Goal: Task Accomplishment & Management: Manage account settings

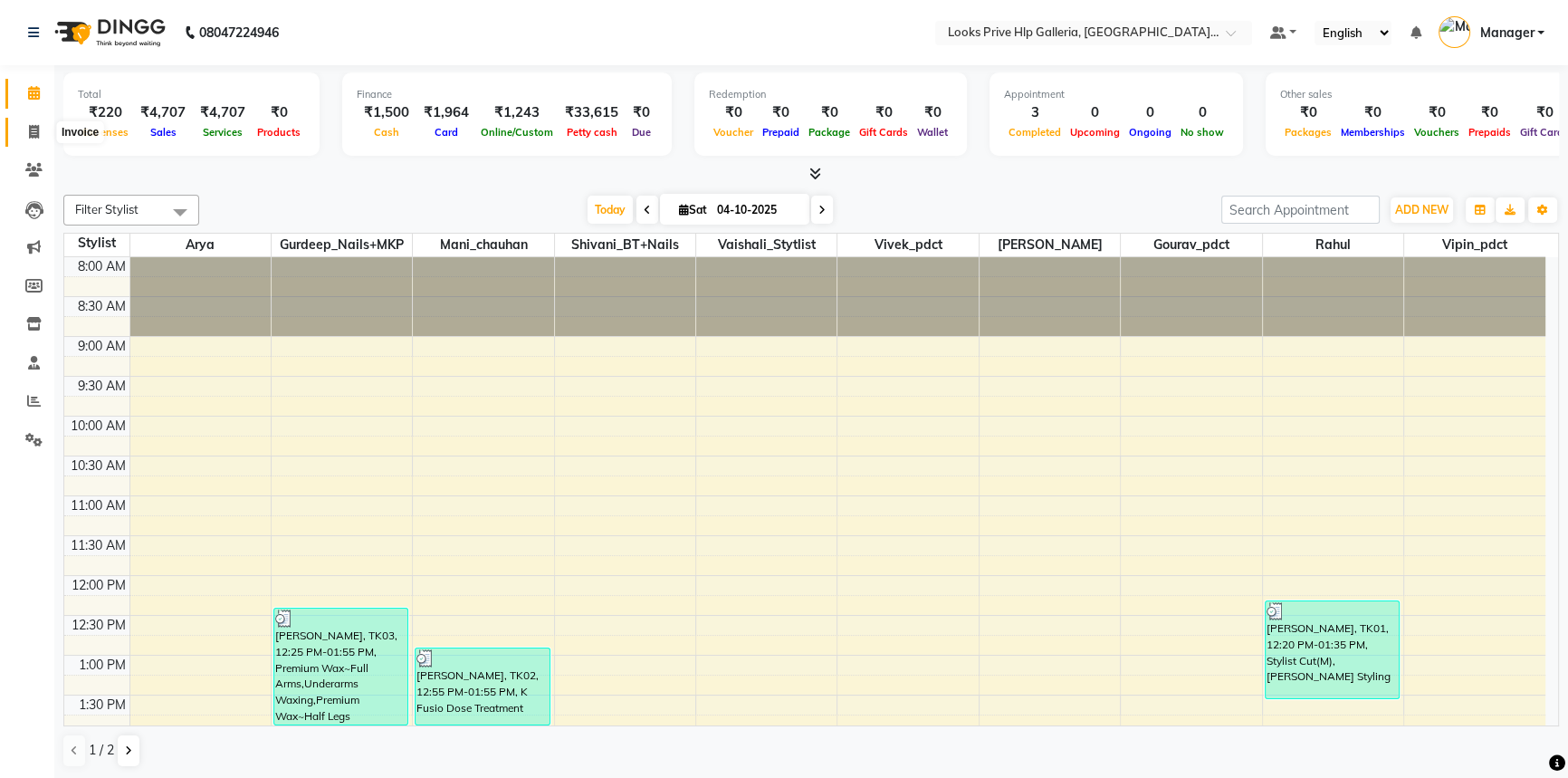
drag, startPoint x: 0, startPoint y: 0, endPoint x: 32, endPoint y: 125, distance: 129.0
click at [32, 125] on icon at bounding box center [34, 132] width 10 height 14
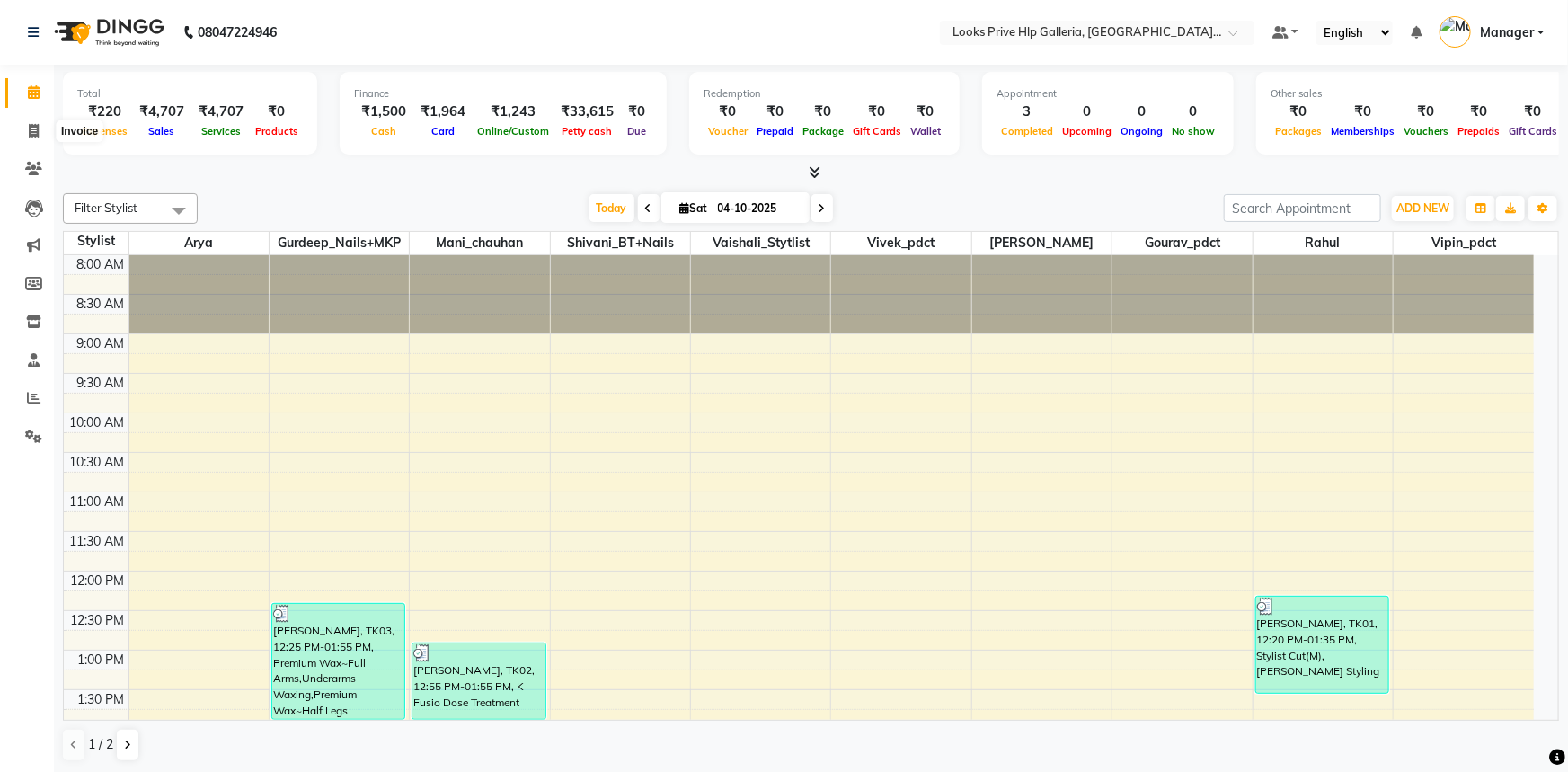
select select "service"
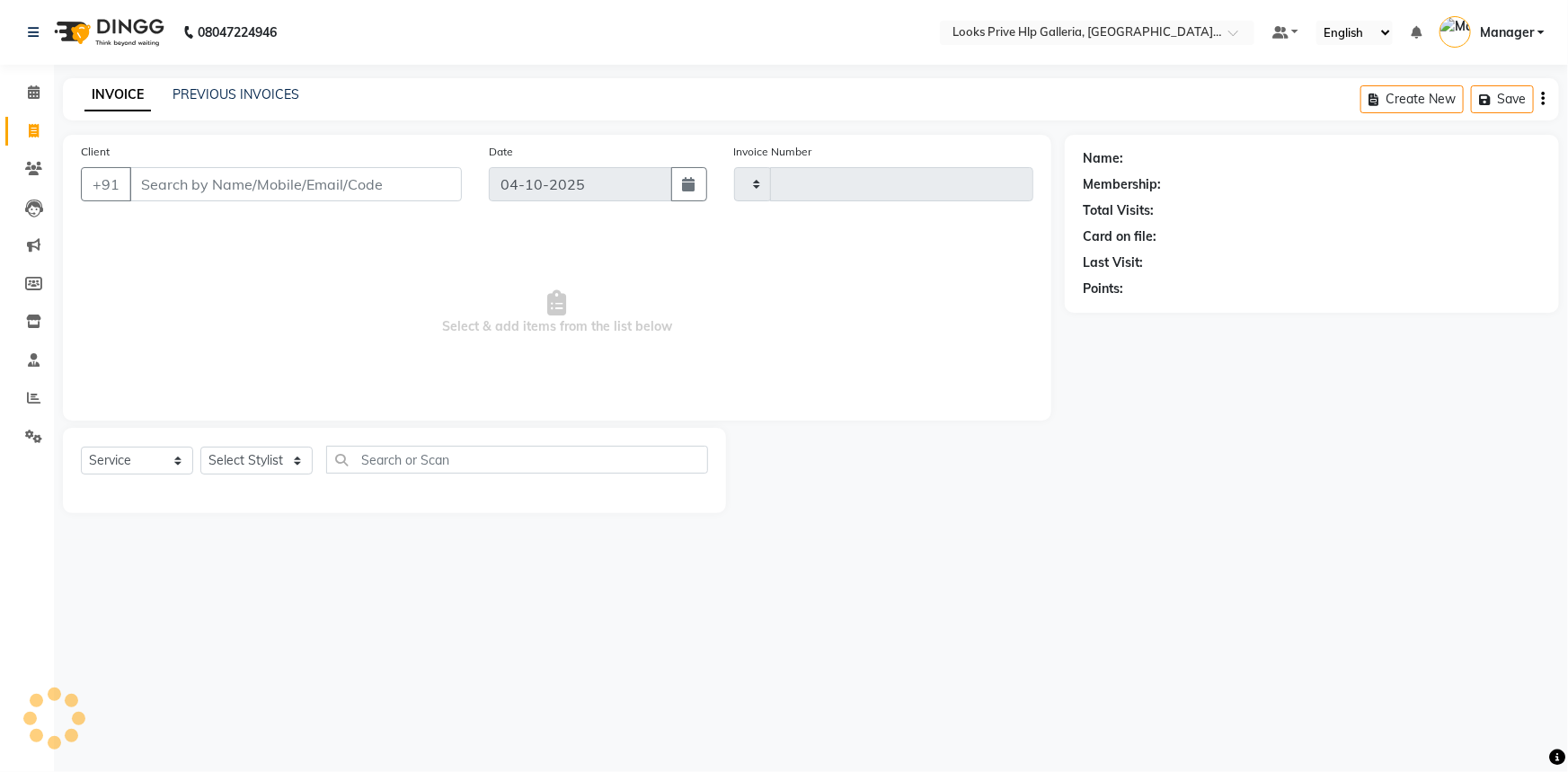
type input "1219"
select select "7937"
click at [264, 466] on select "Select Stylist" at bounding box center [256, 460] width 112 height 28
select select "71869"
click at [201, 446] on select "Select Stylist [PERSON_NAME] Counter_Sales Gourav_pdct Gurdeep_Nails+MKP Manage…" at bounding box center [256, 460] width 112 height 28
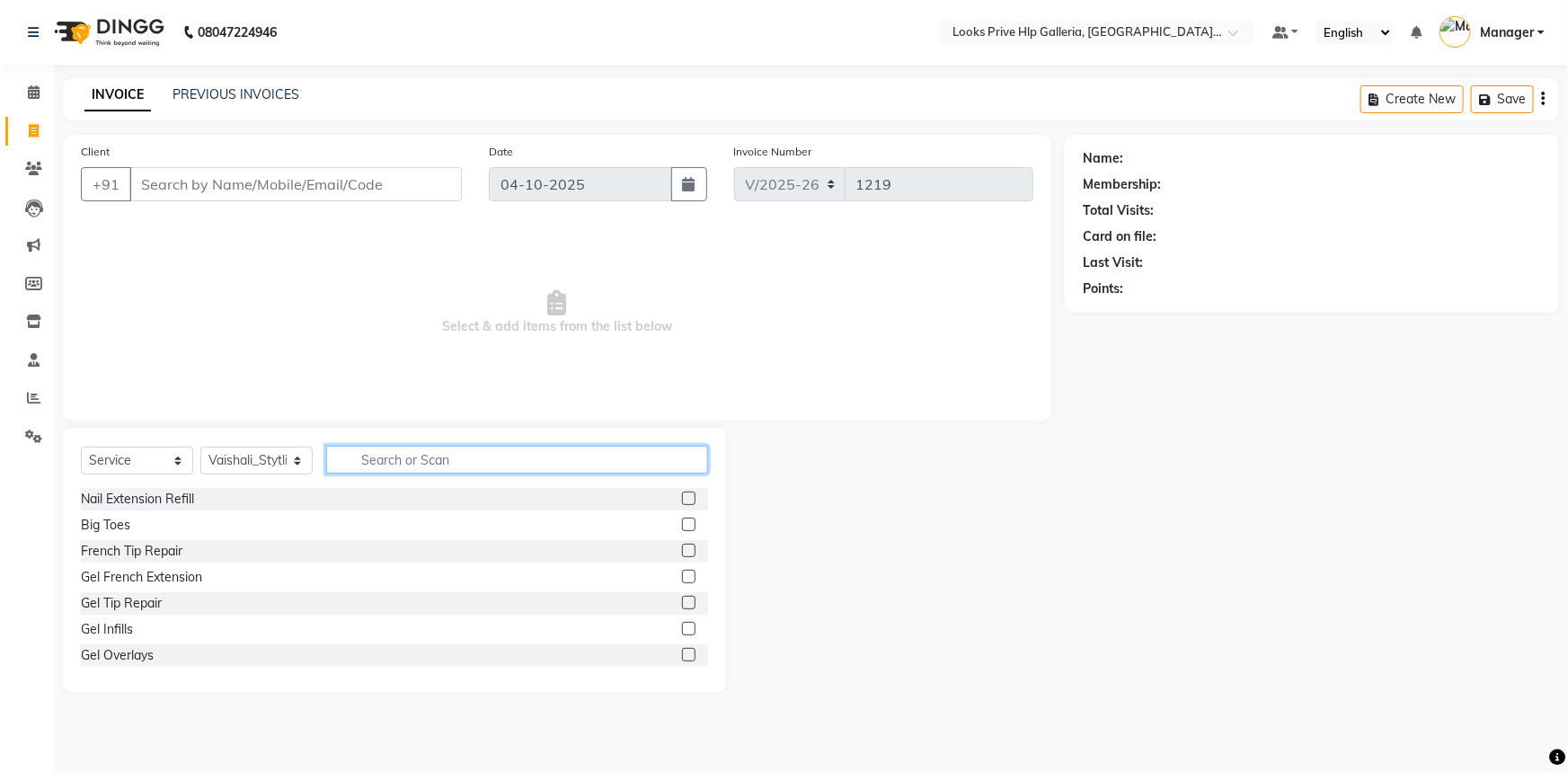
click at [548, 470] on input "text" at bounding box center [517, 459] width 382 height 28
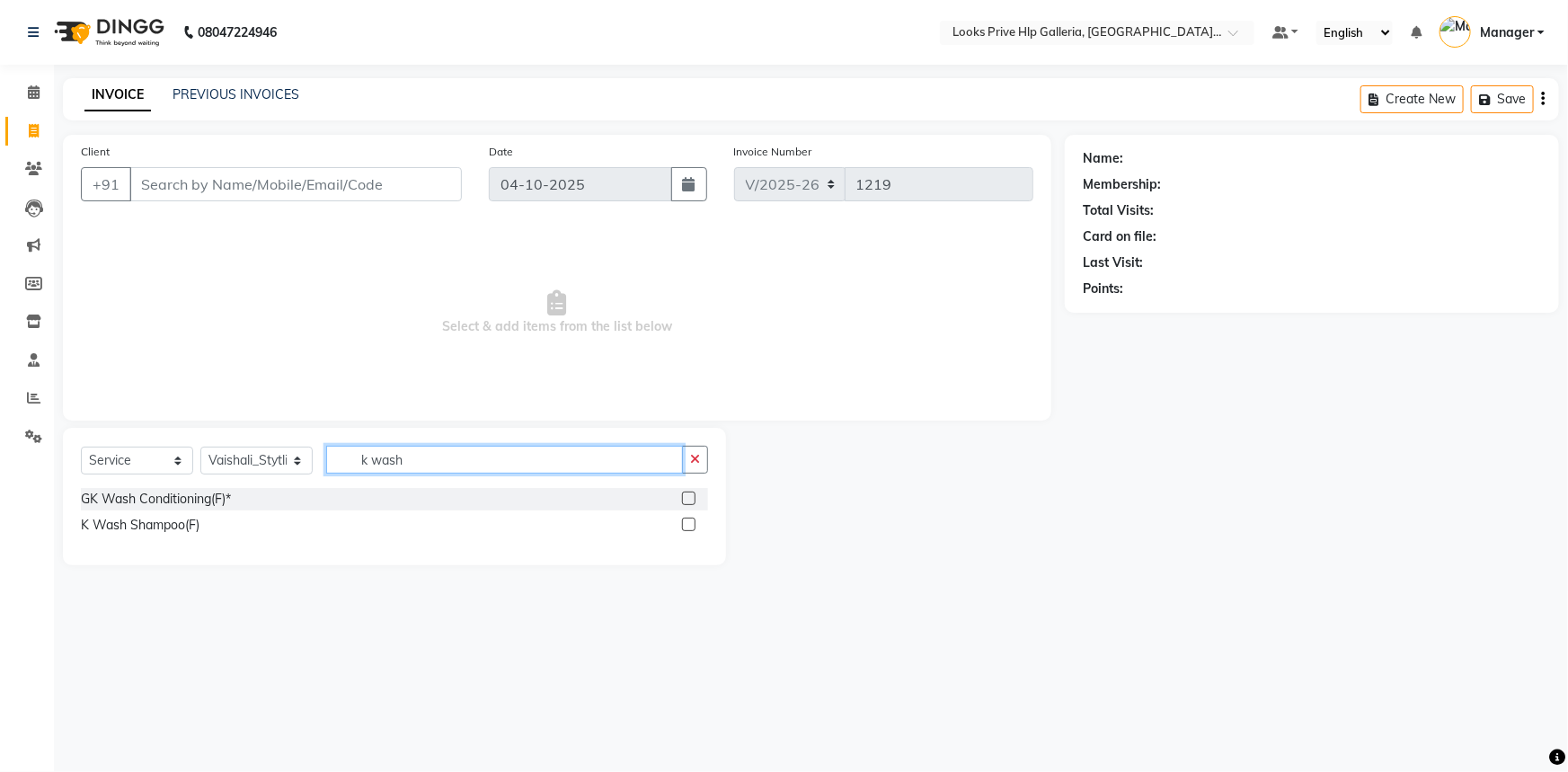
type input "k wash"
click at [693, 521] on label at bounding box center [689, 524] width 13 height 13
click at [693, 521] on input "checkbox" at bounding box center [688, 525] width 12 height 12
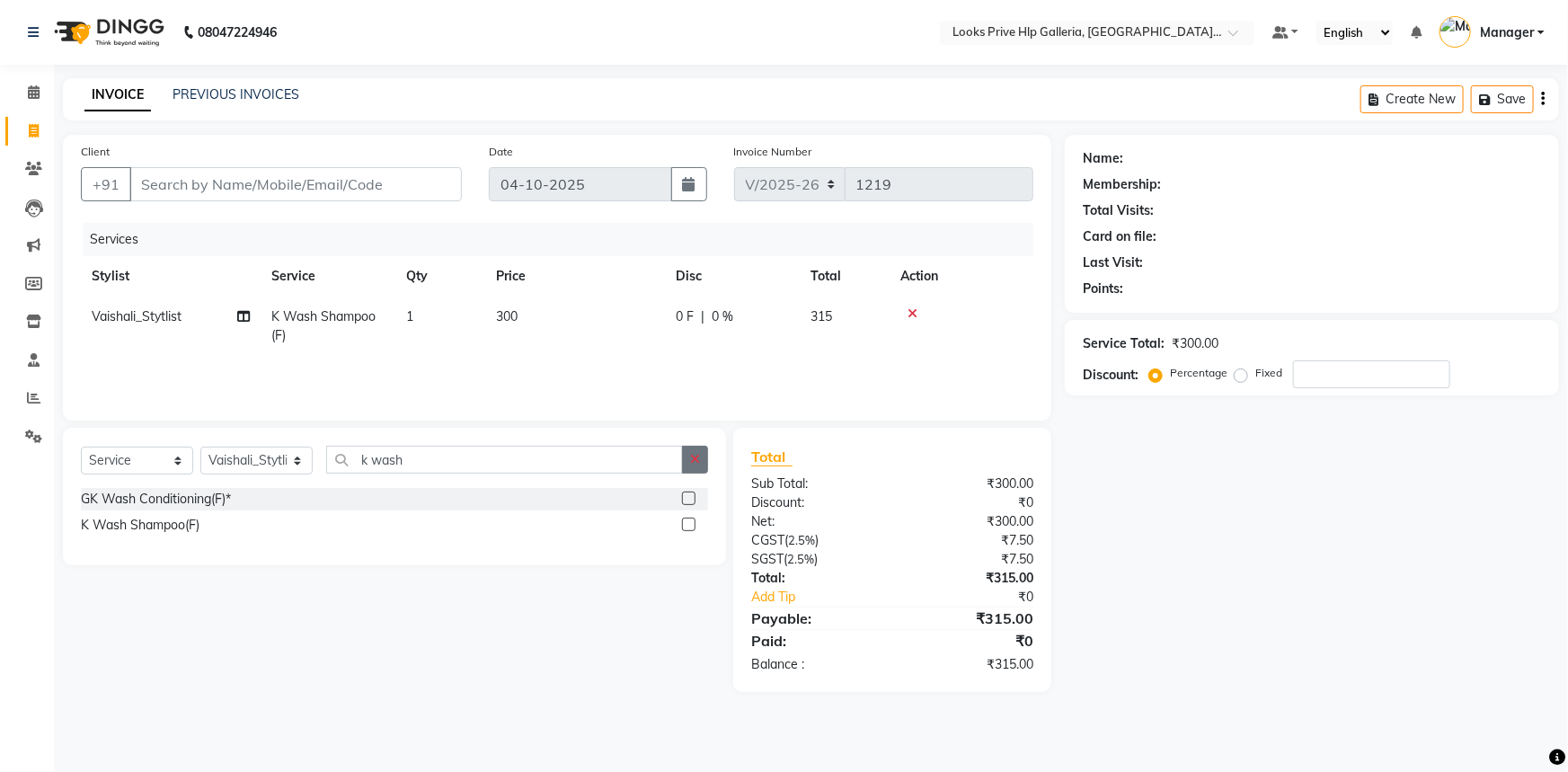
checkbox input "false"
click at [699, 465] on icon "button" at bounding box center [695, 459] width 10 height 12
type input "blow"
click at [688, 492] on label at bounding box center [689, 498] width 13 height 13
click at [688, 494] on input "checkbox" at bounding box center [688, 499] width 12 height 12
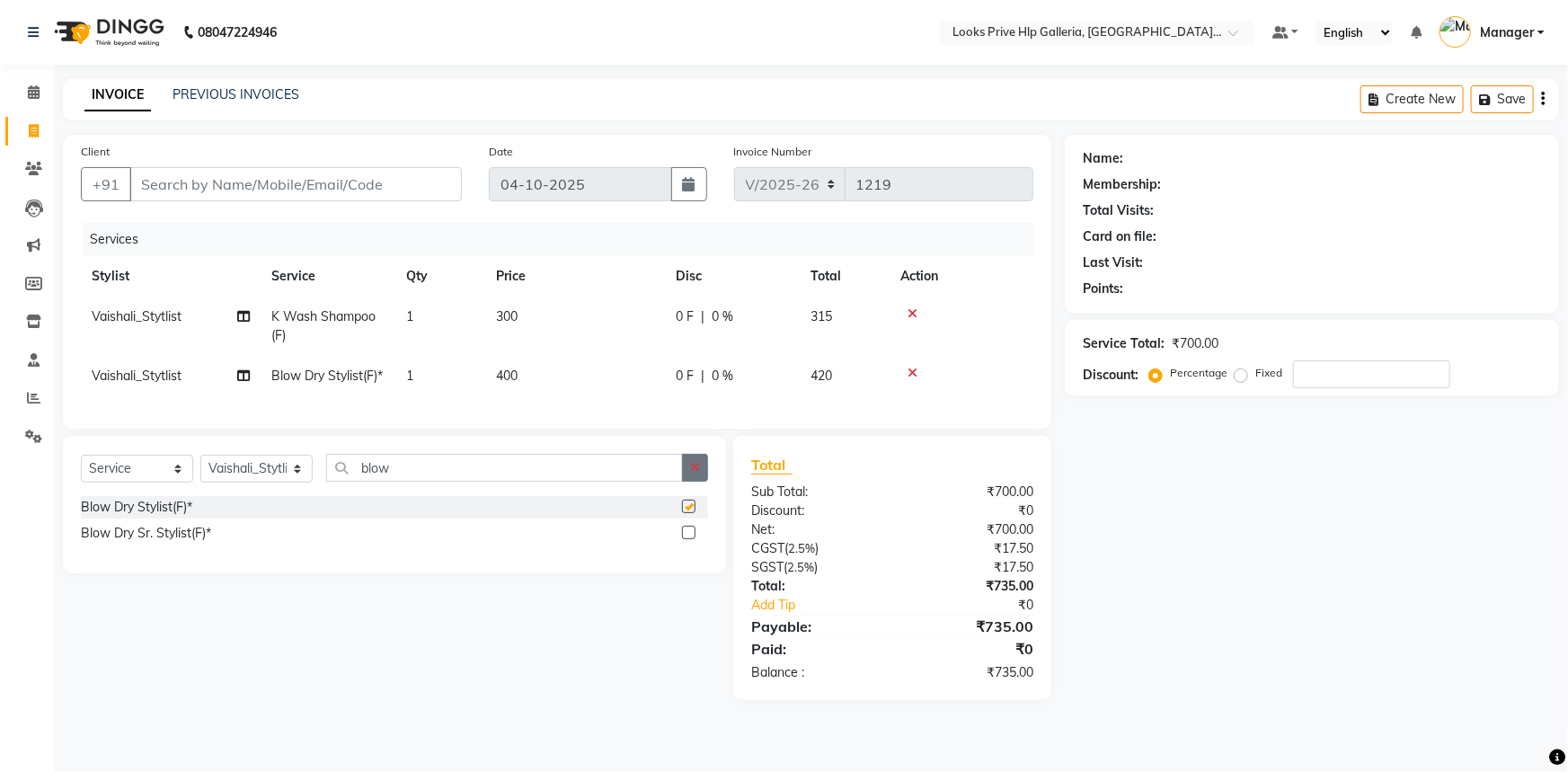
checkbox input "false"
click at [694, 482] on button "button" at bounding box center [695, 468] width 26 height 28
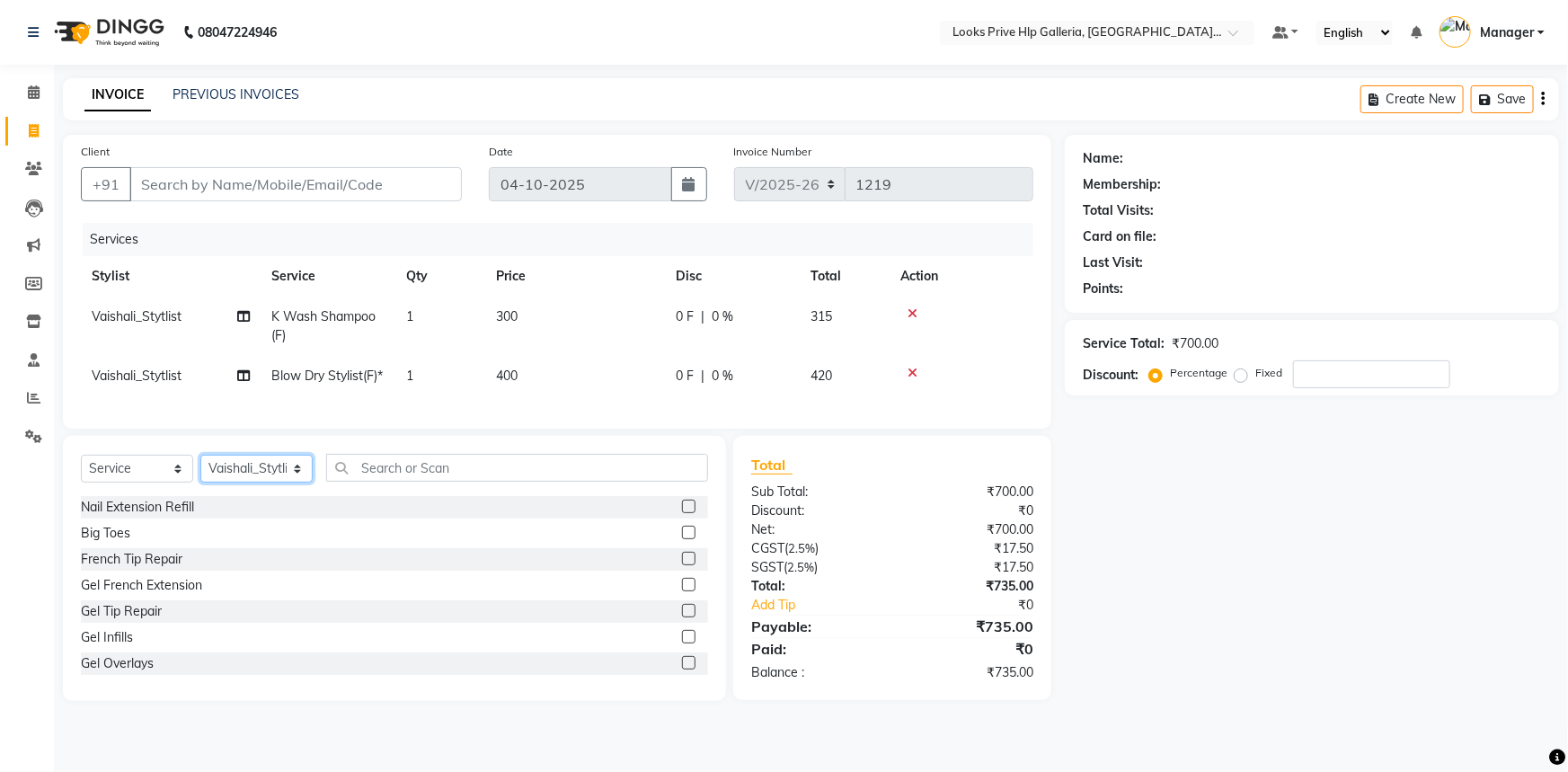
click at [285, 483] on select "Select Stylist [PERSON_NAME] Counter_Sales Gourav_pdct Gurdeep_Nails+MKP Manage…" at bounding box center [256, 469] width 112 height 28
select select "71867"
click at [201, 483] on select "Select Stylist [PERSON_NAME] Counter_Sales Gourav_pdct Gurdeep_Nails+MKP Manage…" at bounding box center [256, 469] width 112 height 28
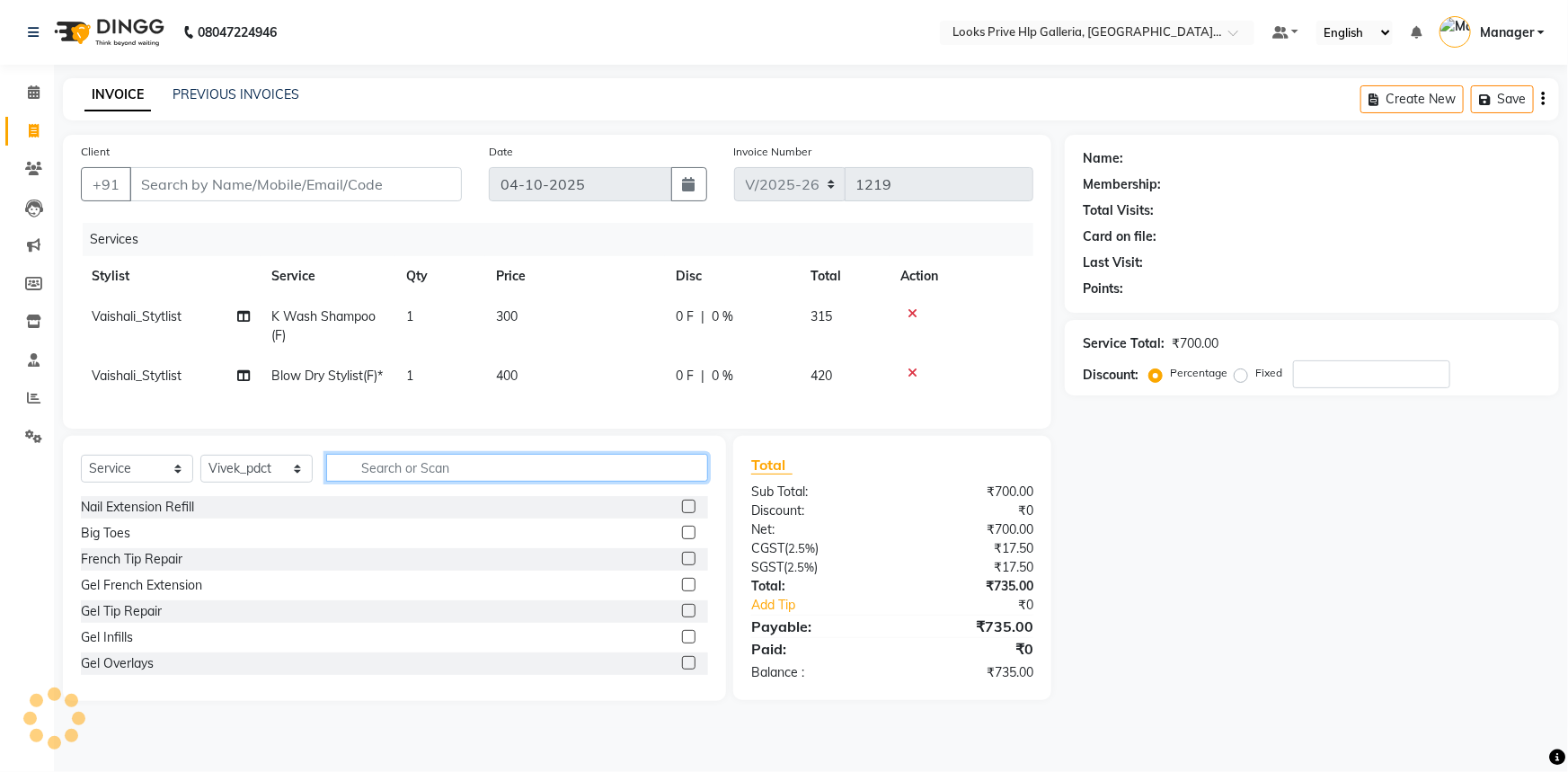
click at [394, 482] on input "text" at bounding box center [517, 468] width 382 height 28
type input "wash"
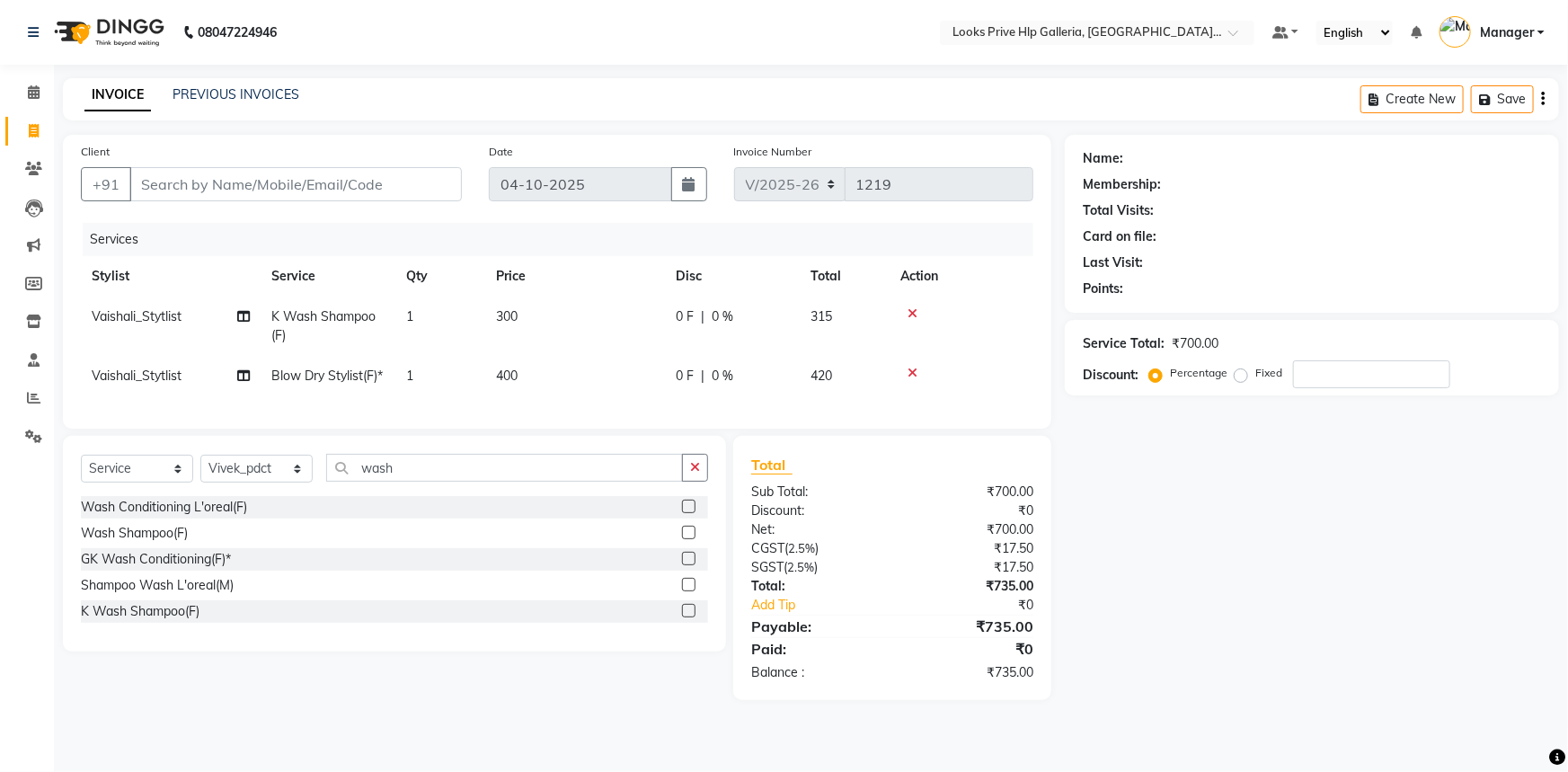
click at [687, 617] on label at bounding box center [689, 611] width 13 height 13
click at [687, 617] on input "checkbox" at bounding box center [688, 612] width 12 height 12
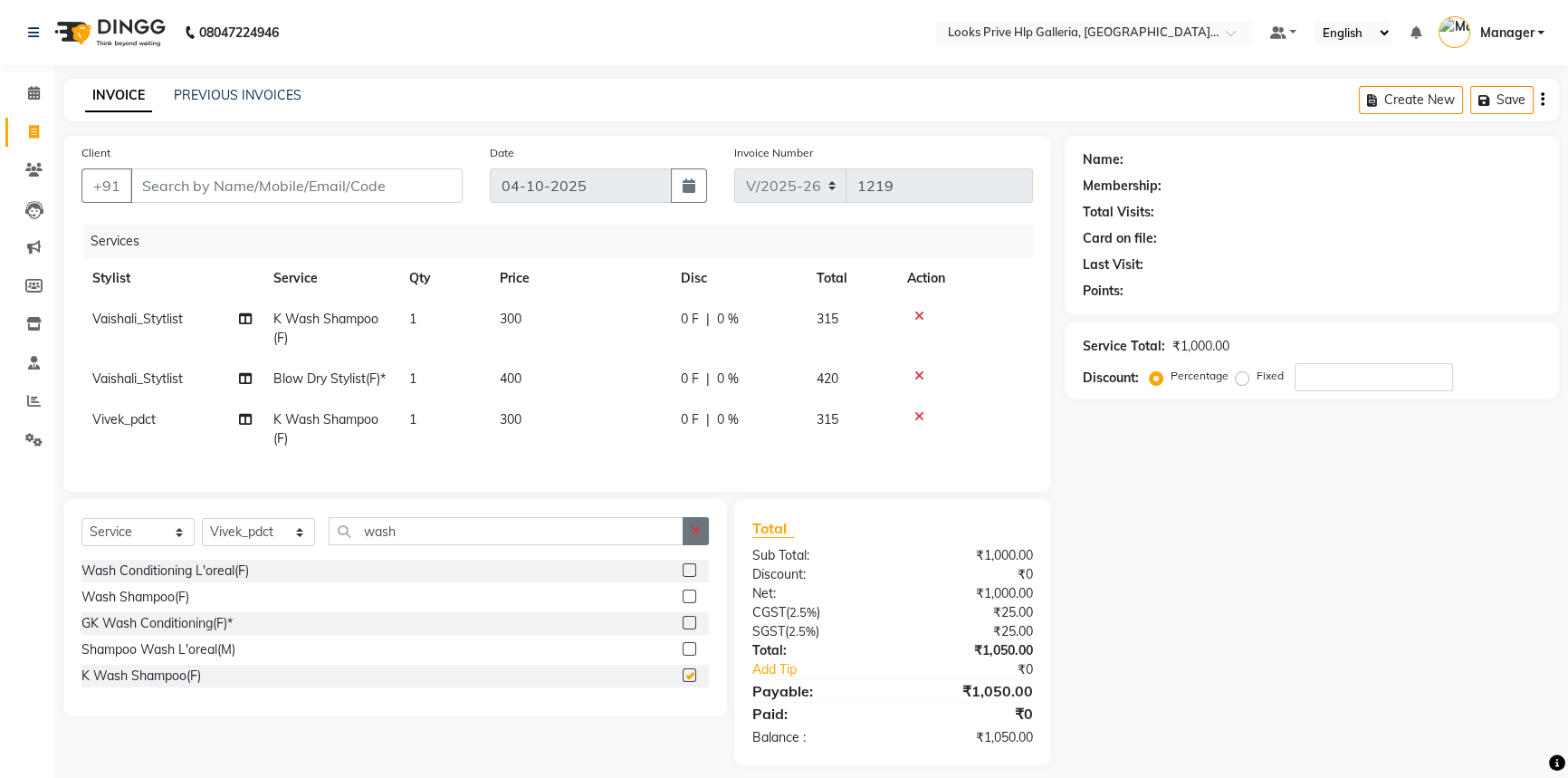
checkbox input "false"
click at [689, 546] on button "button" at bounding box center [695, 531] width 26 height 28
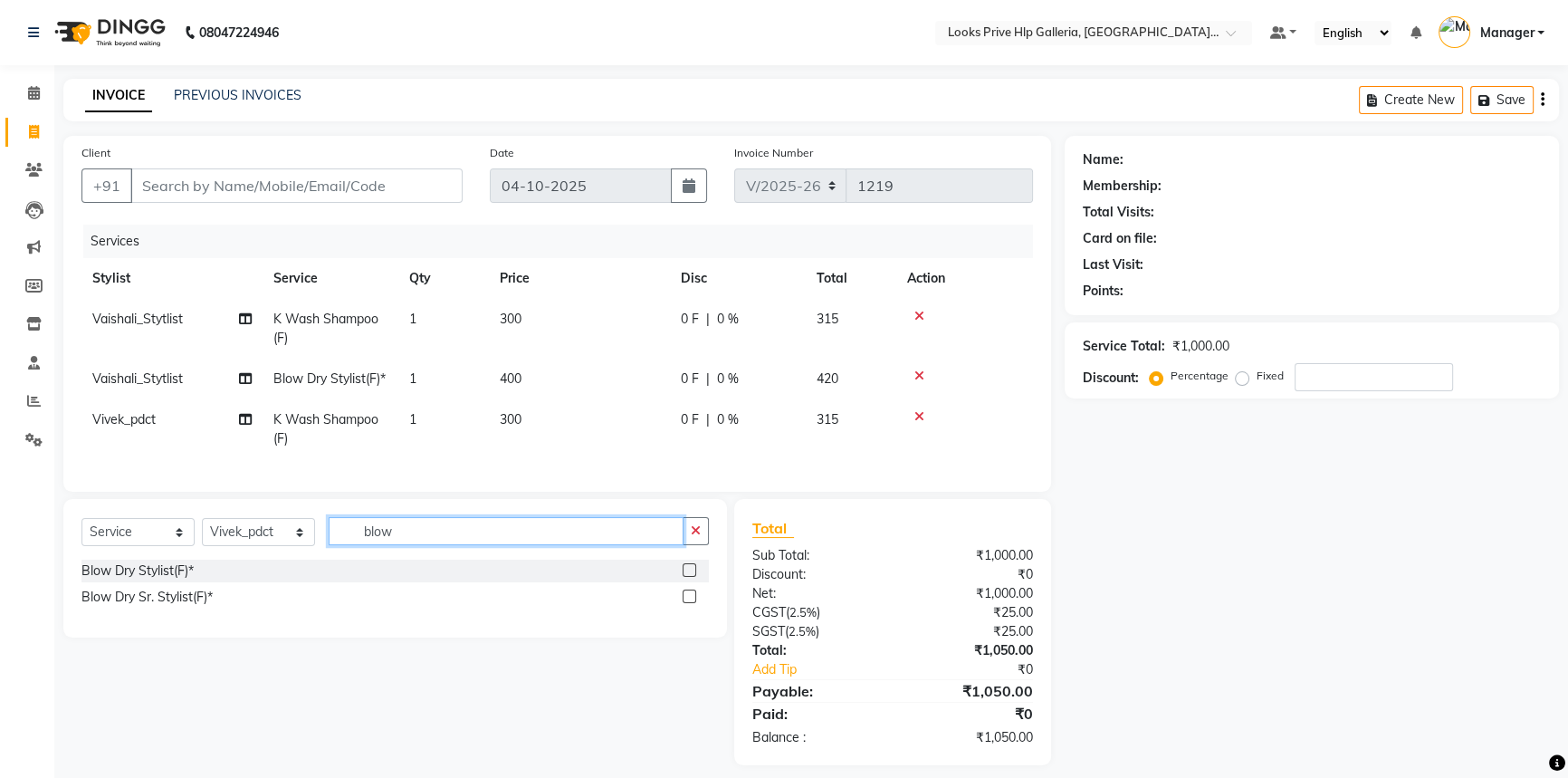
type input "blow"
click at [685, 577] on label at bounding box center [690, 570] width 14 height 14
click at [685, 577] on input "checkbox" at bounding box center [689, 571] width 12 height 12
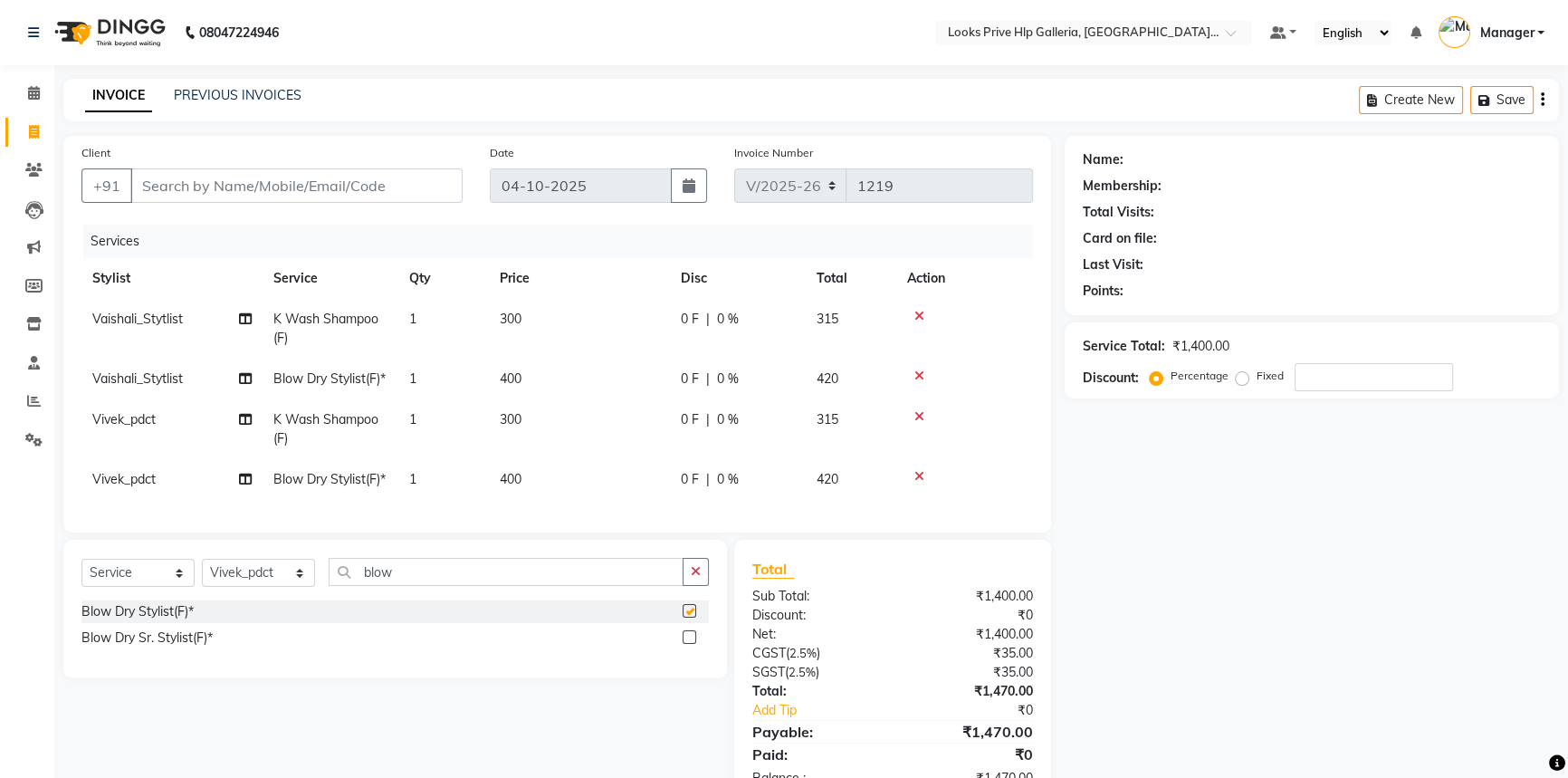
checkbox input "false"
click at [546, 359] on td "400" at bounding box center [579, 379] width 181 height 41
select select "71869"
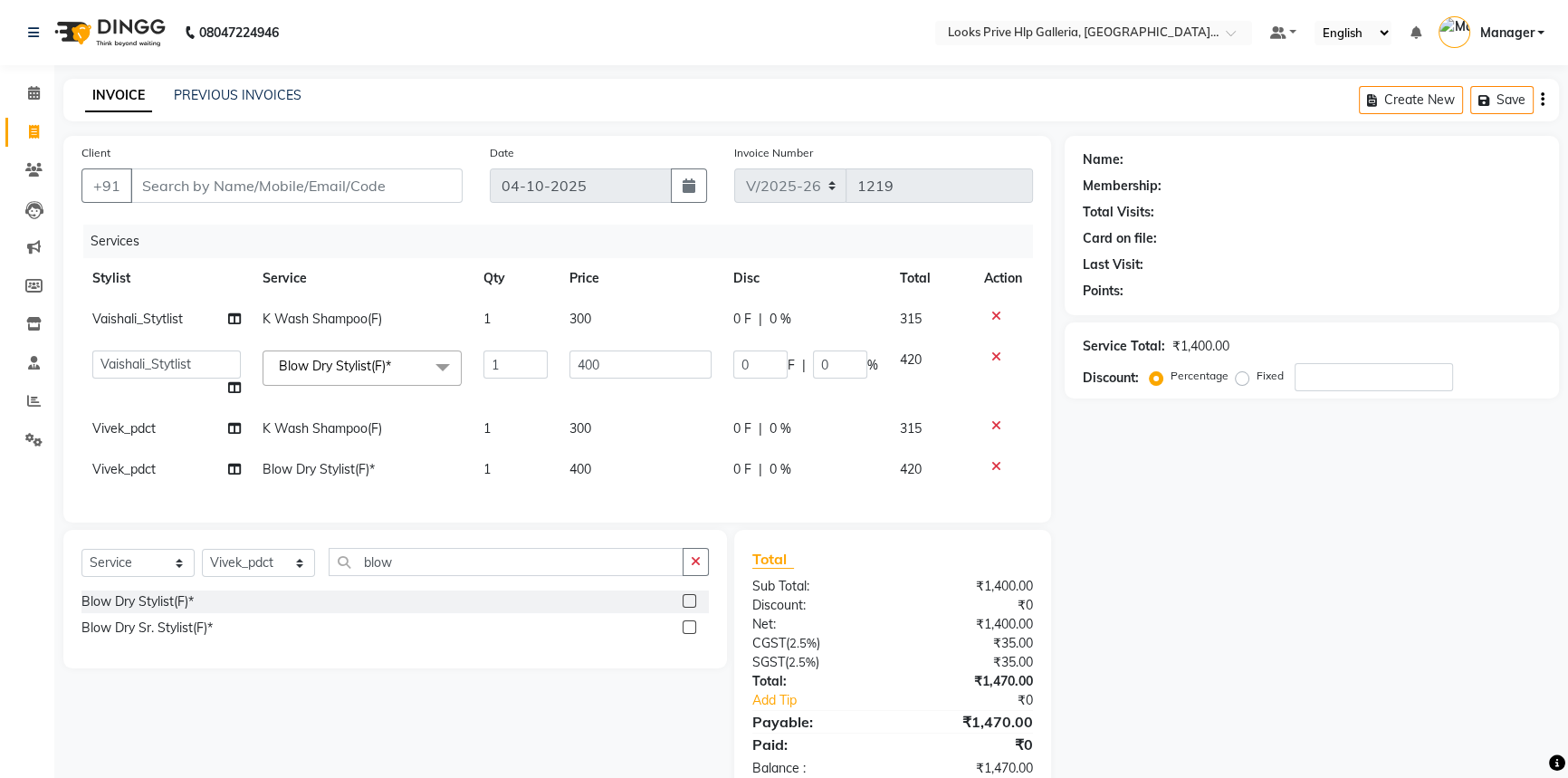
click at [579, 326] on td "300" at bounding box center [640, 319] width 163 height 41
select select "71869"
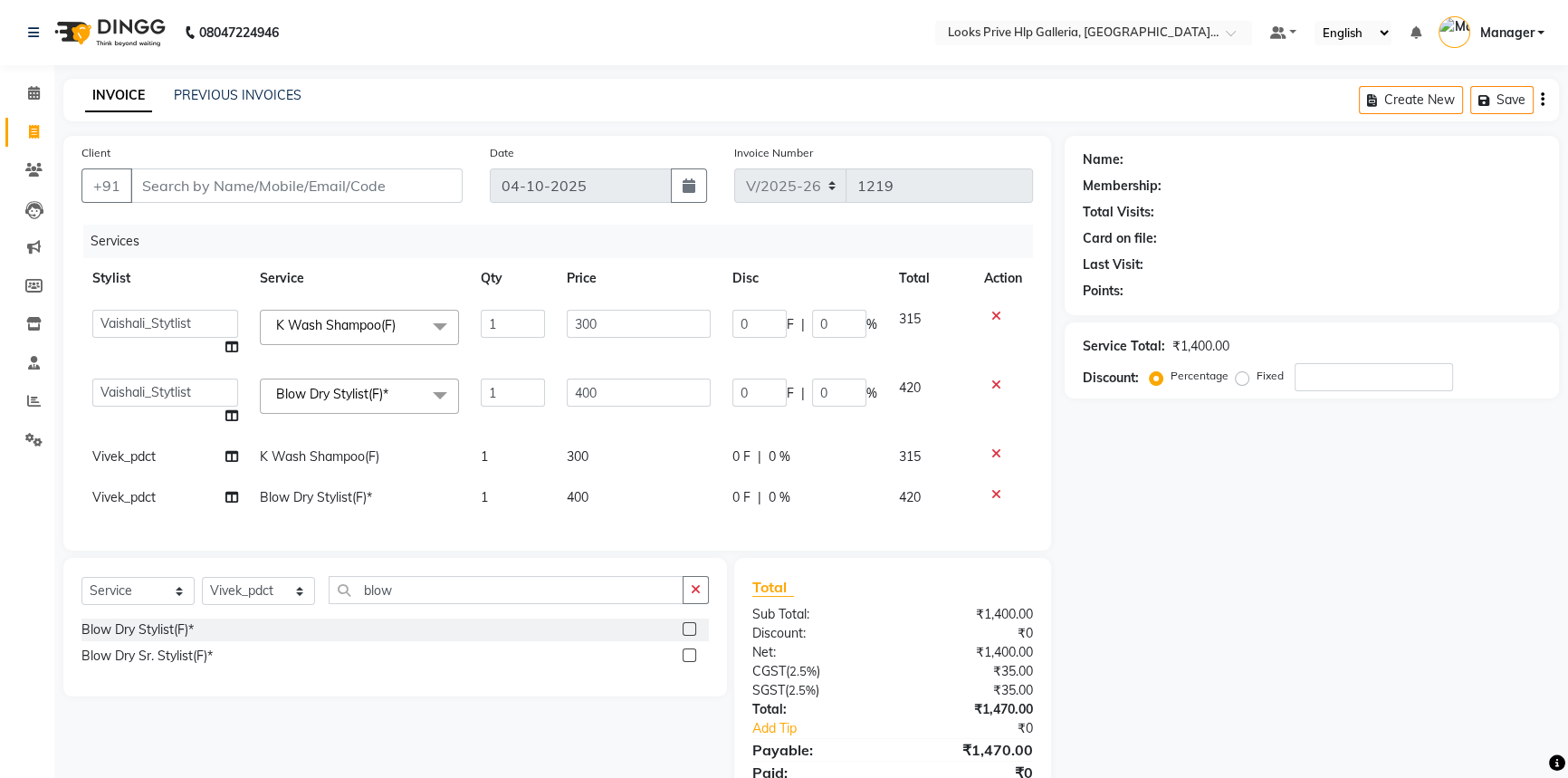
click at [629, 308] on td "300" at bounding box center [638, 333] width 165 height 69
click at [636, 322] on input "300" at bounding box center [638, 323] width 144 height 28
type input "3"
type input "600"
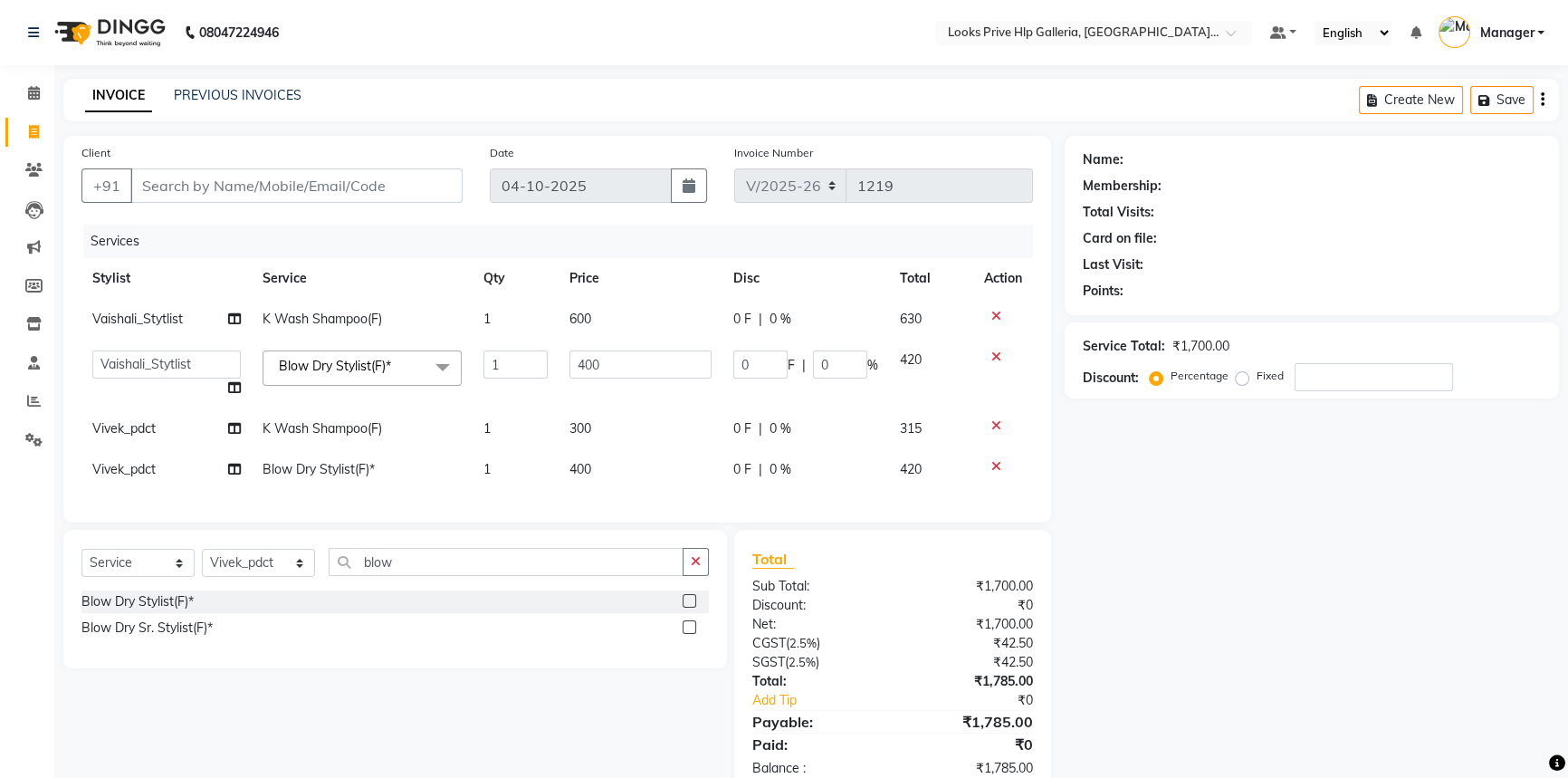
click at [616, 429] on tbody "Vaishali_Stytlist K Wash Shampoo(F) 1 600 0 F | 0 % 630 [PERSON_NAME] Counter_S…" at bounding box center [557, 395] width 952 height 192
click at [625, 423] on td "300" at bounding box center [640, 429] width 163 height 41
select select "71867"
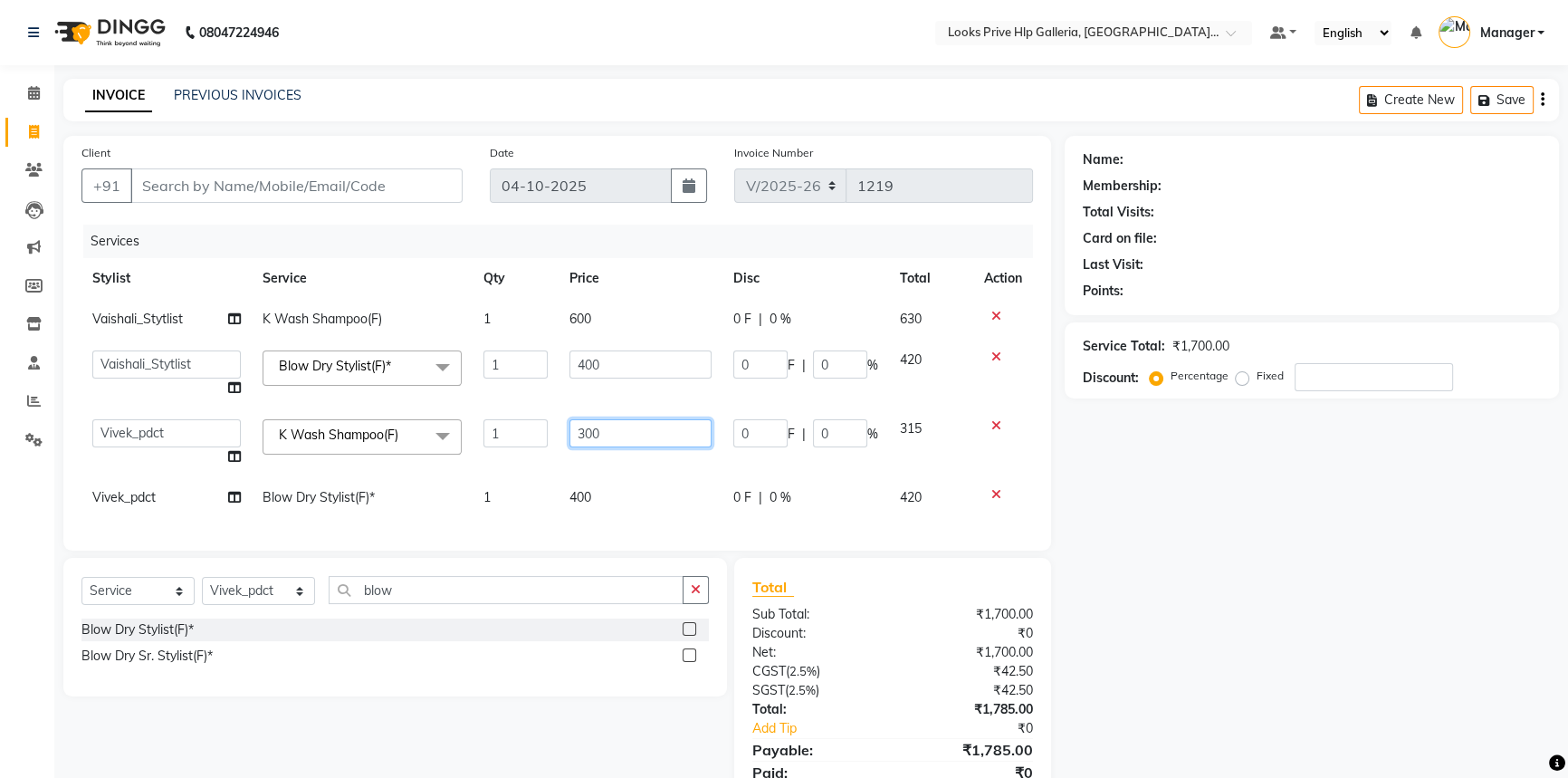
click at [629, 424] on input "300" at bounding box center [640, 433] width 142 height 28
type input "3"
type input "600"
click at [615, 489] on td "400" at bounding box center [640, 497] width 163 height 41
select select "71867"
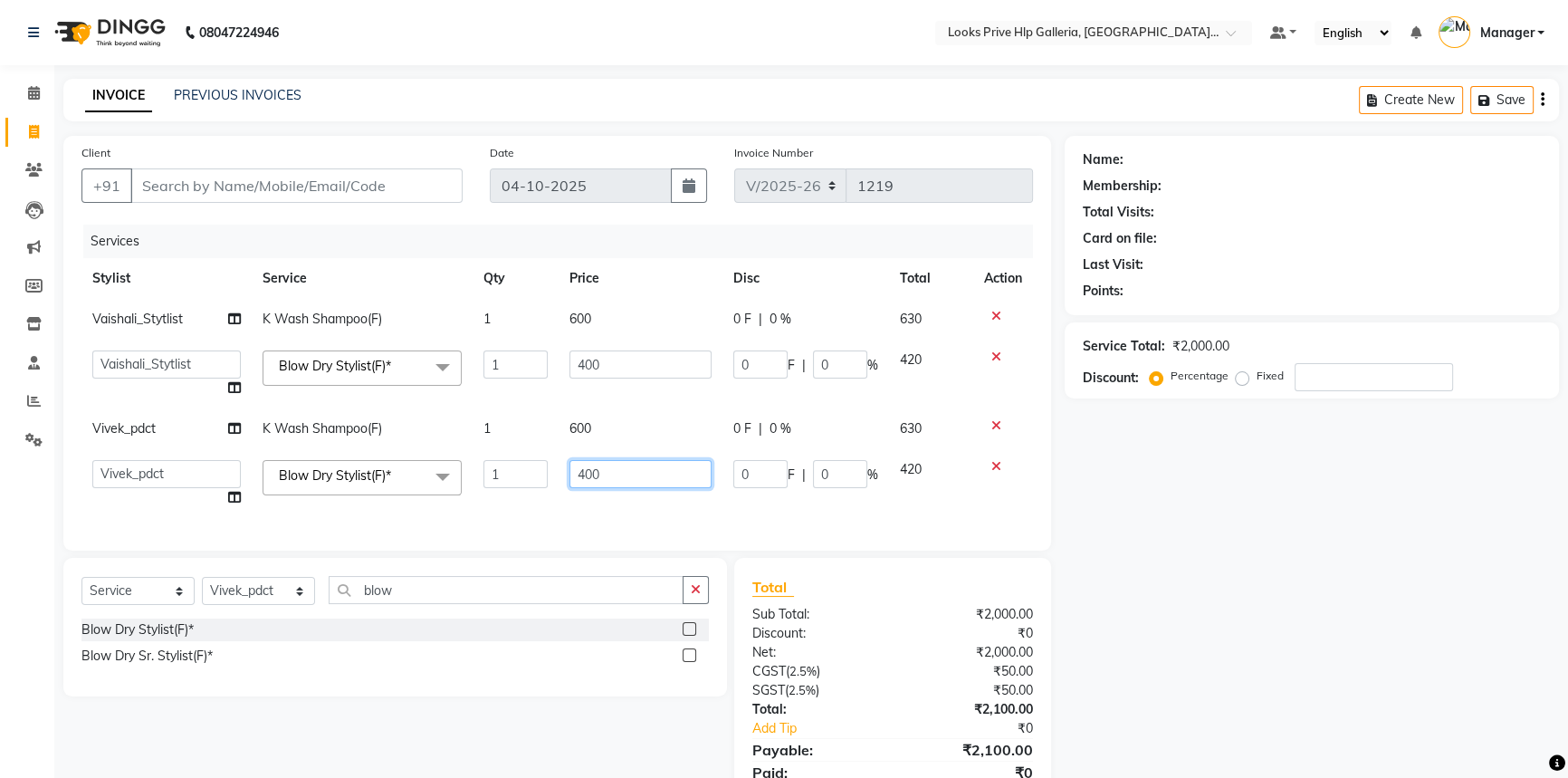
click at [627, 470] on input "400" at bounding box center [640, 474] width 142 height 28
type input "4"
type input "600"
click at [617, 368] on input "400" at bounding box center [640, 364] width 142 height 28
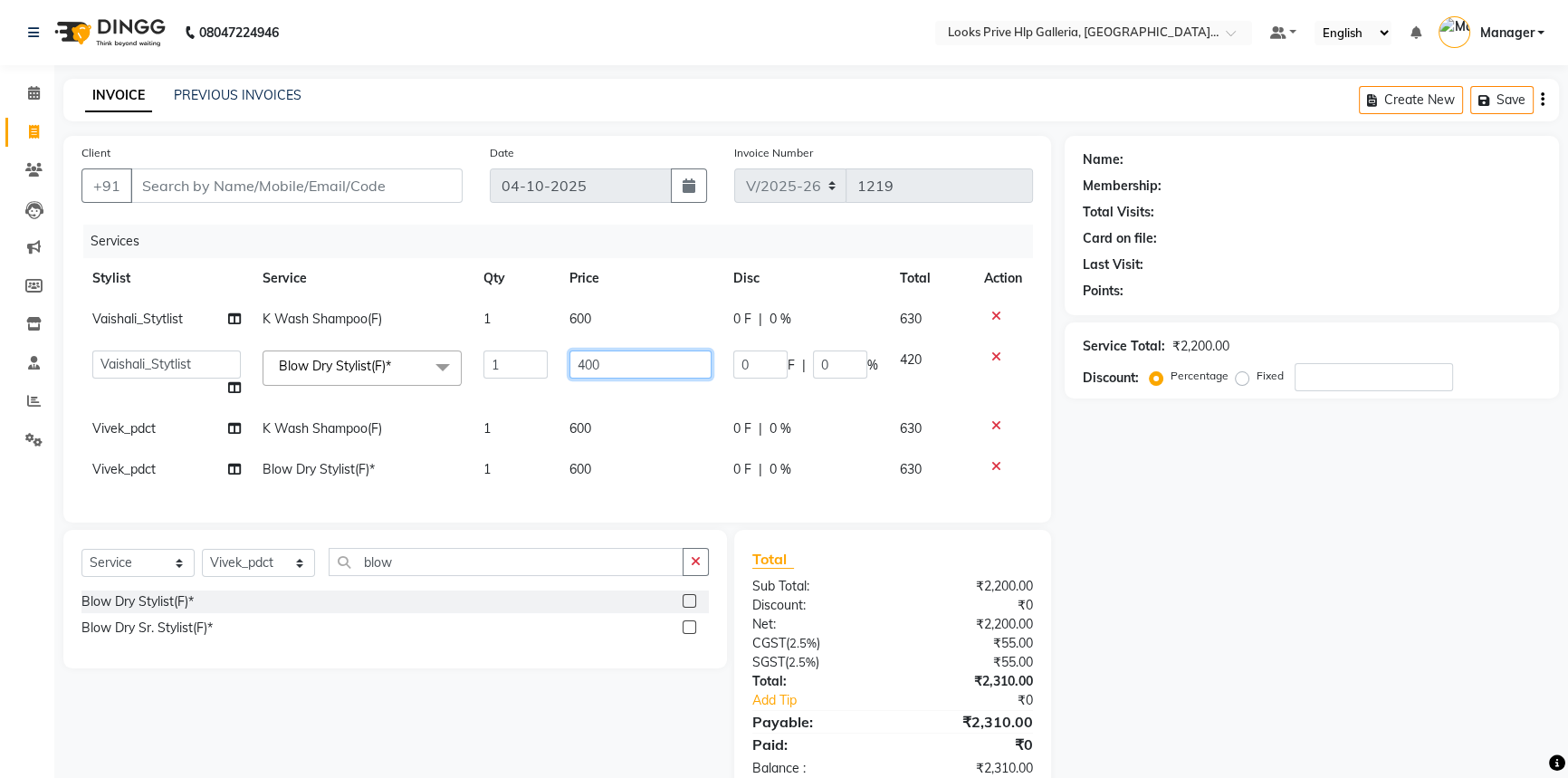
click at [588, 367] on input "400" at bounding box center [640, 364] width 142 height 28
type input "600"
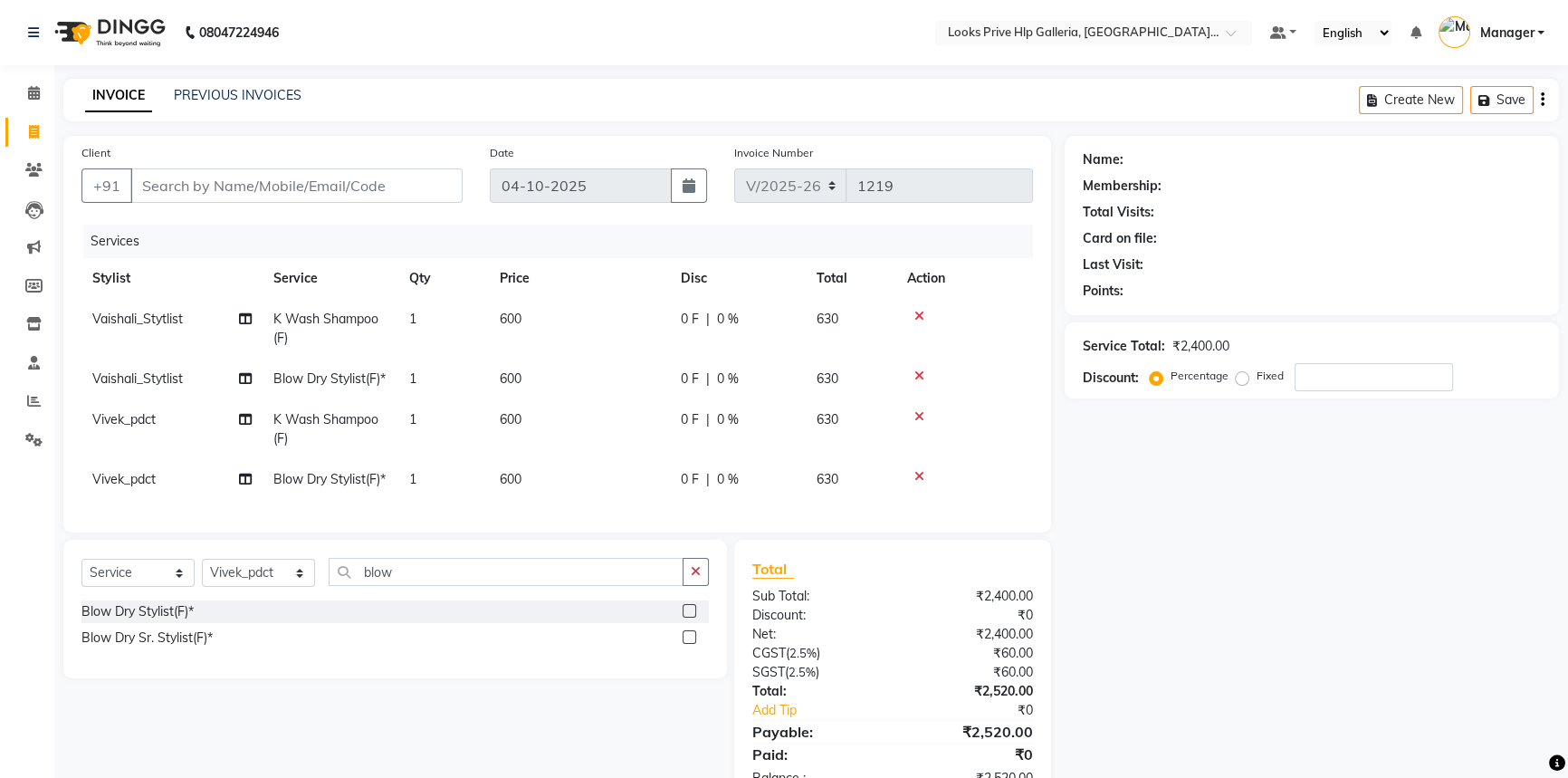
drag, startPoint x: 616, startPoint y: 460, endPoint x: 617, endPoint y: 450, distance: 10.0
click at [616, 458] on tbody "Vaishali_Stytlist K Wash Shampoo(F) 1 600 0 F | 0 % 630 Vaishali_Stytlist Blow …" at bounding box center [557, 400] width 952 height 201
click at [528, 379] on td "600" at bounding box center [579, 379] width 181 height 41
select select "71869"
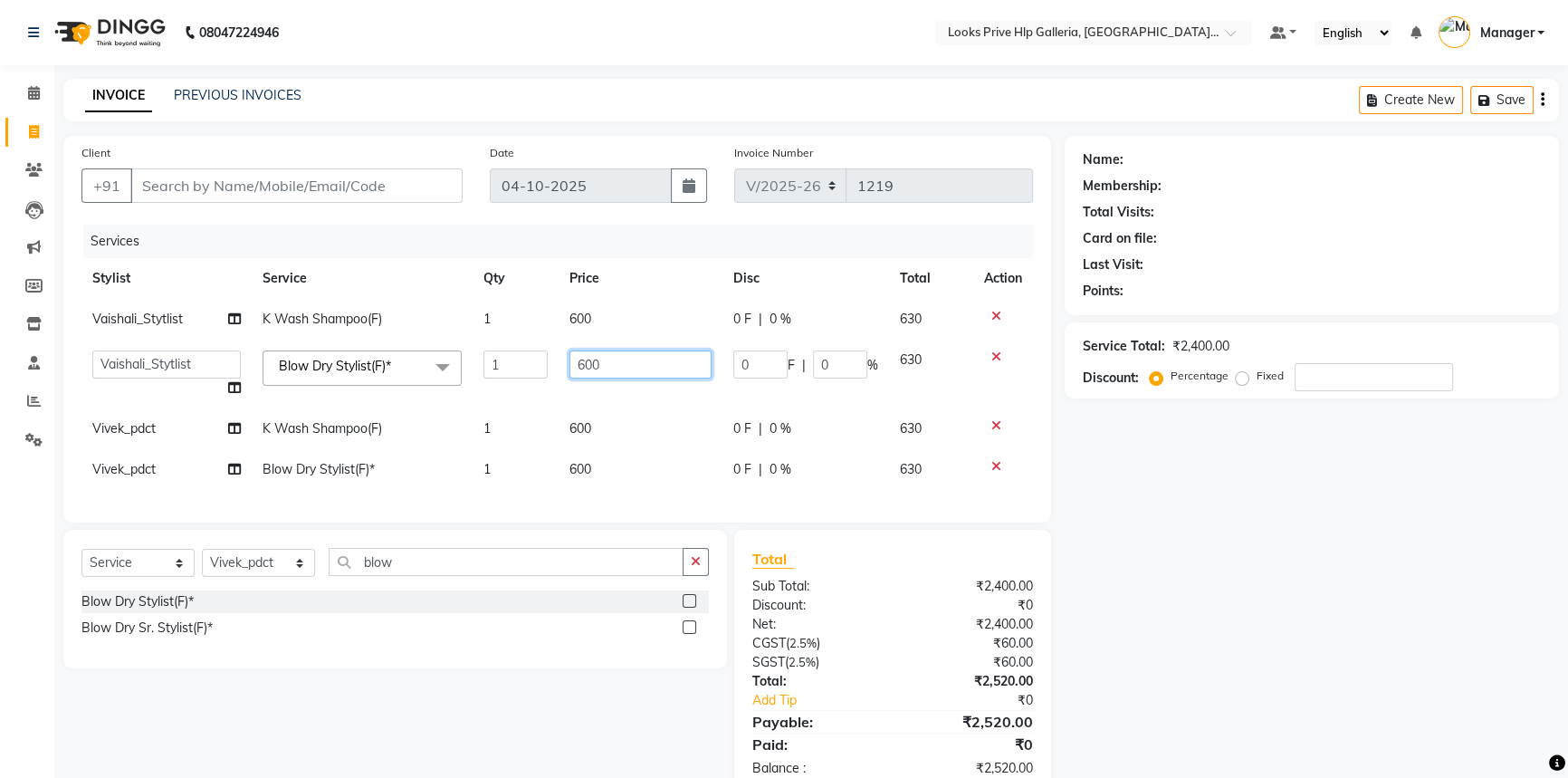
click at [647, 371] on input "600" at bounding box center [640, 364] width 142 height 28
type input "6"
type input "800"
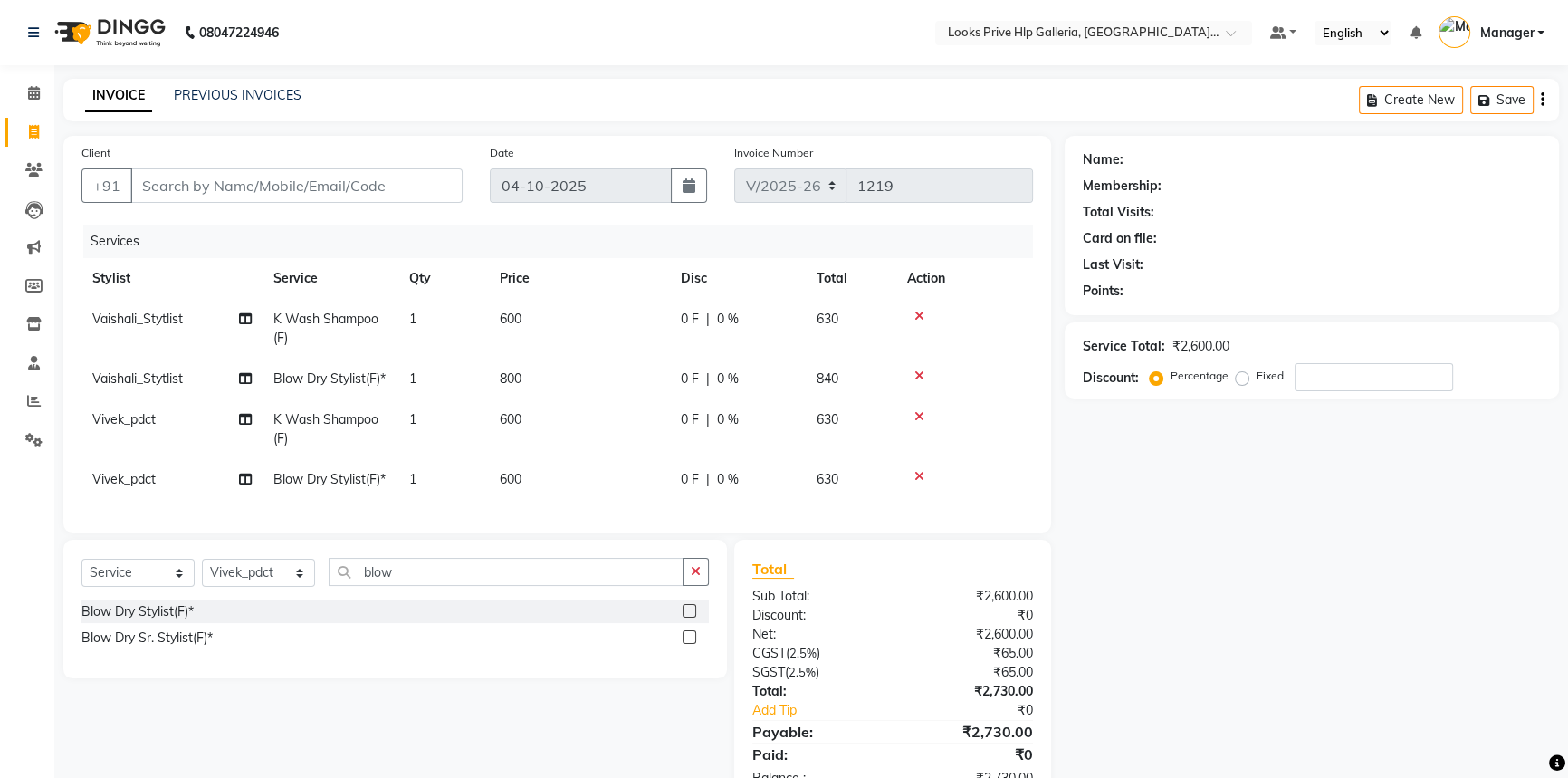
click at [588, 453] on tbody "Vaishali_Stytlist K Wash Shampoo(F) 1 600 0 F | 0 % 630 Vaishali_Stytlist Blow …" at bounding box center [557, 400] width 952 height 201
click at [526, 500] on td "600" at bounding box center [579, 480] width 181 height 41
select select "71867"
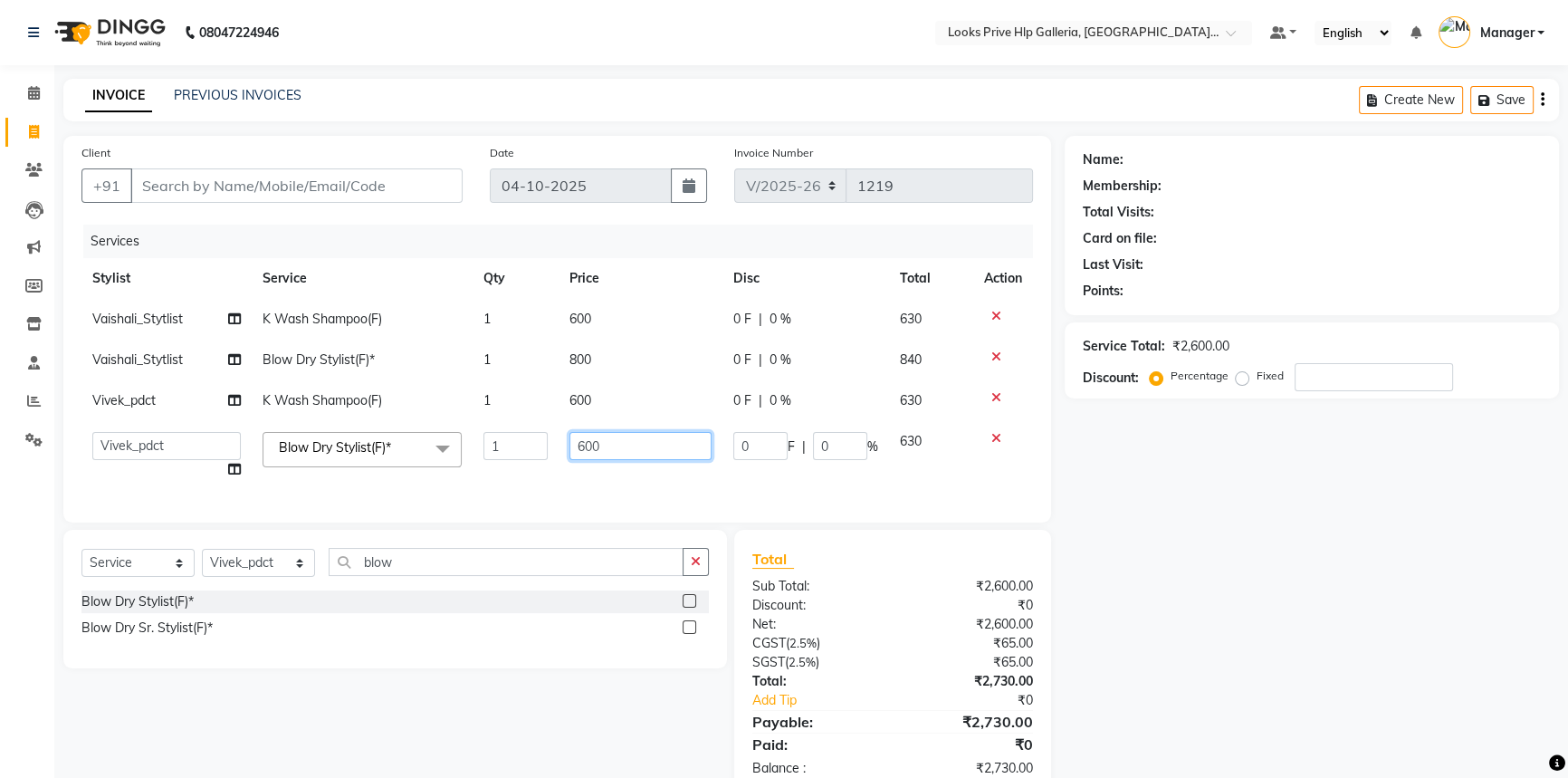
click at [670, 446] on input "600" at bounding box center [640, 446] width 142 height 28
type input "6"
type input "800"
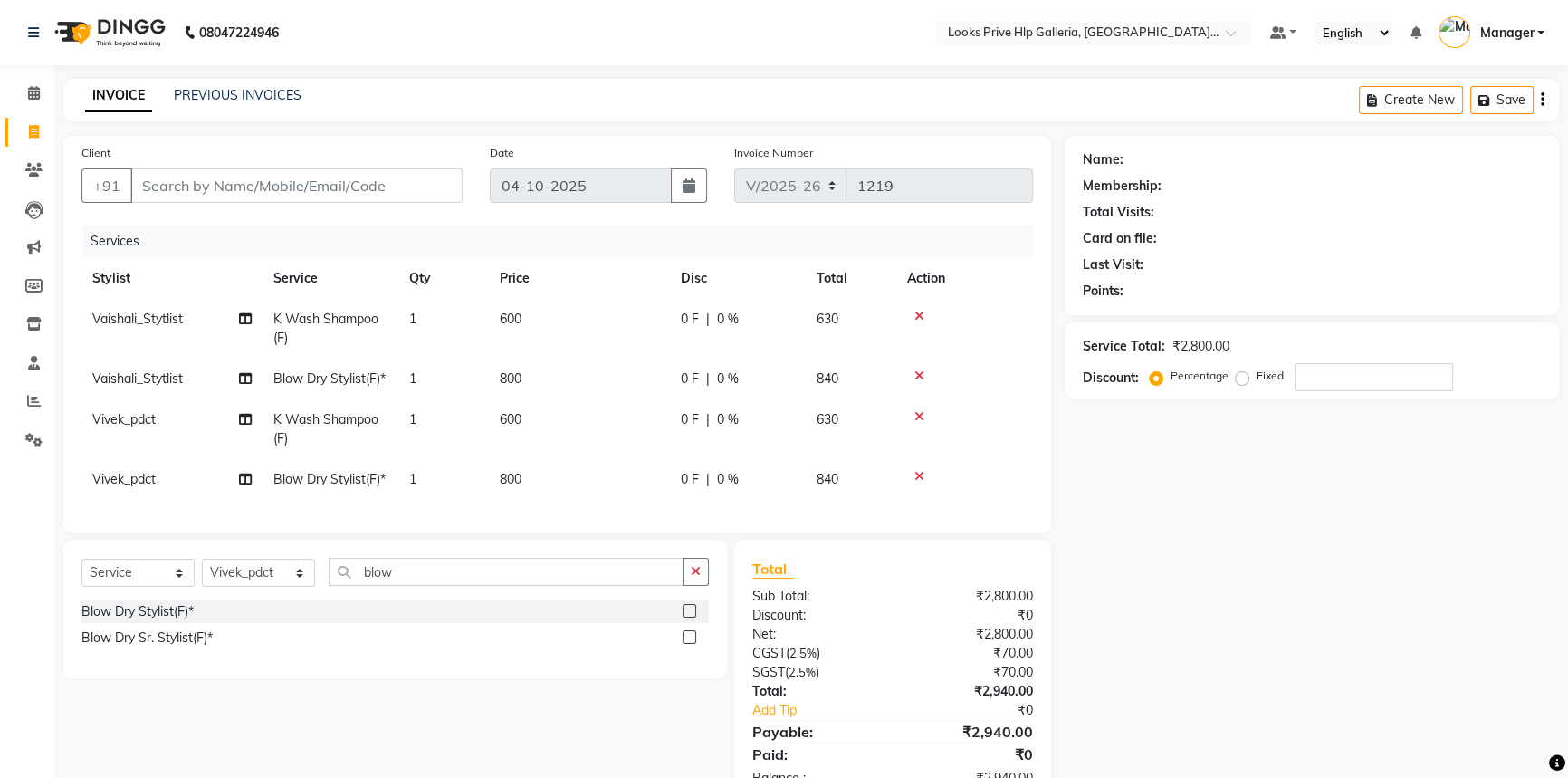
click at [850, 576] on div "Client +91 Date [DATE] Invoice Number V/2025 V/[PHONE_NUMBER] Services Stylist …" at bounding box center [556, 470] width 1015 height 671
click at [703, 586] on button "button" at bounding box center [695, 572] width 26 height 28
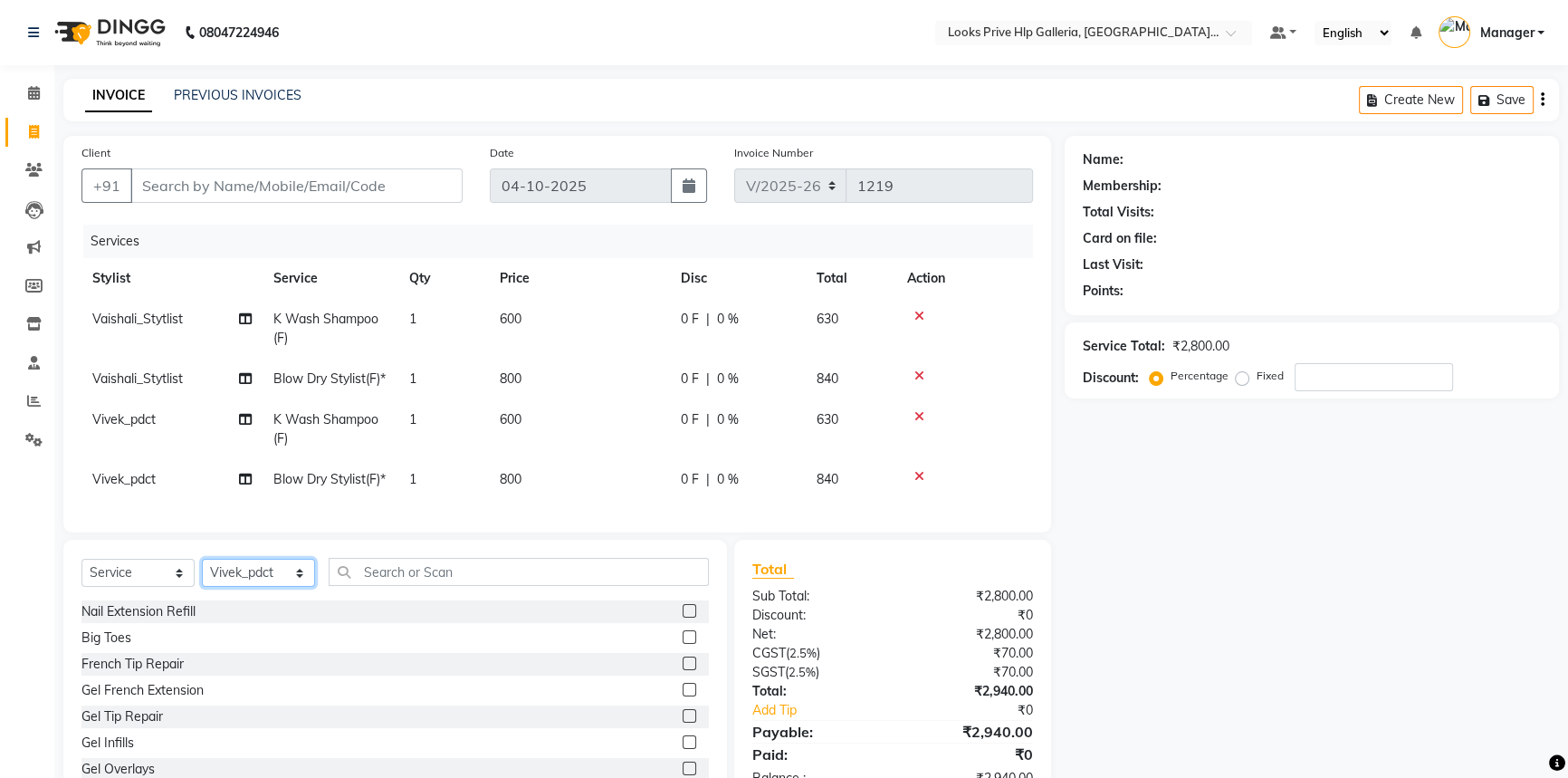
click at [242, 587] on select "Select Stylist [PERSON_NAME] Counter_Sales Gourav_pdct Gurdeep_Nails+MKP Manage…" at bounding box center [258, 573] width 113 height 28
select select "71869"
click at [202, 587] on select "Select Stylist [PERSON_NAME] Counter_Sales Gourav_pdct Gurdeep_Nails+MKP Manage…" at bounding box center [258, 573] width 113 height 28
click at [412, 586] on input "text" at bounding box center [518, 572] width 380 height 28
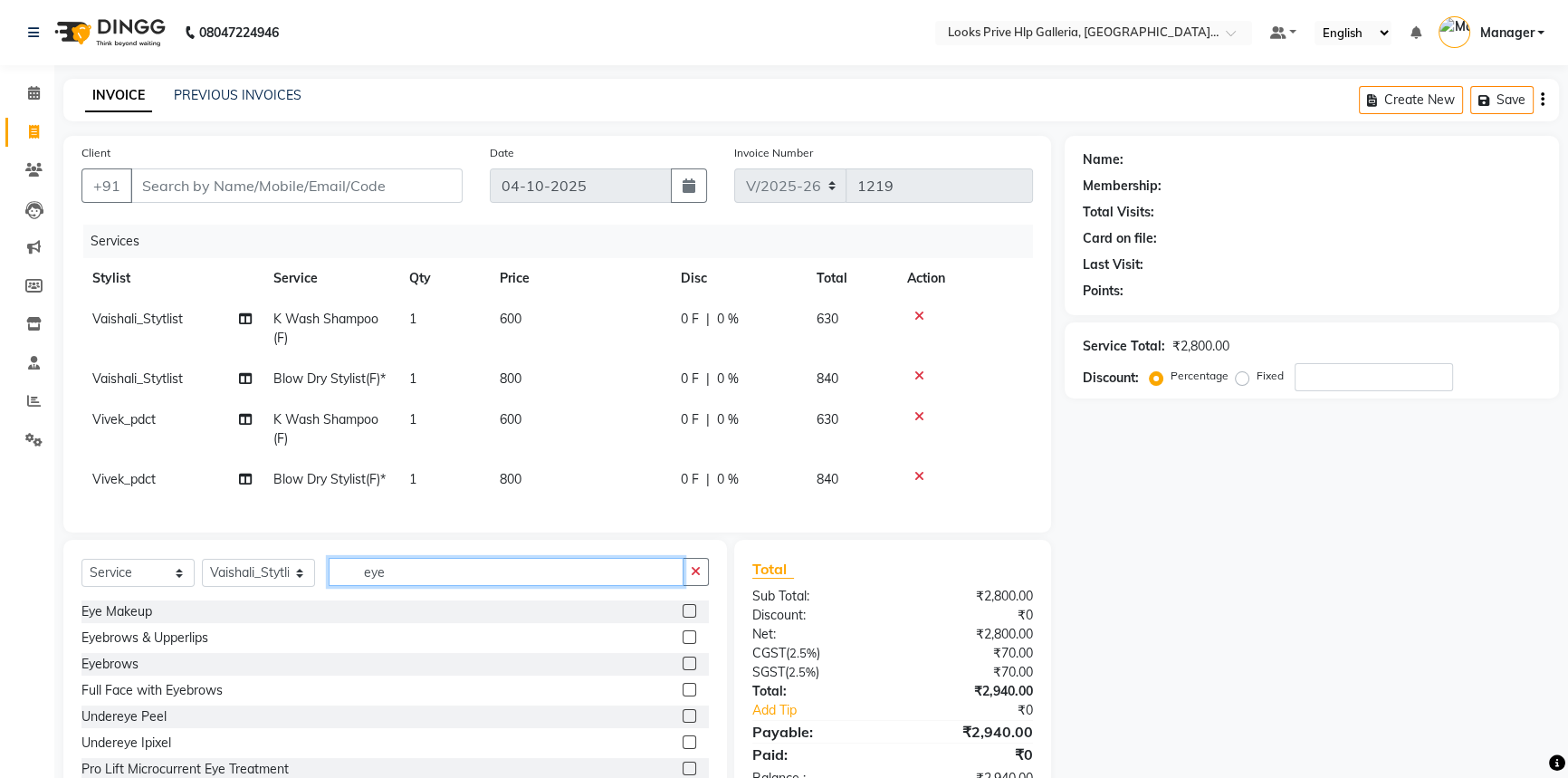
type input "eye"
click at [683, 671] on label at bounding box center [690, 664] width 14 height 14
click at [683, 671] on input "checkbox" at bounding box center [689, 665] width 12 height 12
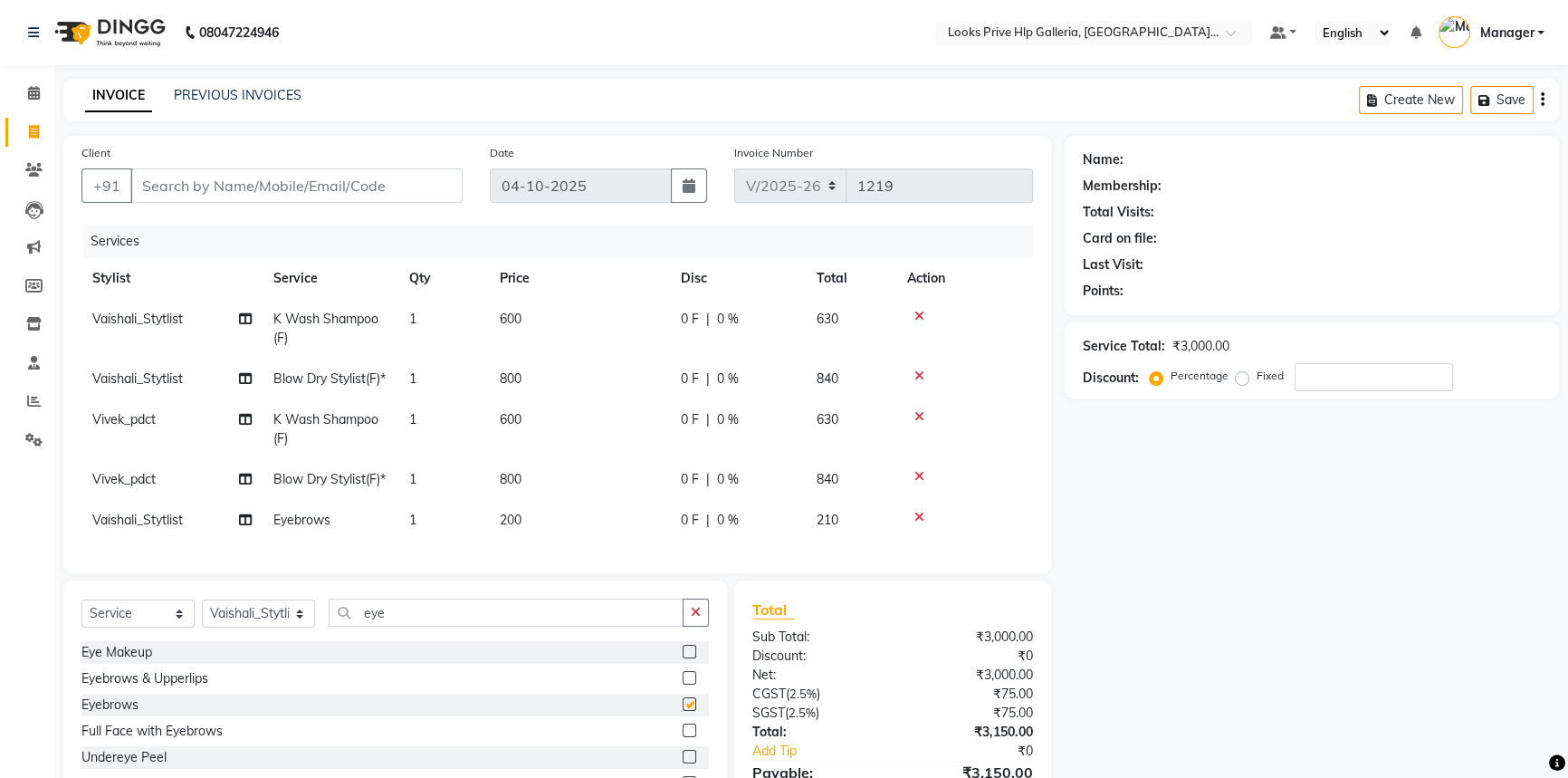
checkbox input "false"
click at [525, 541] on td "200" at bounding box center [579, 521] width 181 height 41
select select "71869"
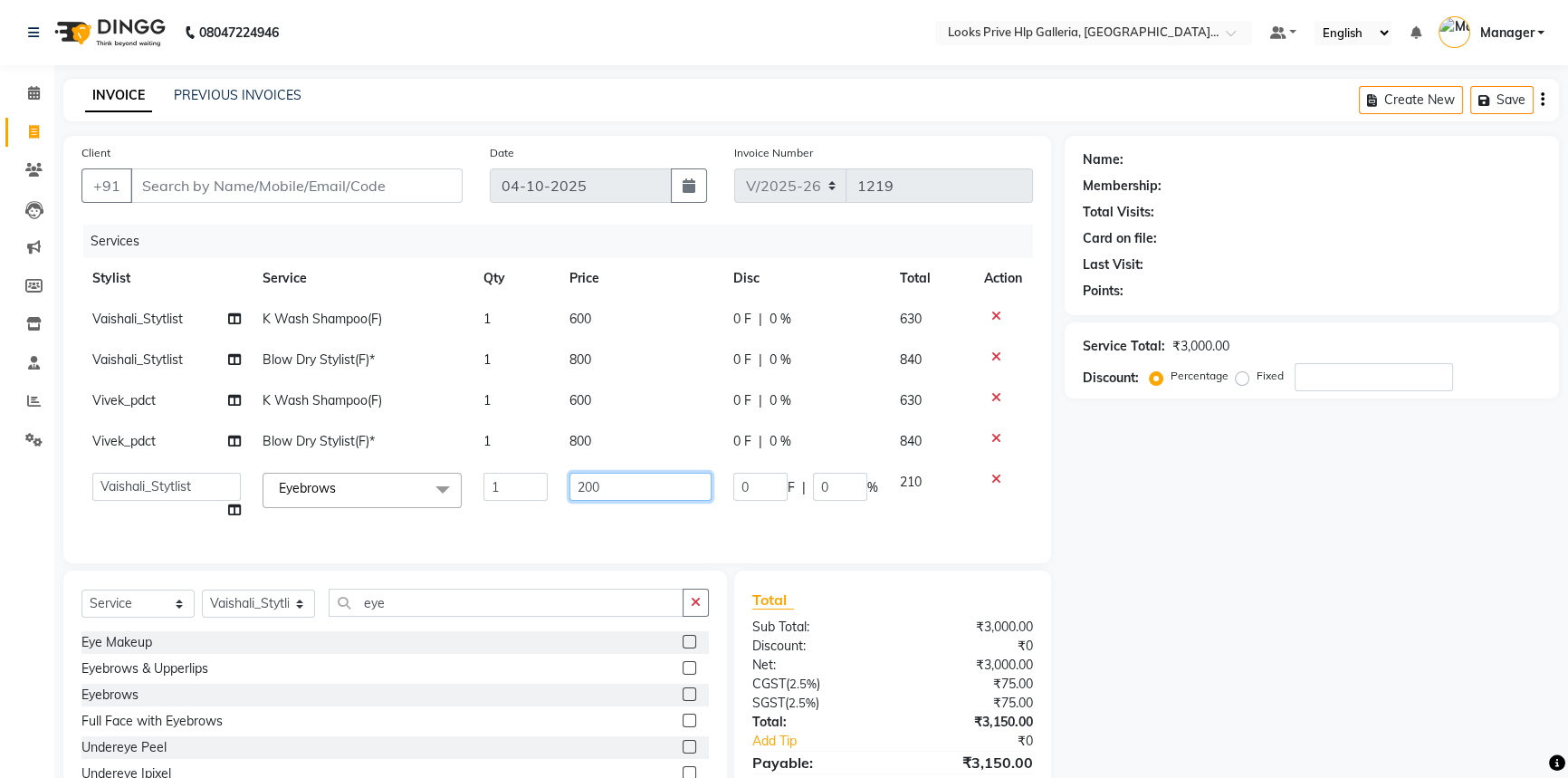
click at [582, 481] on input "200" at bounding box center [640, 487] width 142 height 28
type input "100"
click at [627, 392] on tbody "Vaishali_Stytlist K Wash Shampoo(F) 1 600 0 F | 0 % 630 Vaishali_Stytlist Blow …" at bounding box center [557, 415] width 952 height 232
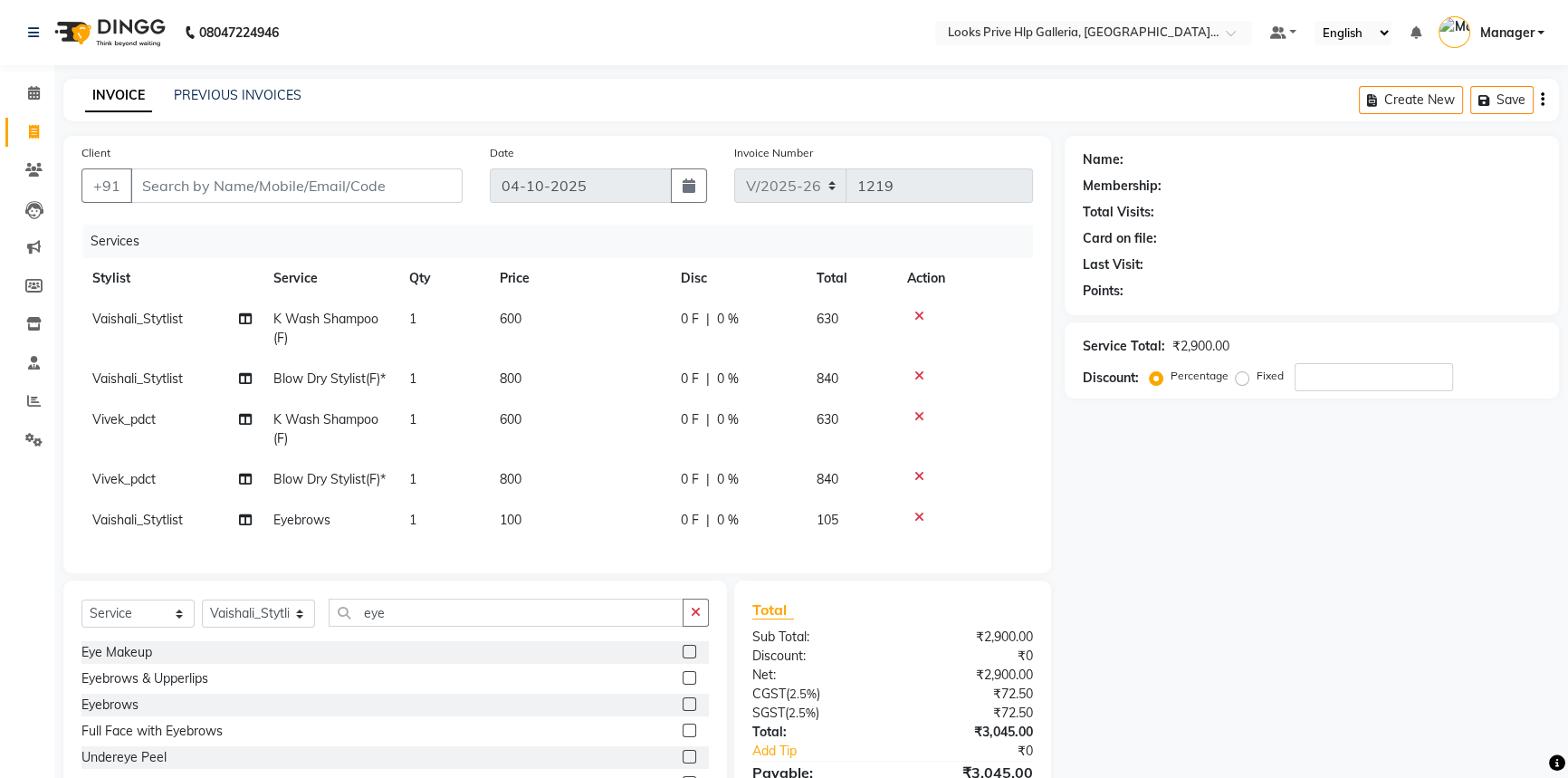
click at [914, 312] on icon at bounding box center [919, 315] width 10 height 13
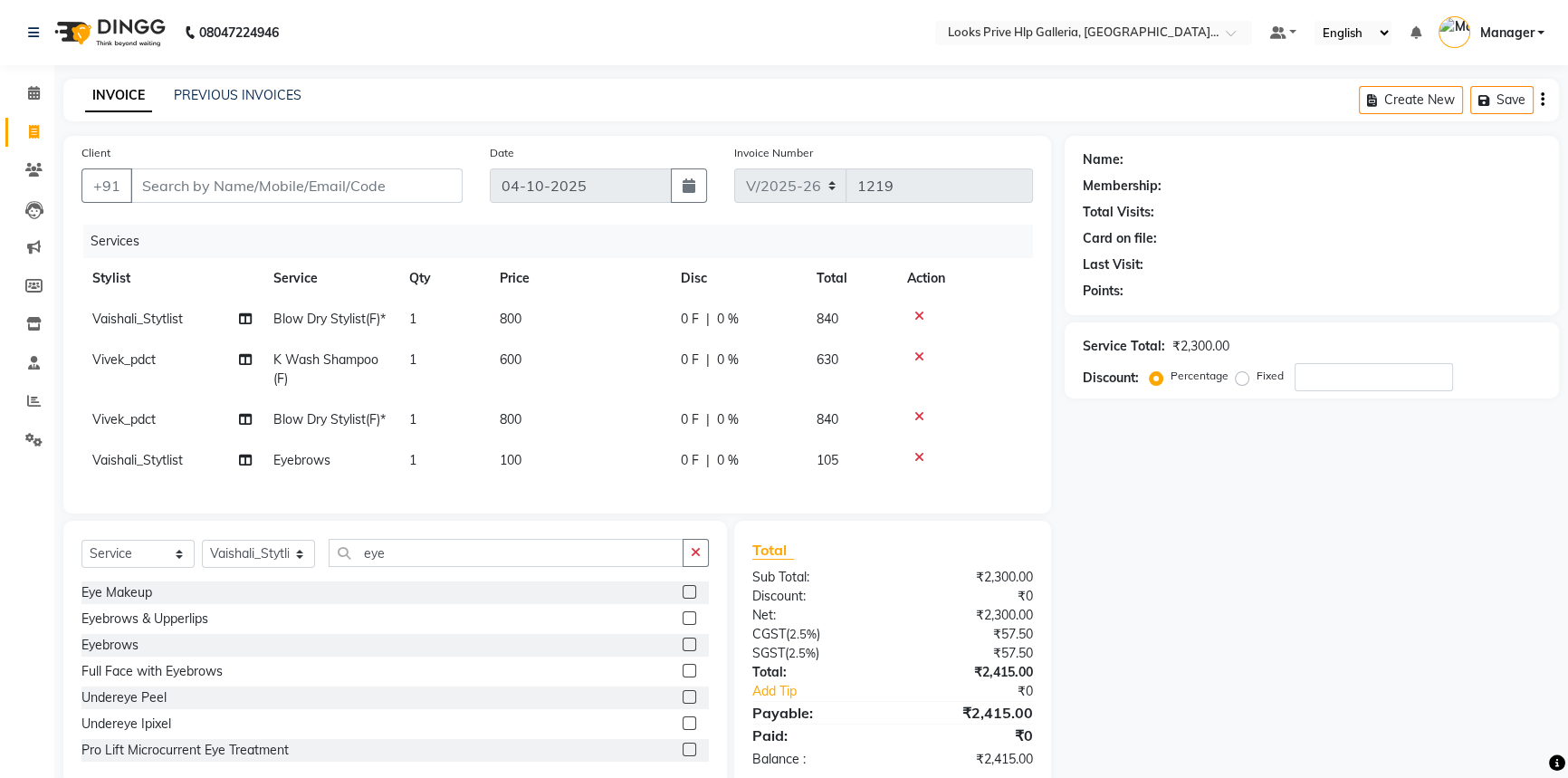
click at [916, 363] on icon at bounding box center [919, 356] width 10 height 13
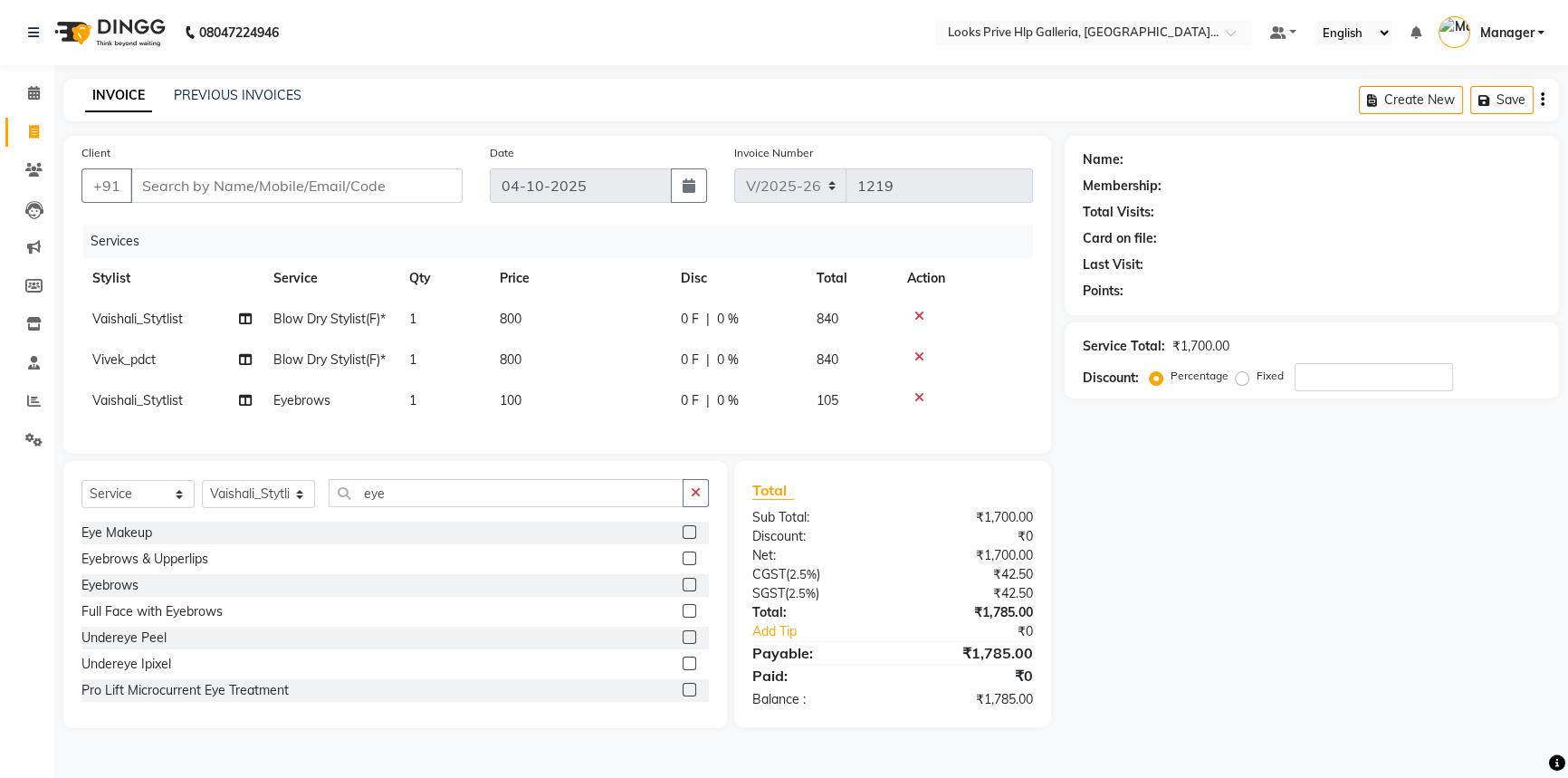
click at [916, 310] on icon at bounding box center [919, 315] width 10 height 13
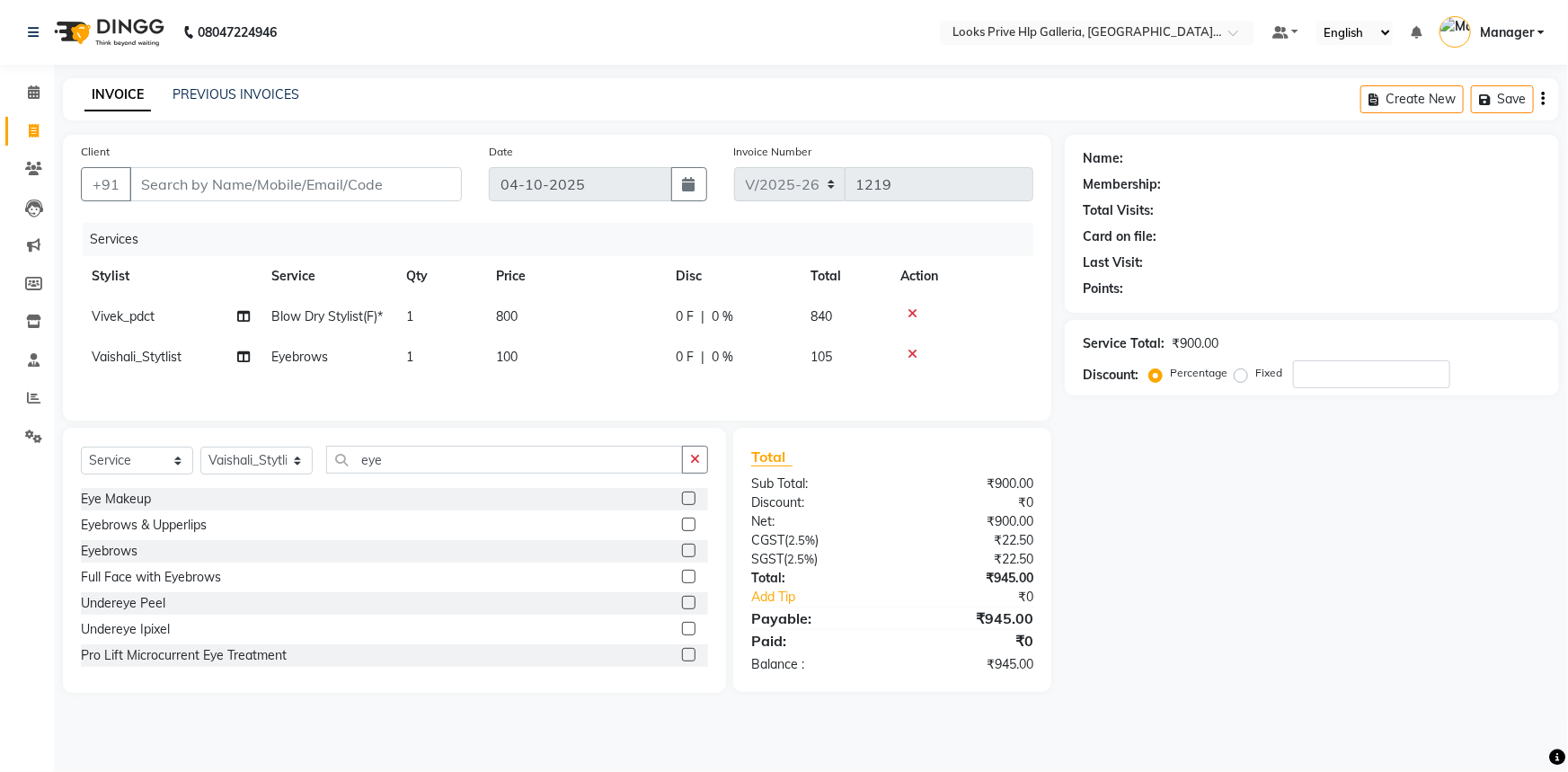
click at [915, 312] on icon at bounding box center [912, 313] width 10 height 12
click at [692, 464] on icon "button" at bounding box center [695, 459] width 10 height 12
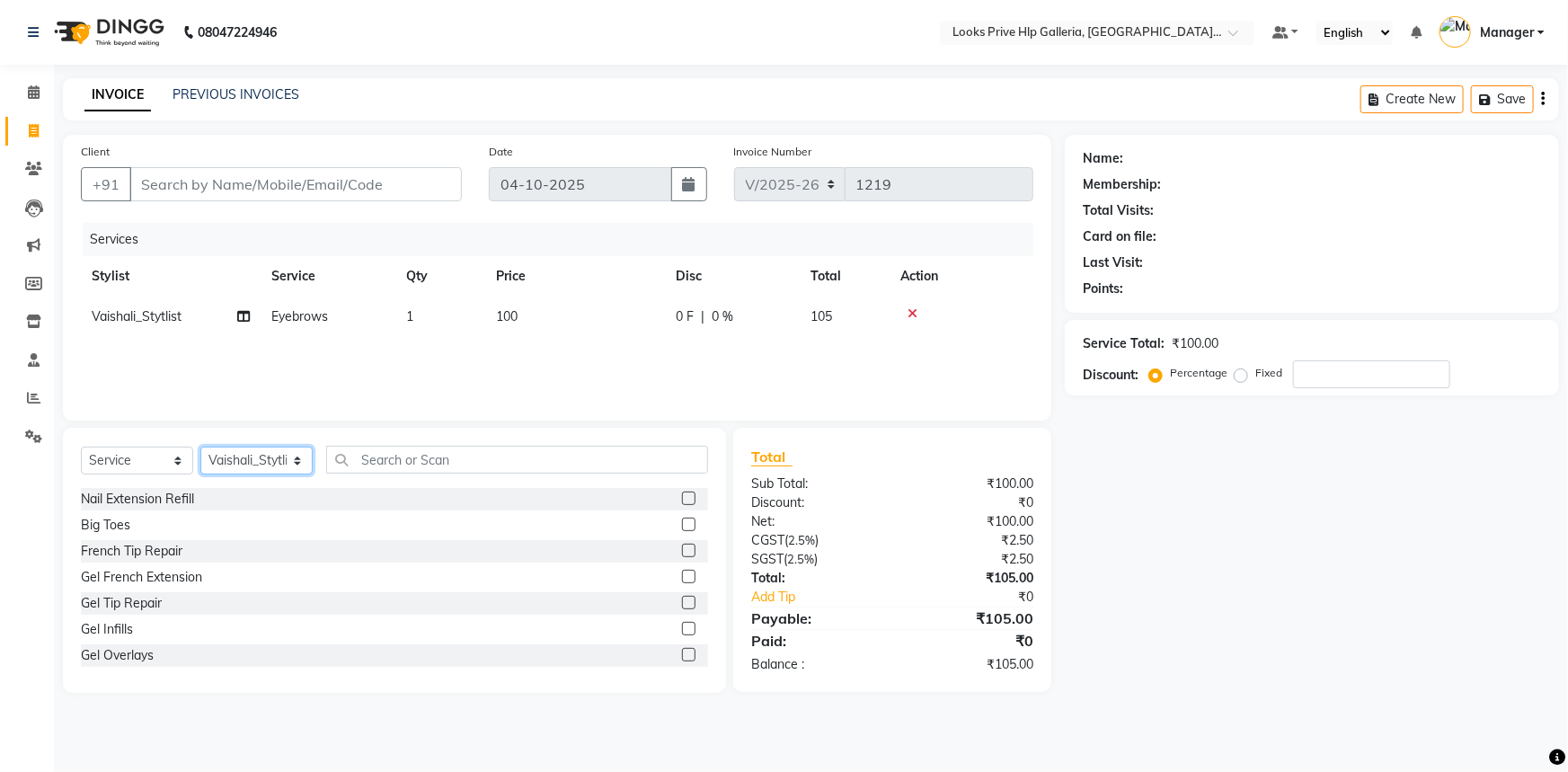
click at [216, 460] on select "Select Stylist [PERSON_NAME] Counter_Sales Gourav_pdct Gurdeep_Nails+MKP Manage…" at bounding box center [256, 460] width 112 height 28
click at [201, 446] on select "Select Stylist [PERSON_NAME] Counter_Sales Gourav_pdct Gurdeep_Nails+MKP Manage…" at bounding box center [256, 460] width 112 height 28
click at [429, 457] on input "text" at bounding box center [517, 459] width 382 height 28
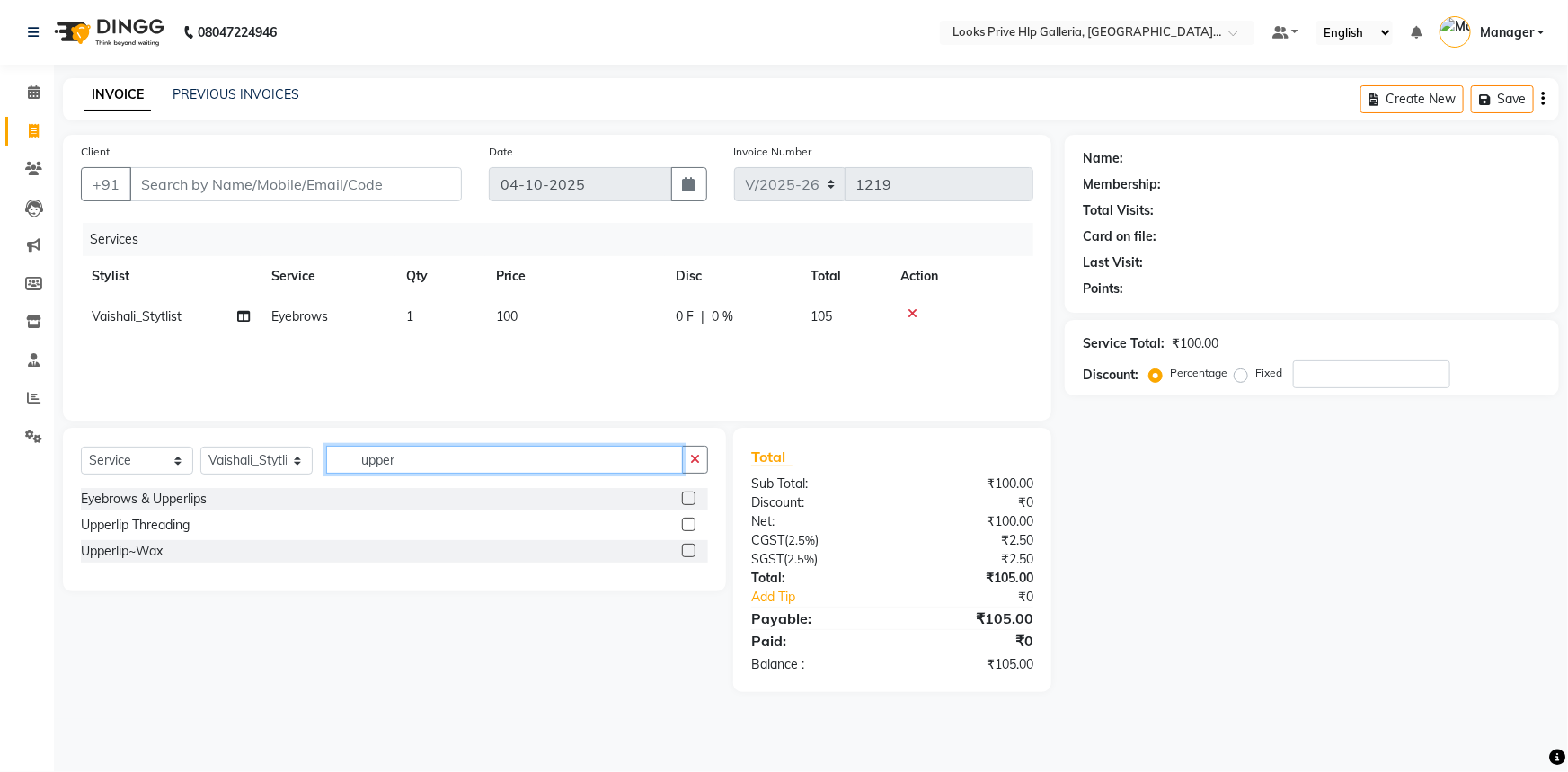
type input "upper"
click at [695, 521] on label at bounding box center [689, 524] width 13 height 13
click at [694, 521] on input "checkbox" at bounding box center [688, 525] width 12 height 12
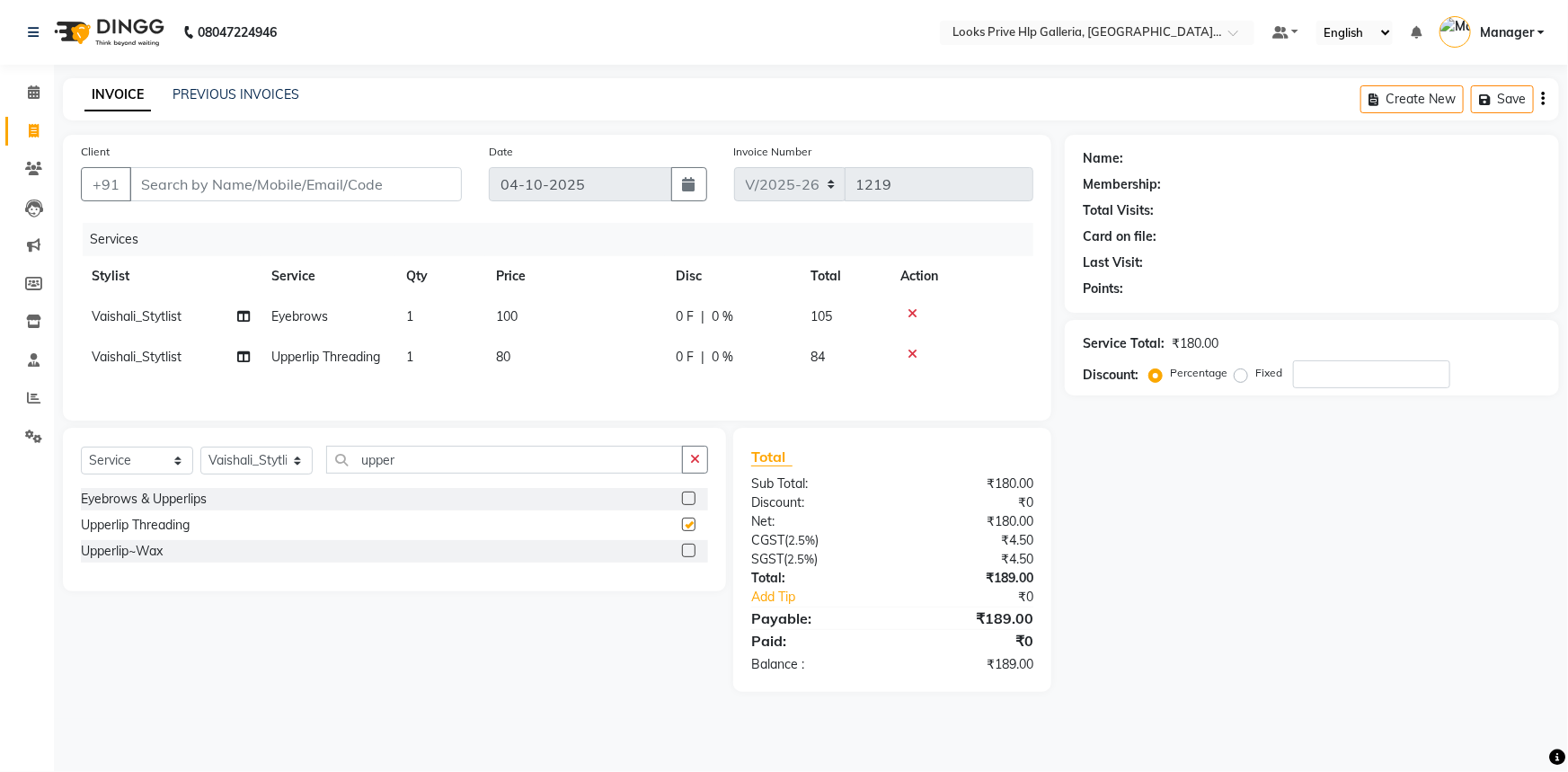
checkbox input "false"
click at [500, 363] on span "80" at bounding box center [503, 356] width 14 height 16
select select "71869"
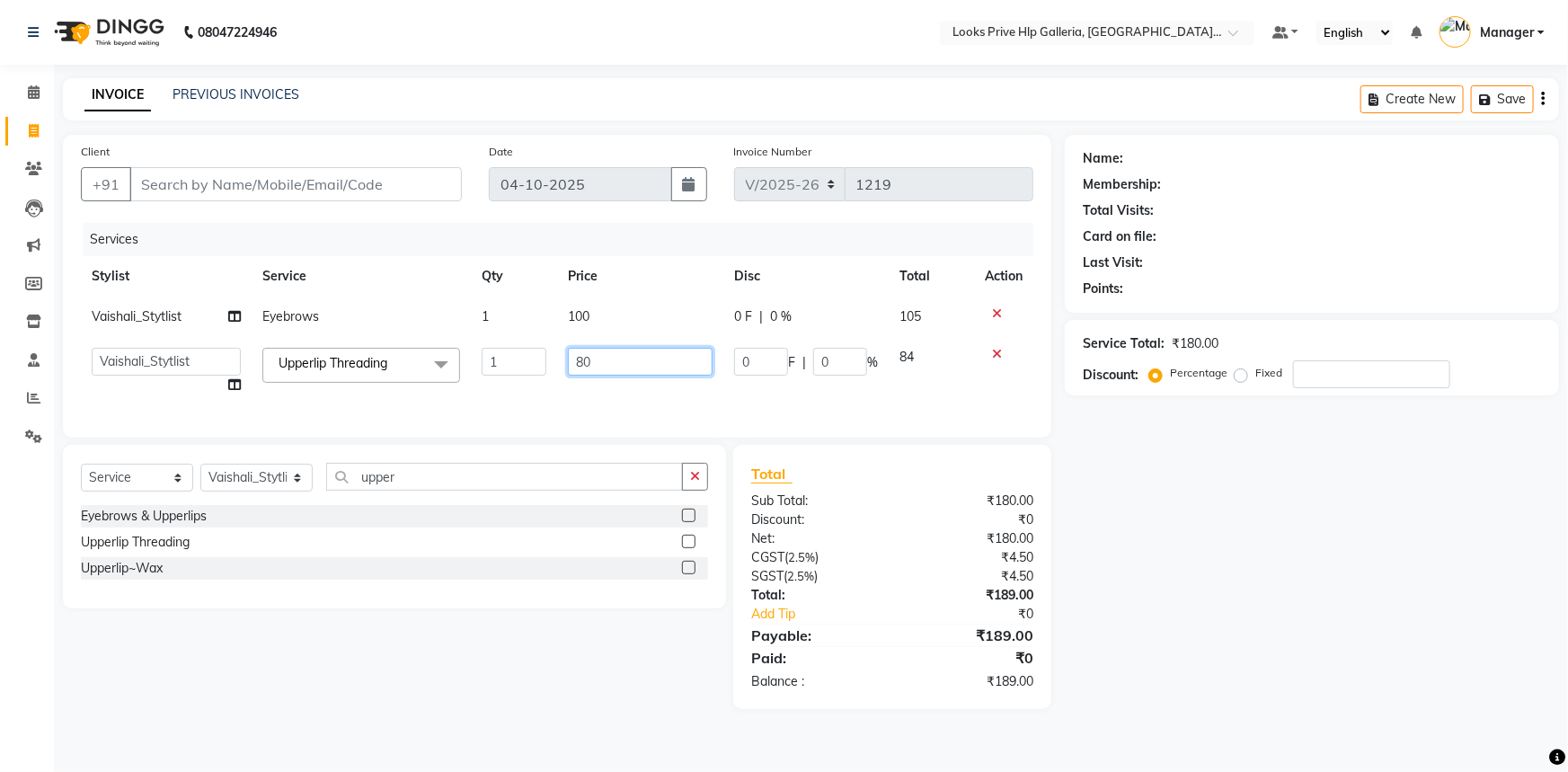
click at [605, 350] on input "80" at bounding box center [640, 361] width 145 height 28
type input "8"
type input "100"
click at [704, 492] on div "Select Service Product Membership Package Voucher Prepaid Gift Card Select Styl…" at bounding box center [394, 526] width 663 height 163
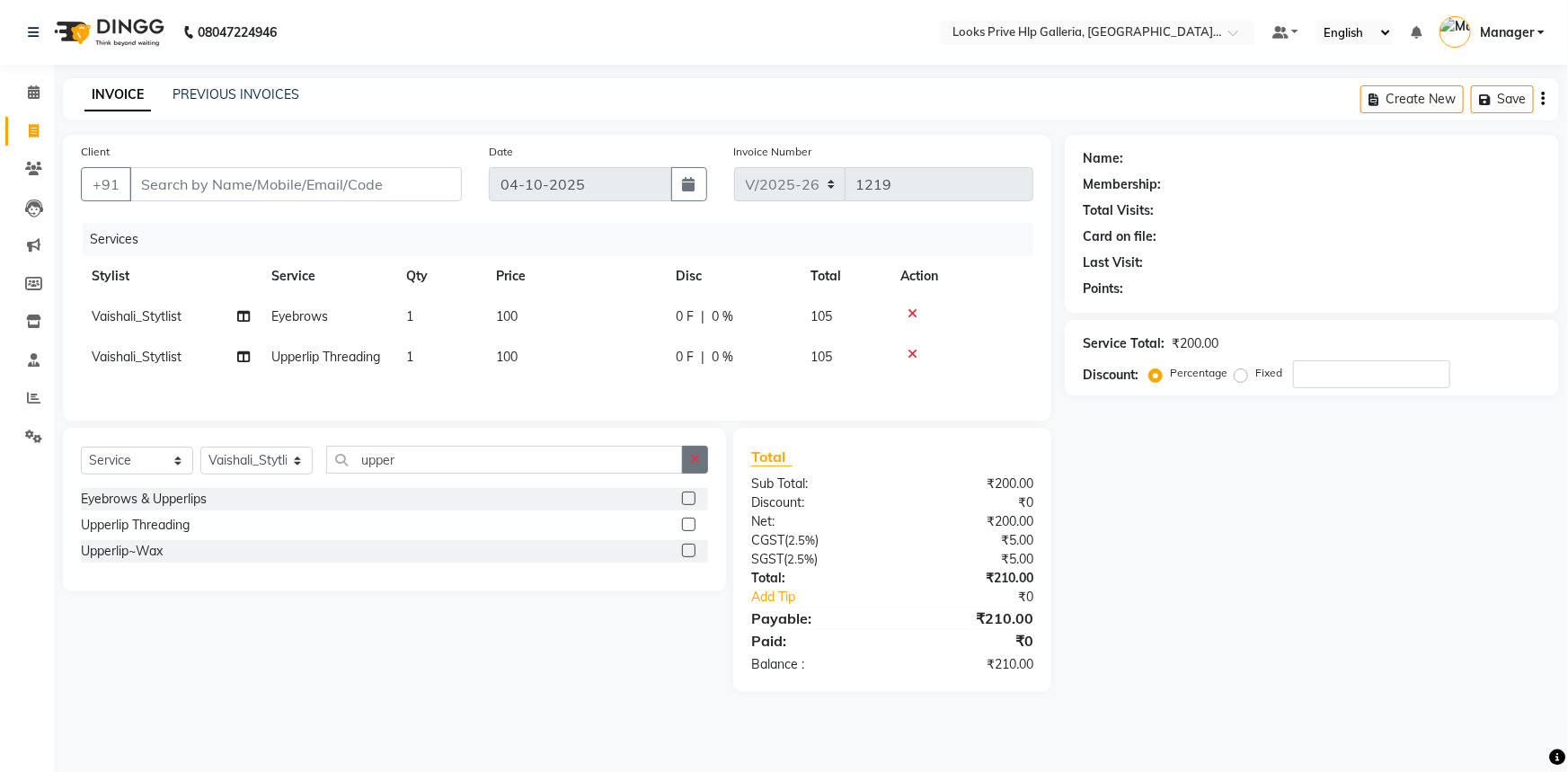
click at [705, 466] on button "button" at bounding box center [695, 459] width 26 height 28
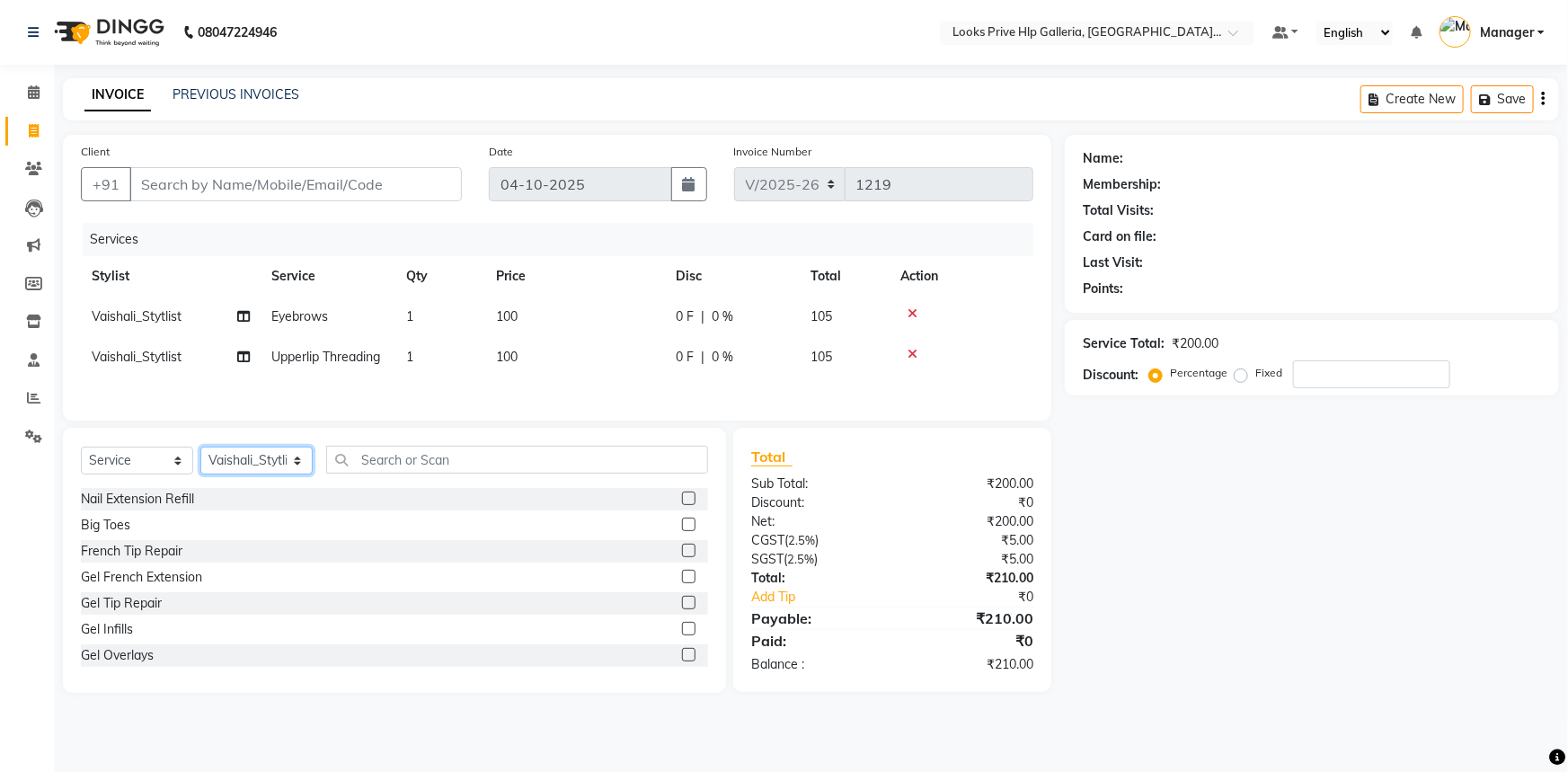
click at [290, 459] on select "Select Stylist [PERSON_NAME] Counter_Sales Gourav_pdct Gurdeep_Nails+MKP Manage…" at bounding box center [256, 460] width 112 height 28
select select "74725"
click at [201, 448] on select "Select Stylist [PERSON_NAME] Counter_Sales Gourav_pdct Gurdeep_Nails+MKP Manage…" at bounding box center [256, 460] width 112 height 28
click at [392, 461] on input "text" at bounding box center [517, 459] width 382 height 28
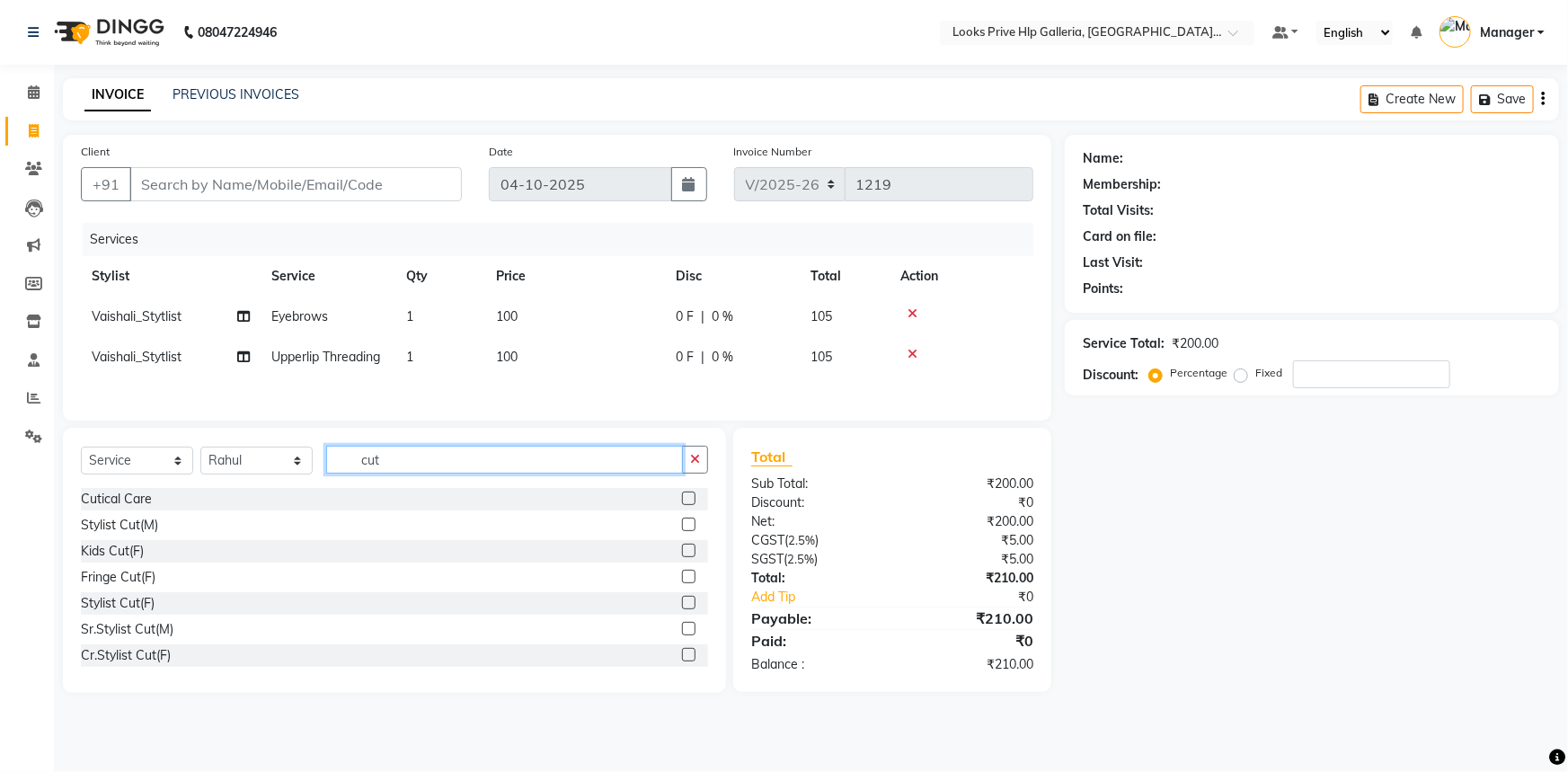
type input "cut"
click at [682, 603] on label at bounding box center [689, 603] width 13 height 13
click at [682, 603] on input "checkbox" at bounding box center [688, 604] width 12 height 12
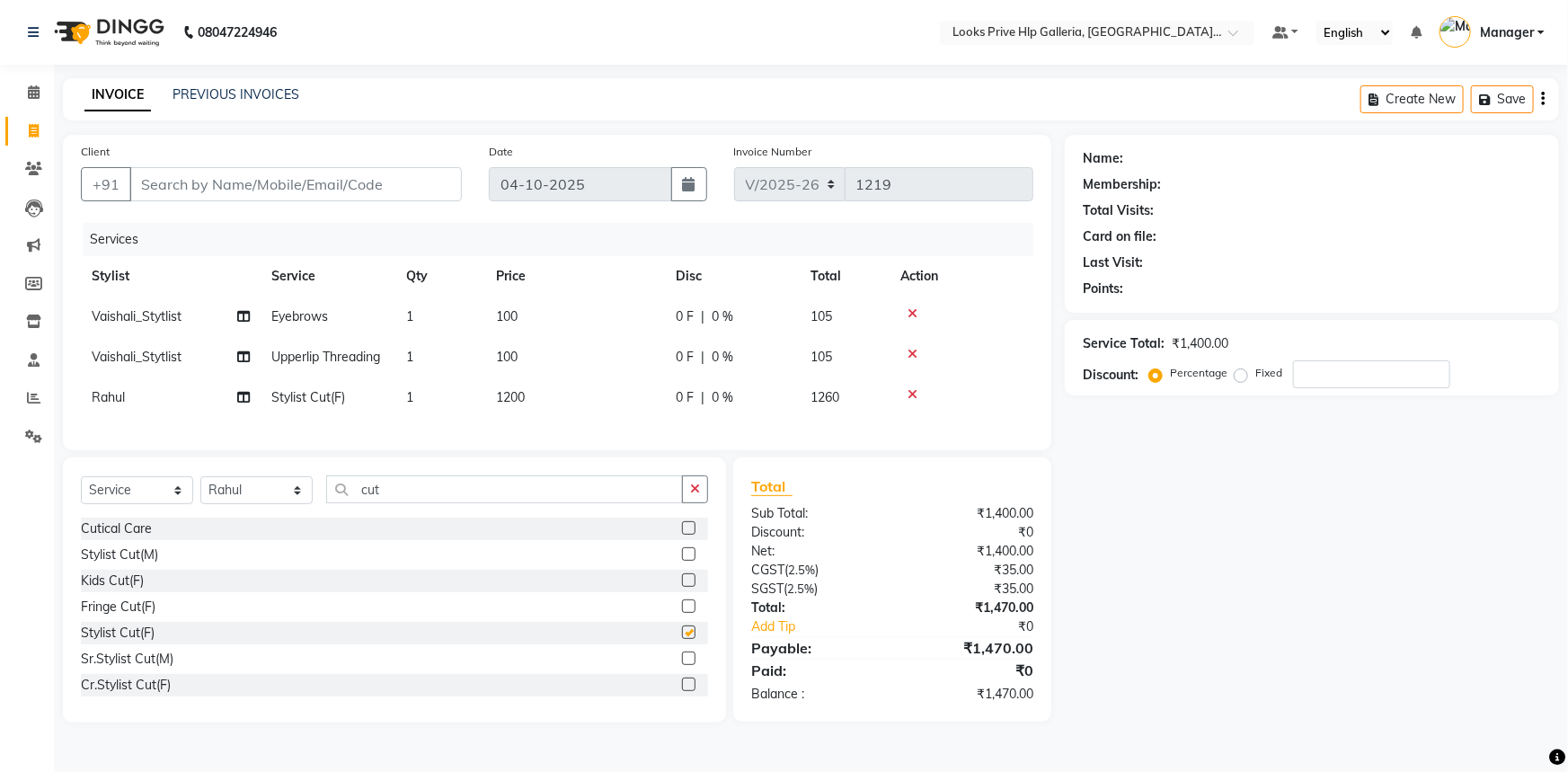
checkbox input "false"
click at [533, 390] on td "1200" at bounding box center [575, 398] width 179 height 40
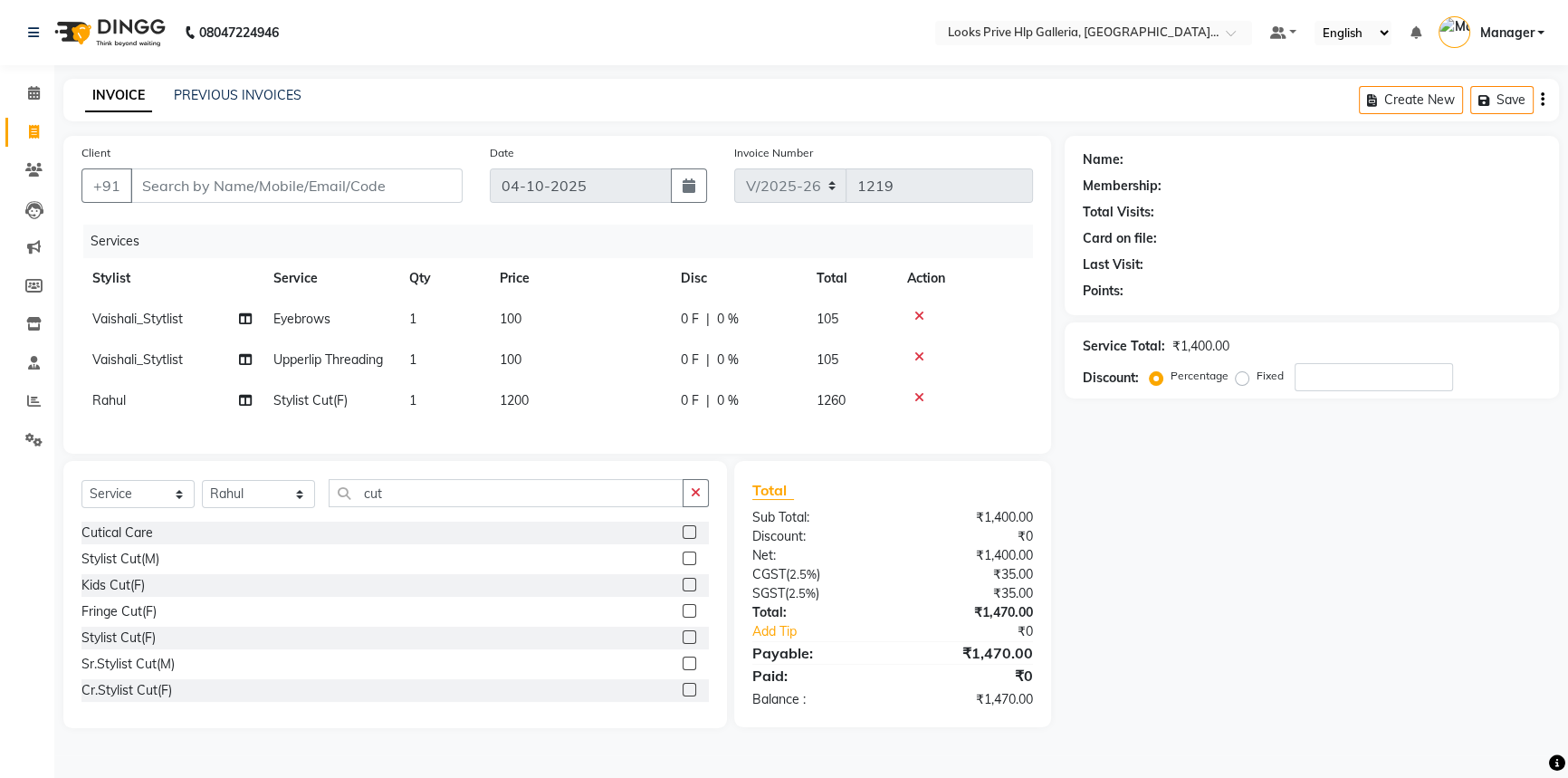
select select "74725"
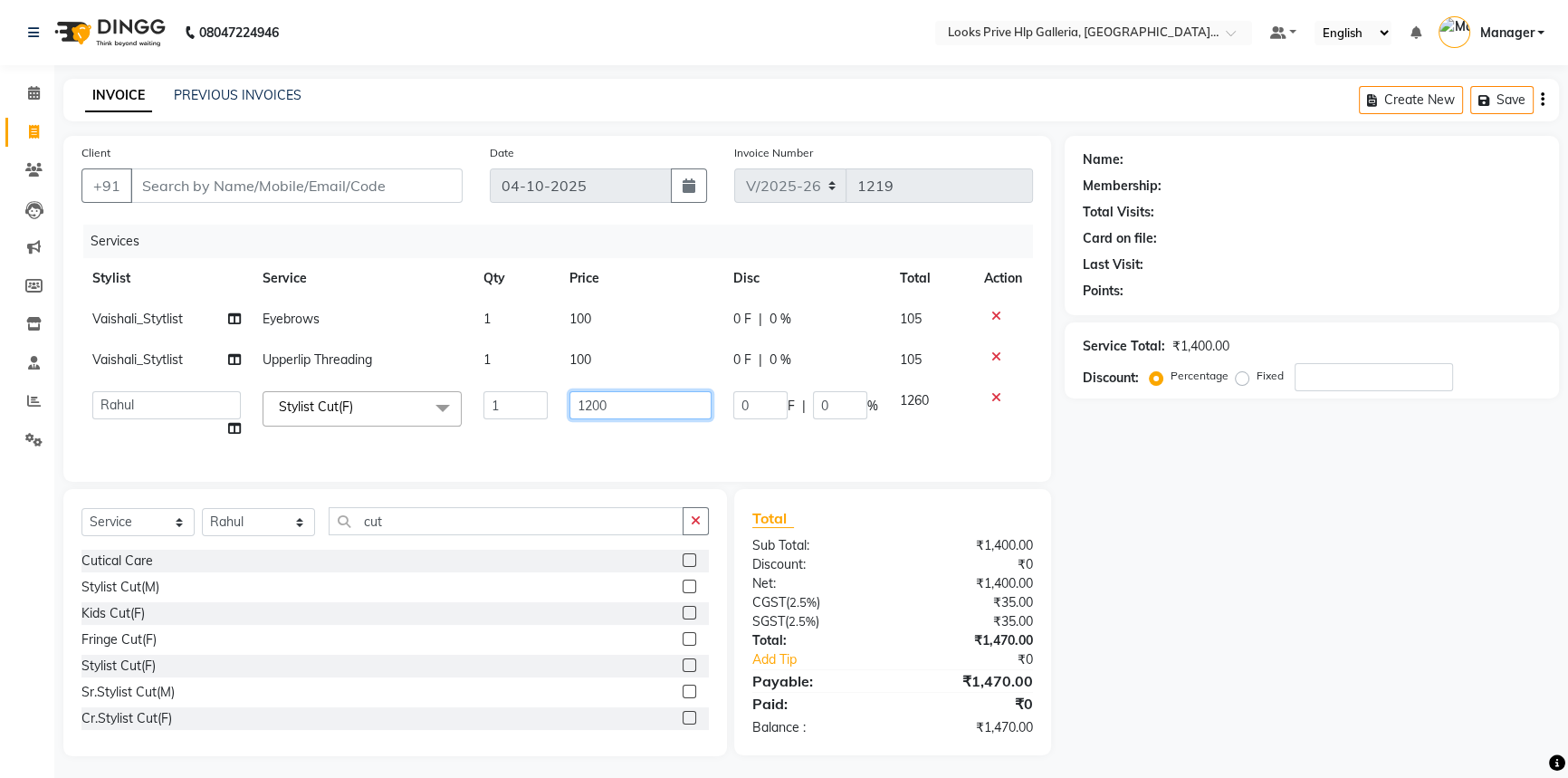
click at [588, 401] on input "1200" at bounding box center [640, 404] width 142 height 28
click at [589, 401] on input "1200" at bounding box center [640, 404] width 142 height 28
type input "1500"
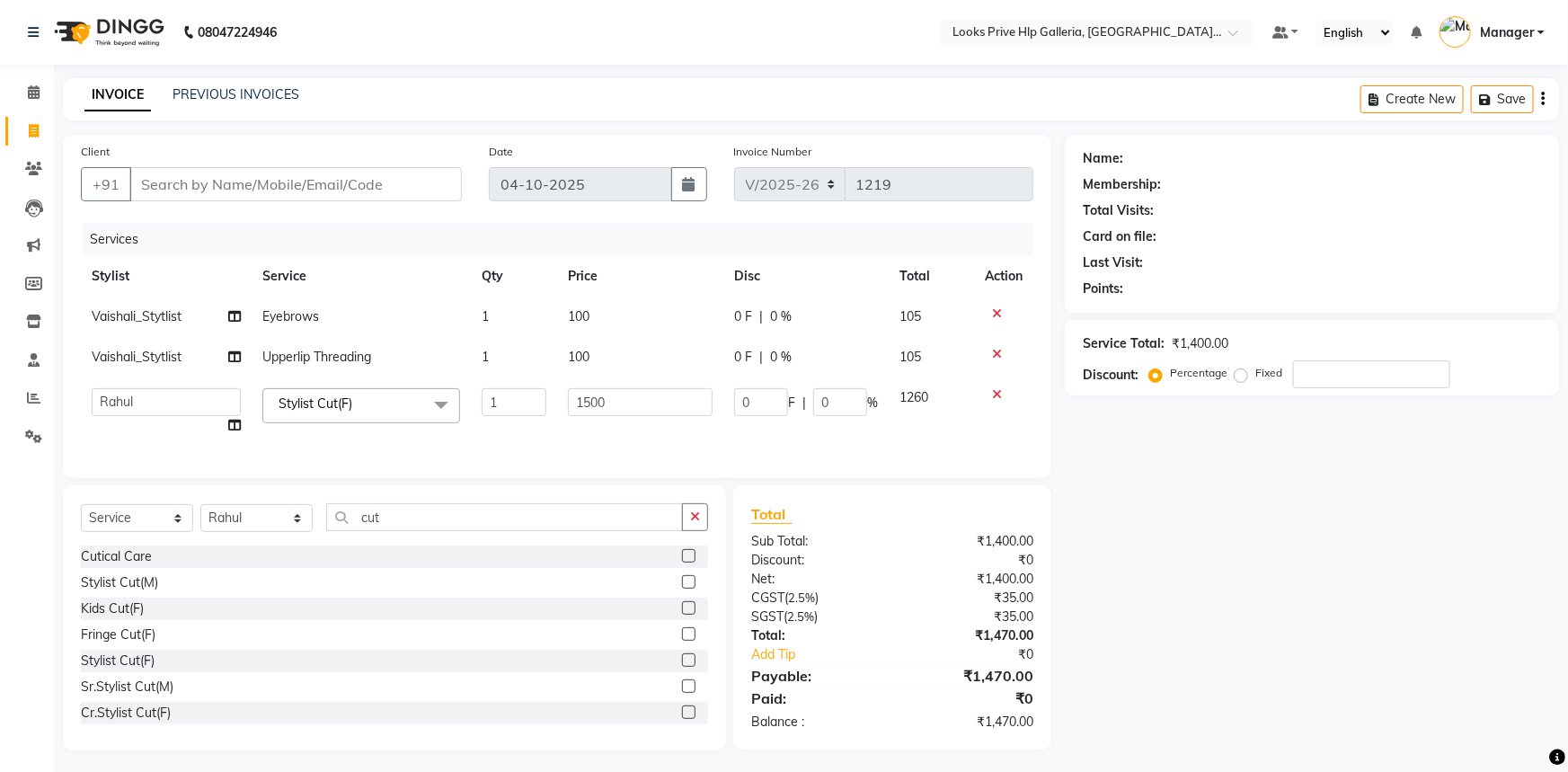
click at [689, 539] on div "Select Service Product Membership Package Voucher Prepaid Gift Card Select Styl…" at bounding box center [394, 618] width 663 height 265
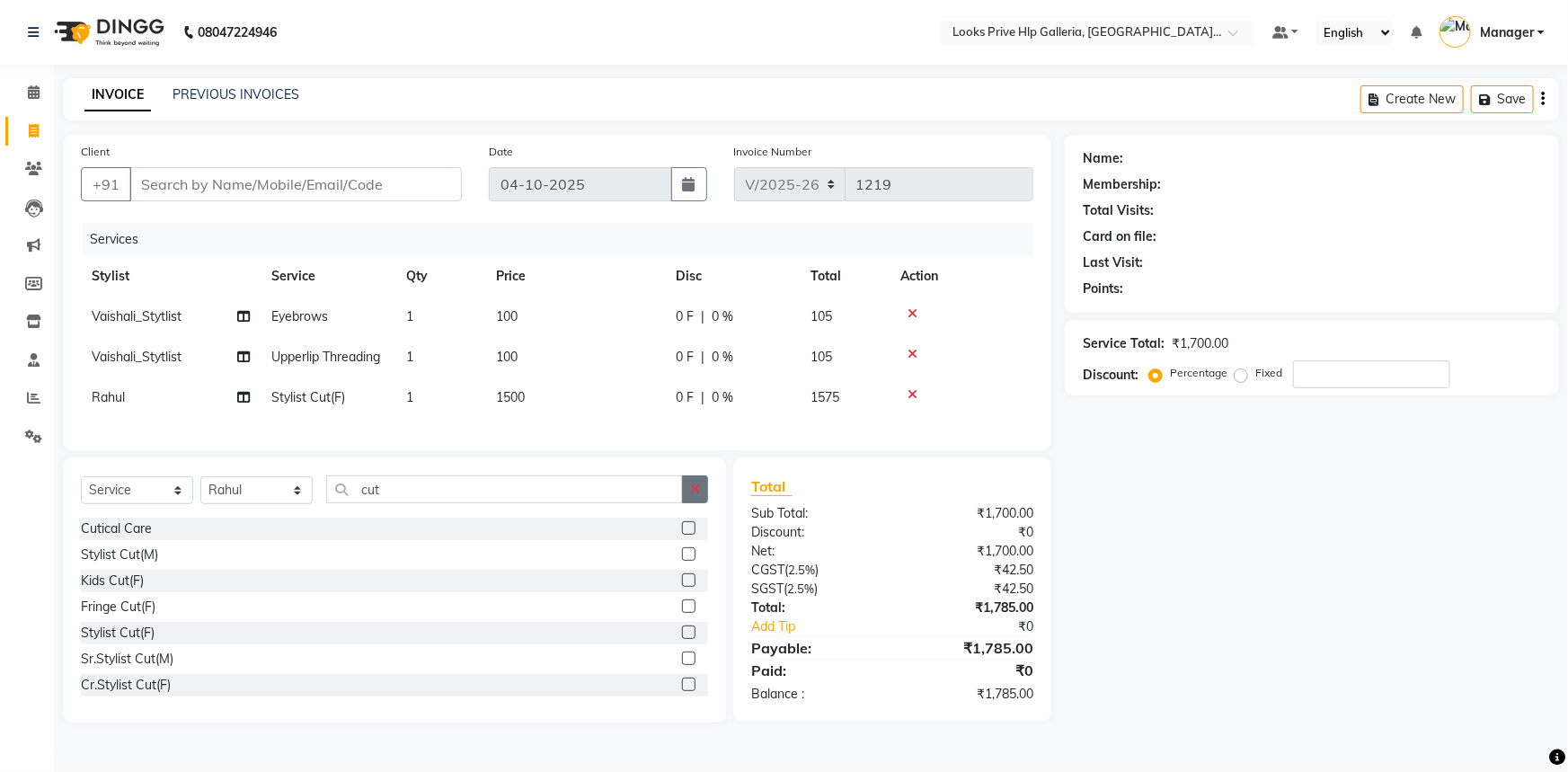
click at [702, 503] on button "button" at bounding box center [695, 489] width 26 height 28
click at [238, 498] on select "Select Stylist [PERSON_NAME] Counter_Sales Gourav_pdct Gurdeep_Nails+MKP Manage…" at bounding box center [256, 490] width 112 height 28
select select "71869"
click at [201, 489] on select "Select Stylist [PERSON_NAME] Counter_Sales Gourav_pdct Gurdeep_Nails+MKP Manage…" at bounding box center [256, 490] width 112 height 28
click at [363, 488] on div "Select Service Product Membership Package Voucher Prepaid Gift Card Select Styl…" at bounding box center [394, 590] width 663 height 265
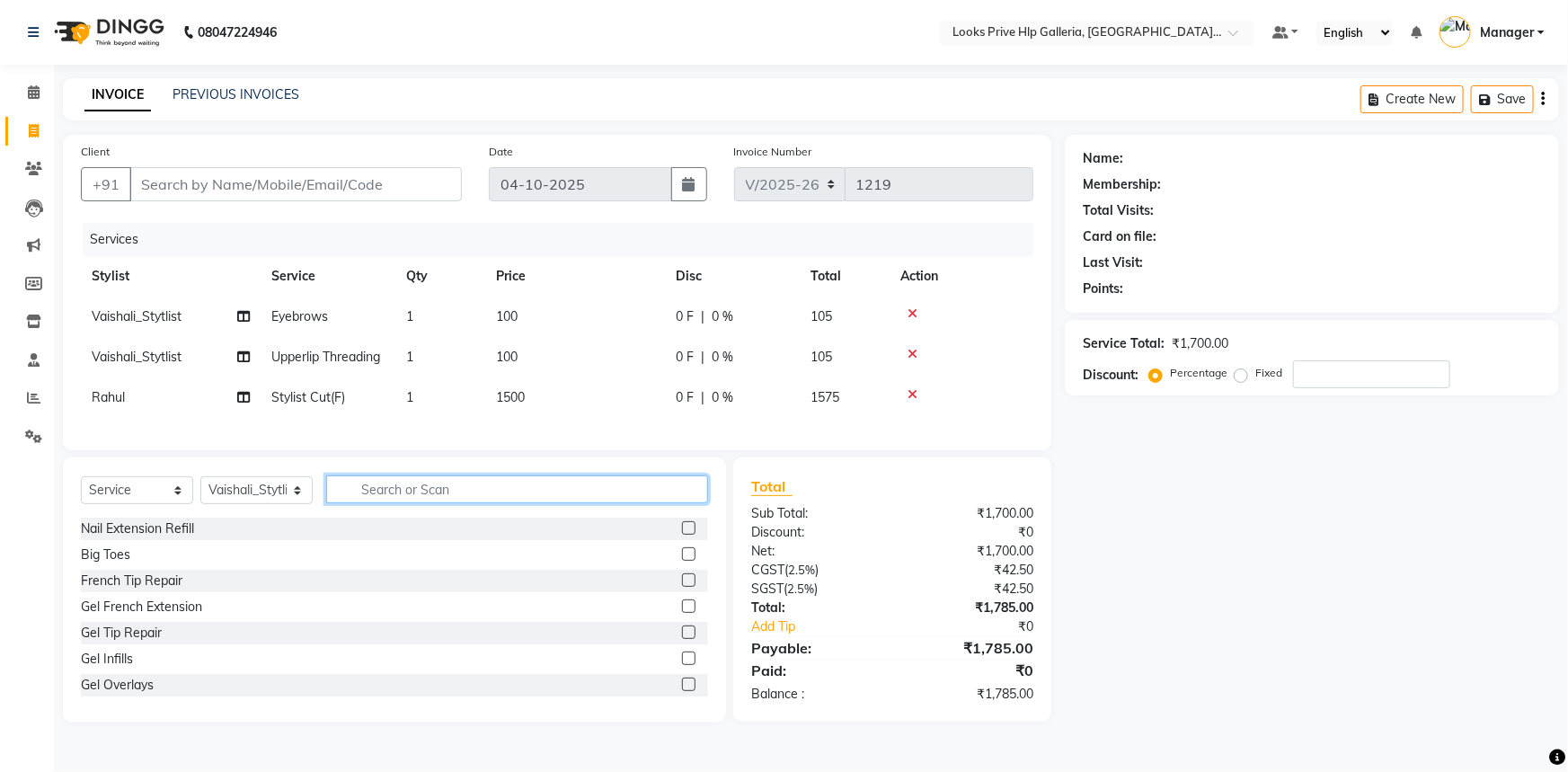
click at [465, 497] on input "text" at bounding box center [517, 489] width 382 height 28
click at [457, 501] on input "text" at bounding box center [517, 489] width 382 height 28
type input "wash"
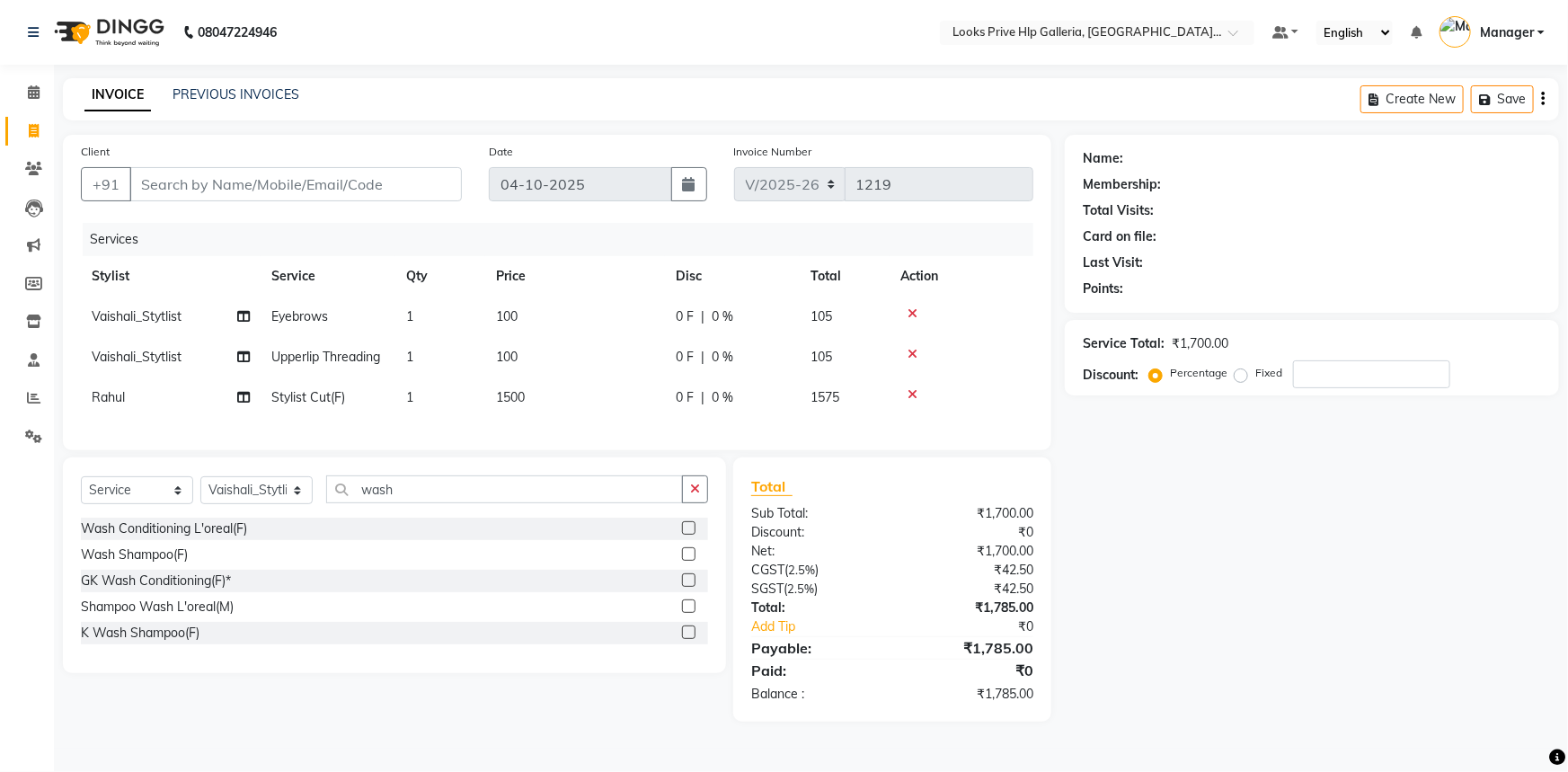
click at [683, 561] on label at bounding box center [689, 554] width 13 height 13
click at [683, 561] on input "checkbox" at bounding box center [688, 555] width 12 height 12
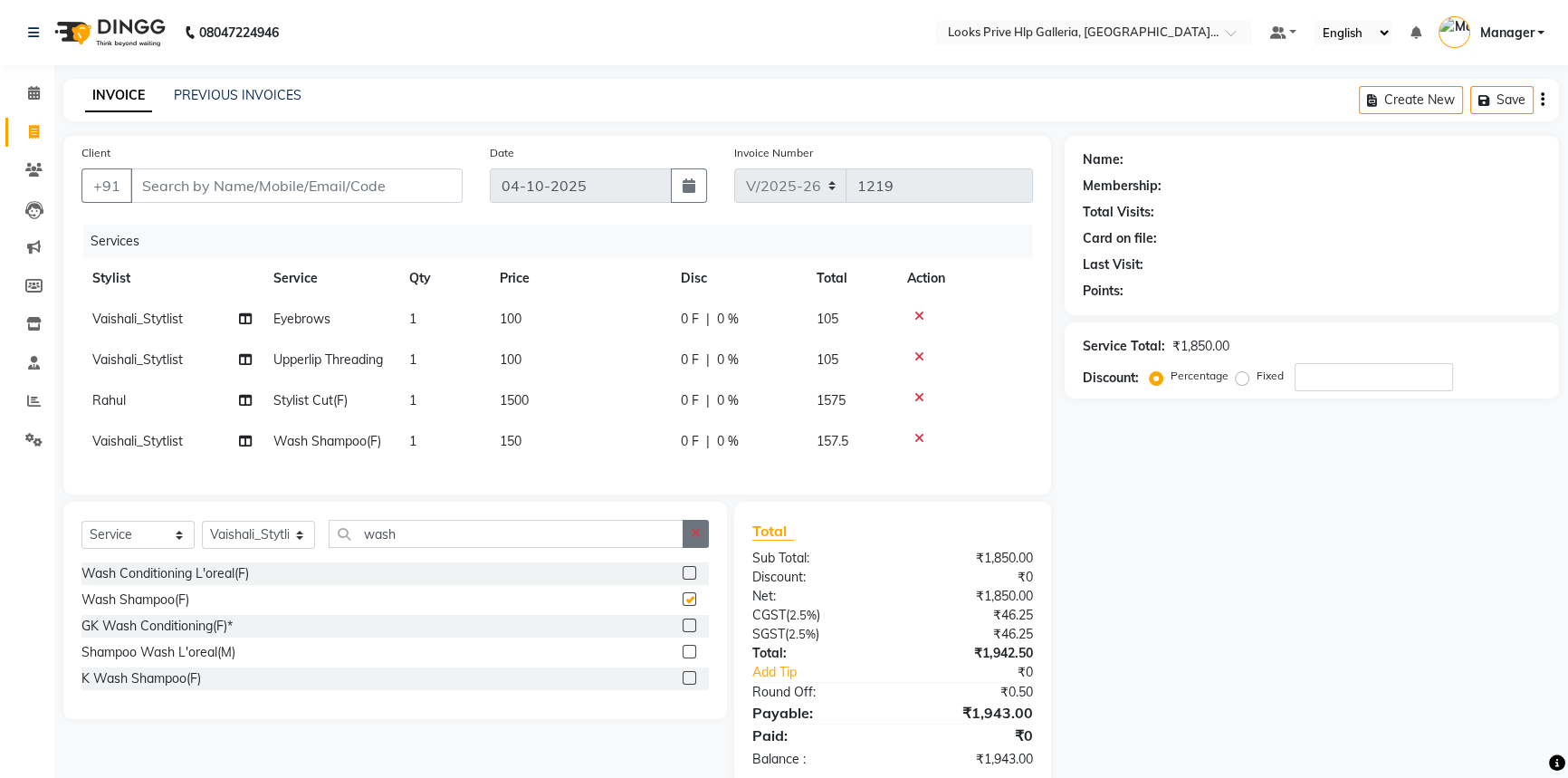
checkbox input "false"
click at [701, 544] on button "button" at bounding box center [695, 533] width 26 height 28
type input "upp"
click at [688, 544] on button "button" at bounding box center [695, 533] width 26 height 28
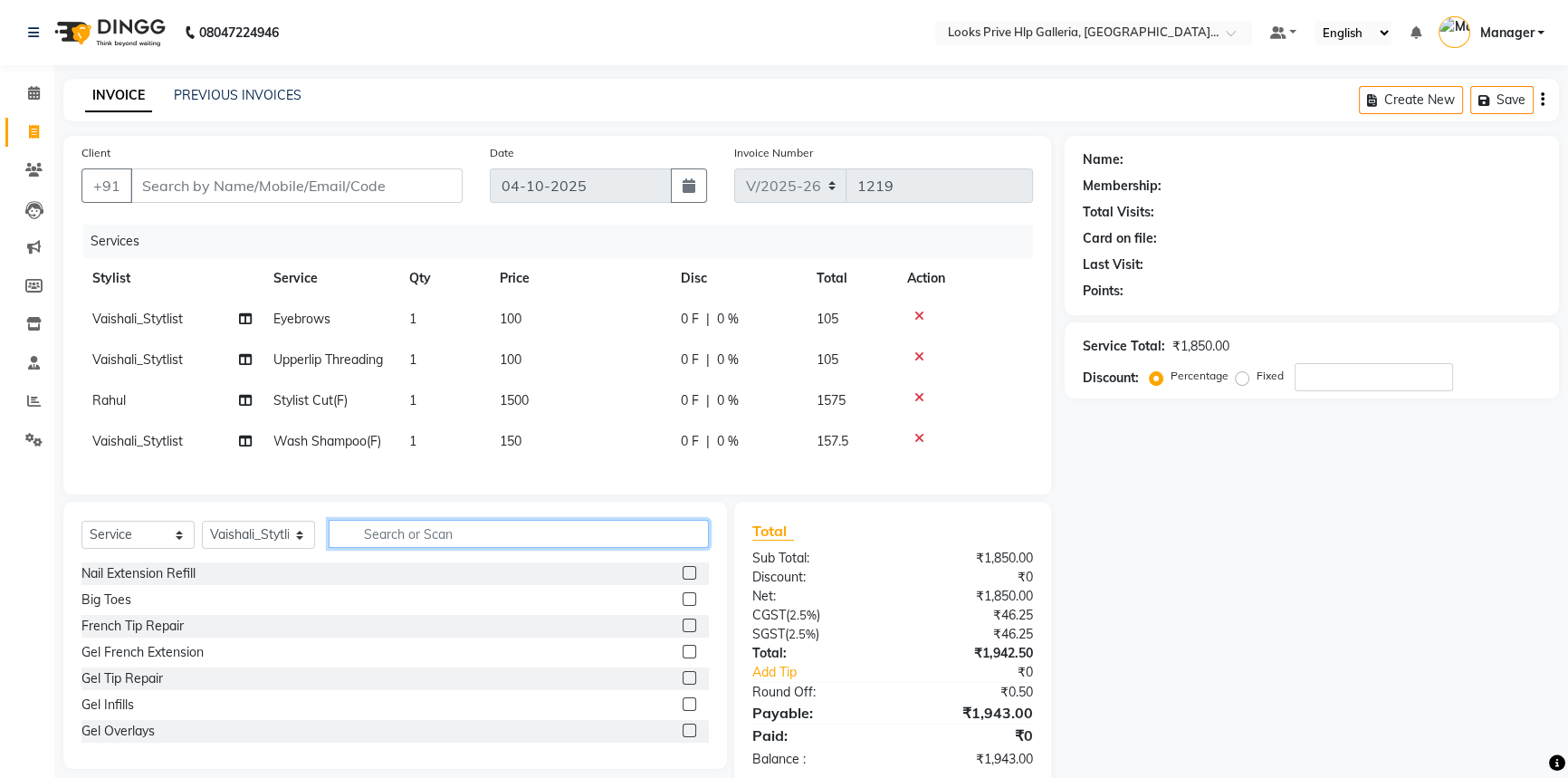
type input "b"
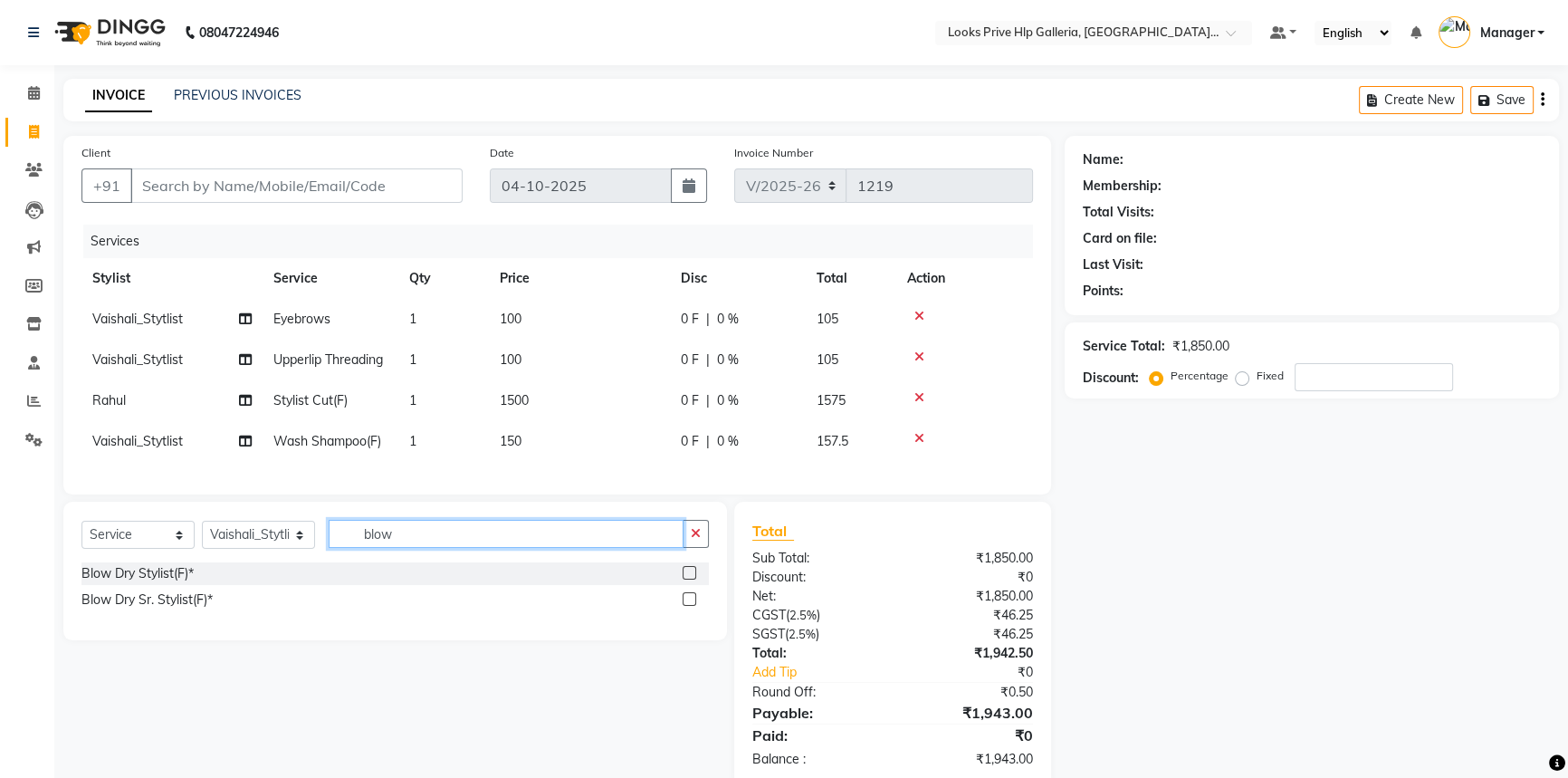
type input "blow"
click at [688, 580] on label at bounding box center [690, 573] width 14 height 14
click at [688, 580] on input "checkbox" at bounding box center [689, 574] width 12 height 12
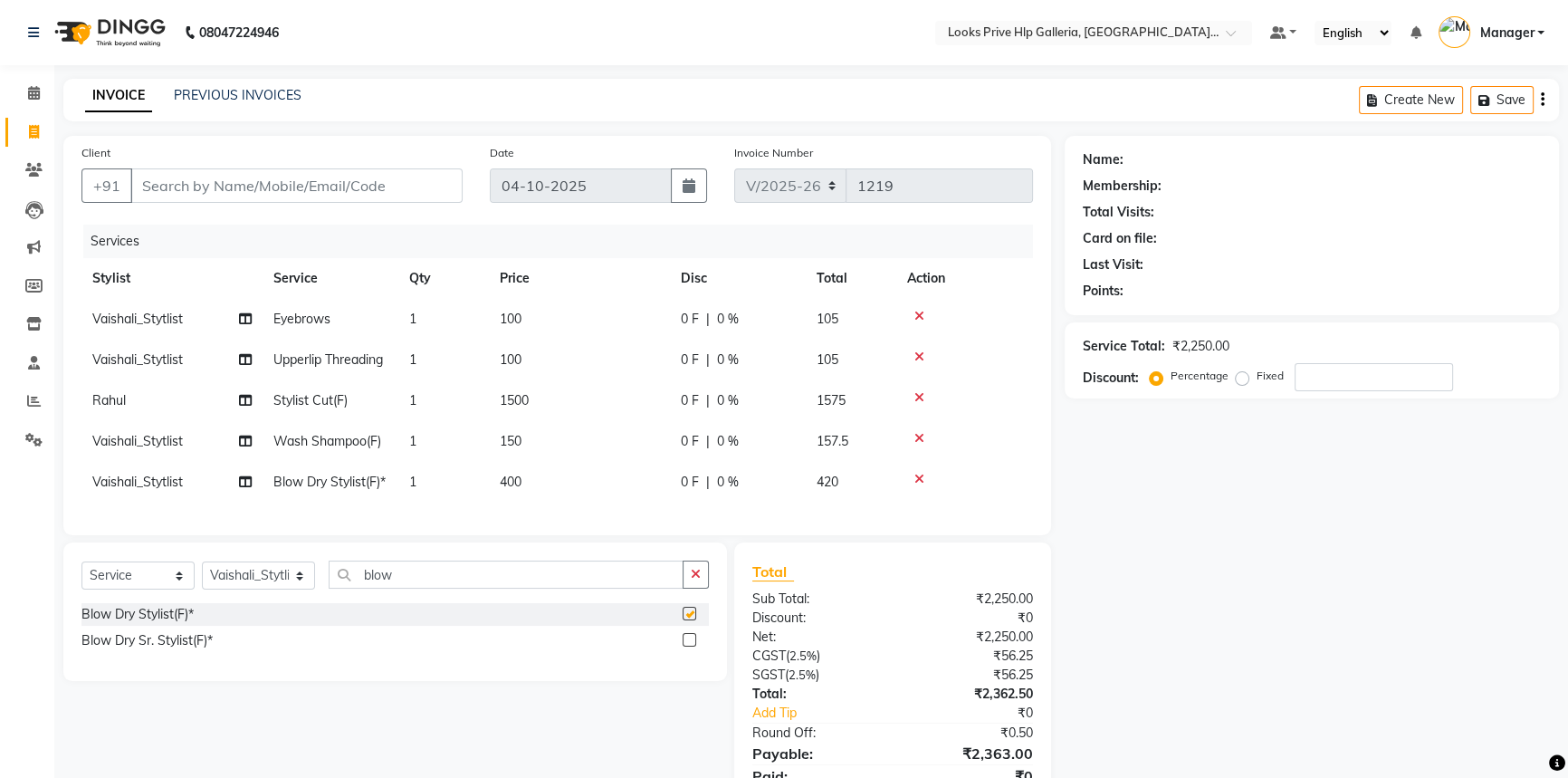
checkbox input "false"
click at [568, 447] on td "150" at bounding box center [579, 441] width 181 height 41
select select "71869"
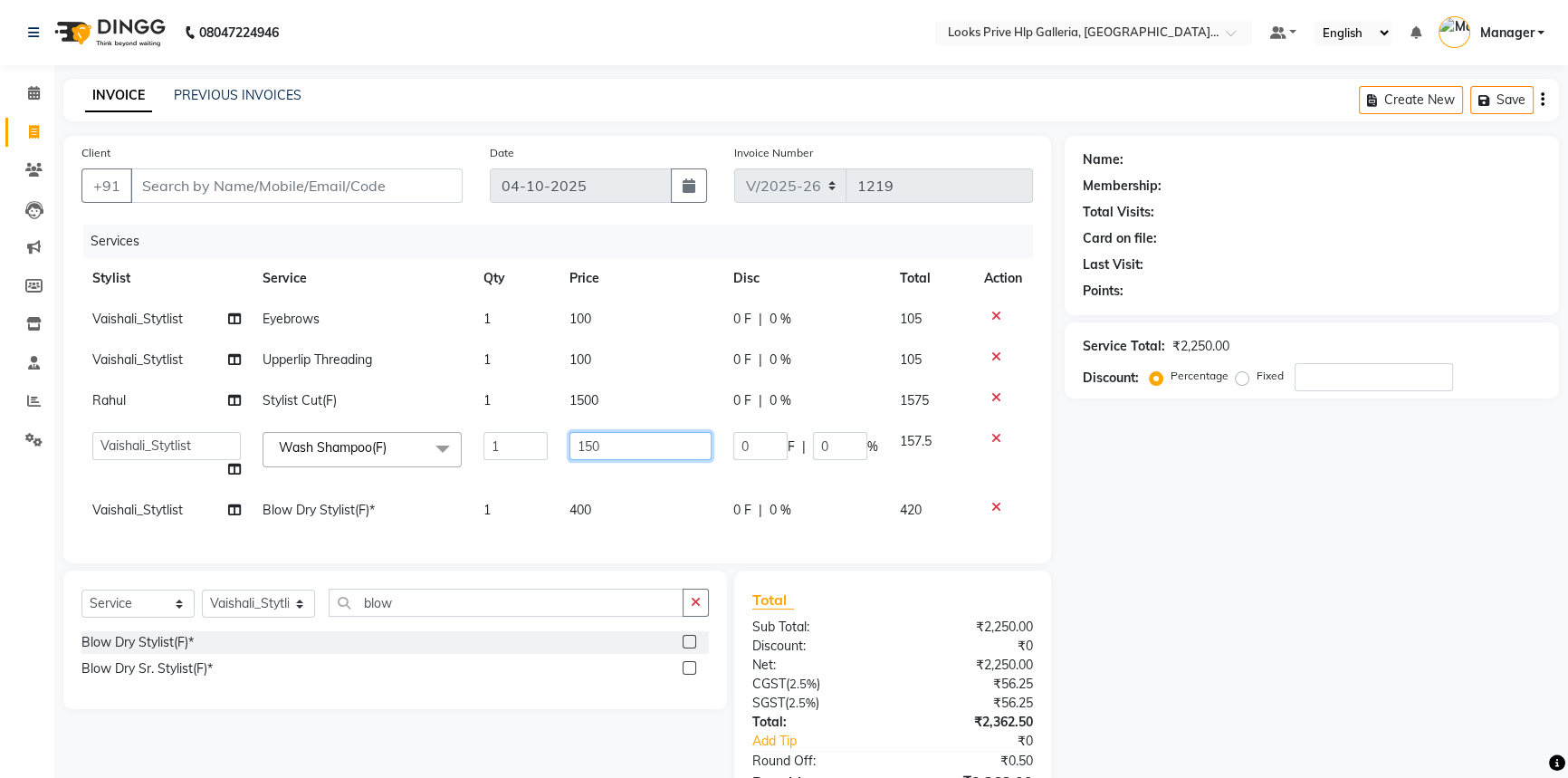
click at [625, 435] on input "150" at bounding box center [640, 446] width 142 height 28
type input "1"
type input "400"
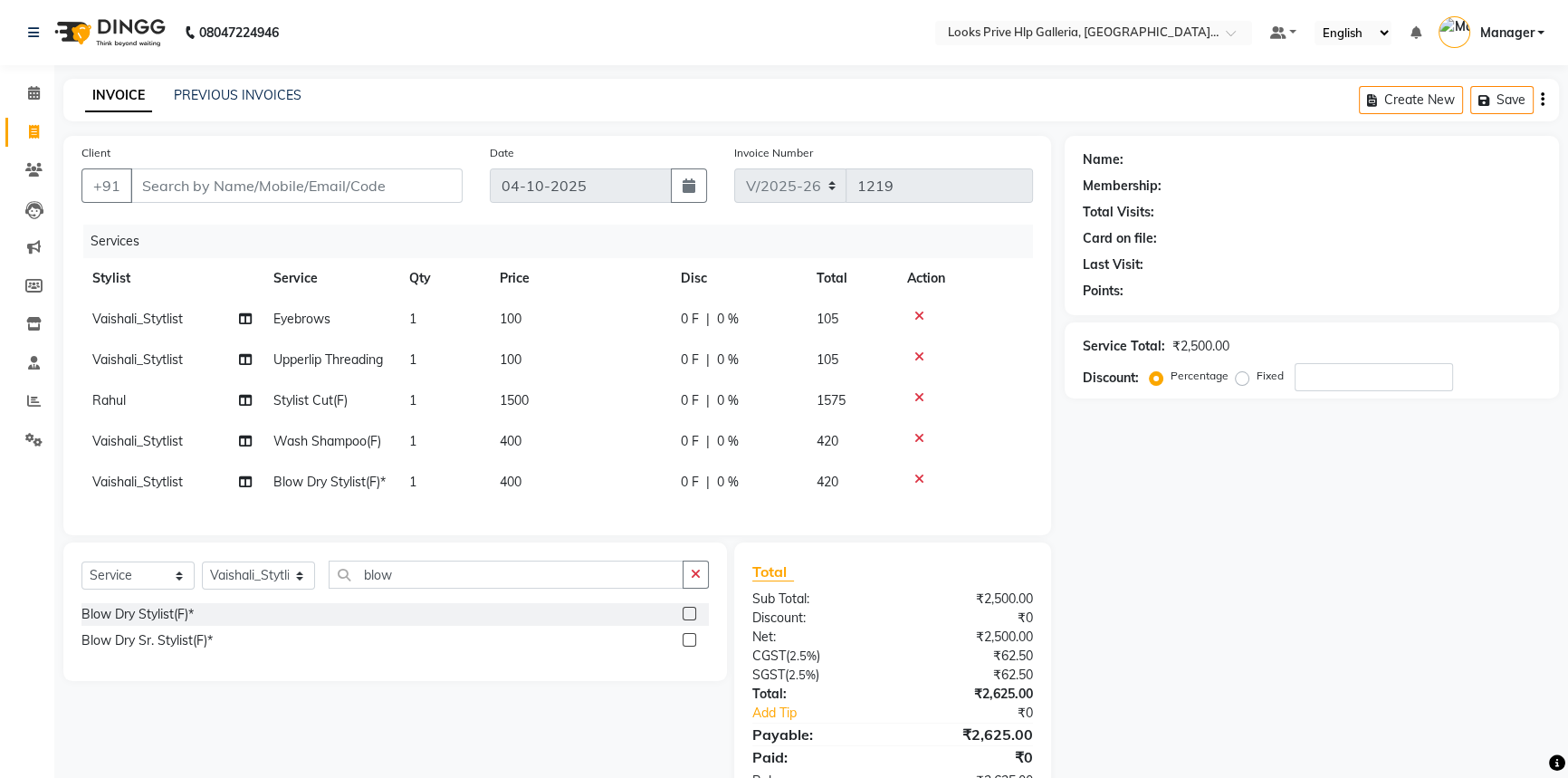
click at [622, 503] on td "400" at bounding box center [579, 482] width 181 height 41
select select "71869"
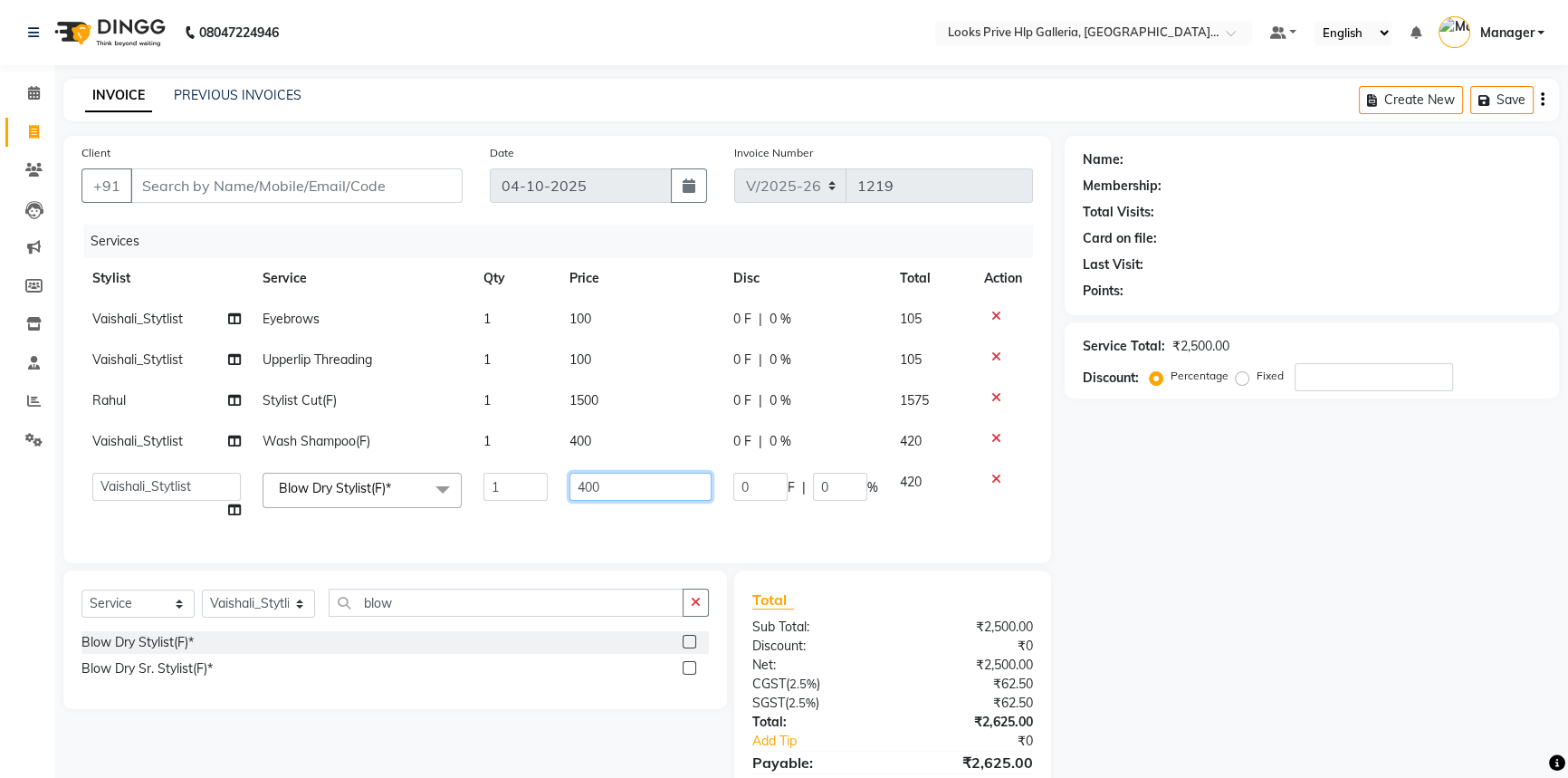
click at [639, 482] on input "400" at bounding box center [640, 487] width 142 height 28
type input "4"
type input "600"
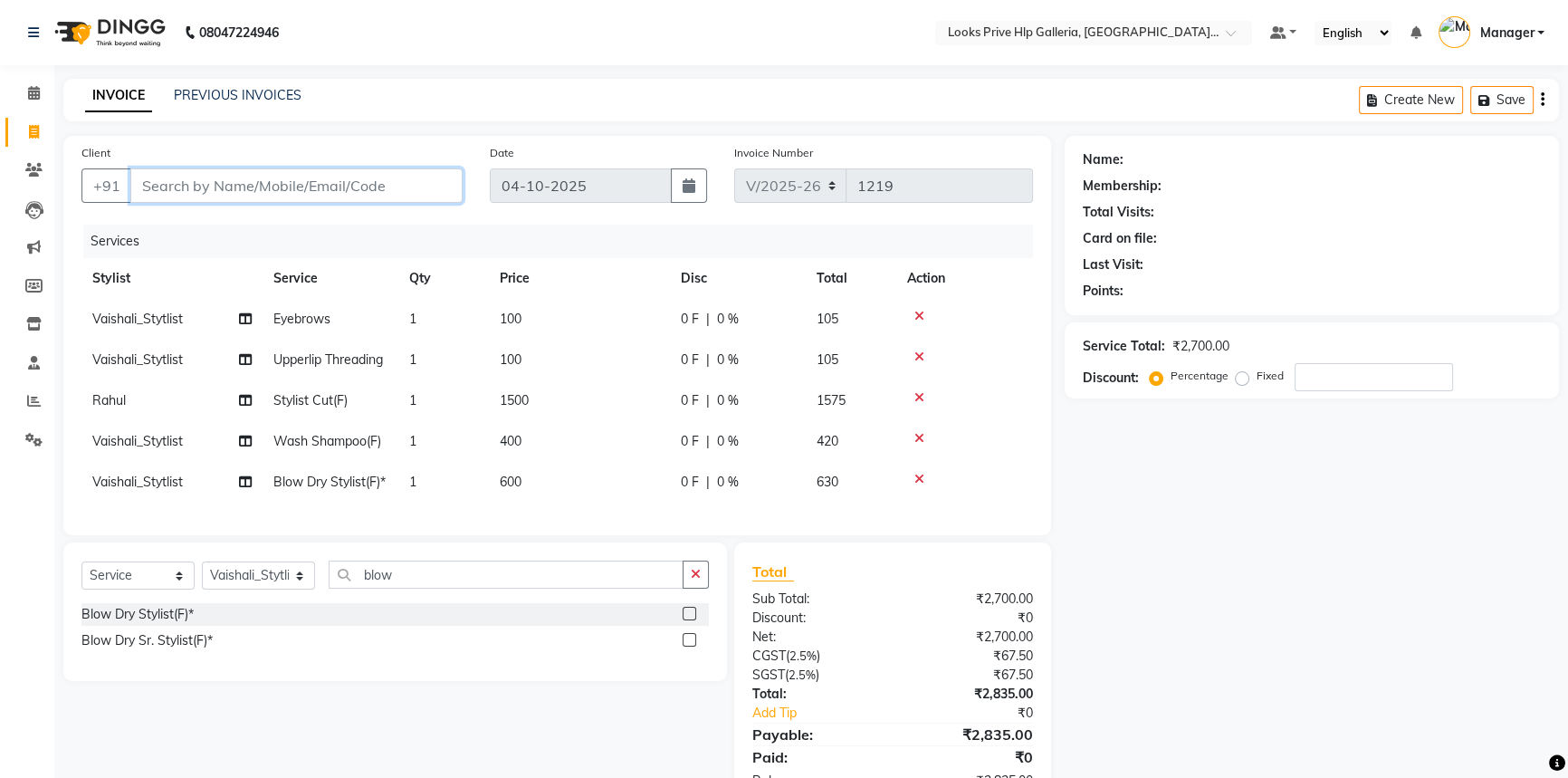
click at [379, 184] on input "Client" at bounding box center [297, 186] width 333 height 35
type input "9"
type input "0"
type input "9610100004"
click at [446, 177] on span "Add Client" at bounding box center [416, 186] width 72 height 18
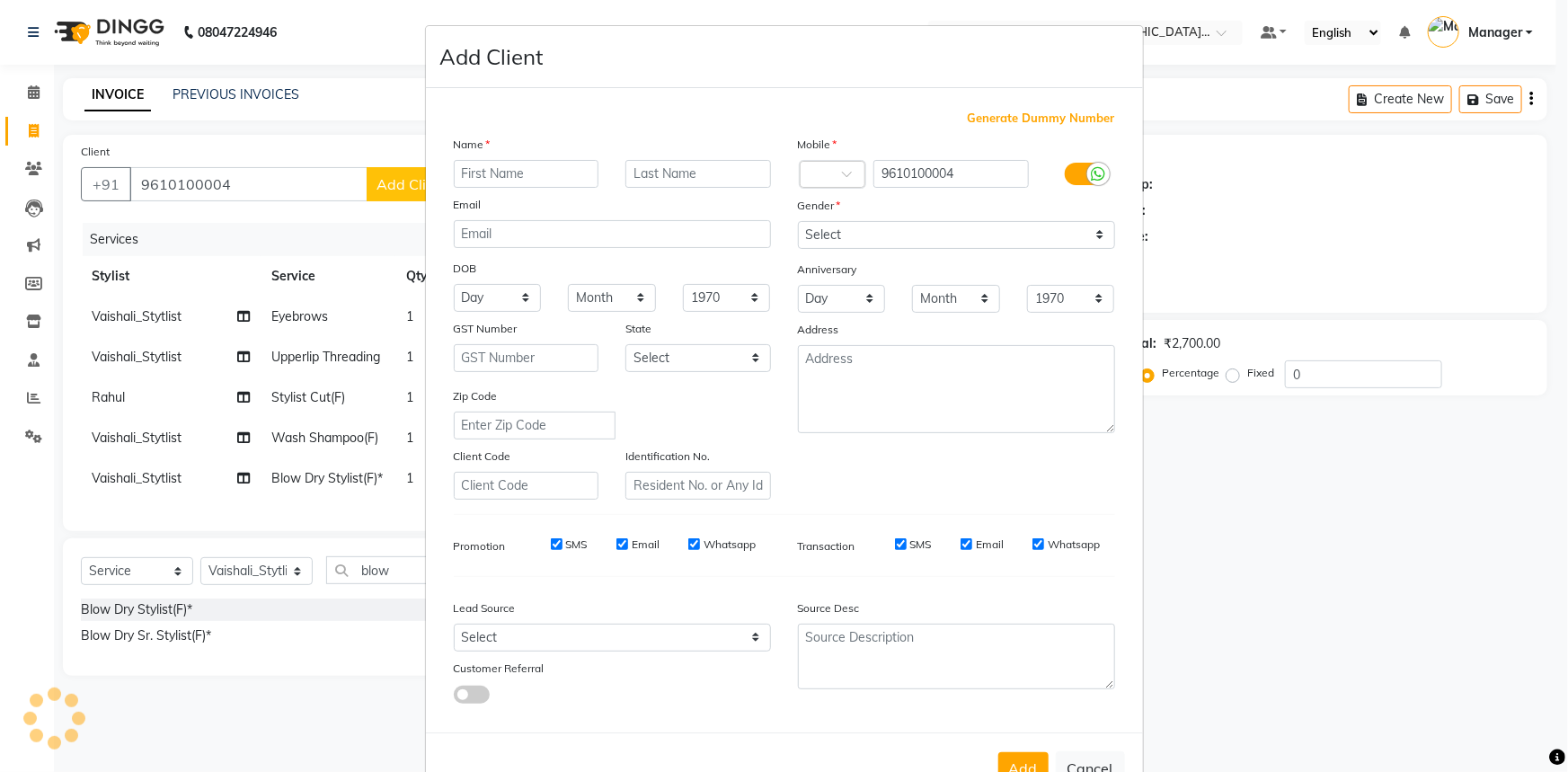
click at [321, 184] on ngb-modal-window "Add Client Generate Dummy Number Name Email DOB Day 01 02 03 04 05 06 07 08 09 …" at bounding box center [784, 386] width 1568 height 772
click at [274, 183] on ngb-modal-window "Add Client Generate Dummy Number Name Email DOB Day 01 02 03 04 05 06 07 08 09 …" at bounding box center [784, 386] width 1568 height 772
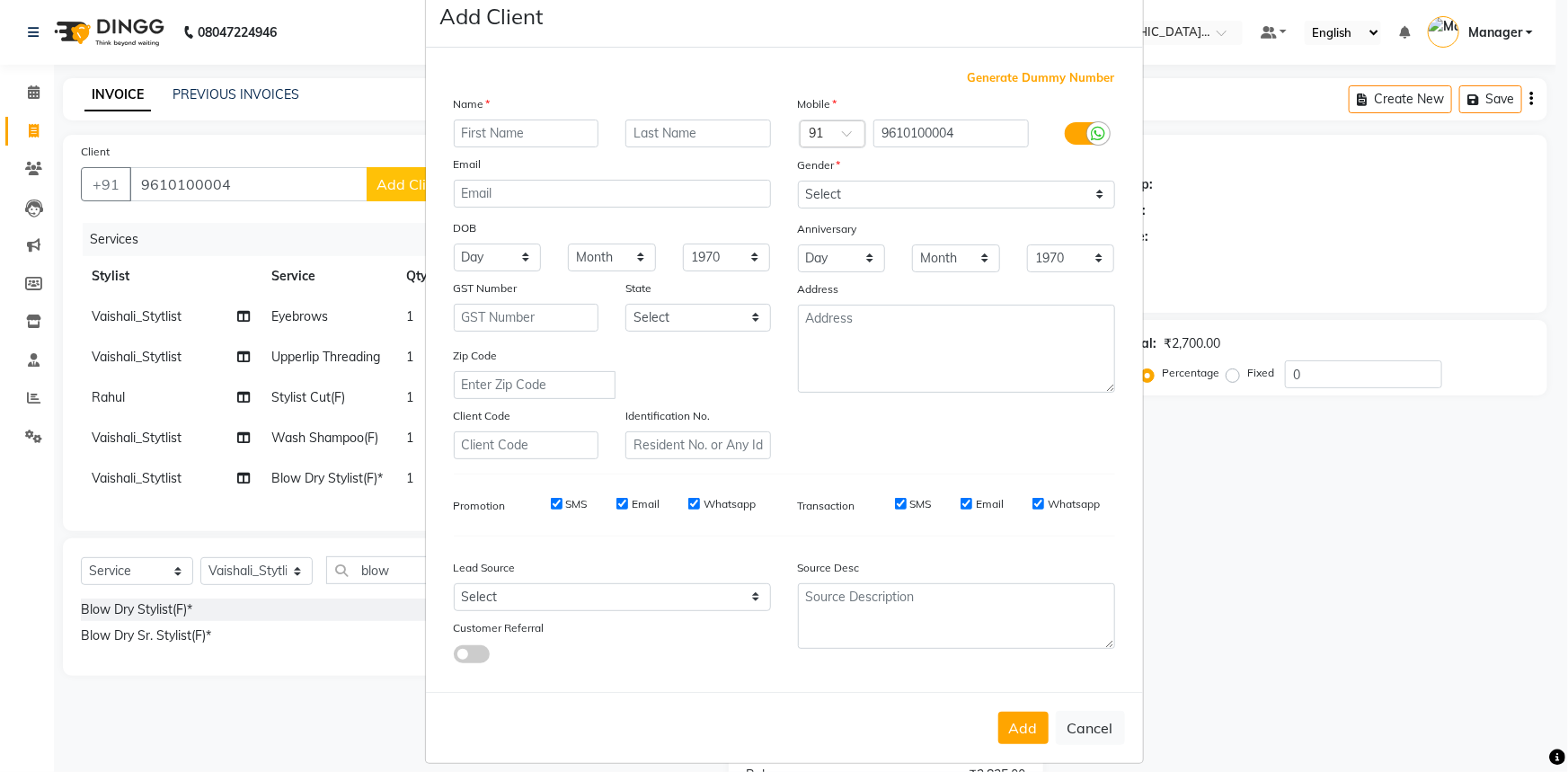
scroll to position [63, 0]
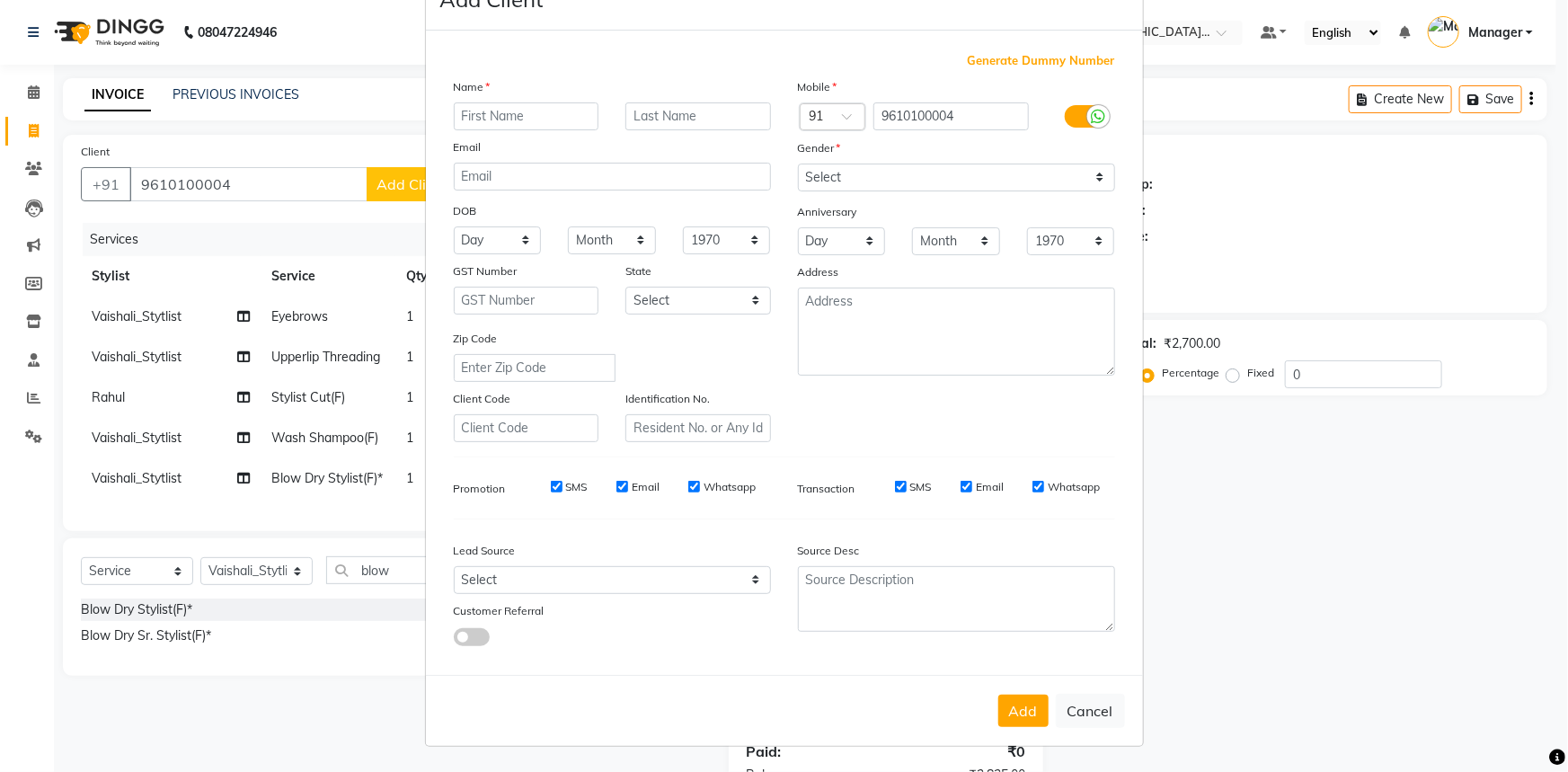
drag, startPoint x: 1095, startPoint y: 698, endPoint x: 959, endPoint y: 597, distance: 169.4
click at [1095, 696] on button "Cancel" at bounding box center [1090, 712] width 69 height 35
select select
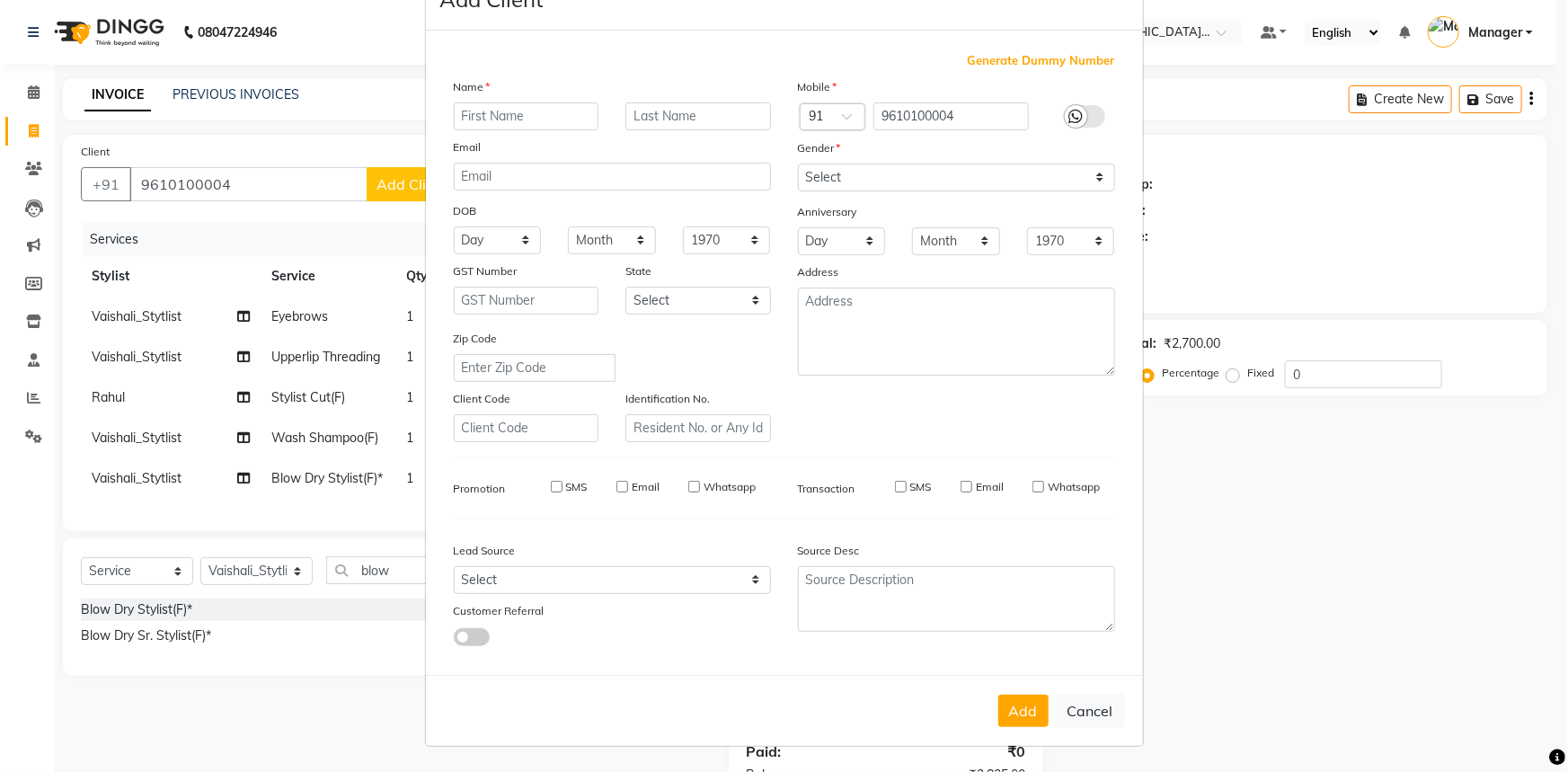
select select
checkbox input "false"
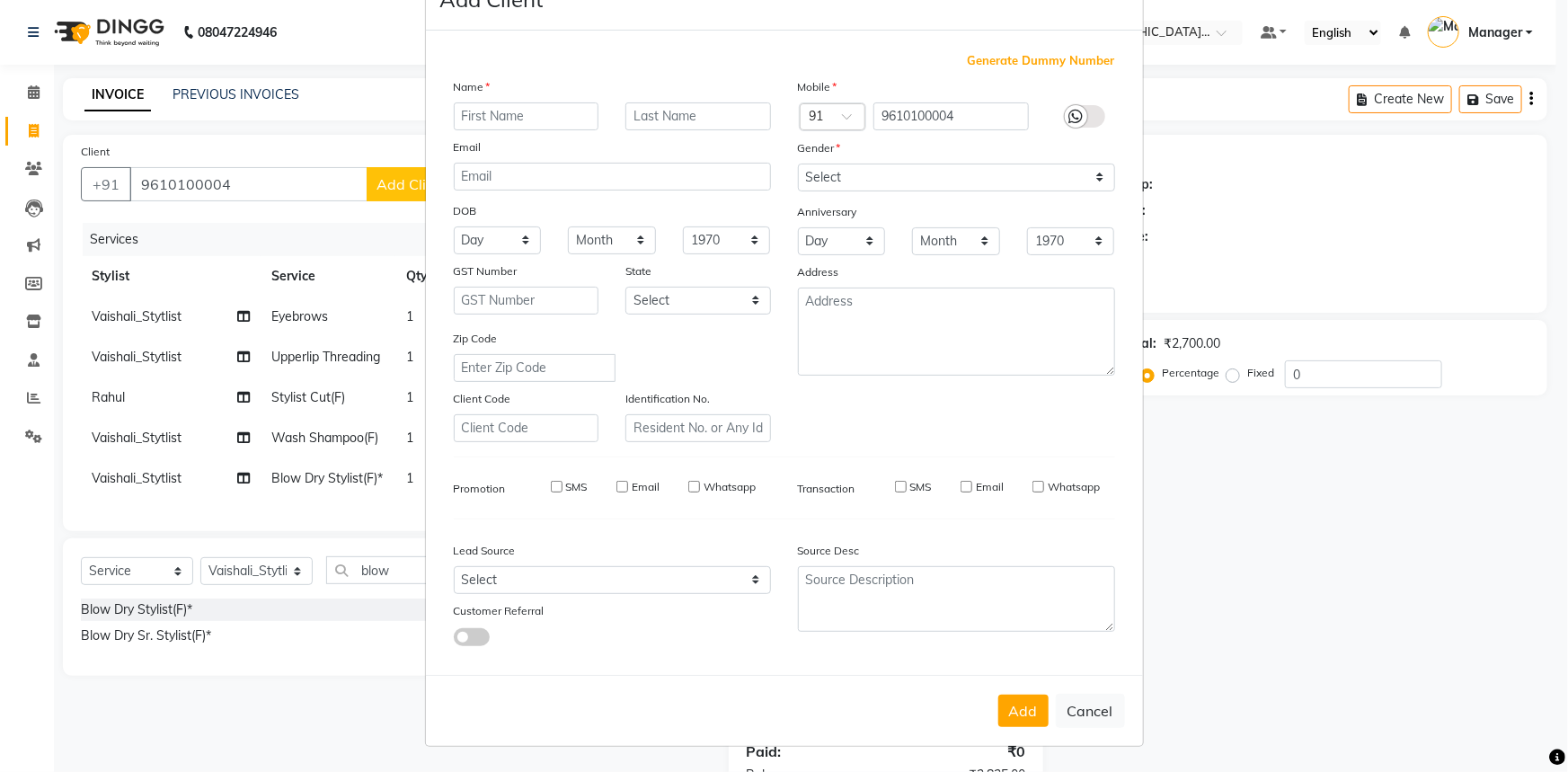
checkbox input "false"
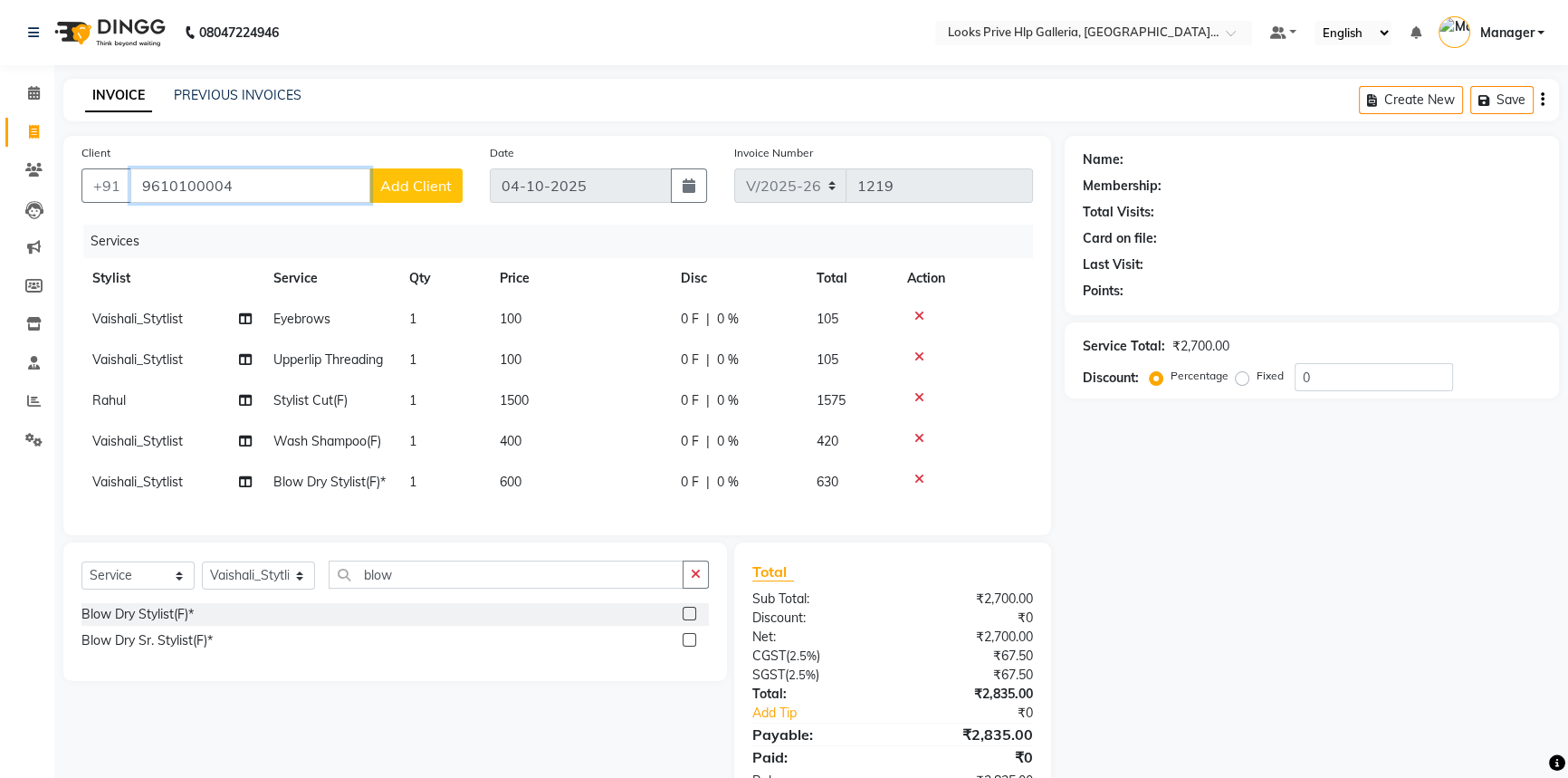
click at [299, 176] on input "9610100004" at bounding box center [251, 186] width 240 height 35
type input "9610100002"
click at [459, 187] on button "Add Client" at bounding box center [416, 186] width 93 height 35
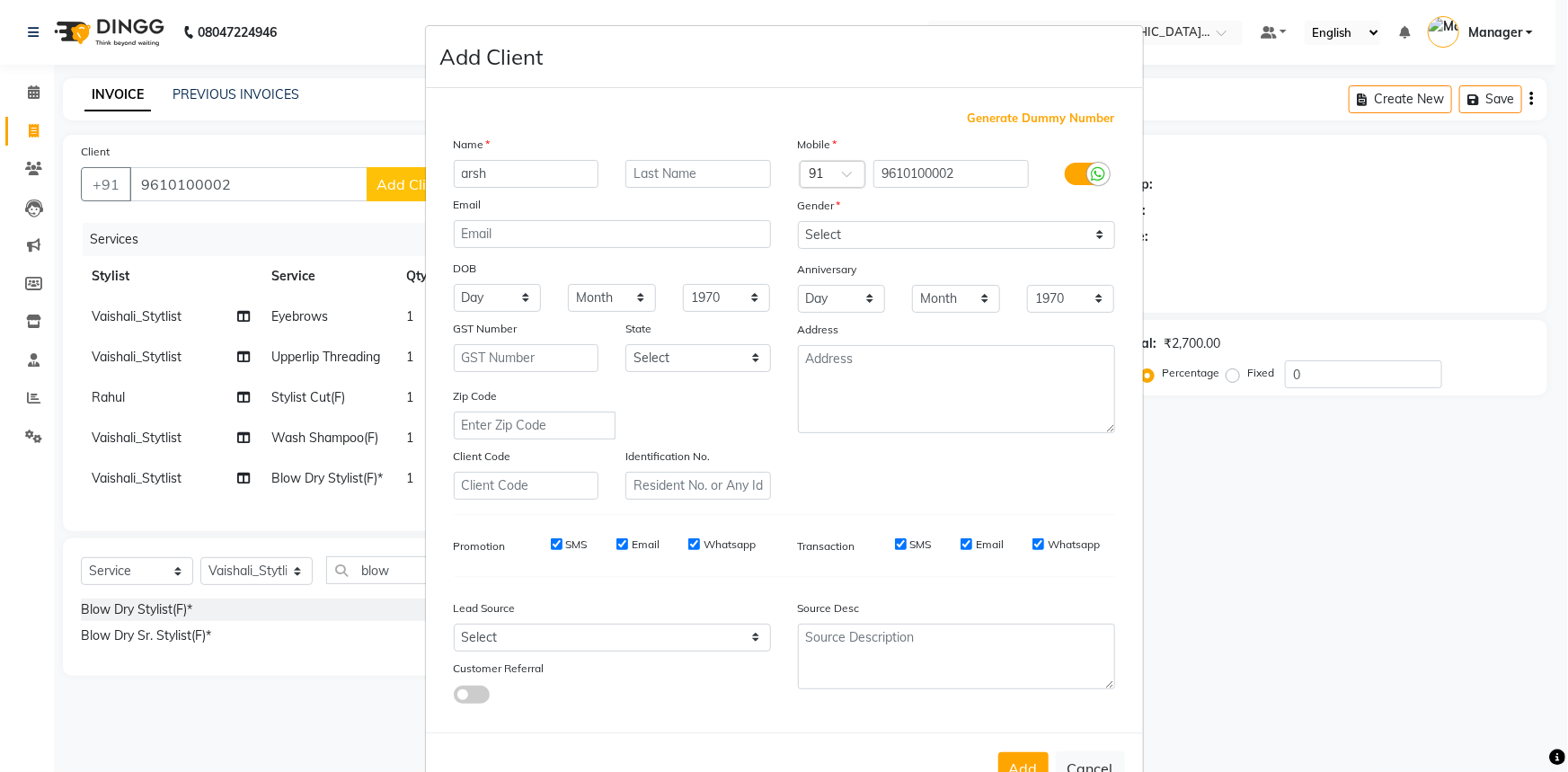
type input "arsh"
click at [943, 234] on div "Mobile Country Code × 91 9610100002 Gender Select [DEMOGRAPHIC_DATA] [DEMOGRAPH…" at bounding box center [956, 317] width 344 height 365
click at [943, 234] on select "Select [DEMOGRAPHIC_DATA] [DEMOGRAPHIC_DATA] Other Prefer Not To Say" at bounding box center [956, 234] width 317 height 28
select select "[DEMOGRAPHIC_DATA]"
click at [797, 221] on select "Select [DEMOGRAPHIC_DATA] [DEMOGRAPHIC_DATA] Other Prefer Not To Say" at bounding box center [956, 234] width 317 height 28
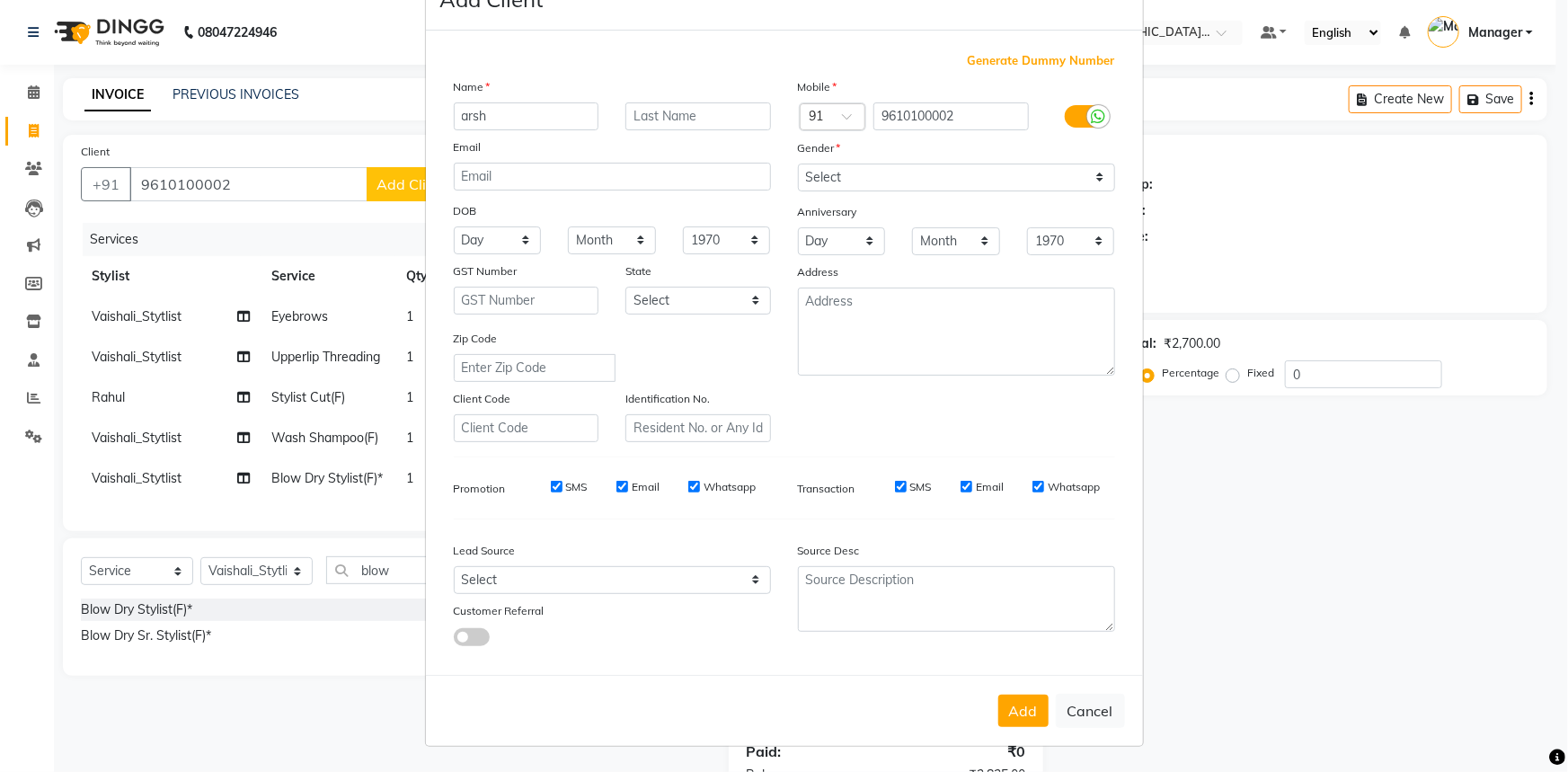
click at [1020, 702] on button "Add" at bounding box center [1023, 712] width 50 height 33
select select
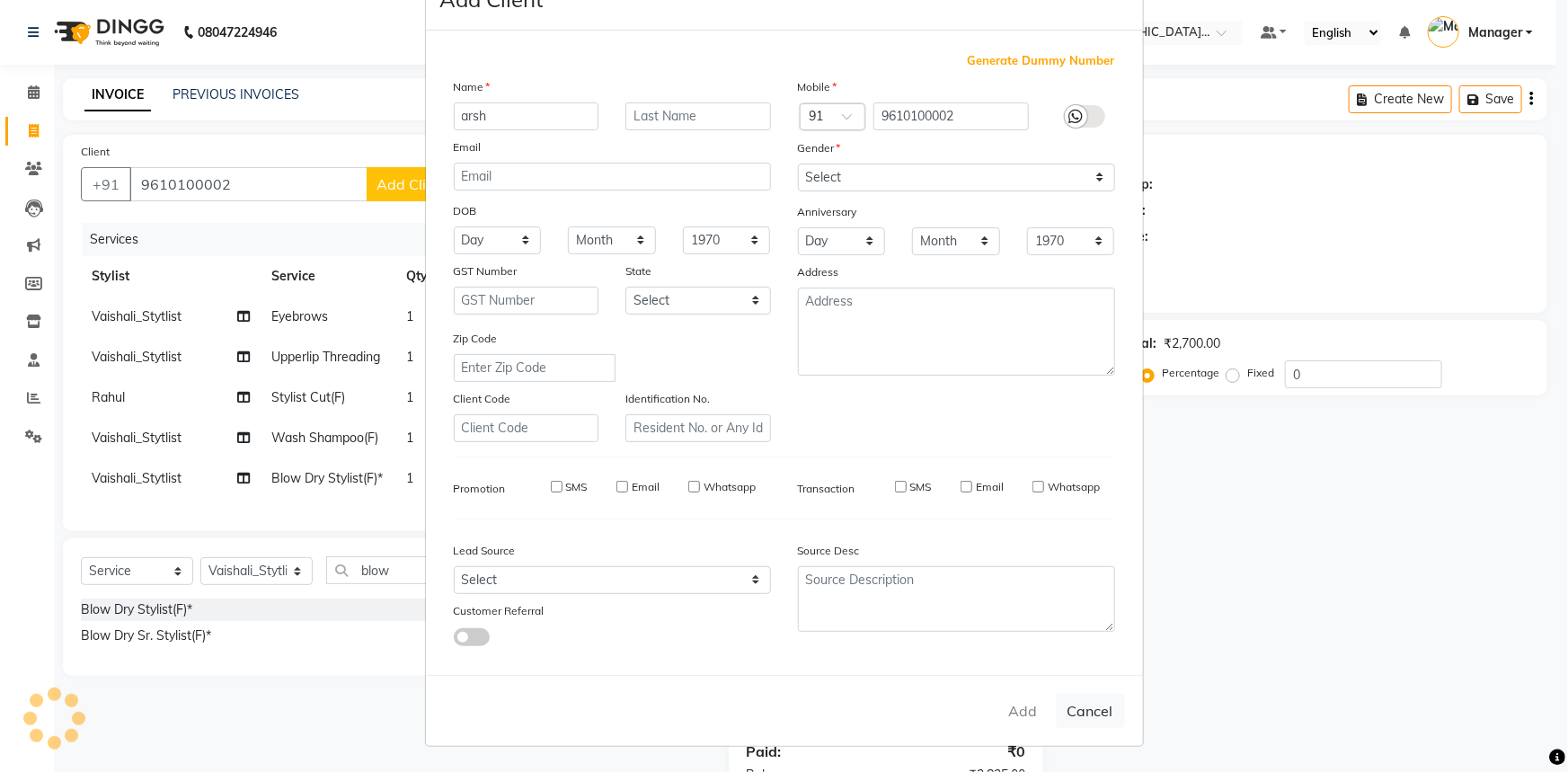
select select
checkbox input "false"
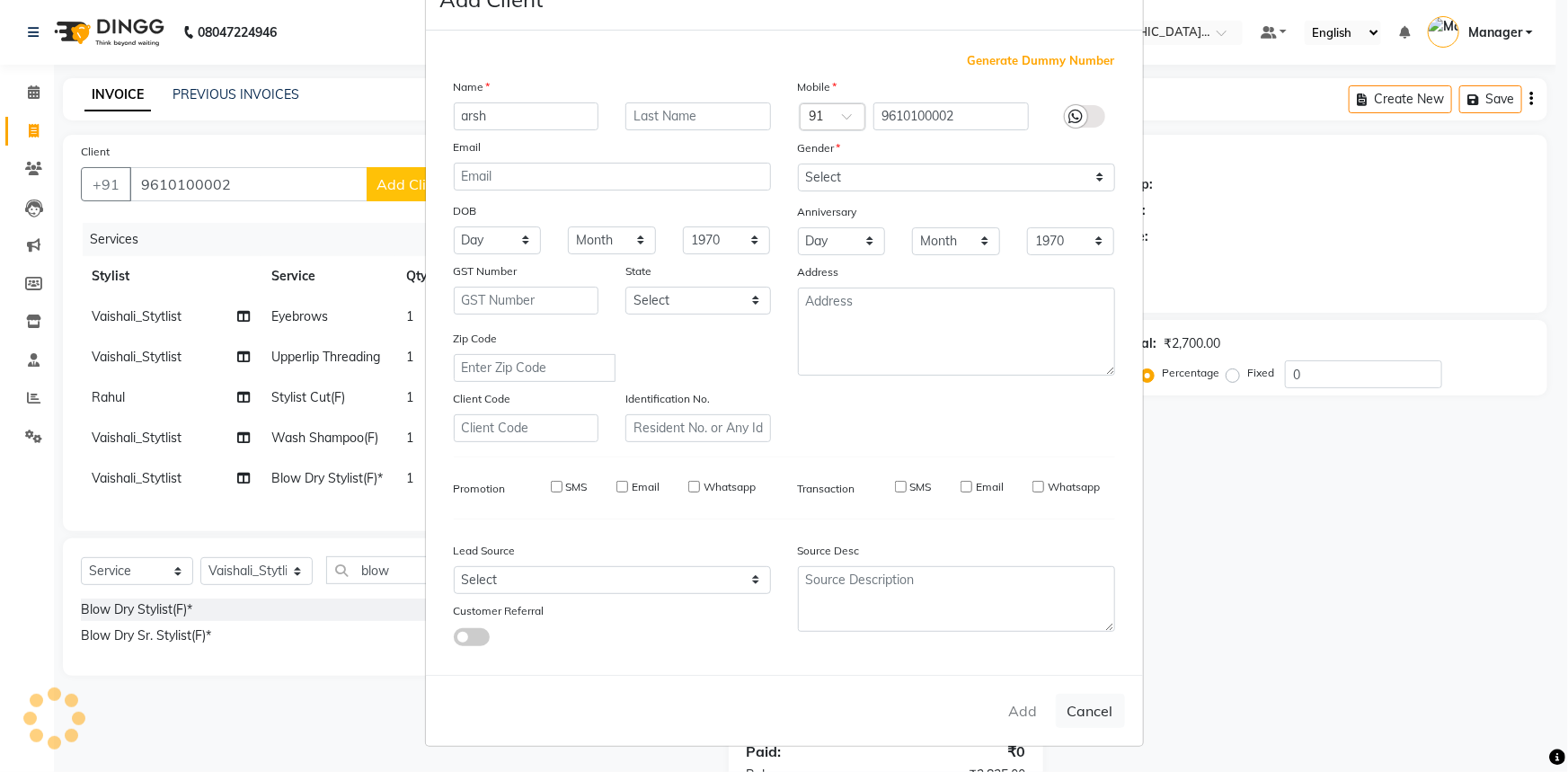
checkbox input "false"
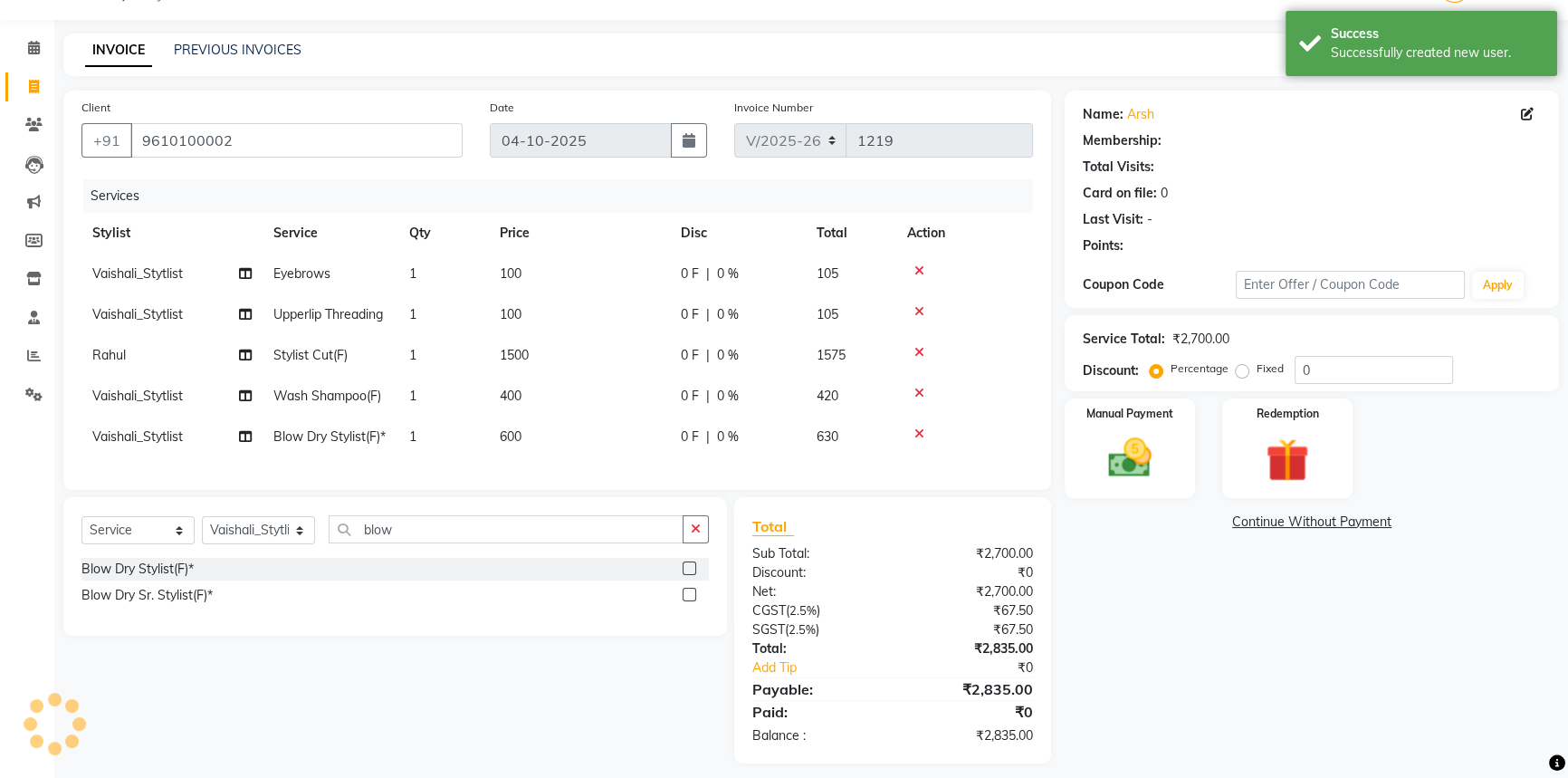
scroll to position [90, 0]
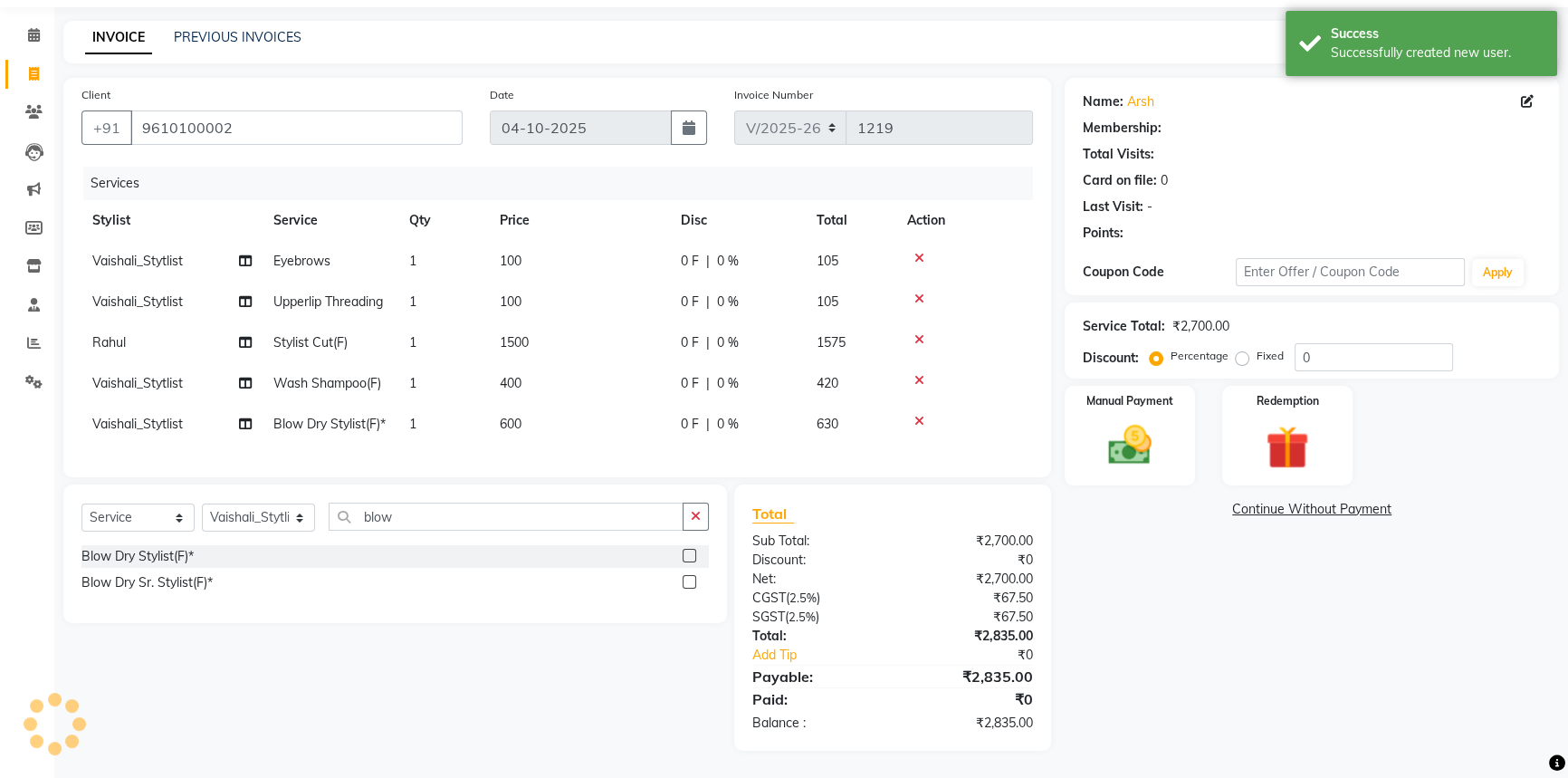
select select "1: Object"
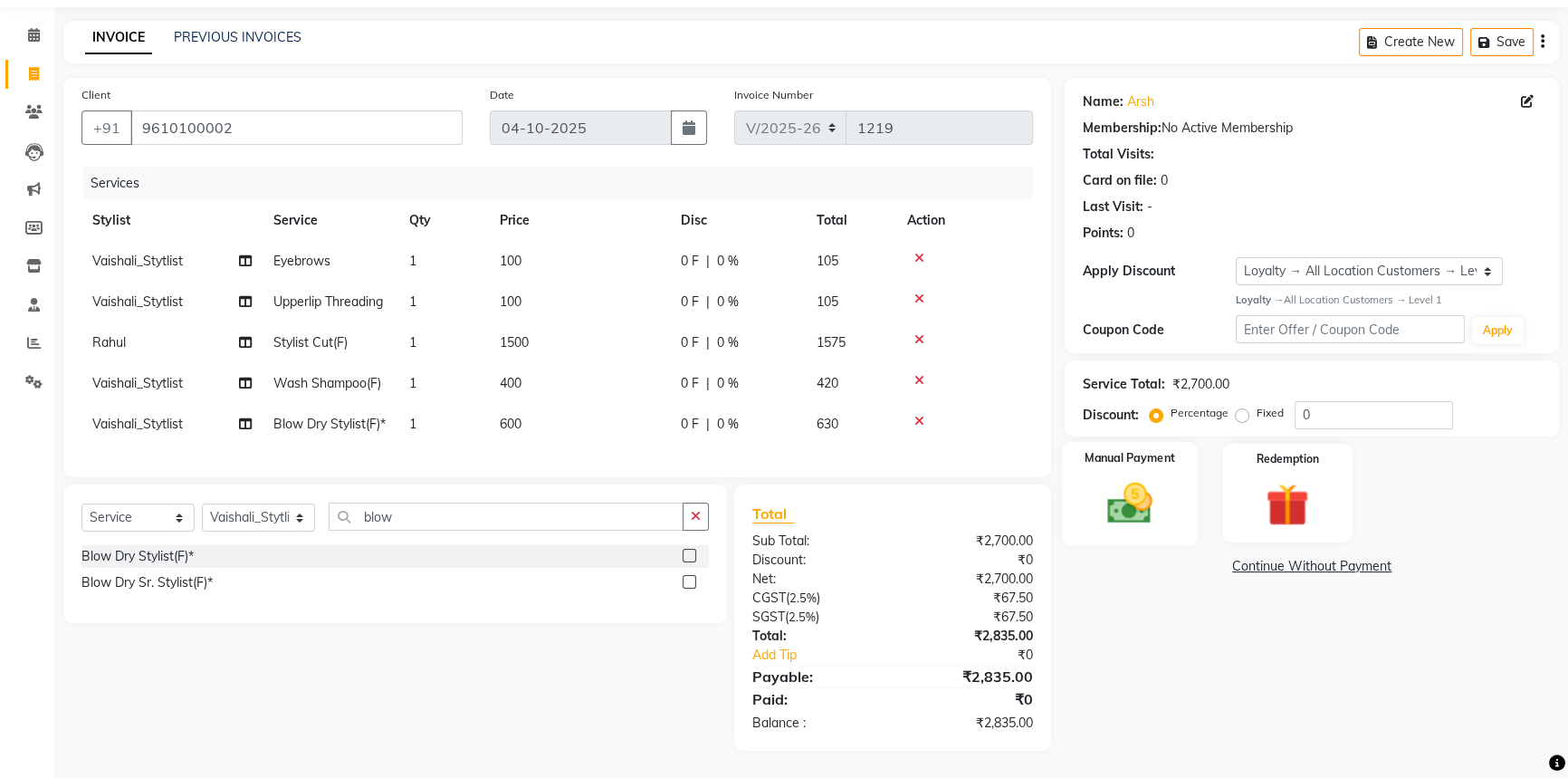
click at [1178, 491] on div "Manual Payment" at bounding box center [1130, 494] width 135 height 104
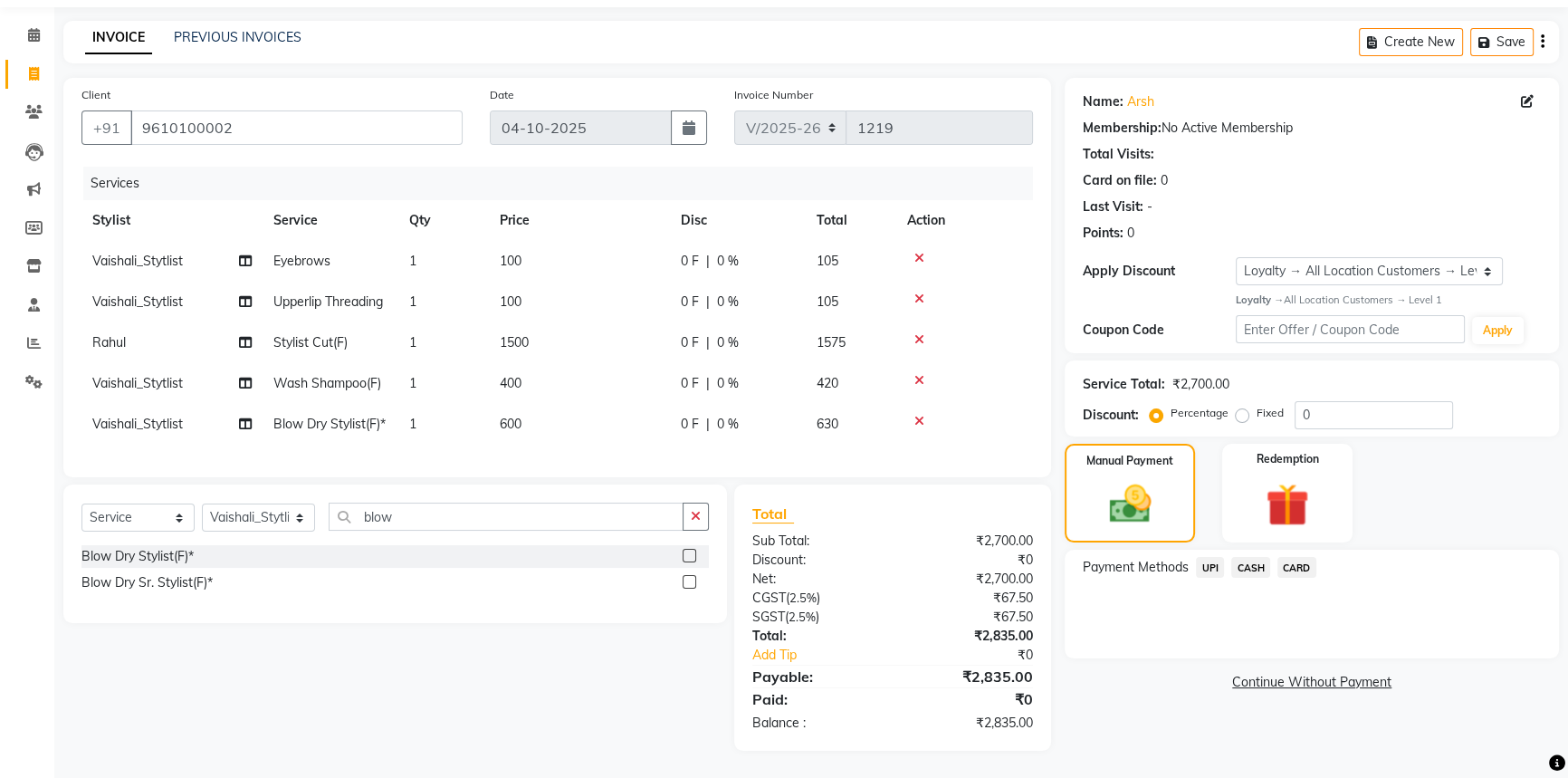
click at [1300, 557] on span "CARD" at bounding box center [1297, 568] width 39 height 21
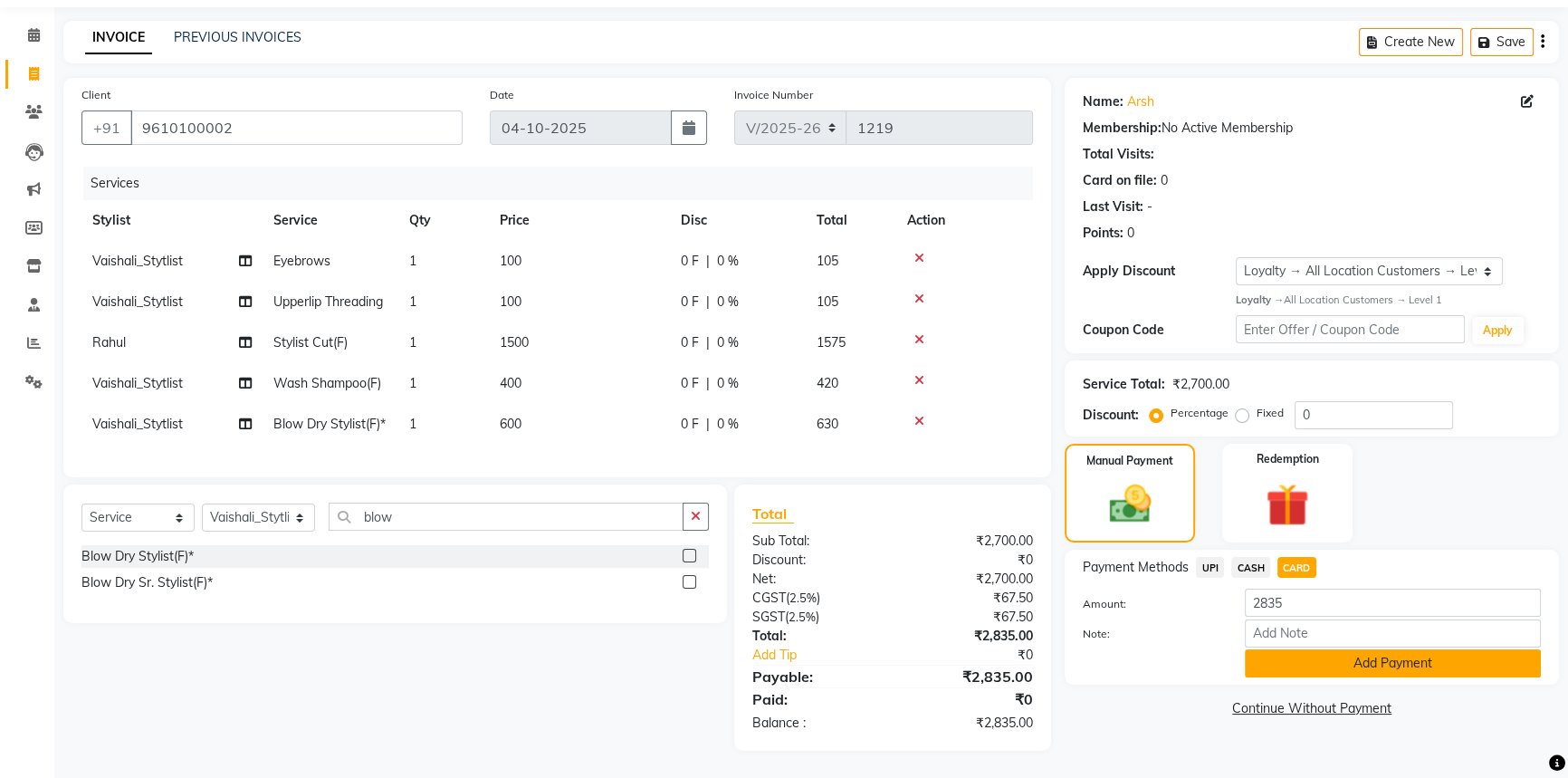
click at [1305, 649] on button "Add Payment" at bounding box center [1393, 663] width 296 height 28
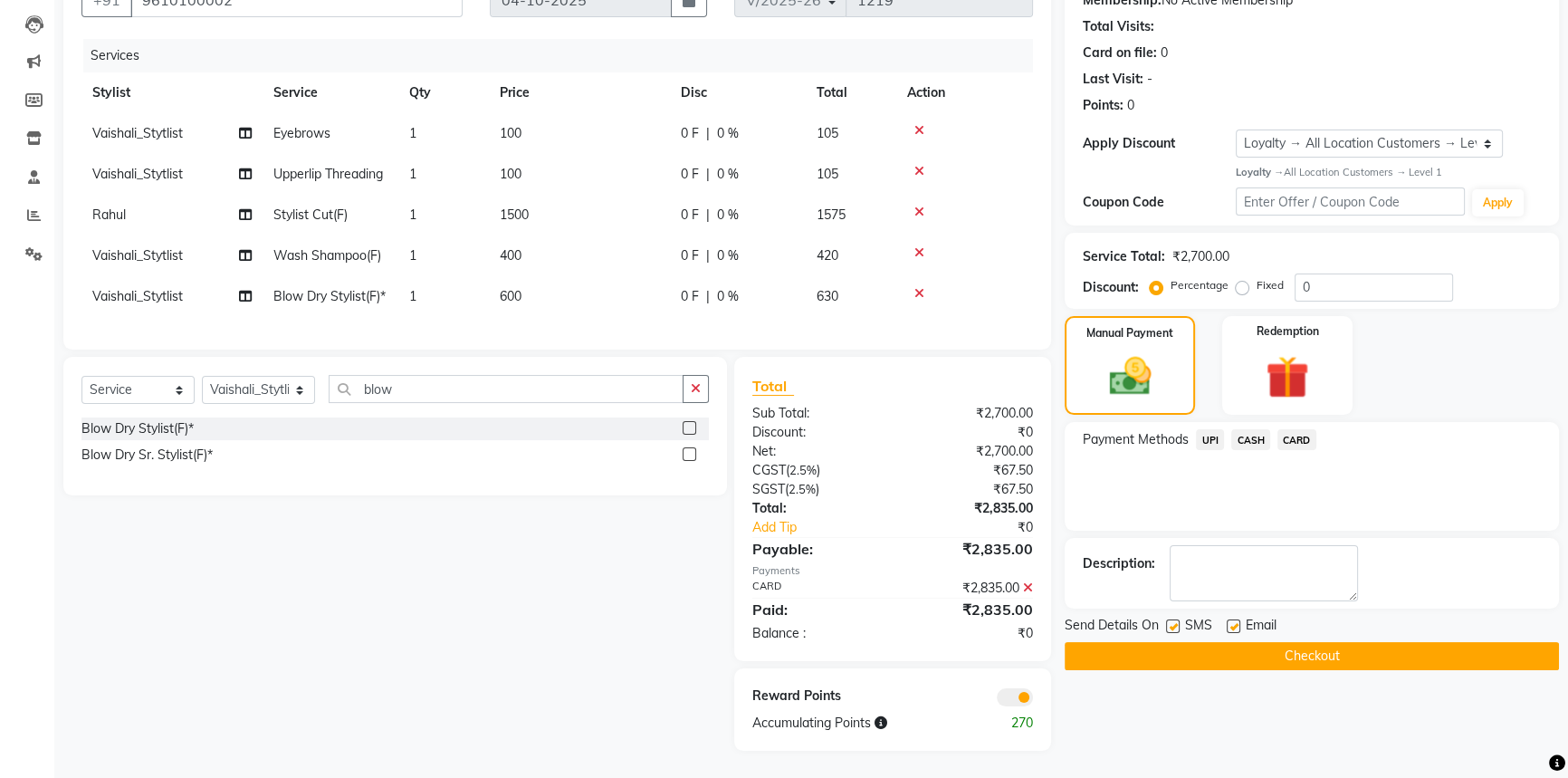
scroll to position [218, 0]
click at [1159, 643] on button "Checkout" at bounding box center [1312, 656] width 494 height 28
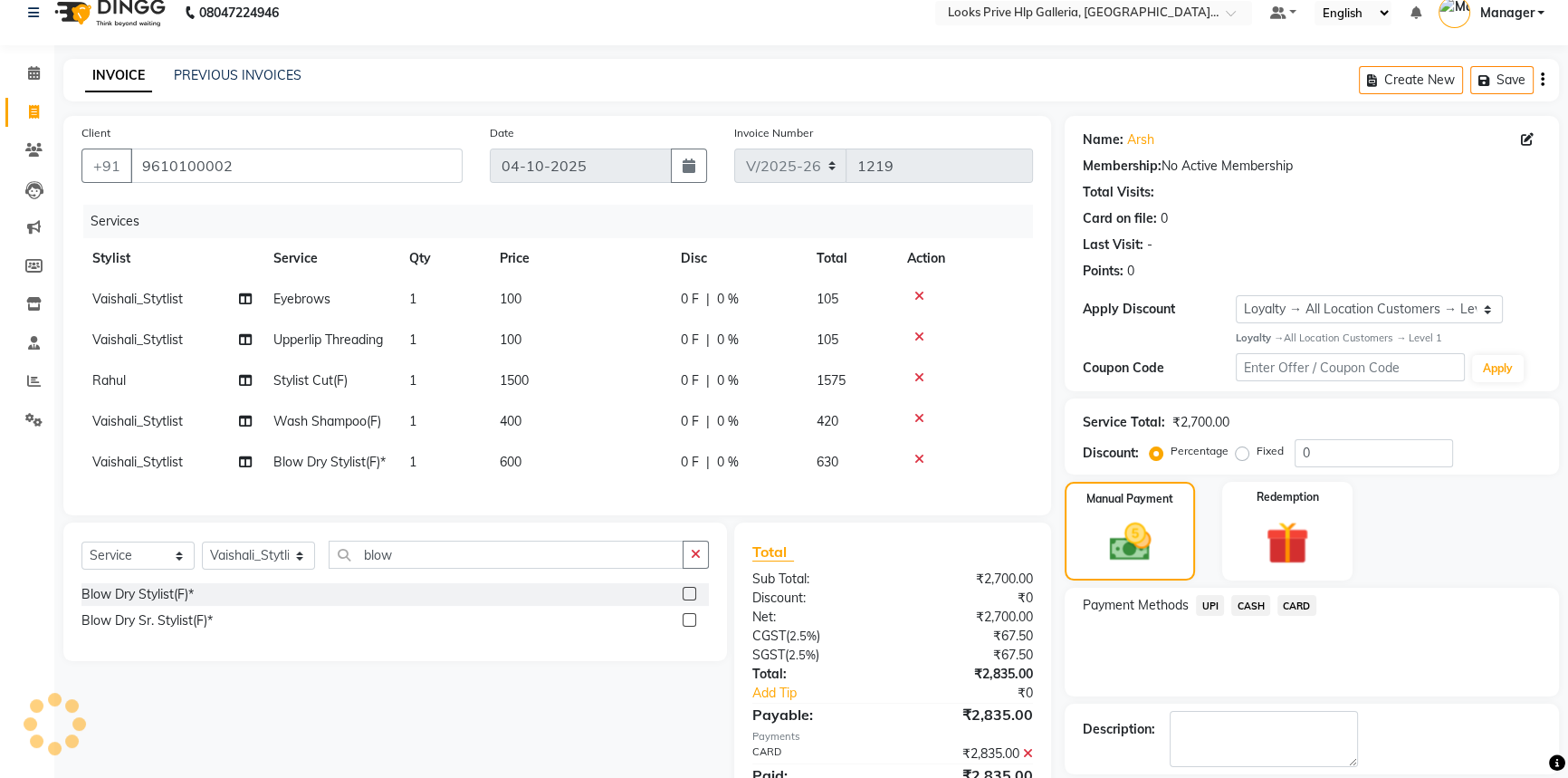
scroll to position [0, 0]
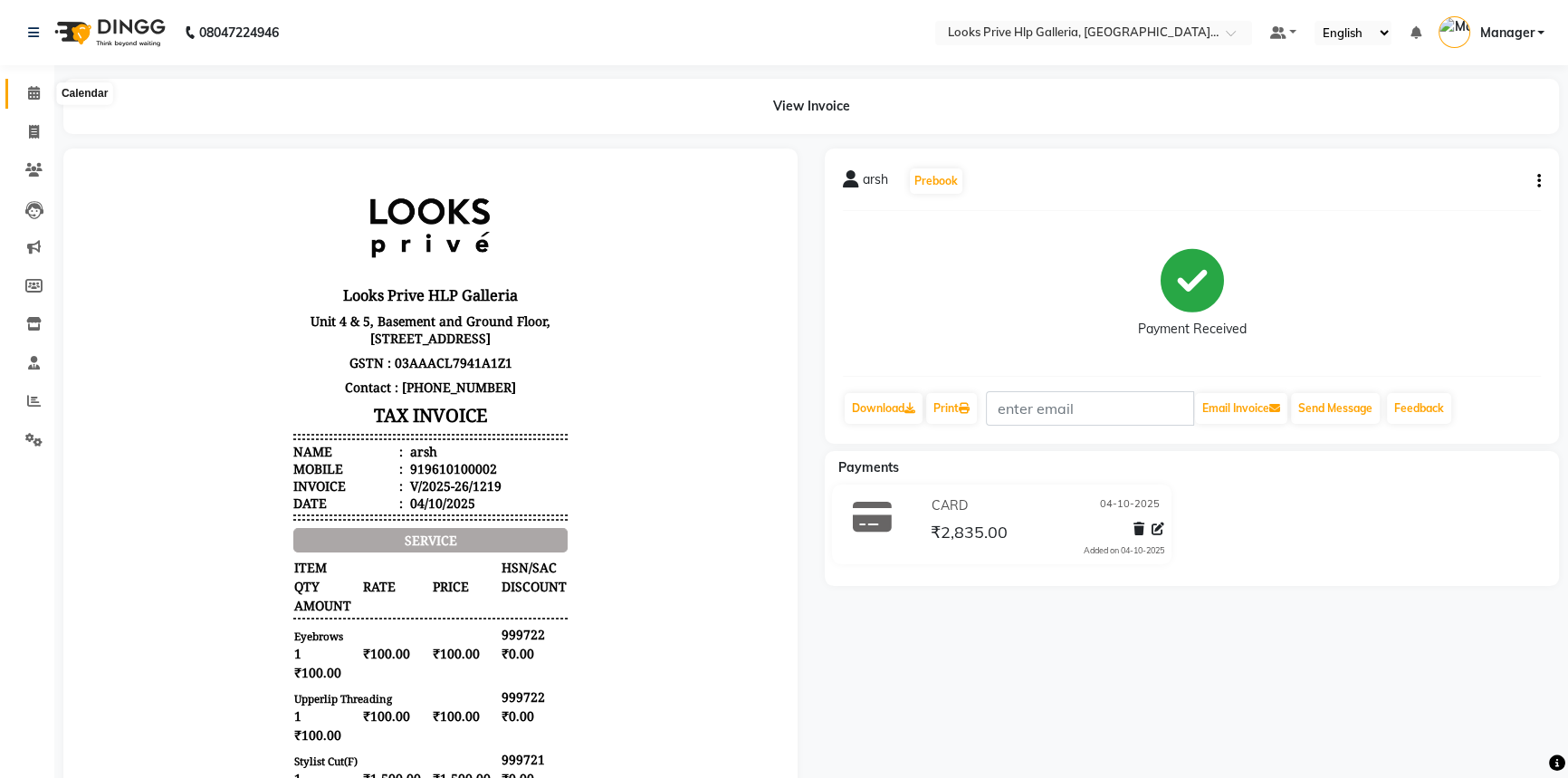
click at [37, 92] on icon at bounding box center [34, 93] width 12 height 14
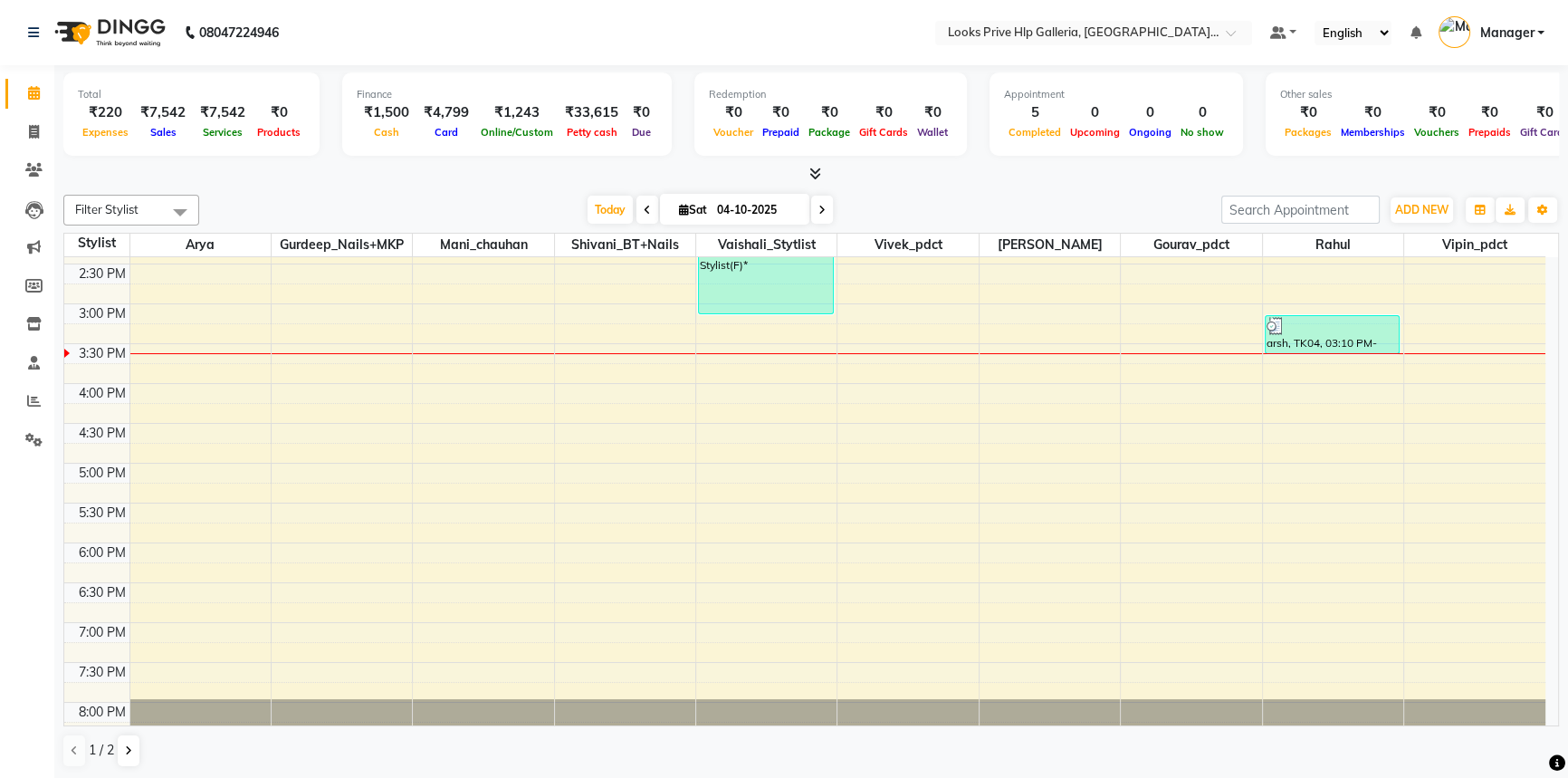
scroll to position [562, 0]
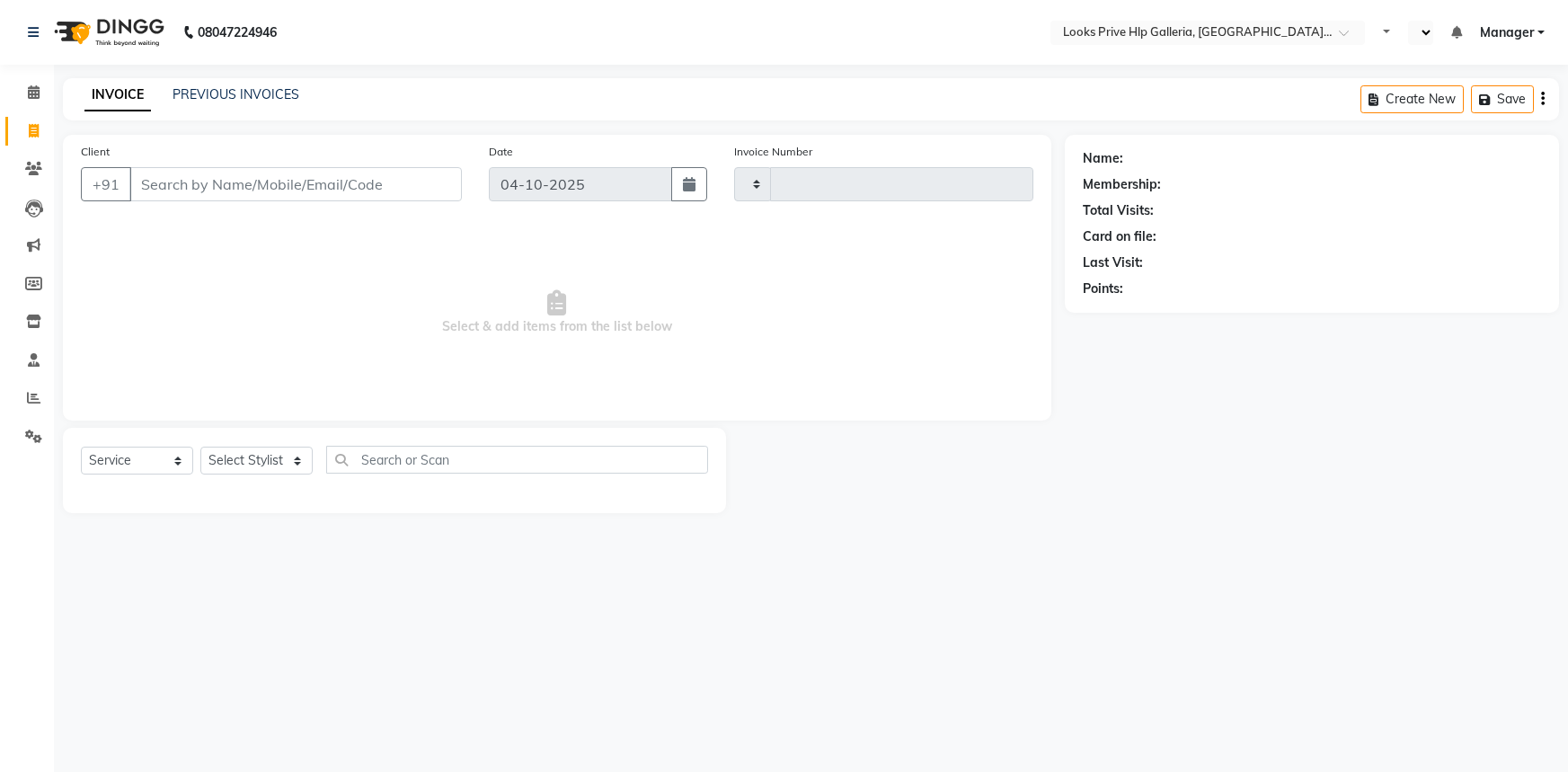
select select "service"
select select "en"
select select "7937"
type input "1220"
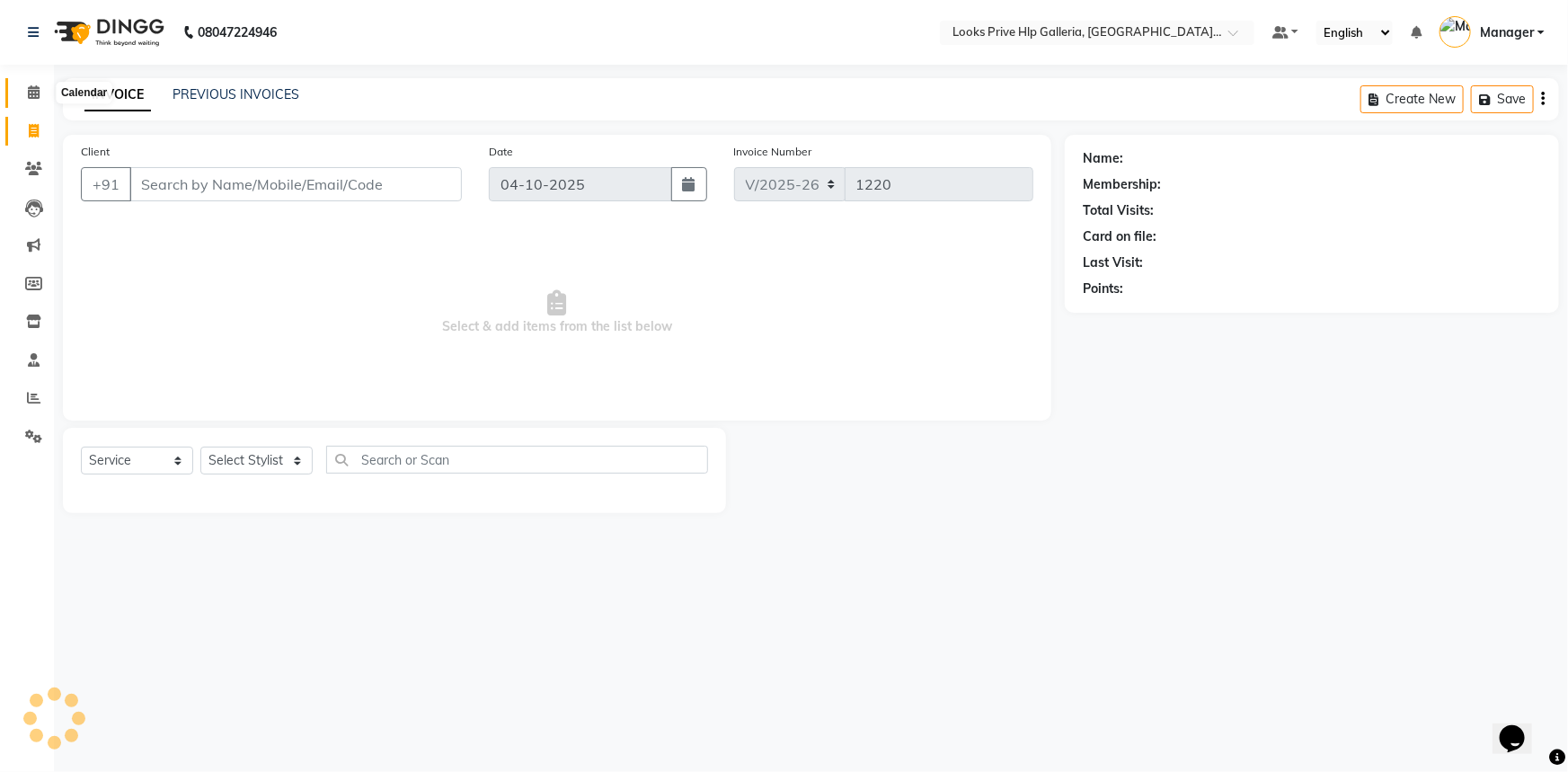
click at [26, 90] on span at bounding box center [34, 93] width 32 height 21
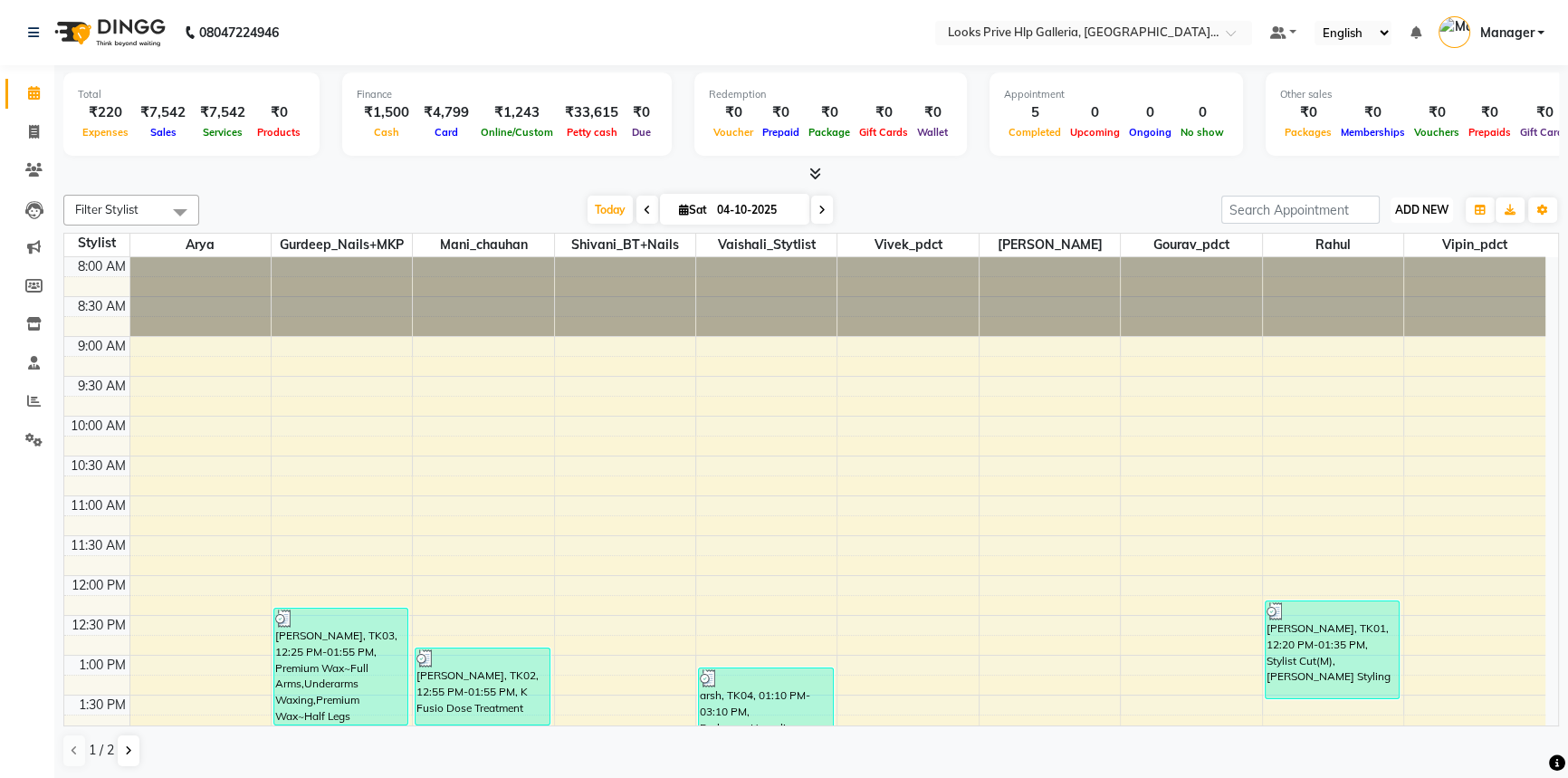
click at [1440, 203] on span "ADD NEW" at bounding box center [1422, 210] width 53 height 14
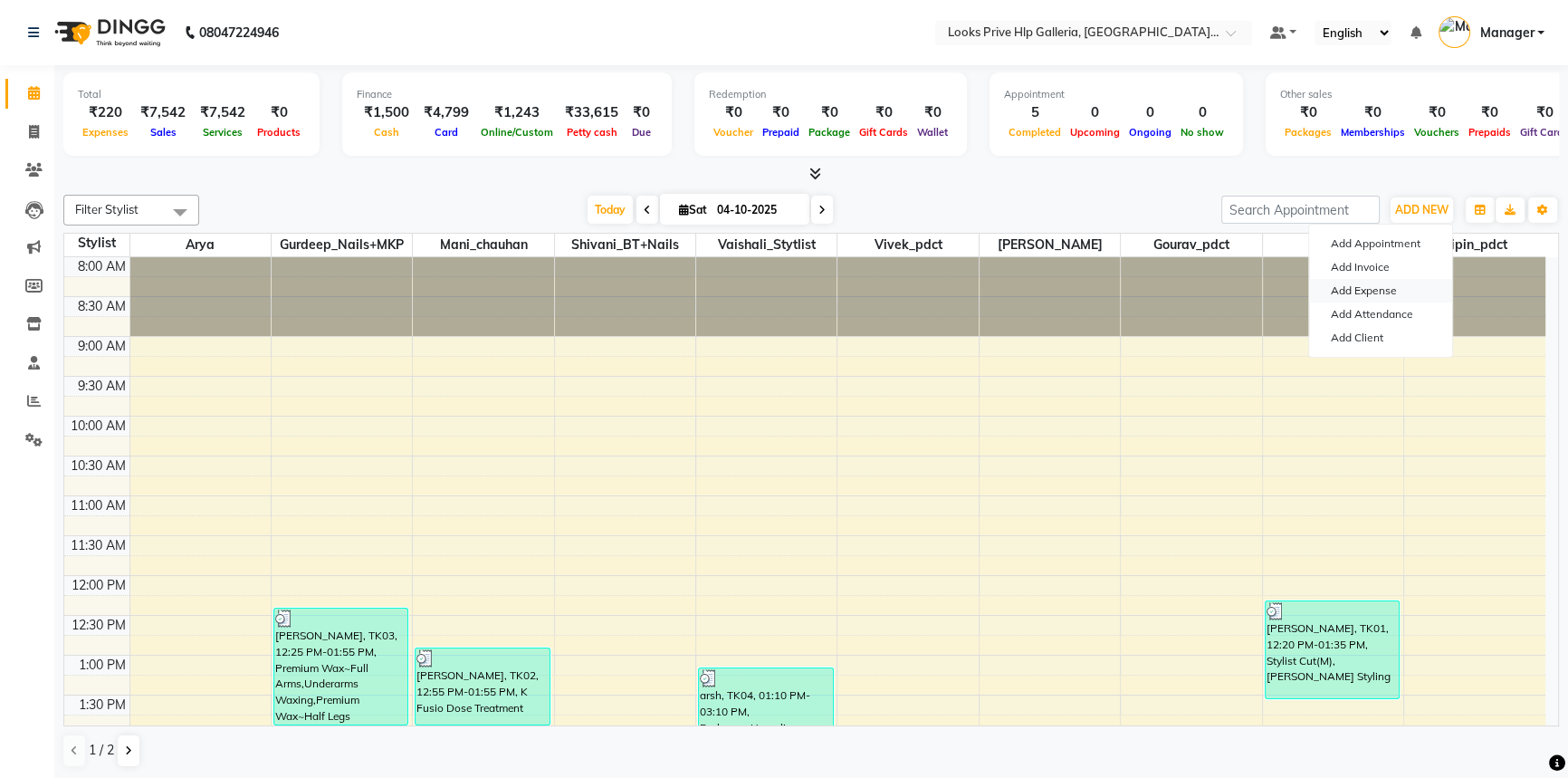
click at [1407, 285] on link "Add Expense" at bounding box center [1381, 290] width 143 height 23
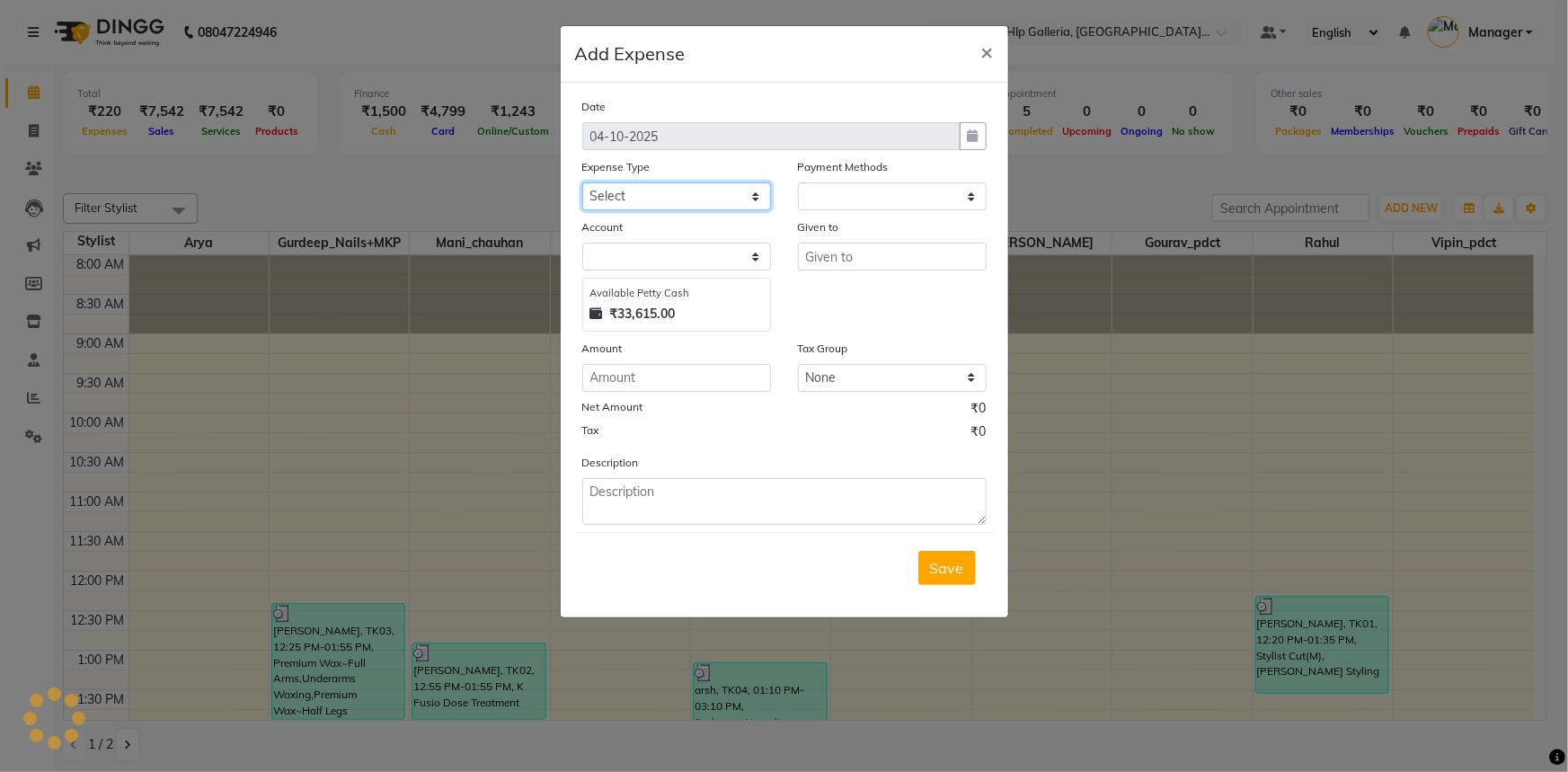
click at [717, 197] on select "Select Accommodation Aesthetics Bank Deposit BLINKIT Cash Handover Client Refun…" at bounding box center [677, 196] width 189 height 28
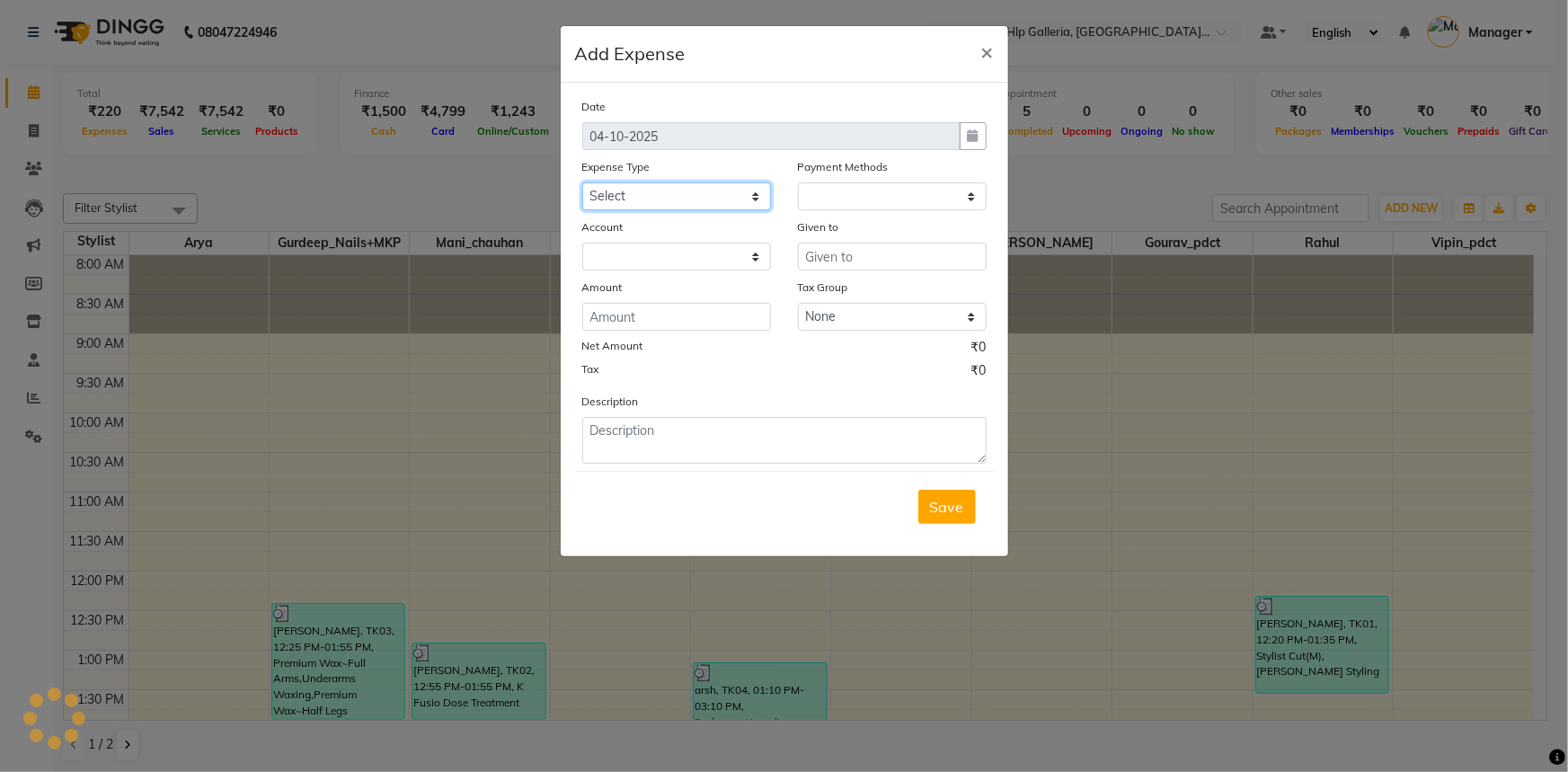
select select "25170"
select select "1"
select select "7087"
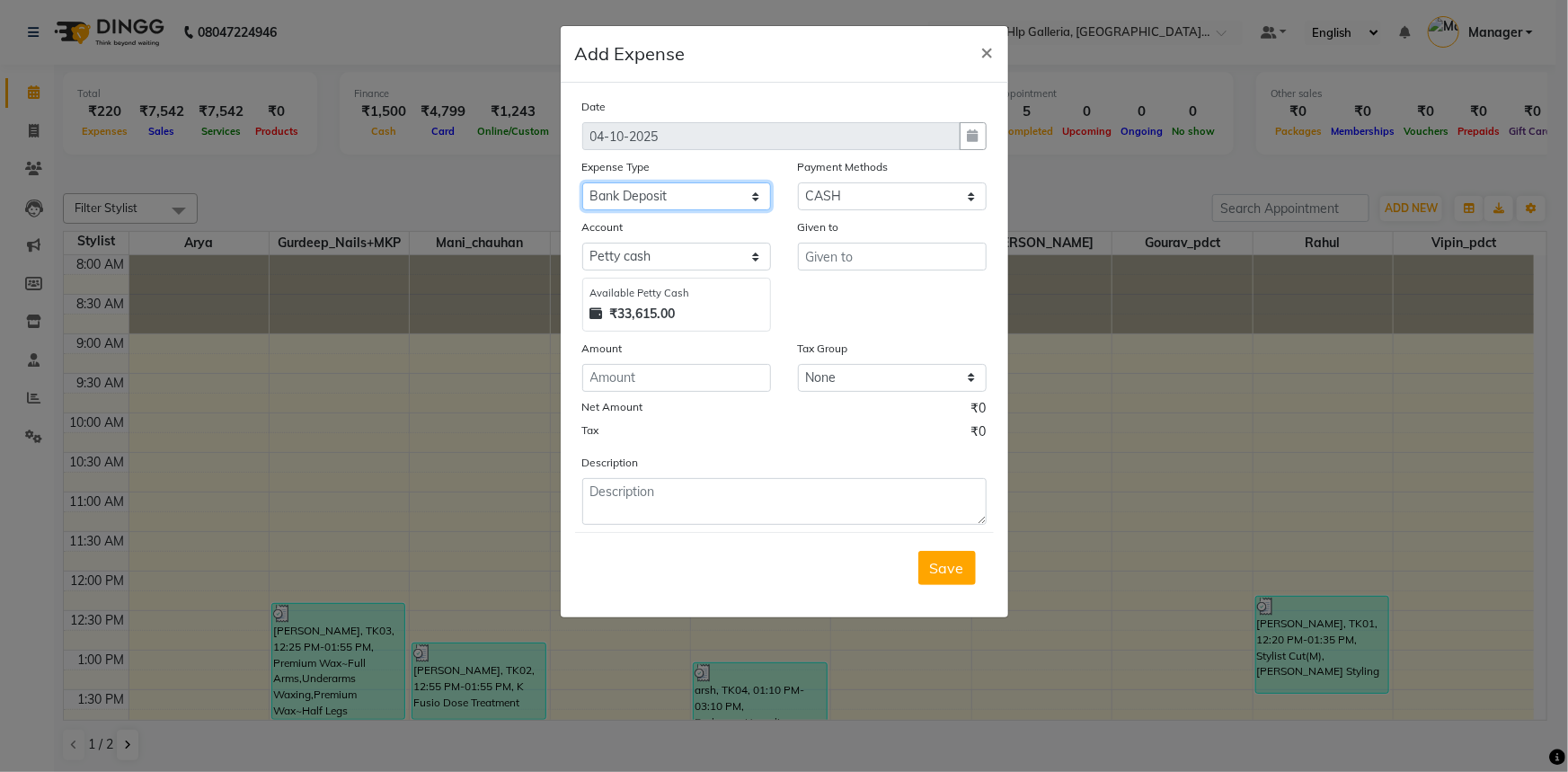
click at [687, 194] on select "Select Accommodation Aesthetics Bank Deposit BLINKIT Cash Handover Client Refun…" at bounding box center [677, 196] width 189 height 28
click at [685, 372] on input "number" at bounding box center [677, 377] width 189 height 28
type input "29000"
click at [818, 256] on input "text" at bounding box center [891, 256] width 189 height 28
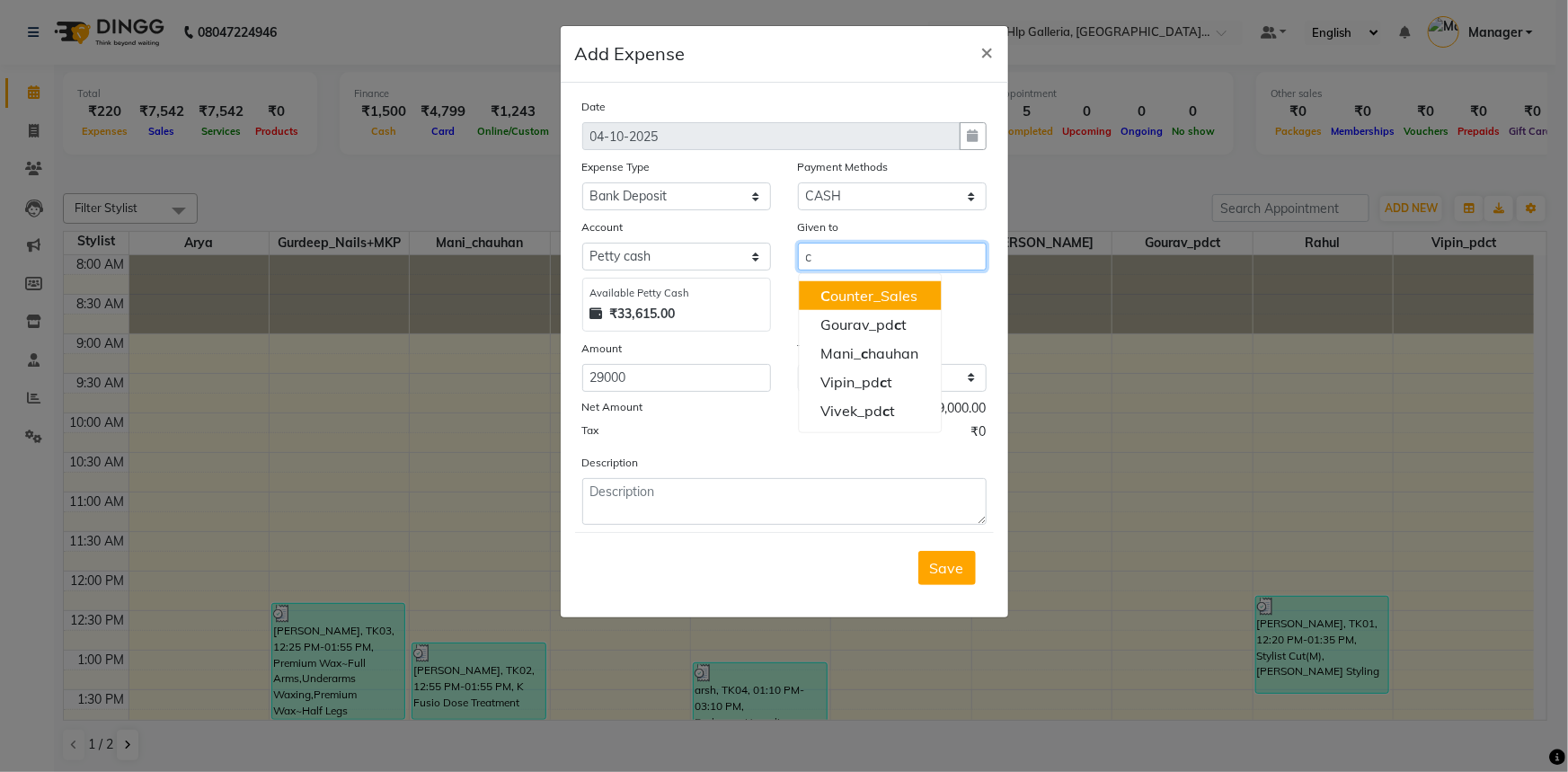
drag, startPoint x: 811, startPoint y: 284, endPoint x: 810, endPoint y: 328, distance: 44.0
click at [812, 284] on button "C ounter_Sales" at bounding box center [869, 296] width 142 height 29
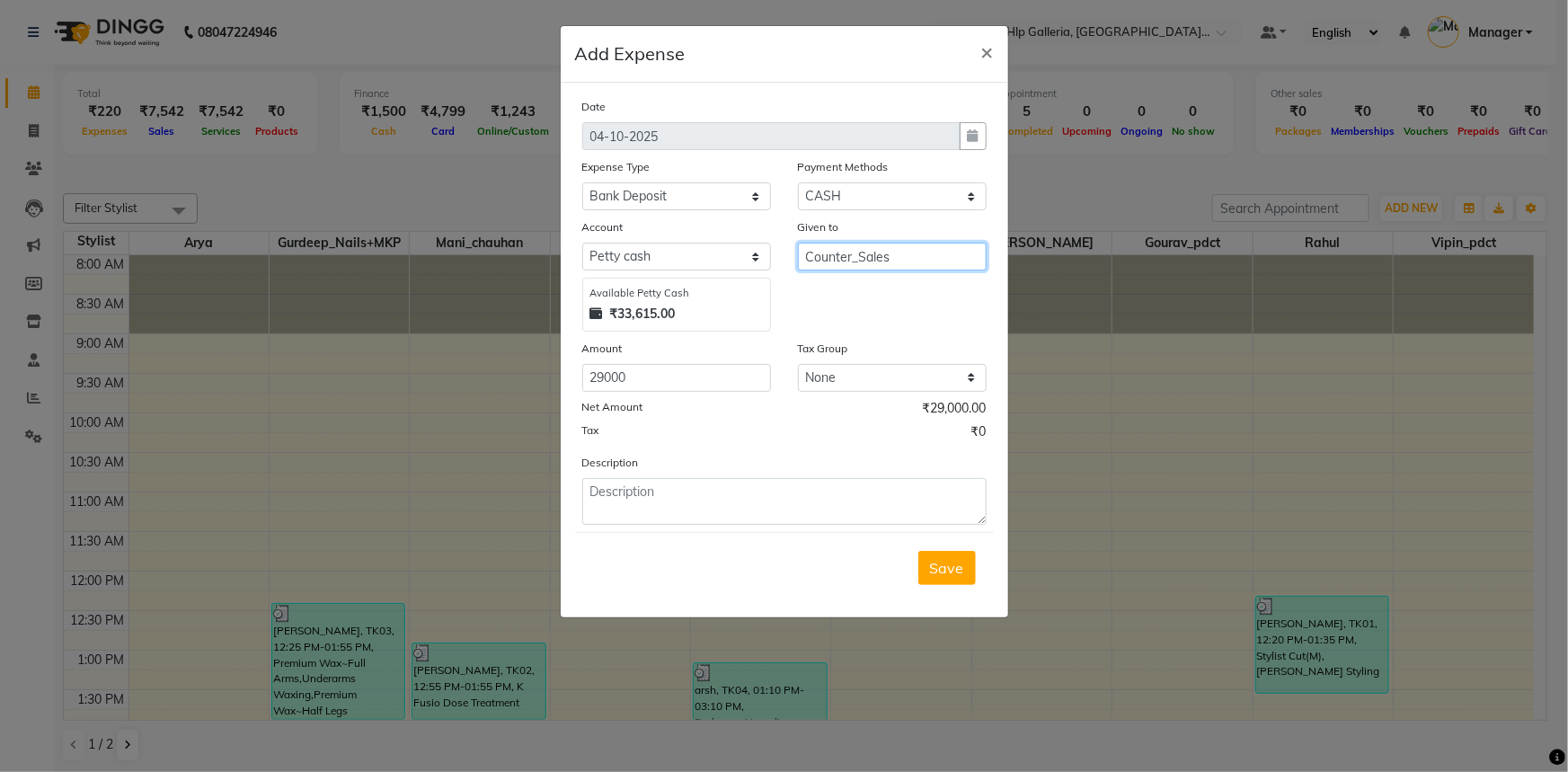
type input "Counter_Sales"
click at [736, 504] on textarea at bounding box center [784, 501] width 404 height 47
type textarea "bank deposit"
click at [946, 564] on span "Save" at bounding box center [947, 567] width 35 height 18
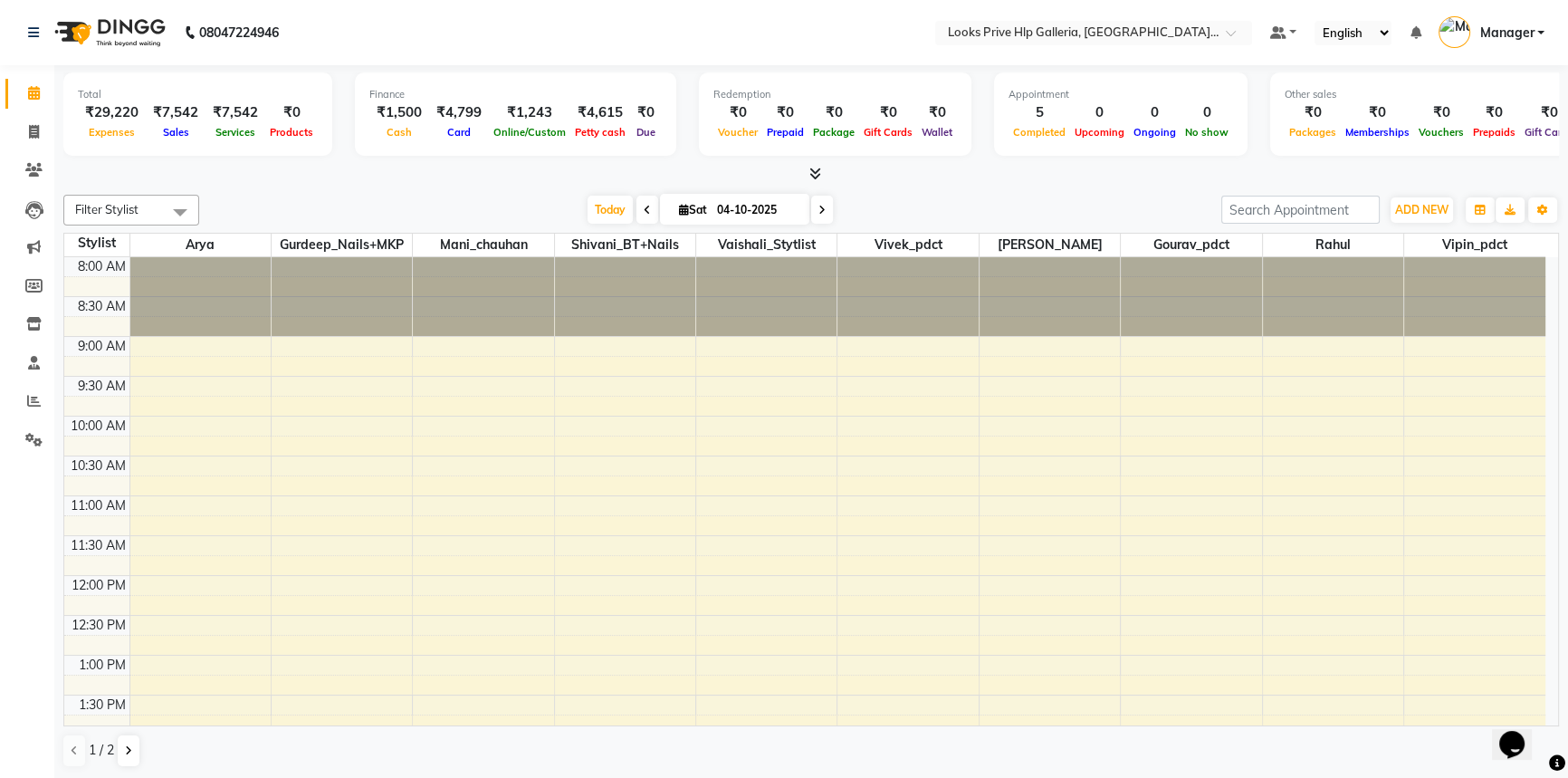
scroll to position [528, 0]
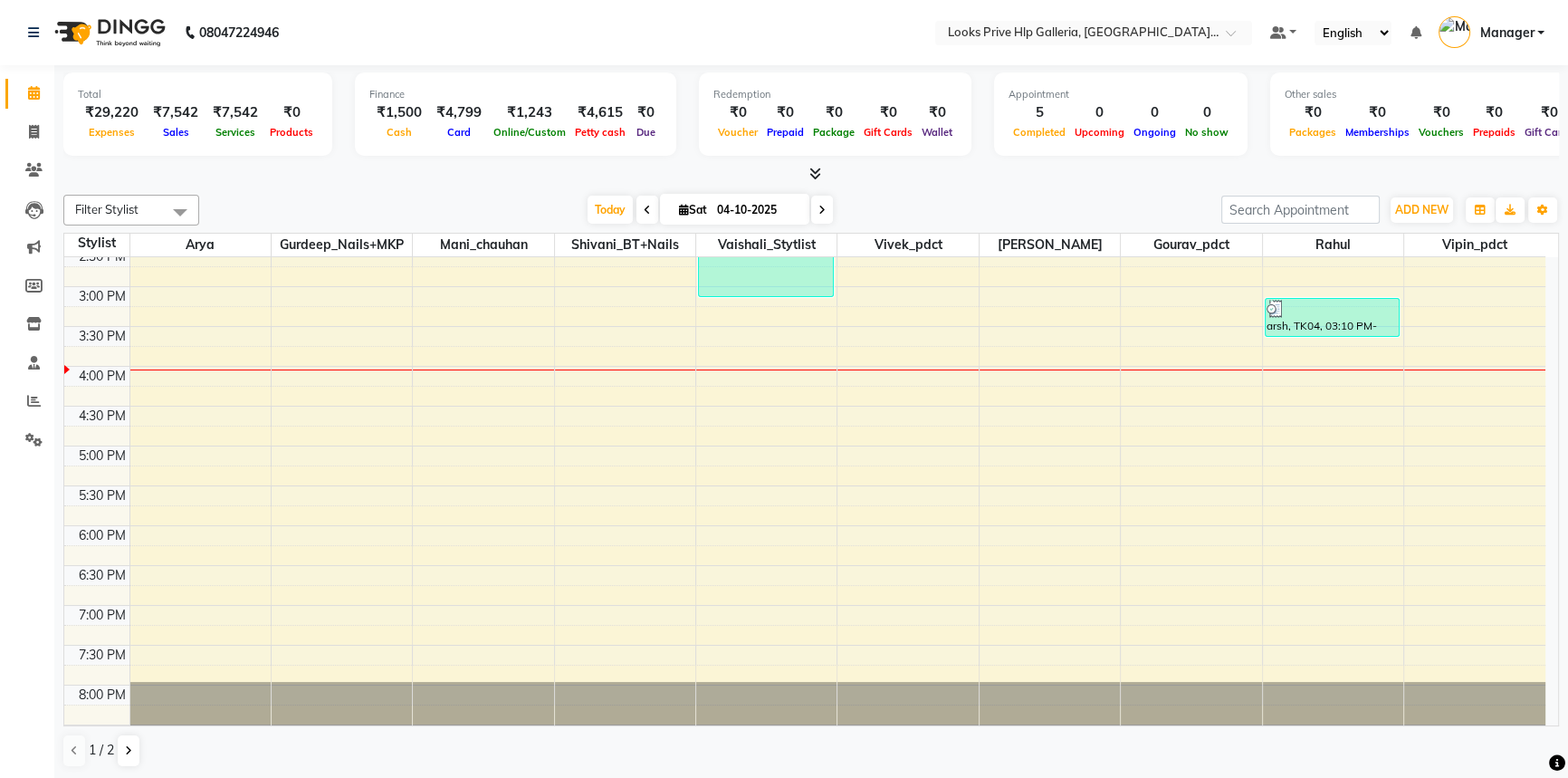
click at [878, 443] on div "8:00 AM 8:30 AM 9:00 AM 9:30 AM 10:00 AM 10:30 AM 11:00 AM 11:30 AM 12:00 PM 12…" at bounding box center [804, 247] width 1481 height 1035
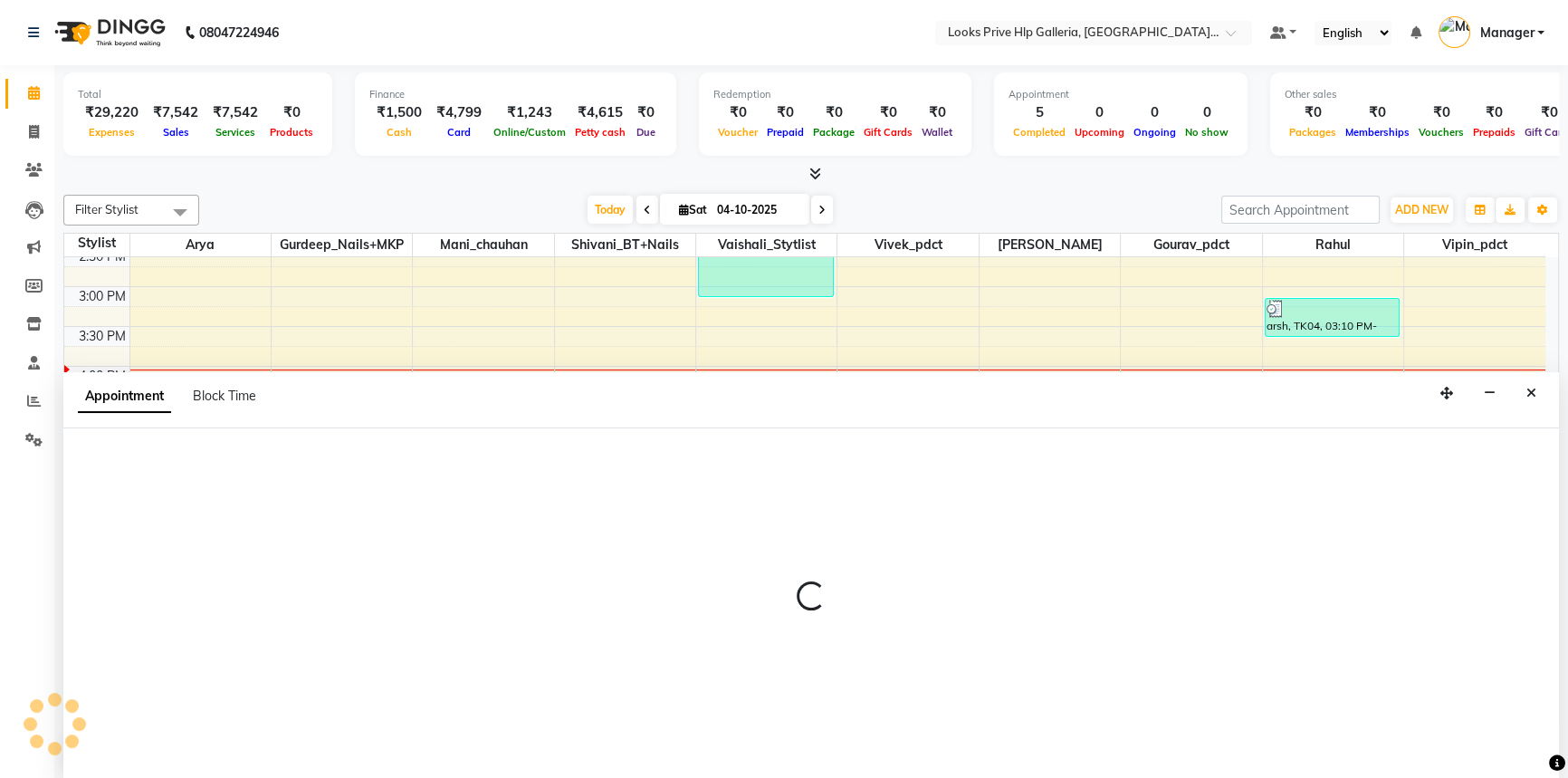
scroll to position [0, 0]
select select "71867"
select select "1020"
select select "tentative"
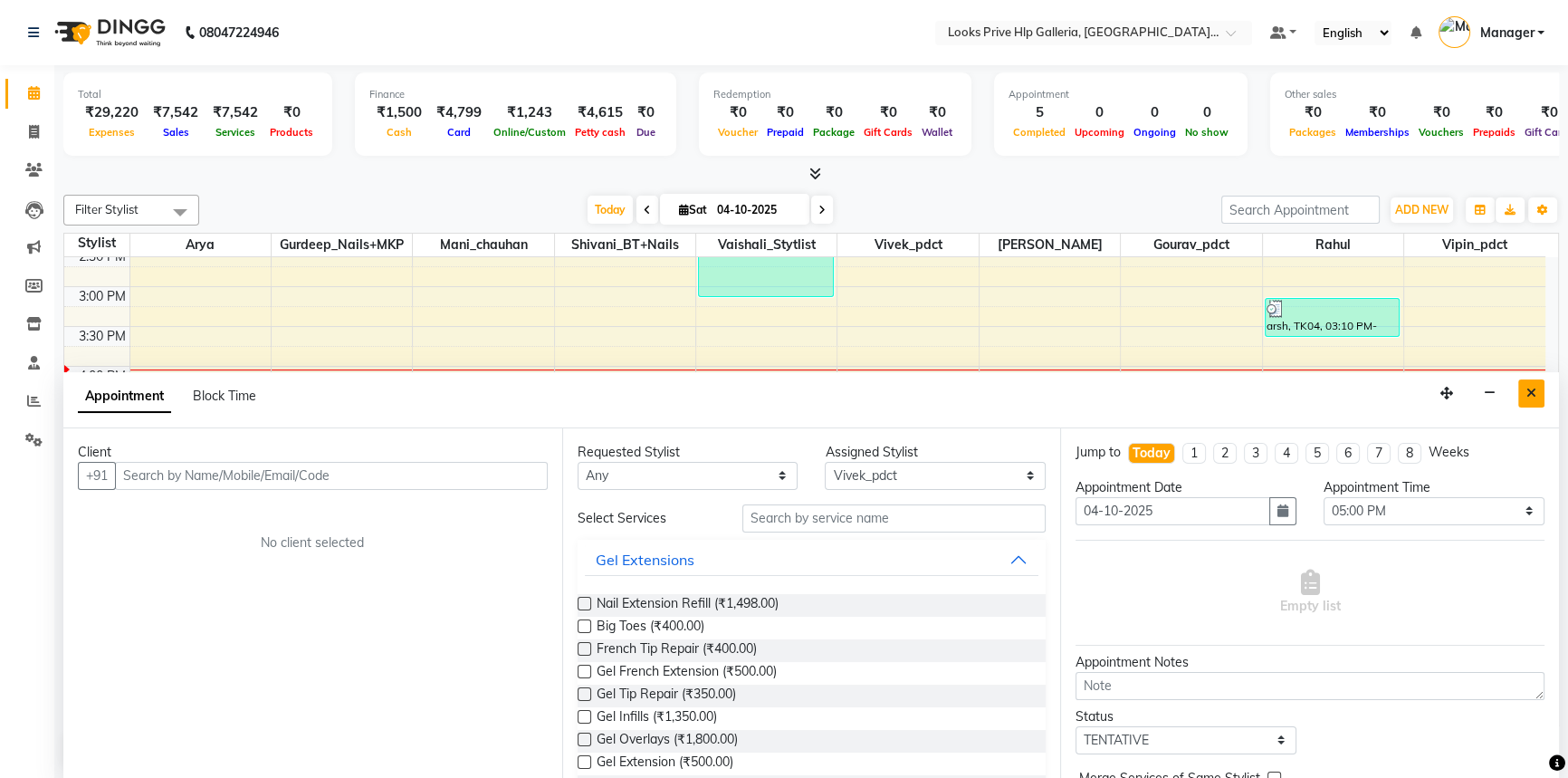
click at [1533, 393] on icon "Close" at bounding box center [1531, 393] width 10 height 13
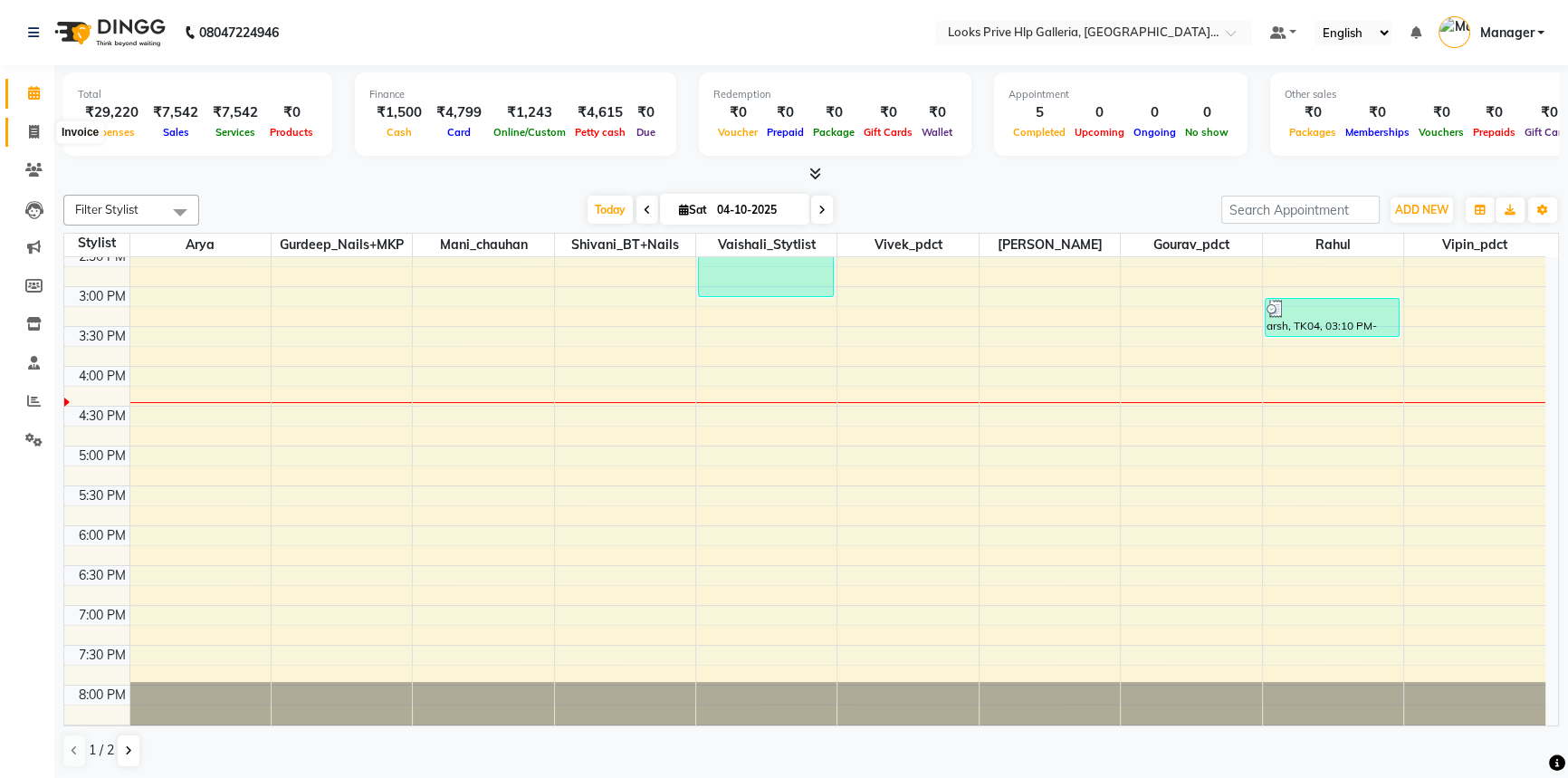
click at [26, 135] on span at bounding box center [34, 133] width 32 height 21
select select "service"
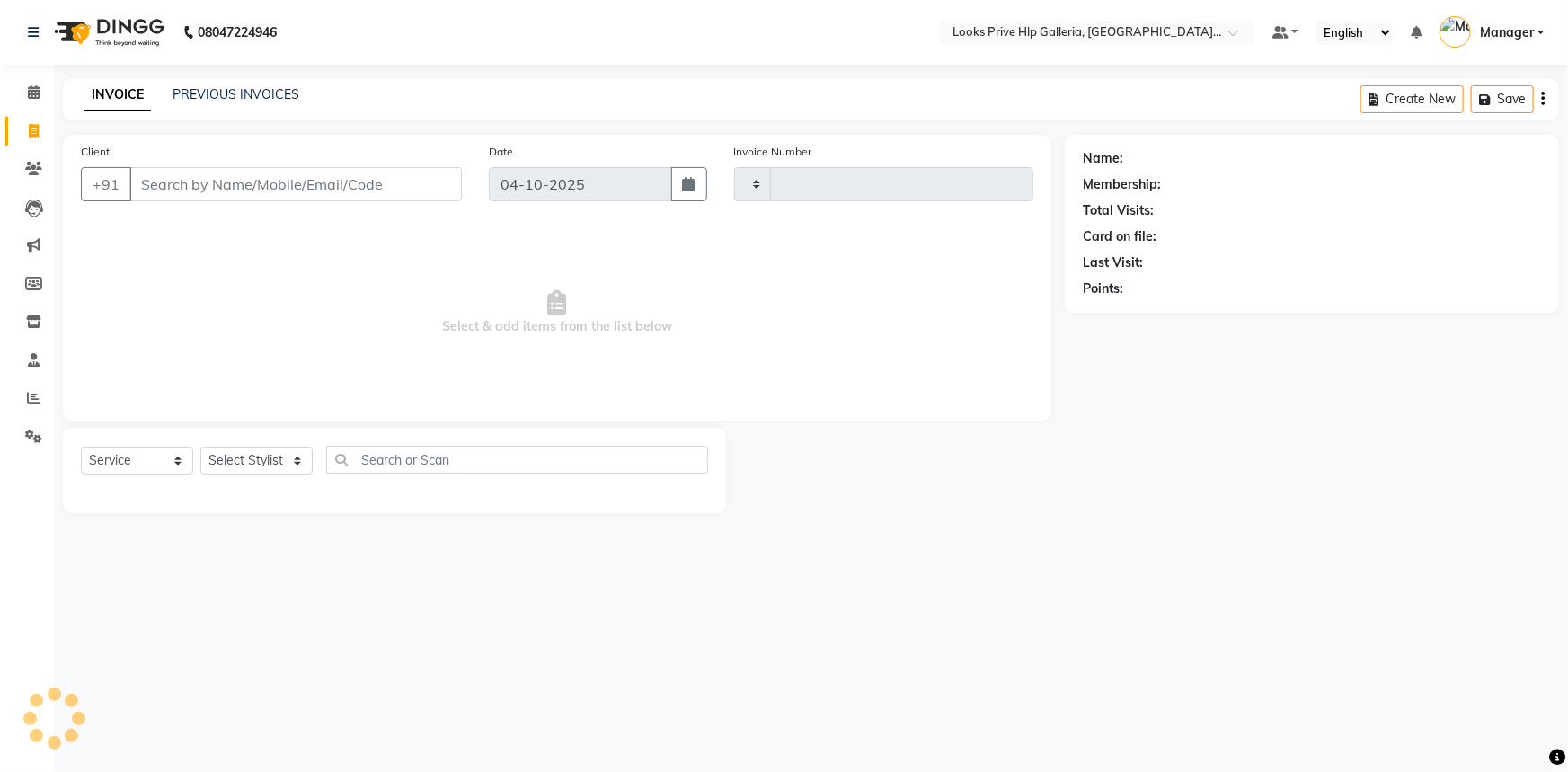
type input "1220"
select select "7937"
click at [257, 468] on select "Select Stylist [PERSON_NAME] Counter_Sales Gourav_pdct Gurdeep_Nails+MKP Manage…" at bounding box center [256, 460] width 112 height 28
select select "71863"
click at [201, 446] on select "Select Stylist [PERSON_NAME] Counter_Sales Gourav_pdct Gurdeep_Nails+MKP Manage…" at bounding box center [256, 460] width 112 height 28
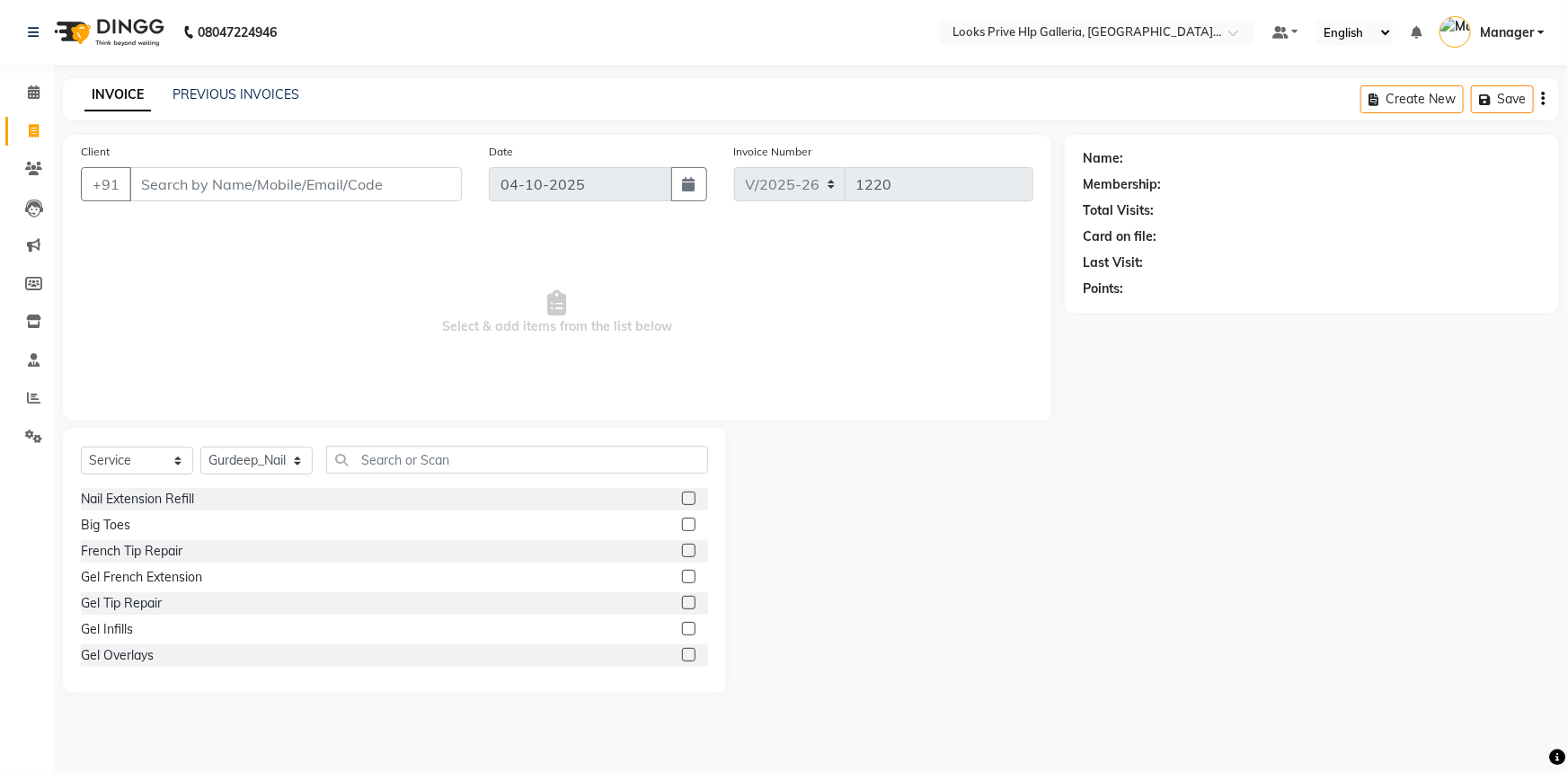
click at [453, 475] on div "Select Service Product Membership Package Voucher Prepaid Gift Card Select Styl…" at bounding box center [393, 467] width 627 height 42
click at [451, 476] on div "Select Service Product Membership Package Voucher Prepaid Gift Card Select Styl…" at bounding box center [393, 467] width 627 height 42
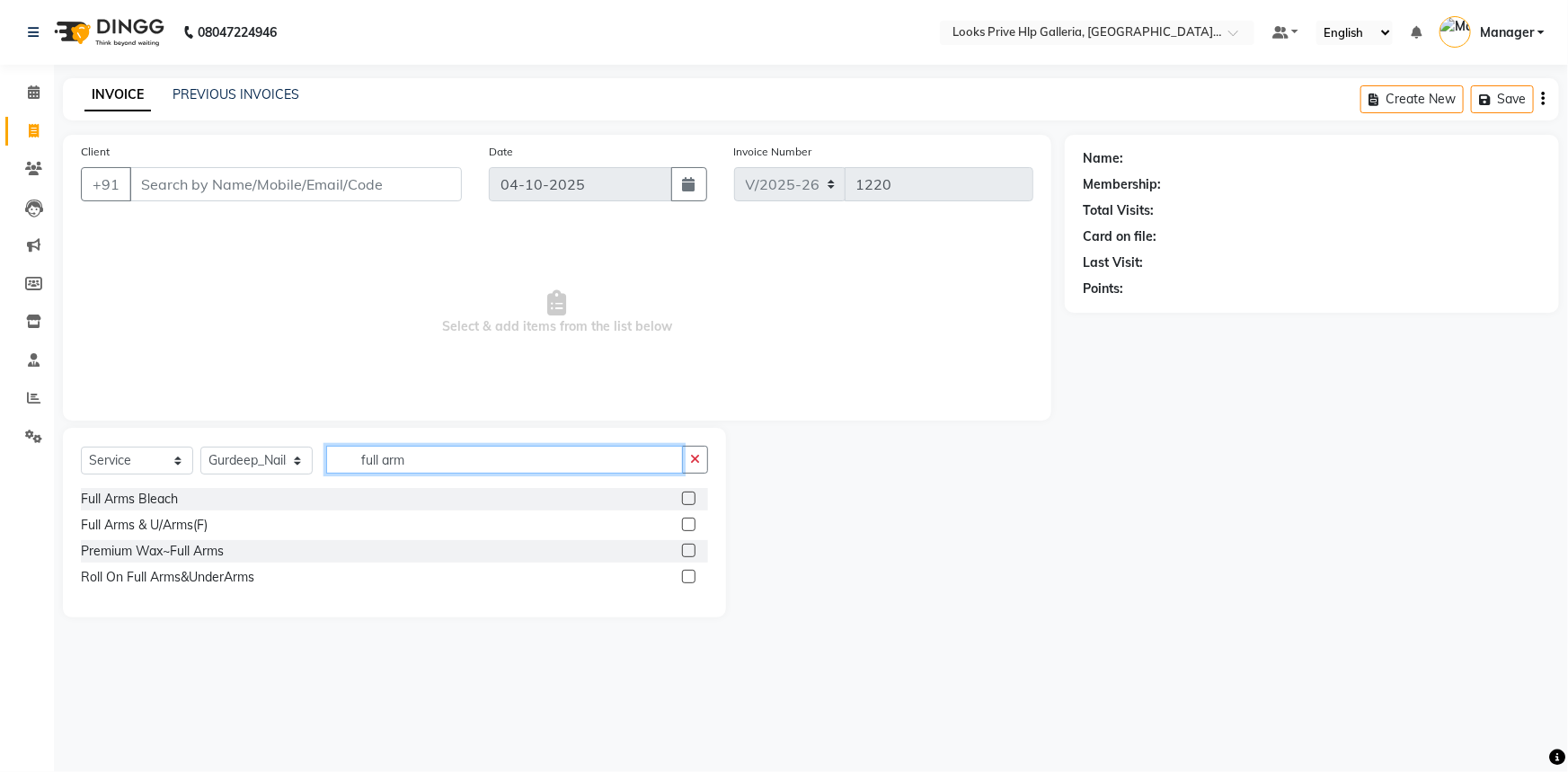
type input "full arm"
click at [687, 550] on label at bounding box center [689, 550] width 13 height 13
click at [687, 550] on input "checkbox" at bounding box center [688, 551] width 12 height 12
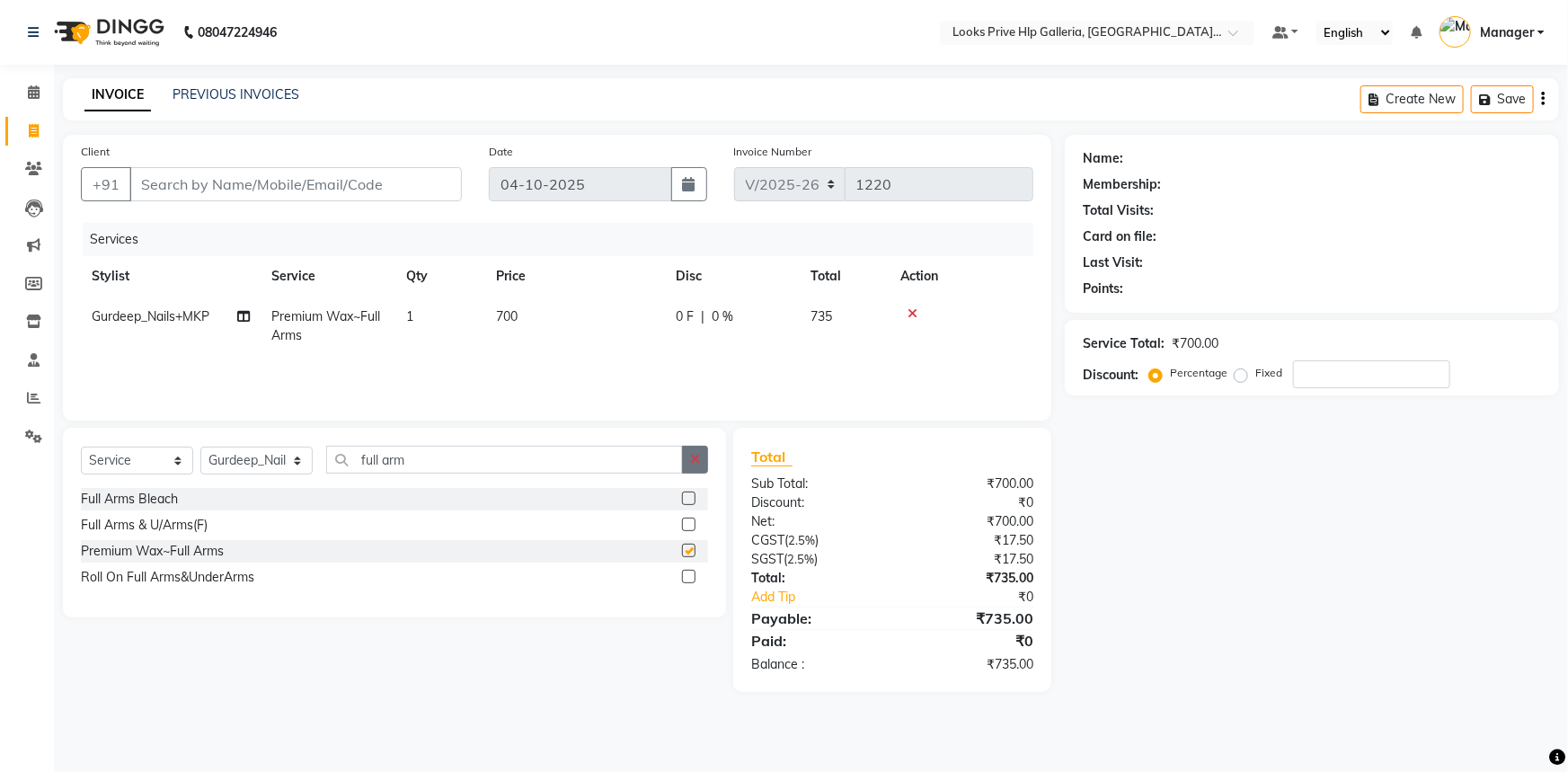
checkbox input "false"
click at [697, 453] on icon "button" at bounding box center [695, 459] width 10 height 12
type input "full leg"
click at [686, 546] on label at bounding box center [689, 550] width 13 height 13
click at [686, 546] on input "checkbox" at bounding box center [688, 551] width 12 height 12
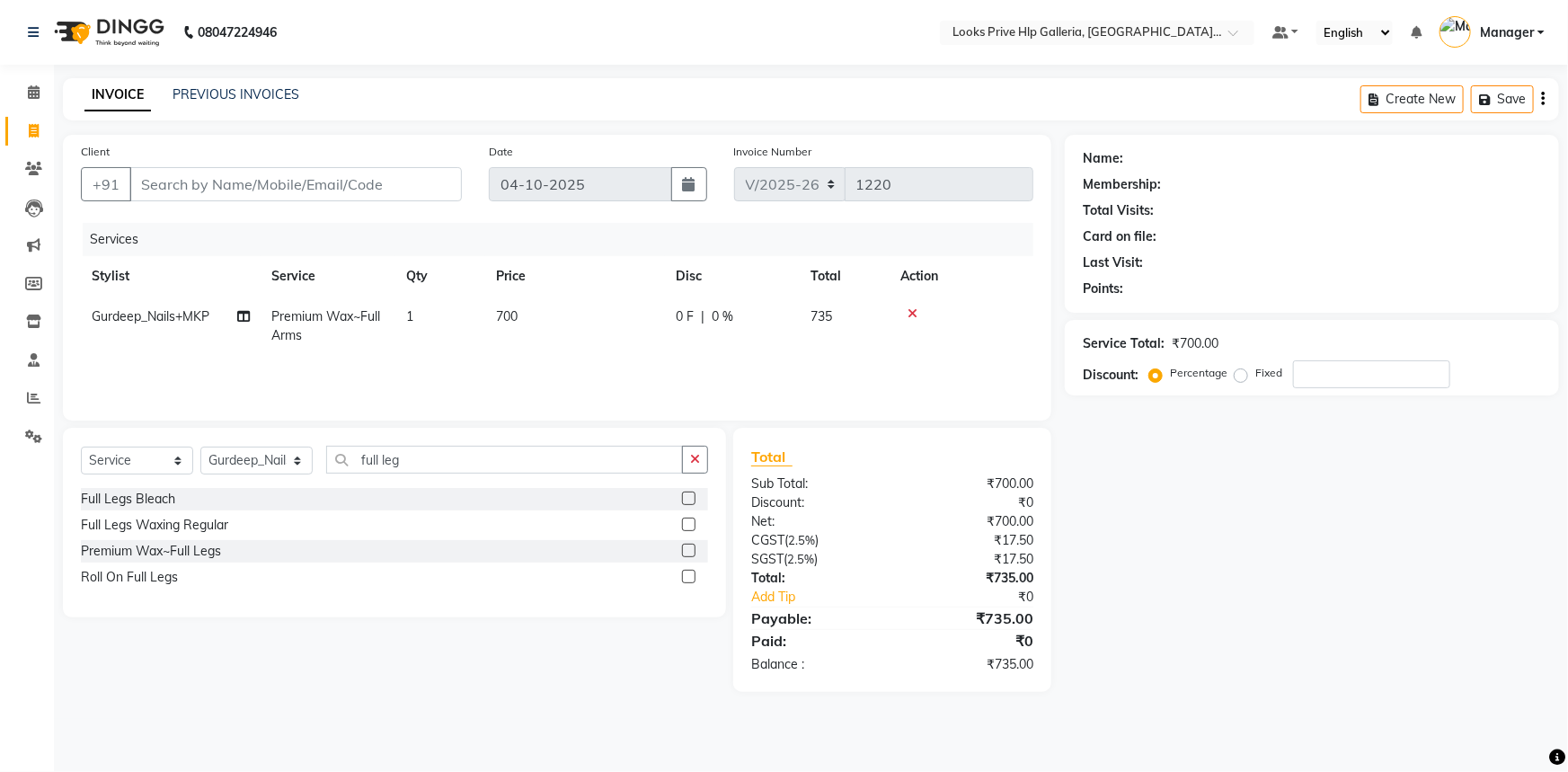
checkbox input "true"
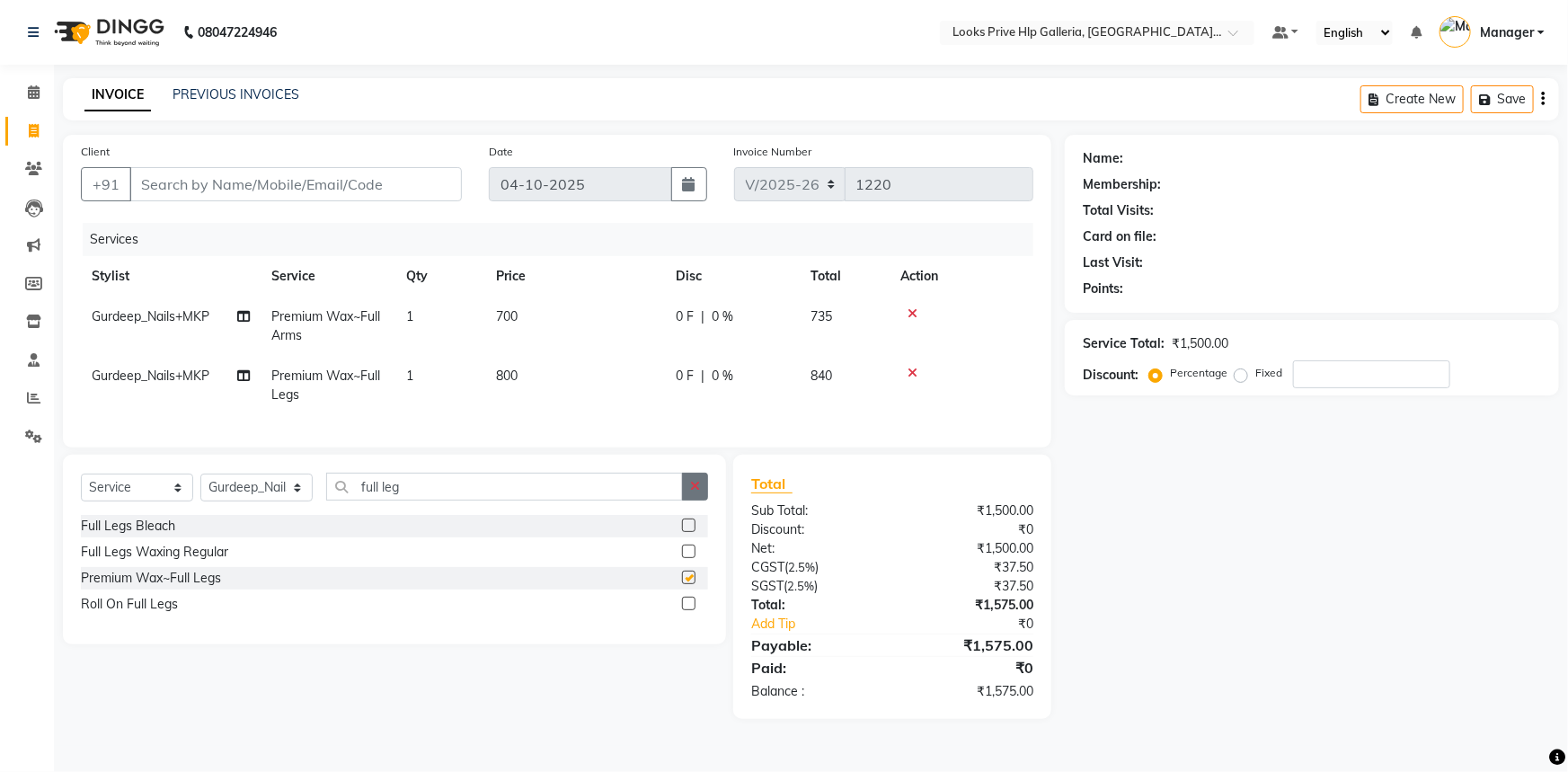
click at [688, 495] on button "button" at bounding box center [695, 486] width 26 height 28
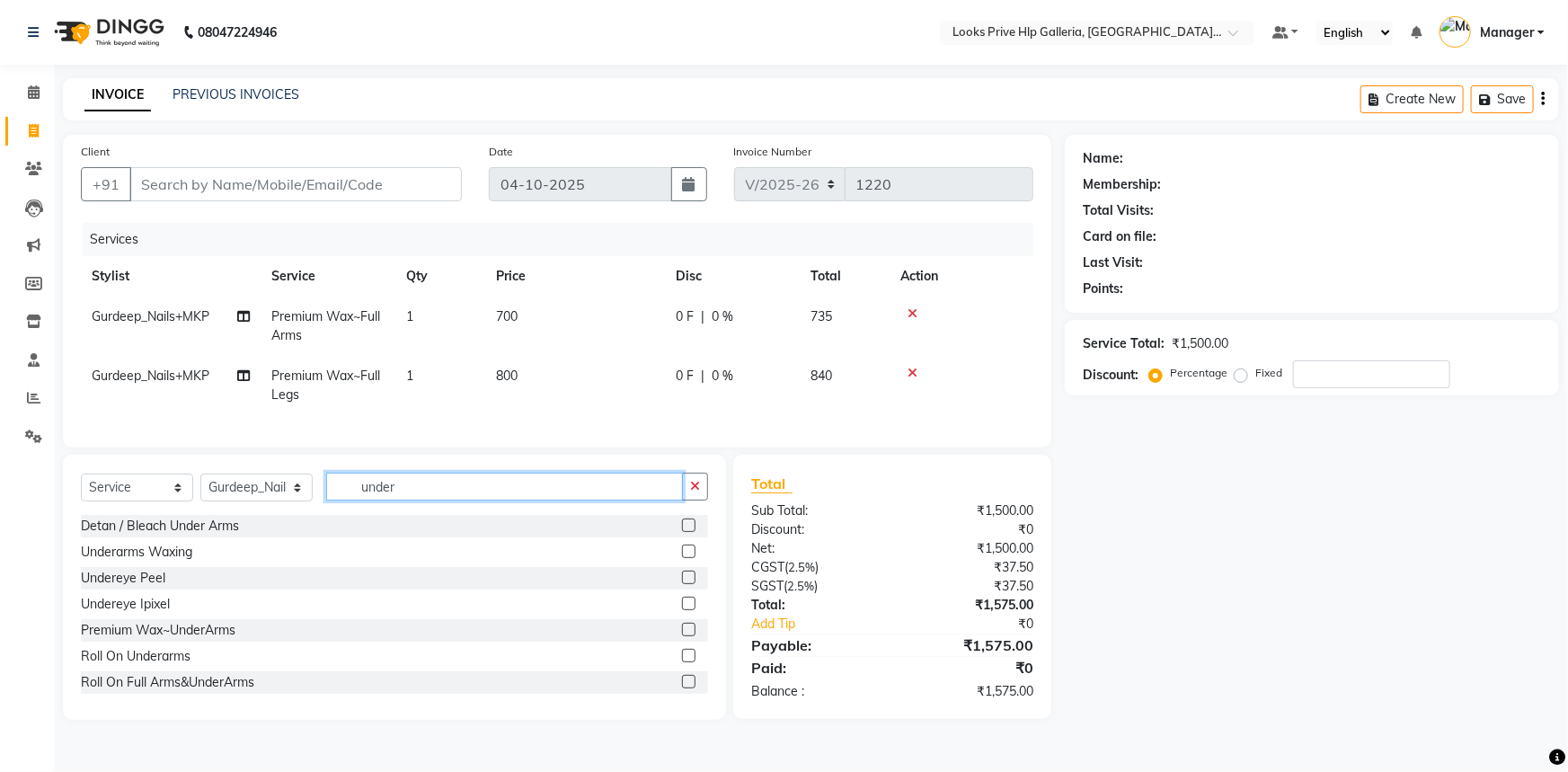
type input "under"
click at [682, 558] on label at bounding box center [689, 551] width 13 height 13
click at [682, 558] on input "checkbox" at bounding box center [688, 552] width 12 height 12
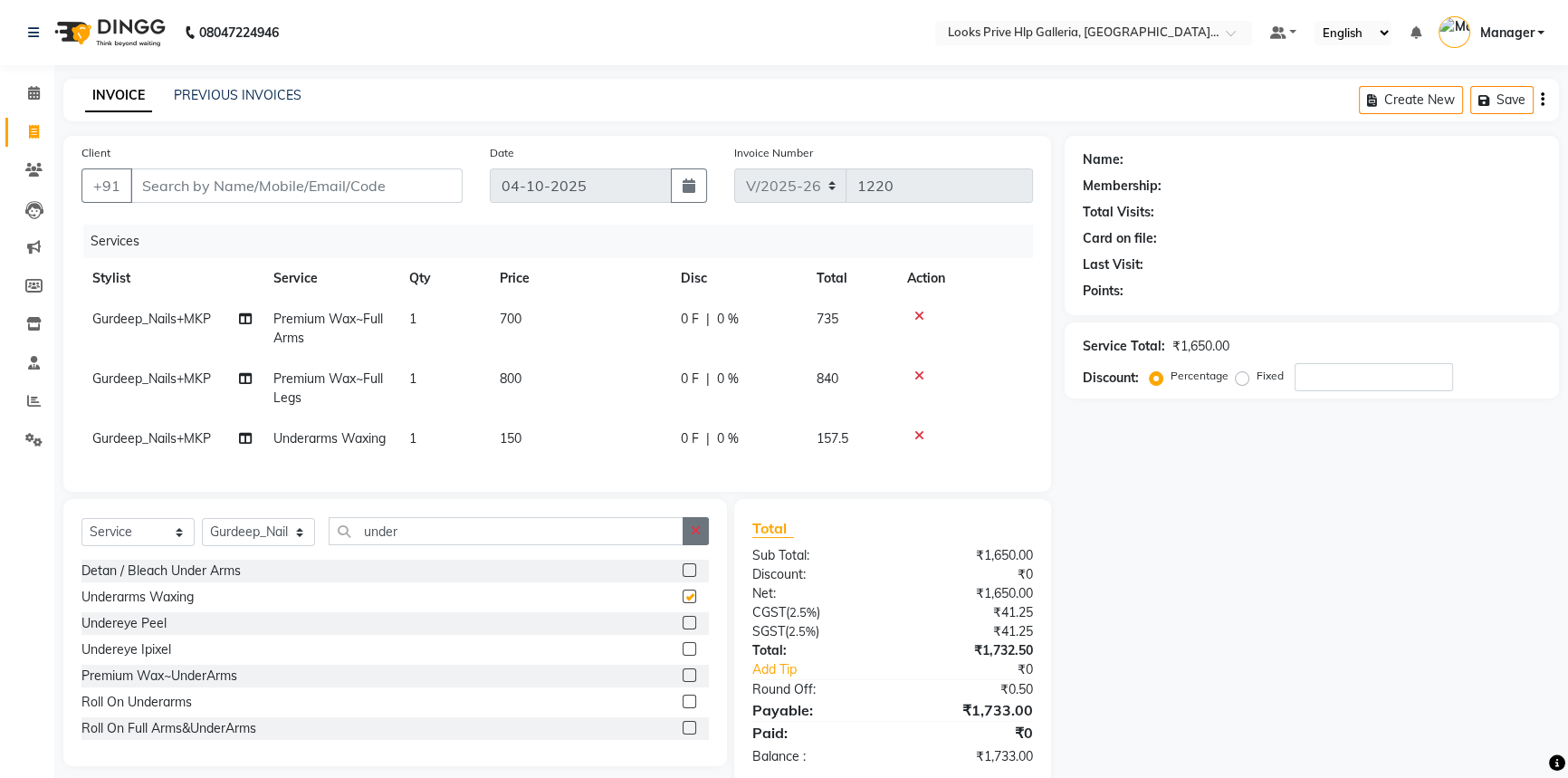
checkbox input "false"
click at [693, 537] on icon "button" at bounding box center [695, 530] width 10 height 13
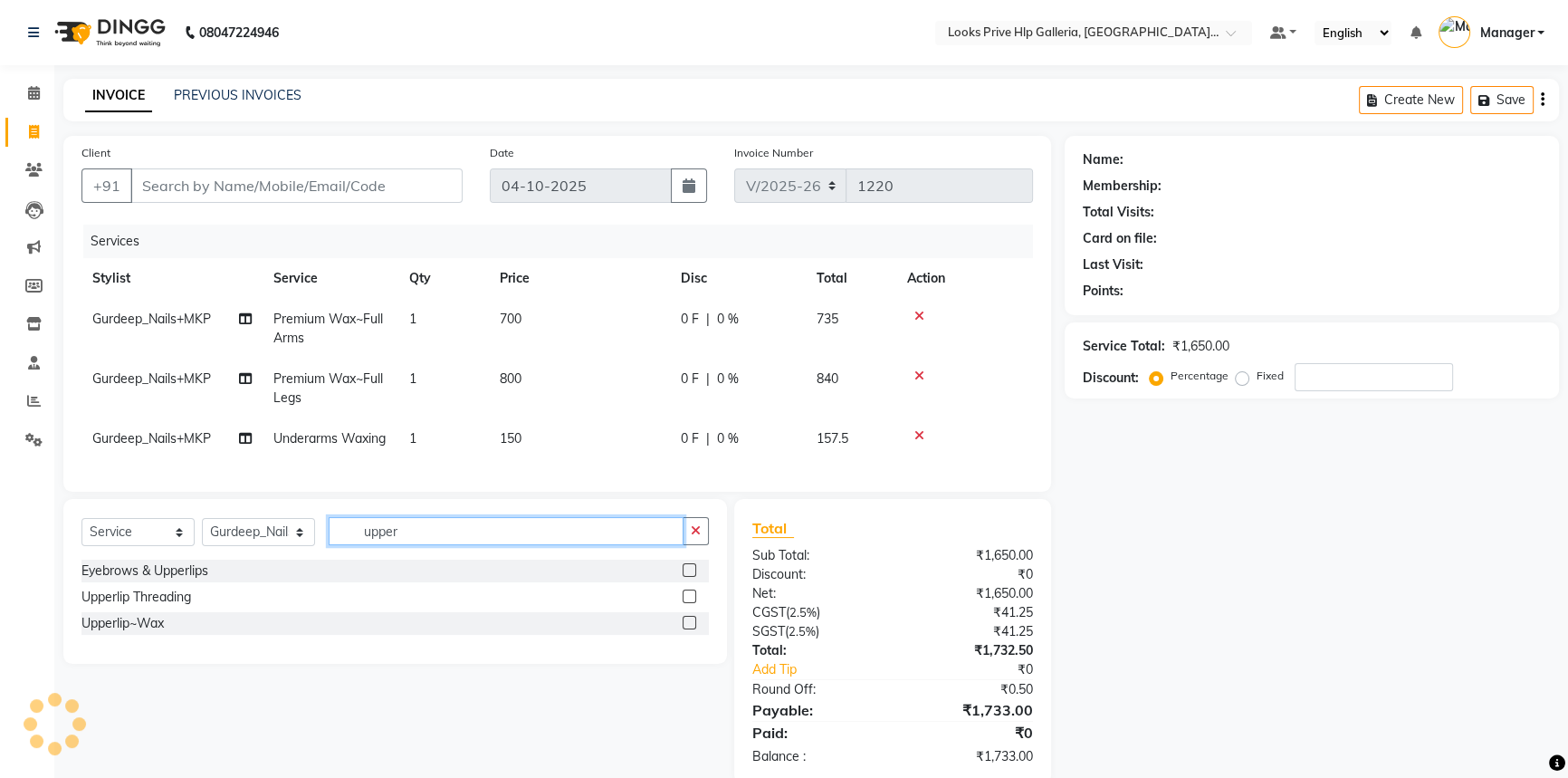
type input "upper"
click at [692, 630] on label at bounding box center [690, 623] width 14 height 14
click at [692, 630] on input "checkbox" at bounding box center [689, 623] width 12 height 12
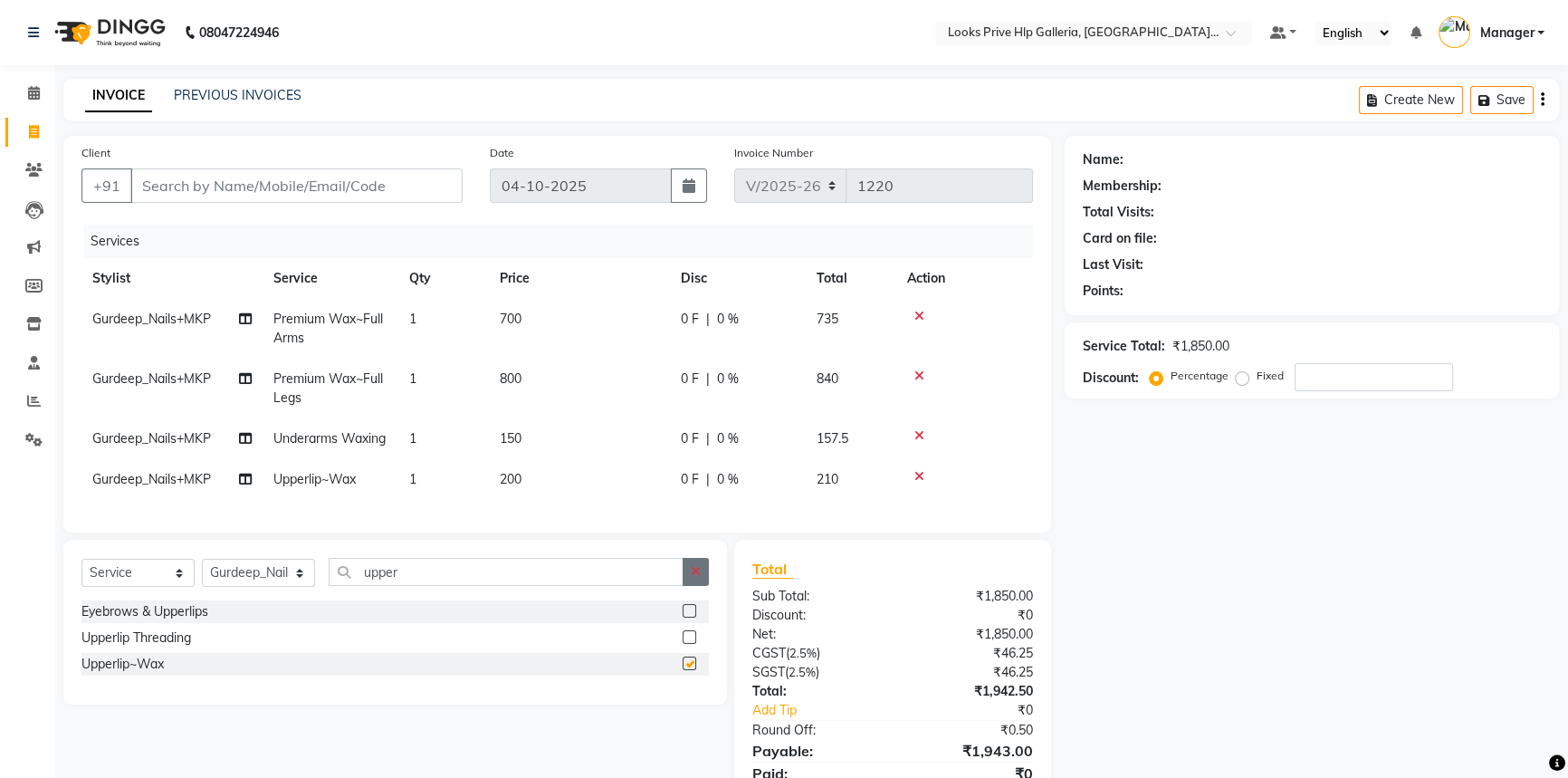
checkbox input "false"
click at [699, 578] on icon "button" at bounding box center [695, 571] width 10 height 13
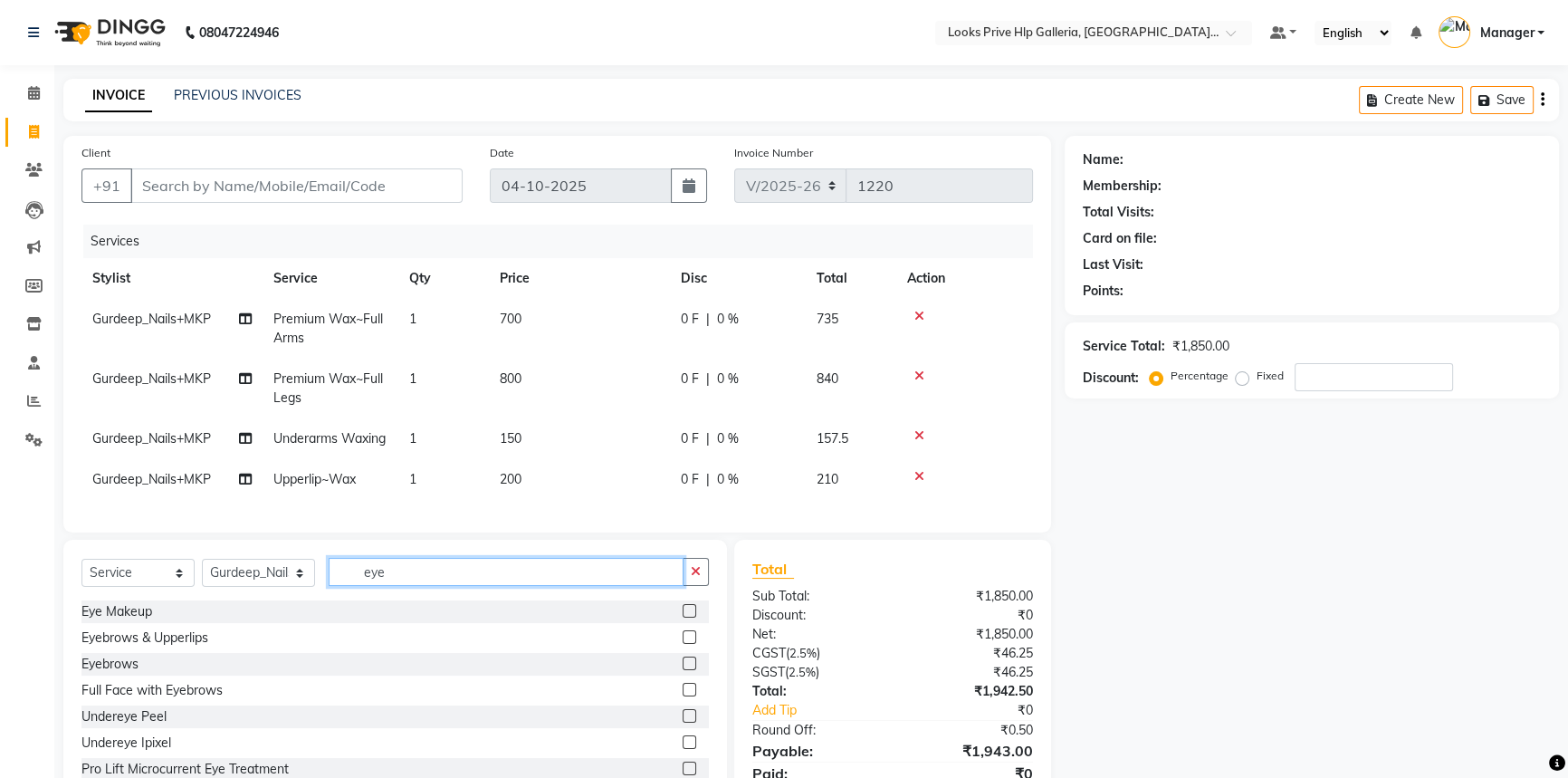
type input "eye"
click at [683, 671] on label at bounding box center [690, 664] width 14 height 14
click at [683, 671] on input "checkbox" at bounding box center [689, 665] width 12 height 12
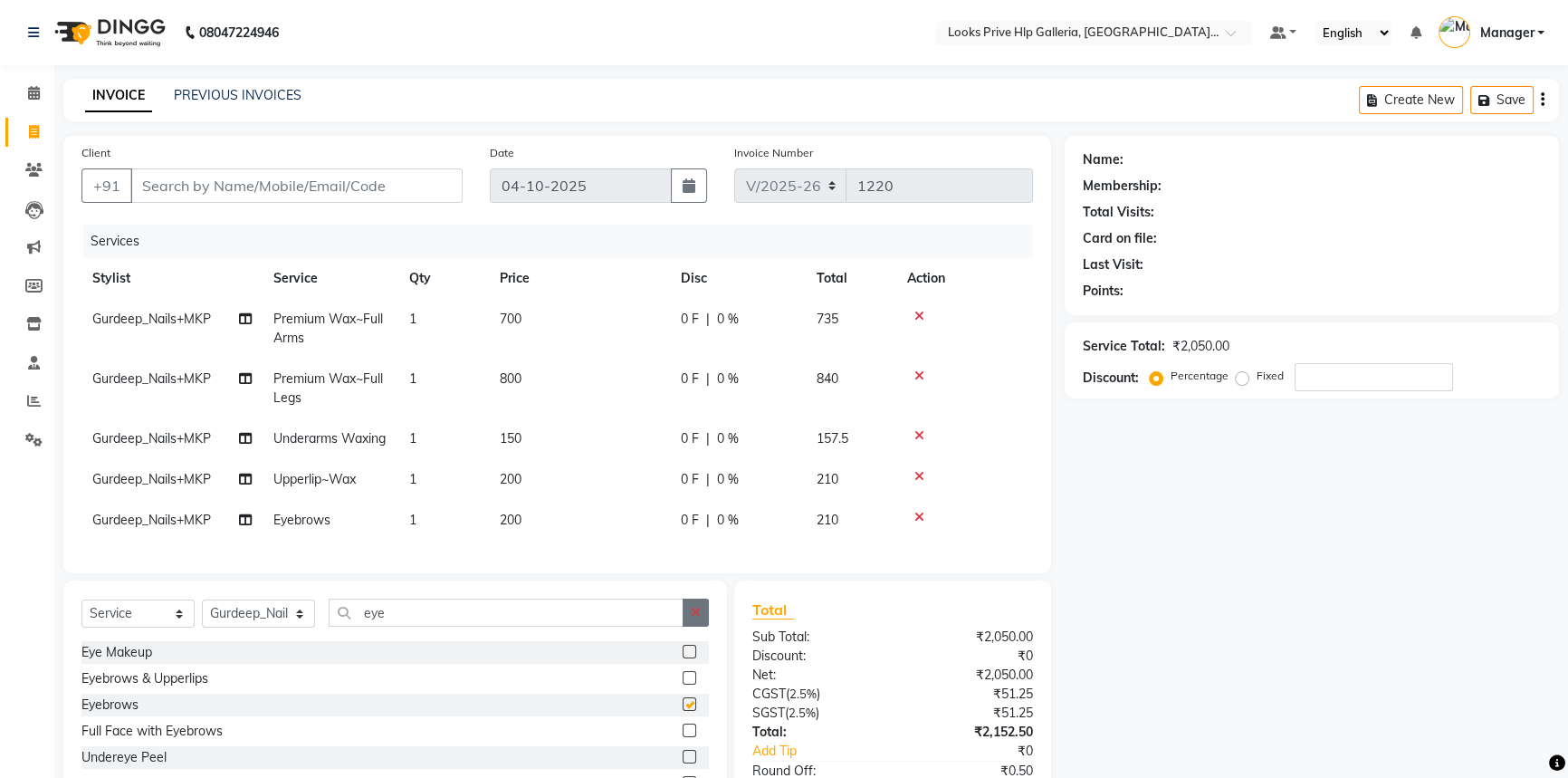
checkbox input "false"
click at [688, 627] on button "button" at bounding box center [695, 613] width 26 height 28
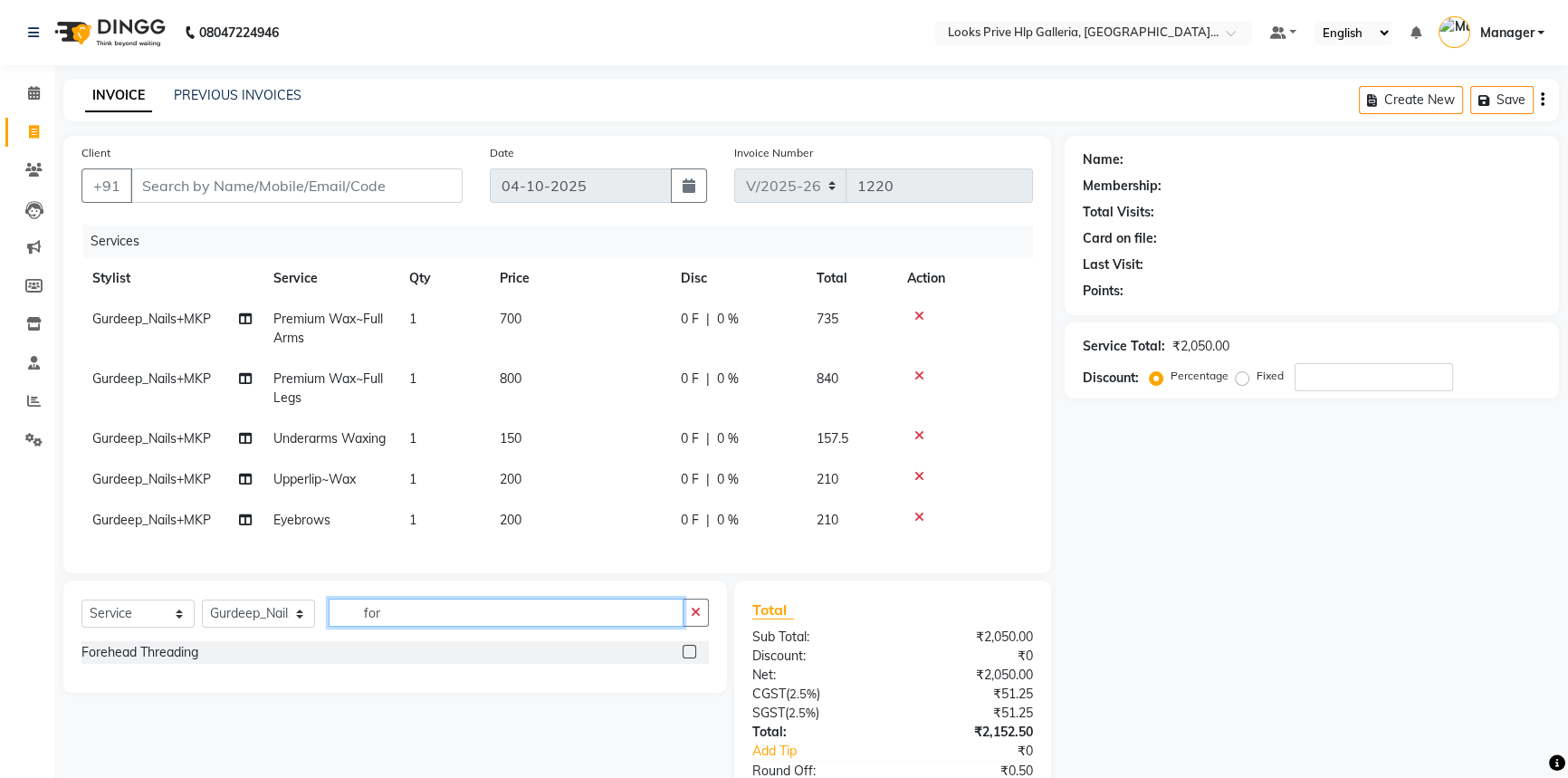
type input "for"
click at [690, 659] on label at bounding box center [690, 652] width 14 height 14
click at [690, 659] on input "checkbox" at bounding box center [689, 652] width 12 height 12
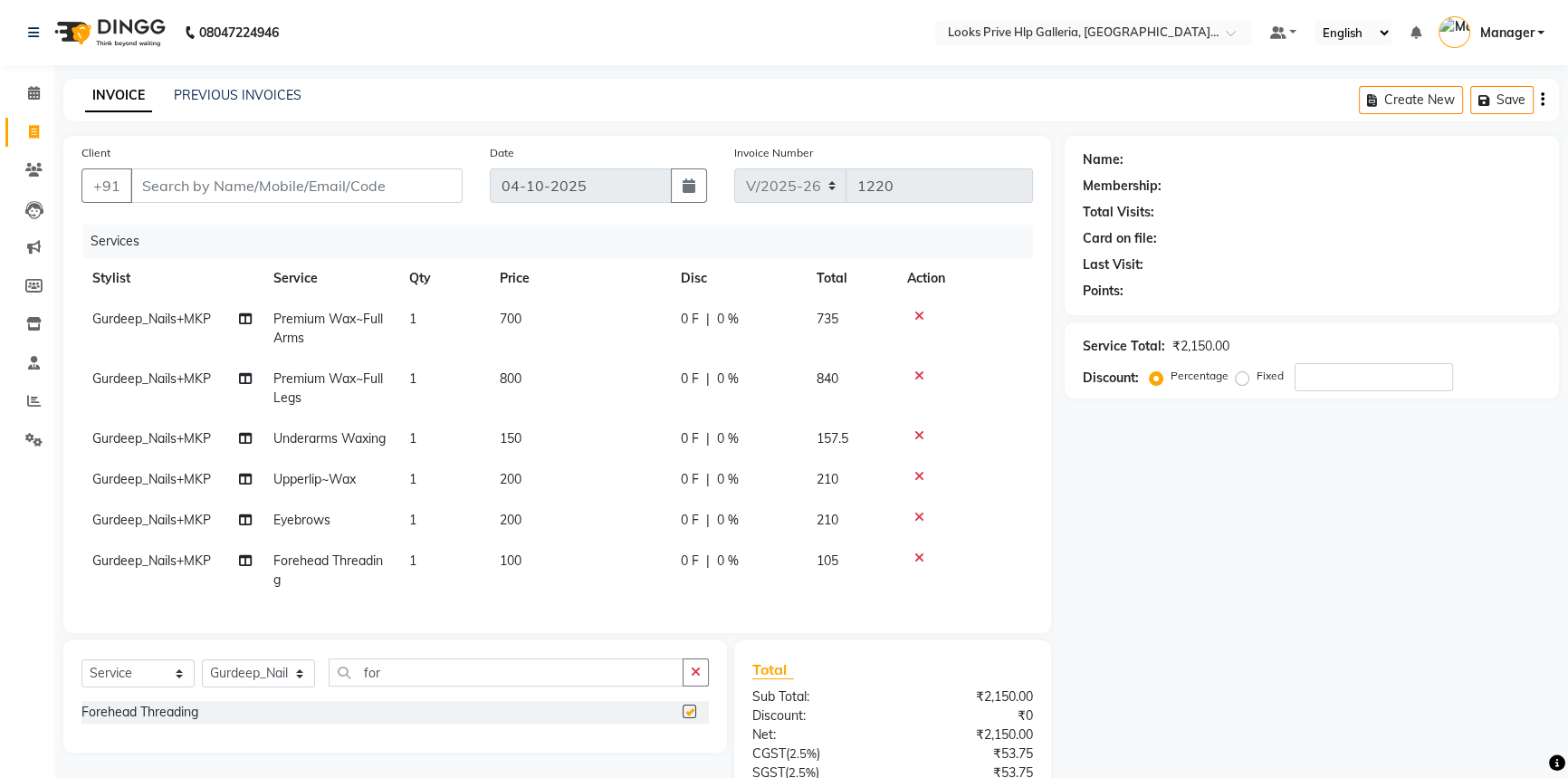
checkbox input "false"
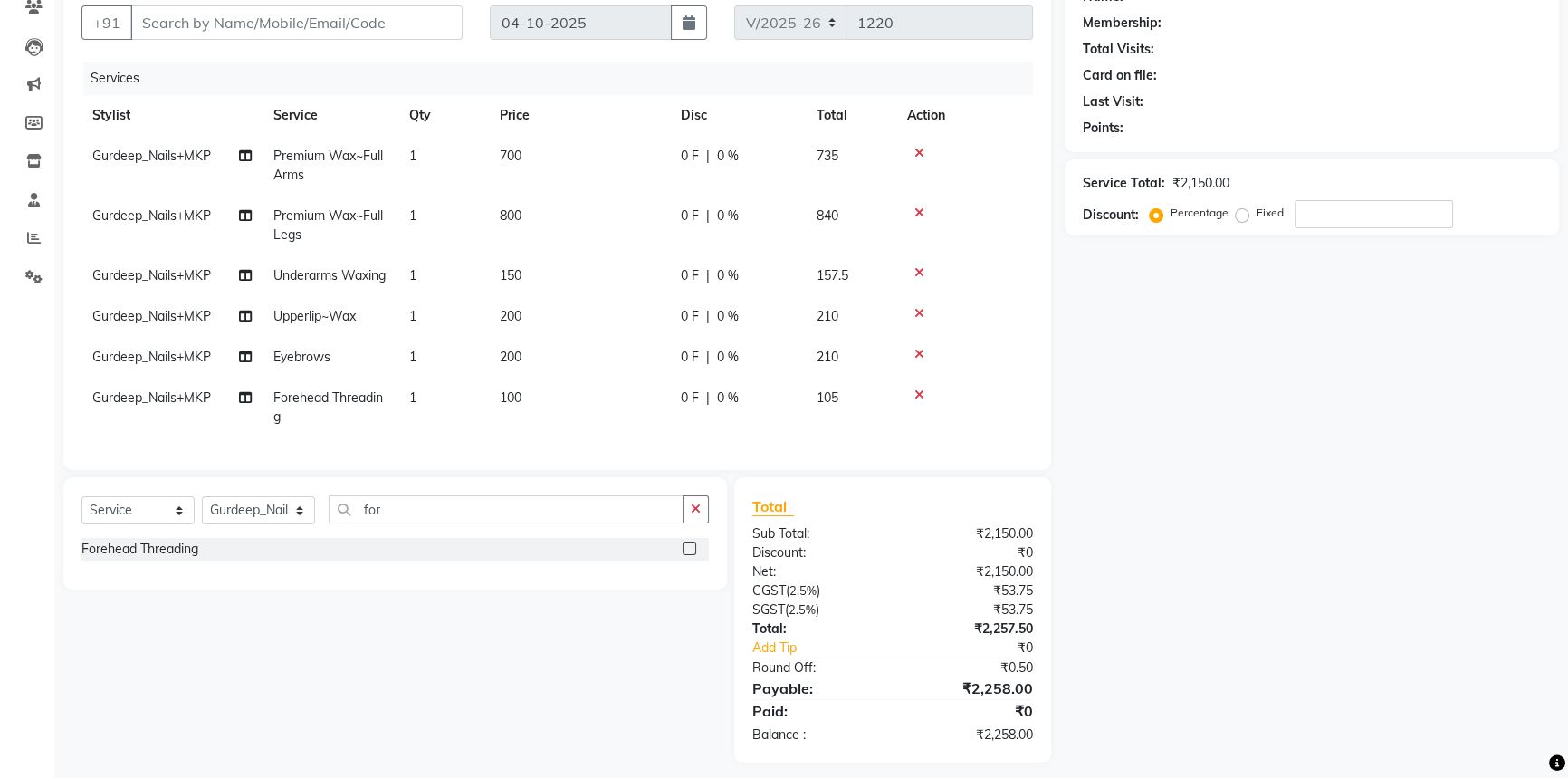
scroll to position [164, 0]
click at [694, 515] on icon "button" at bounding box center [695, 508] width 10 height 13
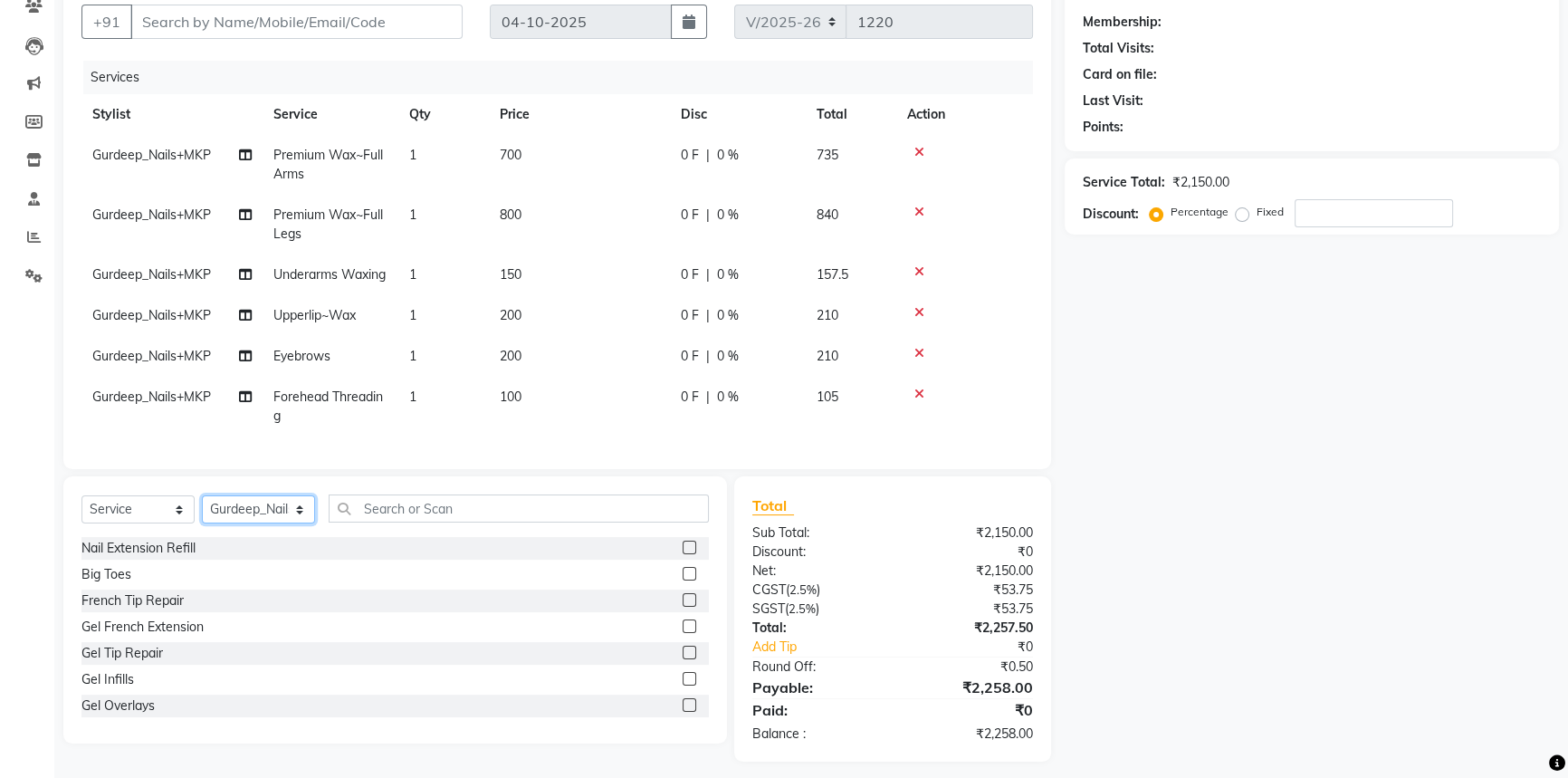
click at [283, 524] on select "Select Stylist [PERSON_NAME] Counter_Sales Gourav_pdct Gurdeep_Nails+MKP Manage…" at bounding box center [258, 509] width 113 height 28
select select "71870"
click at [202, 524] on select "Select Stylist [PERSON_NAME] Counter_Sales Gourav_pdct Gurdeep_Nails+MKP Manage…" at bounding box center [258, 509] width 113 height 28
click at [431, 523] on input "text" at bounding box center [518, 508] width 380 height 28
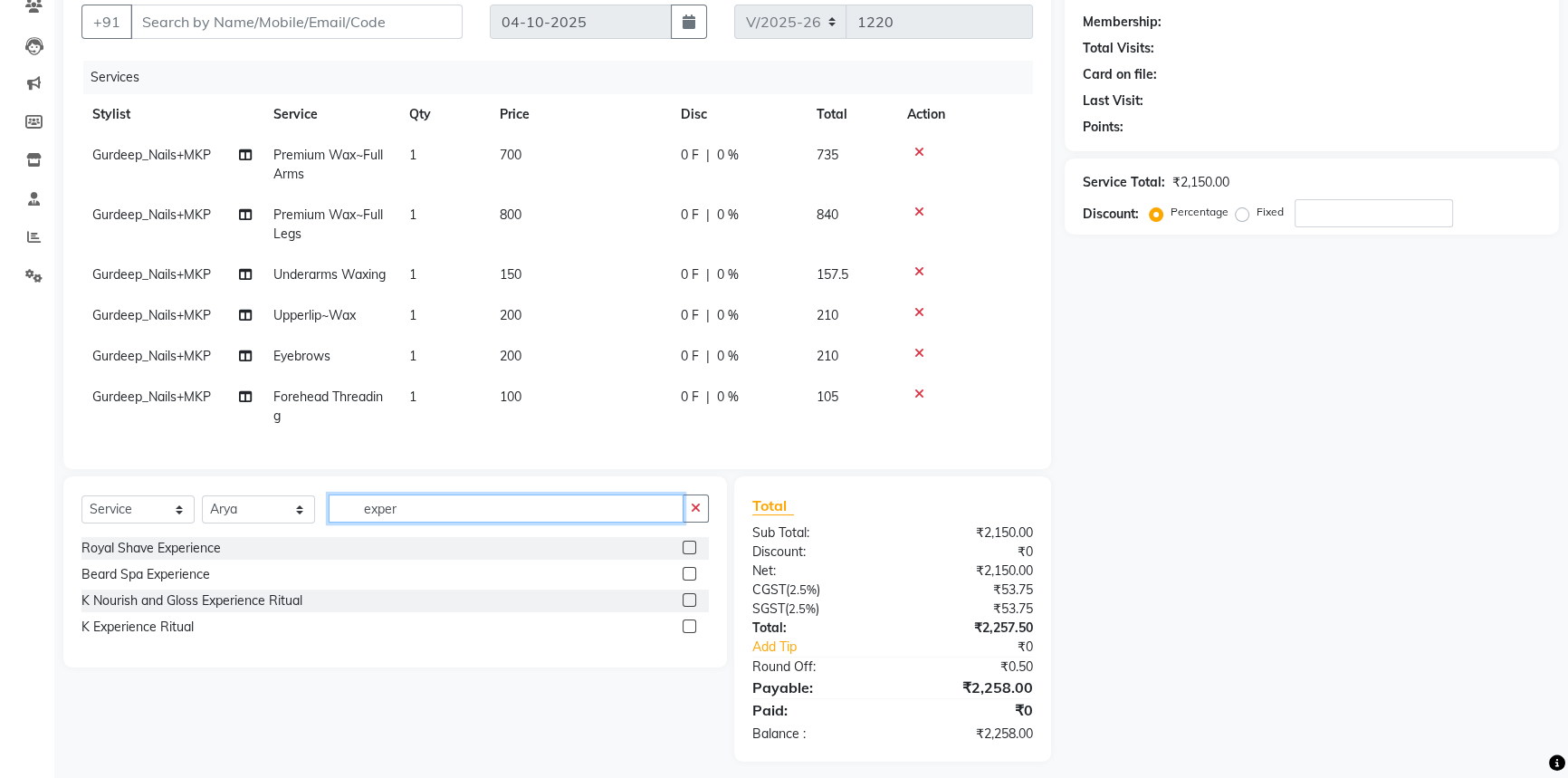
type input "exper"
click at [689, 633] on label at bounding box center [690, 626] width 14 height 14
click at [689, 633] on input "checkbox" at bounding box center [689, 627] width 12 height 12
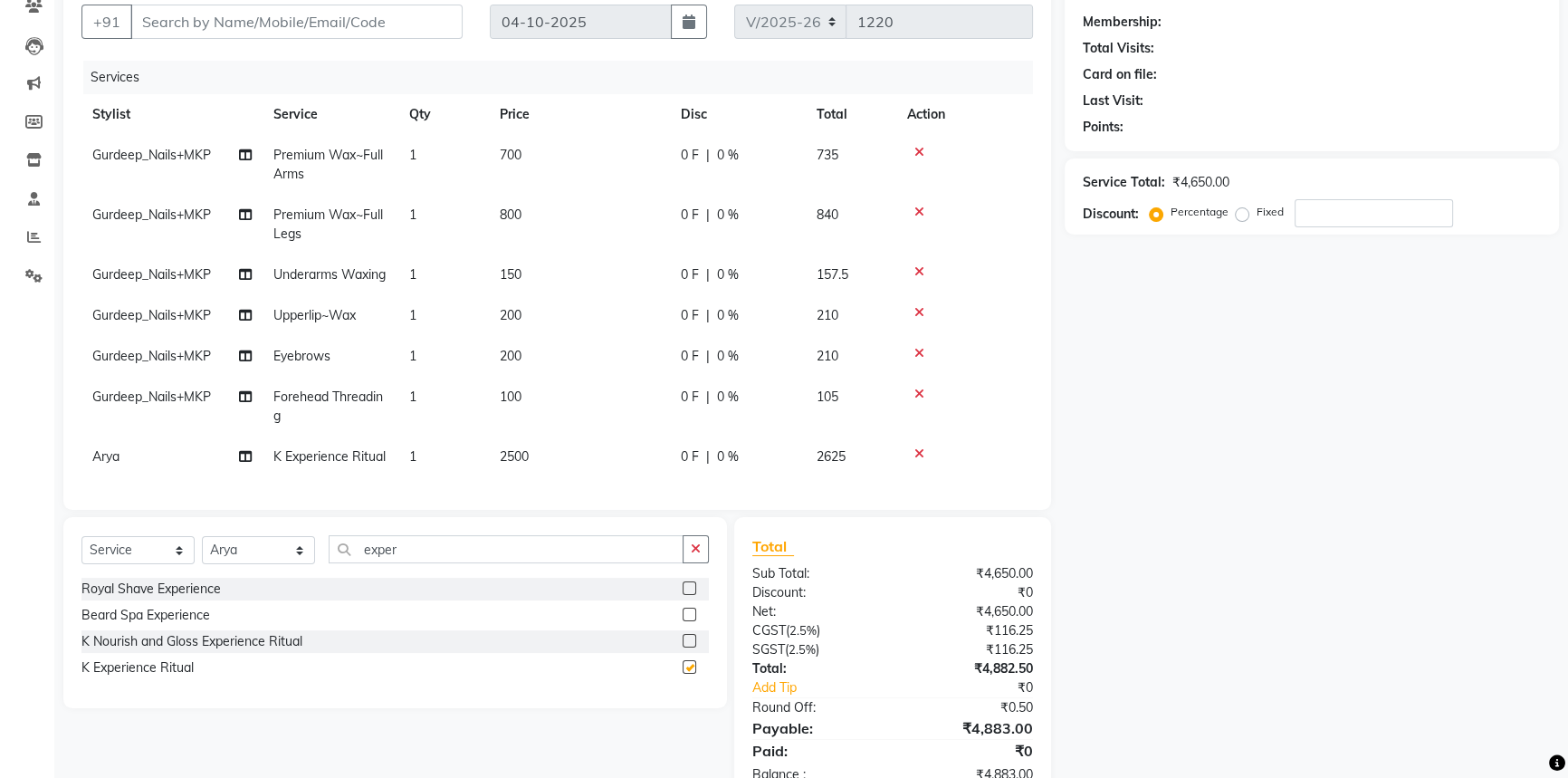
checkbox input "false"
click at [571, 477] on td "2500" at bounding box center [579, 457] width 181 height 41
select select "71870"
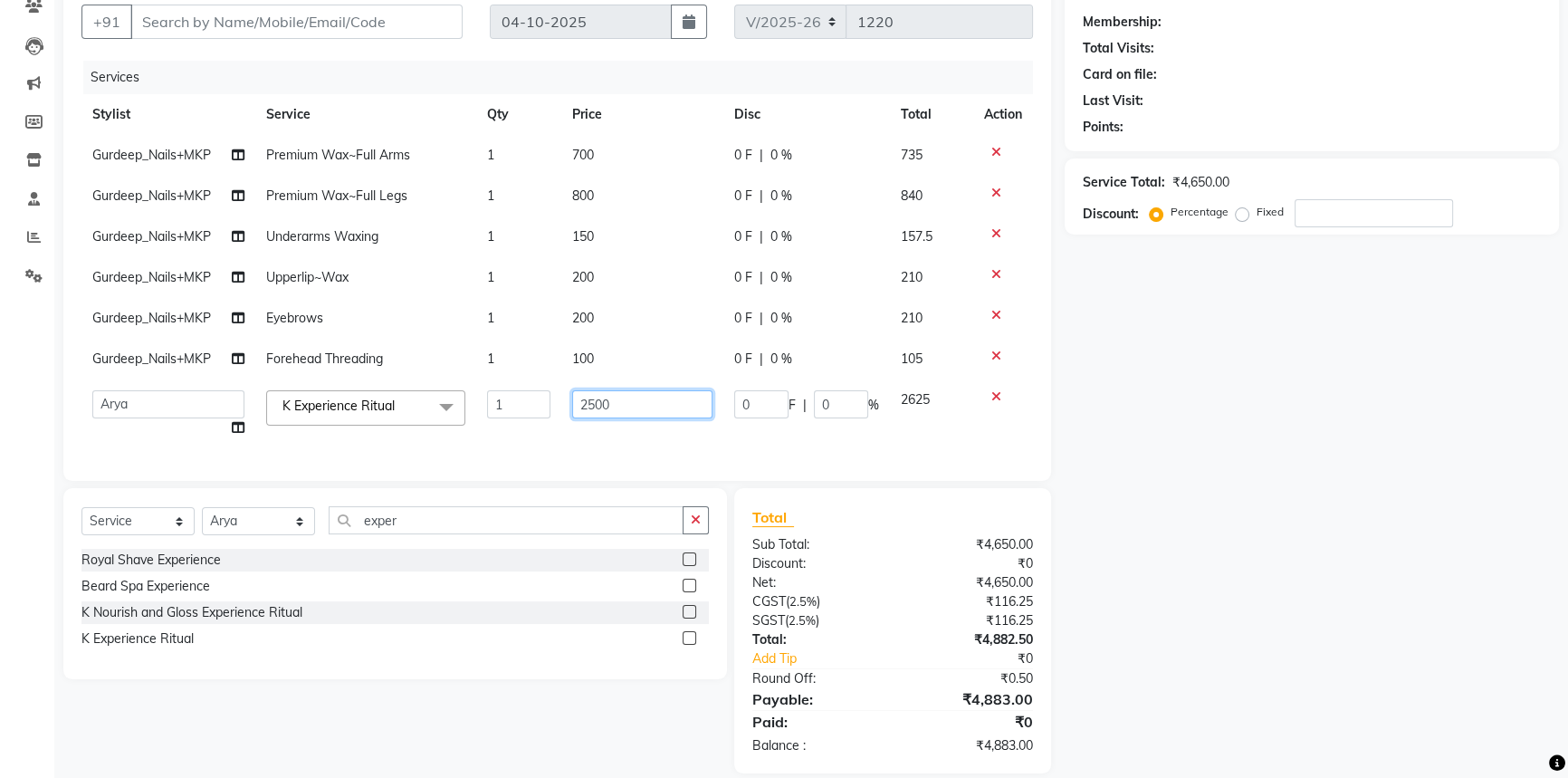
click at [695, 392] on input "2500" at bounding box center [642, 404] width 140 height 28
type input "2"
type input "4100"
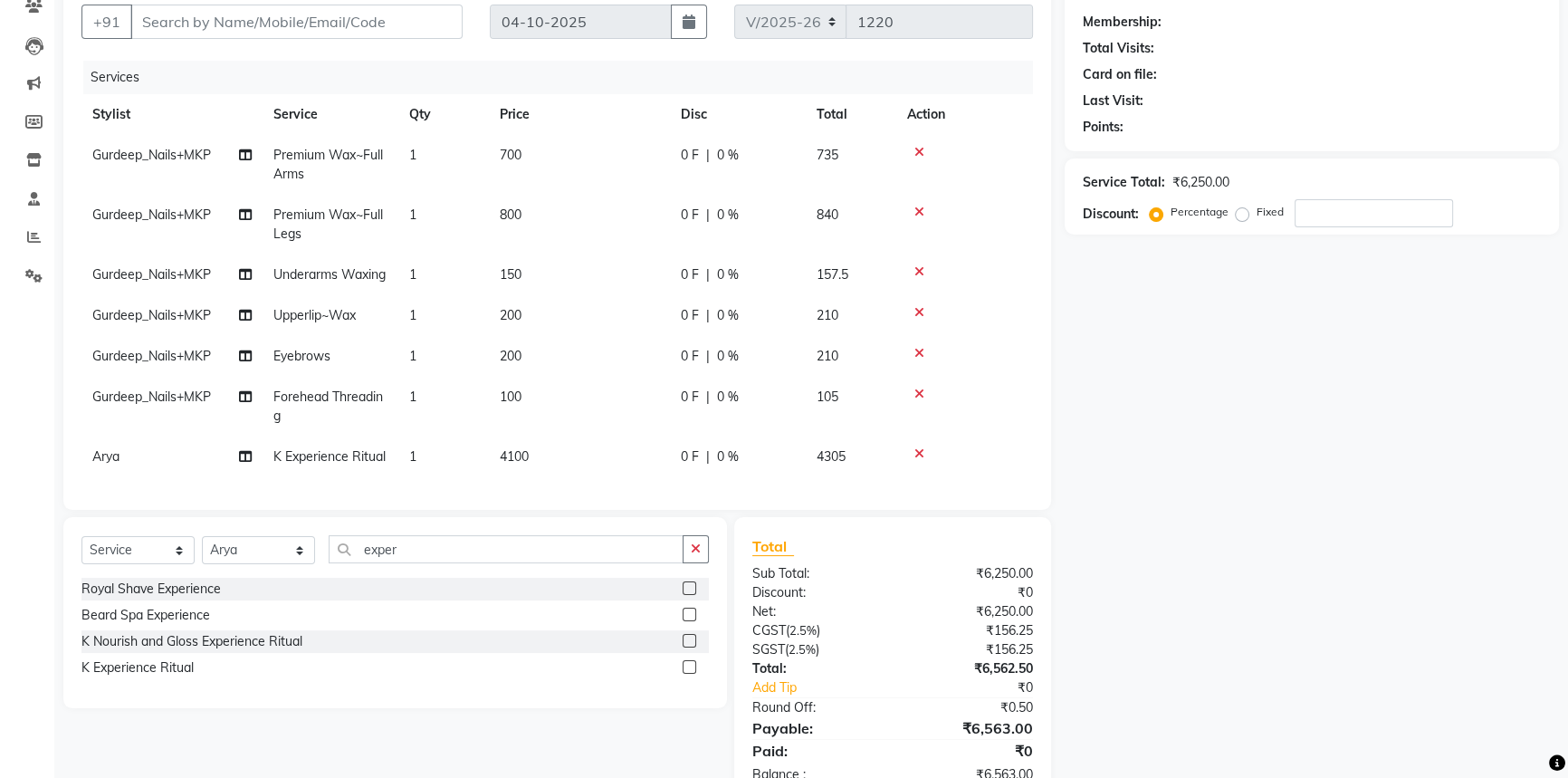
click at [640, 362] on tbody "Gurdeep_Nails+MKP Premium Wax~Full Arms 1 700 0 F | 0 % 735 Gurdeep_Nails+MKP P…" at bounding box center [557, 306] width 952 height 343
click at [547, 376] on td "200" at bounding box center [579, 356] width 181 height 41
select select "71863"
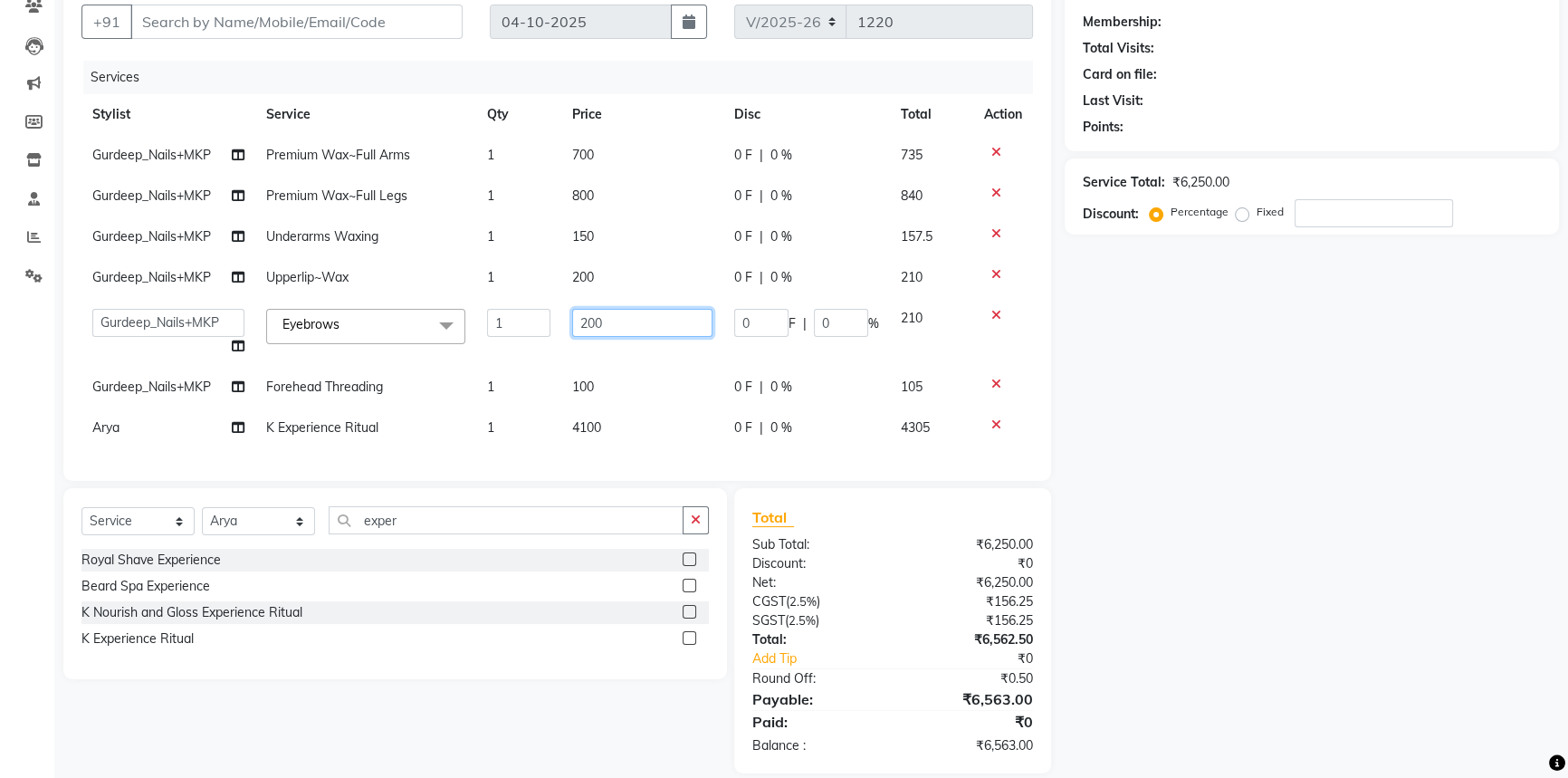
click at [590, 318] on input "200" at bounding box center [642, 322] width 140 height 28
type input "100"
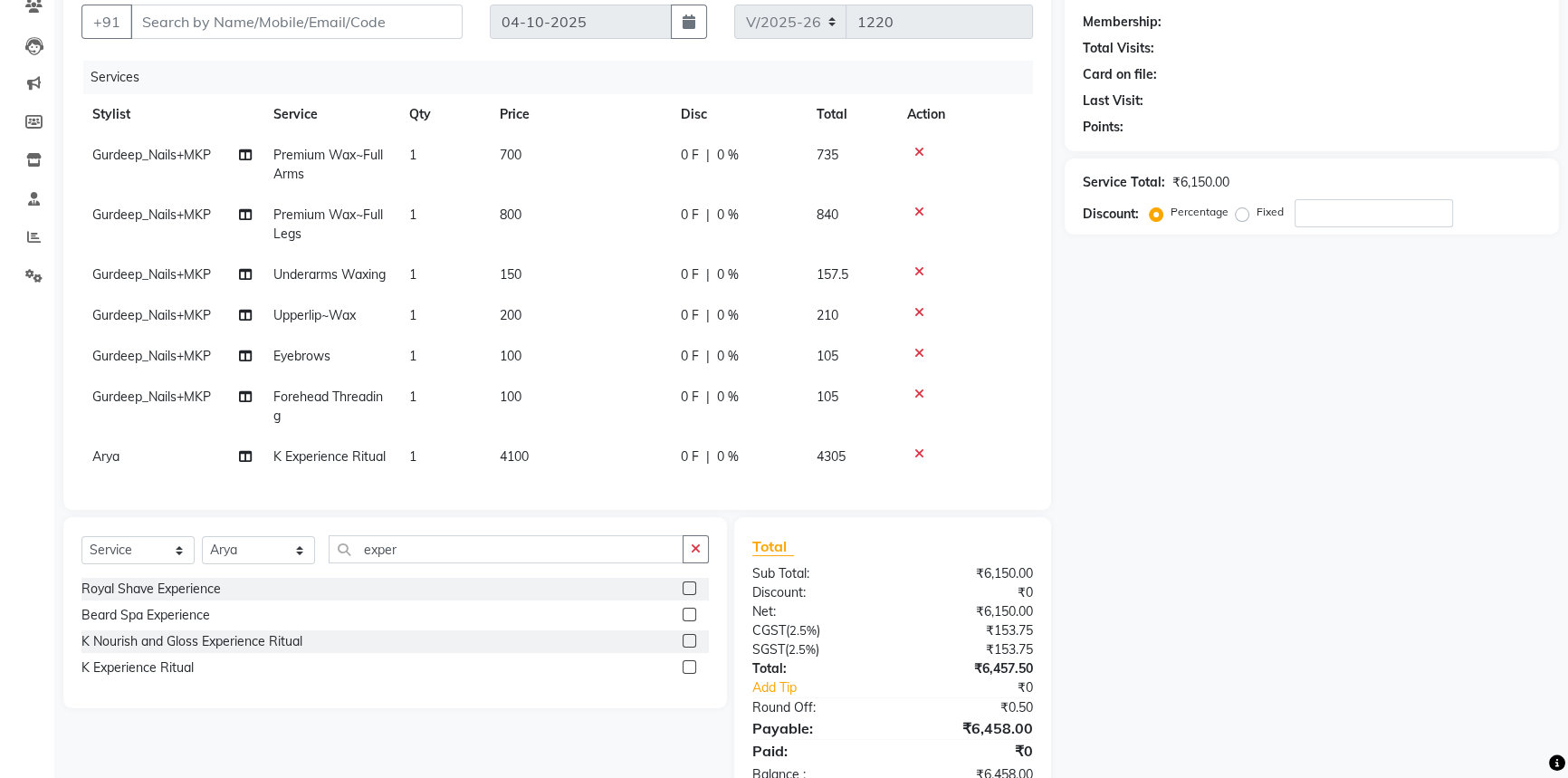
click at [612, 284] on tbody "Gurdeep_Nails+MKP Premium Wax~Full Arms 1 700 0 F | 0 % 735 Gurdeep_Nails+MKP P…" at bounding box center [557, 306] width 952 height 343
click at [544, 318] on tbody "Gurdeep_Nails+MKP Premium Wax~Full Arms 1 700 0 F | 0 % 735 Gurdeep_Nails+MKP P…" at bounding box center [557, 306] width 952 height 343
click at [544, 333] on td "200" at bounding box center [579, 315] width 181 height 41
select select "71863"
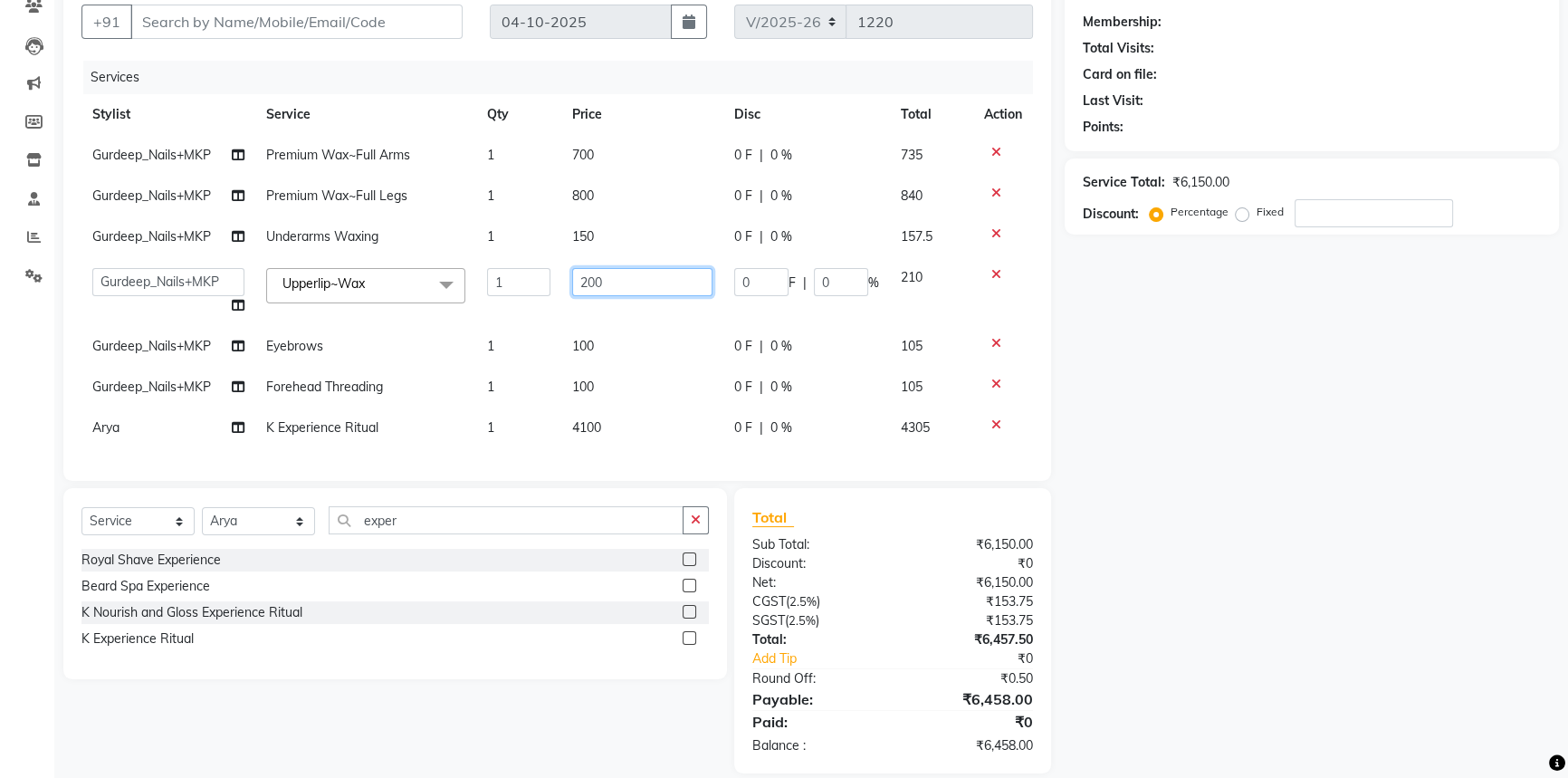
click at [641, 271] on input "200" at bounding box center [642, 282] width 140 height 28
click at [588, 284] on input "200" at bounding box center [642, 282] width 140 height 28
type input "100"
click at [611, 243] on tbody "Gurdeep_Nails+MKP Premium Wax~Full Arms 1 700 0 F | 0 % 735 Gurdeep_Nails+MKP P…" at bounding box center [557, 291] width 952 height 314
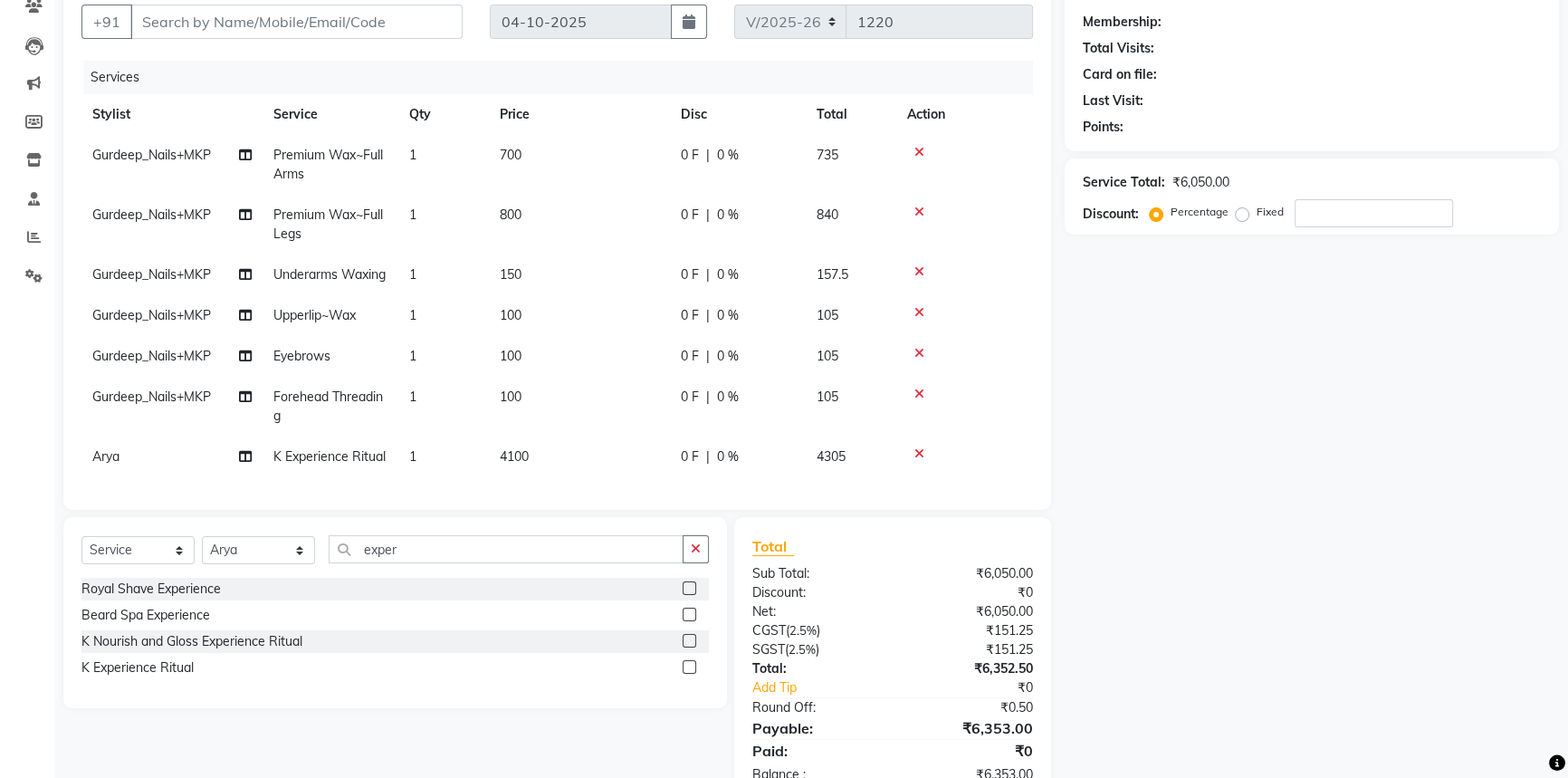
click at [593, 263] on td "150" at bounding box center [579, 275] width 181 height 41
select select "71863"
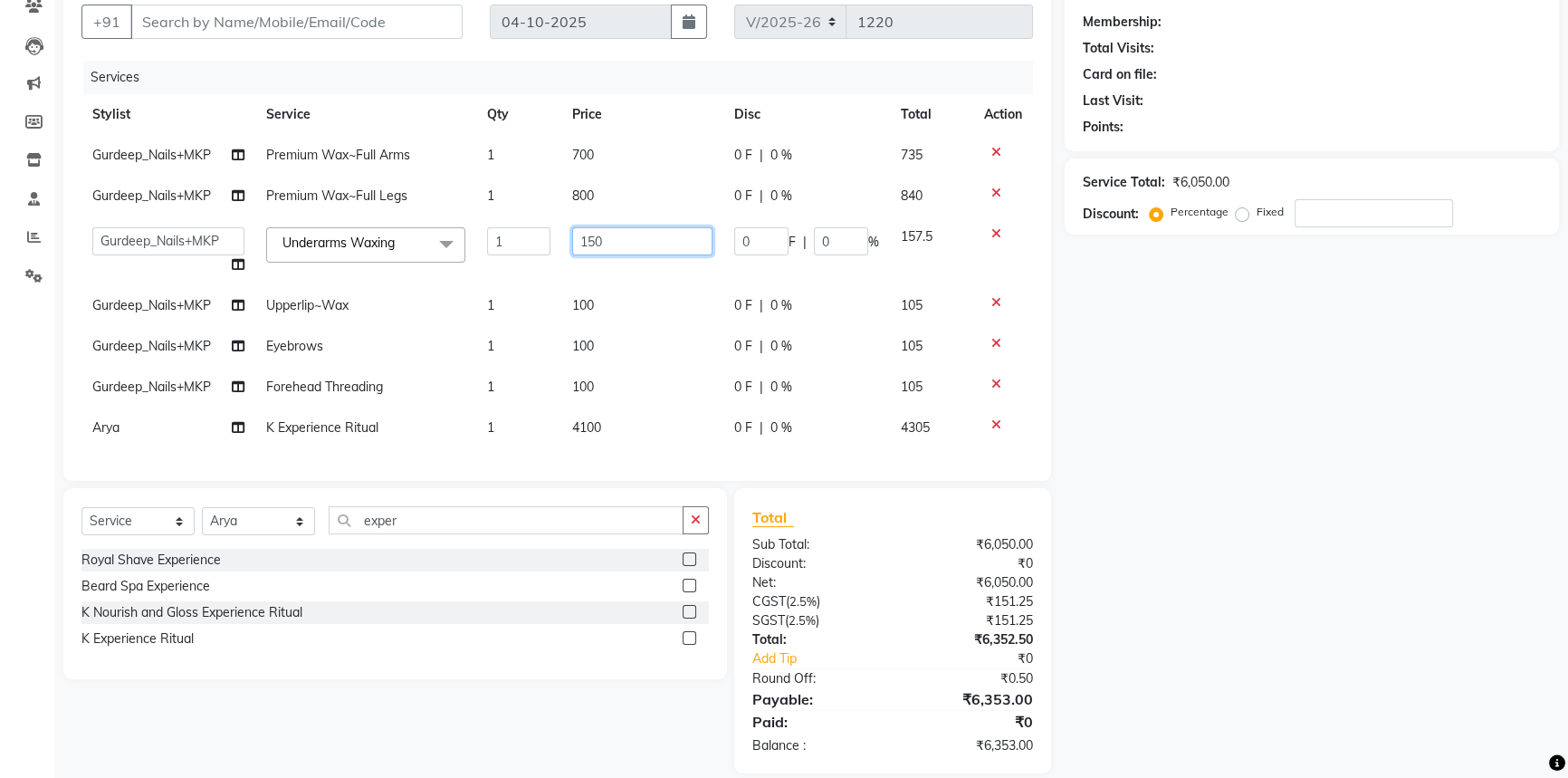
click at [643, 246] on input "150" at bounding box center [642, 241] width 140 height 28
type input "1"
type input "500"
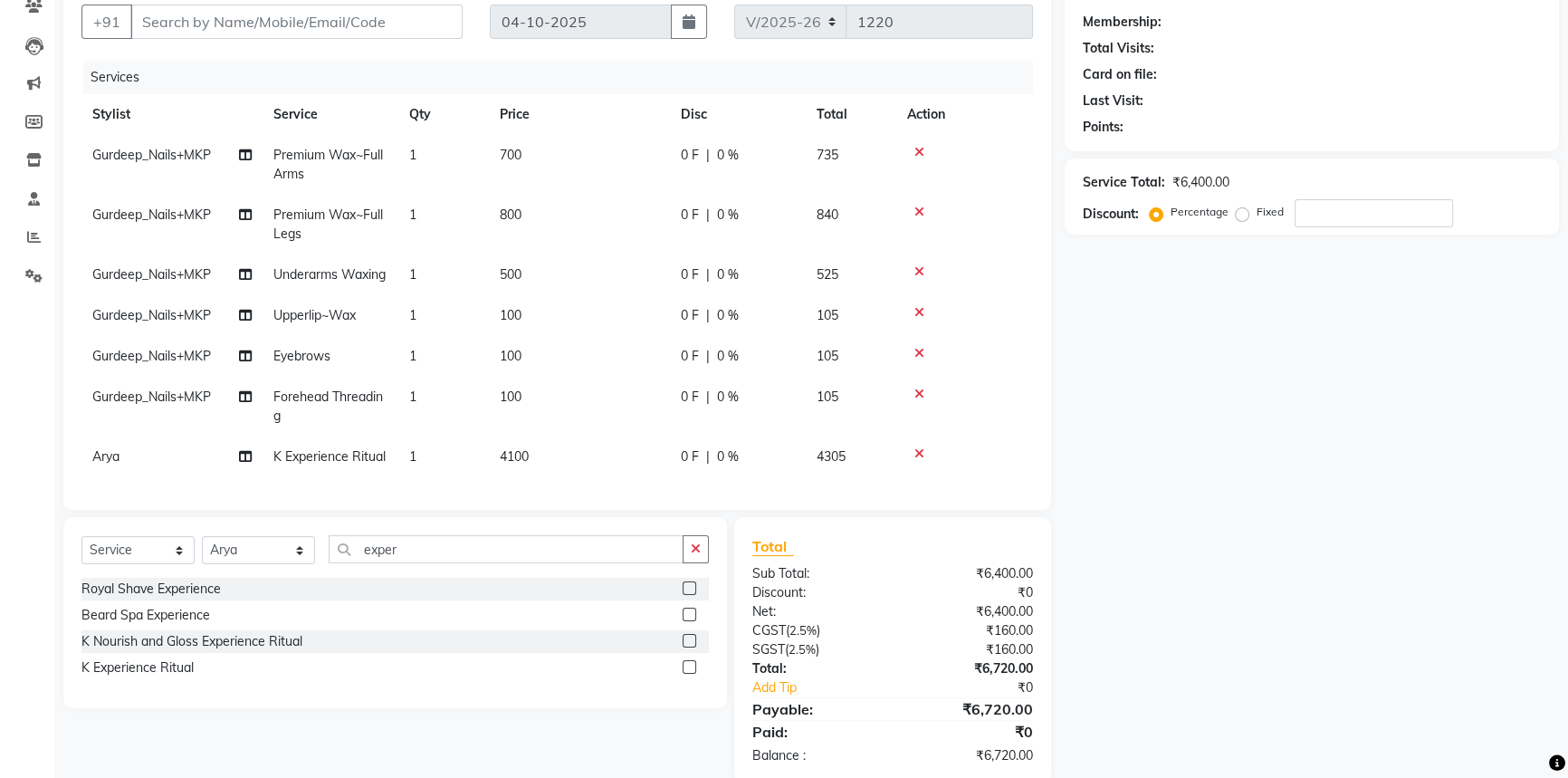
click at [622, 190] on tbody "Gurdeep_Nails+MKP Premium Wax~Full Arms 1 700 0 F | 0 % 735 Gurdeep_Nails+MKP P…" at bounding box center [557, 306] width 952 height 343
click at [554, 161] on td "700" at bounding box center [579, 165] width 181 height 60
select select "71863"
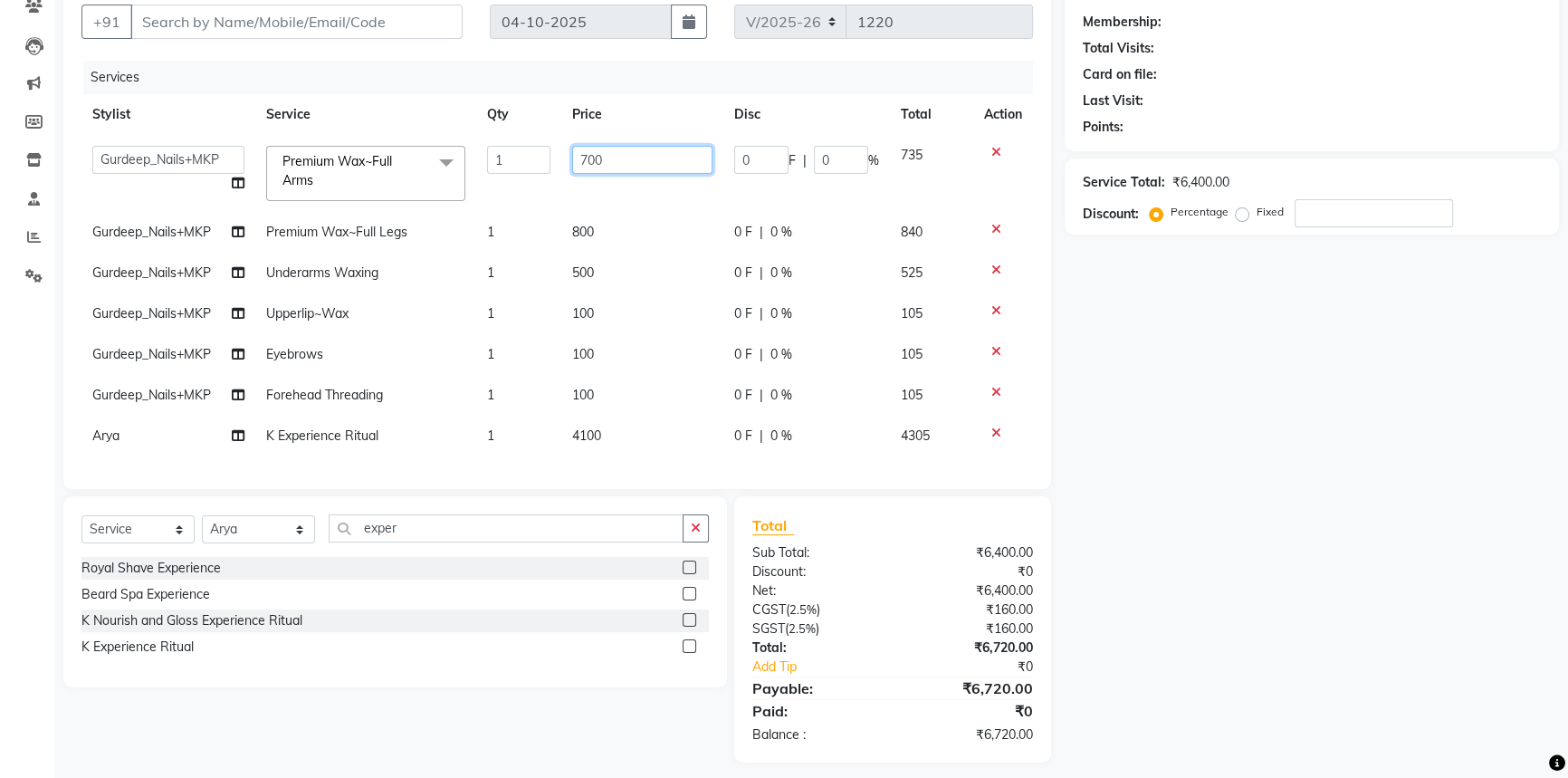
click at [640, 160] on input "700" at bounding box center [642, 160] width 140 height 28
type input "7"
type input "1000"
click at [601, 230] on td "800" at bounding box center [642, 232] width 163 height 41
select select "71863"
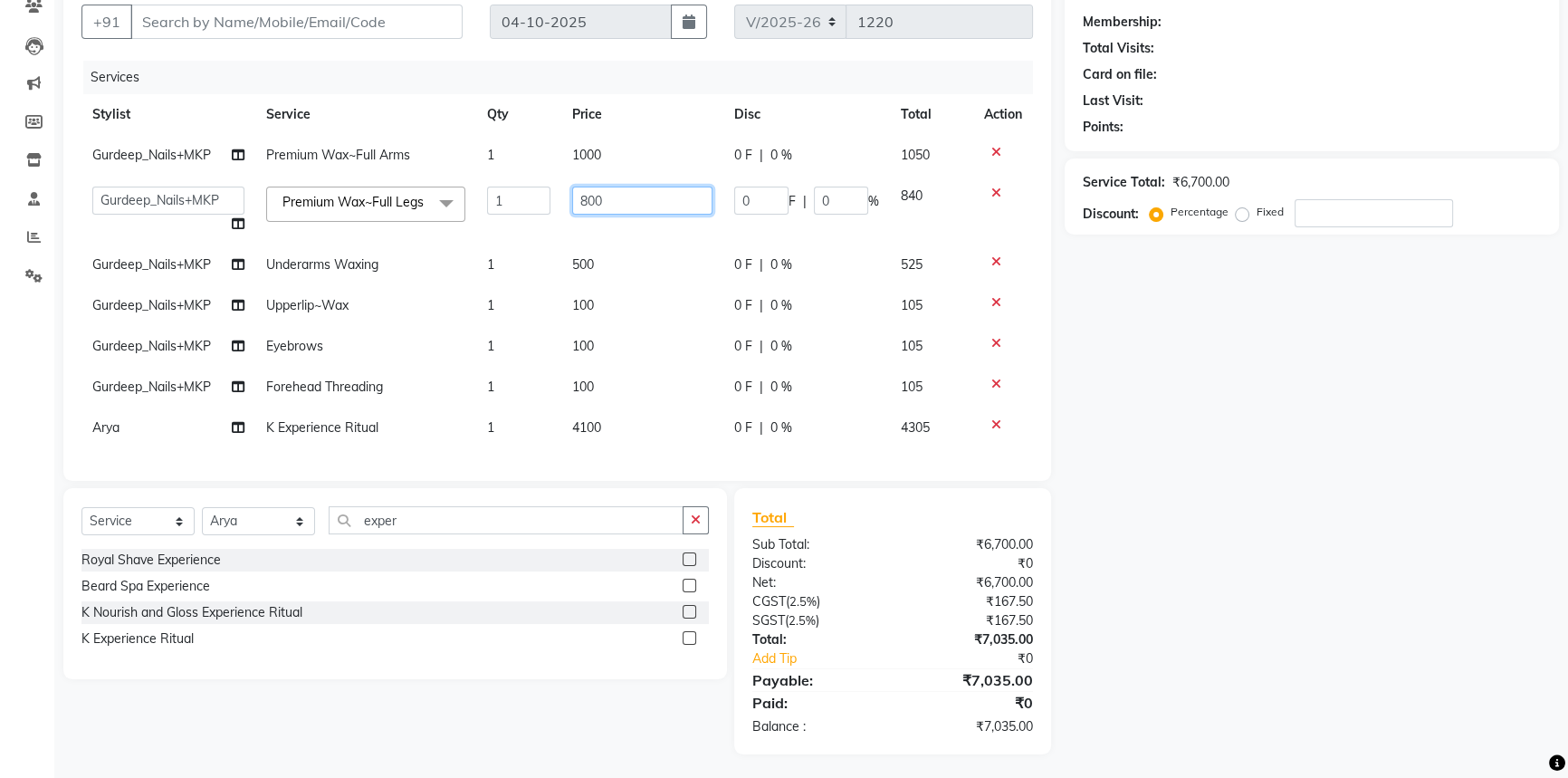
click at [641, 194] on input "800" at bounding box center [642, 200] width 140 height 28
type input "8"
type input "1100"
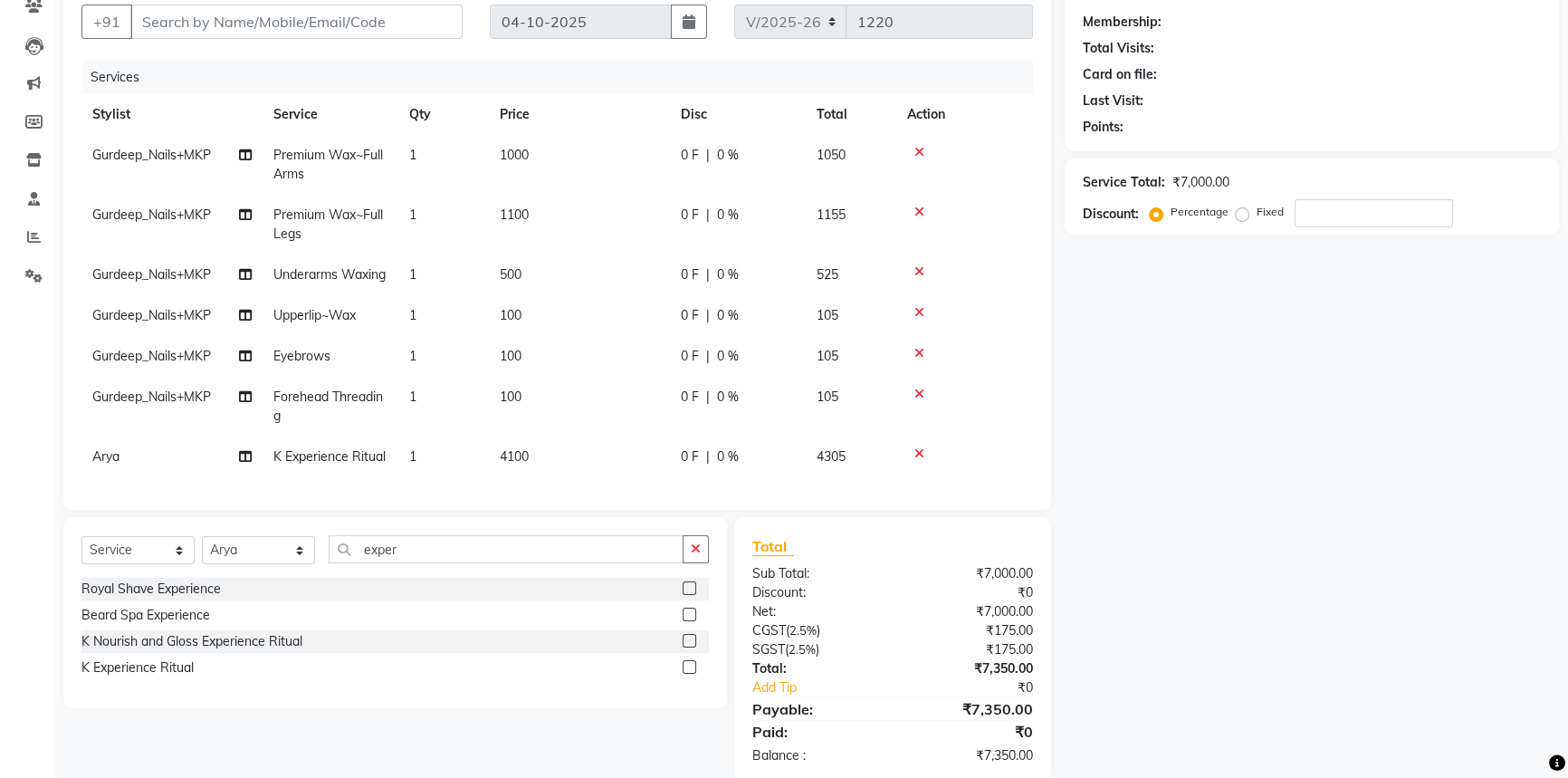
drag, startPoint x: 603, startPoint y: 346, endPoint x: 588, endPoint y: 345, distance: 15.0
click at [595, 347] on tbody "Gurdeep_Nails+MKP Premium Wax~Full Arms 1 1000 0 F | 0 % 1050 Gurdeep_Nails+MKP…" at bounding box center [557, 306] width 952 height 343
click at [698, 555] on icon "button" at bounding box center [695, 549] width 10 height 13
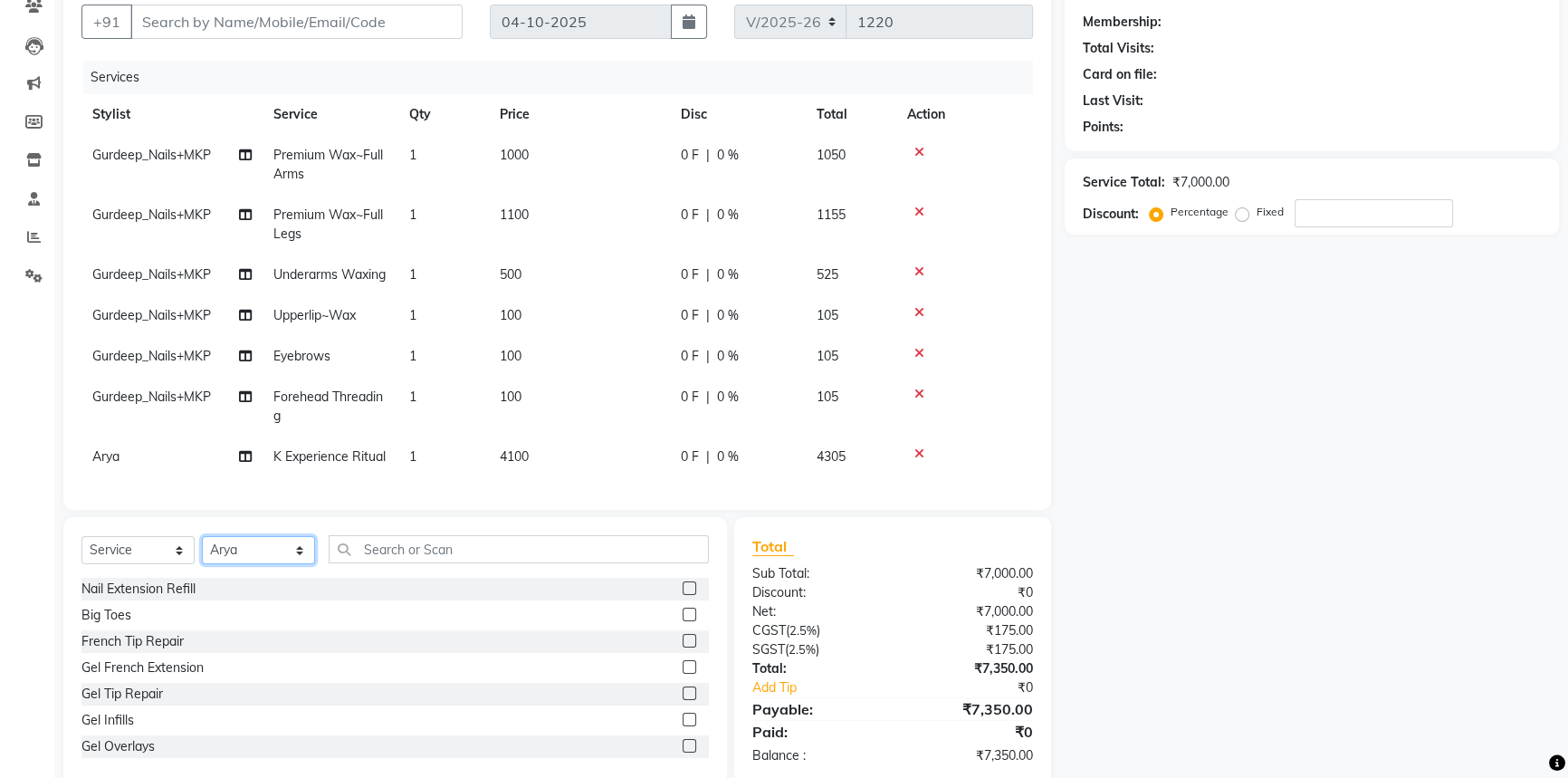
click at [224, 564] on select "Select Stylist [PERSON_NAME] Counter_Sales Gourav_pdct Gurdeep_Nails+MKP Manage…" at bounding box center [258, 550] width 113 height 28
select select "71863"
click at [202, 558] on select "Select Stylist [PERSON_NAME] Counter_Sales Gourav_pdct Gurdeep_Nails+MKP Manage…" at bounding box center [258, 550] width 113 height 28
click at [447, 561] on input "text" at bounding box center [518, 549] width 380 height 28
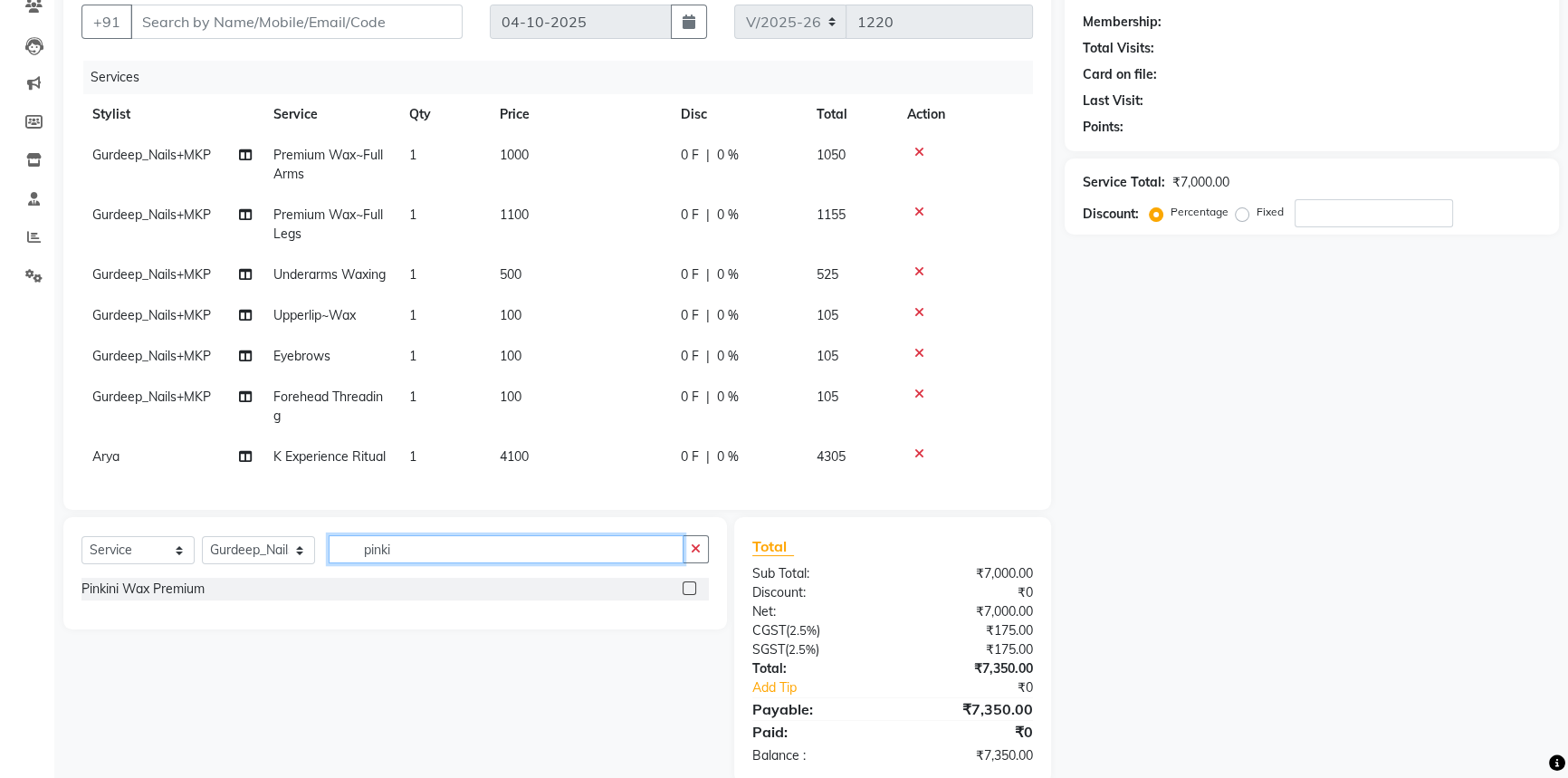
type input "pinki"
click at [690, 595] on label at bounding box center [690, 588] width 14 height 14
click at [690, 595] on input "checkbox" at bounding box center [689, 589] width 12 height 12
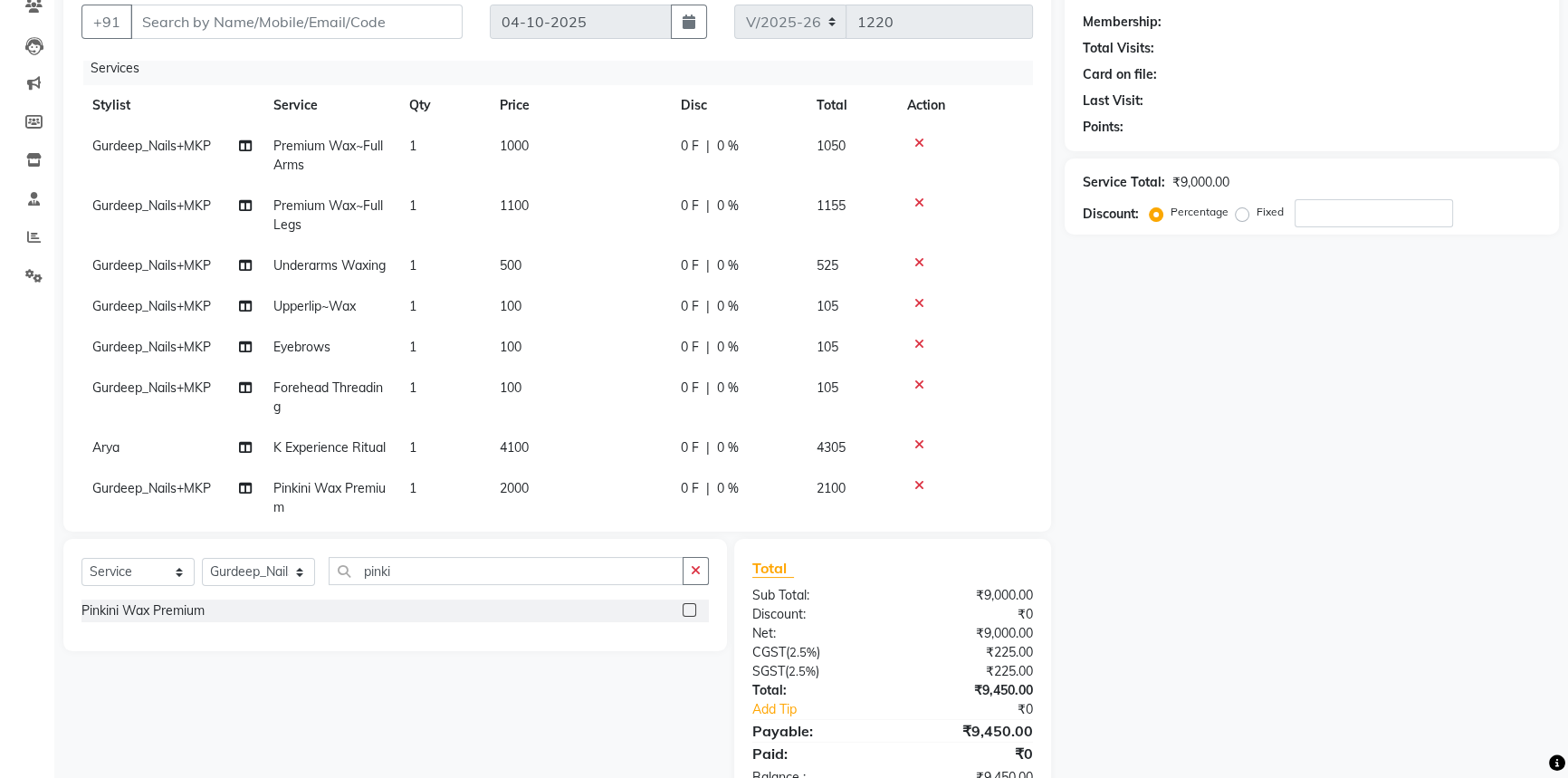
click at [687, 607] on label at bounding box center [690, 610] width 14 height 14
click at [687, 607] on input "checkbox" at bounding box center [689, 611] width 12 height 12
checkbox input "false"
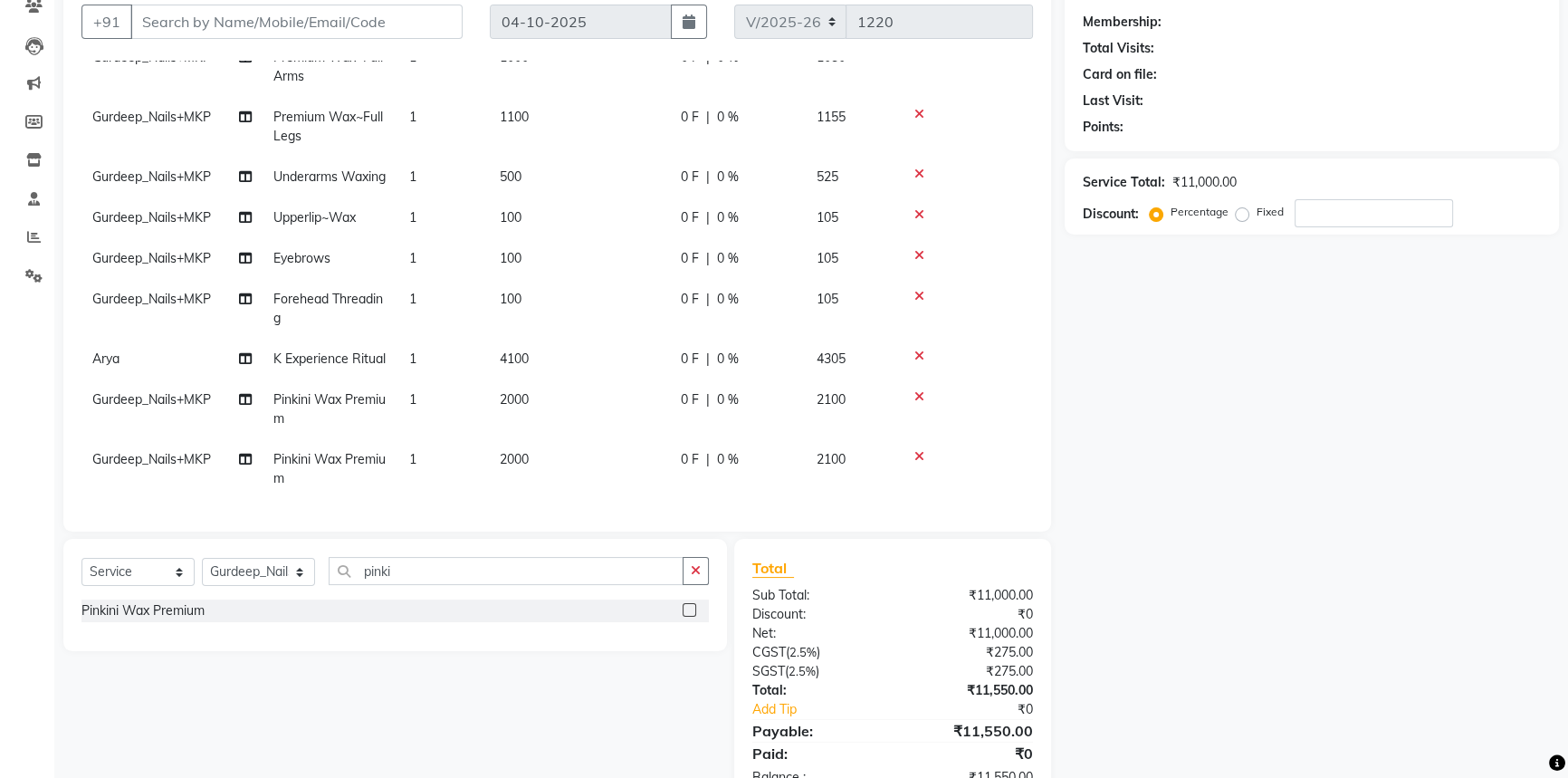
scroll to position [129, 0]
click at [914, 450] on icon at bounding box center [919, 456] width 10 height 13
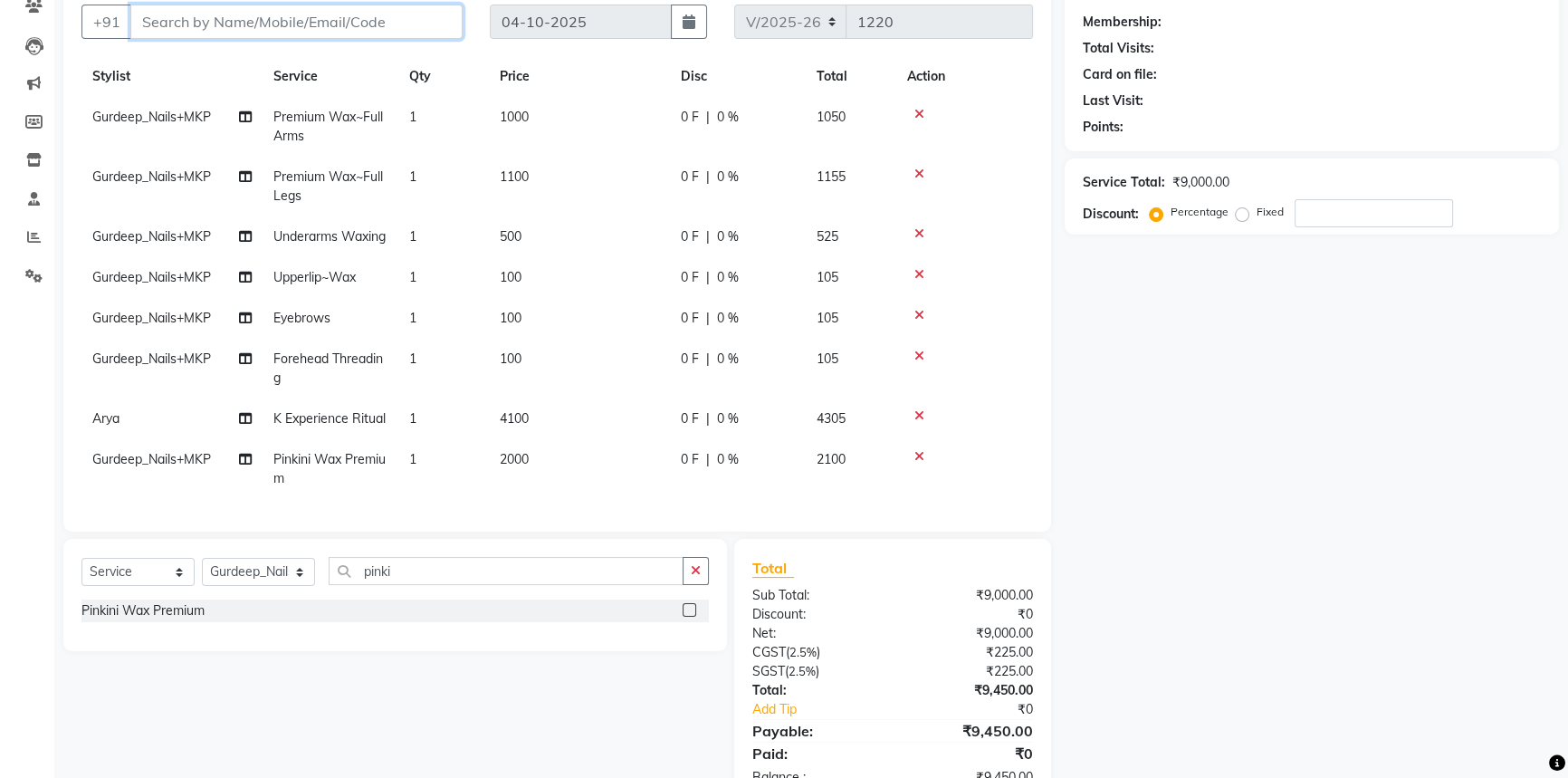
click at [244, 27] on input "Client" at bounding box center [297, 22] width 333 height 35
type input "9"
type input "0"
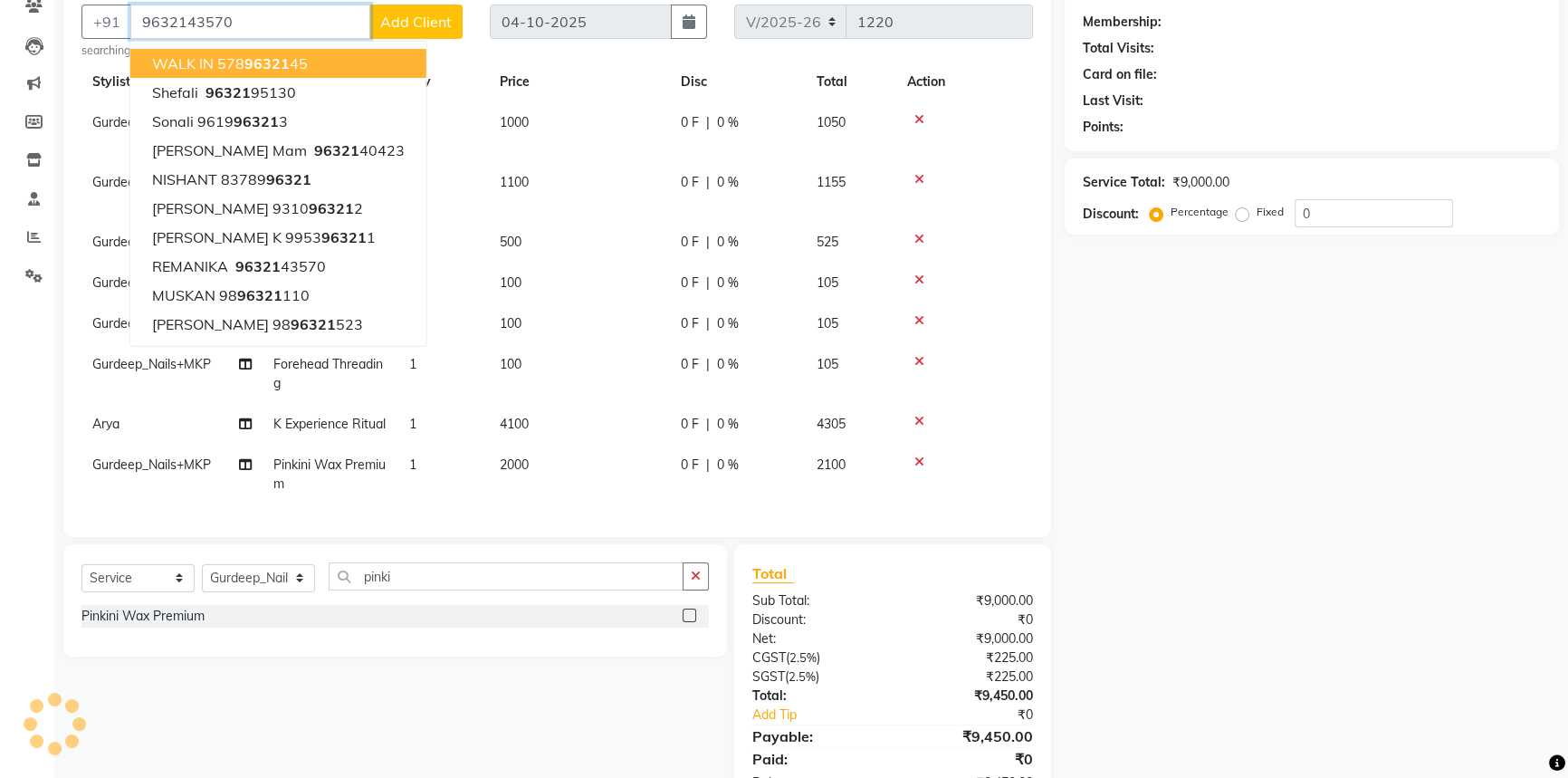
type input "9632143570"
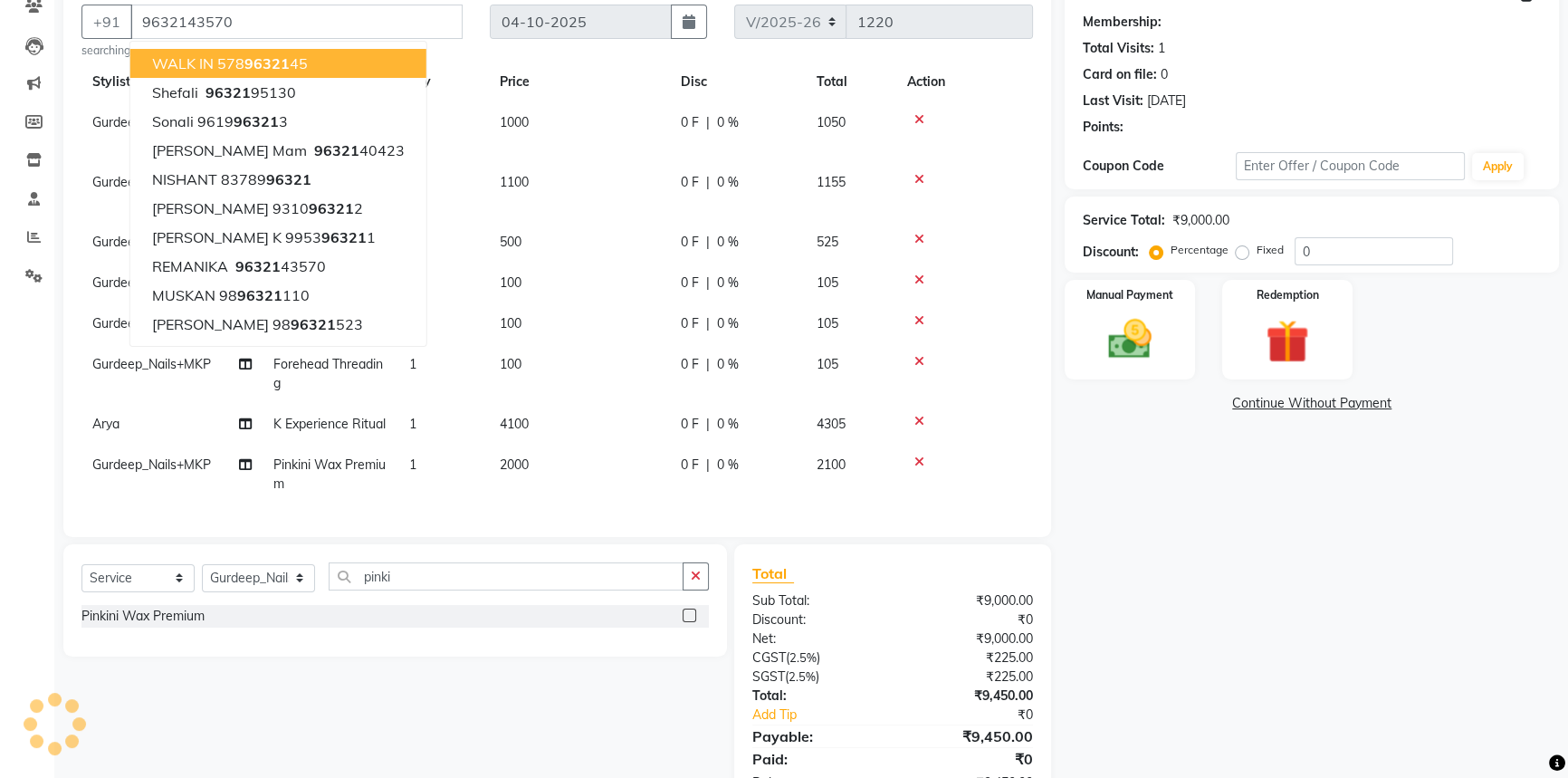
select select "1: Object"
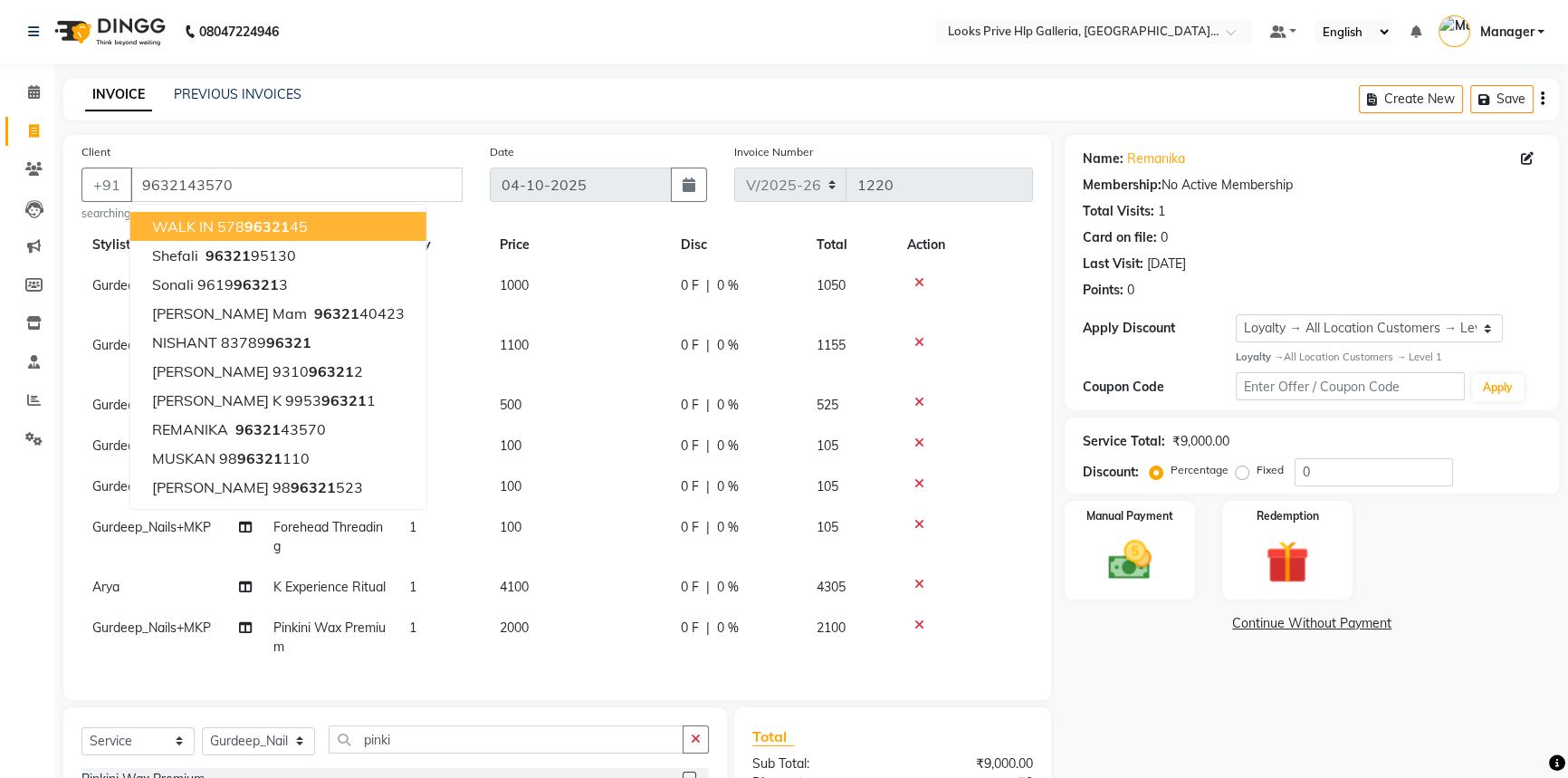
scroll to position [0, 0]
click at [1096, 688] on div "Name: Remanika Membership: No Active Membership Total Visits: 1 Card on file: 0…" at bounding box center [1318, 554] width 508 height 839
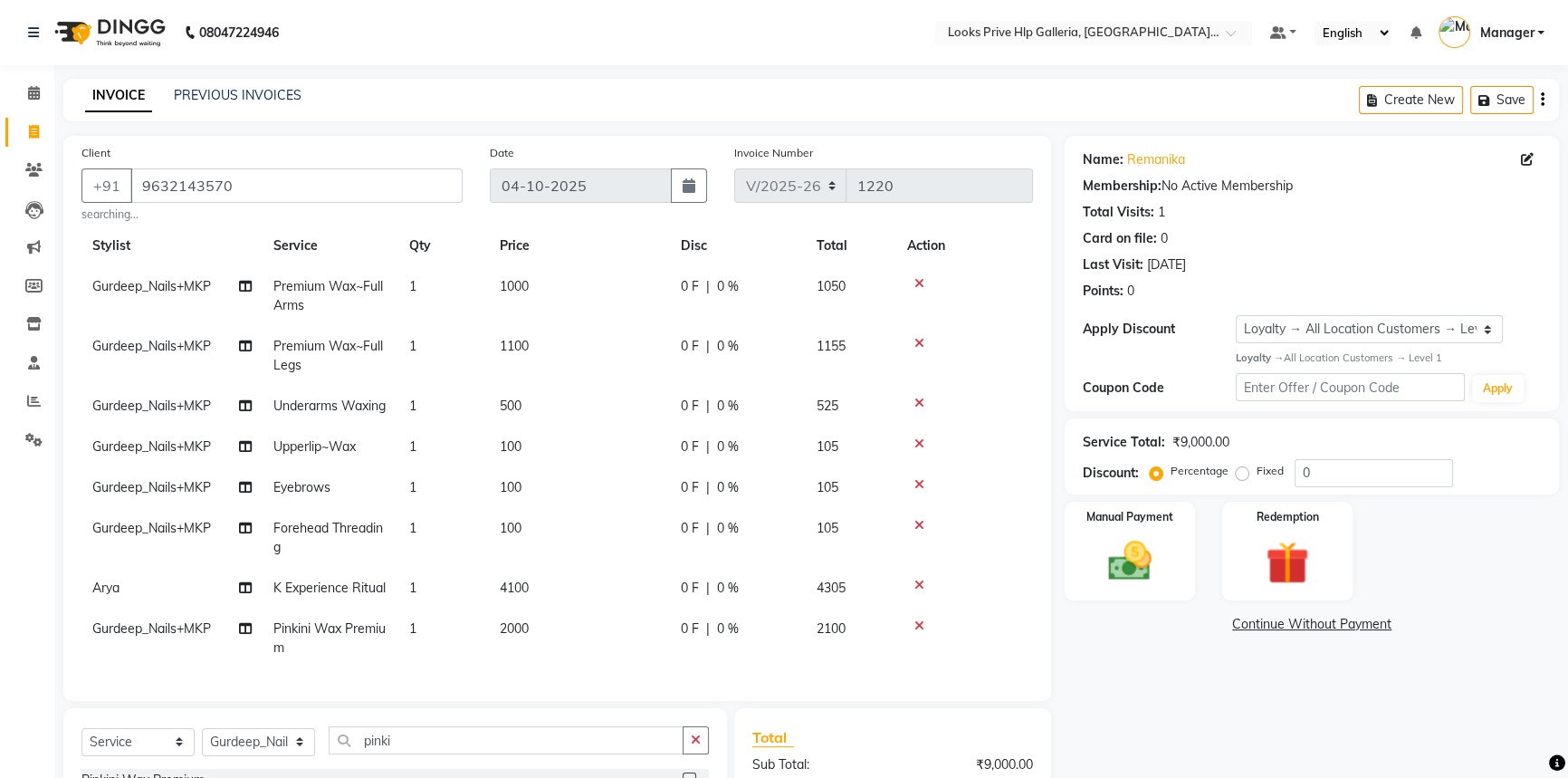
click at [1071, 375] on div "Name: Remanika Membership: No Active Membership Total Visits: 1 Card on file: 0…" at bounding box center [1312, 273] width 494 height 276
click at [1172, 554] on div "Manual Payment" at bounding box center [1130, 552] width 135 height 104
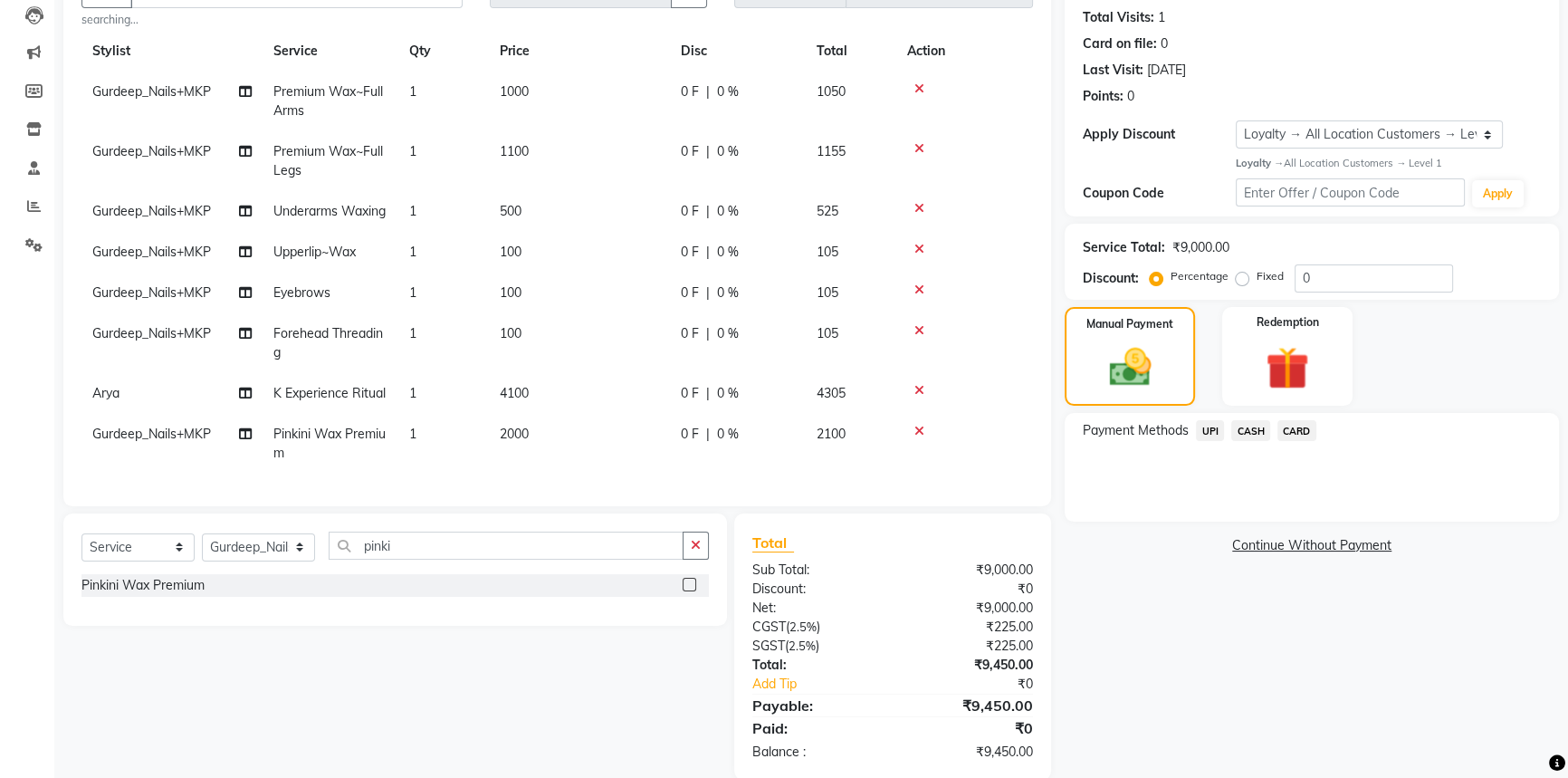
scroll to position [224, 0]
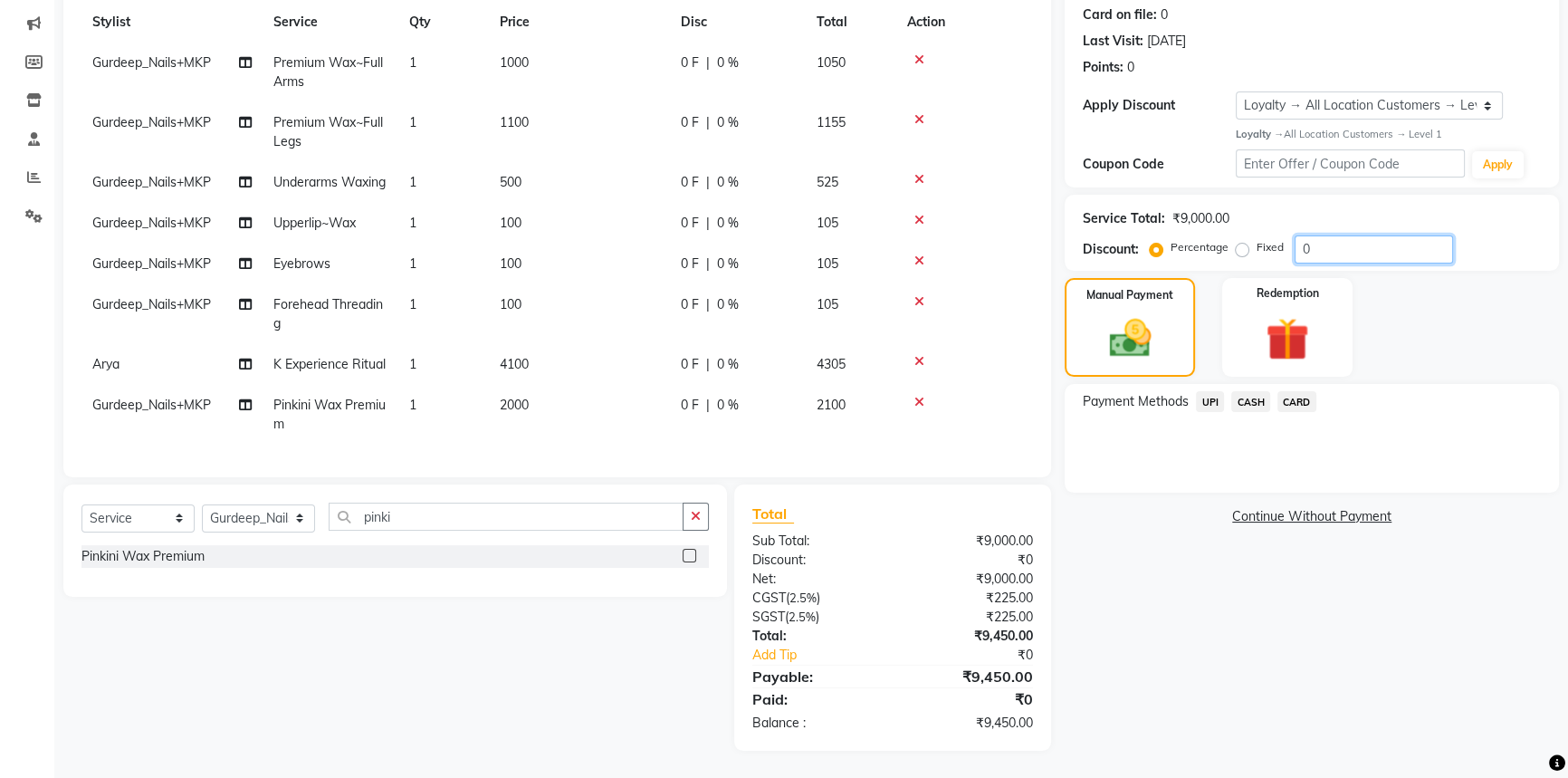
click at [1346, 248] on input "0" at bounding box center [1375, 249] width 159 height 28
type input "10"
click at [1182, 524] on link "Continue Without Payment" at bounding box center [1313, 517] width 488 height 19
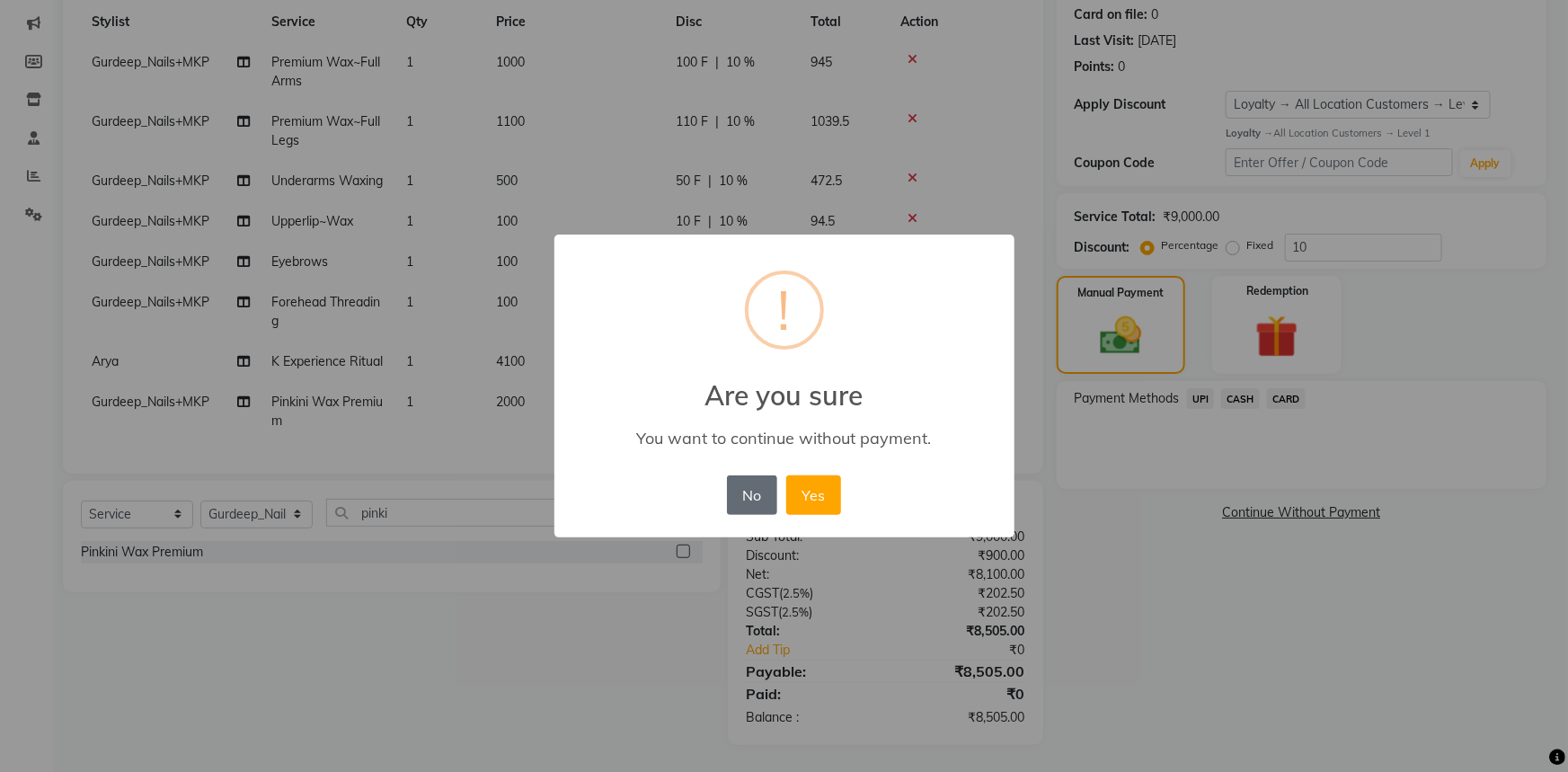
click at [766, 497] on button "No" at bounding box center [751, 495] width 50 height 39
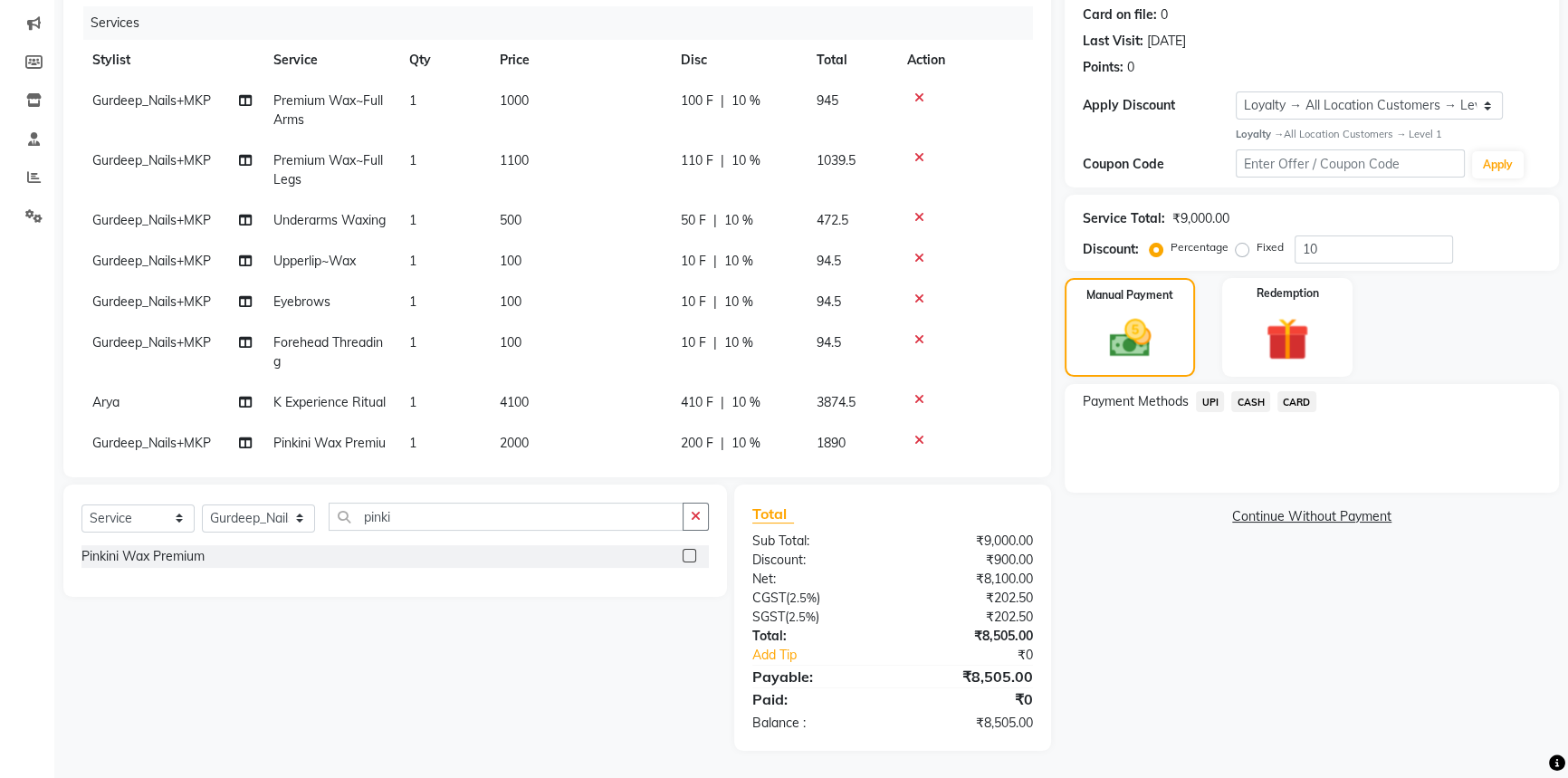
scroll to position [0, 0]
click at [517, 344] on td "100" at bounding box center [579, 352] width 181 height 60
select select "71863"
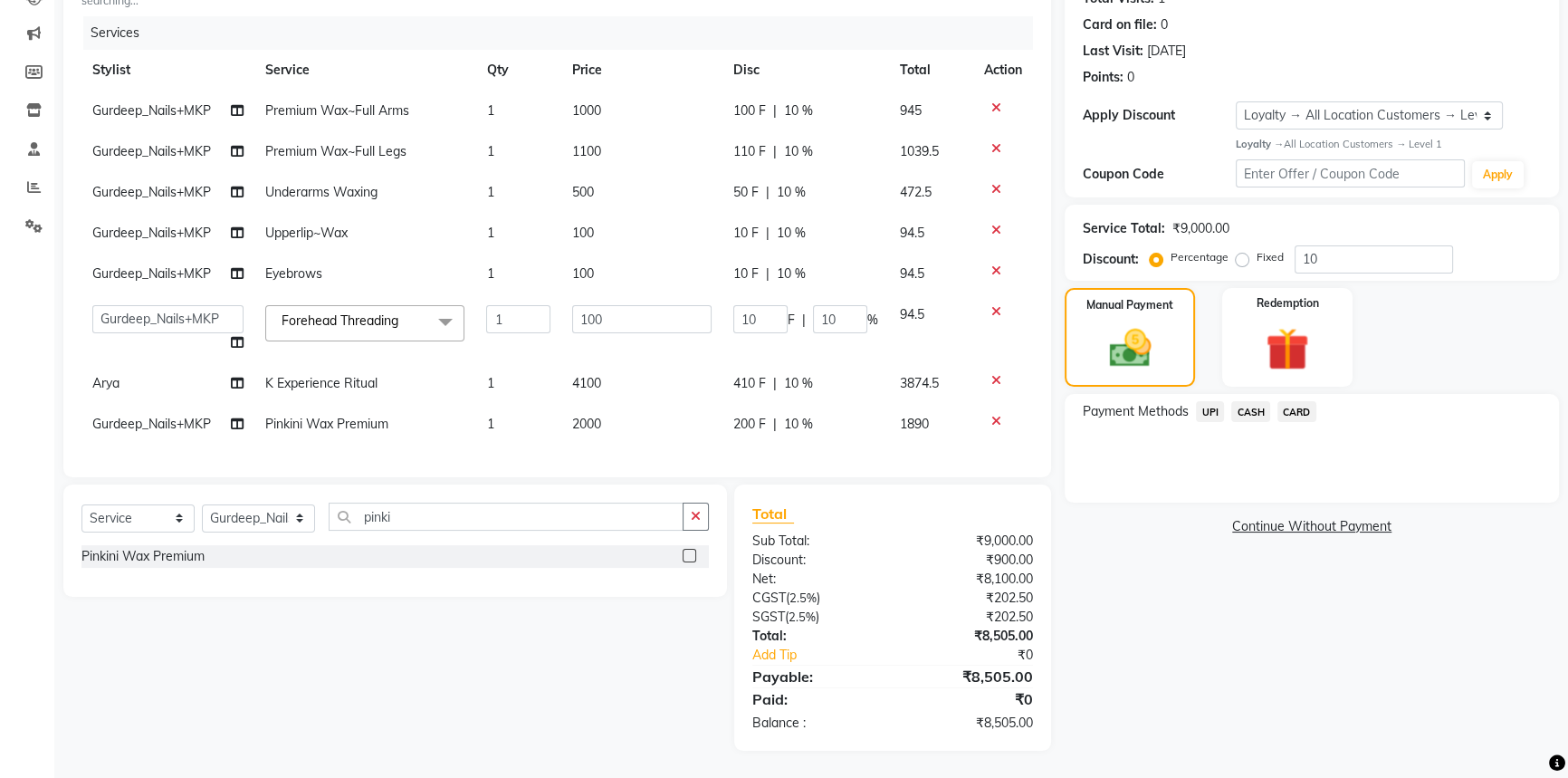
click at [588, 224] on span "100" at bounding box center [583, 232] width 21 height 16
select select "71863"
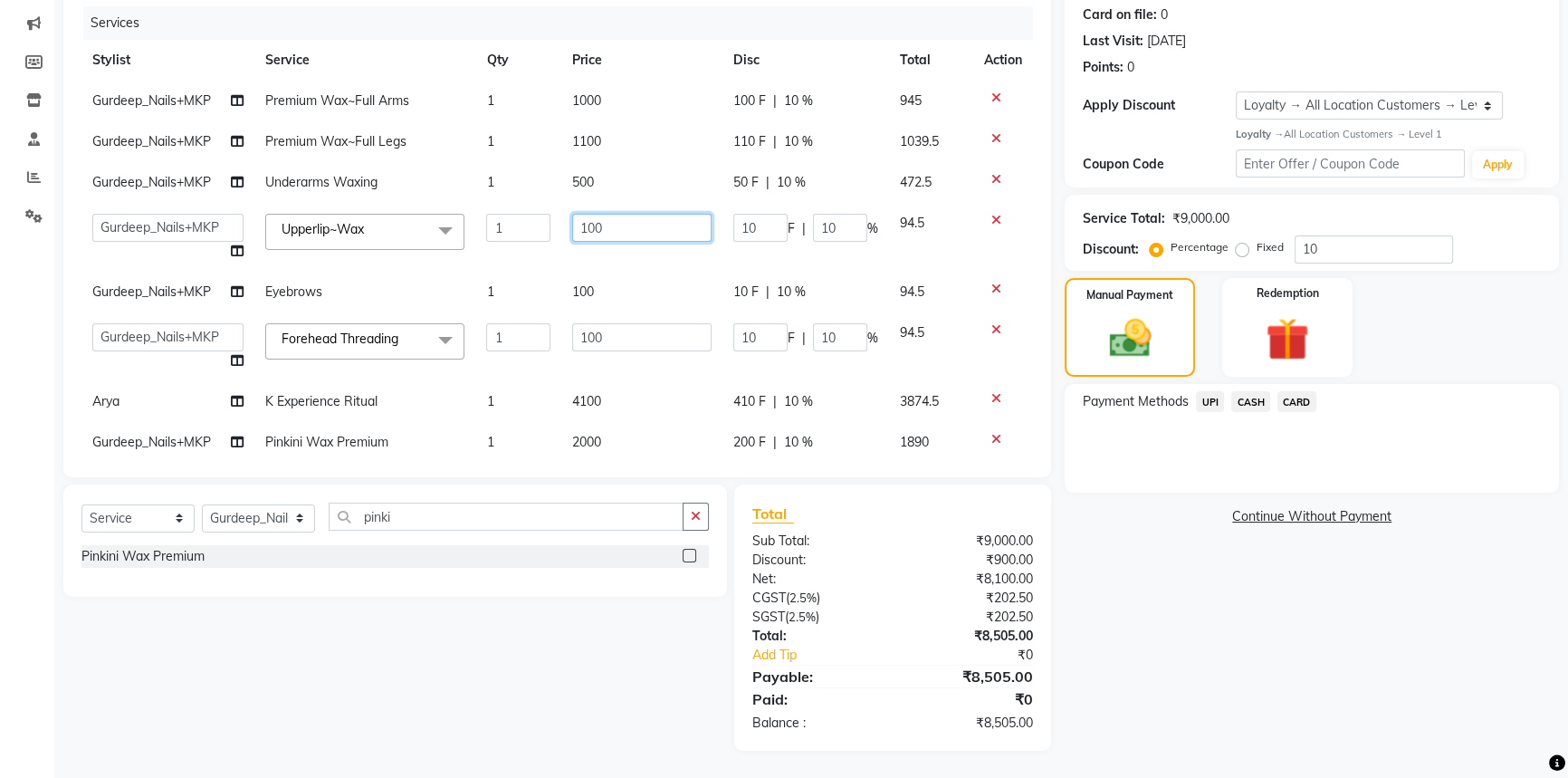
click at [582, 225] on input "100" at bounding box center [642, 227] width 139 height 28
type input "200"
click at [657, 398] on tbody "Gurdeep_Nails+MKP Premium Wax~Full Arms 1 1000 100 F | 10 % 945 Gurdeep_Nails+M…" at bounding box center [557, 271] width 952 height 382
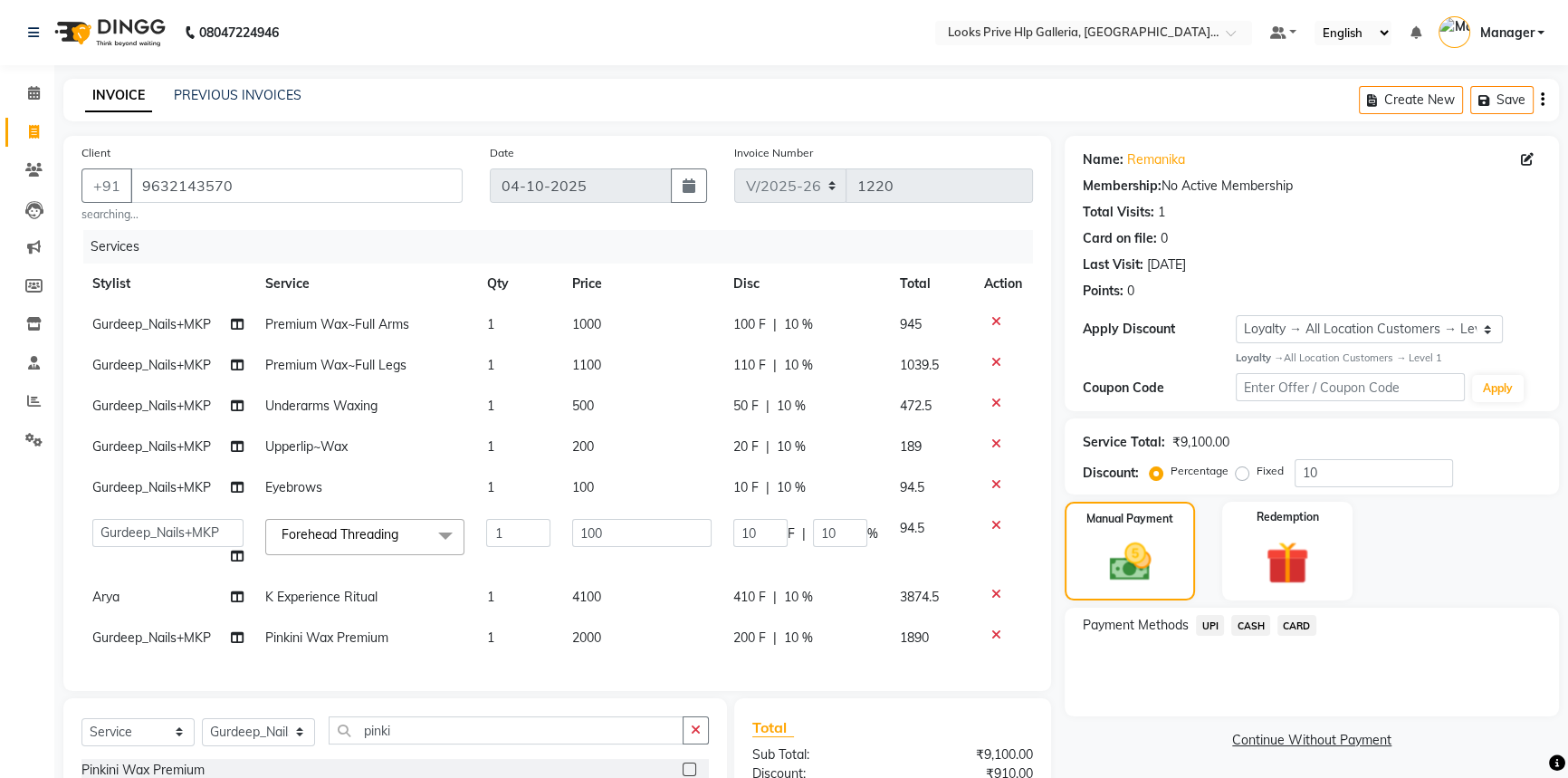
click at [1251, 623] on span "CASH" at bounding box center [1251, 626] width 39 height 21
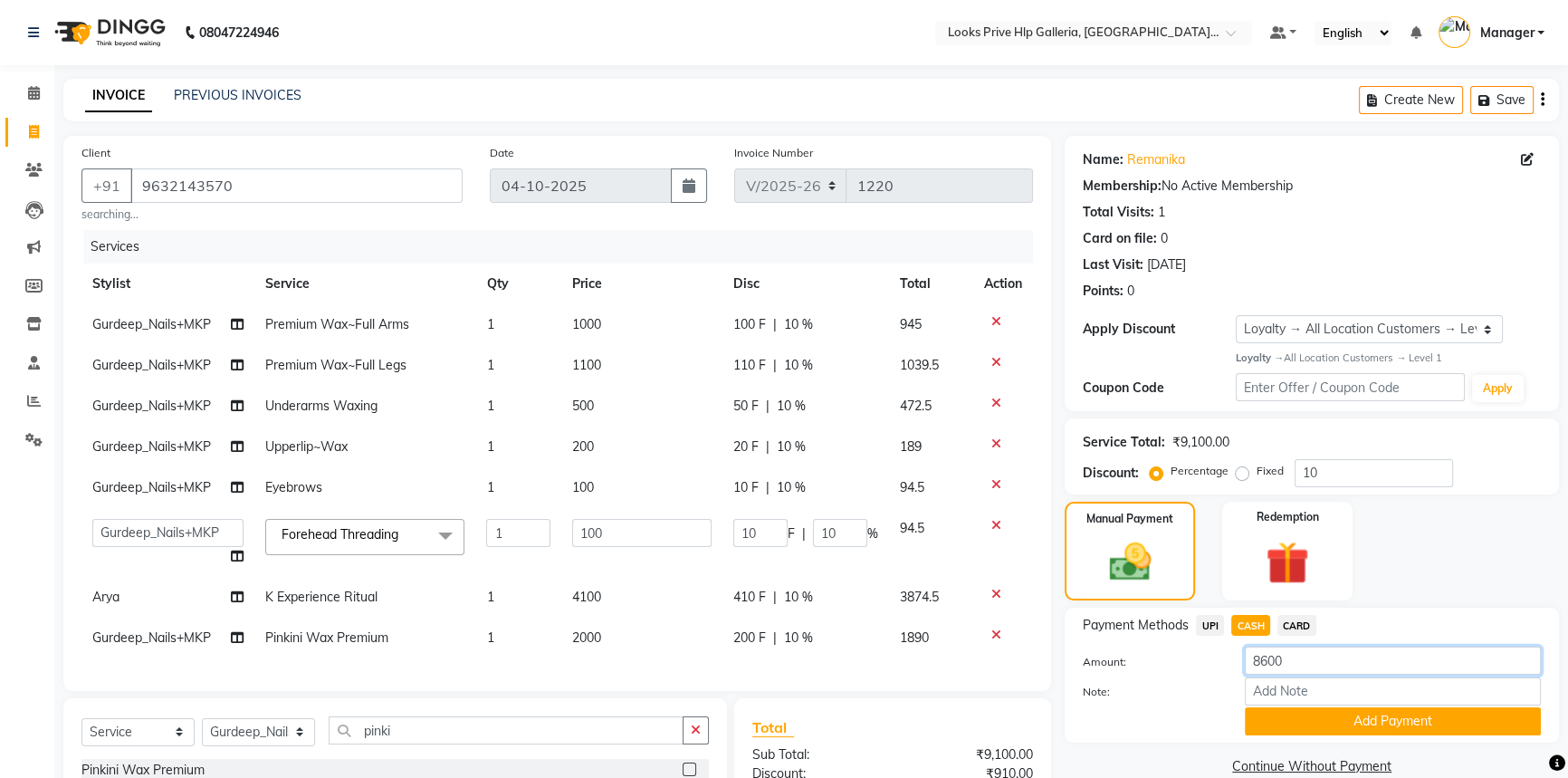
click at [1290, 667] on input "8600" at bounding box center [1393, 660] width 296 height 28
type input "8500"
click at [1317, 726] on button "Add Payment" at bounding box center [1393, 721] width 296 height 28
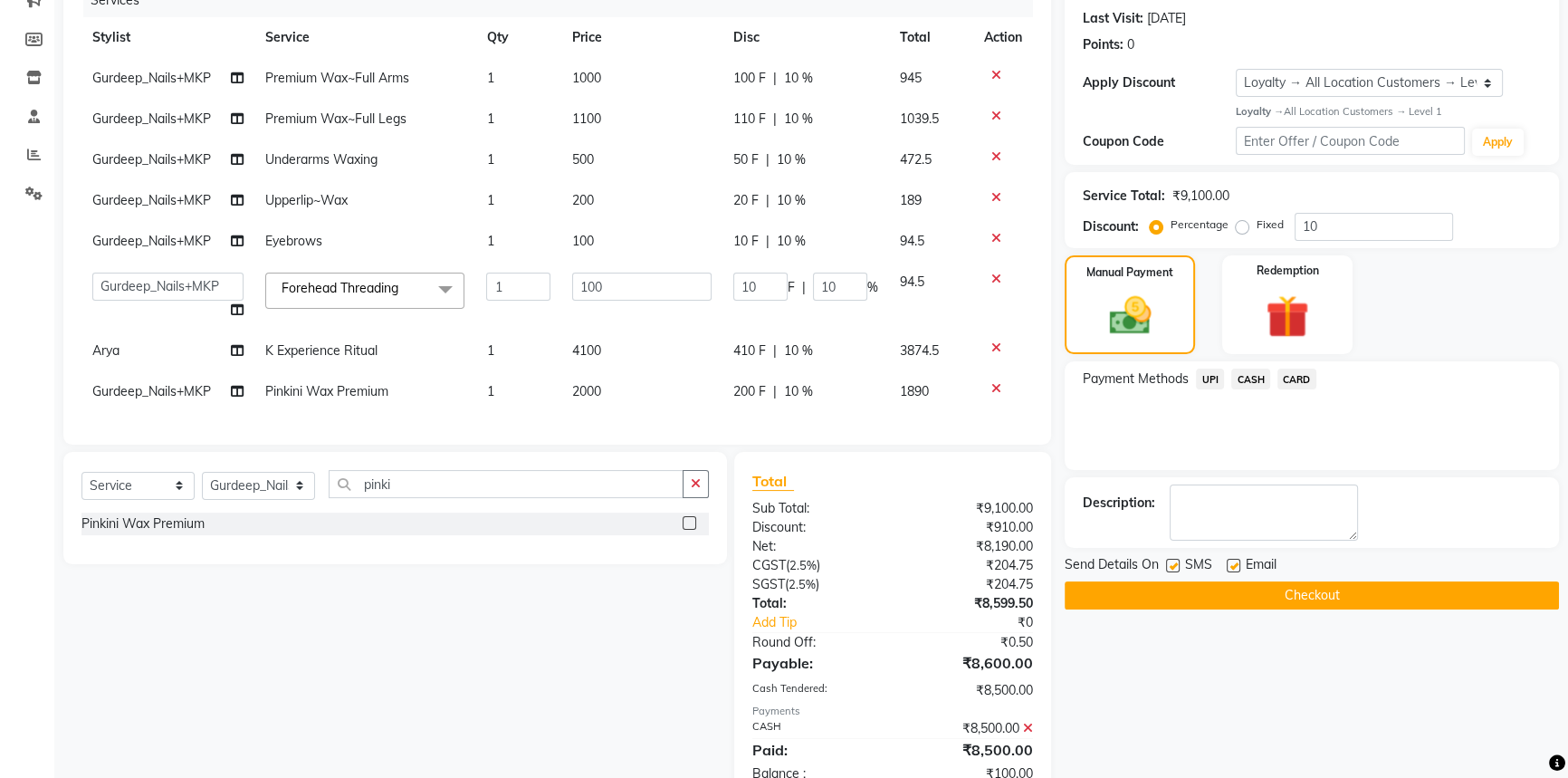
click at [1215, 378] on span "UPI" at bounding box center [1210, 379] width 28 height 21
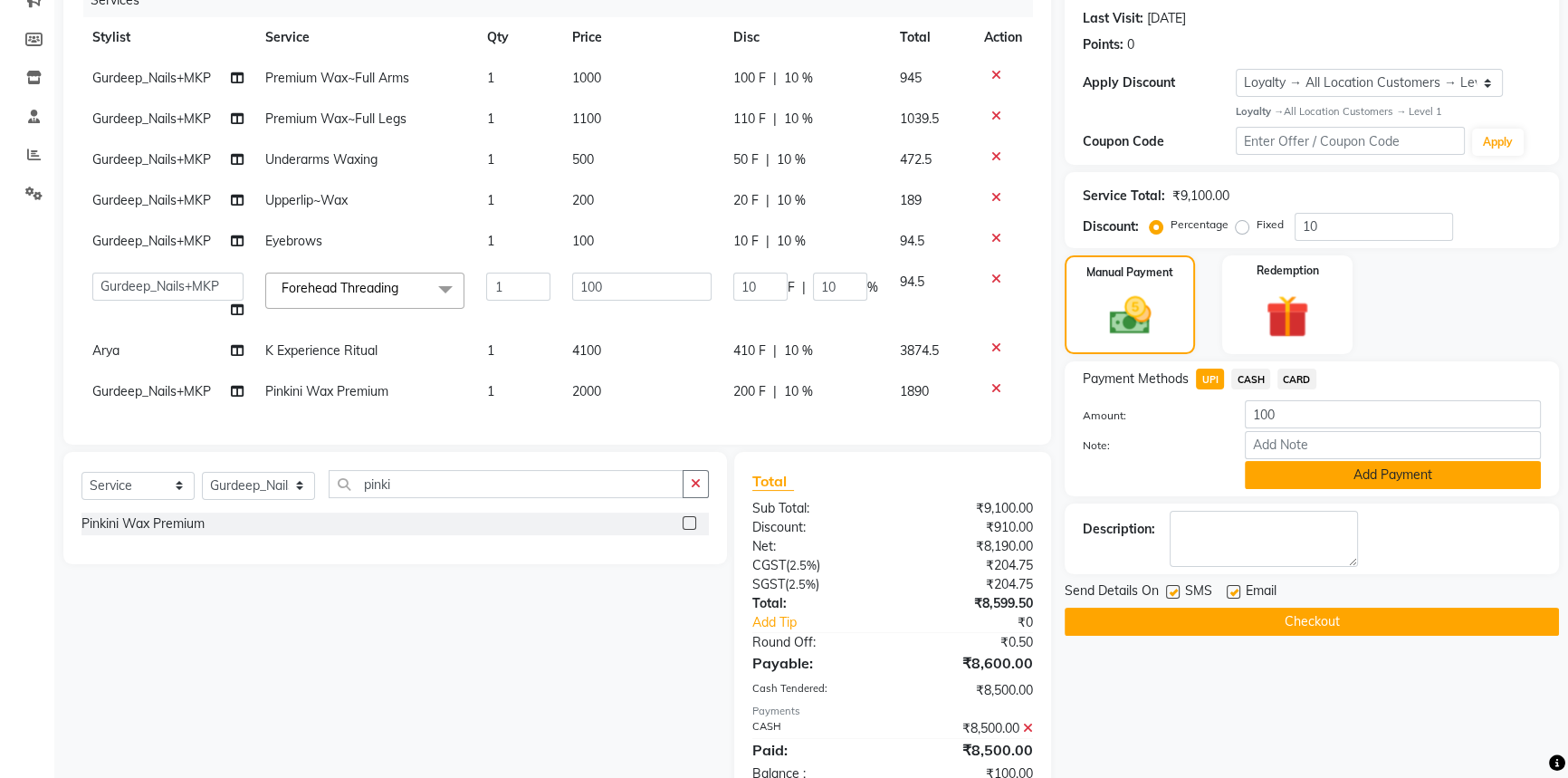
click at [1302, 480] on button "Add Payment" at bounding box center [1393, 474] width 296 height 28
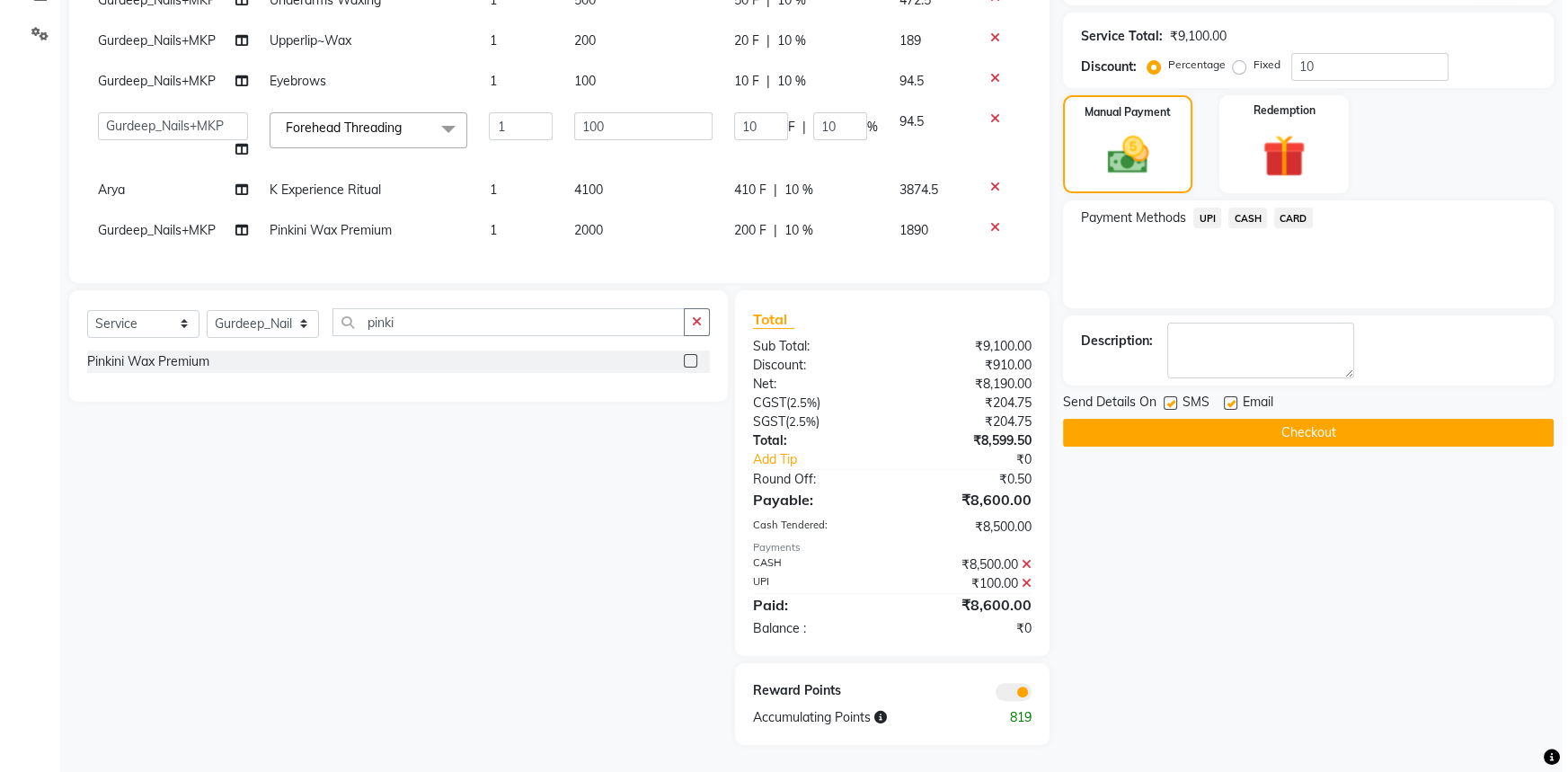
scroll to position [414, 0]
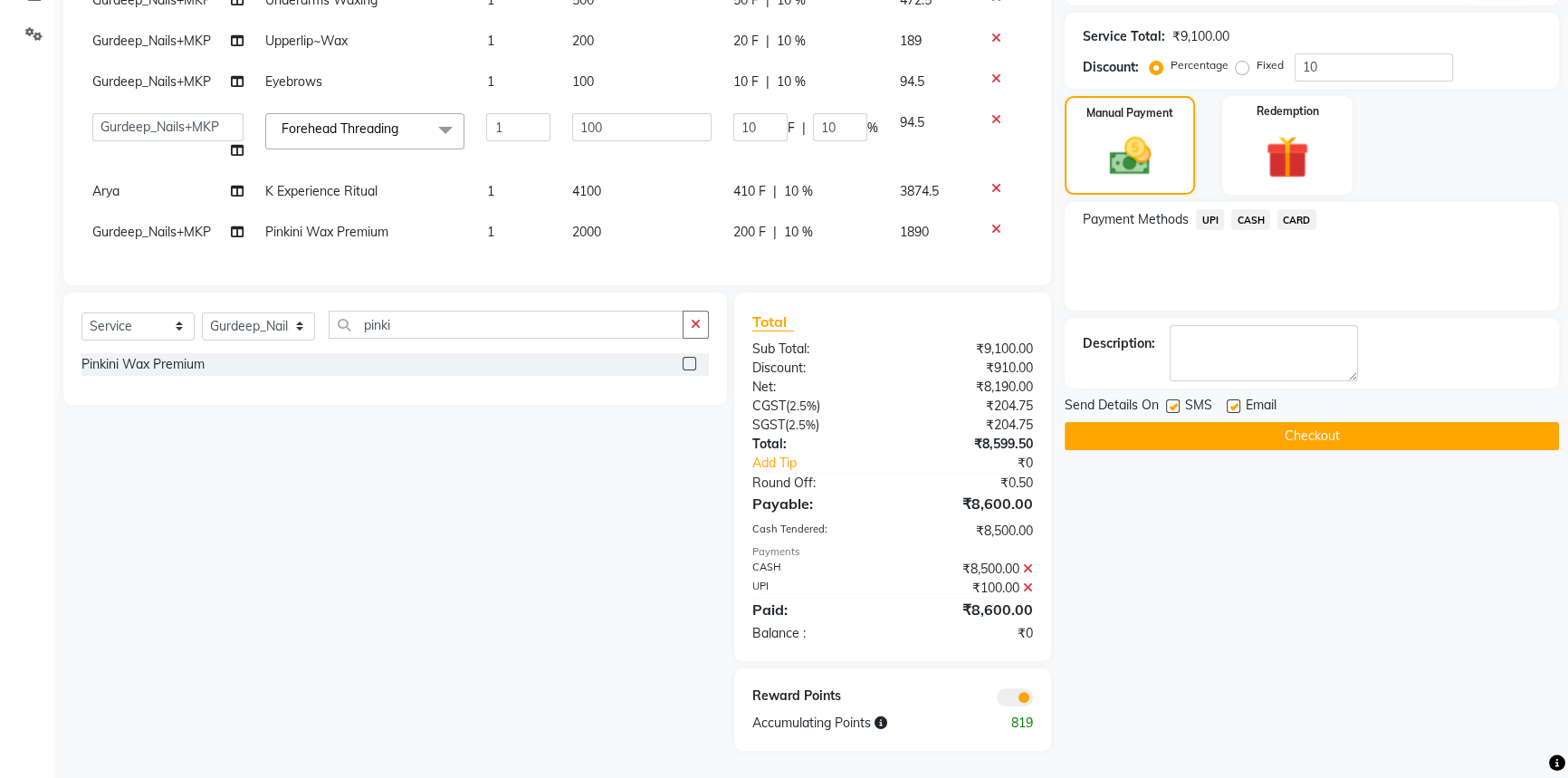
click at [1016, 698] on span at bounding box center [1015, 697] width 36 height 18
click at [1033, 701] on input "checkbox" at bounding box center [1033, 701] width 0 height 0
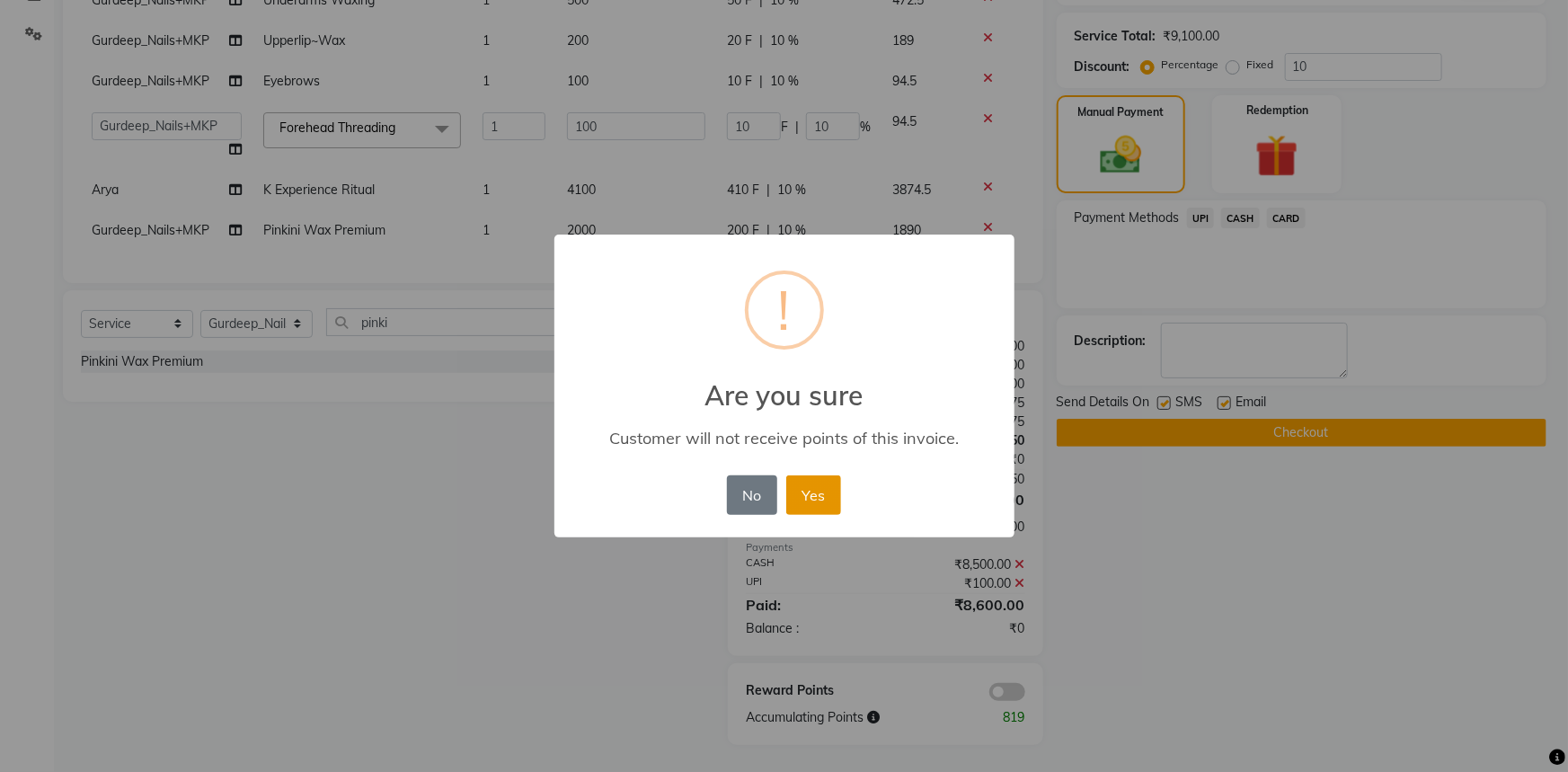
click at [822, 502] on button "Yes" at bounding box center [813, 495] width 55 height 39
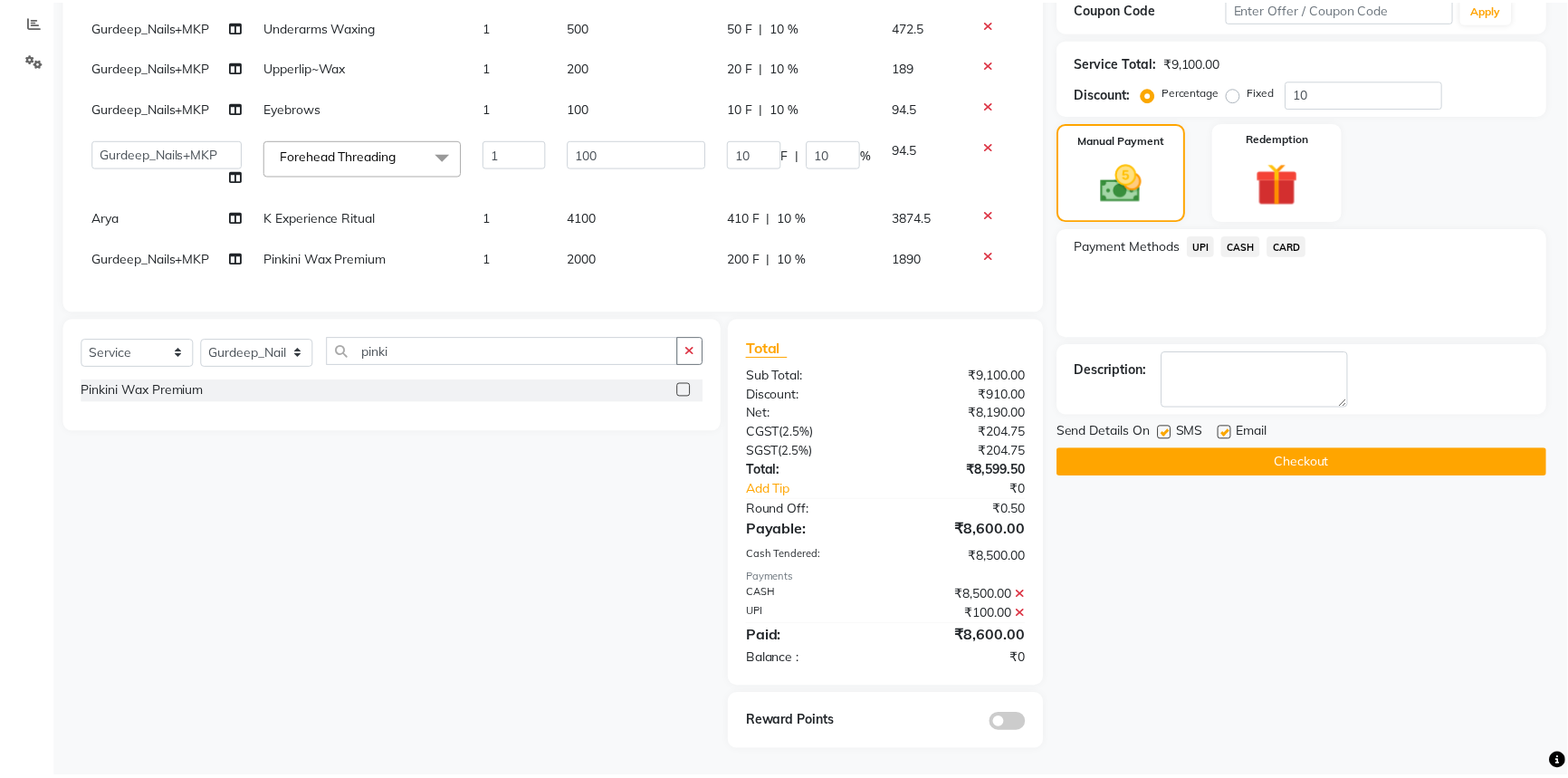
scroll to position [390, 0]
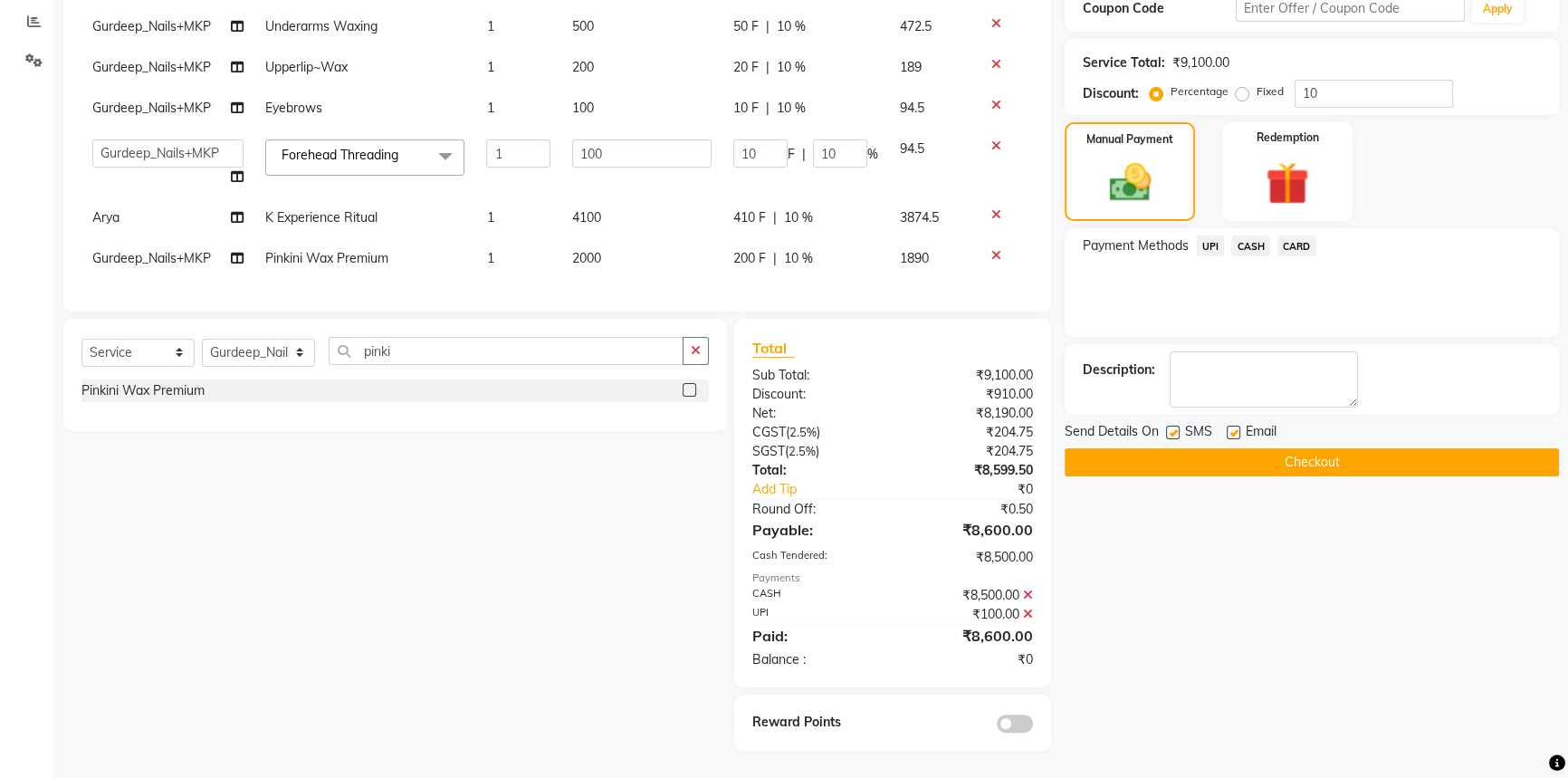
click at [1231, 449] on button "Checkout" at bounding box center [1312, 462] width 494 height 28
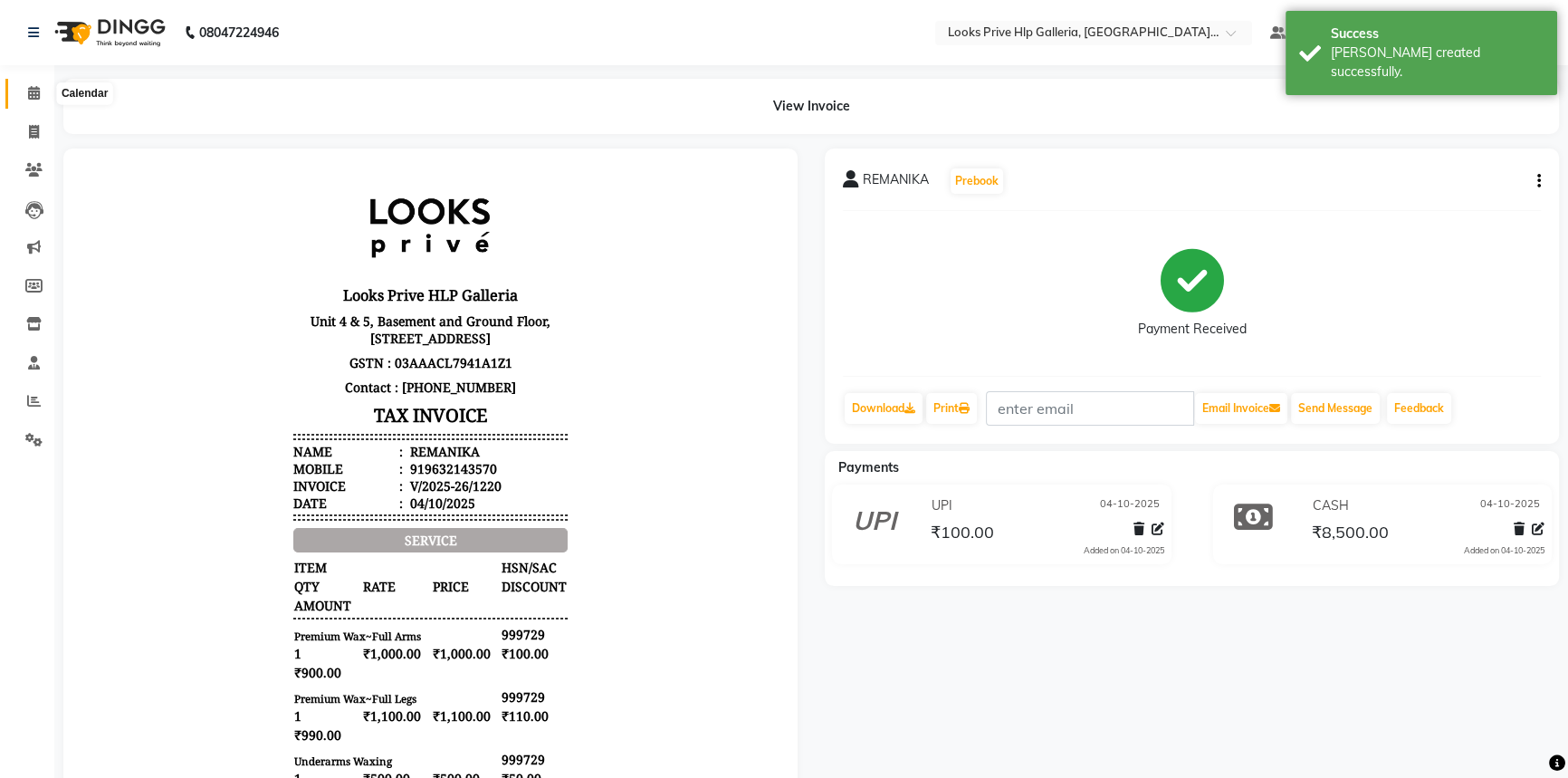
click at [28, 94] on icon at bounding box center [34, 93] width 12 height 14
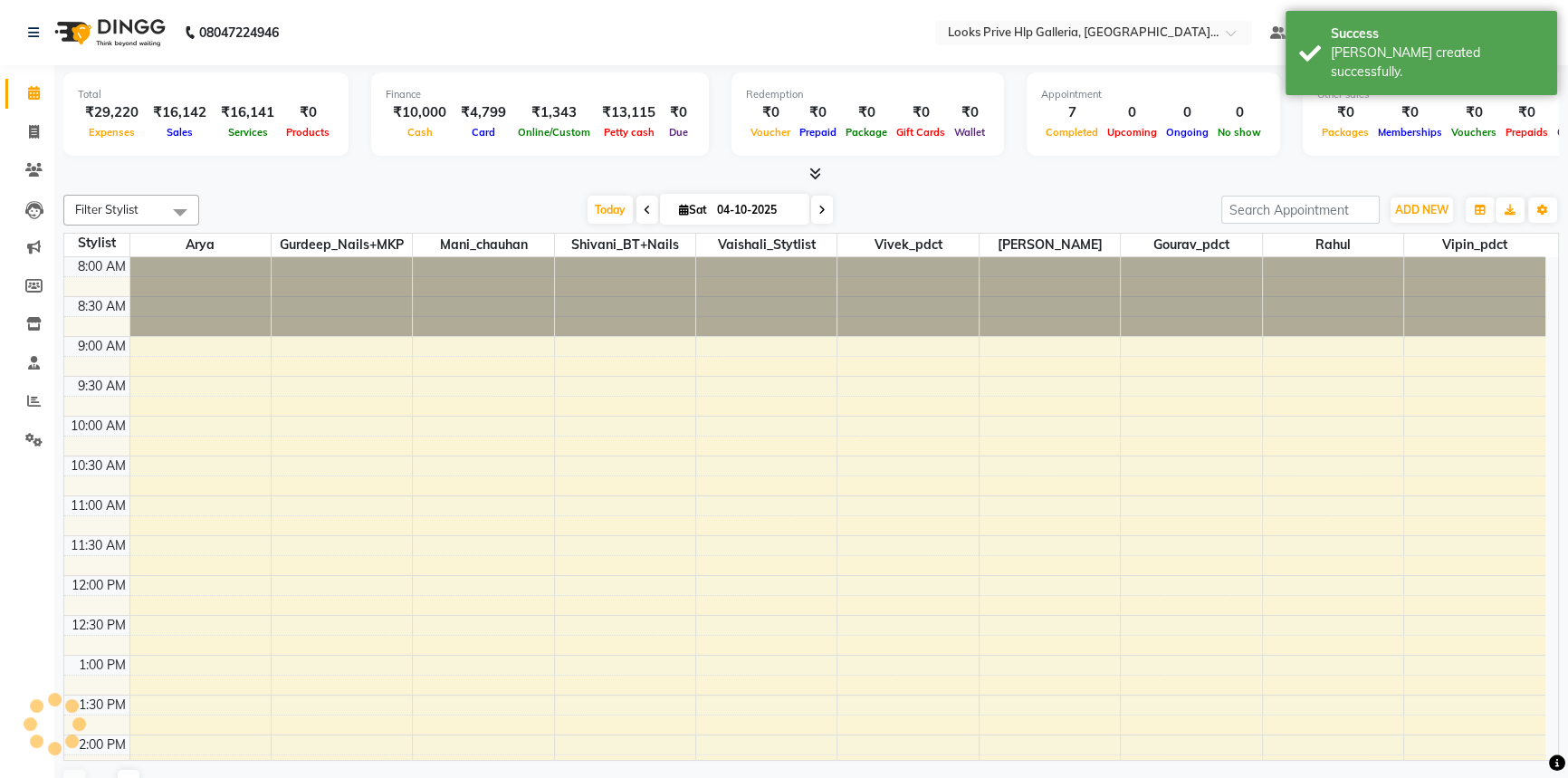
scroll to position [528, 0]
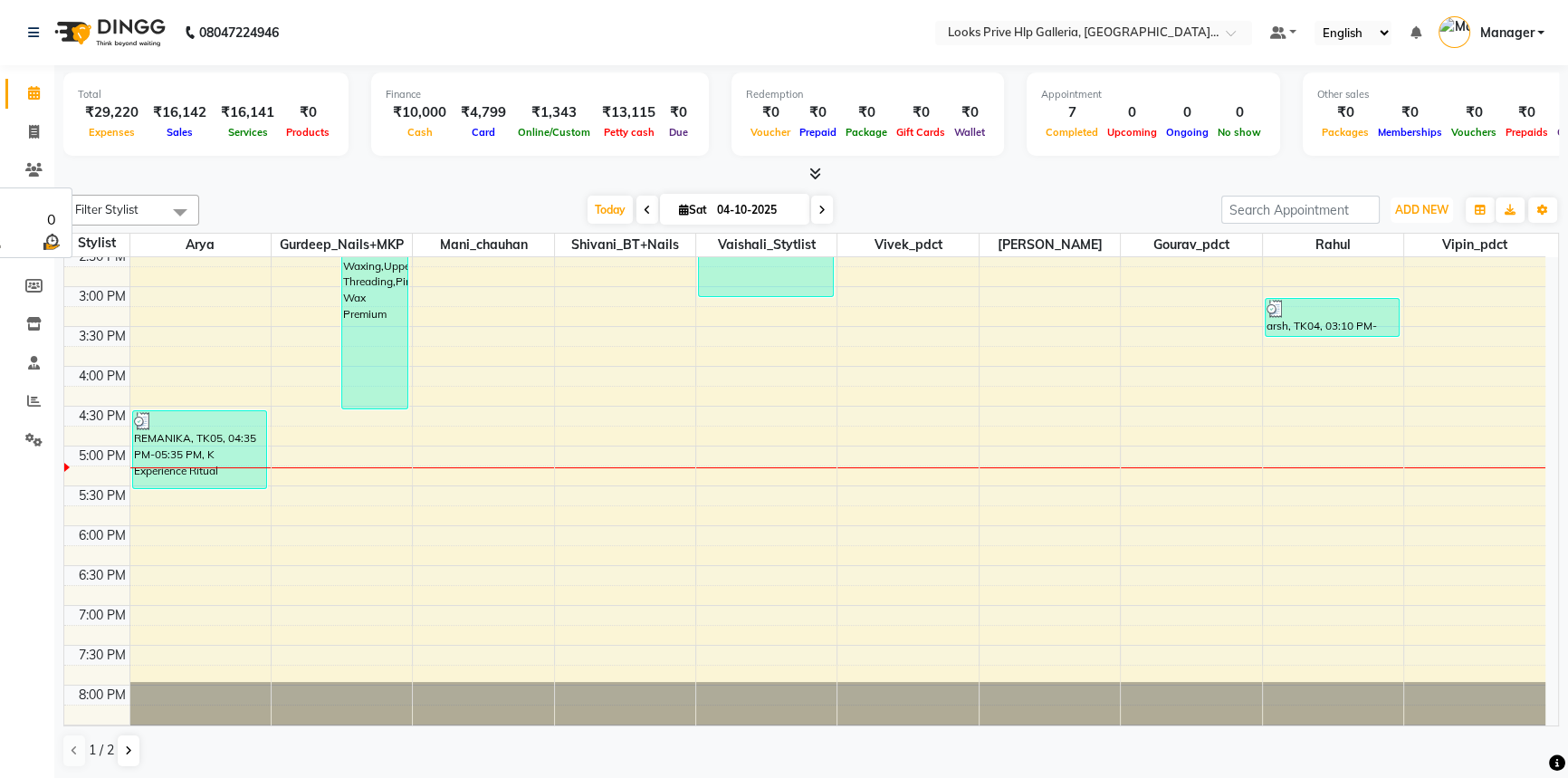
drag, startPoint x: 1341, startPoint y: 181, endPoint x: 1304, endPoint y: 160, distance: 42.5
click at [1320, 170] on div "Total ₹29,220 Expenses ₹16,142 Sales ₹16,141 Services ₹0 Products Finance ₹10,0…" at bounding box center [811, 422] width 1514 height 715
drag, startPoint x: 1304, startPoint y: 160, endPoint x: 1268, endPoint y: 128, distance: 48.2
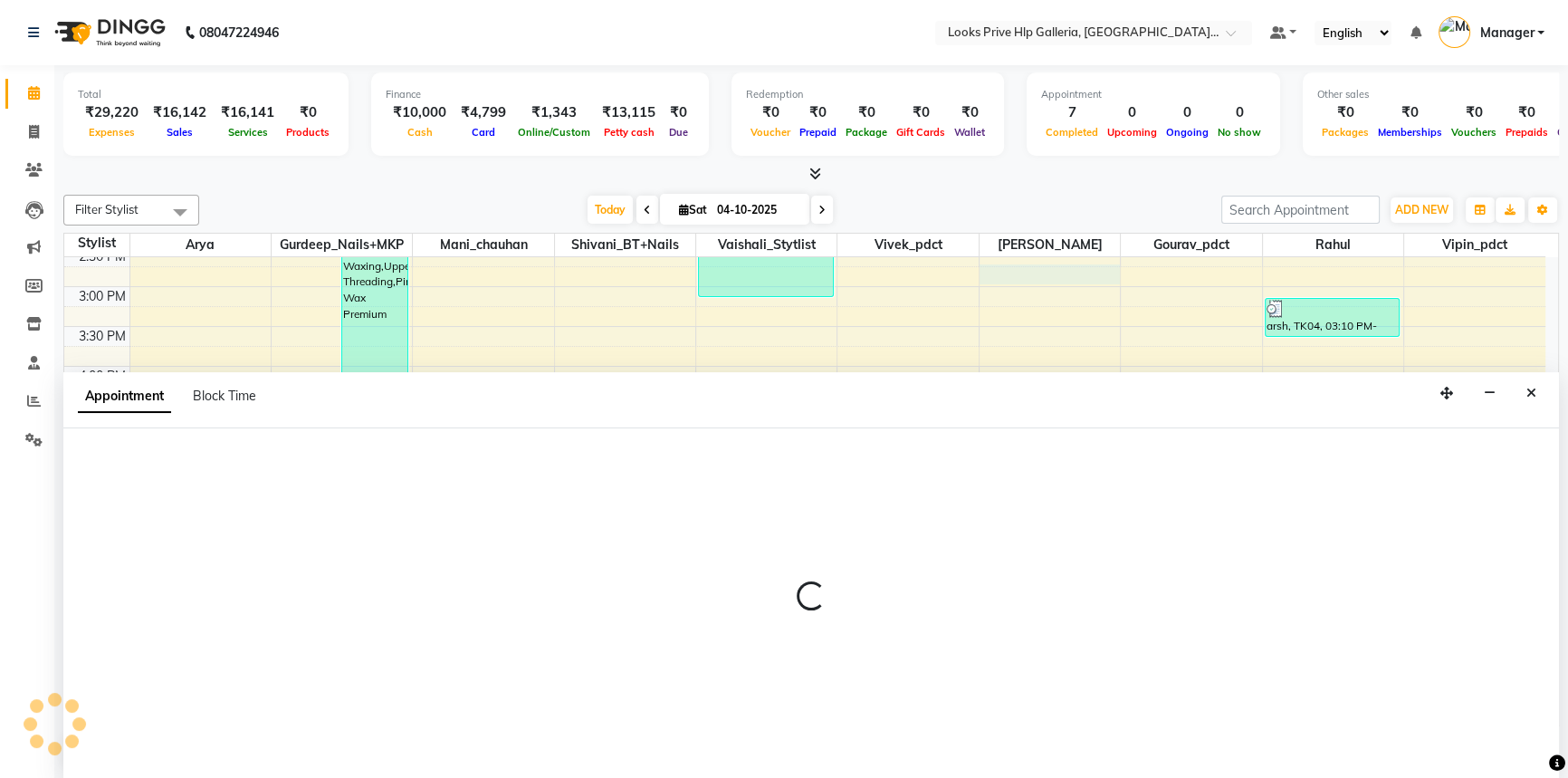
scroll to position [0, 0]
drag, startPoint x: 1042, startPoint y: 274, endPoint x: 1030, endPoint y: 254, distance: 23.3
select select "76330"
select select "tentative"
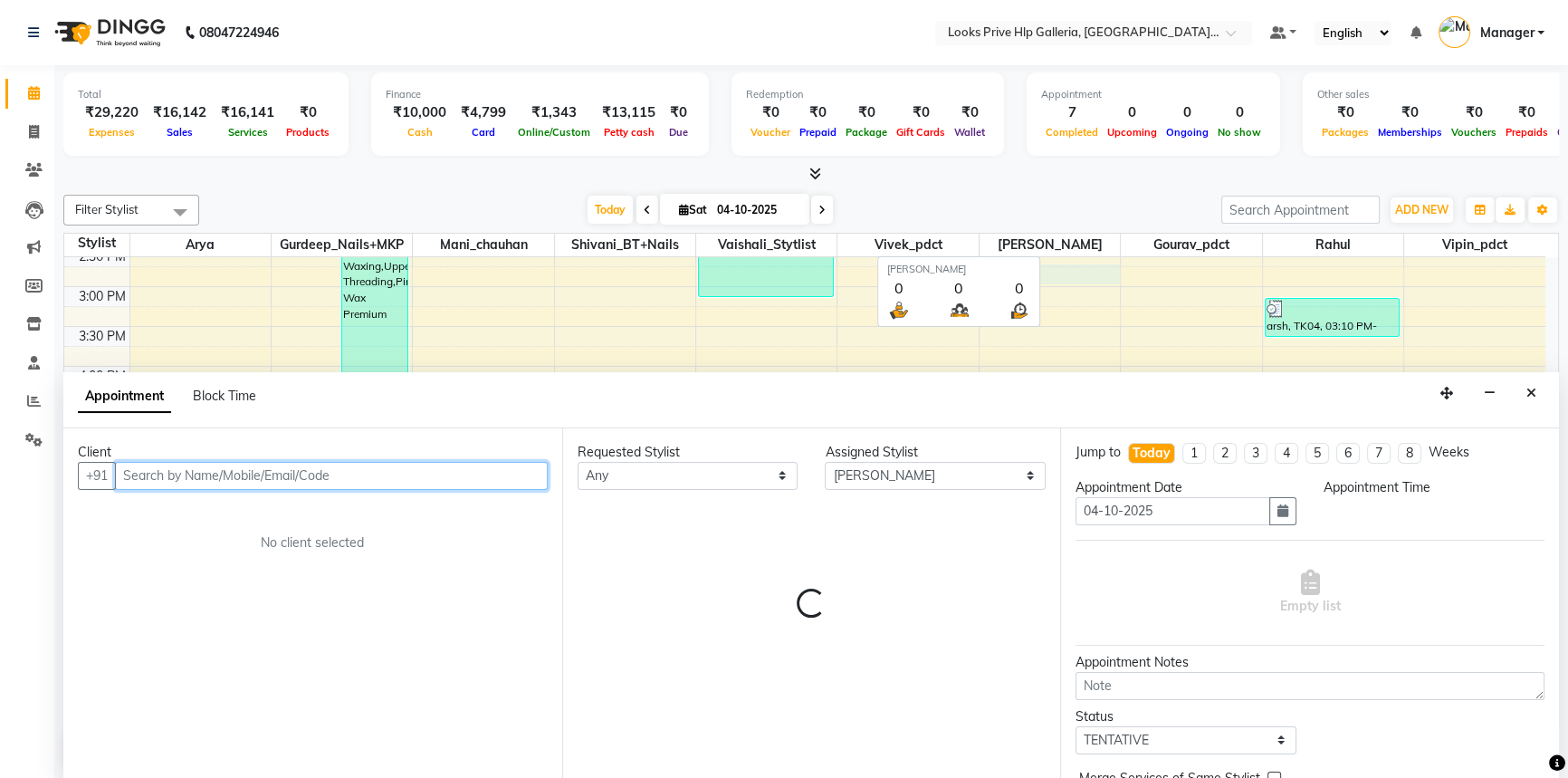
select select "885"
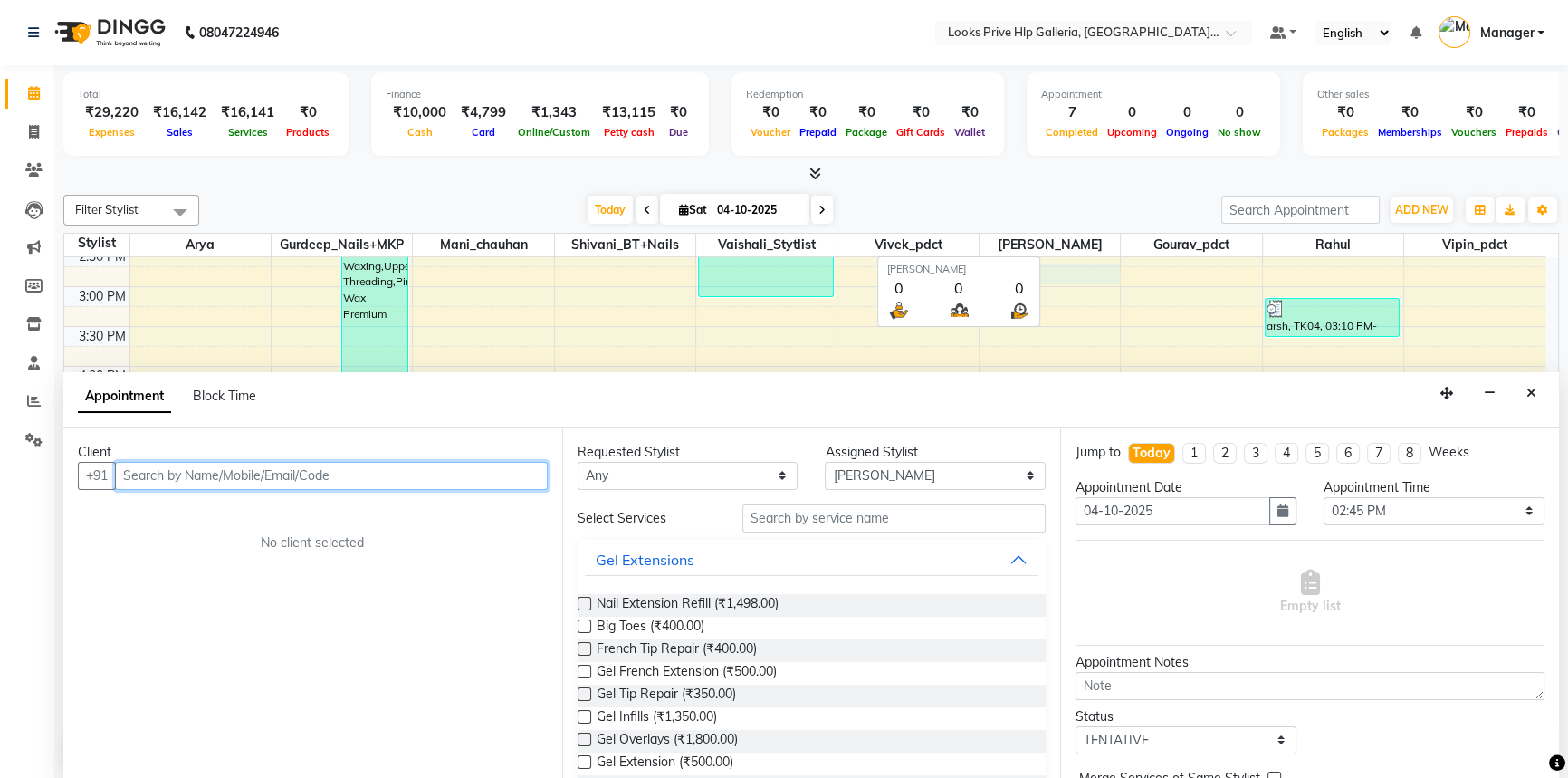
click at [712, 313] on div "8:00 AM 8:30 AM 9:00 AM 9:30 AM 10:00 AM 10:30 AM 11:00 AM 11:30 AM 12:00 PM 12…" at bounding box center [804, 247] width 1481 height 1035
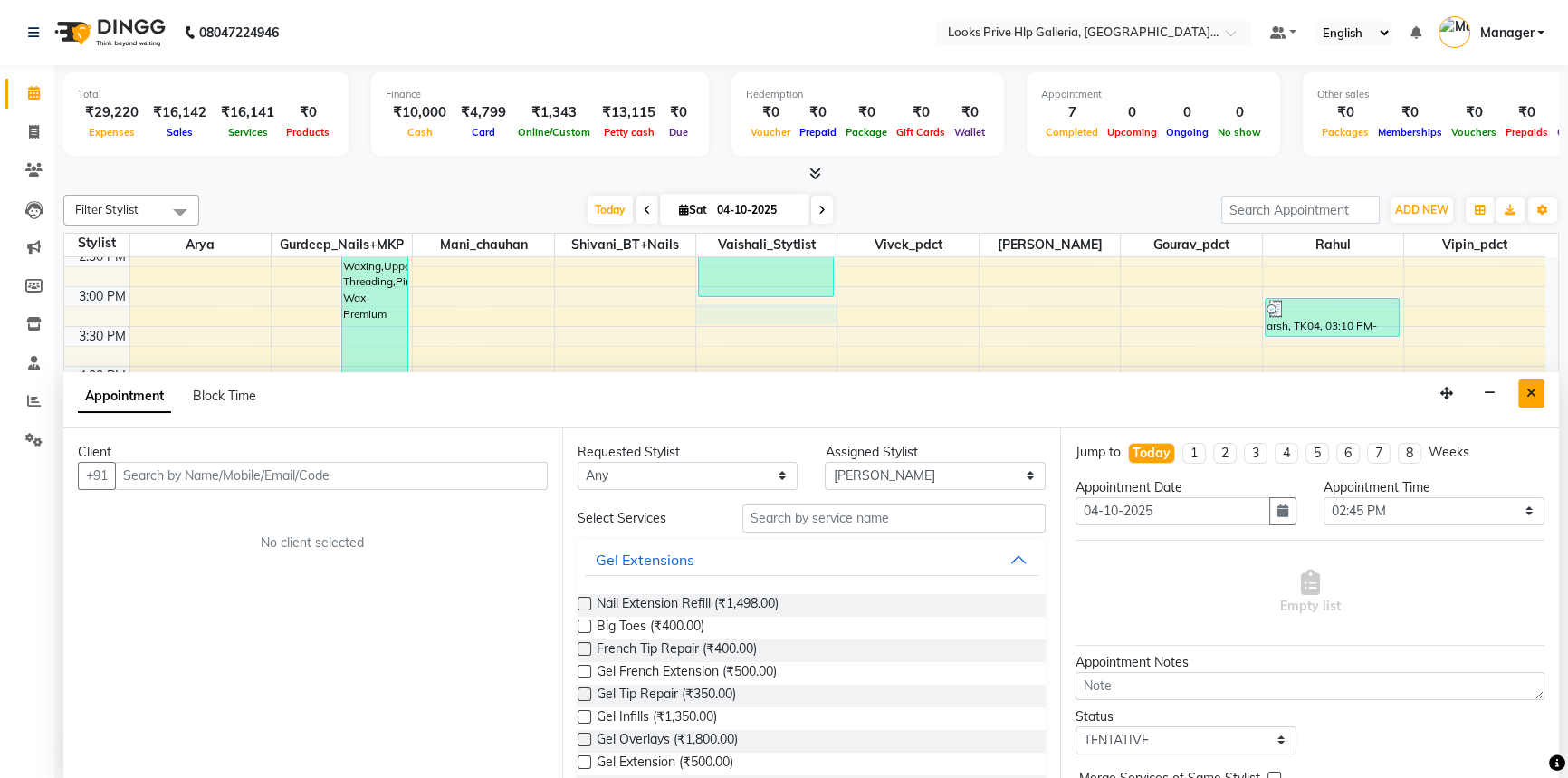
click at [1530, 383] on button "Close" at bounding box center [1531, 393] width 26 height 28
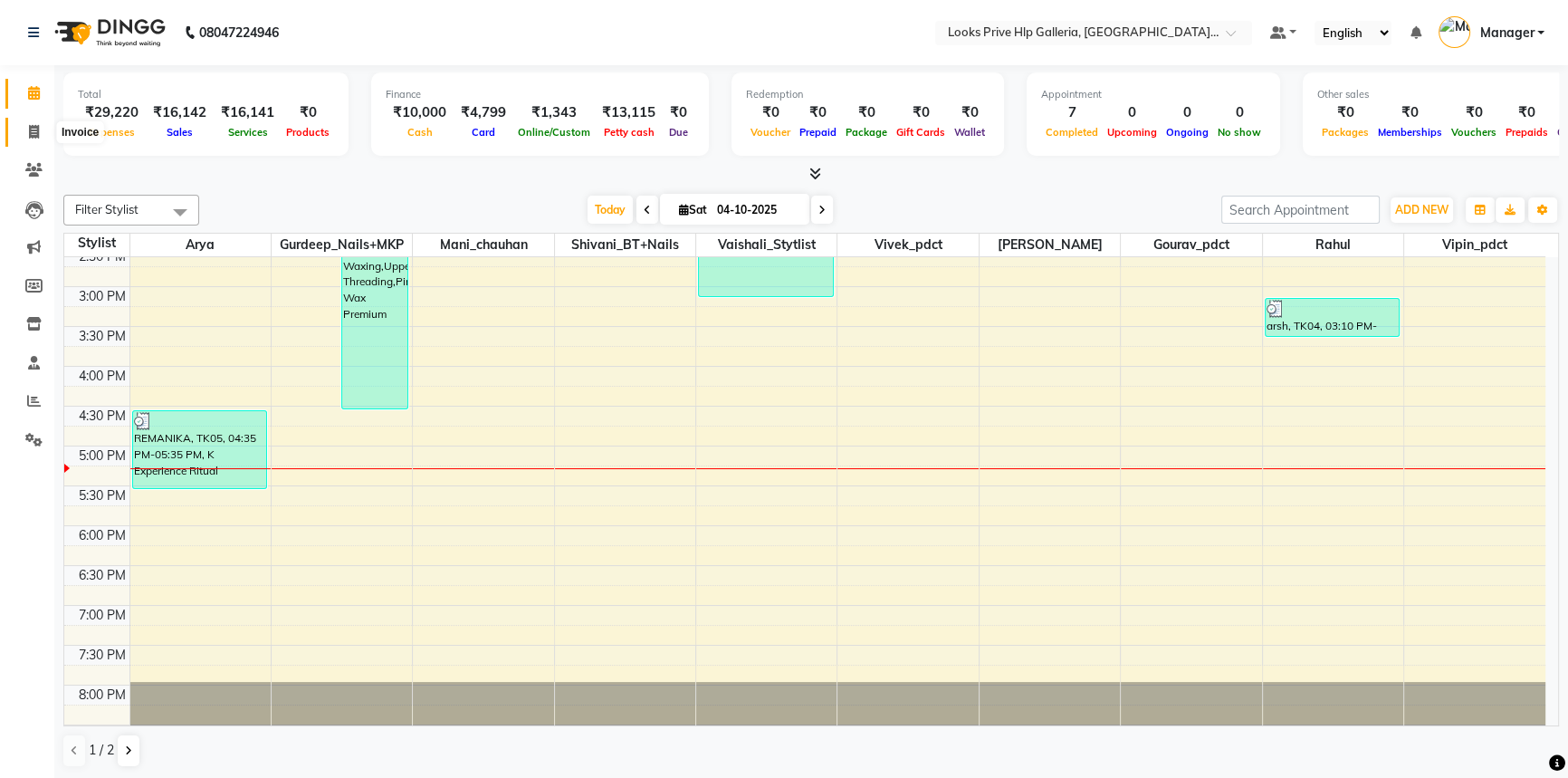
click at [44, 130] on span at bounding box center [34, 133] width 32 height 21
select select "service"
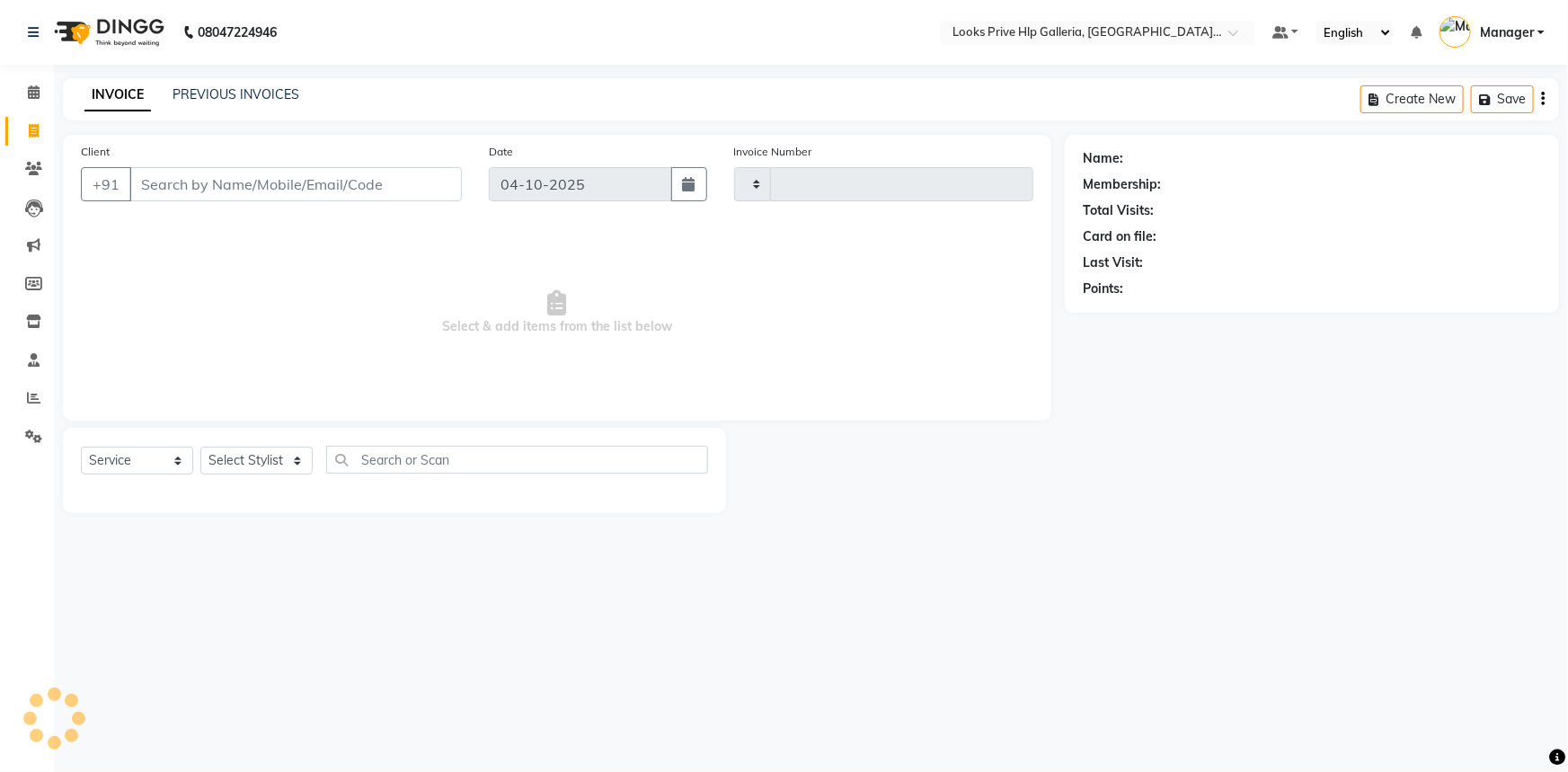
type input "1221"
select select "7937"
click at [265, 455] on select "Select Stylist" at bounding box center [256, 460] width 112 height 28
select select "71866"
click at [201, 446] on select "Select Stylist [PERSON_NAME] Counter_Sales Gourav_pdct Gurdeep_Nails+MKP Manage…" at bounding box center [256, 460] width 112 height 28
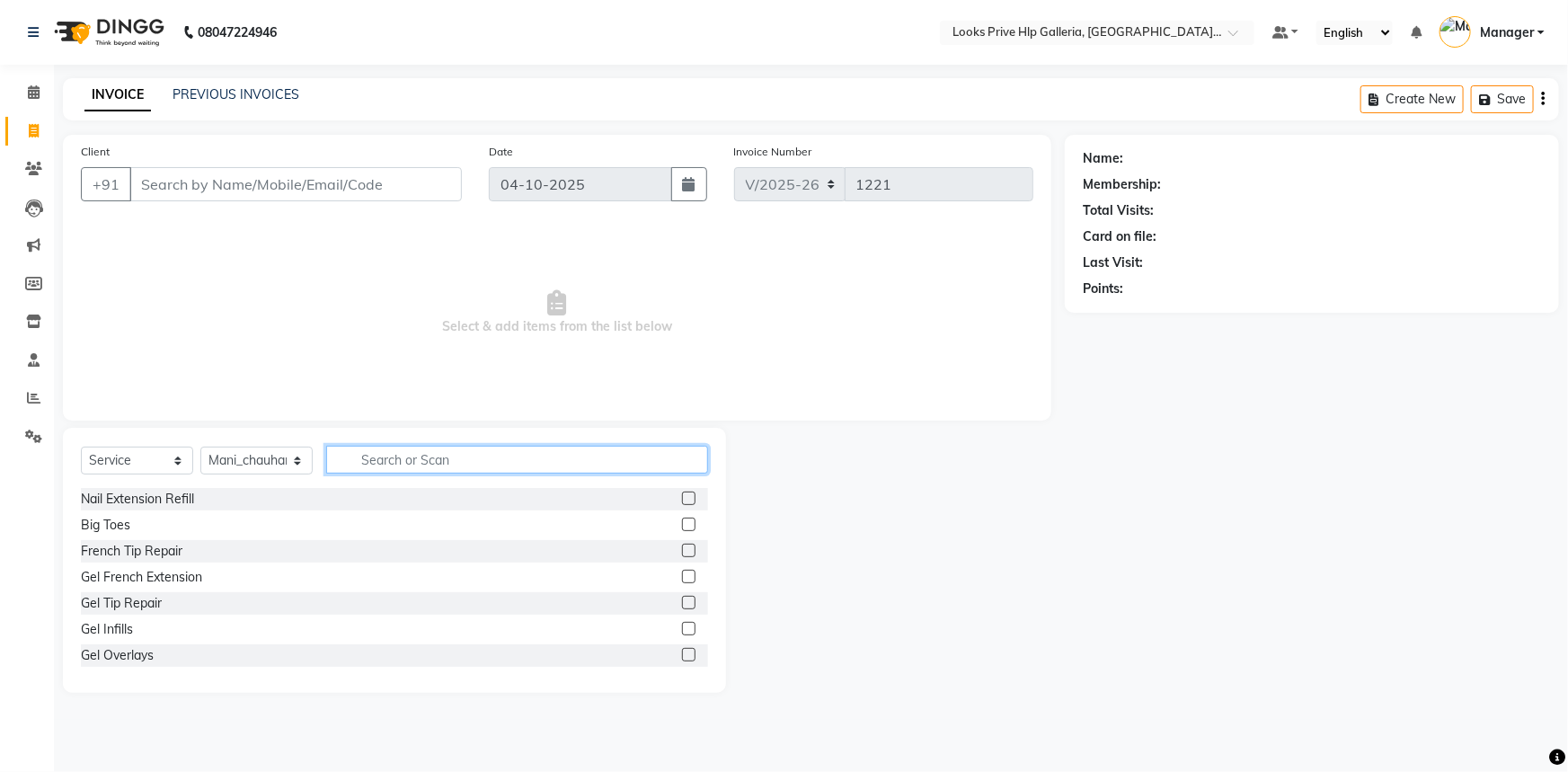
click at [436, 465] on input "text" at bounding box center [517, 459] width 382 height 28
type input "waSH"
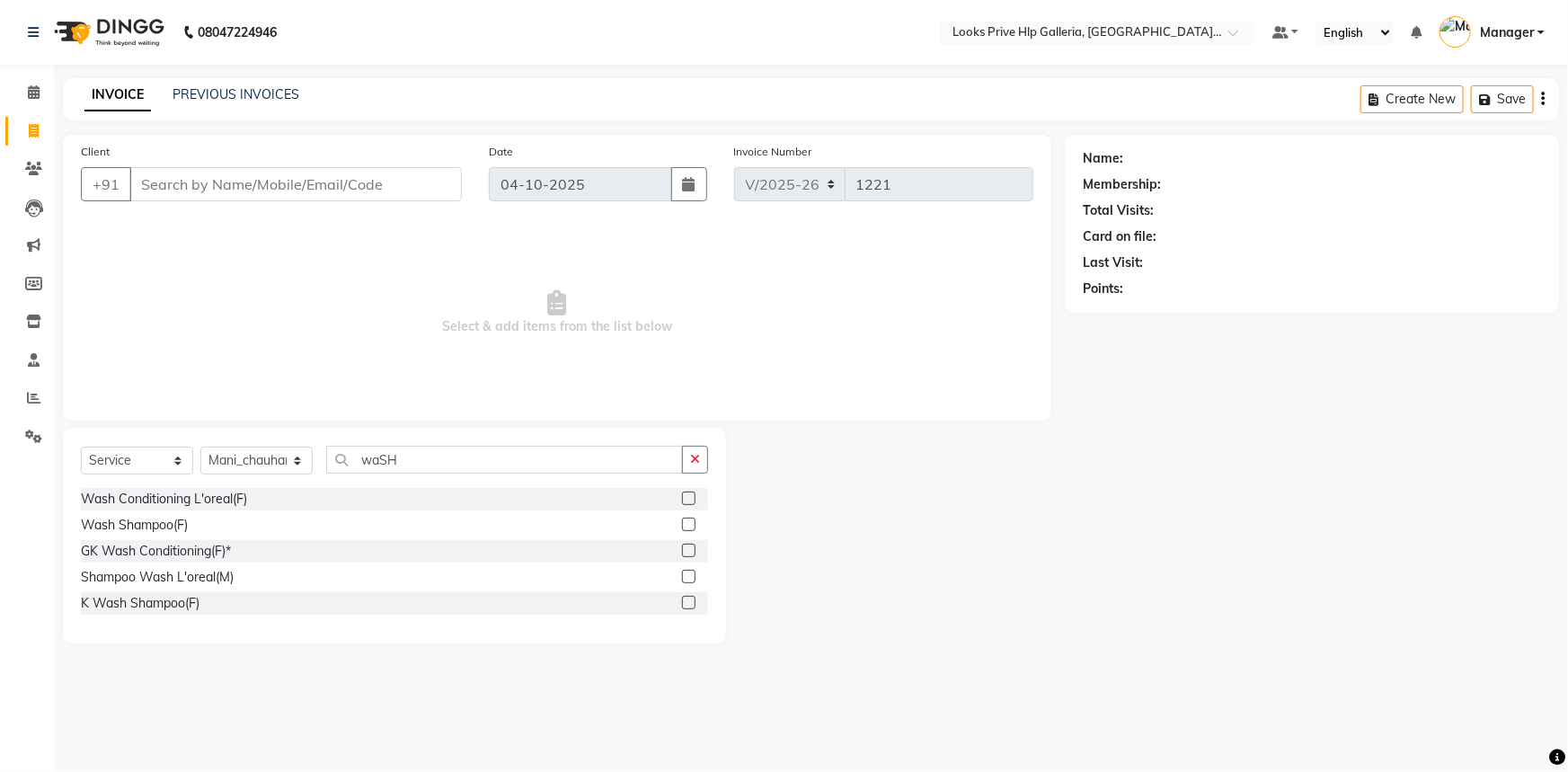
click at [687, 573] on label at bounding box center [689, 576] width 13 height 13
click at [687, 573] on input "checkbox" at bounding box center [688, 577] width 12 height 12
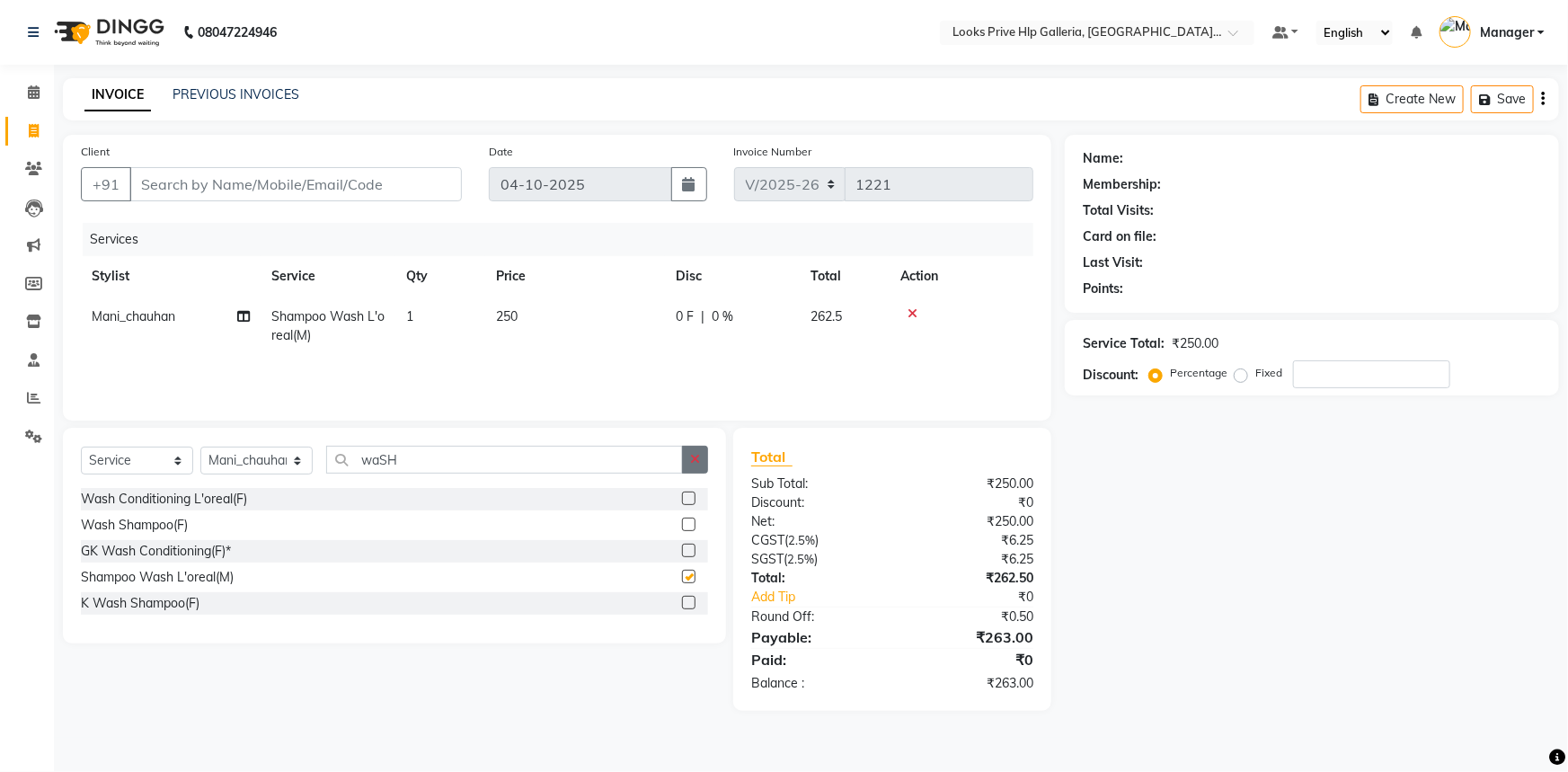
checkbox input "false"
click at [696, 455] on icon "button" at bounding box center [695, 459] width 10 height 12
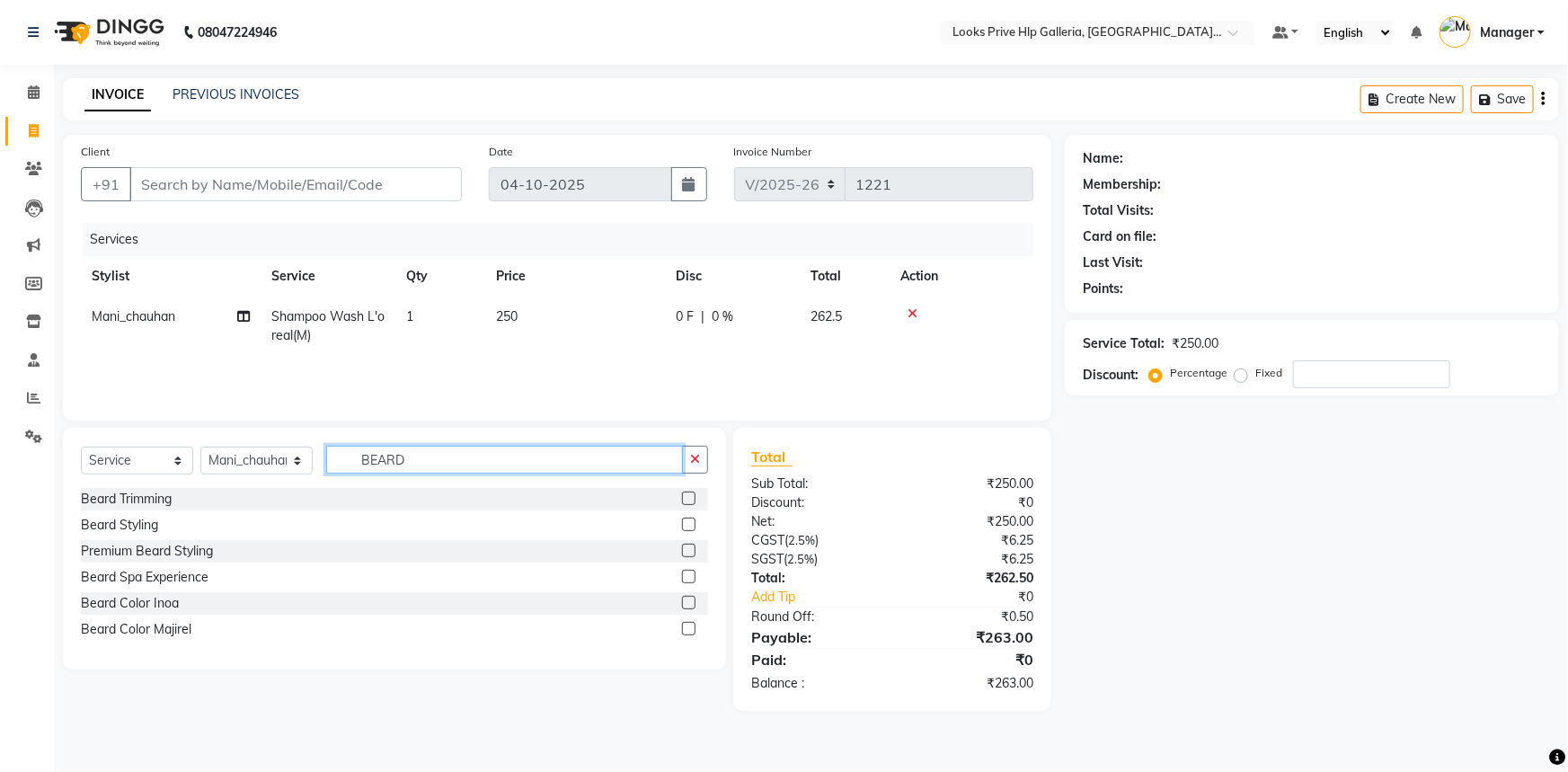
type input "BEARD"
click at [685, 524] on label at bounding box center [689, 524] width 13 height 13
click at [685, 524] on input "checkbox" at bounding box center [688, 525] width 12 height 12
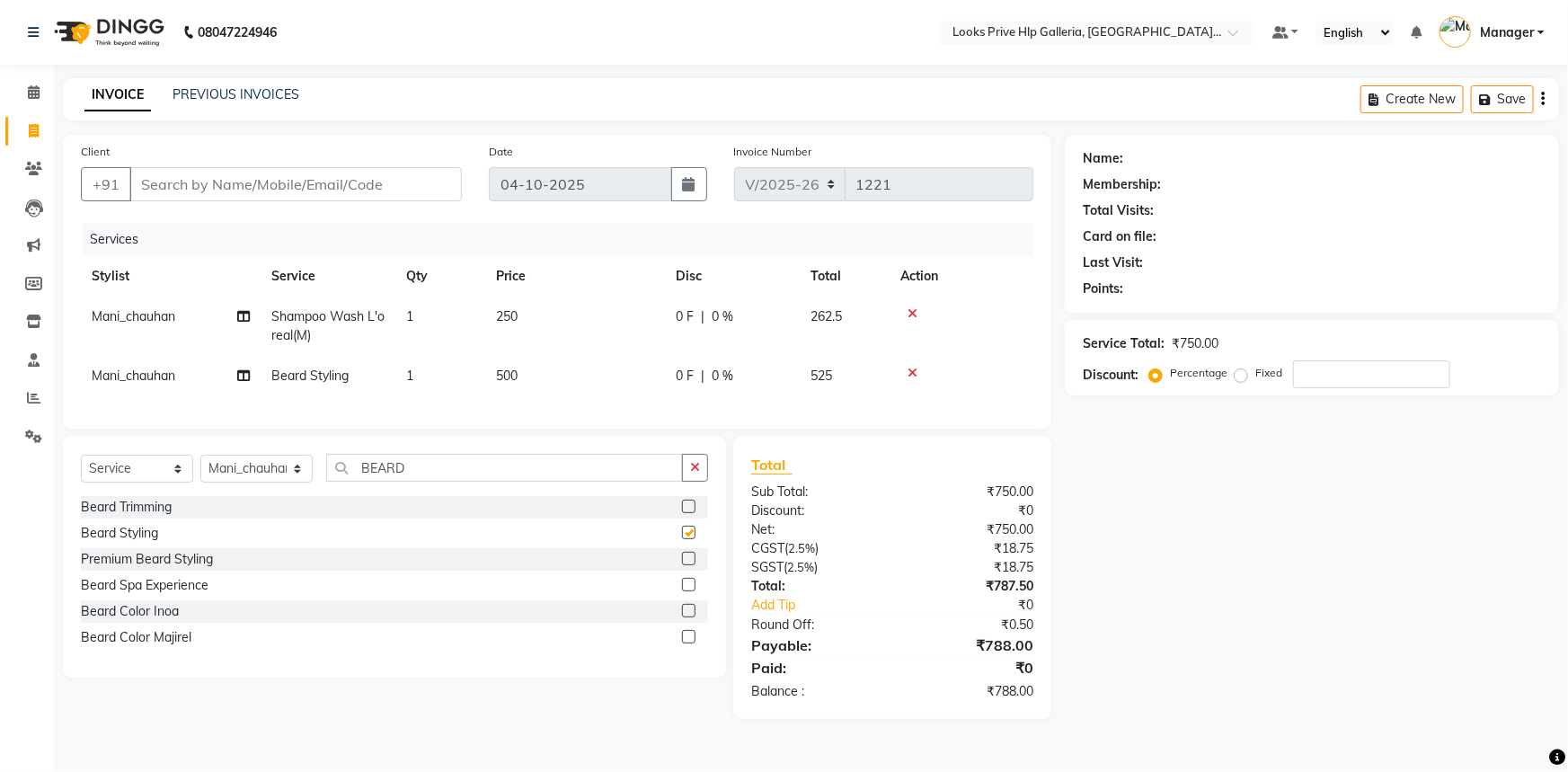
checkbox input "false"
click at [297, 182] on input "Client" at bounding box center [296, 184] width 332 height 35
type input "6"
type input "0"
type input "6280083688"
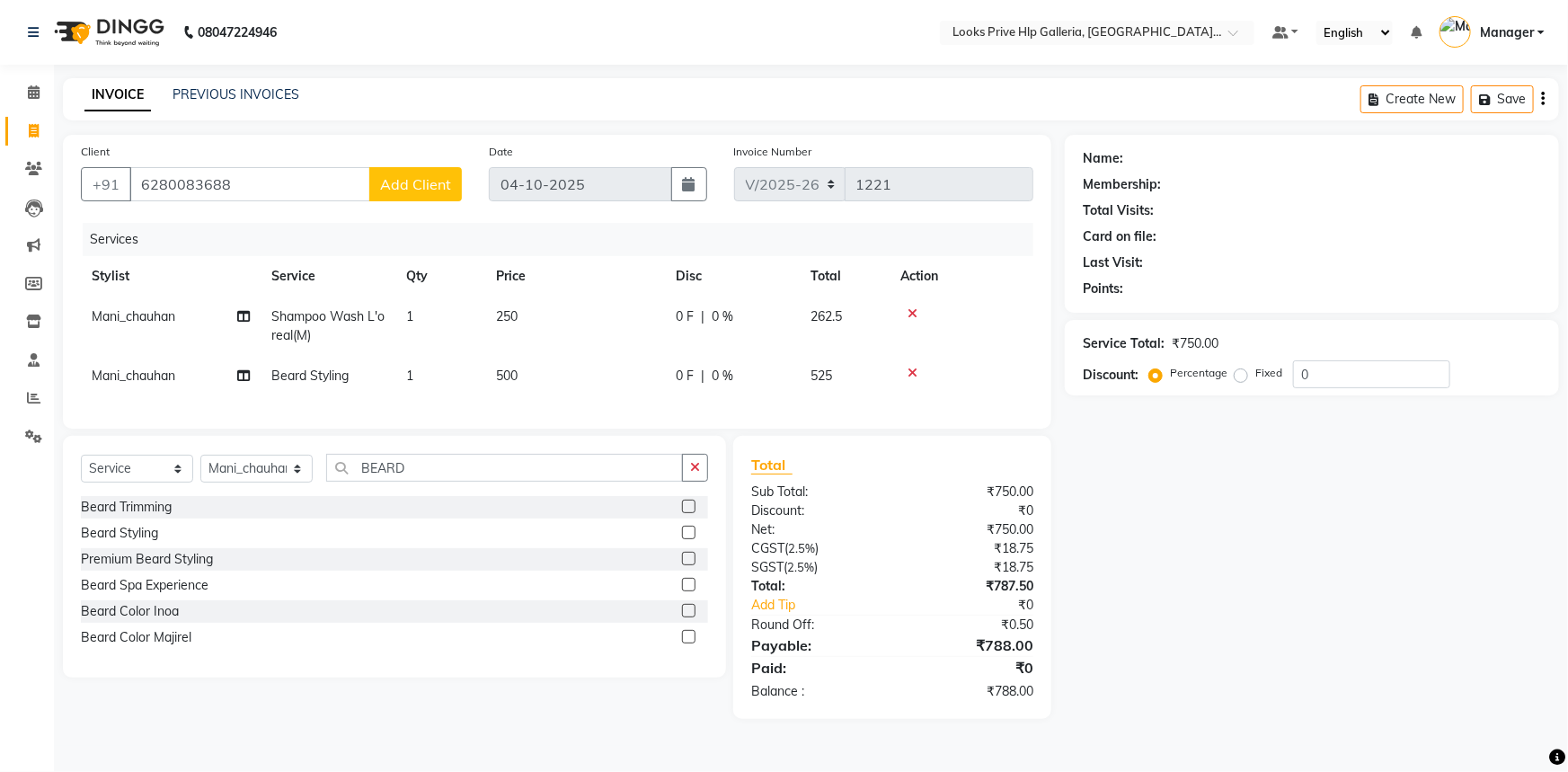
click at [439, 167] on button "Add Client" at bounding box center [416, 184] width 92 height 35
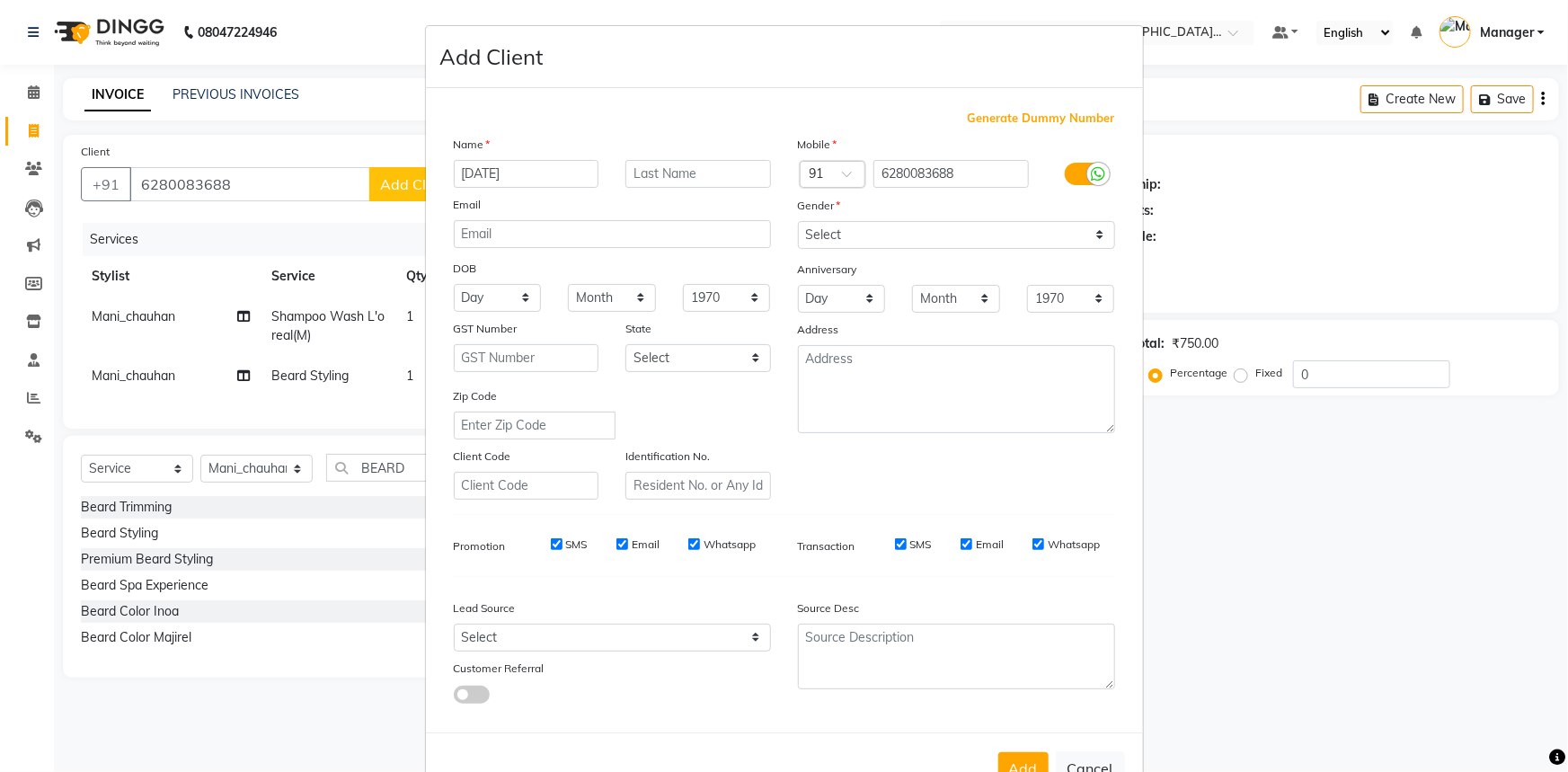
type input "KARTIK"
click at [991, 245] on select "Select [DEMOGRAPHIC_DATA] [DEMOGRAPHIC_DATA] Other Prefer Not To Say" at bounding box center [956, 234] width 317 height 28
select select "male"
click at [797, 221] on select "Select [DEMOGRAPHIC_DATA] [DEMOGRAPHIC_DATA] Other Prefer Not To Say" at bounding box center [956, 234] width 317 height 28
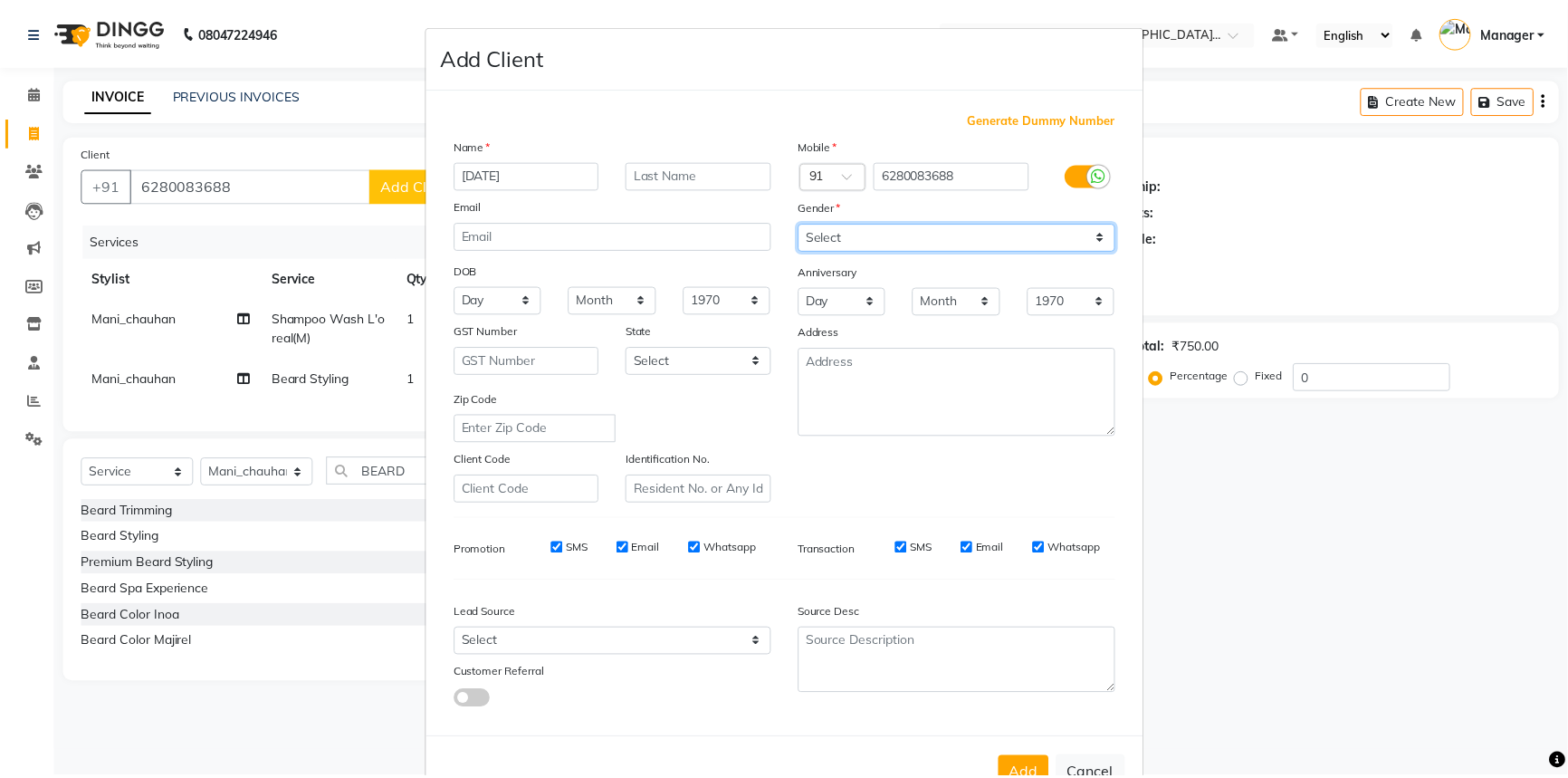
scroll to position [64, 0]
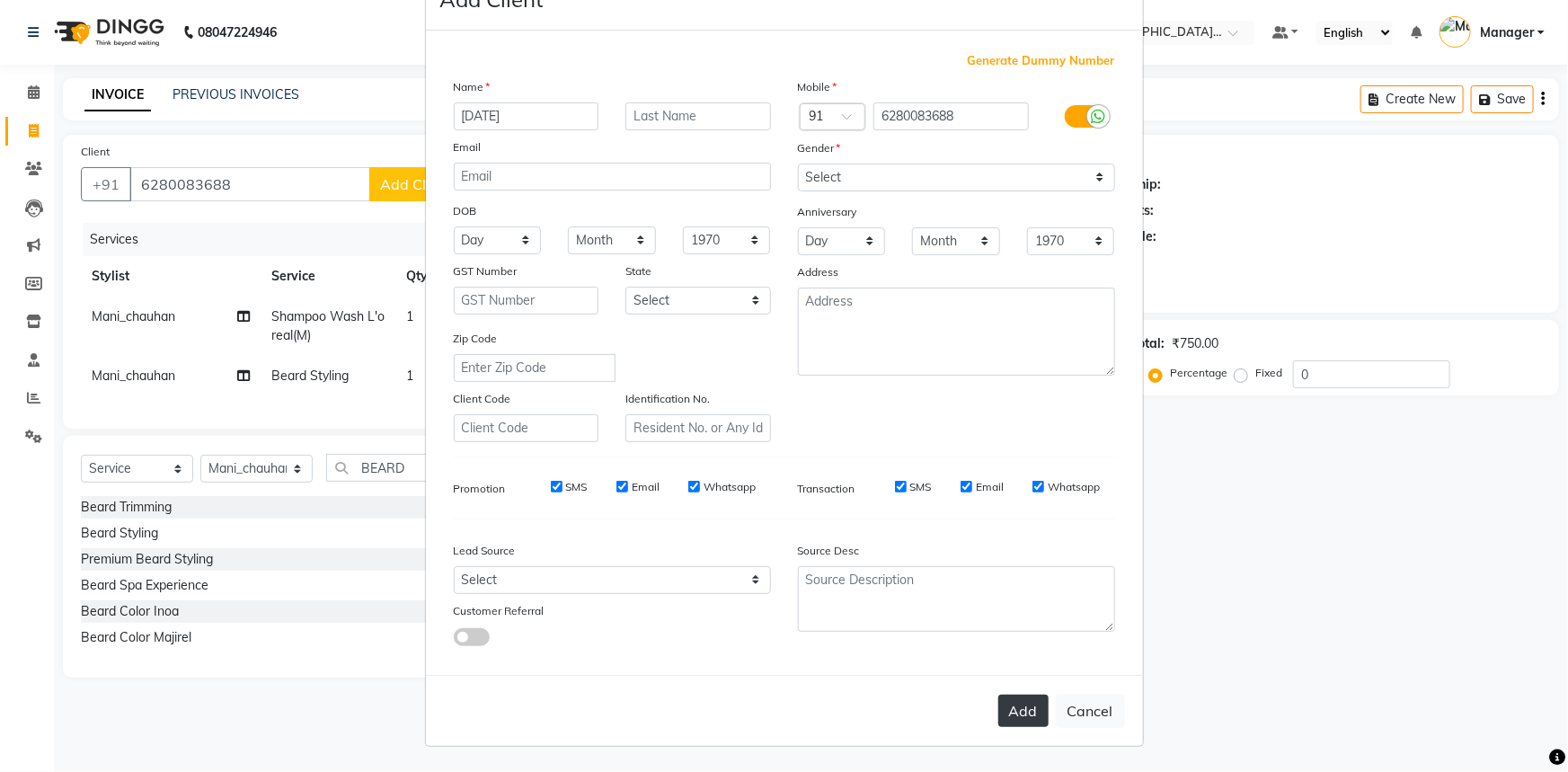
click at [1000, 707] on button "Add" at bounding box center [1023, 712] width 50 height 33
select select
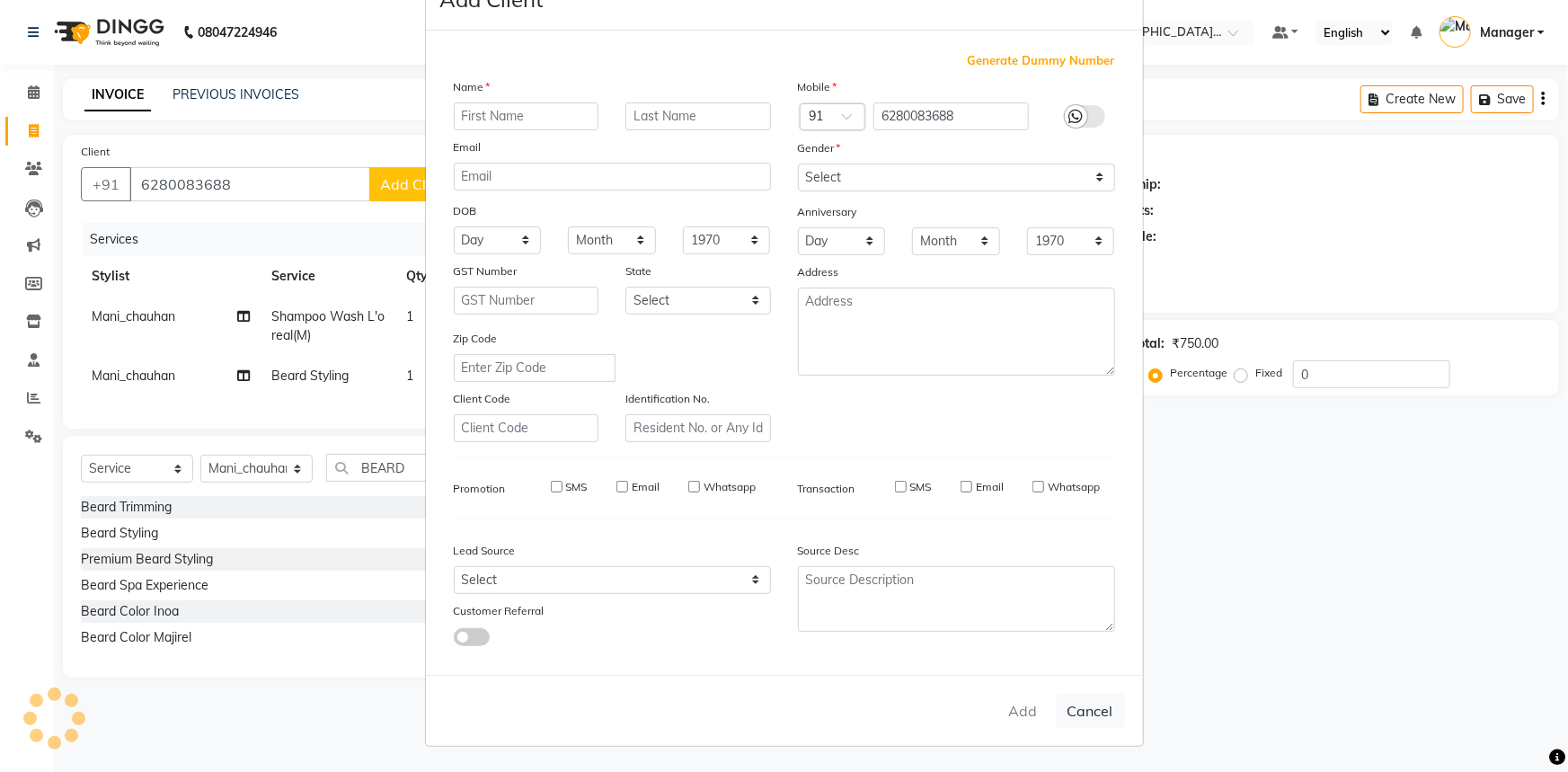
select select
checkbox input "false"
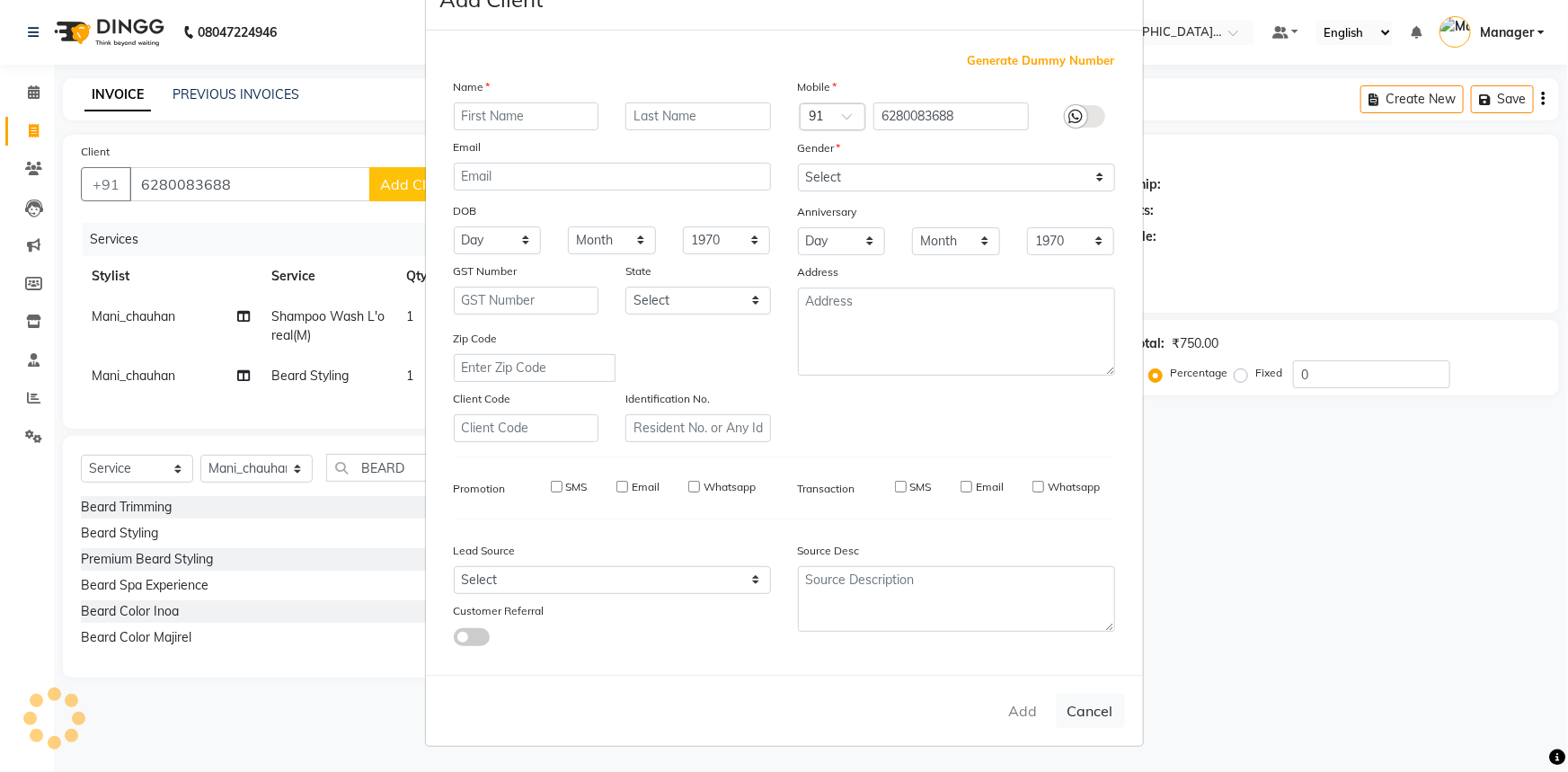
checkbox input "false"
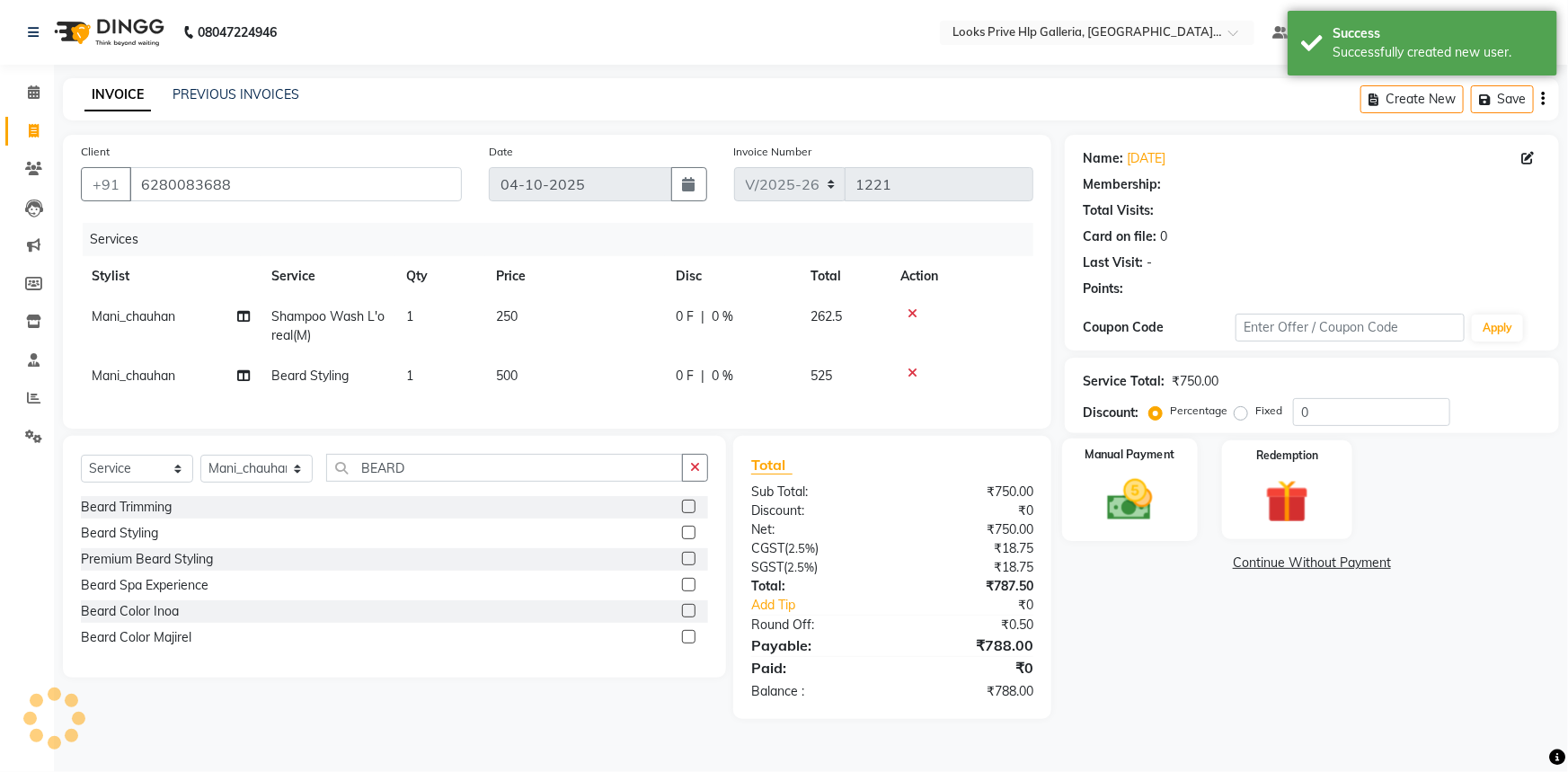
select select "1: Object"
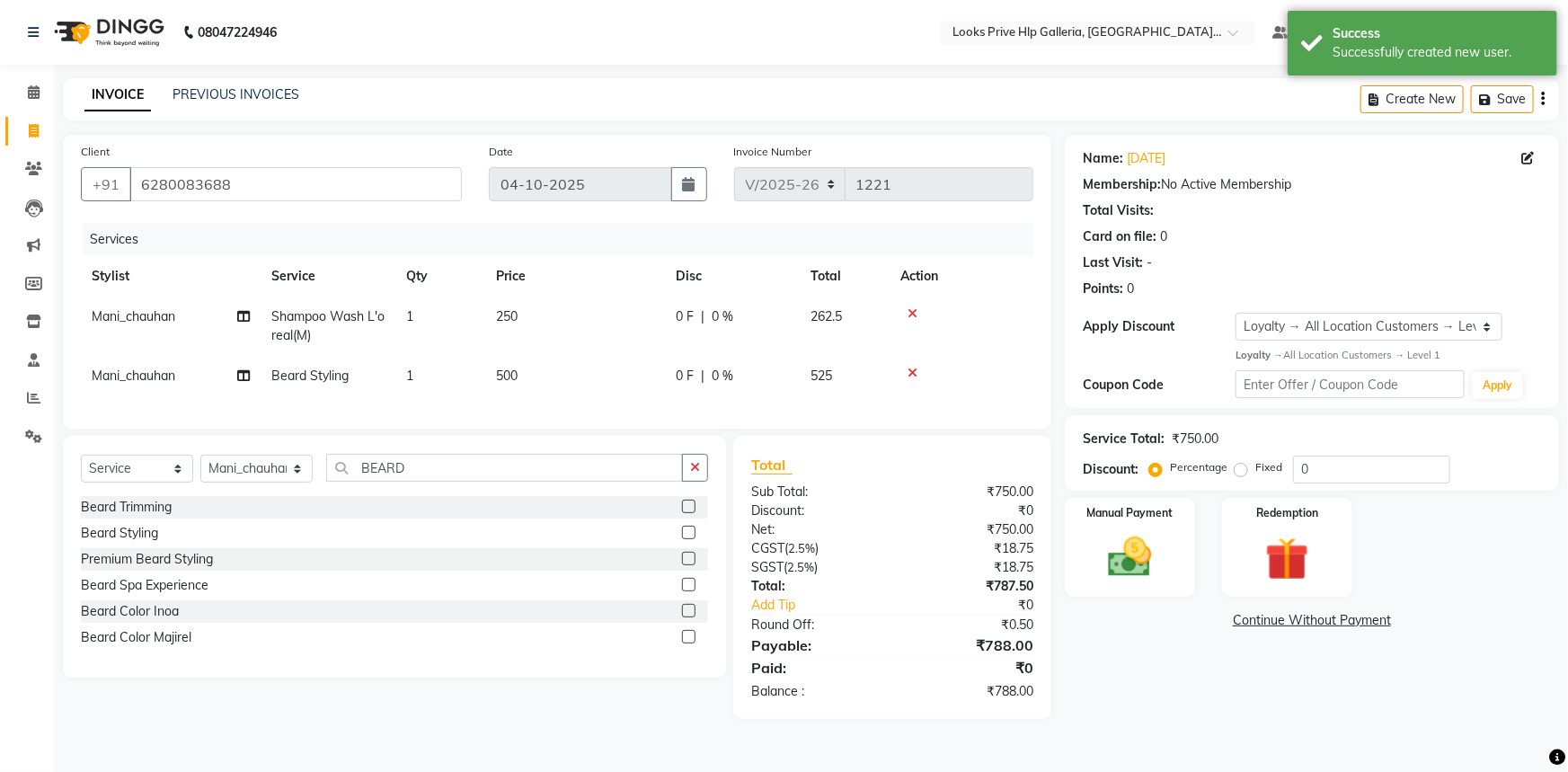
click at [535, 320] on td "250" at bounding box center [575, 326] width 179 height 60
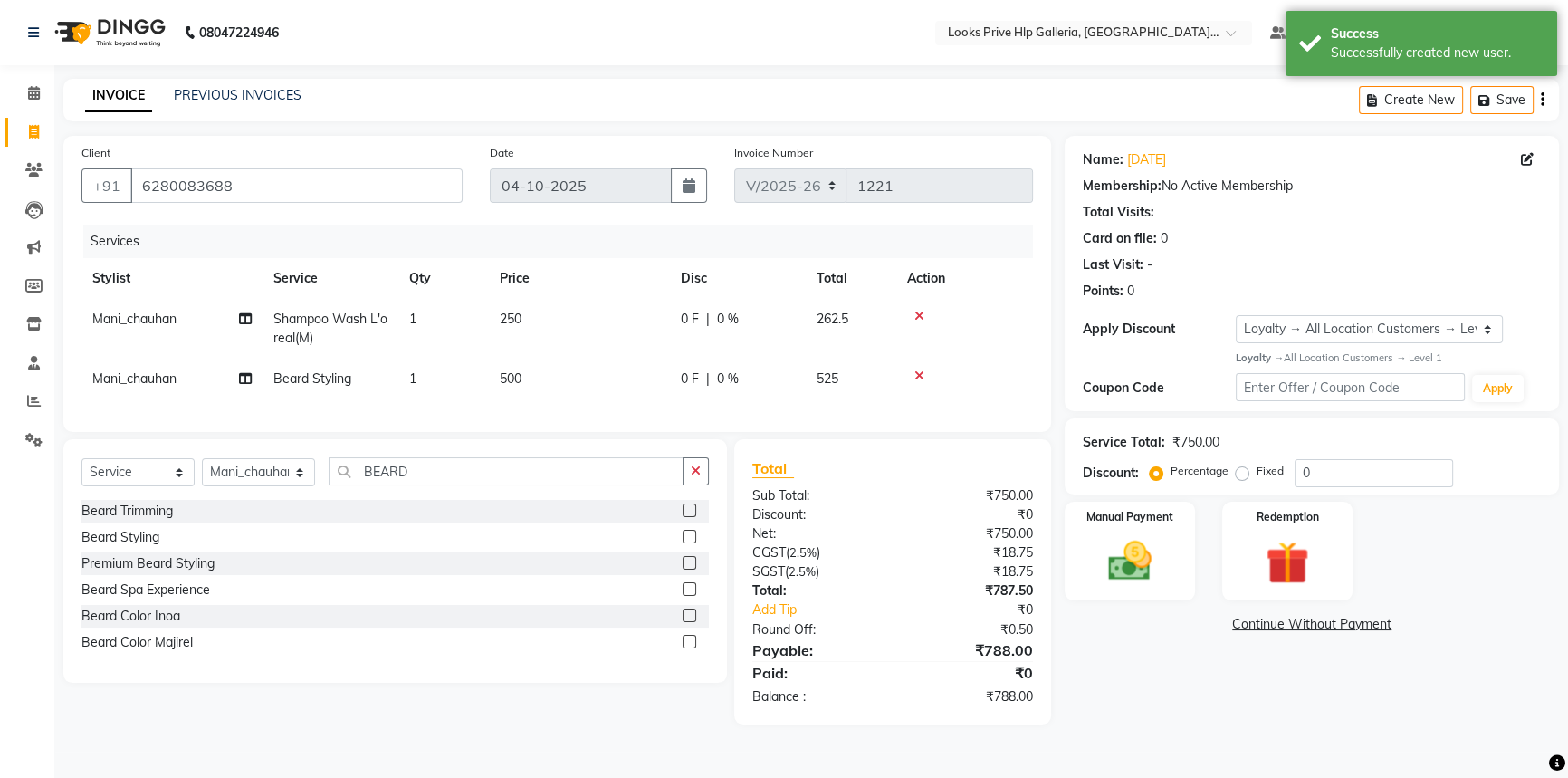
select select "71866"
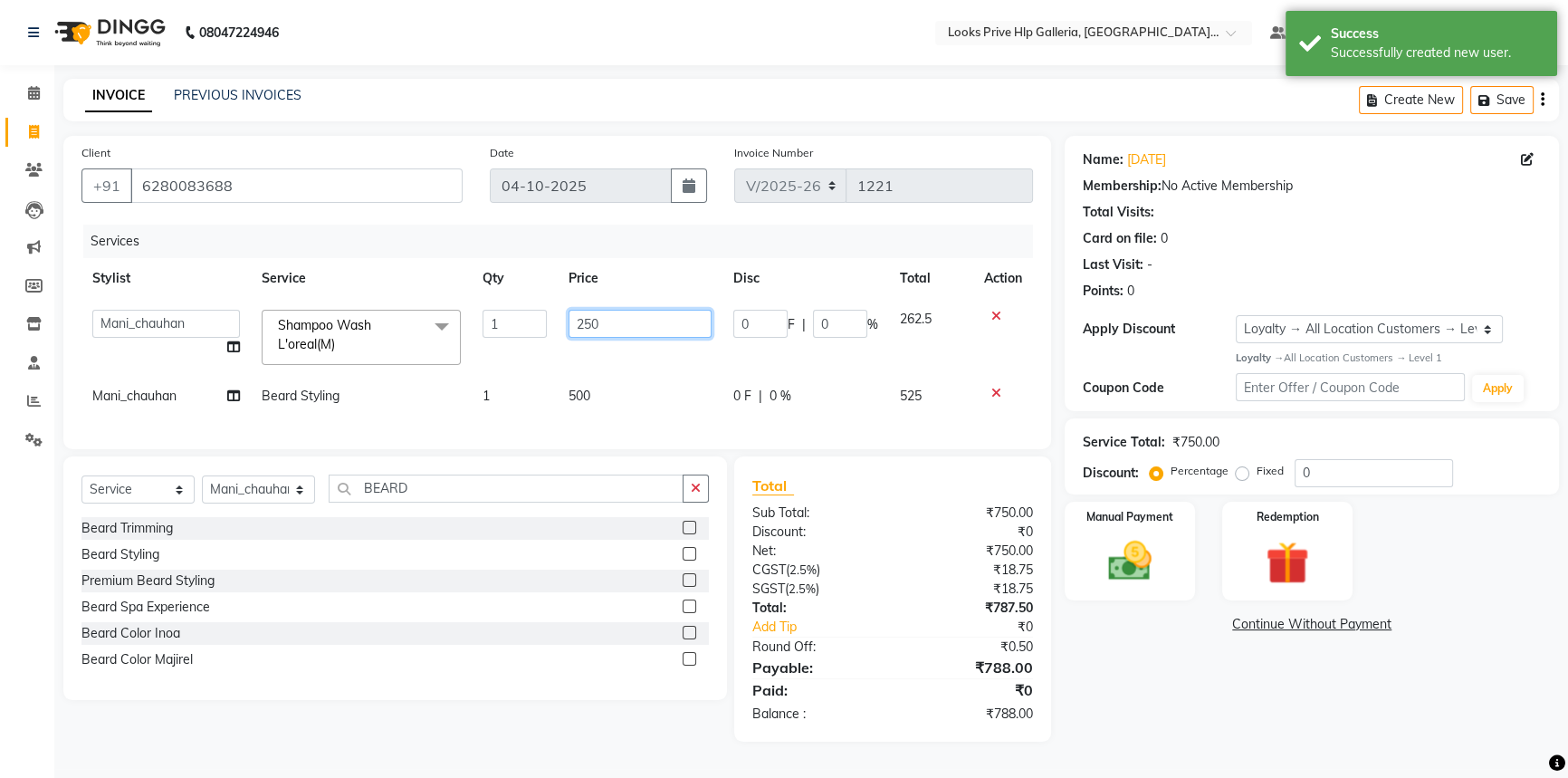
click at [613, 317] on input "250" at bounding box center [640, 323] width 143 height 28
type input "2"
type input "300"
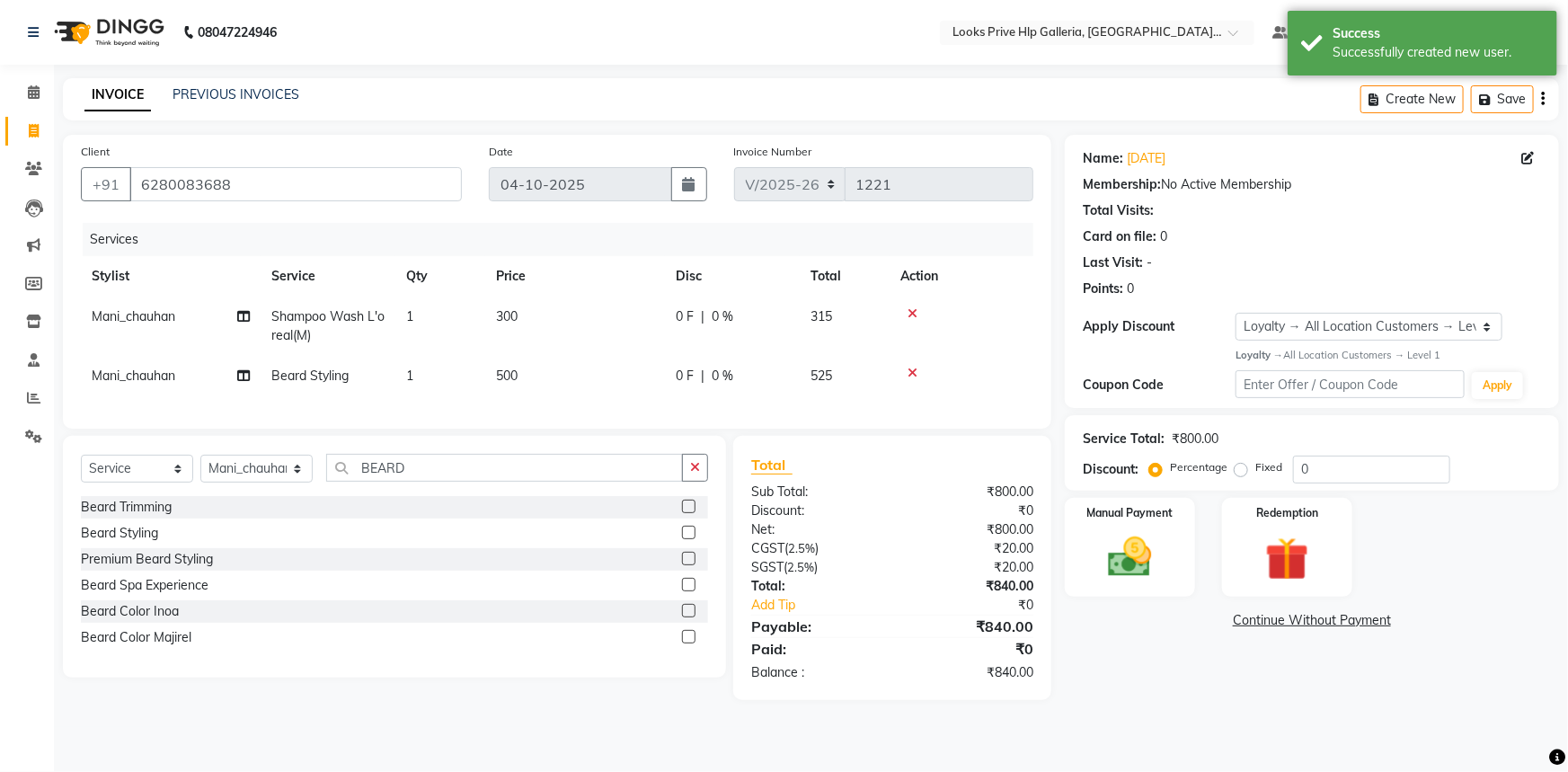
click at [672, 544] on div "Beard Styling" at bounding box center [393, 533] width 627 height 22
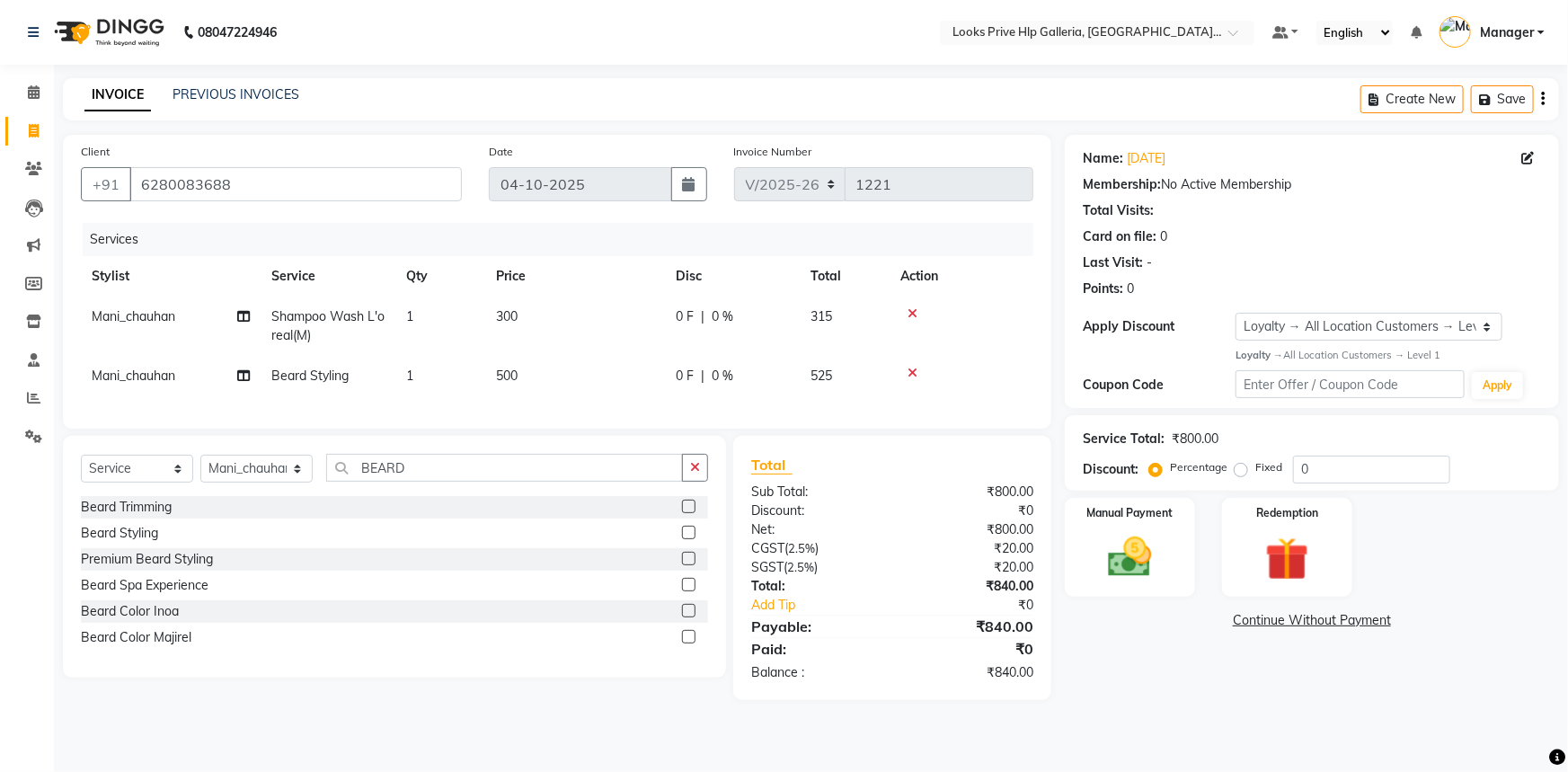
click at [118, 315] on span "Mani_chauhan" at bounding box center [132, 316] width 83 height 16
select select "71866"
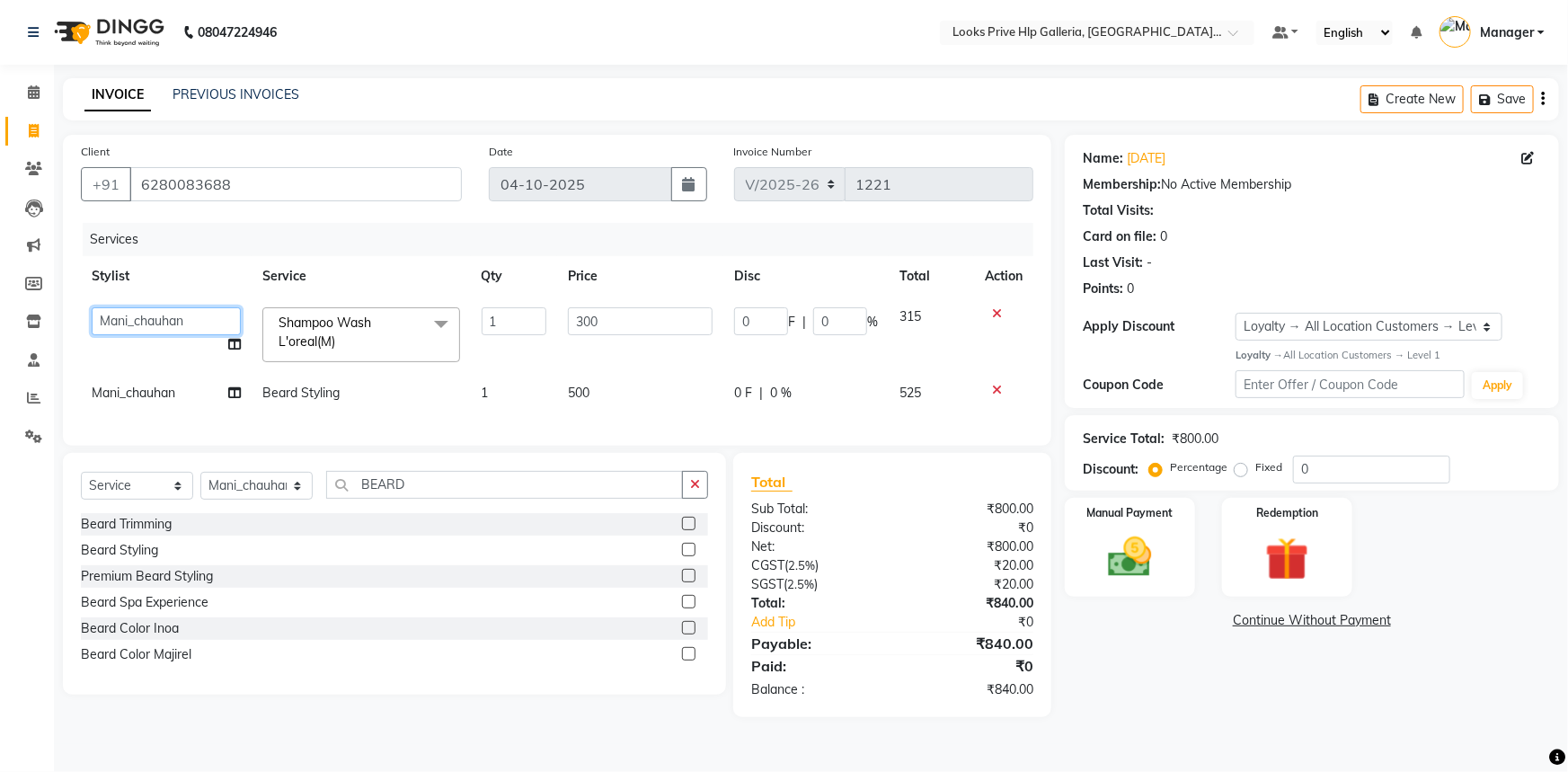
click at [123, 324] on select "Arshdeep Arya Counter_Sales Gourav_pdct Gurdeep_Nails+MKP Manager Mani_chauhan …" at bounding box center [165, 321] width 149 height 28
select select "85376"
drag, startPoint x: 112, startPoint y: 314, endPoint x: 113, endPoint y: 333, distance: 19.0
click at [113, 317] on select "Arshdeep Arya Counter_Sales Gourav_pdct Gurdeep_Nails+MKP Manager Mani_chauhan …" at bounding box center [165, 321] width 149 height 28
select select "71867"
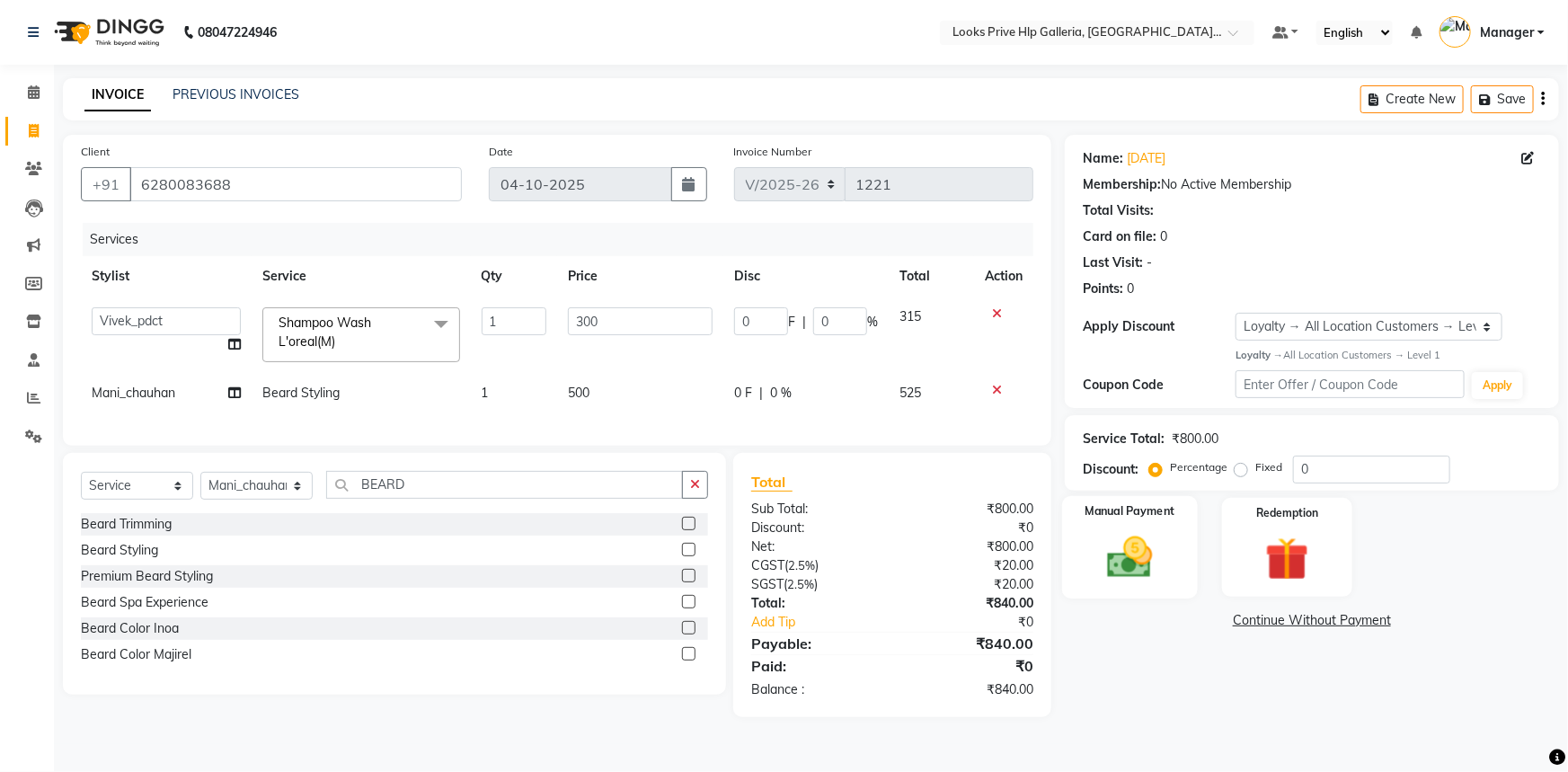
click at [1159, 546] on img at bounding box center [1129, 557] width 74 height 52
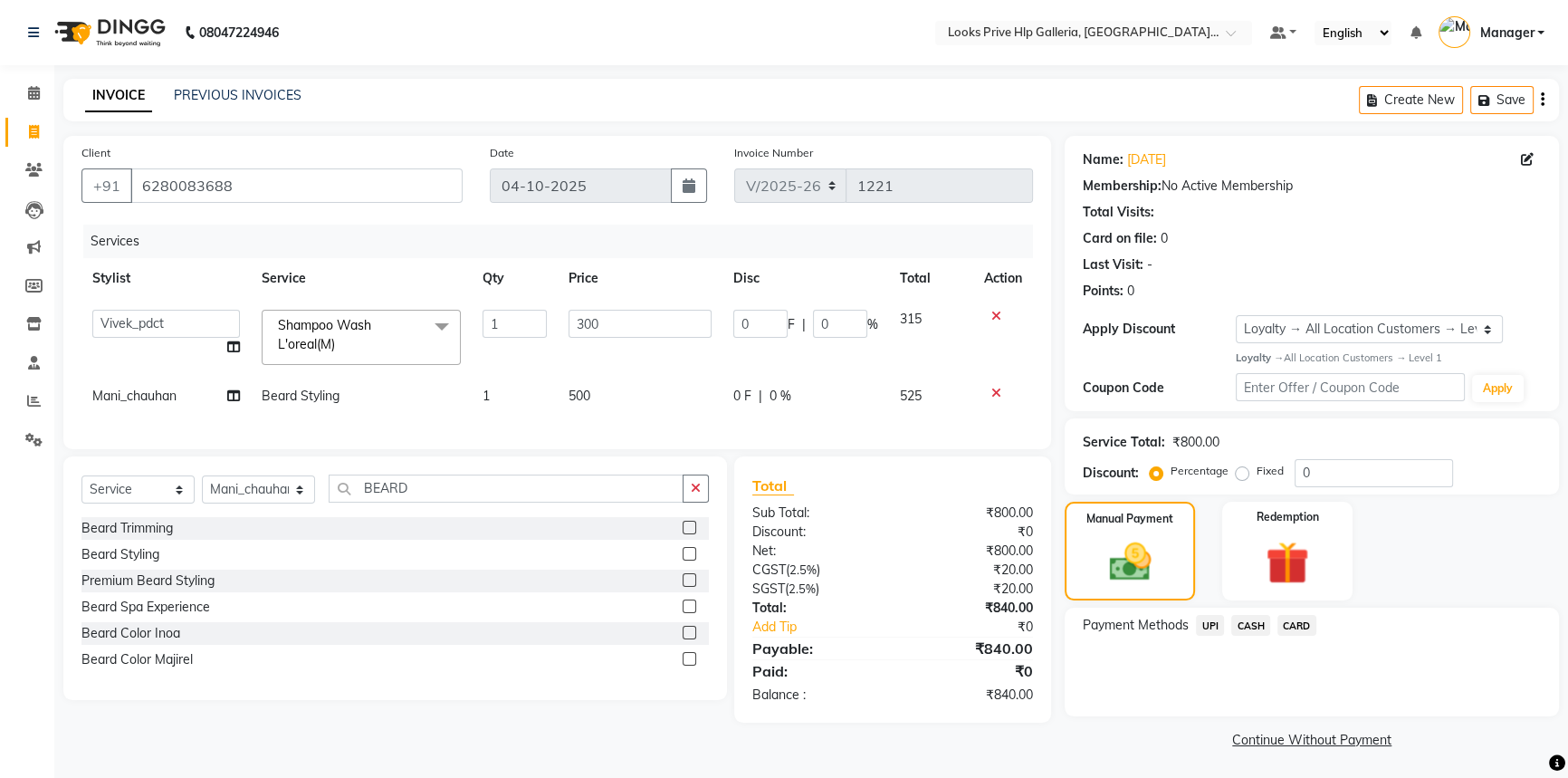
click at [1211, 625] on span "UPI" at bounding box center [1210, 626] width 28 height 21
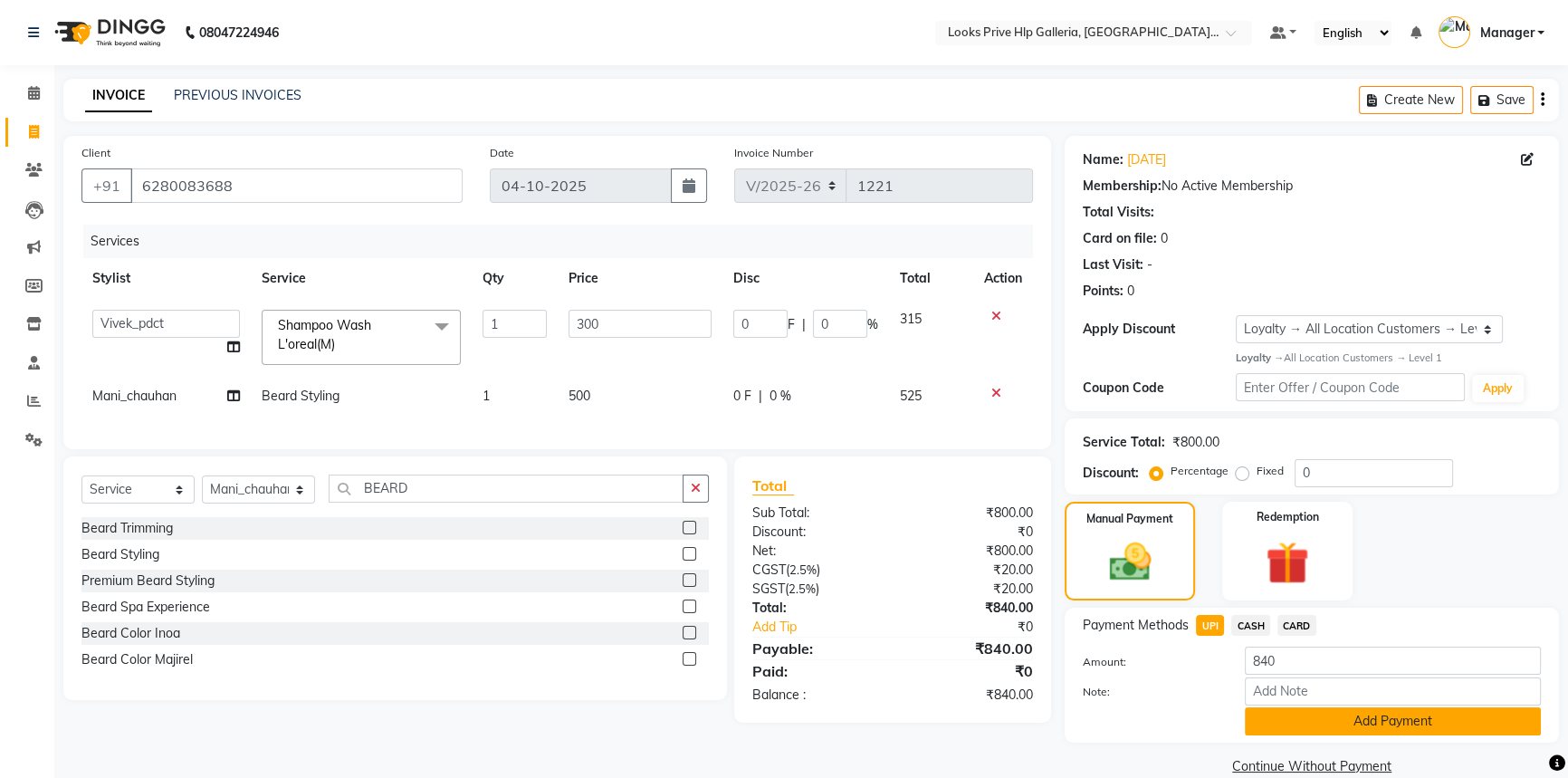
click at [1287, 716] on button "Add Payment" at bounding box center [1393, 721] width 296 height 28
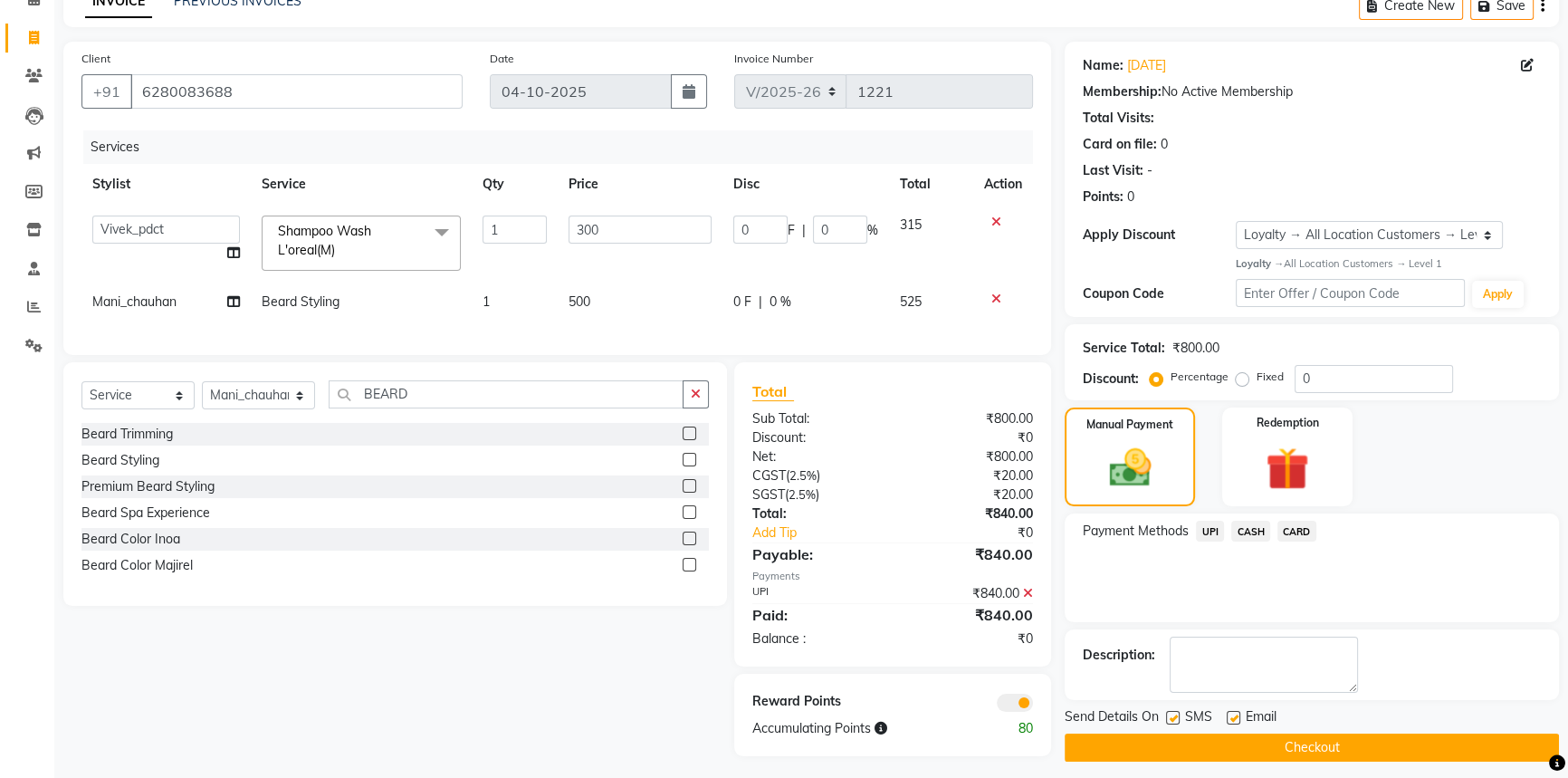
scroll to position [112, 0]
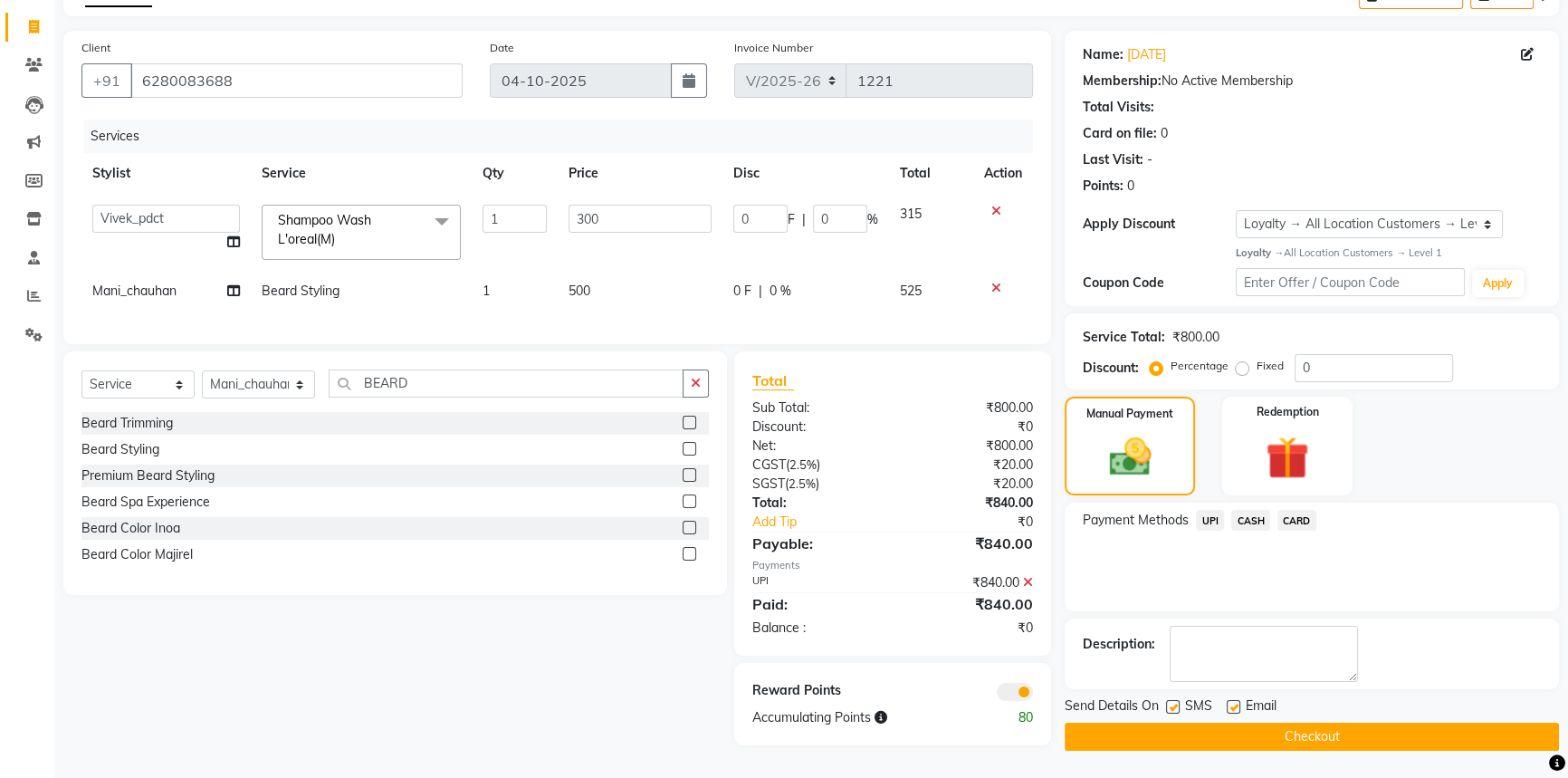
click at [1255, 731] on button "Checkout" at bounding box center [1312, 736] width 494 height 28
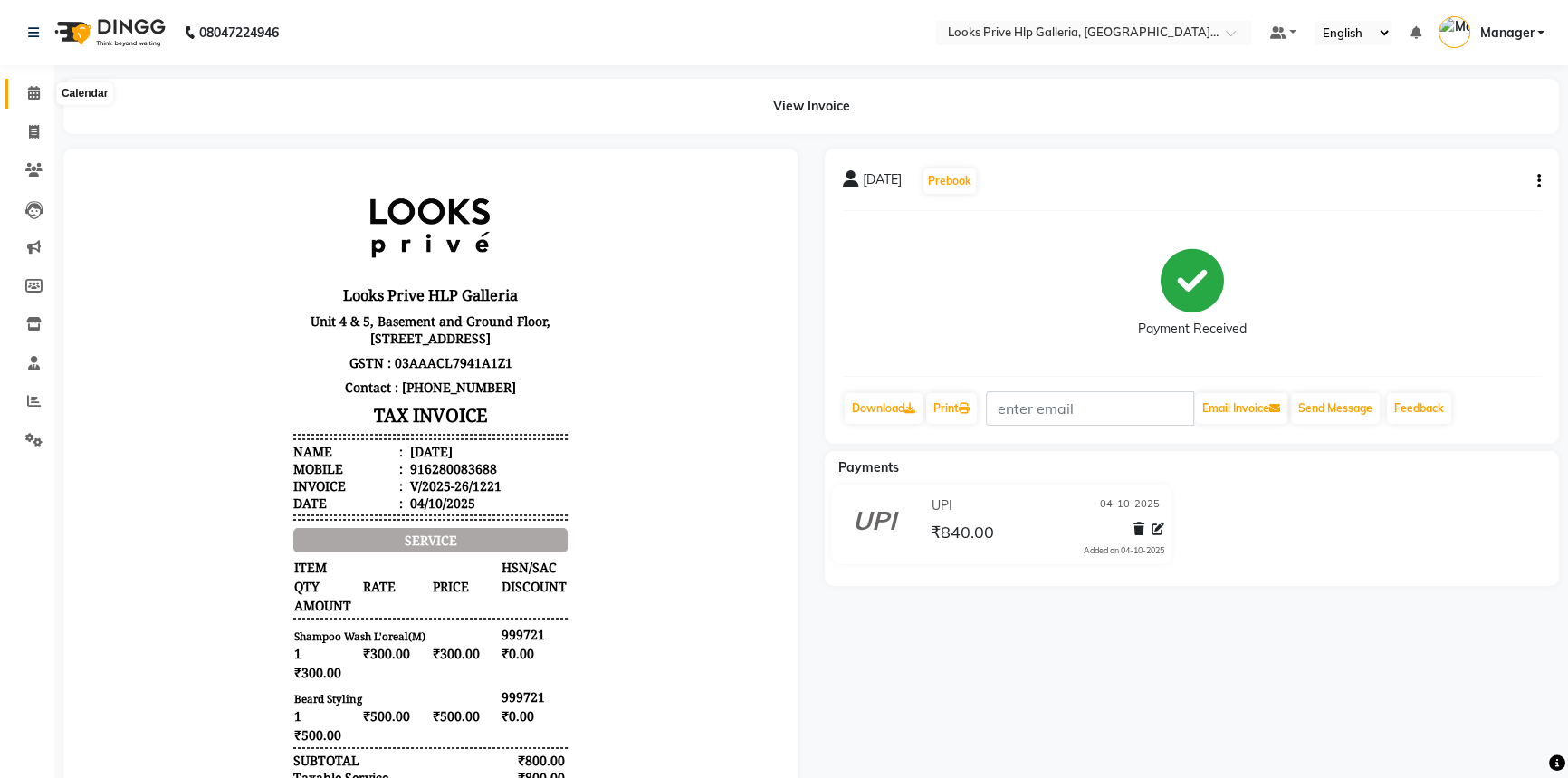
click at [33, 92] on icon at bounding box center [34, 93] width 12 height 14
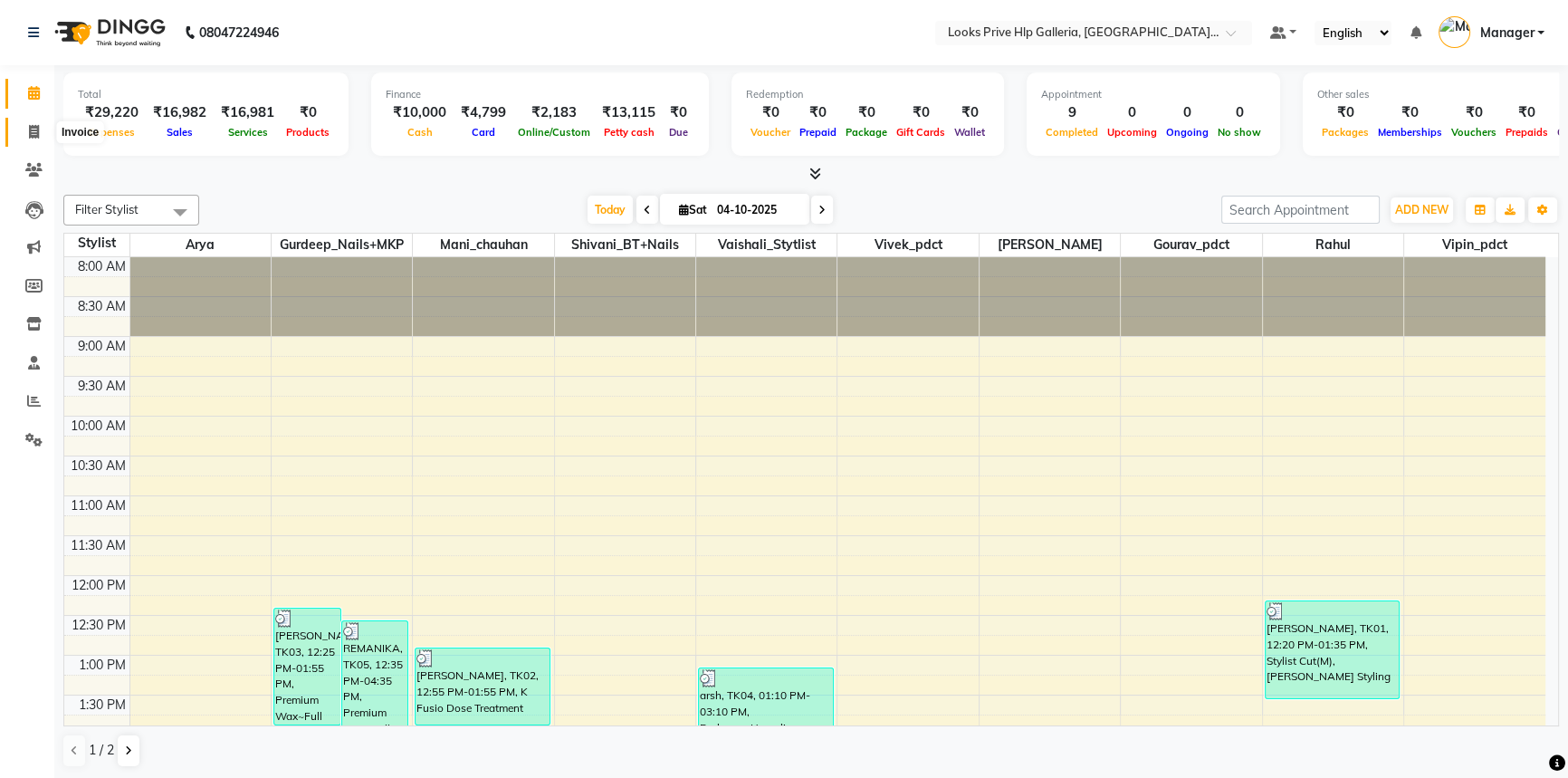
drag, startPoint x: 23, startPoint y: 124, endPoint x: 38, endPoint y: 126, distance: 15.1
click at [23, 126] on span at bounding box center [34, 133] width 32 height 21
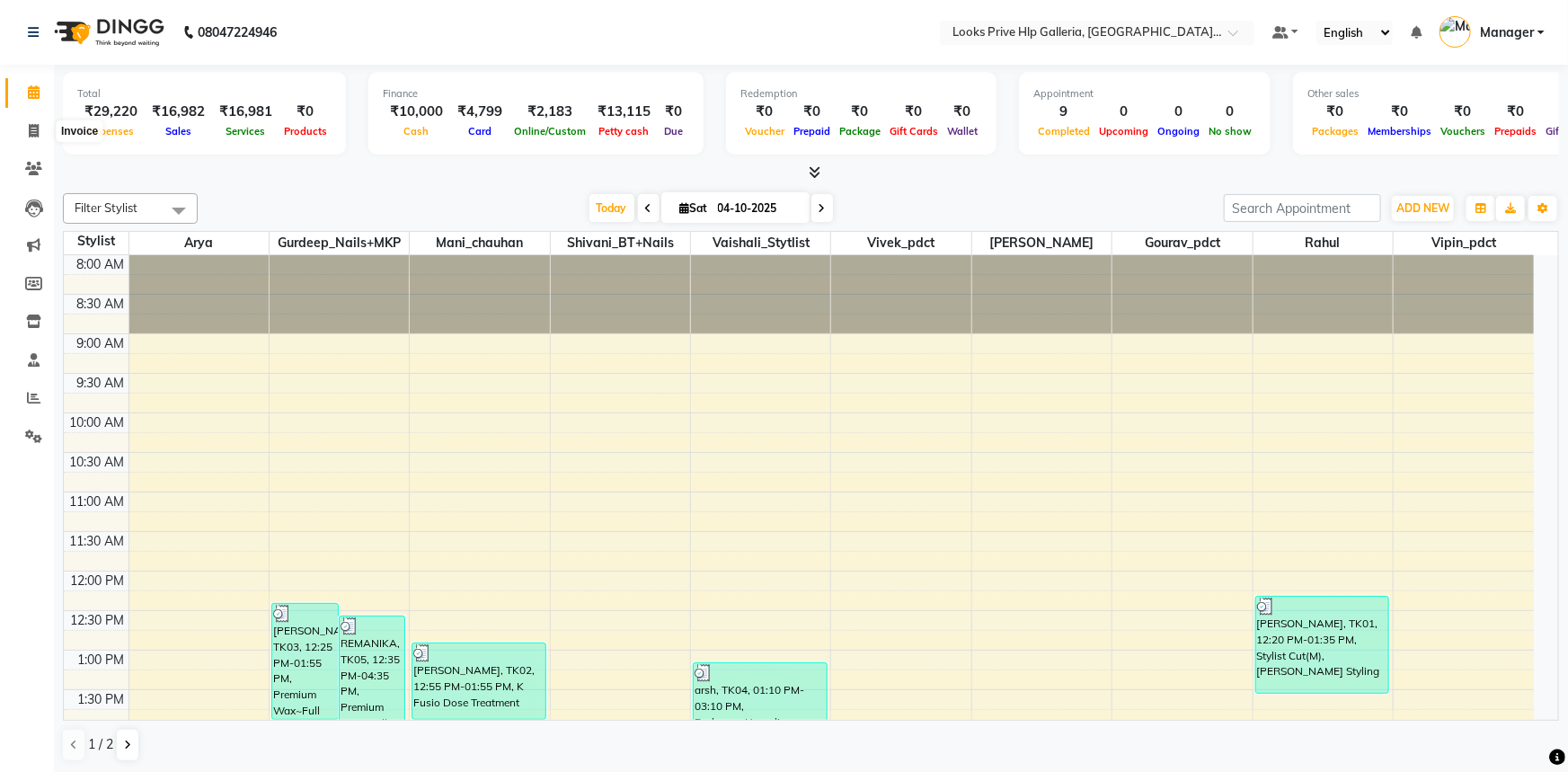
select select "service"
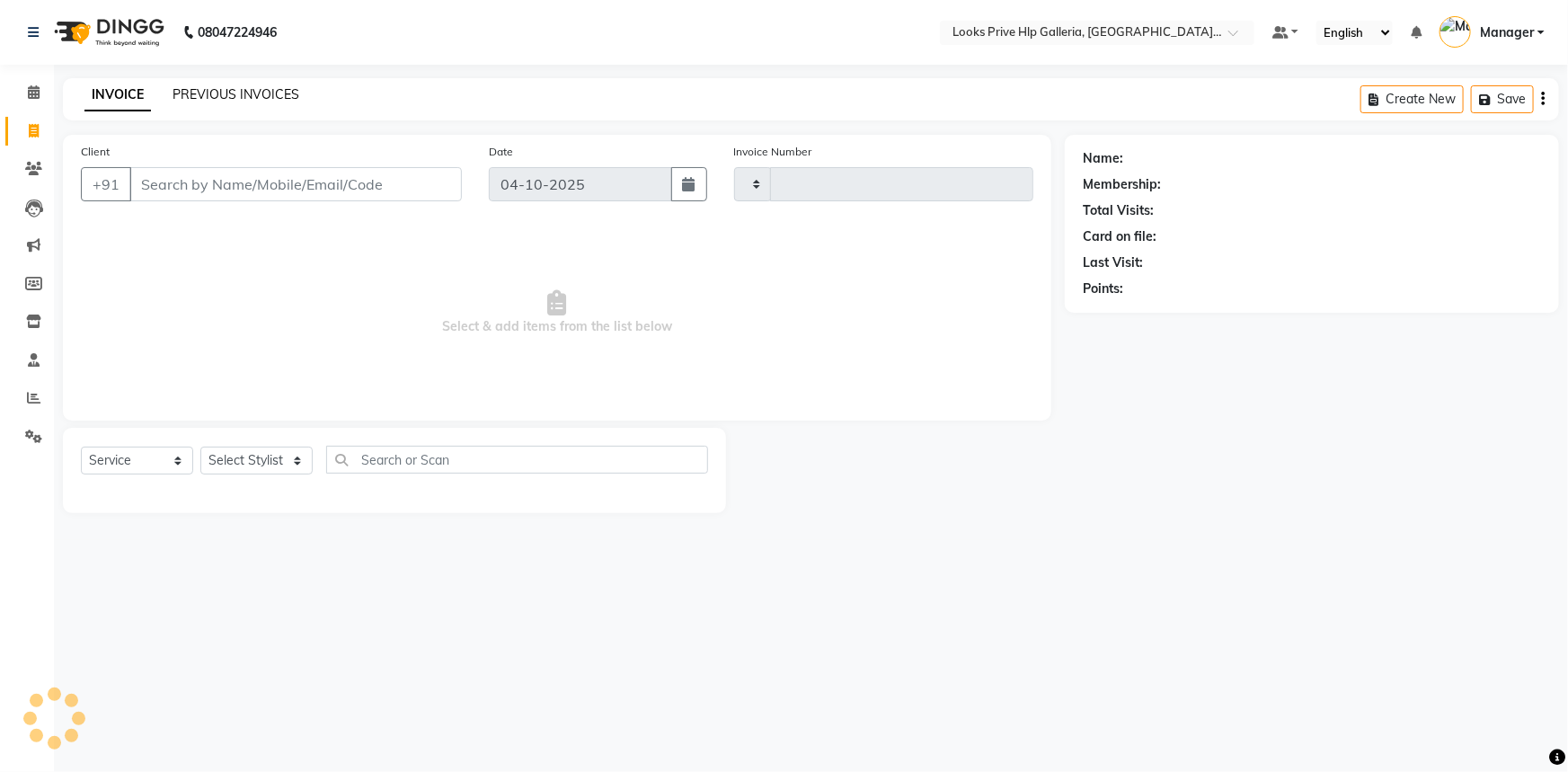
click at [216, 91] on link "PREVIOUS INVOICES" at bounding box center [236, 94] width 127 height 16
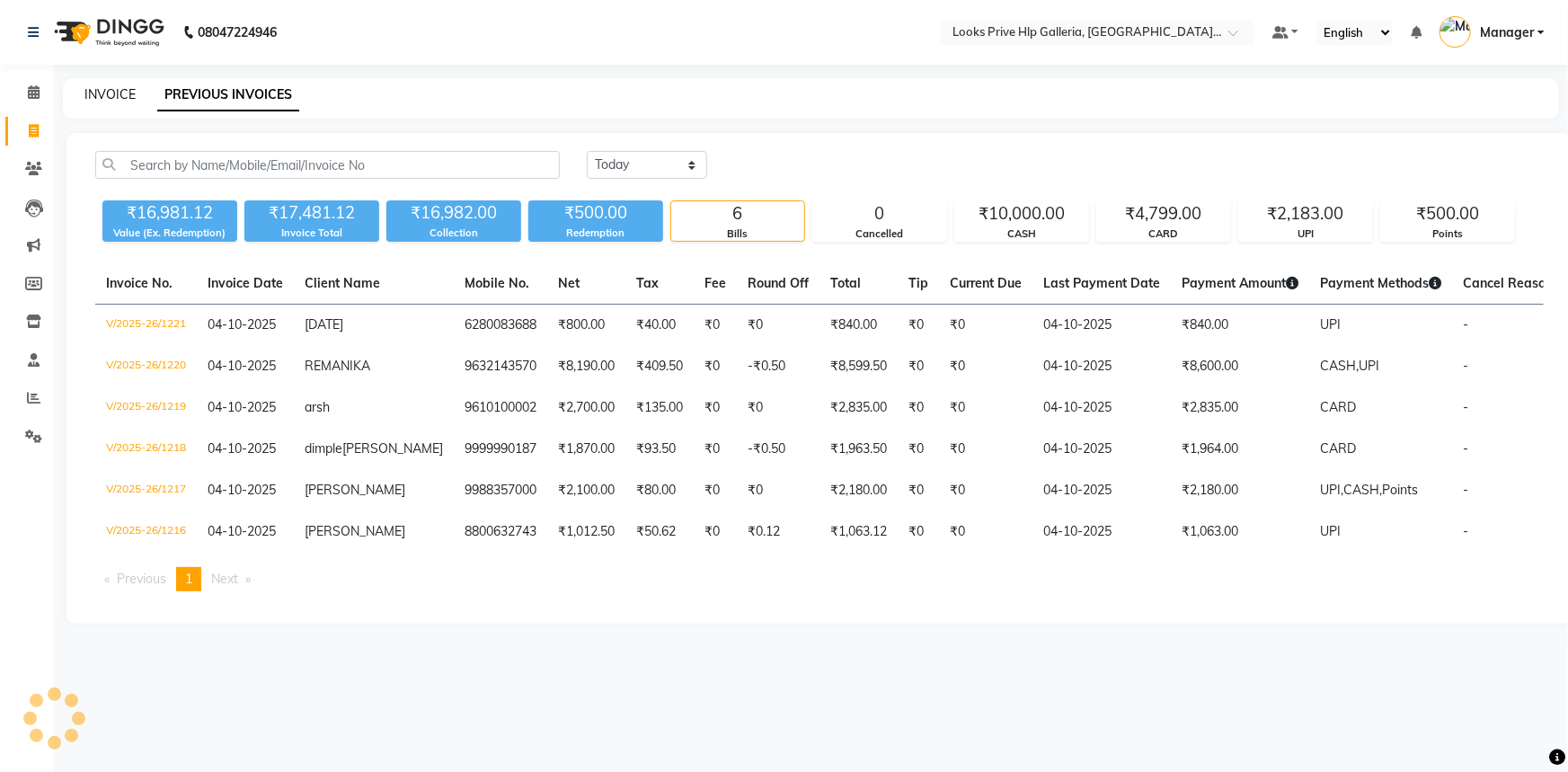
click at [133, 98] on div "INVOICE PREVIOUS INVOICES" at bounding box center [800, 95] width 1474 height 19
click at [131, 98] on link "INVOICE" at bounding box center [109, 94] width 51 height 16
select select "7937"
select select "service"
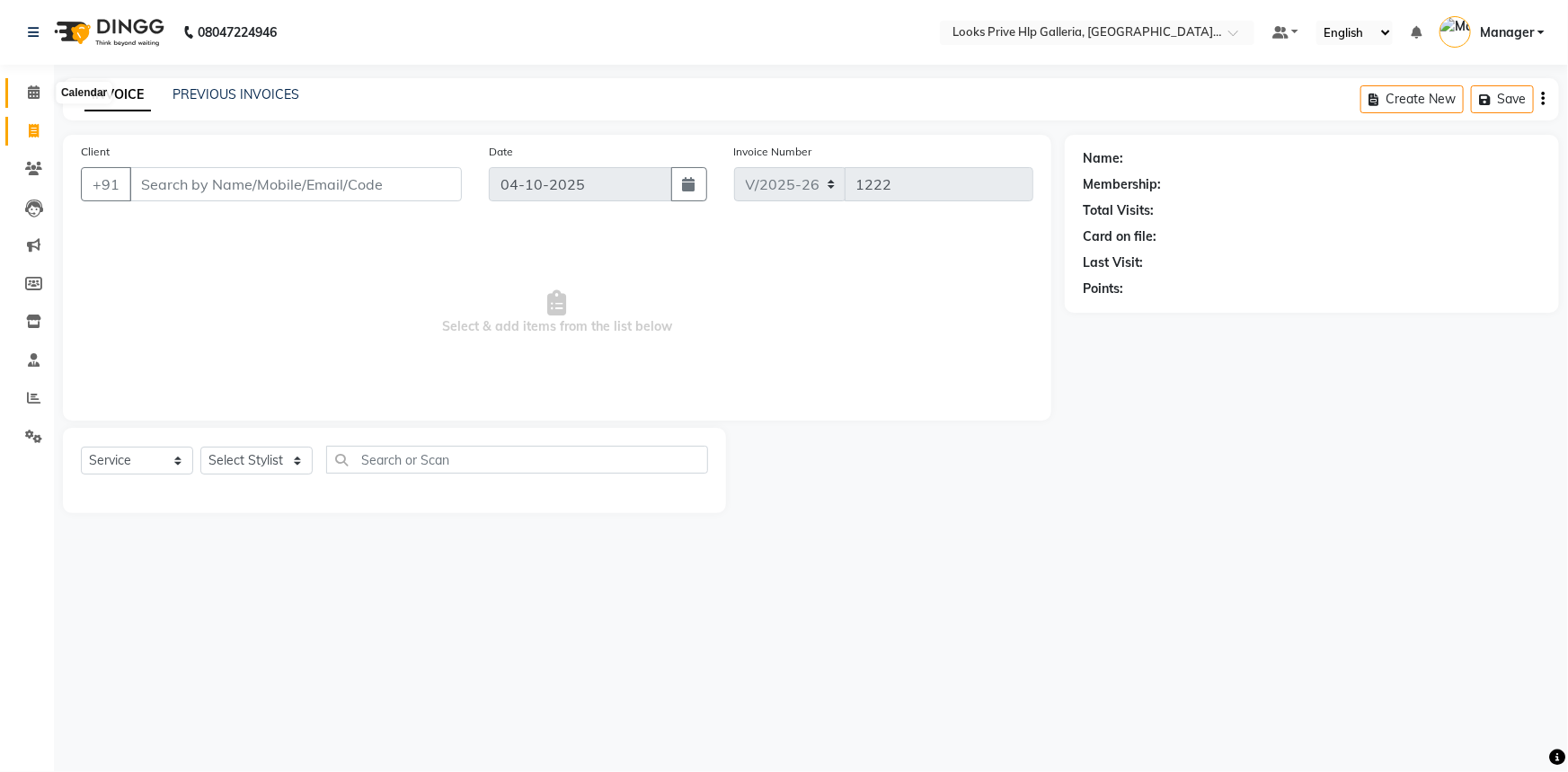
click at [24, 94] on span at bounding box center [34, 93] width 32 height 21
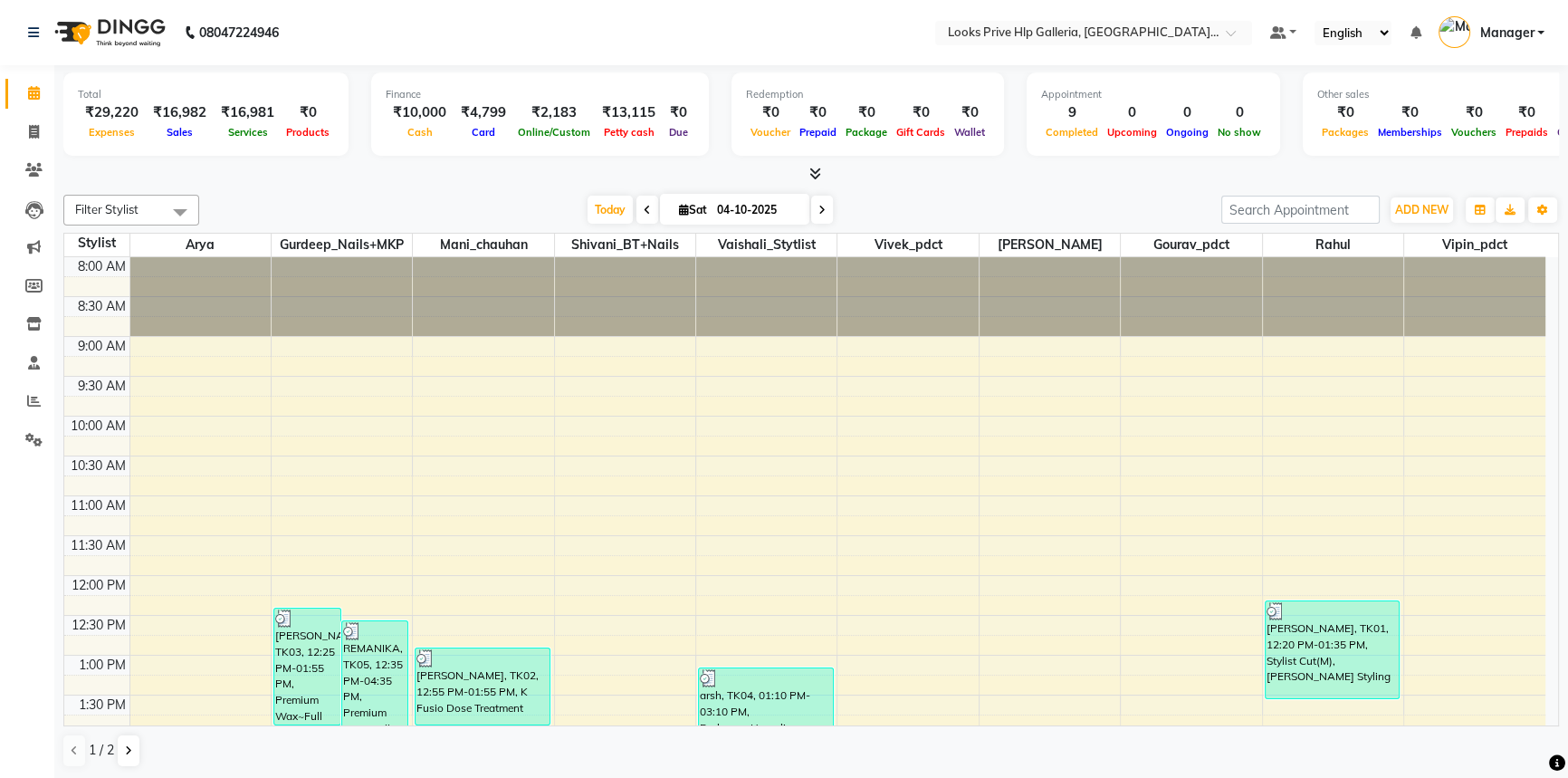
click at [329, 350] on div "8:00 AM 8:30 AM 9:00 AM 9:30 AM 10:00 AM 10:30 AM 11:00 AM 11:30 AM 12:00 PM 12…" at bounding box center [804, 775] width 1481 height 1035
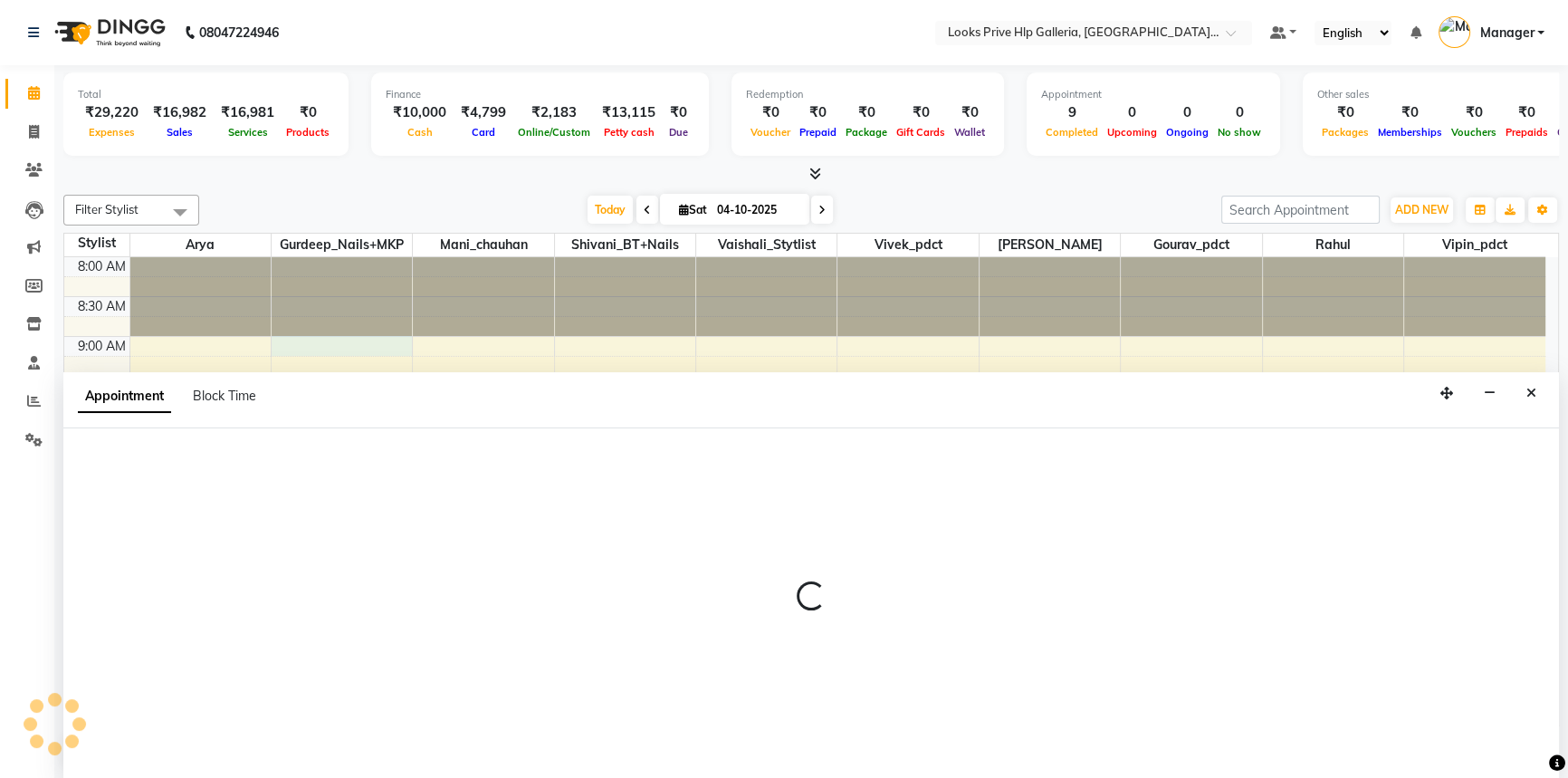
select select "71863"
select select "540"
select select "tentative"
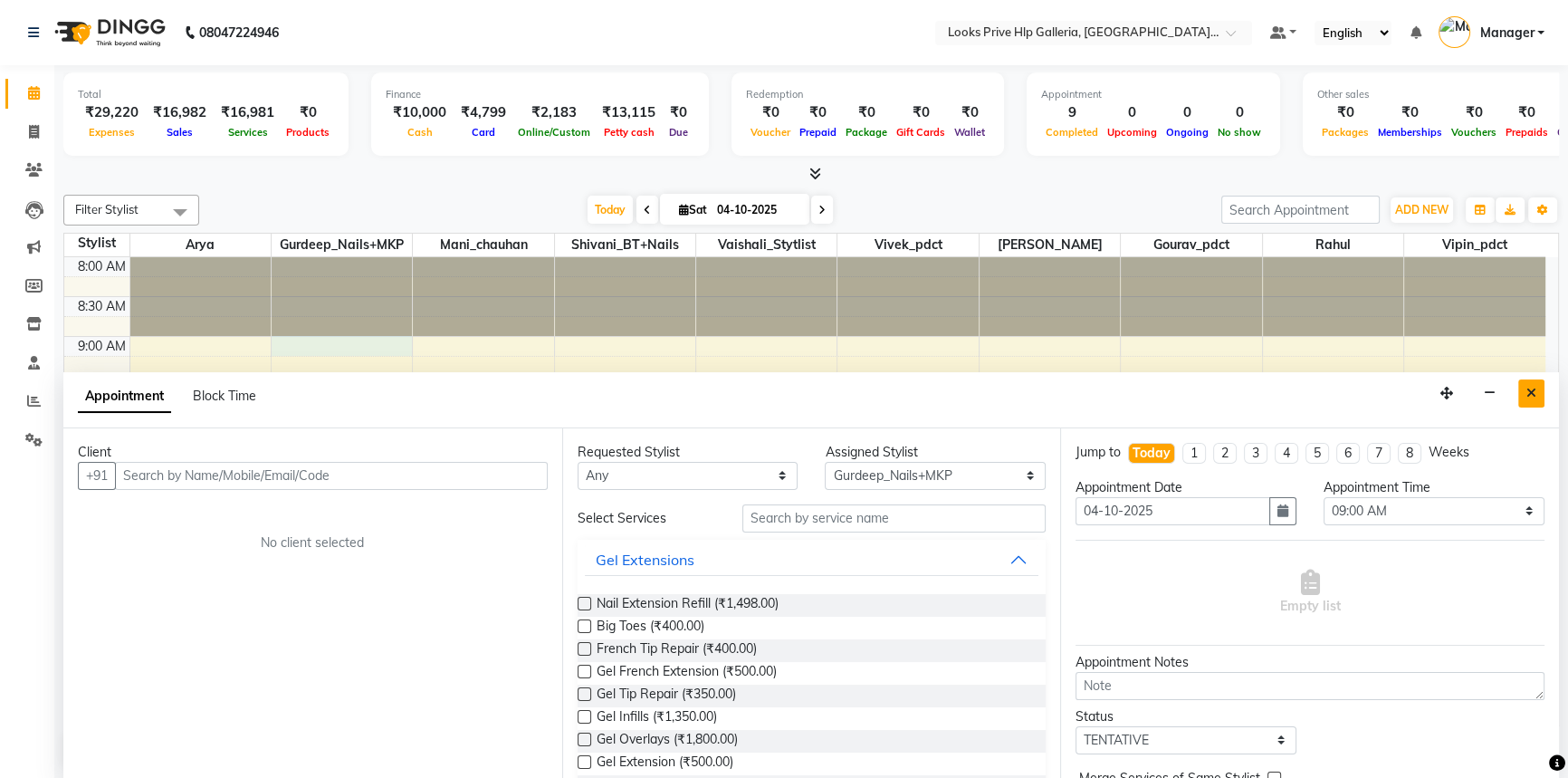
click at [1523, 385] on button "Close" at bounding box center [1531, 393] width 26 height 28
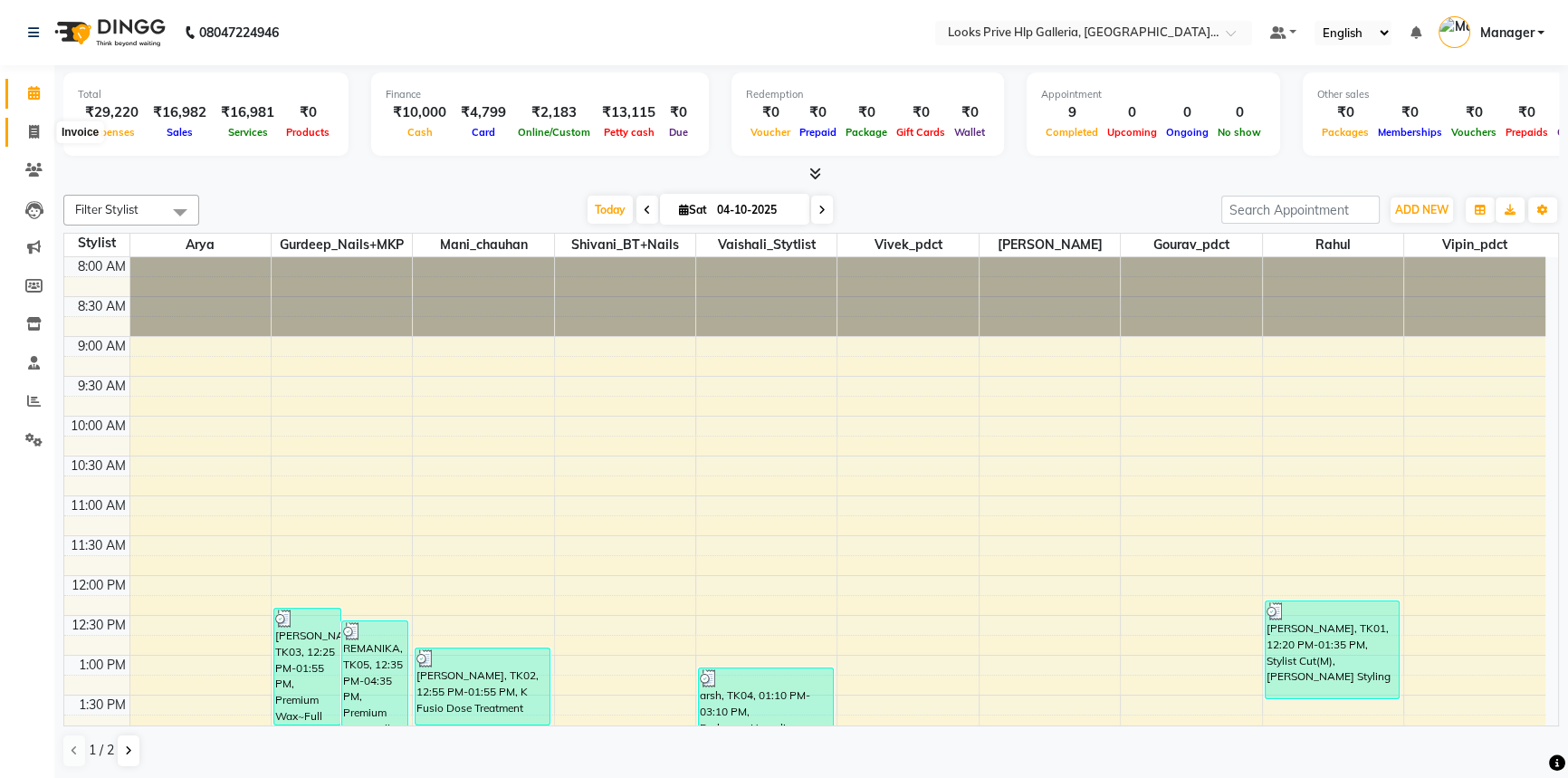
click at [37, 122] on span at bounding box center [34, 133] width 32 height 21
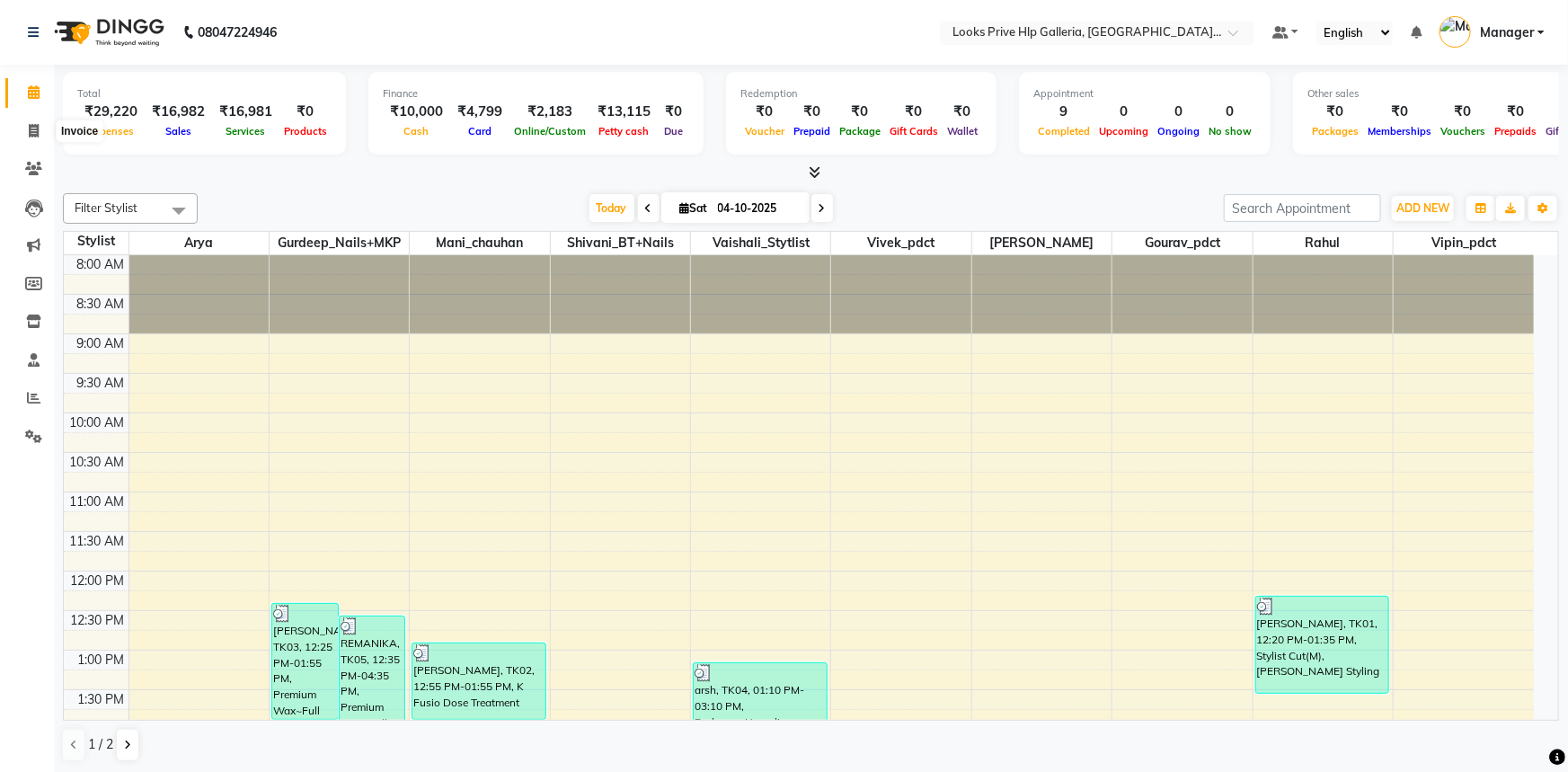
select select "service"
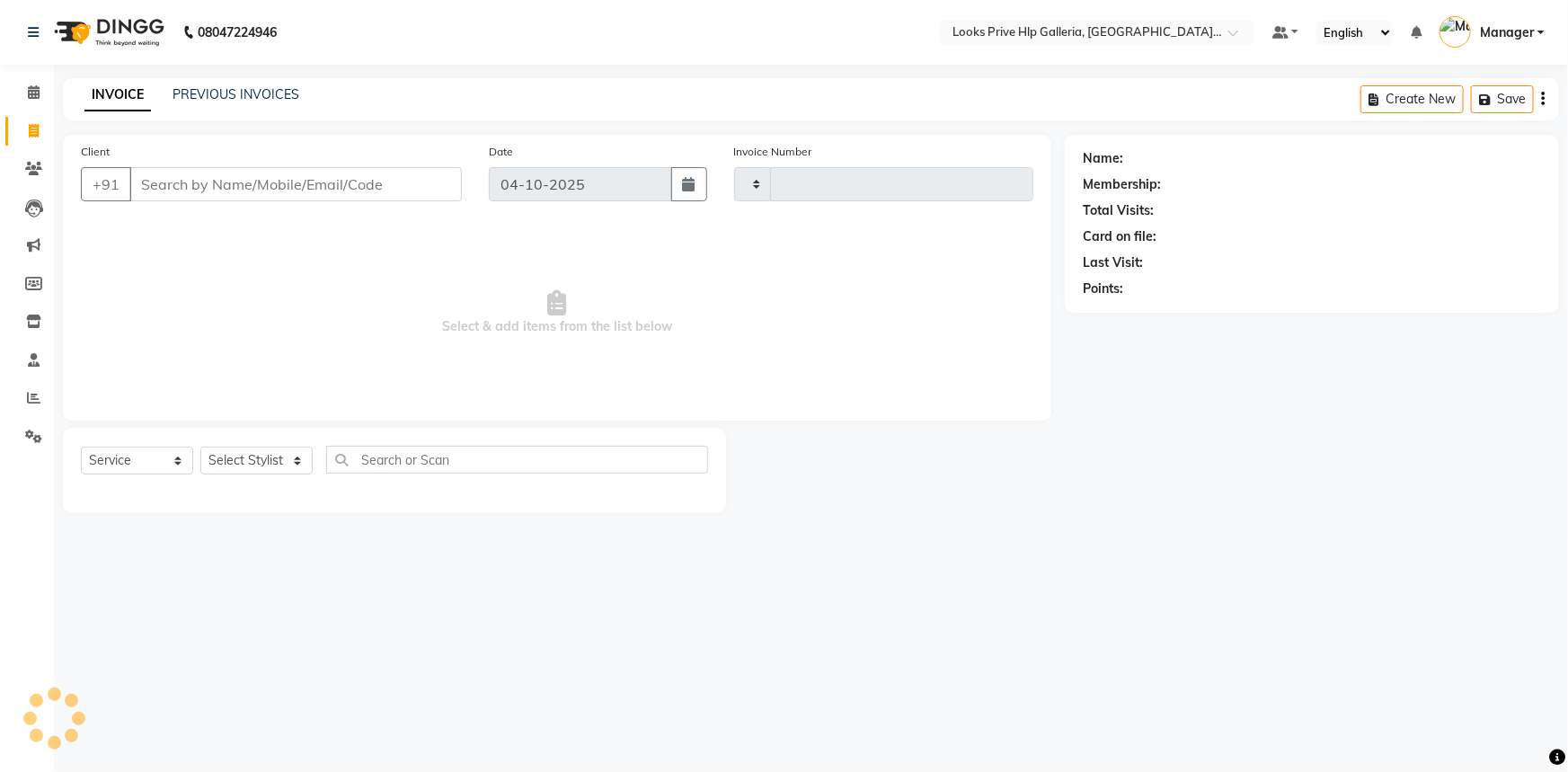
type input "1222"
select select "7937"
click at [281, 451] on select "Select Stylist [PERSON_NAME] Counter_Sales Gourav_pdct Gurdeep_Nails+MKP Manage…" at bounding box center [256, 460] width 112 height 28
select select "92168"
click at [201, 446] on select "Select Stylist [PERSON_NAME] Counter_Sales Gourav_pdct Gurdeep_Nails+MKP Manage…" at bounding box center [256, 460] width 112 height 28
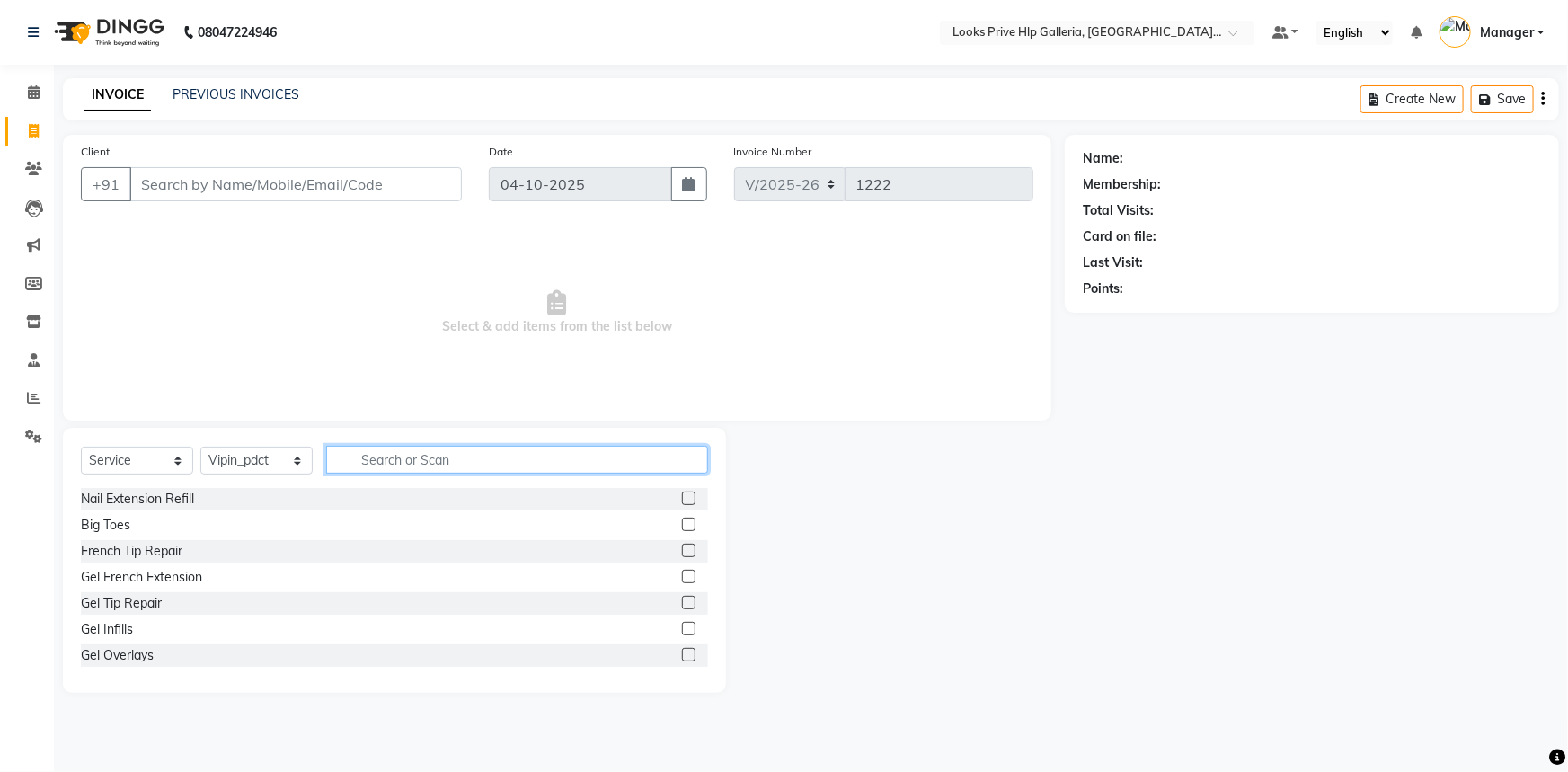
click at [450, 461] on input "text" at bounding box center [517, 459] width 382 height 28
type input "FOOT"
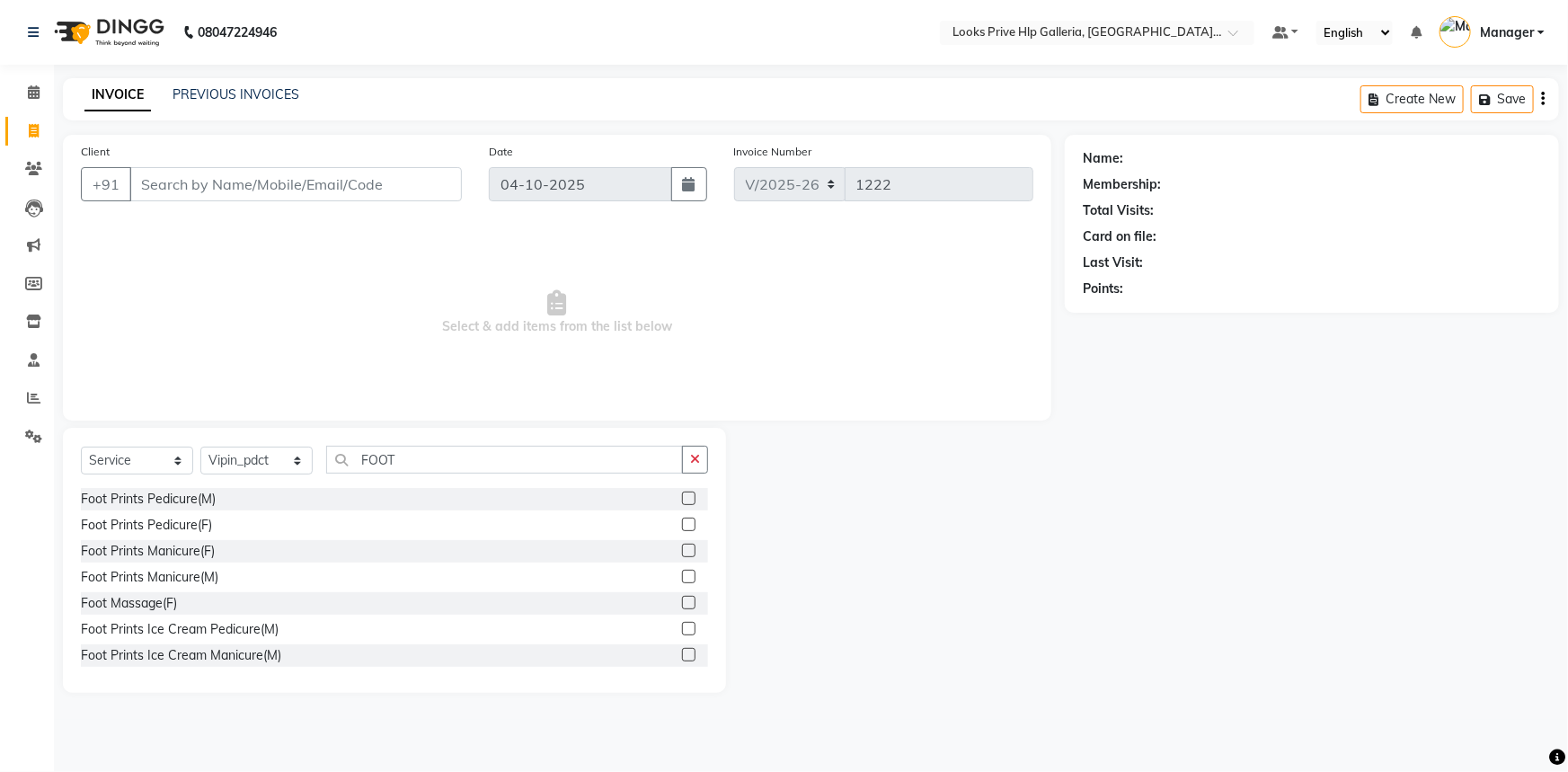
click at [682, 502] on label at bounding box center [689, 498] width 13 height 13
click at [682, 502] on input "checkbox" at bounding box center [688, 499] width 12 height 12
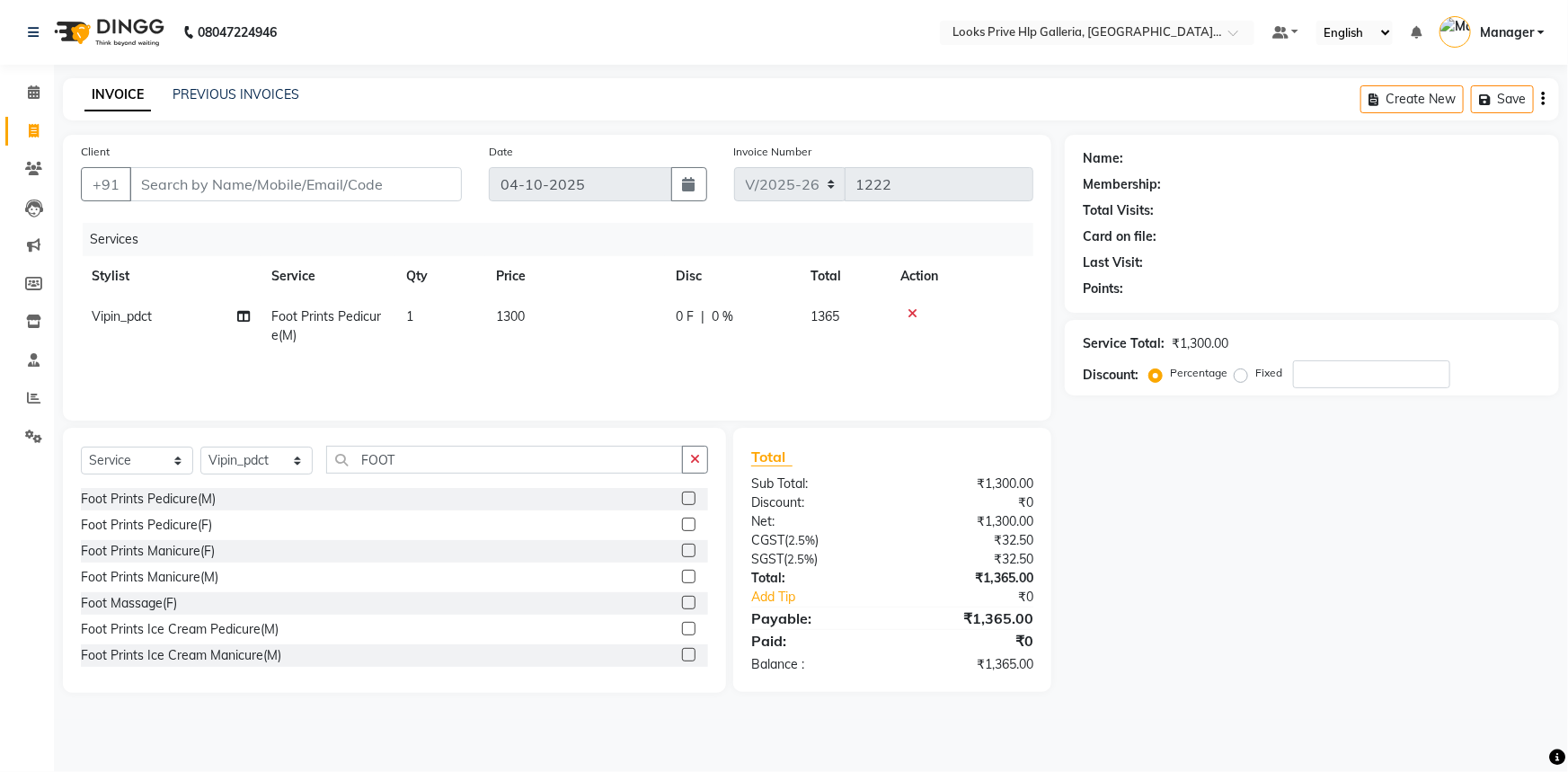
click at [682, 495] on label at bounding box center [689, 498] width 13 height 13
click at [682, 495] on input "checkbox" at bounding box center [688, 499] width 12 height 12
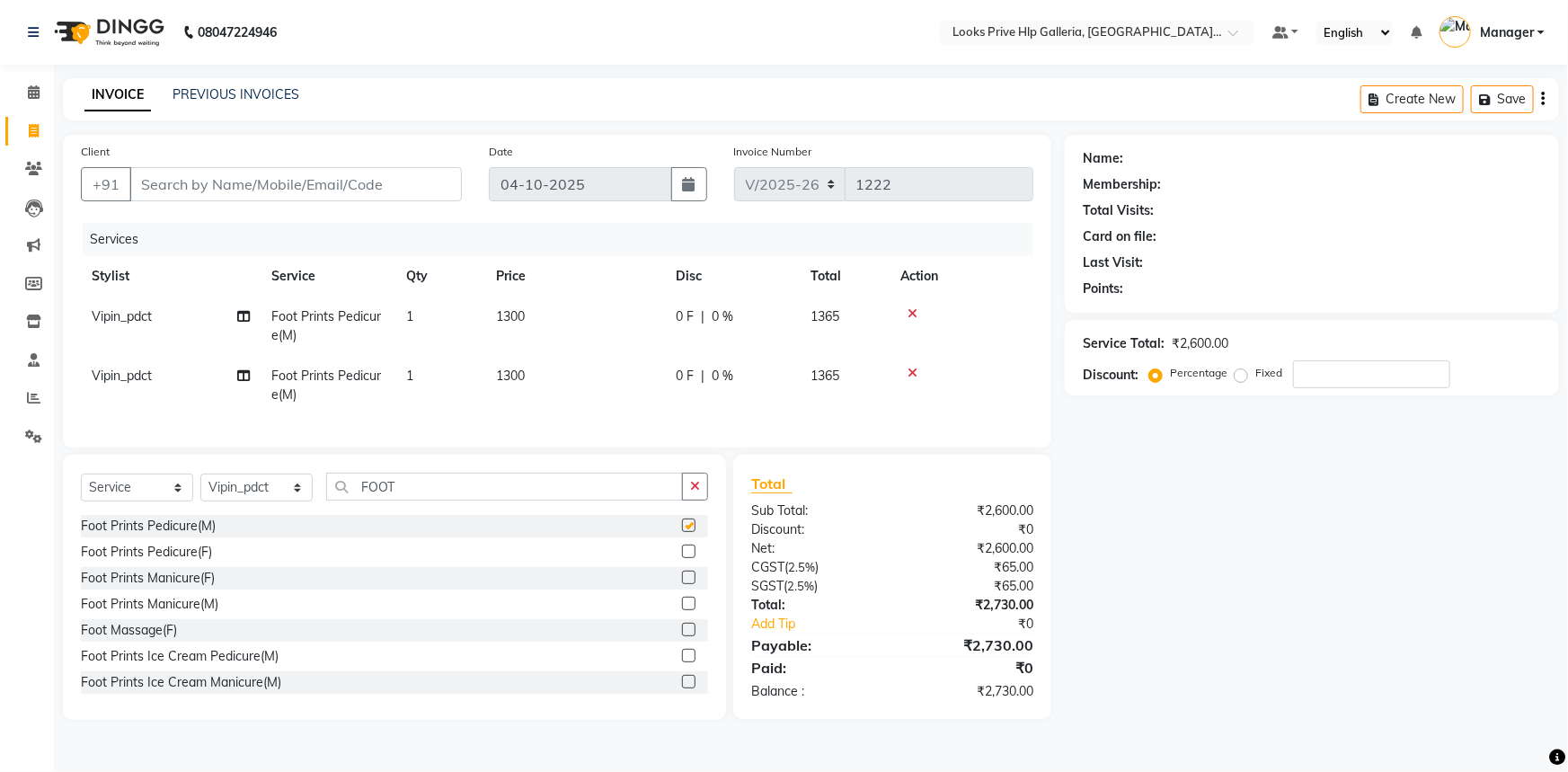
checkbox input "false"
click at [524, 312] on span "1300" at bounding box center [511, 316] width 29 height 16
select select "92168"
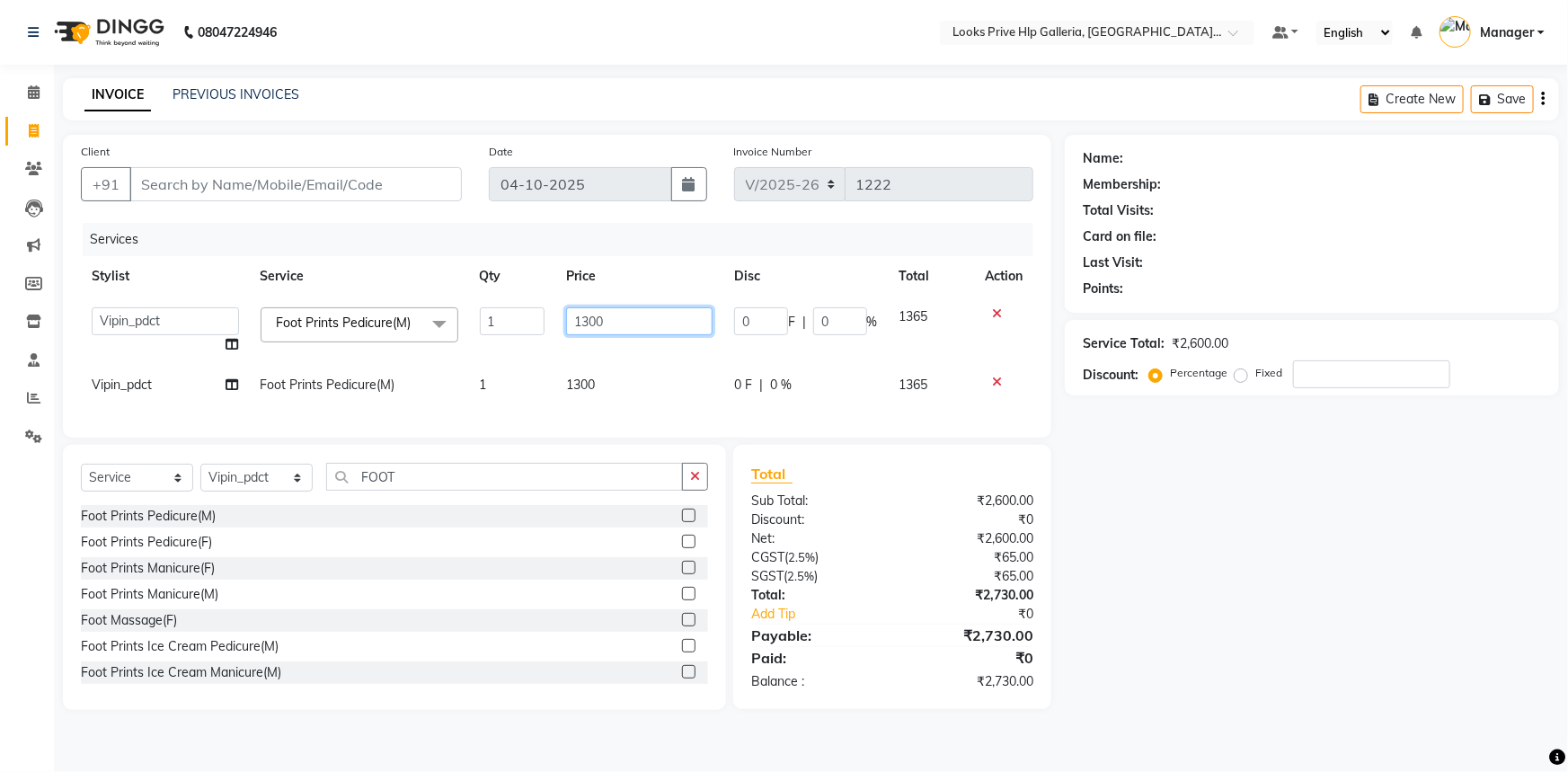
click at [591, 320] on input "1300" at bounding box center [639, 321] width 147 height 28
type input "1500"
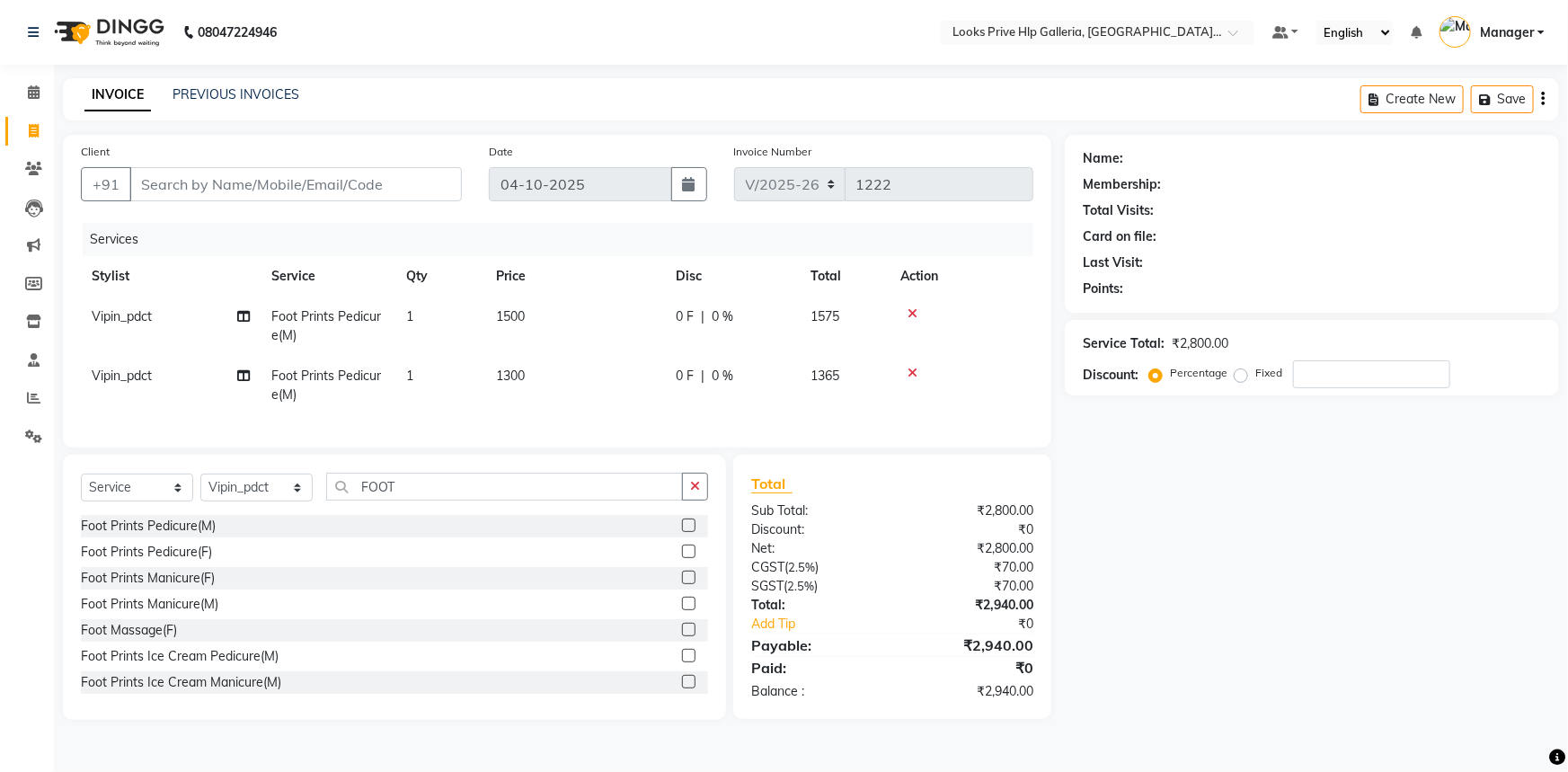
click at [578, 383] on td "1300" at bounding box center [575, 386] width 179 height 60
select select "92168"
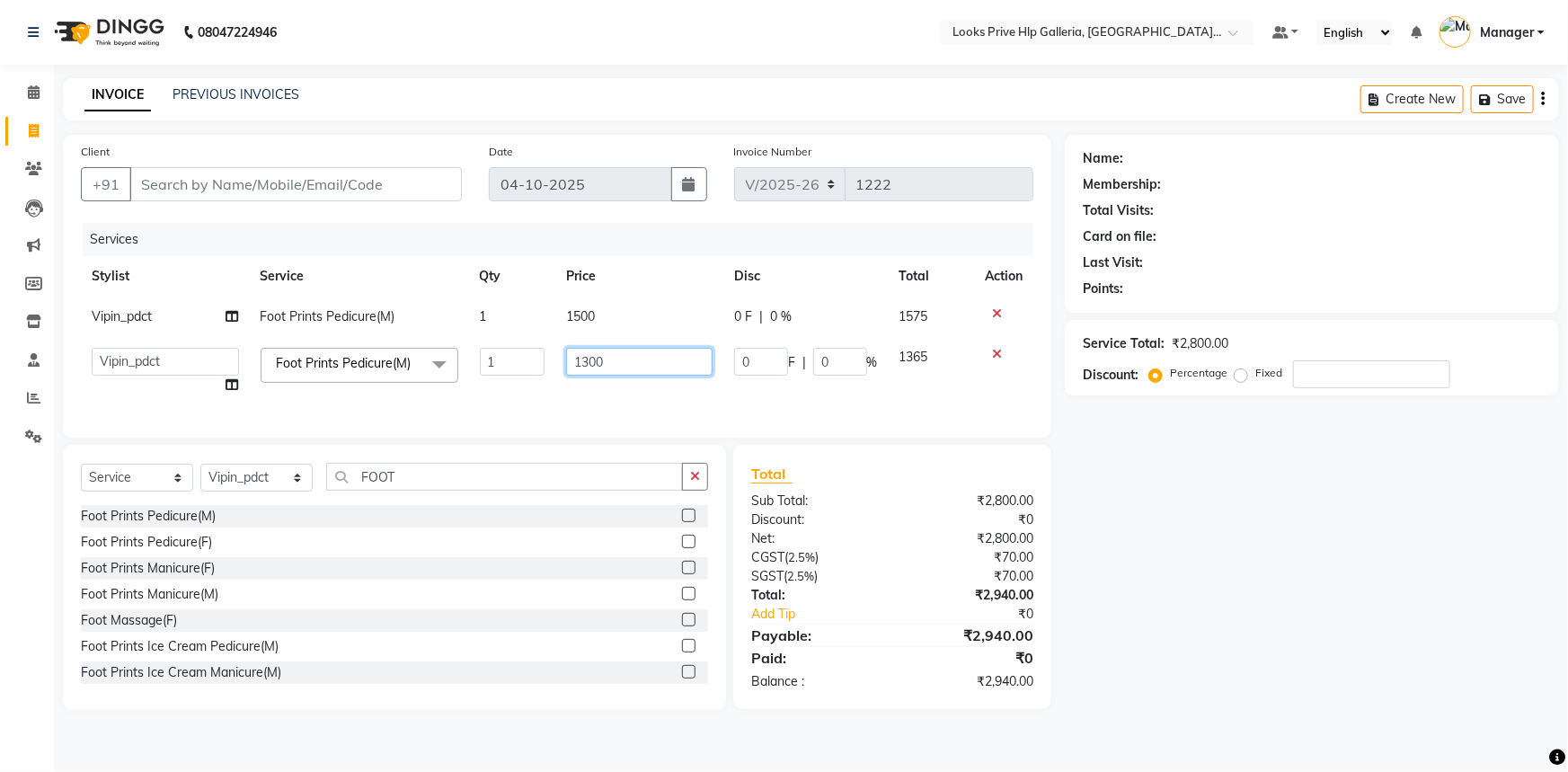
click at [589, 360] on input "1300" at bounding box center [639, 361] width 147 height 28
type input "1500"
click at [840, 453] on div "Client +91 Date 04-10-2025 Invoice Number V/2025 V/2025-26 1222 Services Stylis…" at bounding box center [557, 422] width 1015 height 575
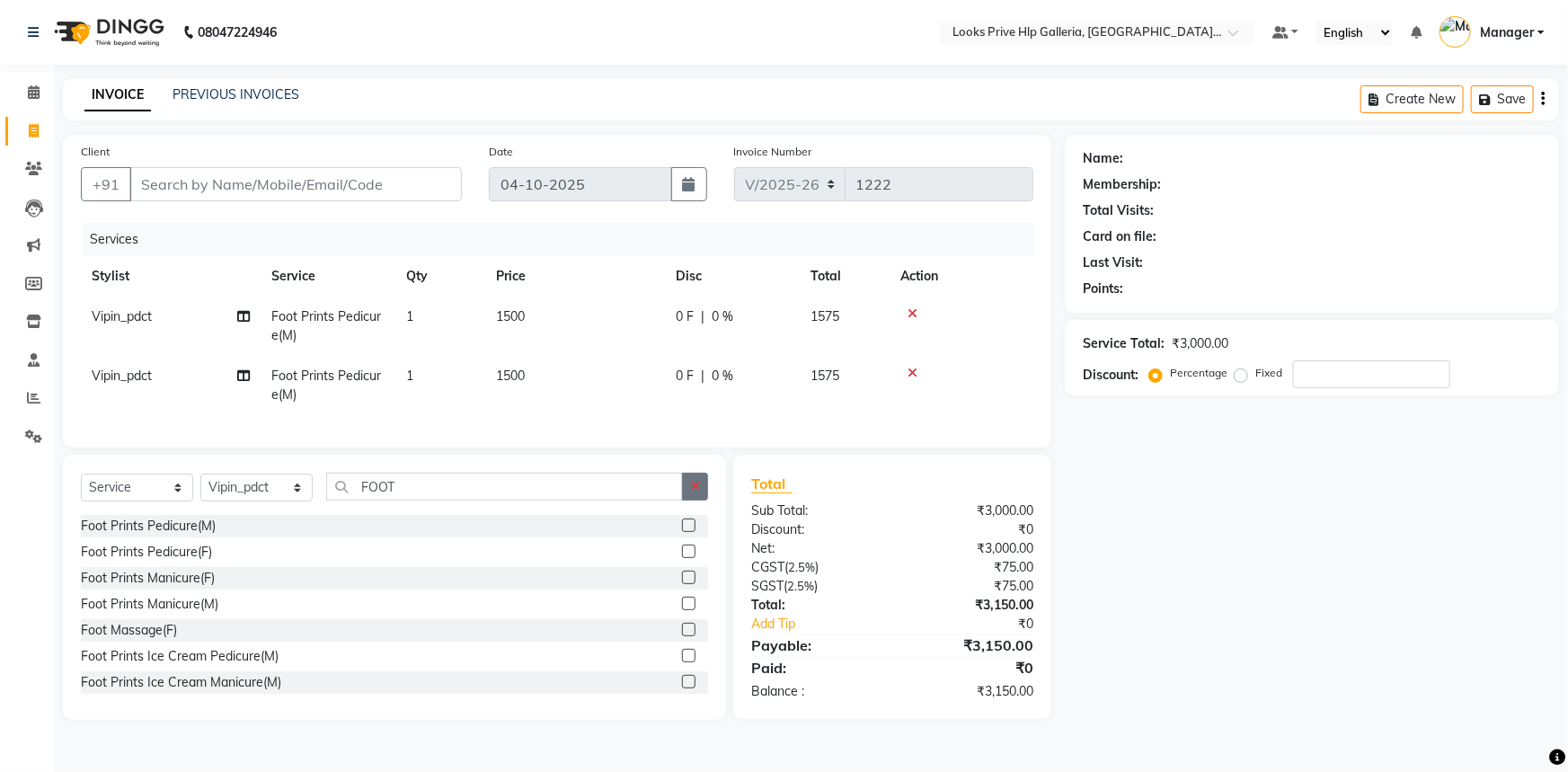
click at [701, 495] on button "button" at bounding box center [695, 486] width 26 height 28
click at [128, 372] on span "Vipin_pdct" at bounding box center [121, 375] width 60 height 16
select select "92168"
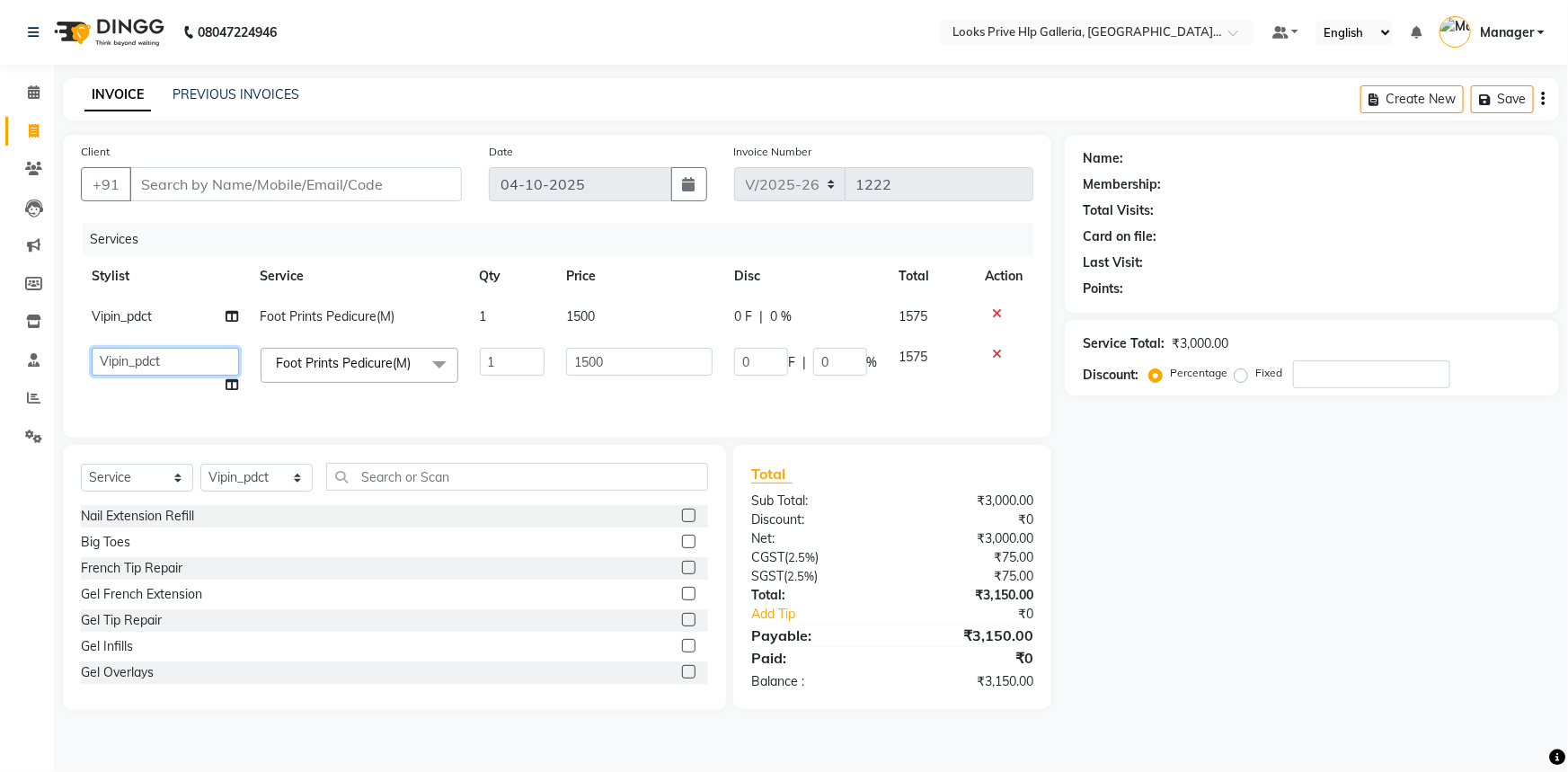
click at [154, 365] on select "Arshdeep Arya Counter_Sales Gourav_pdct Gurdeep_Nails+MKP Manager Mani_chauhan …" at bounding box center [165, 361] width 148 height 28
select select "85376"
click at [186, 368] on select "Arshdeep Arya Counter_Sales Gourav_pdct Gurdeep_Nails+MKP Manager Mani_chauhan …" at bounding box center [165, 361] width 148 height 28
select select "71867"
click at [346, 172] on input "Client" at bounding box center [296, 184] width 332 height 35
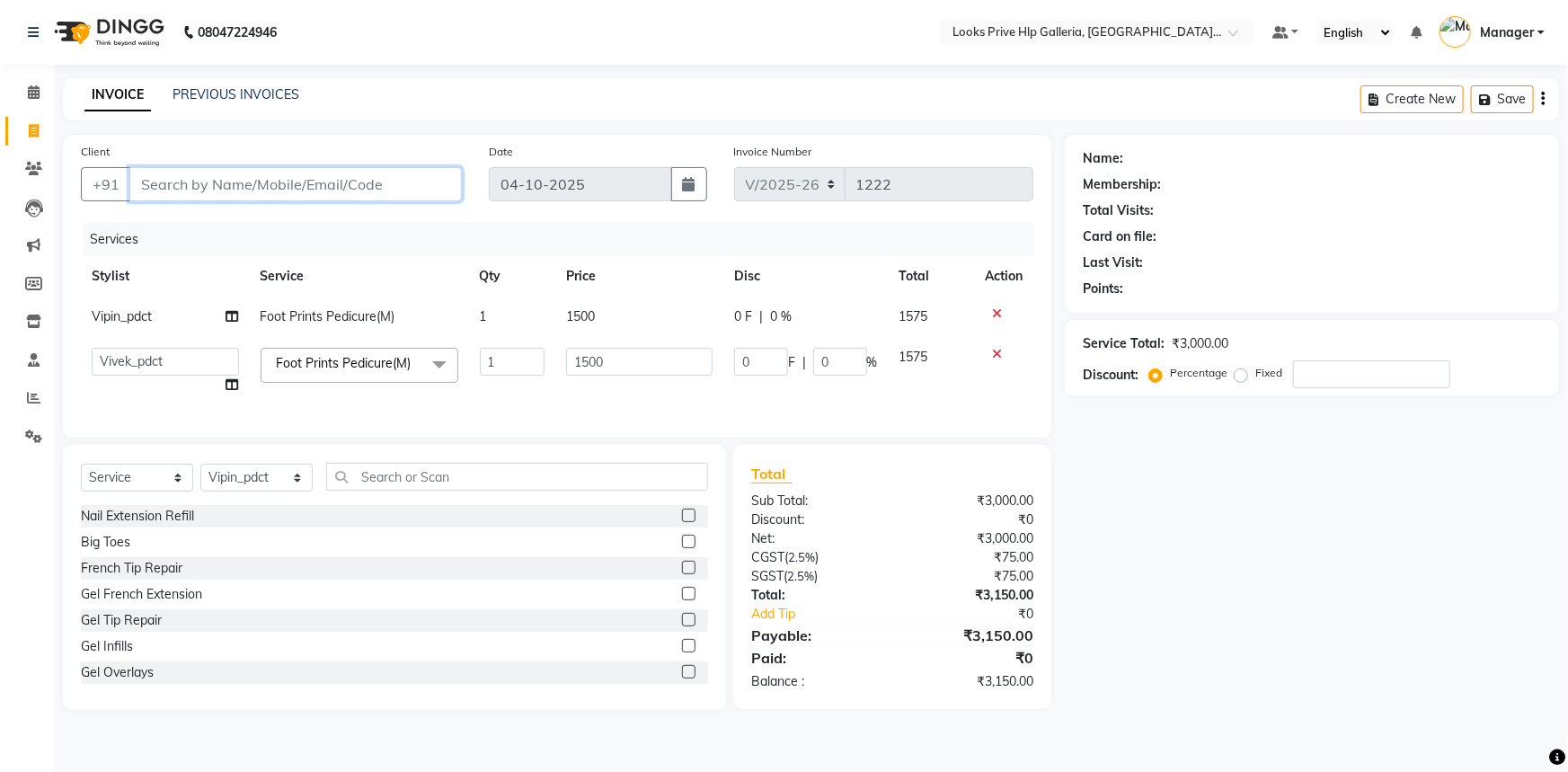
drag, startPoint x: 223, startPoint y: 176, endPoint x: 222, endPoint y: 185, distance: 9.1
click at [223, 180] on input "Client" at bounding box center [296, 184] width 332 height 35
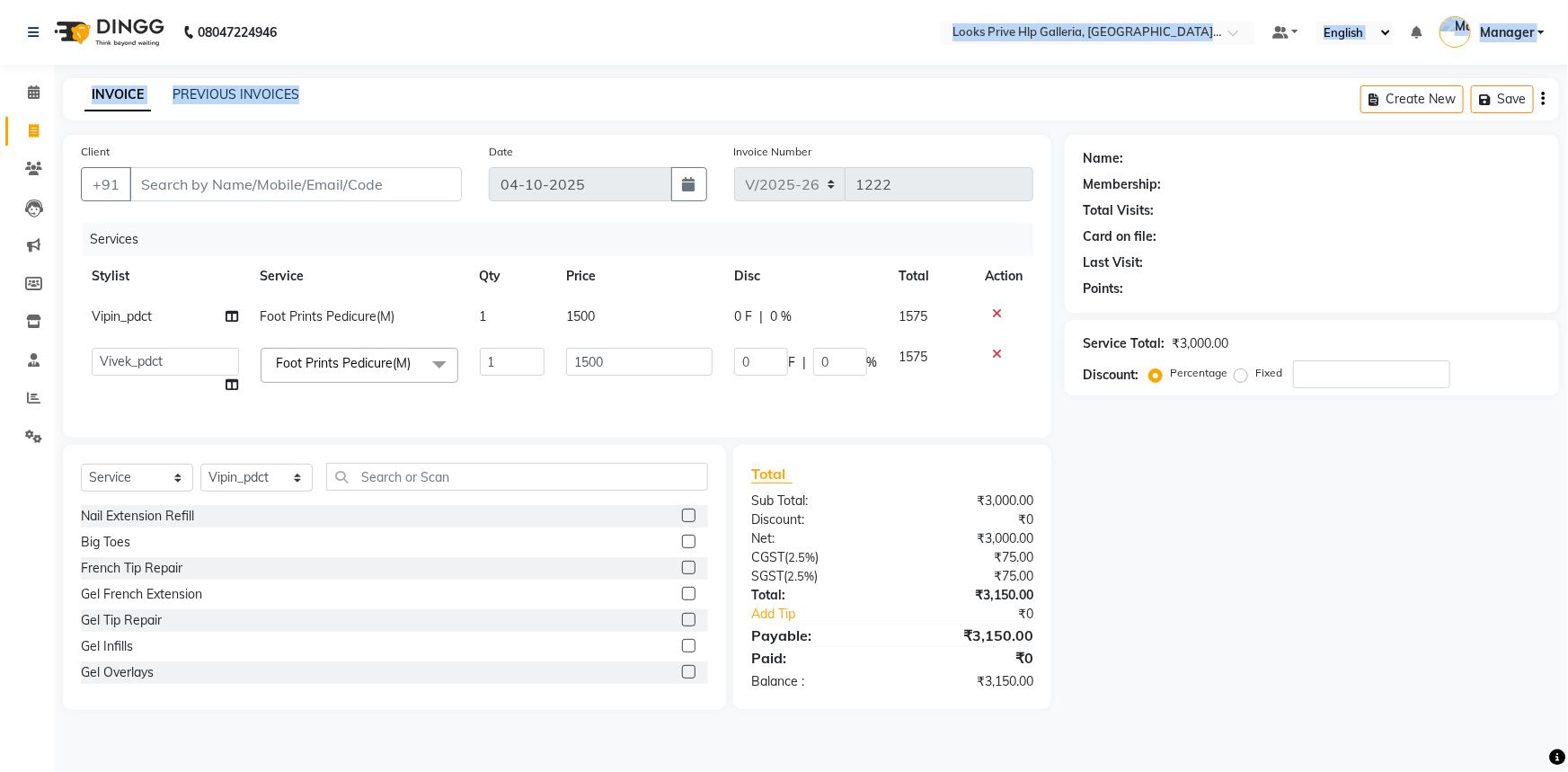
drag, startPoint x: 368, startPoint y: 60, endPoint x: 694, endPoint y: 7, distance: 330.3
click at [419, 45] on div "08047224946 Select Location × Looks Prive Hlp Galleria, Mohali, Punjab Default …" at bounding box center [784, 386] width 1568 height 772
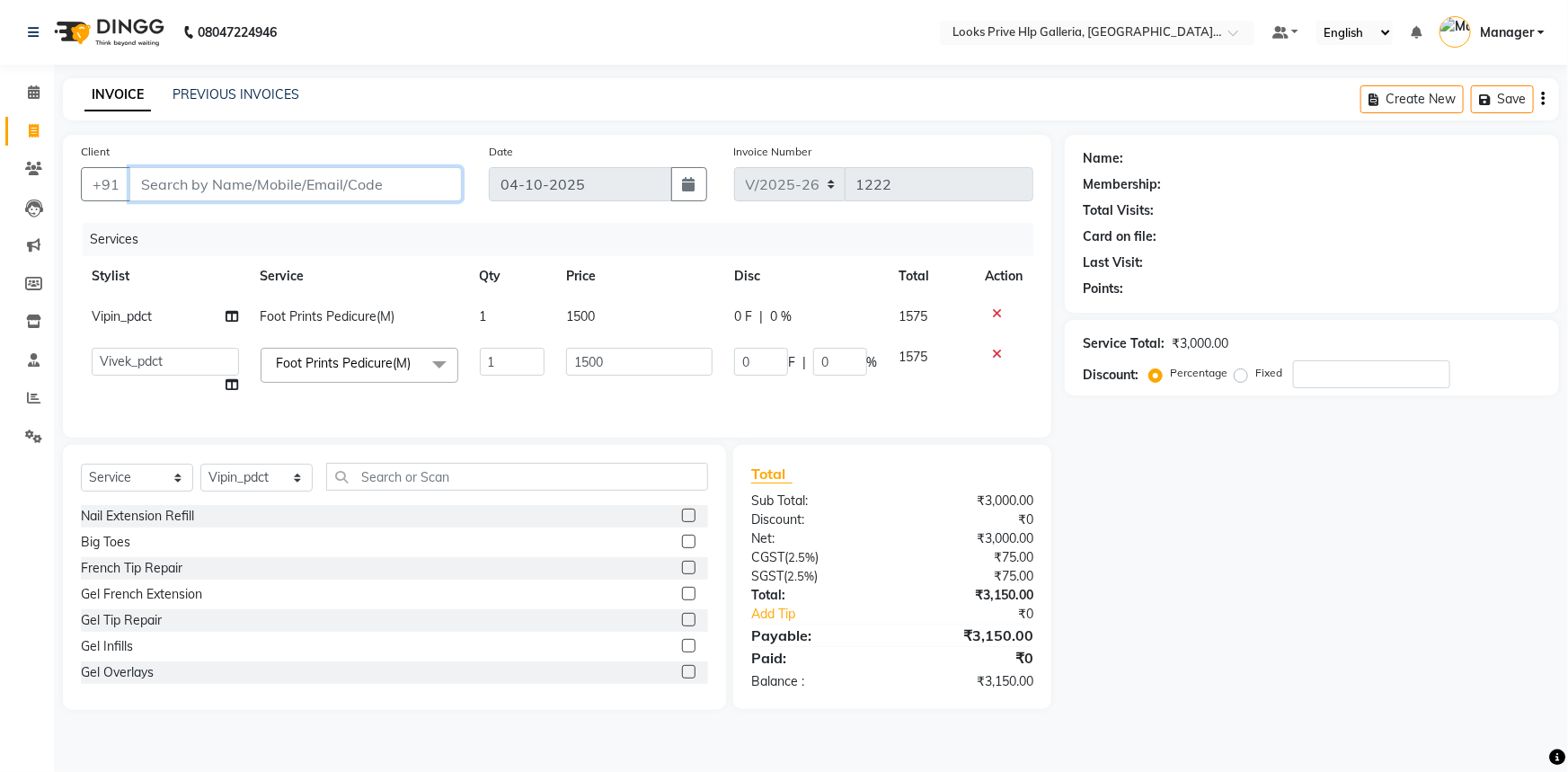
click at [312, 188] on input "Client" at bounding box center [296, 184] width 332 height 35
type input "9"
type input "0"
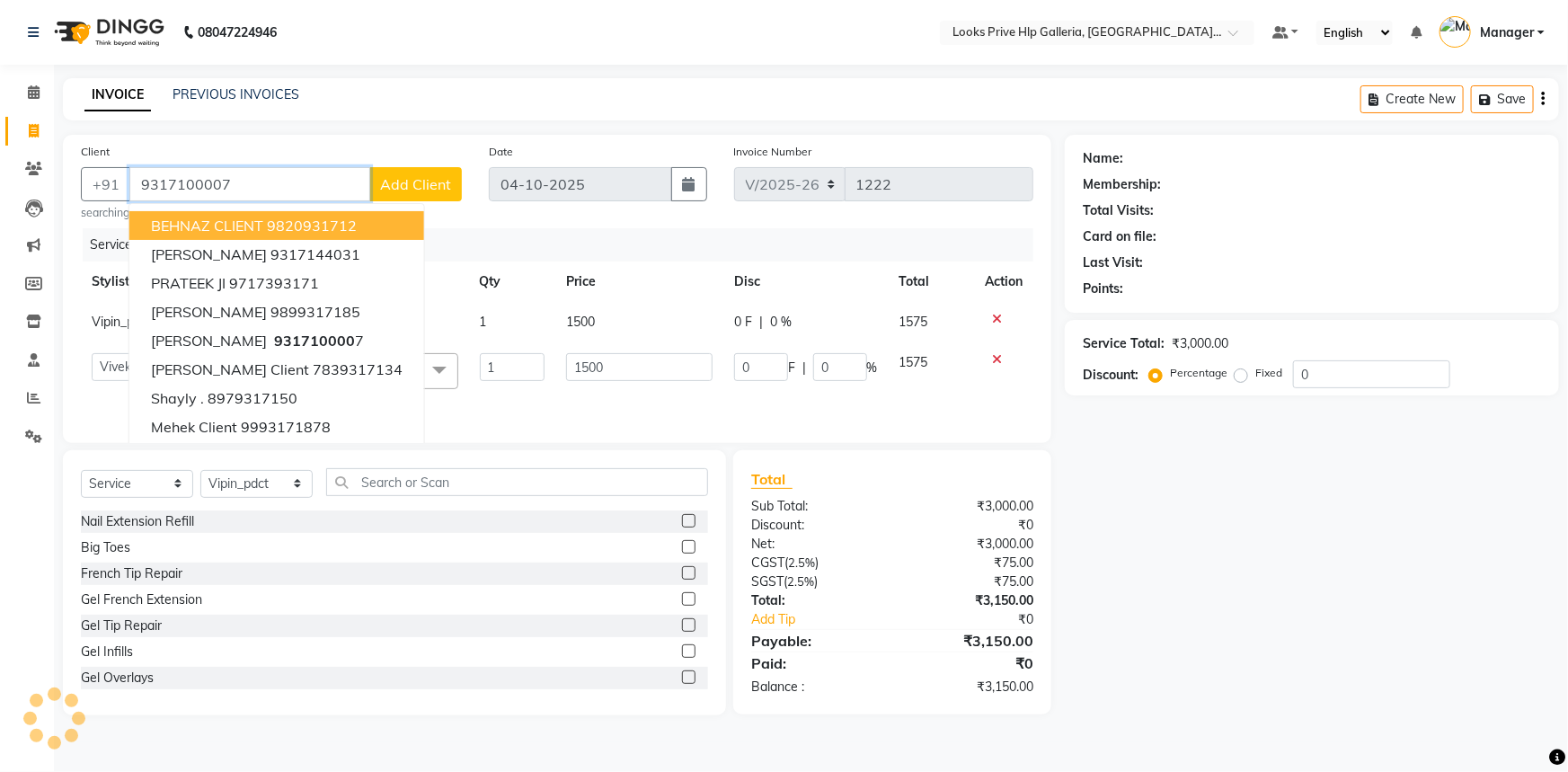
type input "9317100007"
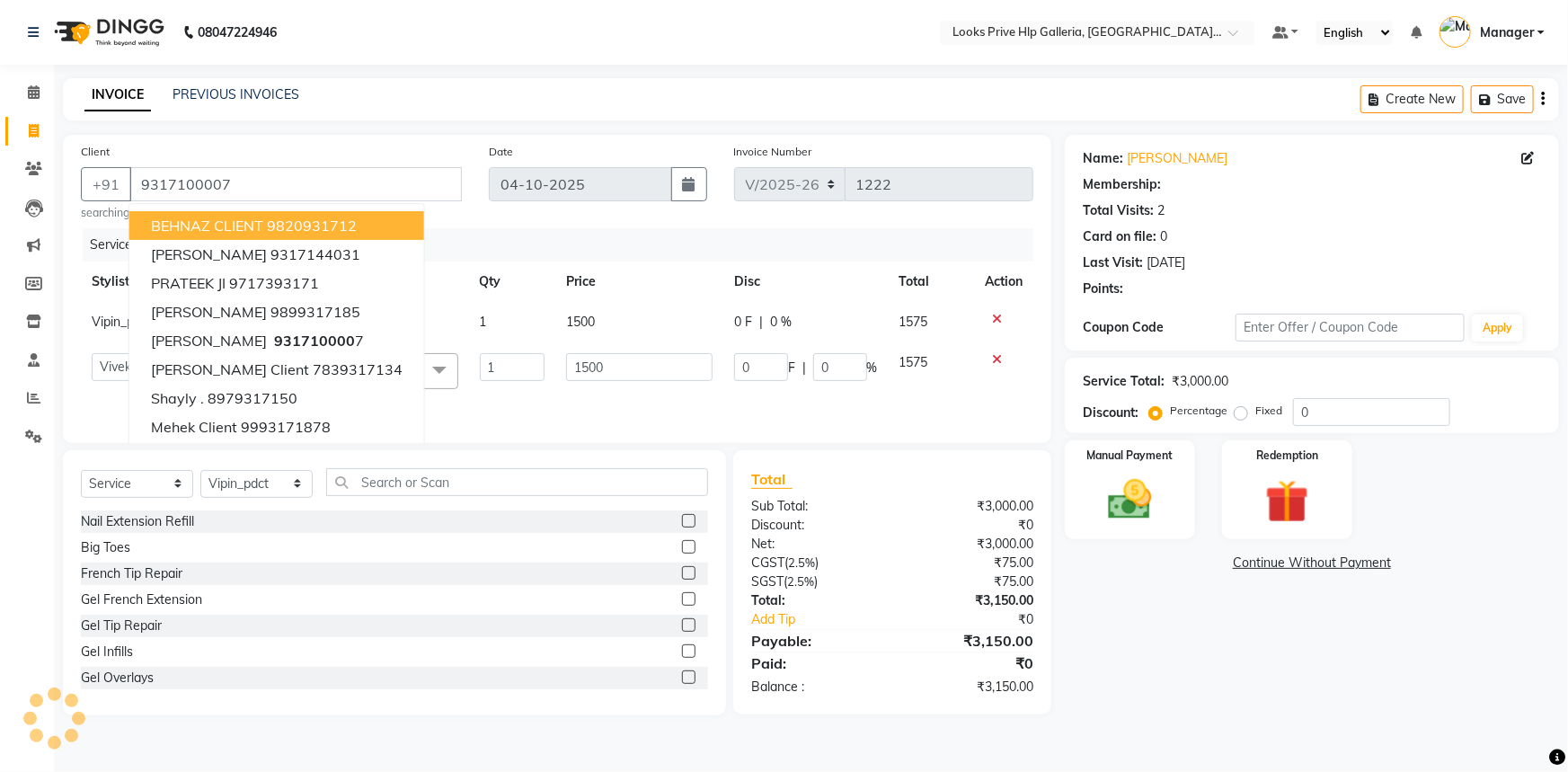
select select "1: Object"
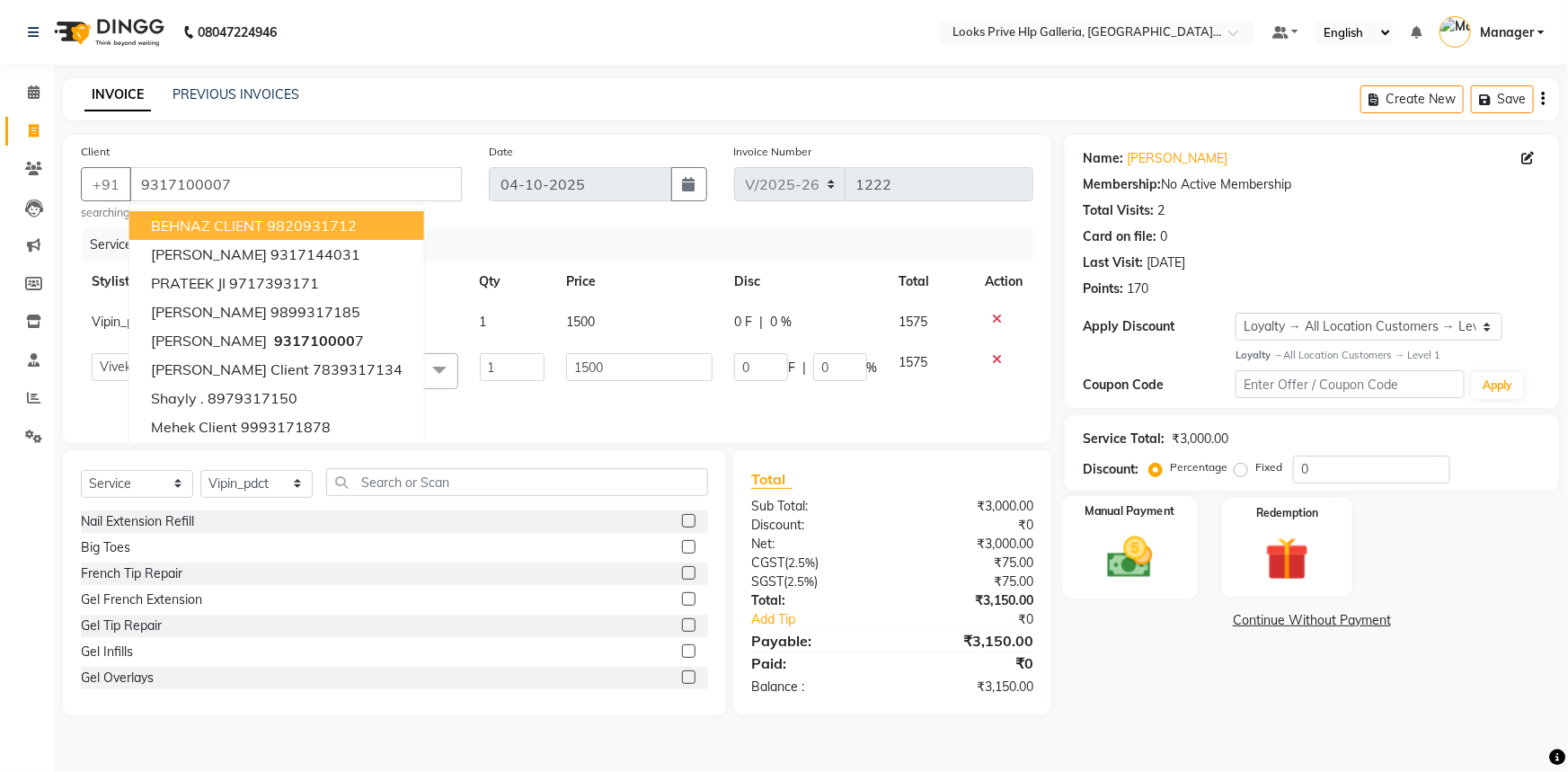
drag, startPoint x: 1103, startPoint y: 540, endPoint x: 1127, endPoint y: 567, distance: 36.1
click at [1104, 540] on img at bounding box center [1129, 557] width 74 height 52
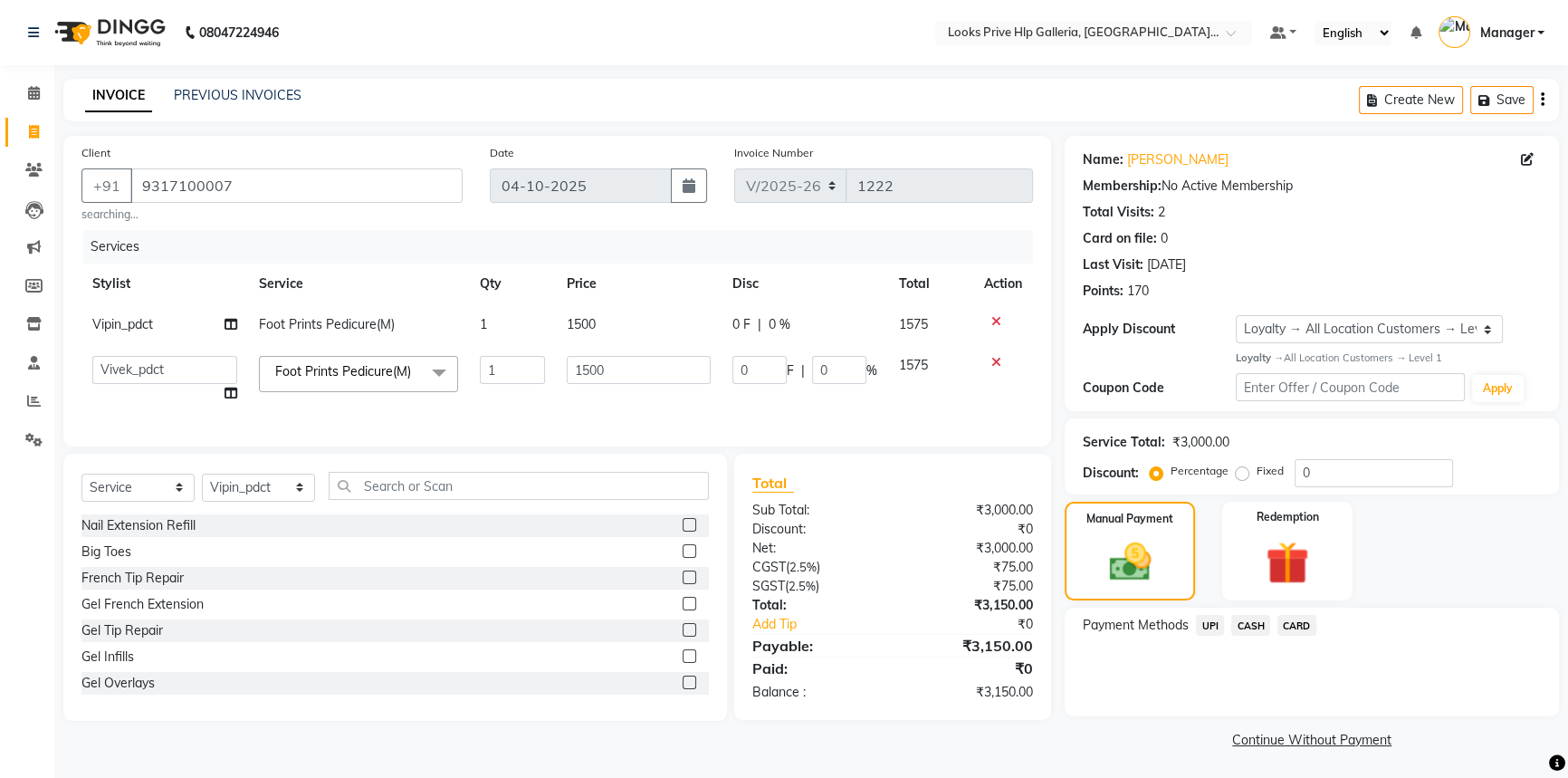
click at [1302, 627] on span "CARD" at bounding box center [1297, 626] width 39 height 21
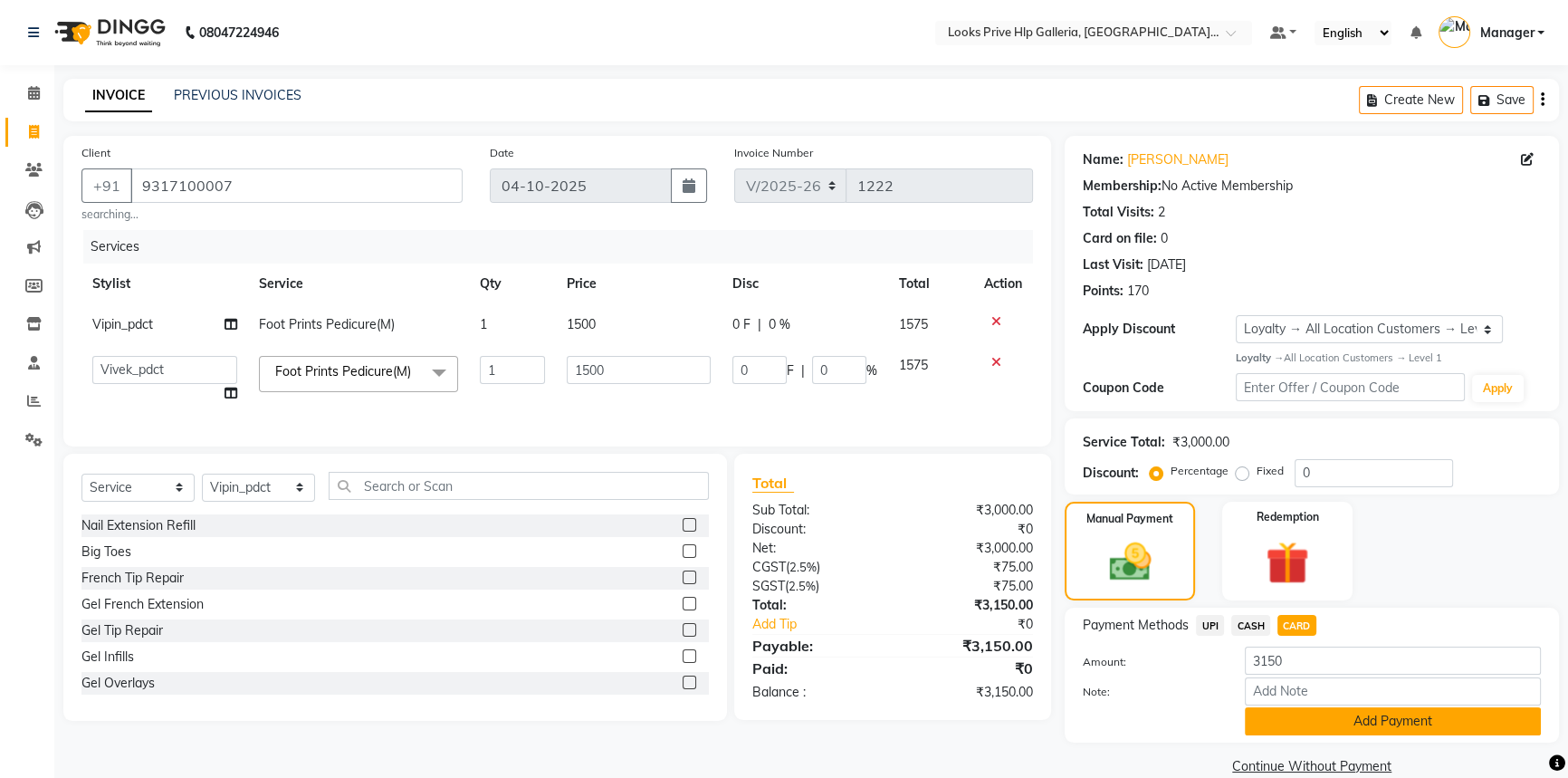
click at [1320, 728] on button "Add Payment" at bounding box center [1393, 721] width 296 height 28
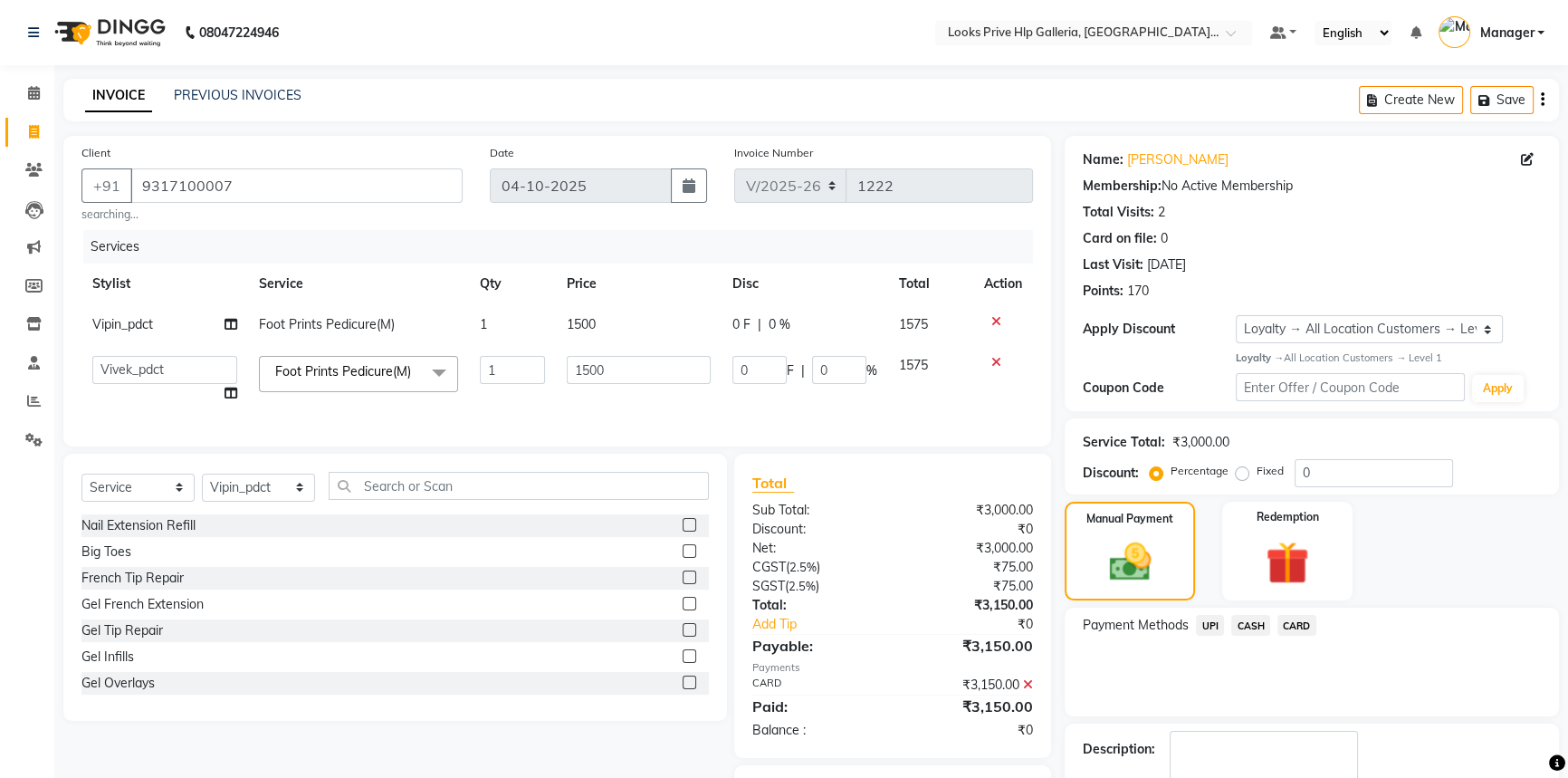
scroll to position [110, 0]
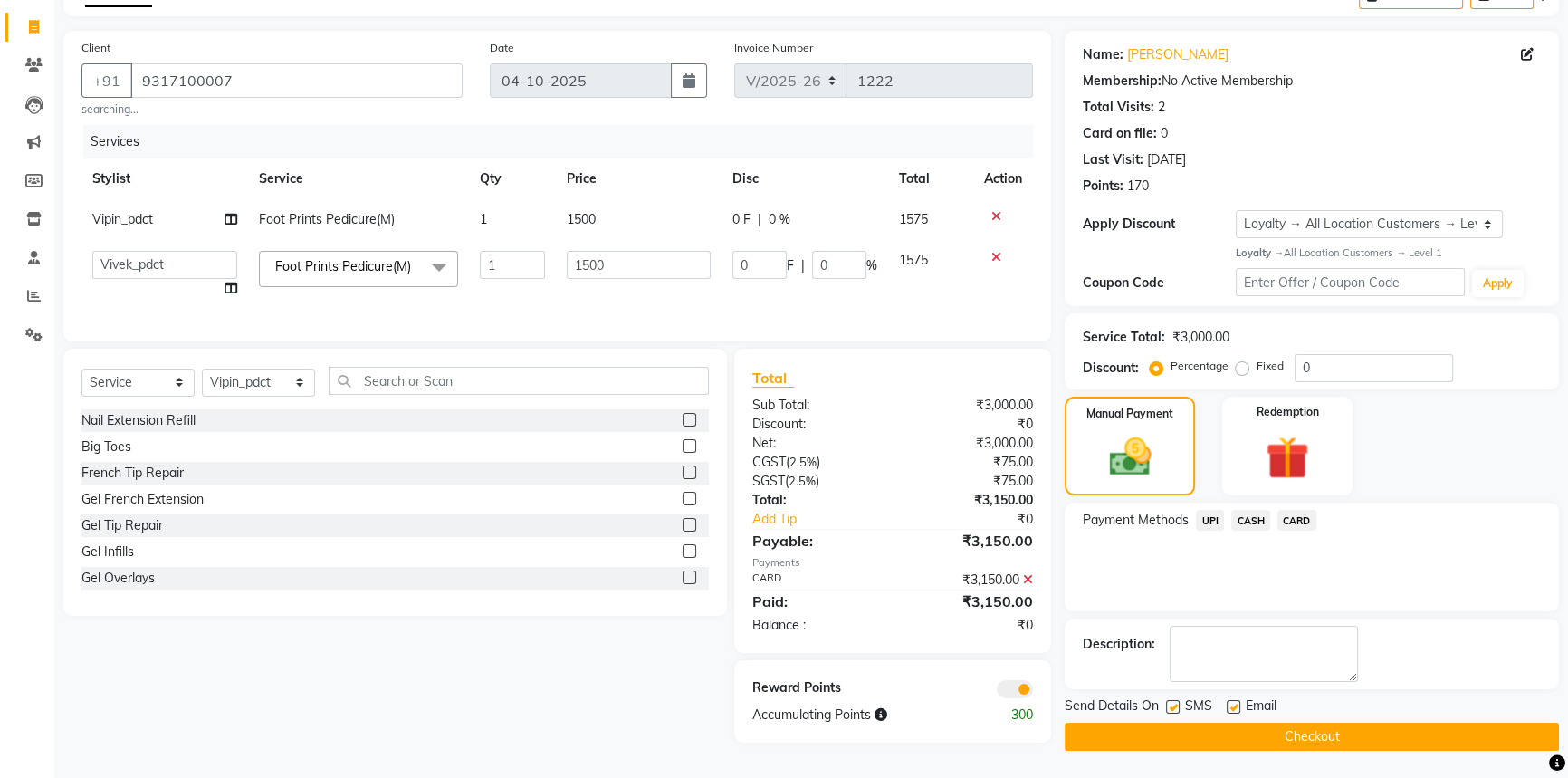
click at [1303, 731] on button "Checkout" at bounding box center [1312, 736] width 494 height 28
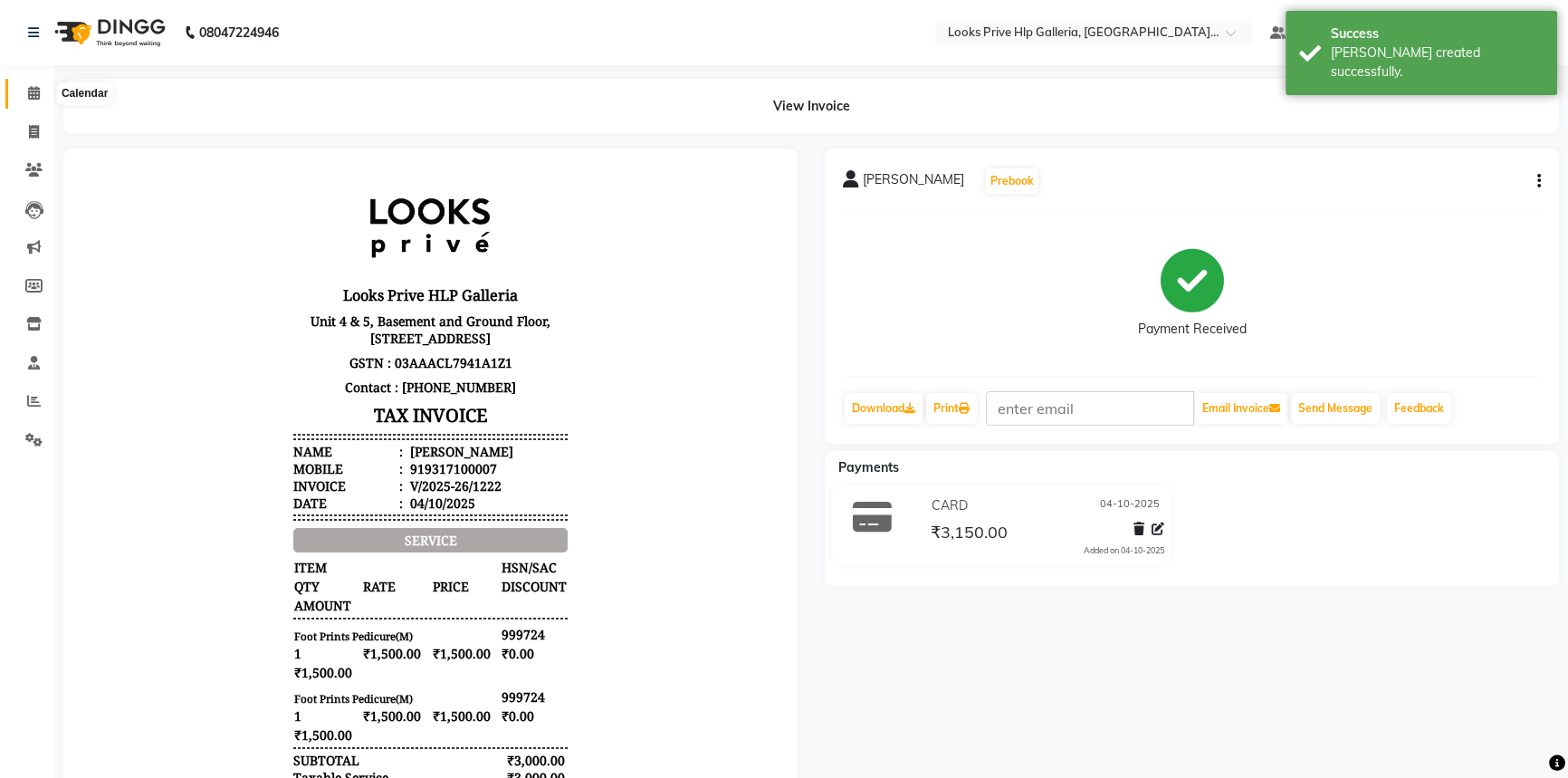
click at [26, 90] on span at bounding box center [34, 94] width 32 height 21
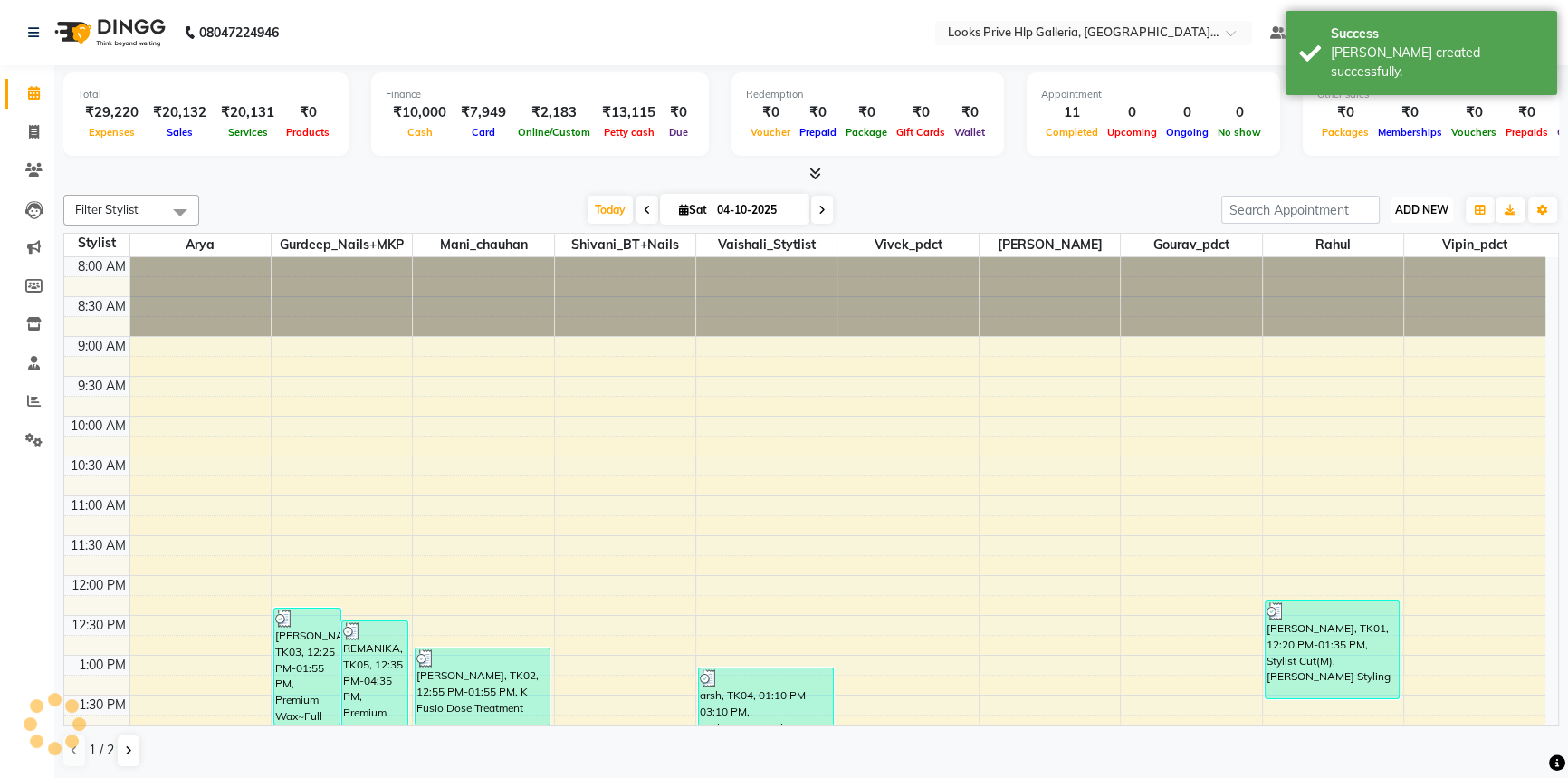
click at [1425, 204] on span "ADD NEW" at bounding box center [1422, 210] width 53 height 14
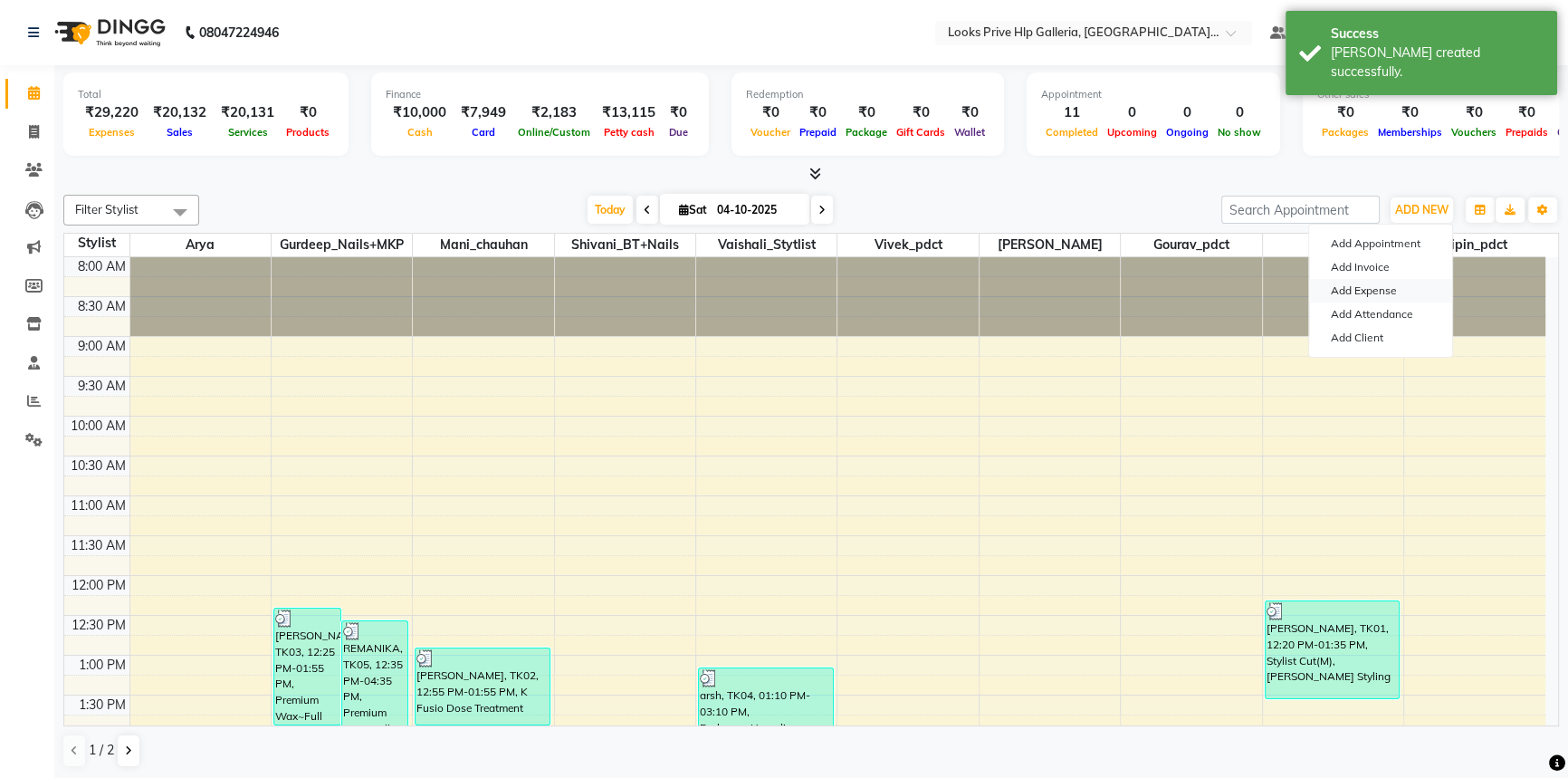
click at [1376, 291] on link "Add Expense" at bounding box center [1381, 290] width 143 height 23
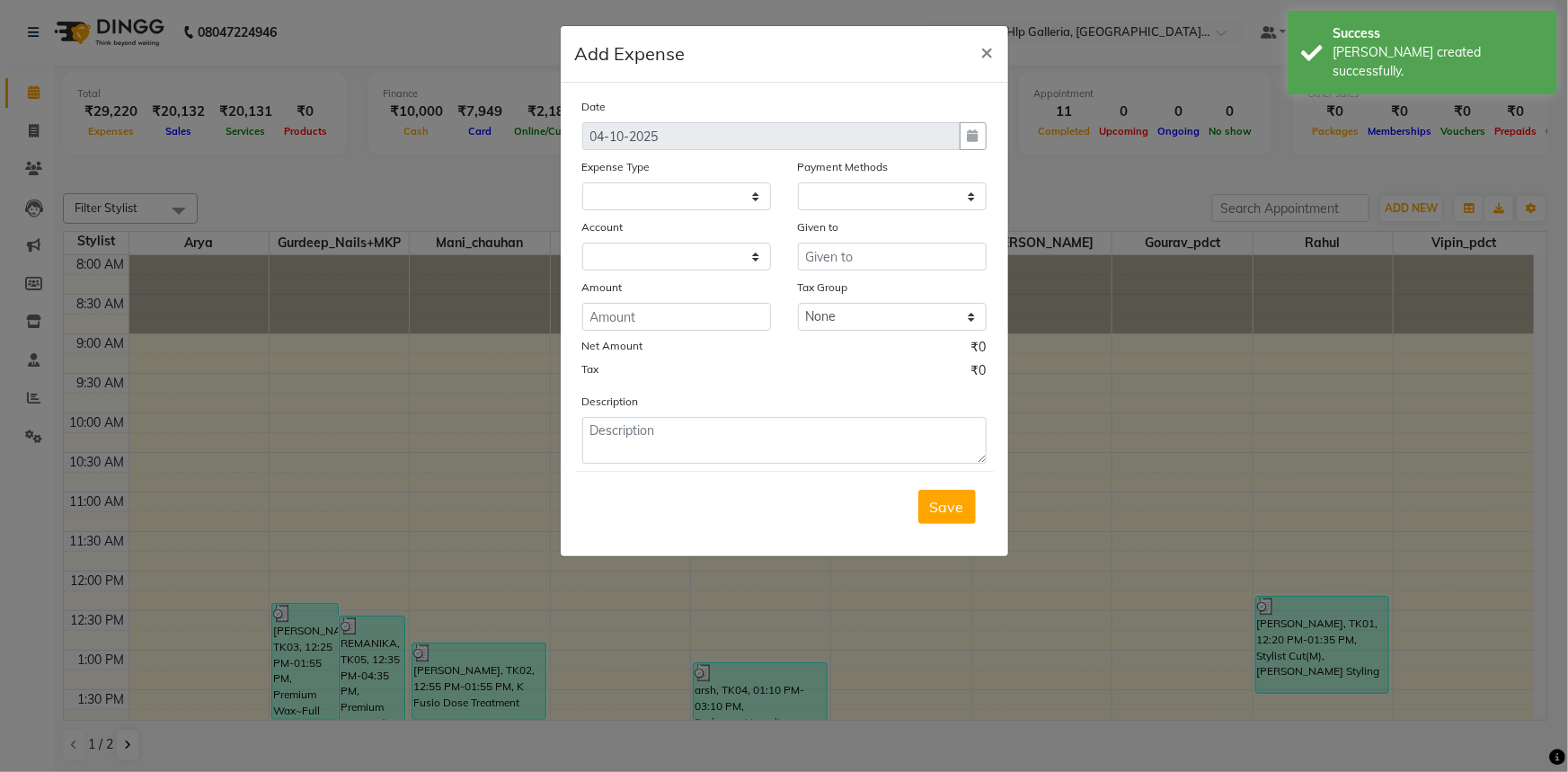
select select
select select "1"
select select "7087"
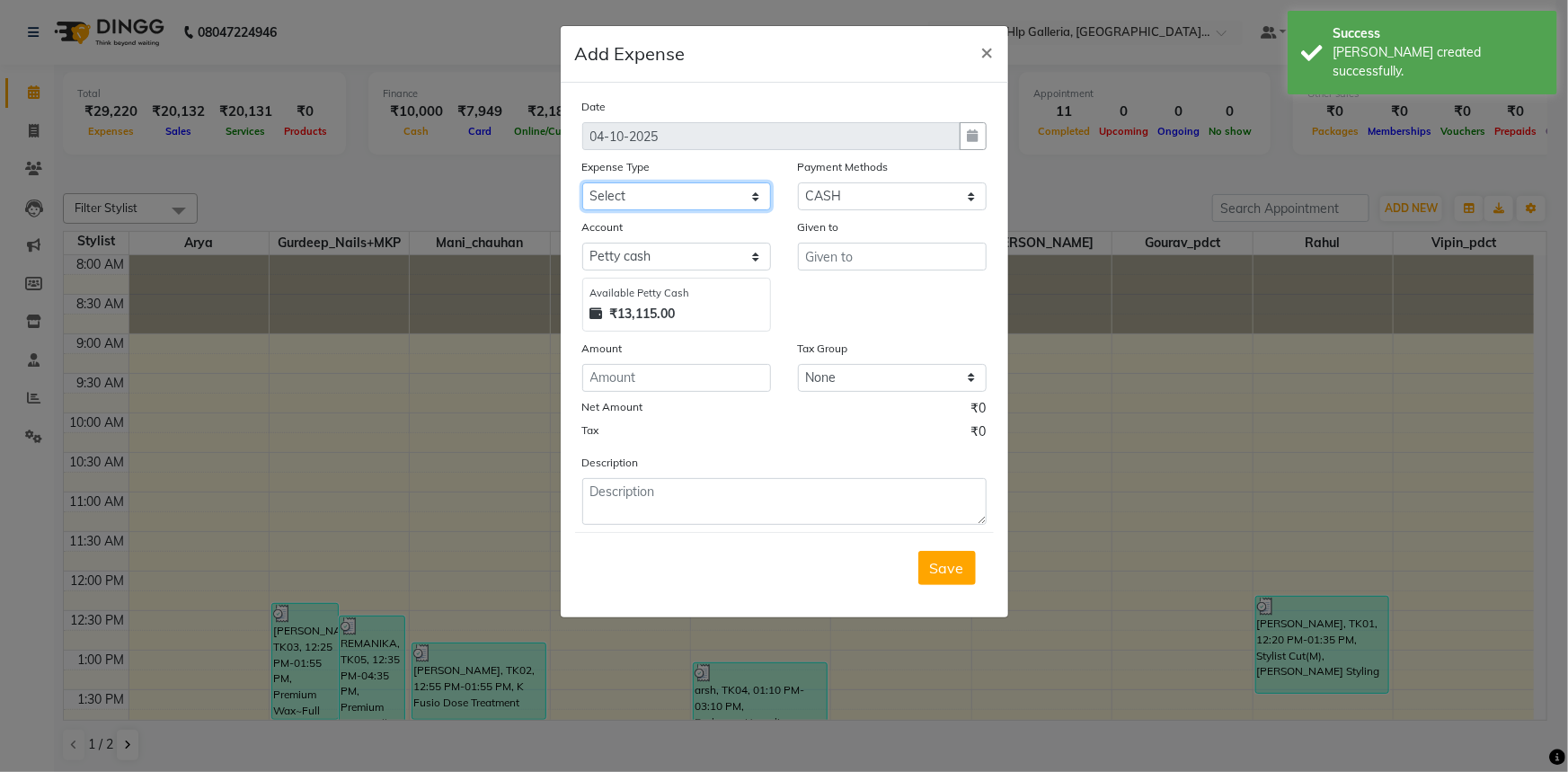
click at [630, 206] on select "Select Accommodation Aesthetics Bank Deposit BLINKIT Cash Handover Client Refun…" at bounding box center [677, 196] width 189 height 28
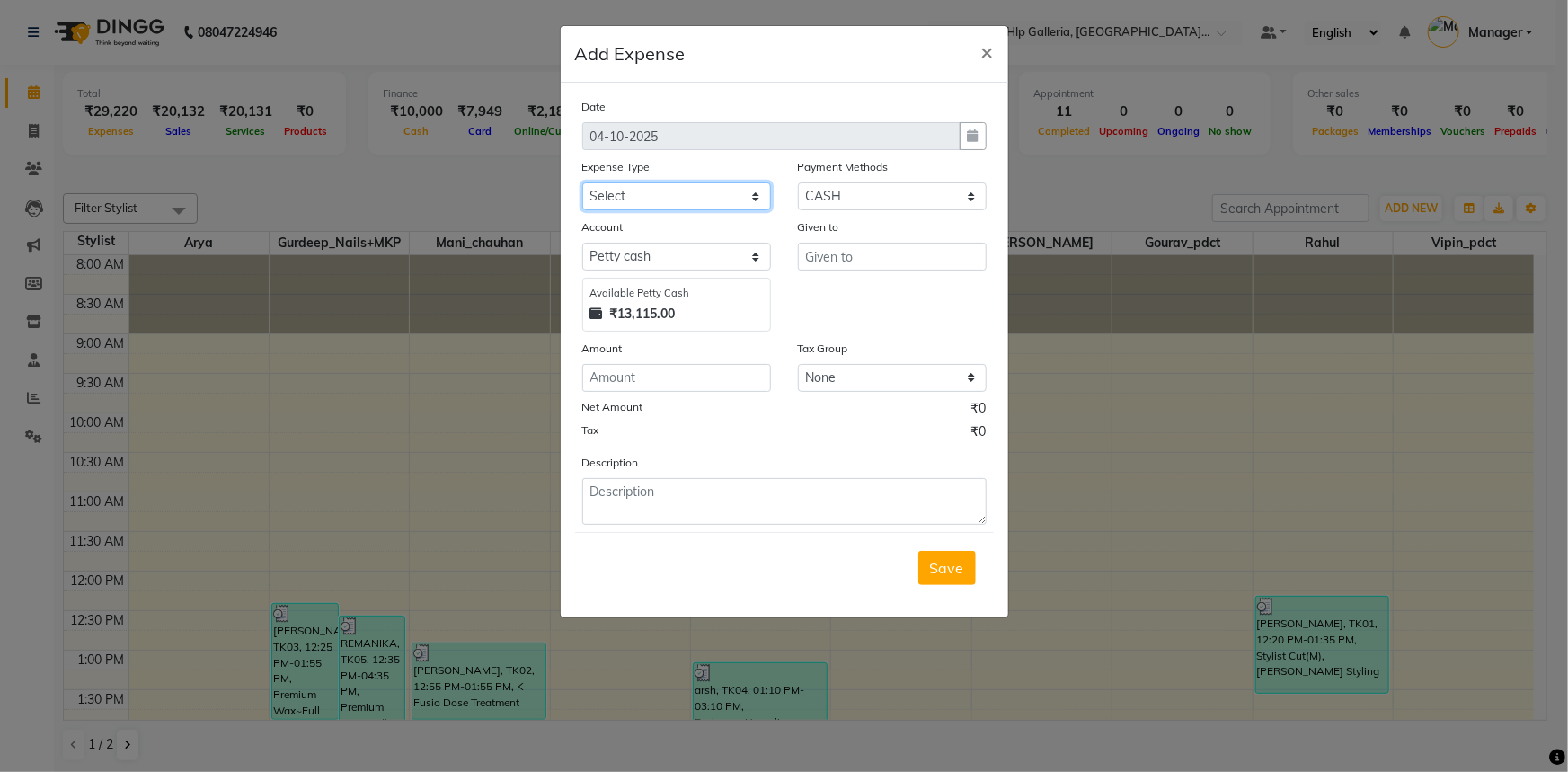
select select "24170"
click at [611, 205] on select "Select Accommodation Aesthetics Bank Deposit BLINKIT Cash Handover Client Refun…" at bounding box center [677, 196] width 189 height 28
click at [693, 390] on input "number" at bounding box center [677, 377] width 189 height 28
type input "100"
click at [951, 252] on input "text" at bounding box center [891, 256] width 189 height 28
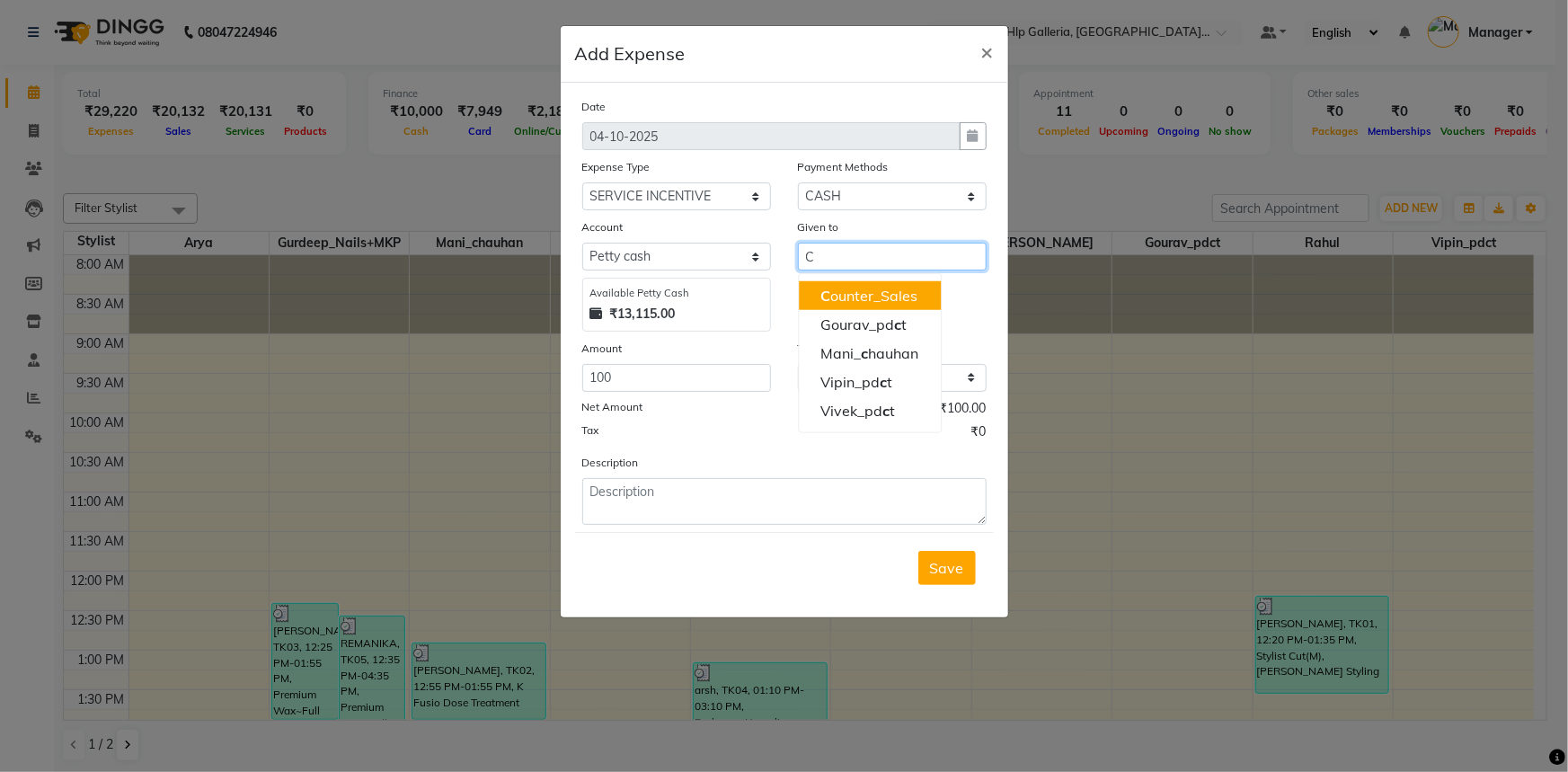
click at [893, 291] on ngb-highlight "C ounter_Sales" at bounding box center [868, 296] width 97 height 18
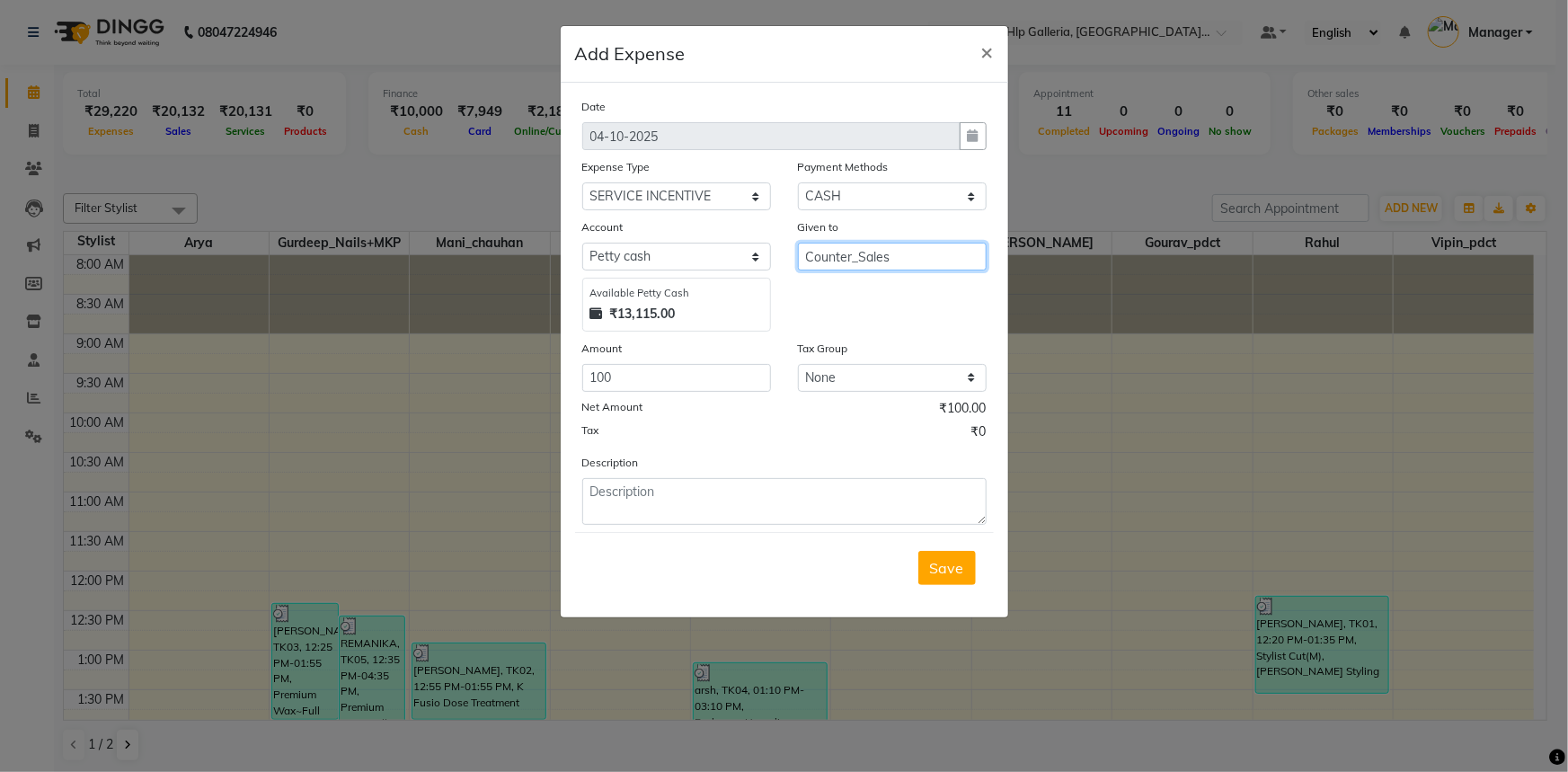
type input "Counter_Sales"
click at [723, 506] on textarea at bounding box center [784, 501] width 404 height 47
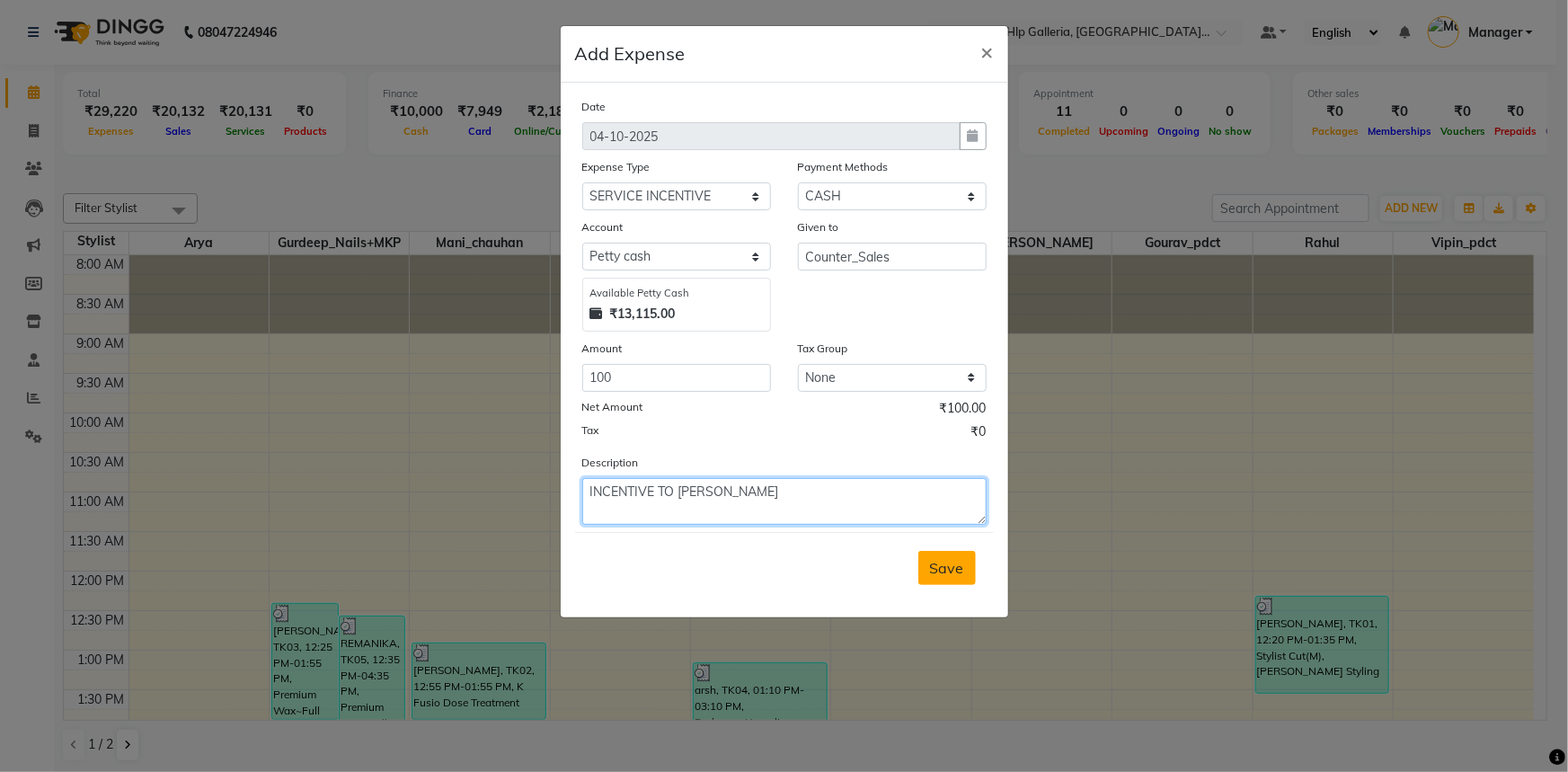
type textarea "INCENTIVE TO VIVEK"
click at [943, 566] on span "Save" at bounding box center [947, 567] width 35 height 18
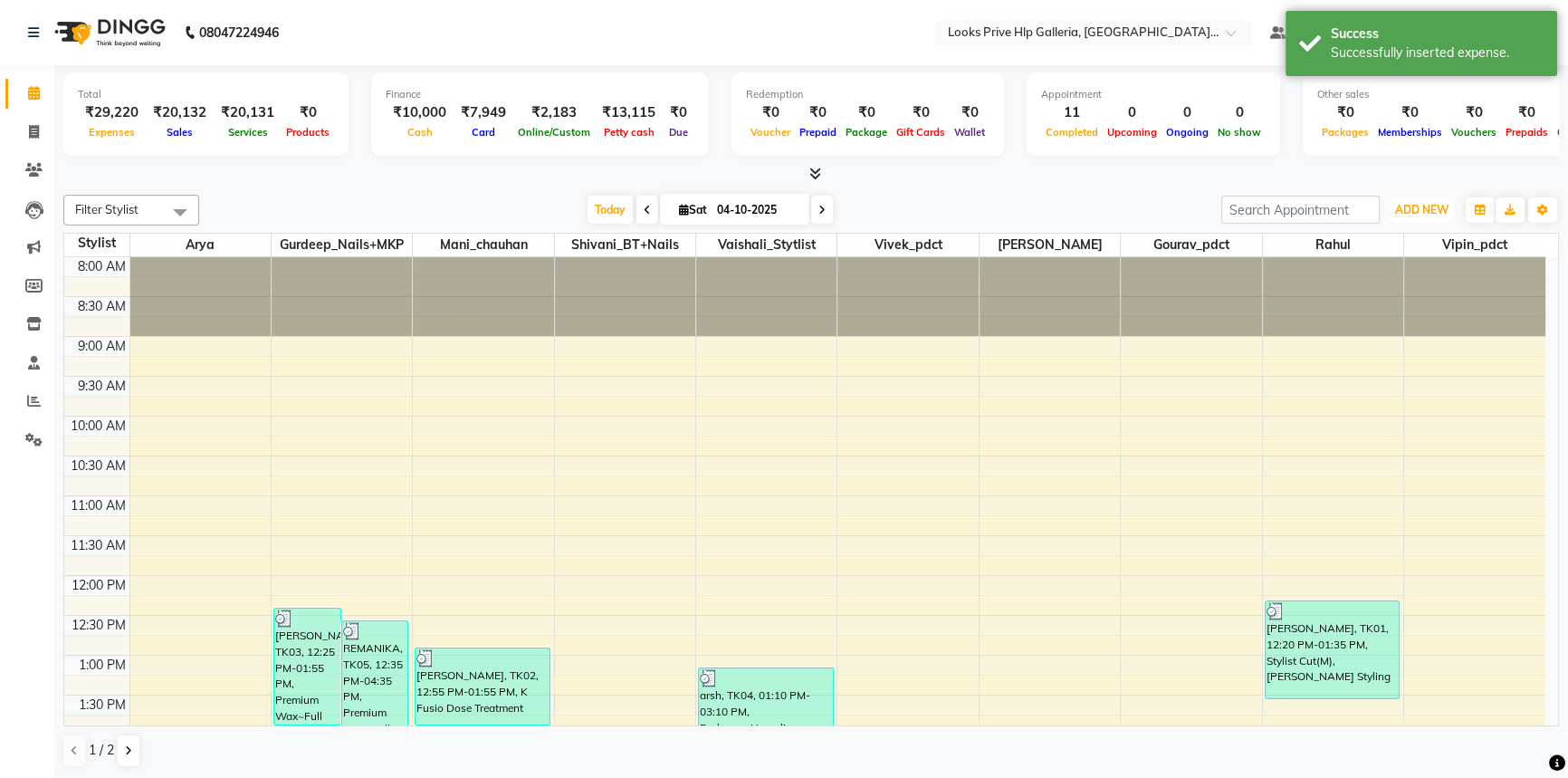
click at [1405, 209] on span "ADD NEW" at bounding box center [1422, 210] width 53 height 14
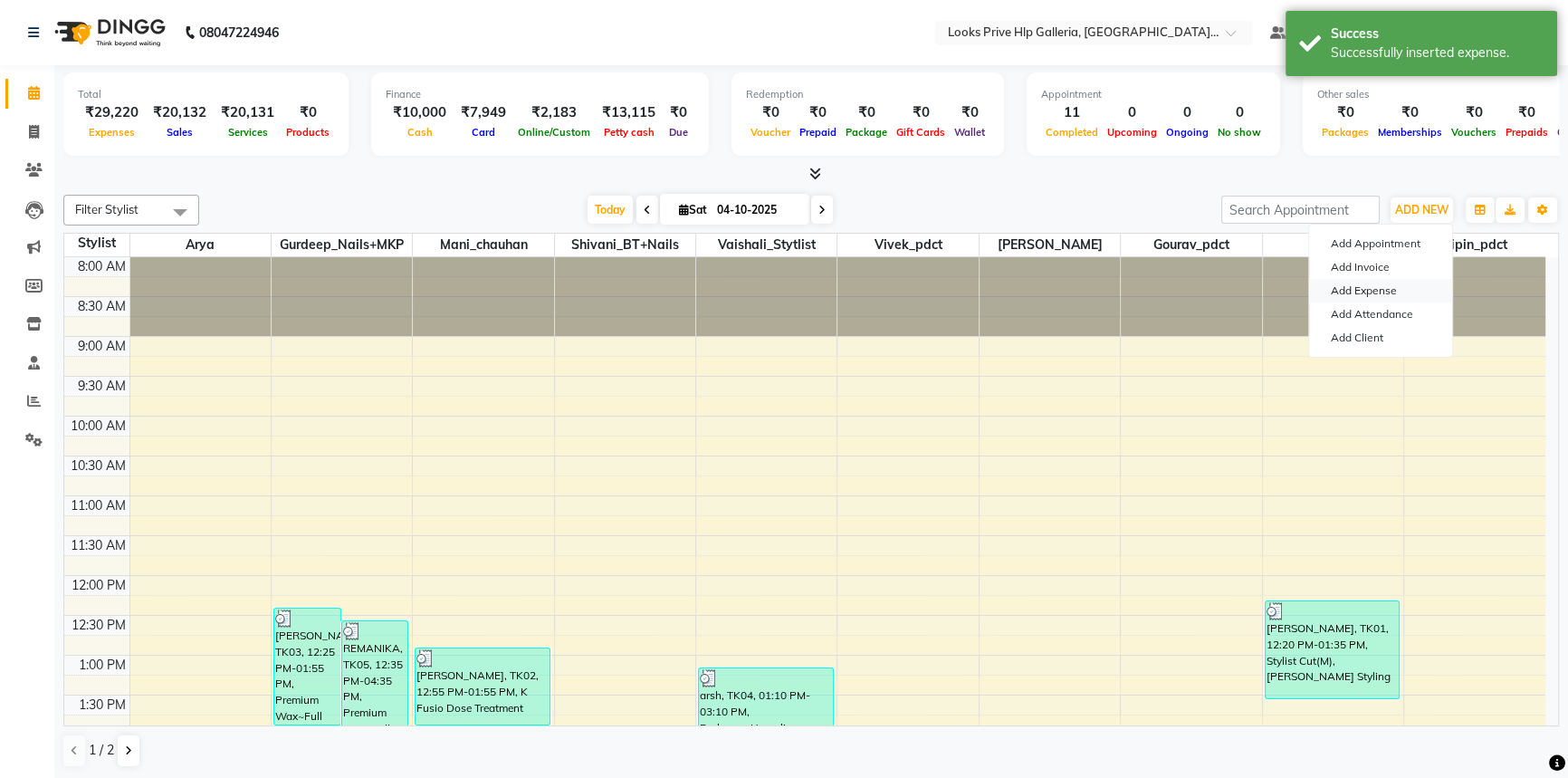
click at [1388, 282] on link "Add Expense" at bounding box center [1381, 290] width 143 height 23
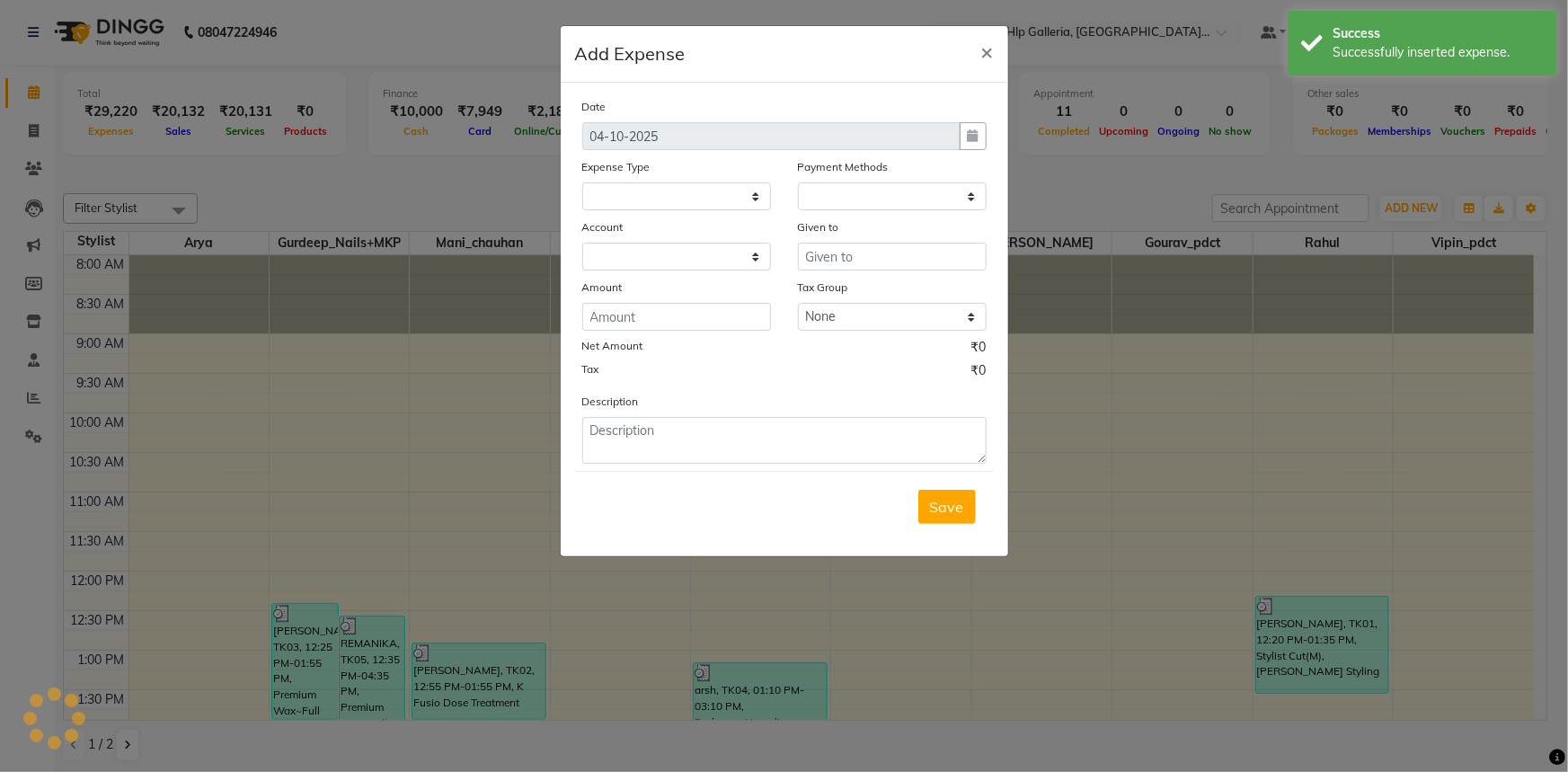
select select "1"
select select "7087"
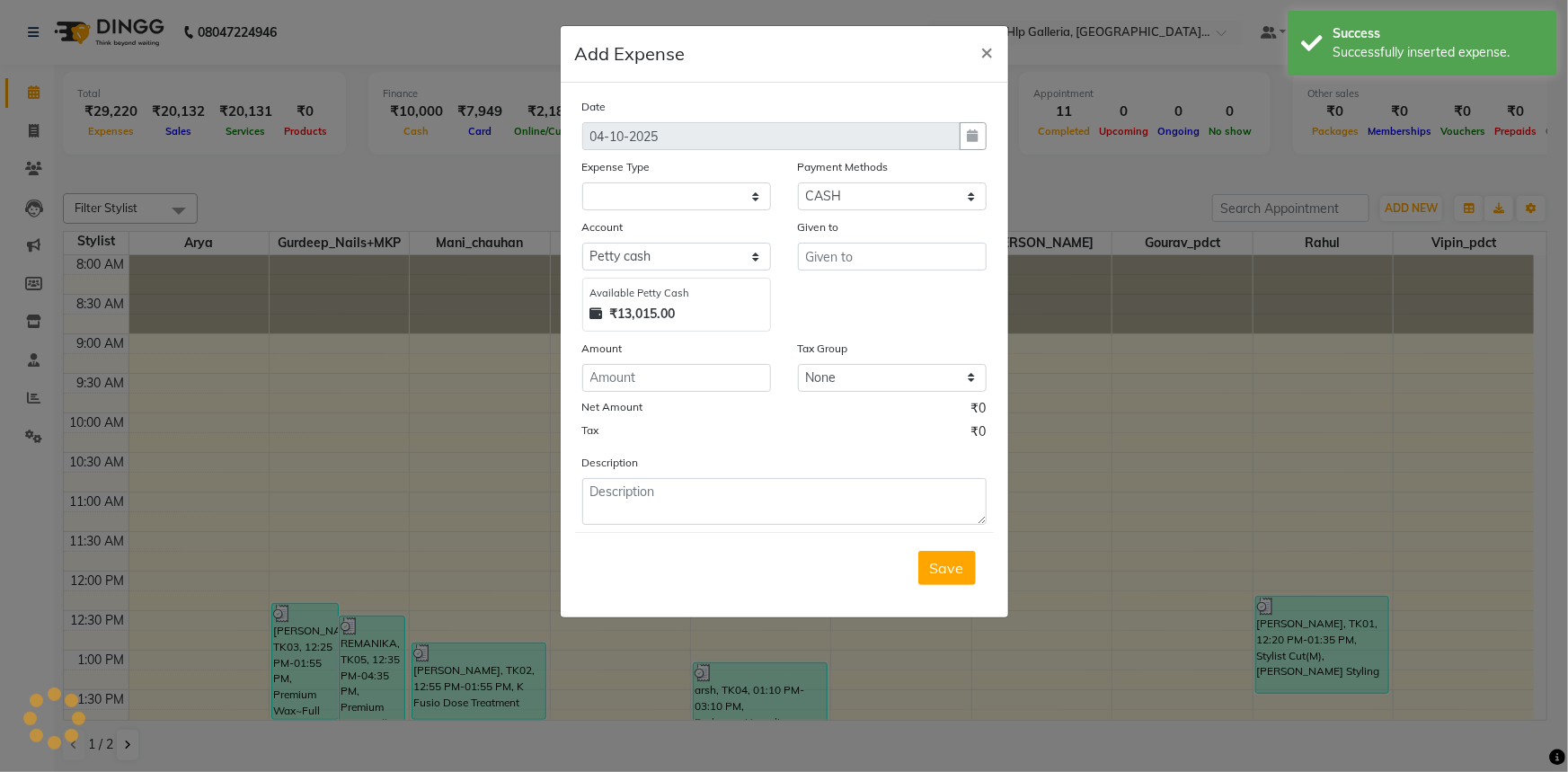
click at [725, 212] on div "Date 04-10-2025 Expense Type Payment Methods Select Prepaid UPI Gift Card Vouch…" at bounding box center [784, 311] width 404 height 428
click at [724, 203] on select "Select Accommodation Aesthetics Bank Deposit BLINKIT Cash Handover Client Refun…" at bounding box center [677, 196] width 189 height 28
select select "24170"
click at [722, 209] on select "Select Accommodation Aesthetics Bank Deposit BLINKIT Cash Handover Client Refun…" at bounding box center [677, 196] width 189 height 28
click at [679, 370] on input "number" at bounding box center [677, 377] width 189 height 28
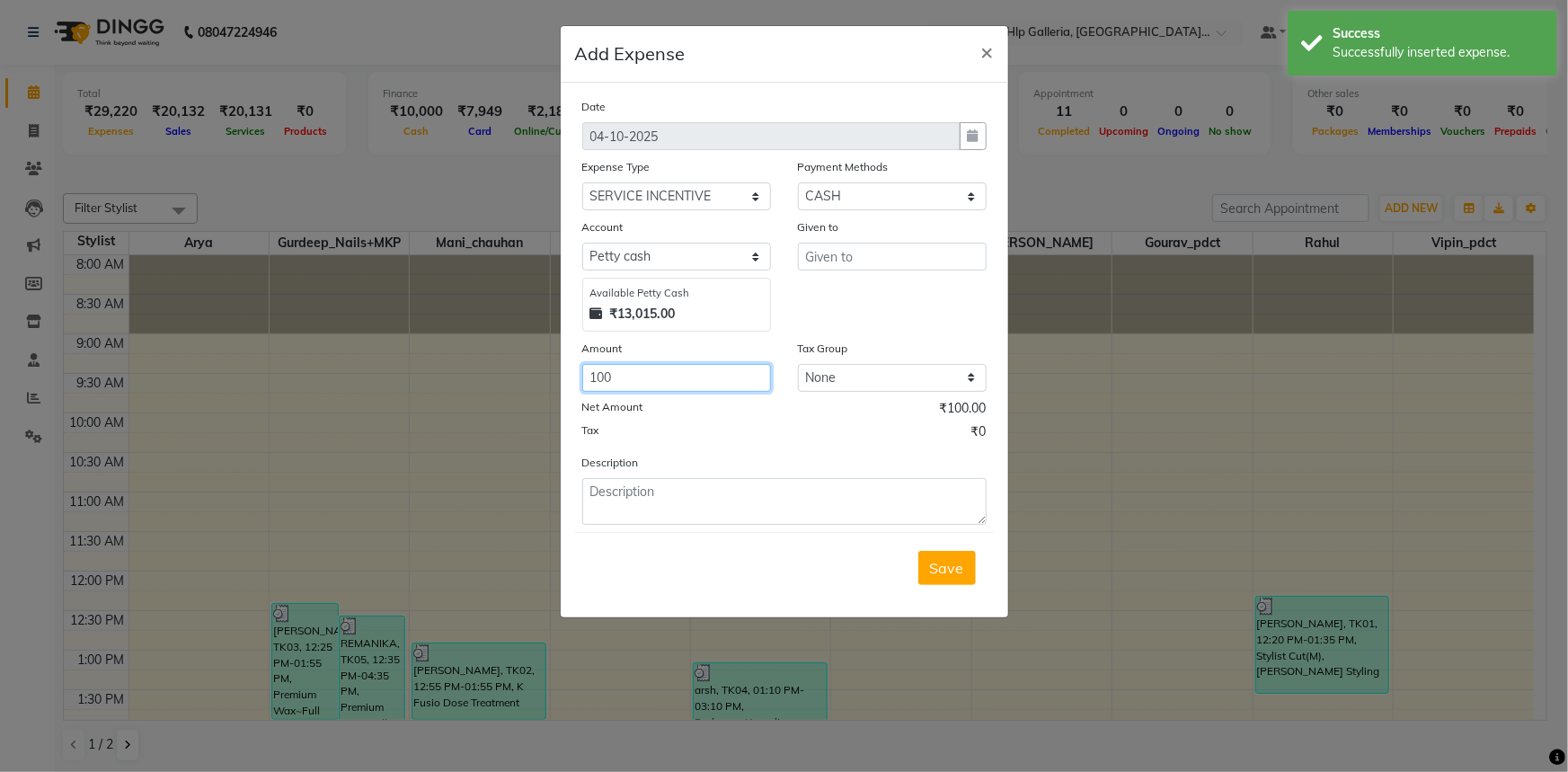
type input "100"
click at [643, 477] on div "Description" at bounding box center [784, 489] width 431 height 72
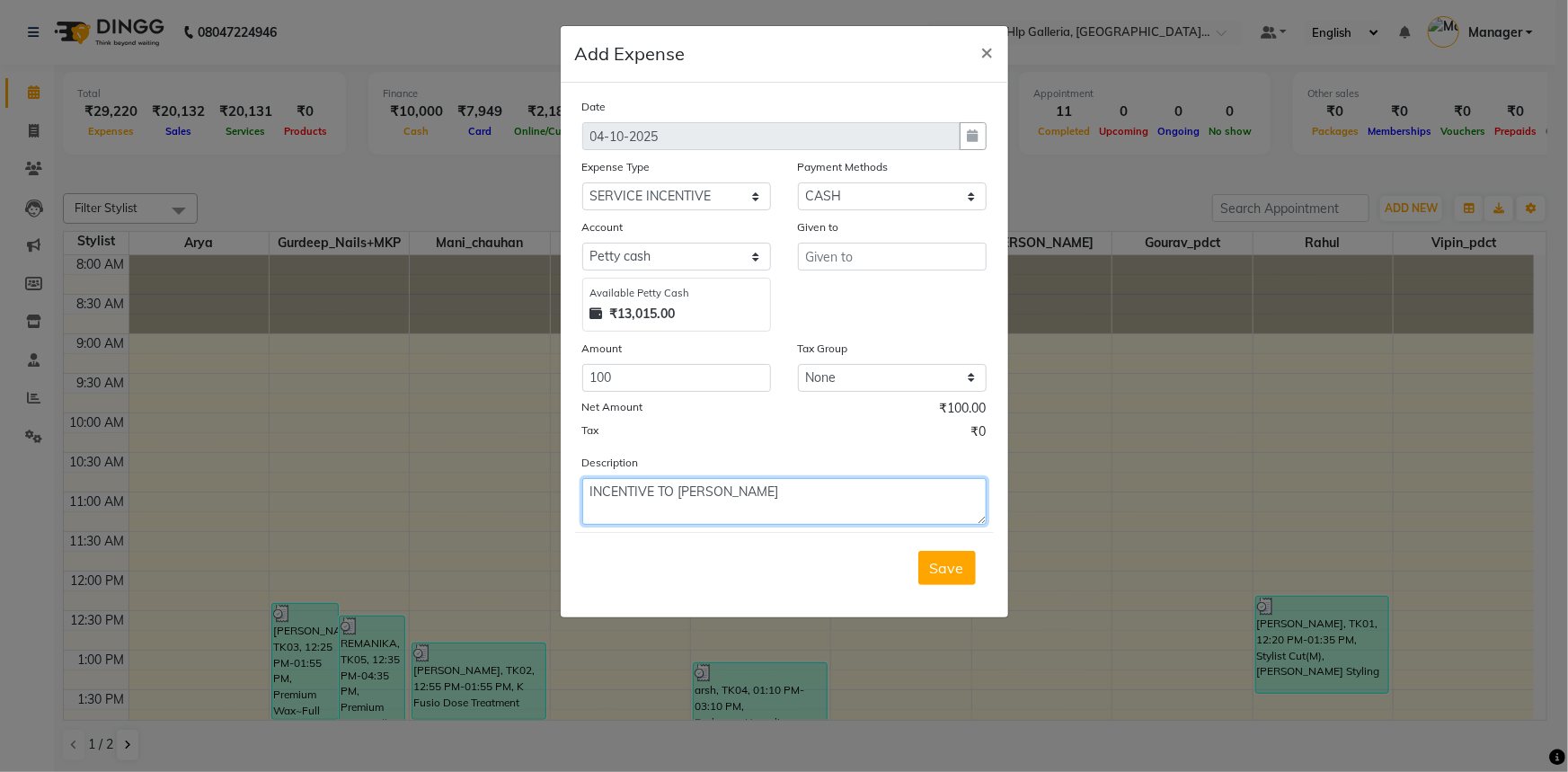
type textarea "INCENTIVE TO VIPIN"
click at [834, 260] on input "text" at bounding box center [891, 256] width 189 height 28
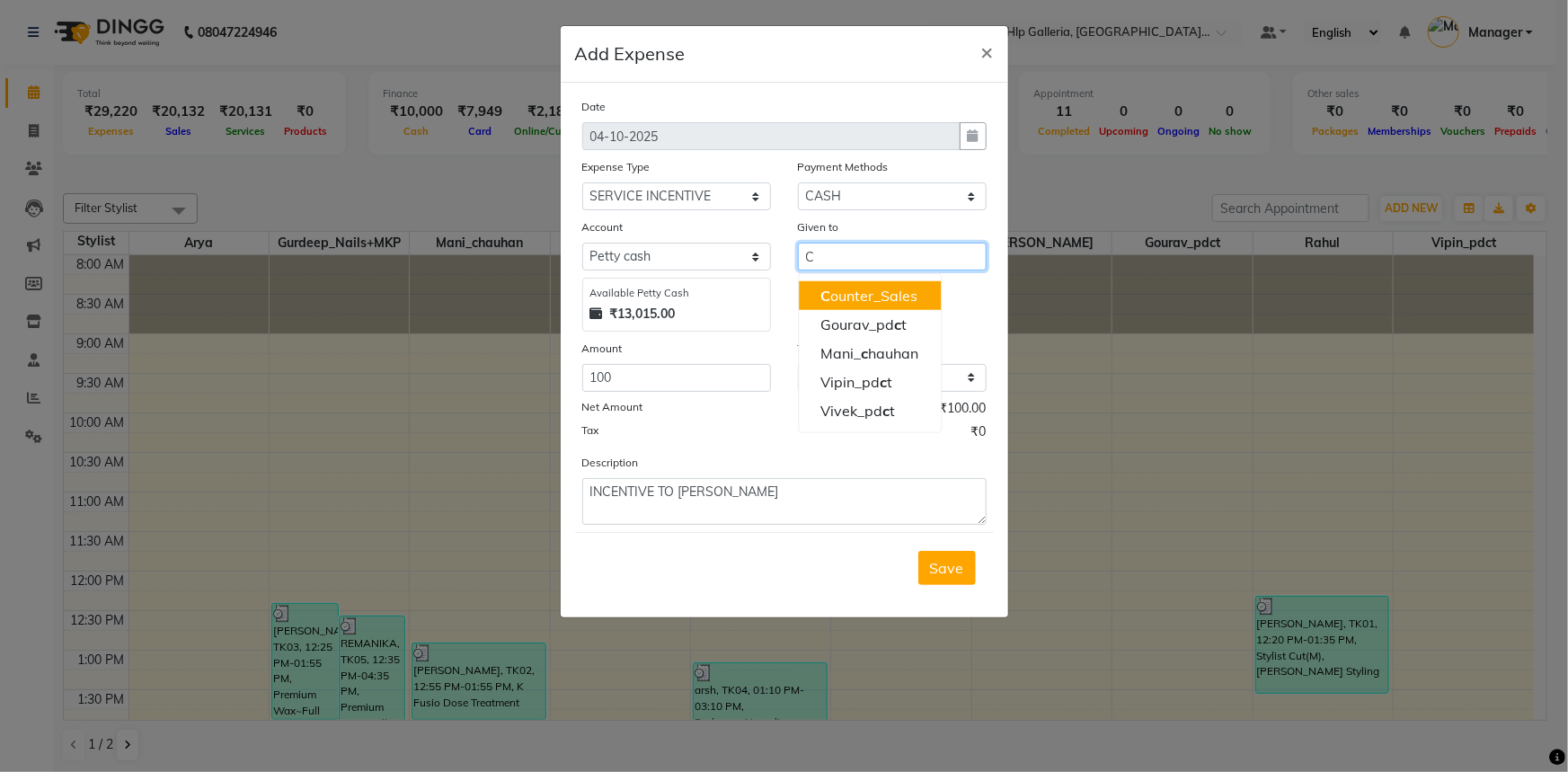
click at [822, 296] on span "C" at bounding box center [825, 296] width 10 height 18
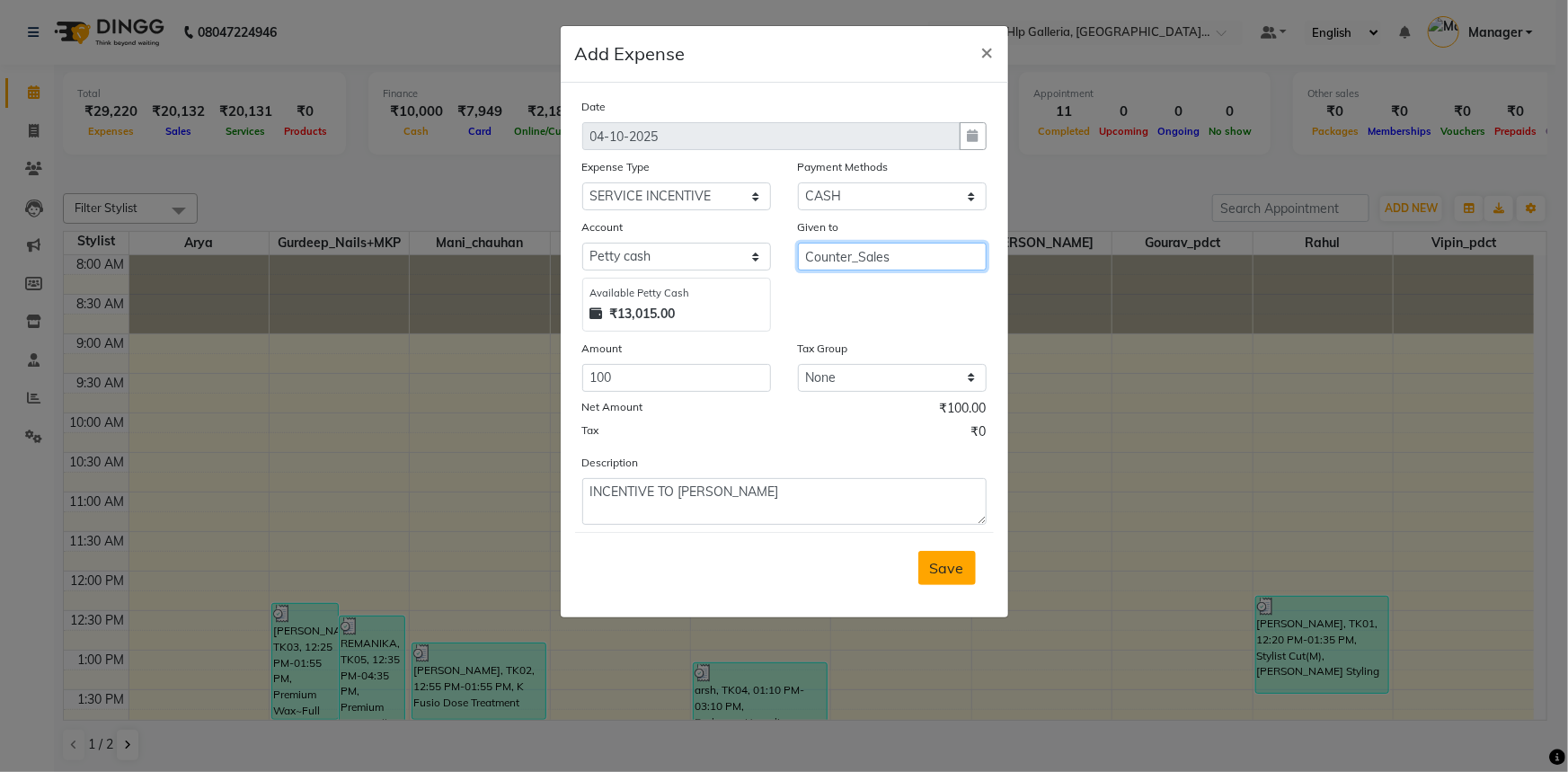
type input "Counter_Sales"
click at [945, 557] on button "Save" at bounding box center [947, 568] width 58 height 35
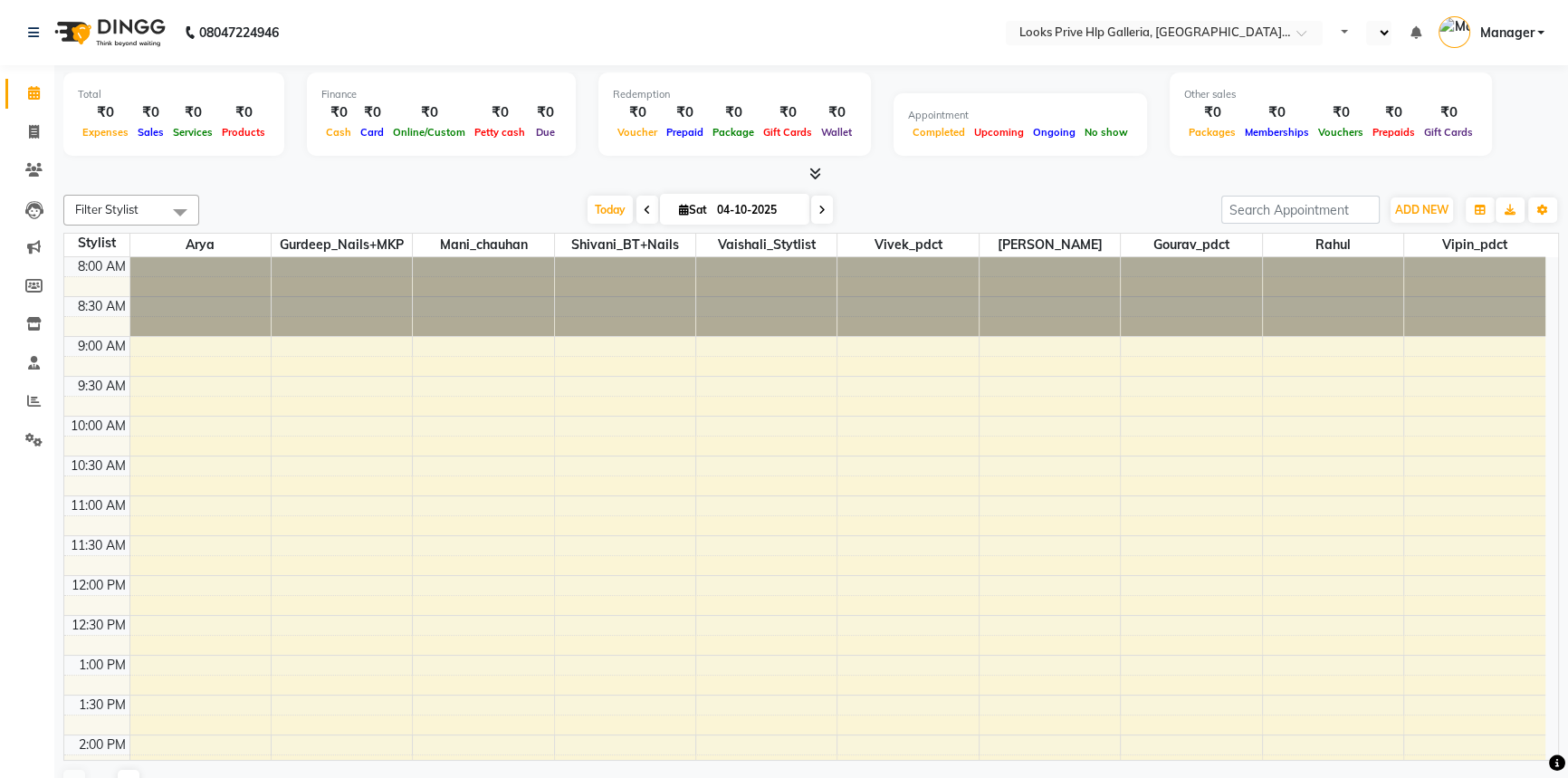
select select "en"
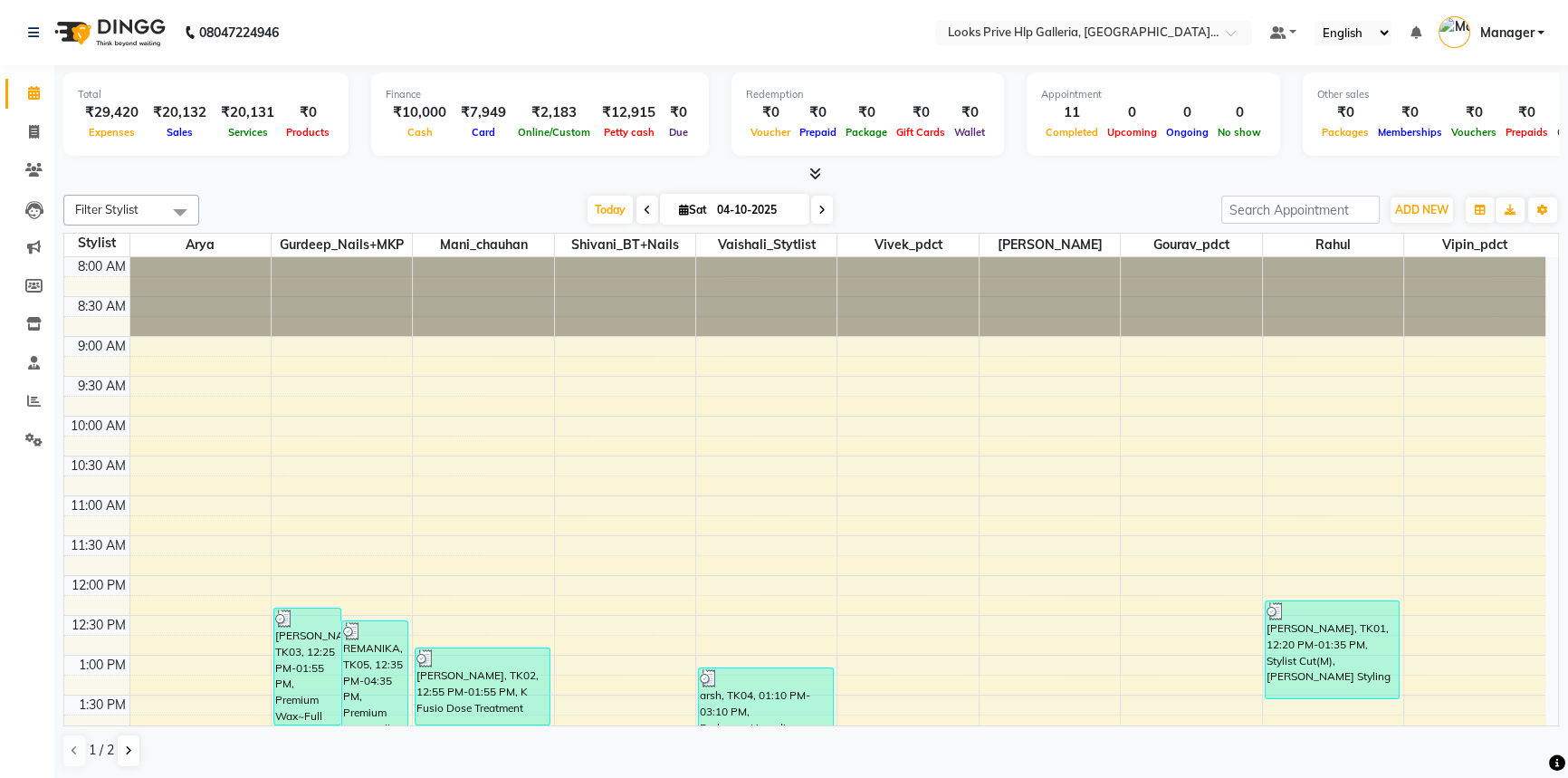
drag, startPoint x: 577, startPoint y: 186, endPoint x: 561, endPoint y: 198, distance: 20.0
click at [565, 194] on div "Filter Stylist Select All Arya Gurdeep_Nails+MKP Mani_chauhan Shivani_BT+Nails …" at bounding box center [812, 210] width 1495 height 31
drag, startPoint x: 565, startPoint y: 194, endPoint x: 568, endPoint y: 184, distance: 10.4
click at [568, 184] on div "Total ₹29,420 Expenses ₹20,132 Sales ₹20,131 Services ₹0 Products Finance ₹10,0…" at bounding box center [811, 422] width 1514 height 715
click at [583, 178] on div at bounding box center [812, 174] width 1495 height 19
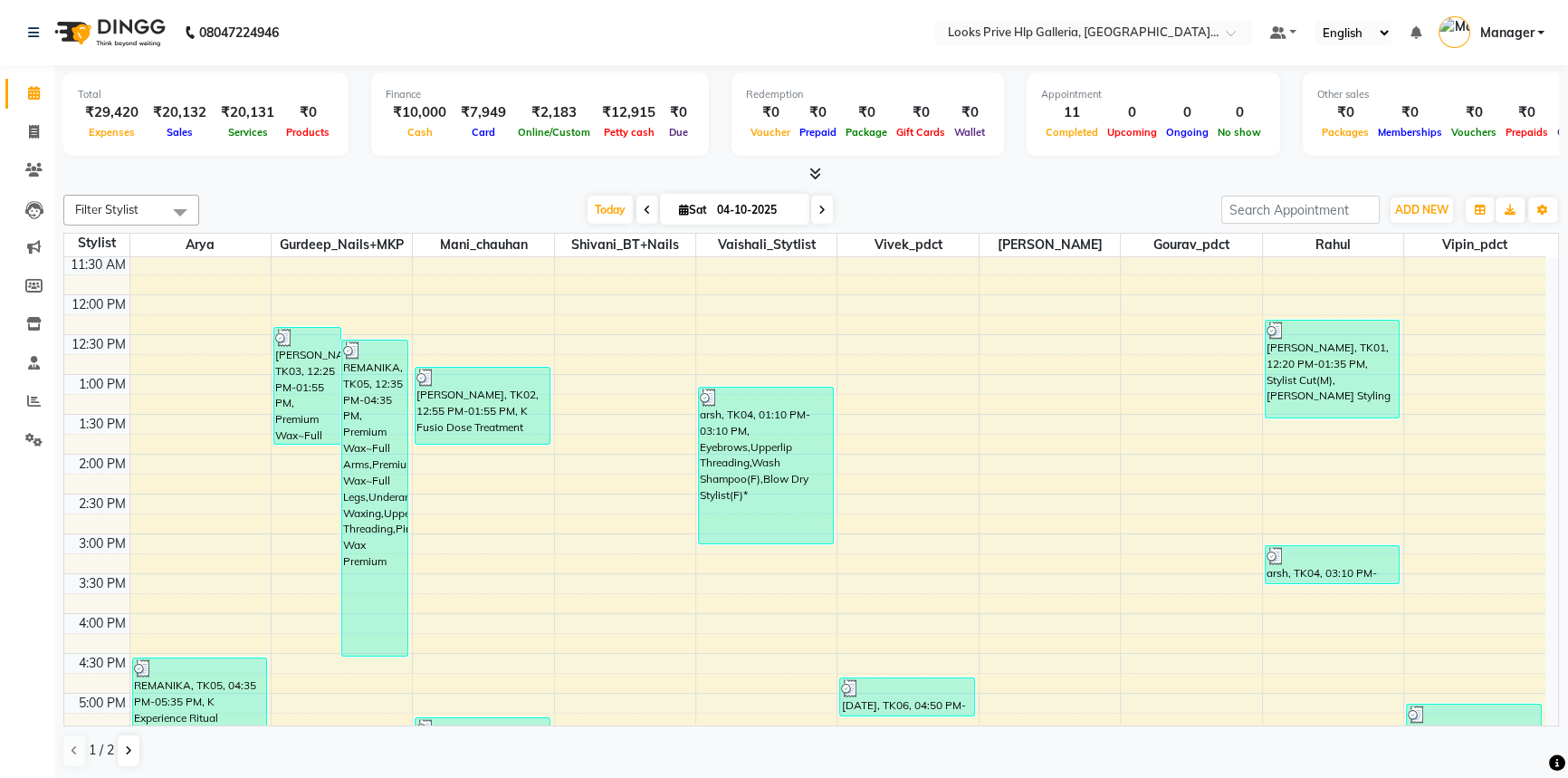
scroll to position [247, 0]
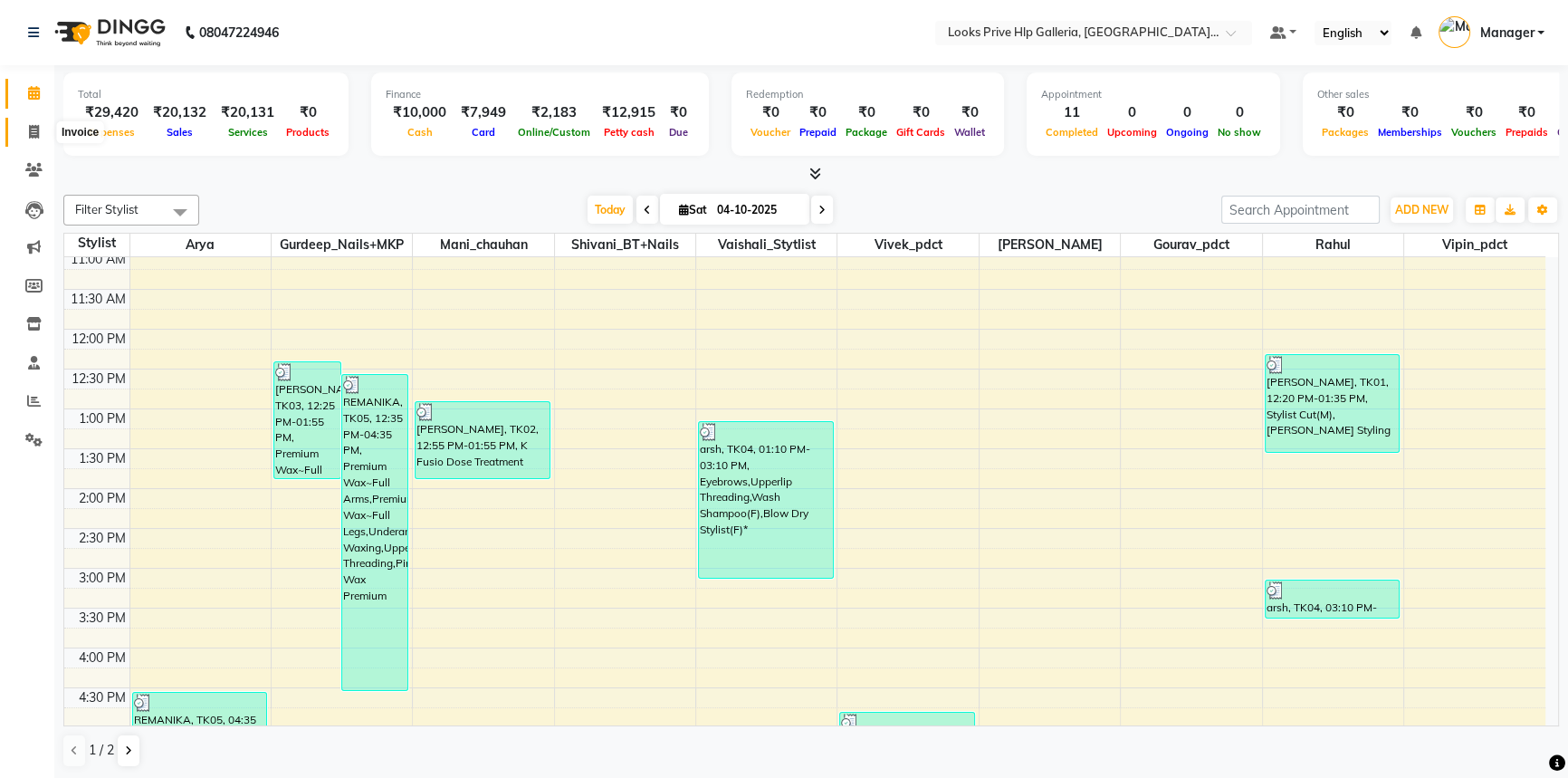
click at [32, 135] on icon at bounding box center [34, 132] width 10 height 14
select select "service"
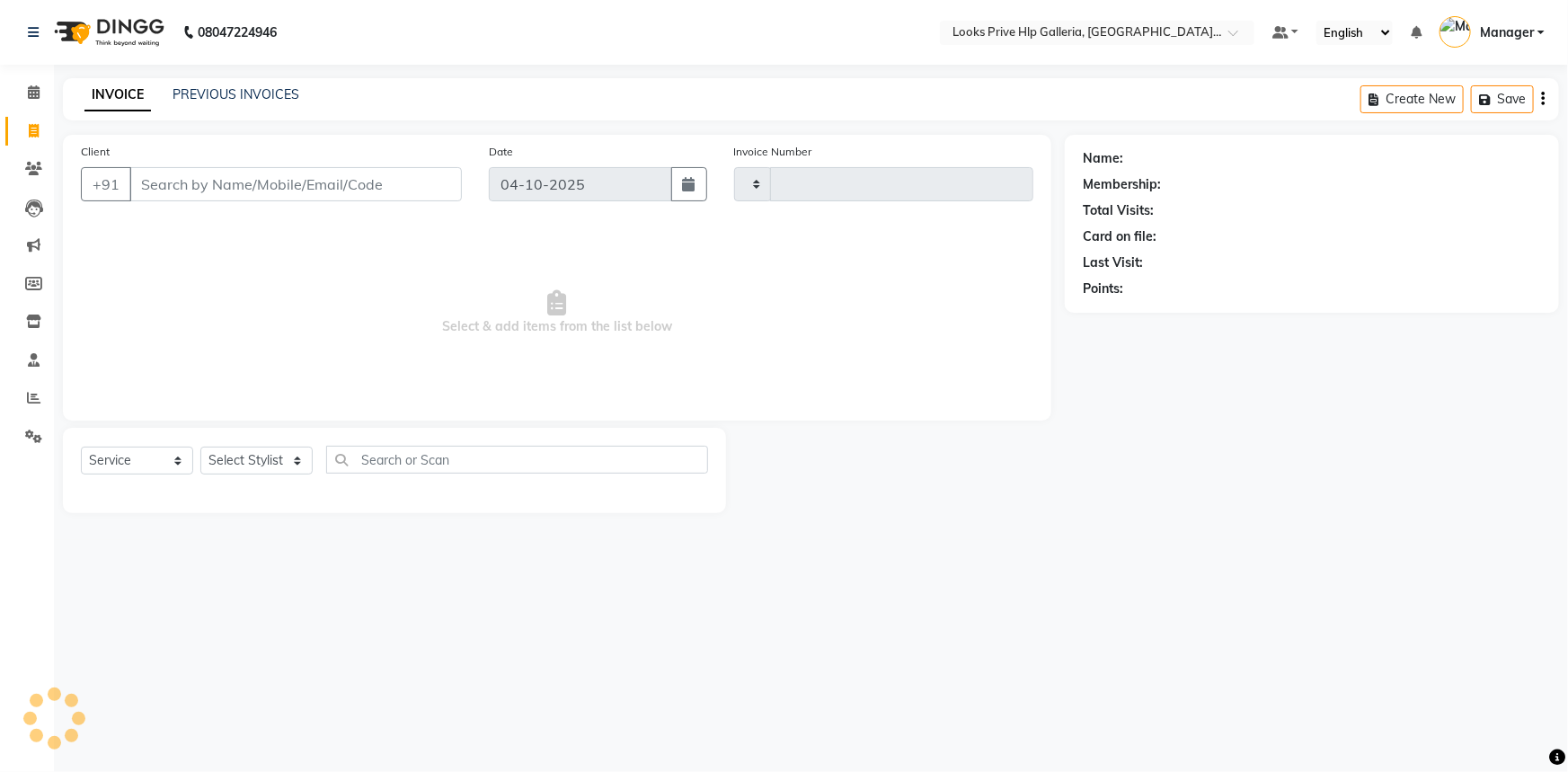
type input "1223"
select select "7937"
click at [266, 468] on select "Select Stylist [PERSON_NAME] Counter_Sales Gourav_pdct Gurdeep_Nails+MKP Manage…" at bounding box center [256, 460] width 112 height 28
select select "74725"
click at [201, 446] on select "Select Stylist [PERSON_NAME] Counter_Sales Gourav_pdct Gurdeep_Nails+MKP Manage…" at bounding box center [256, 460] width 112 height 28
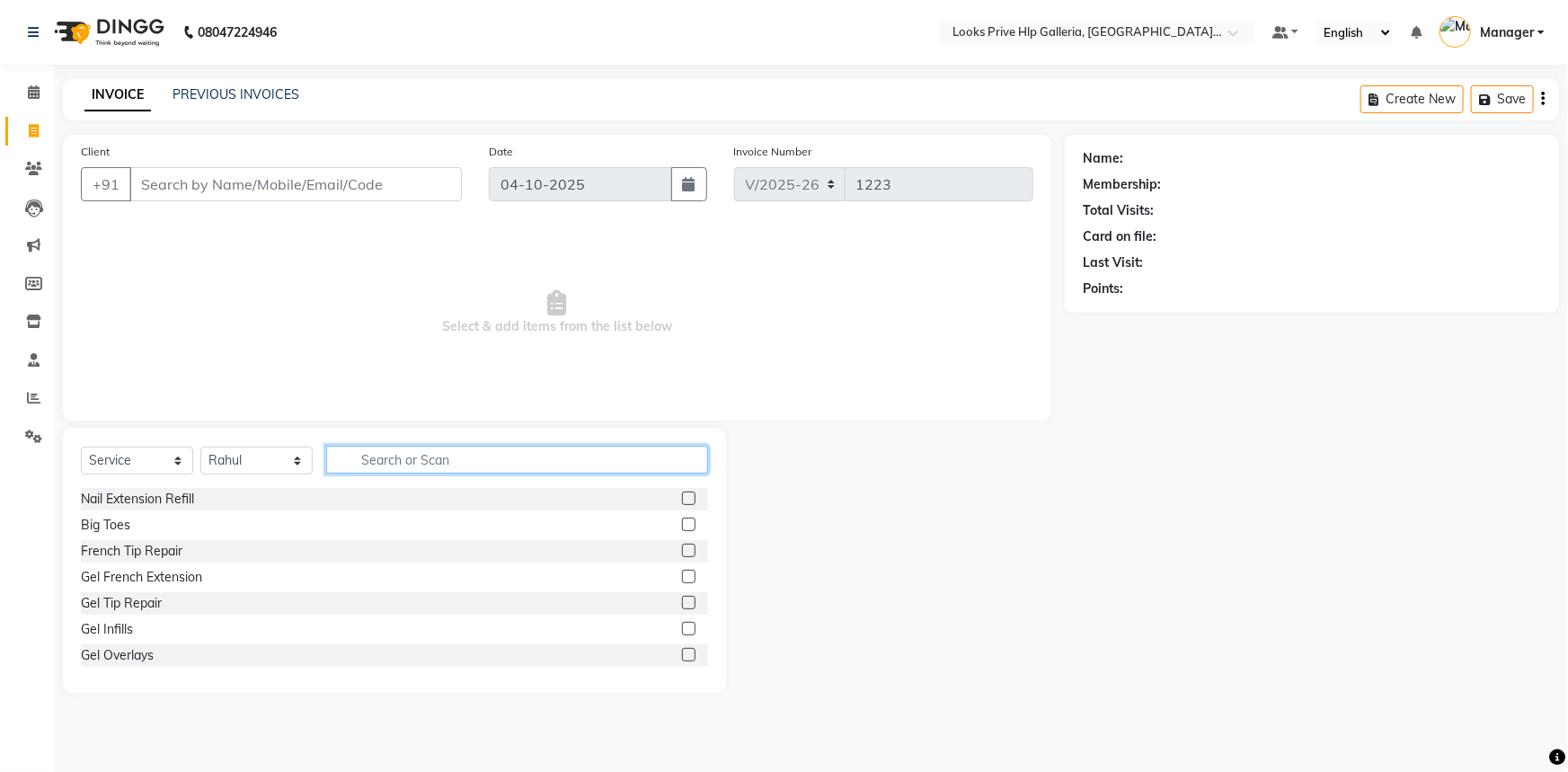
click at [366, 457] on input "text" at bounding box center [517, 459] width 382 height 28
type input "BEARD"
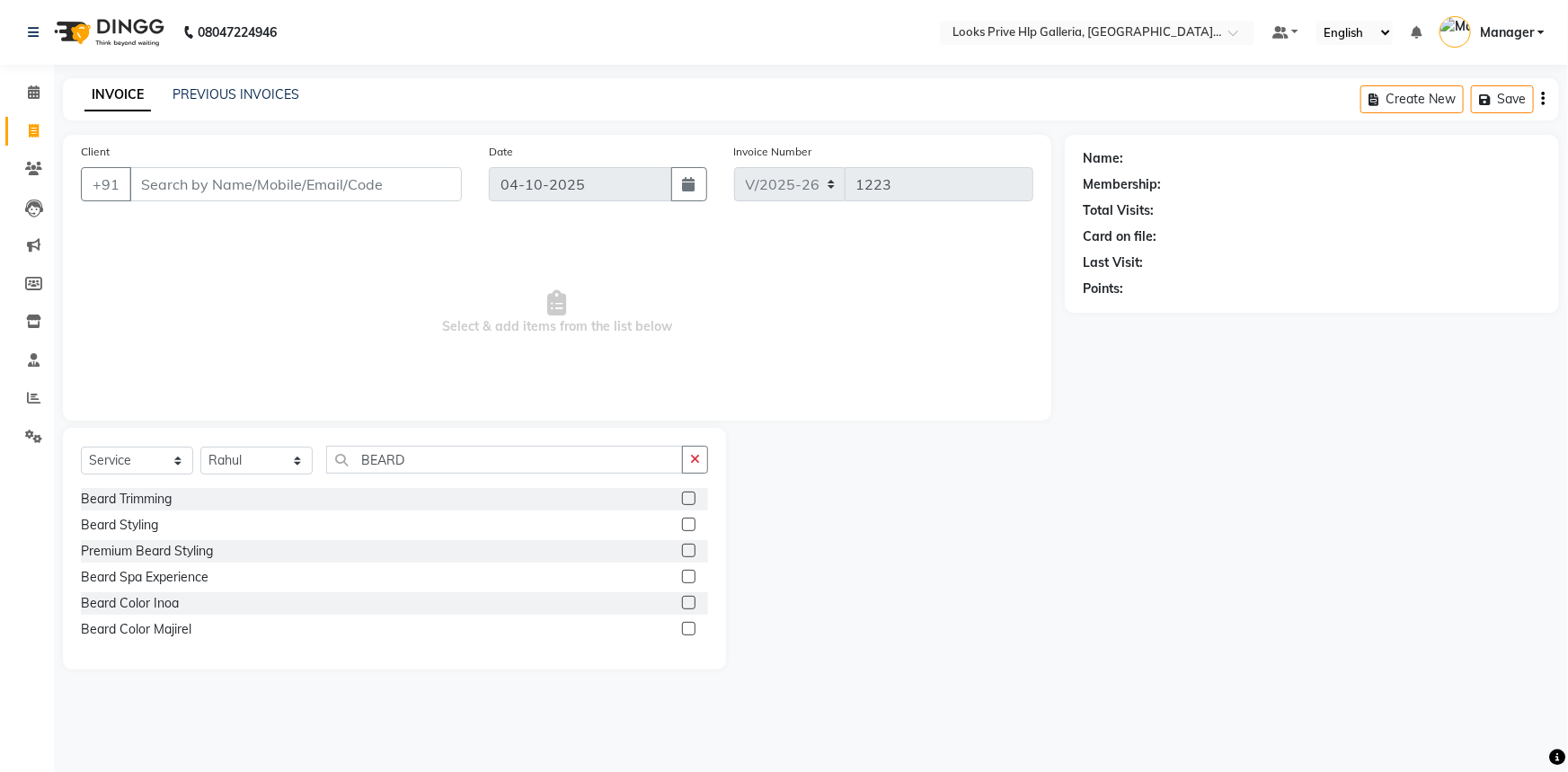
click at [694, 525] on label at bounding box center [689, 524] width 13 height 13
click at [694, 525] on input "checkbox" at bounding box center [688, 525] width 12 height 12
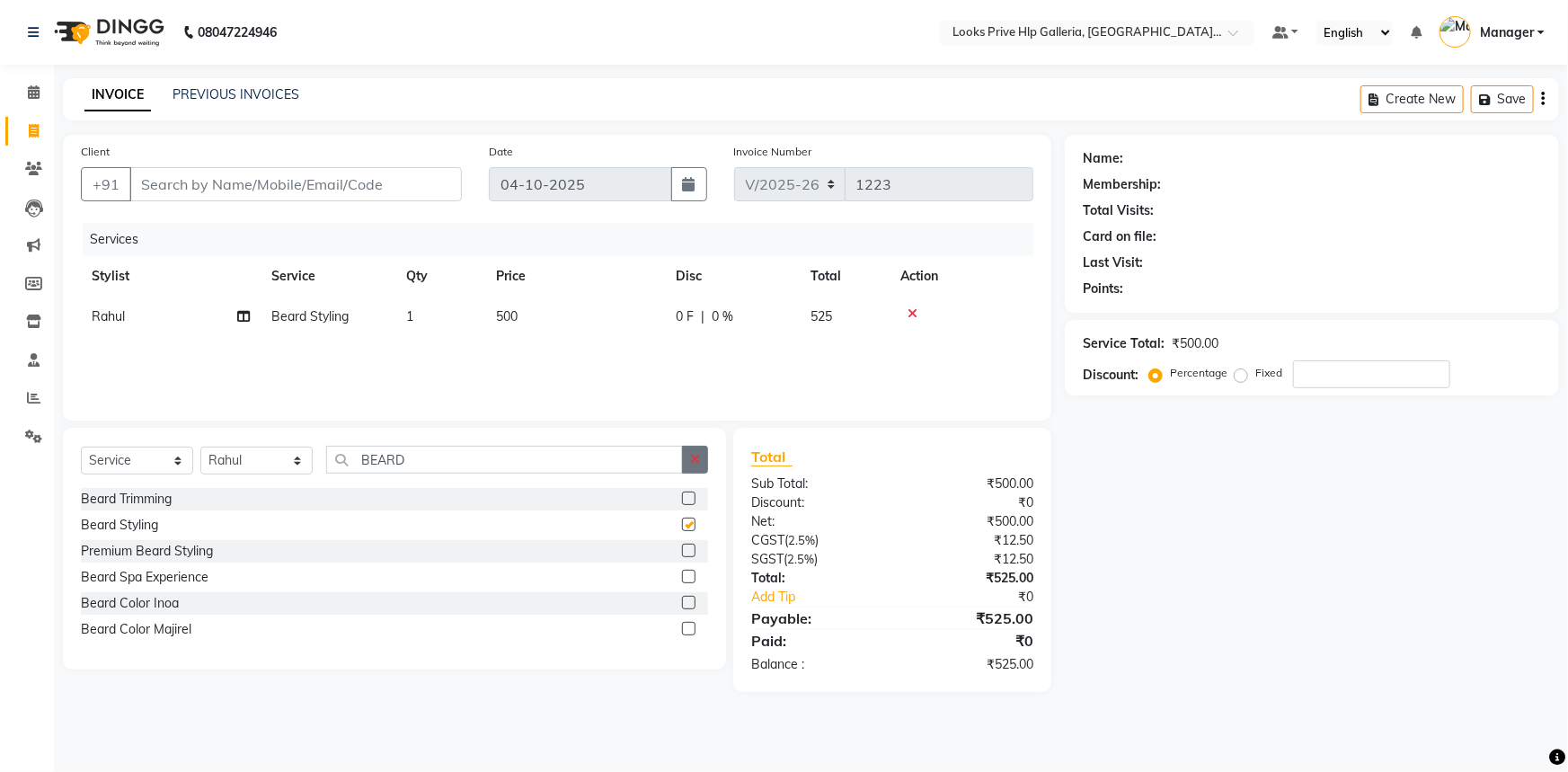
checkbox input "false"
click at [690, 469] on button "button" at bounding box center [695, 459] width 26 height 28
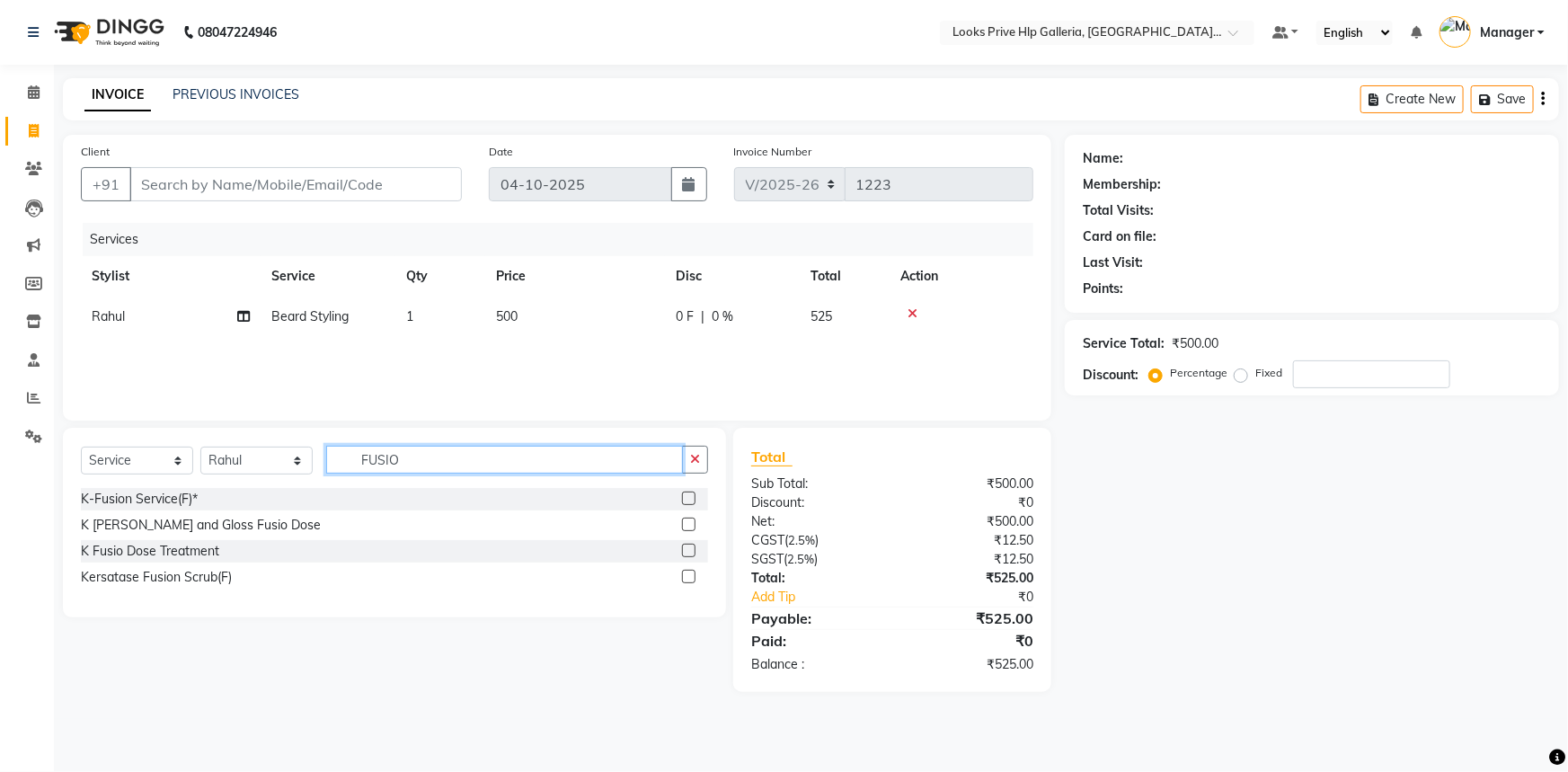
type input "FUSIO"
click at [683, 543] on label at bounding box center [689, 550] width 13 height 13
click at [683, 545] on input "checkbox" at bounding box center [688, 551] width 12 height 12
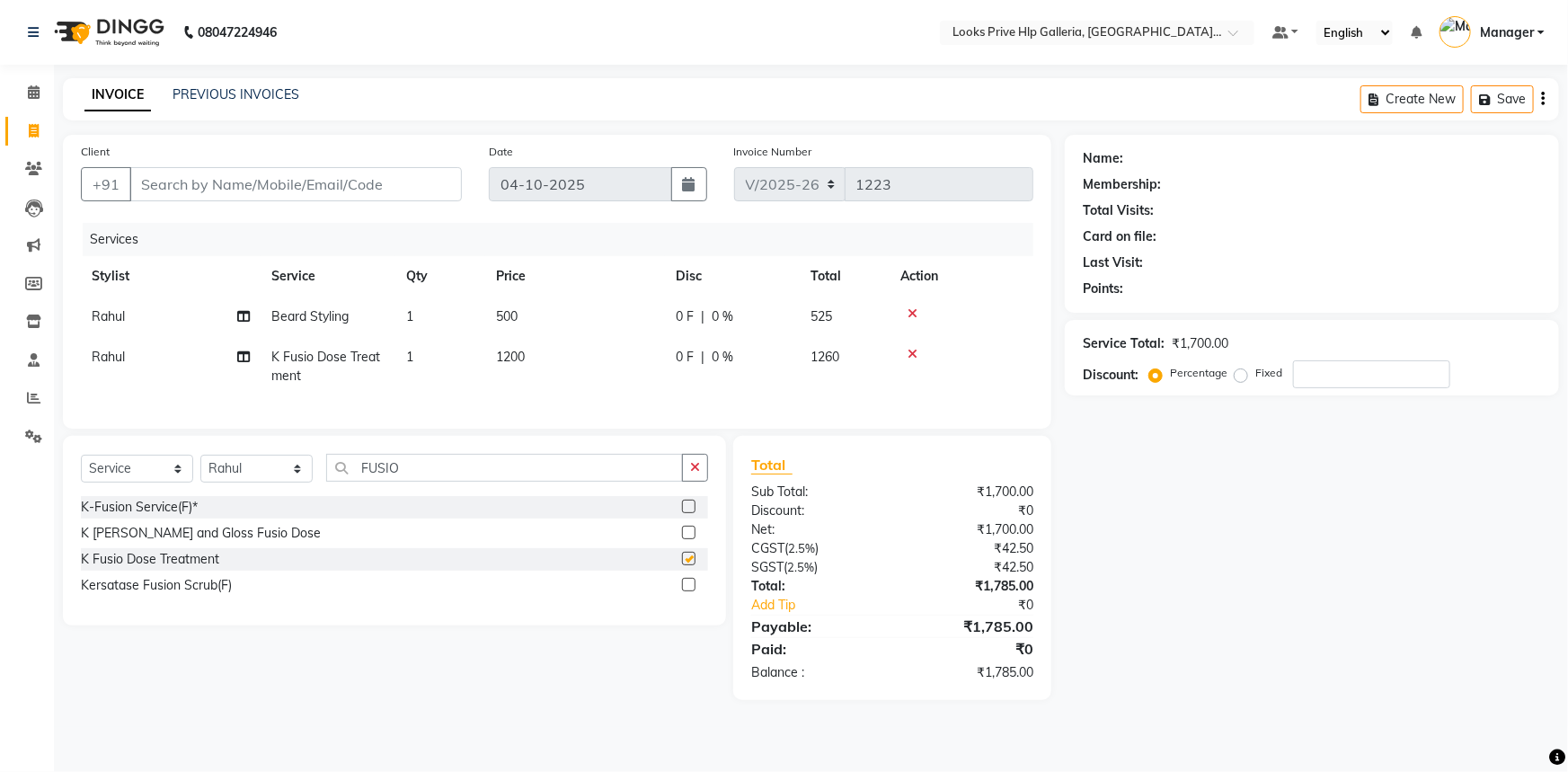
checkbox input "false"
drag, startPoint x: 544, startPoint y: 383, endPoint x: 543, endPoint y: 373, distance: 10.0
click at [544, 381] on td "1200" at bounding box center [575, 367] width 179 height 60
select select "74725"
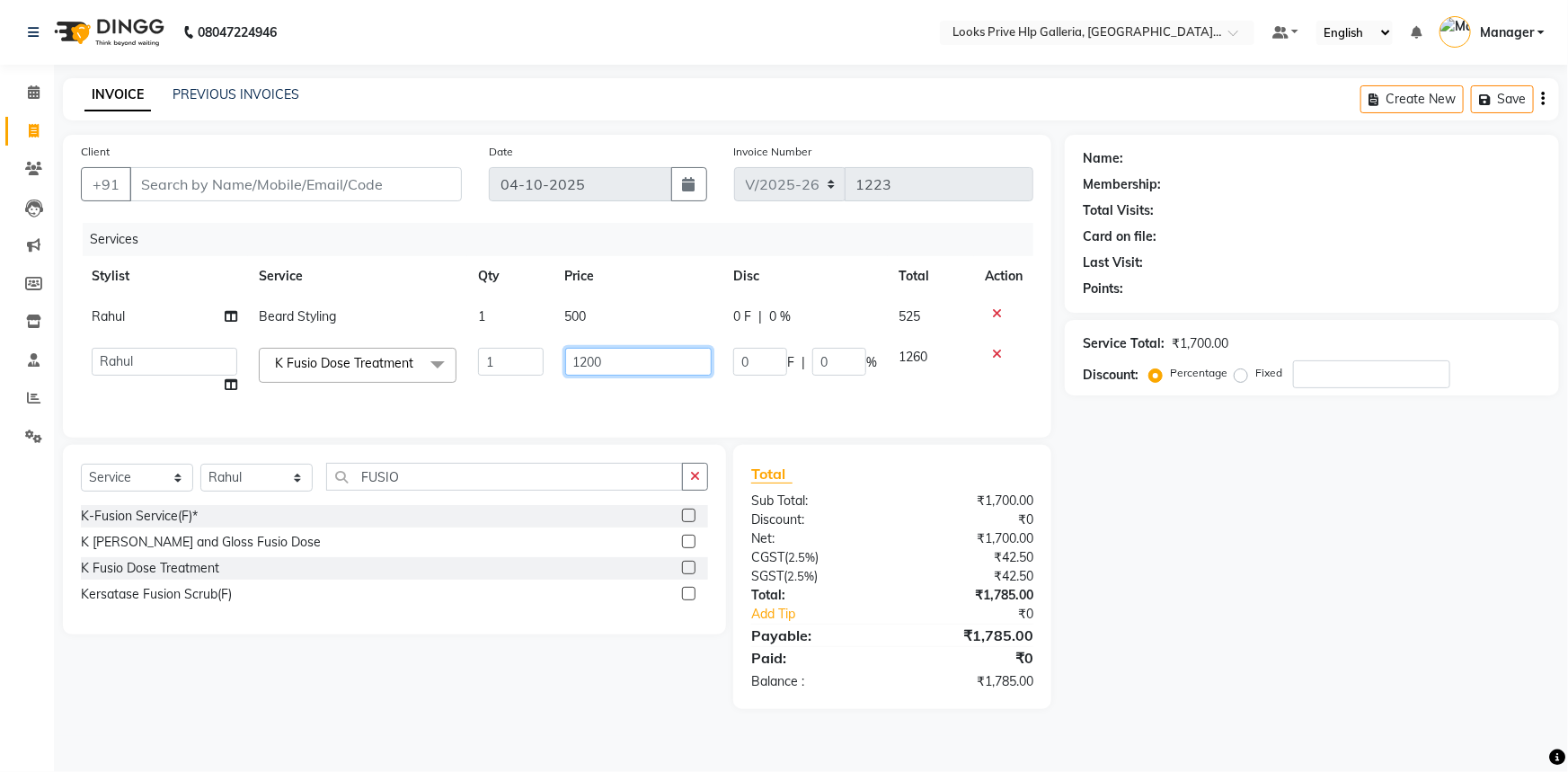
click at [617, 348] on input "1200" at bounding box center [639, 361] width 148 height 28
type input "1"
type input "2100"
click at [705, 495] on div "Select Service Product Membership Package Voucher Prepaid Gift Card Select Styl…" at bounding box center [393, 484] width 627 height 42
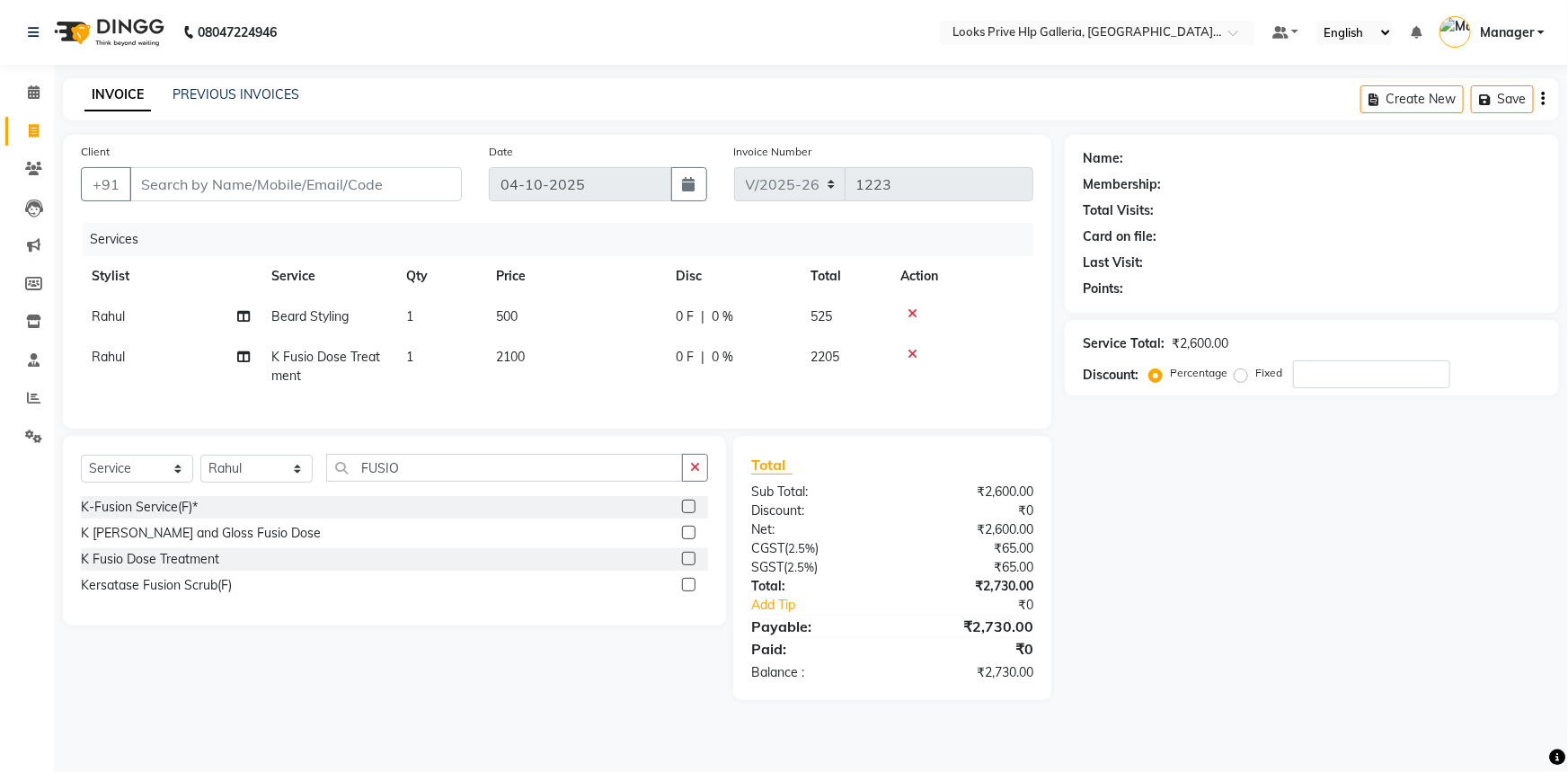
click at [690, 482] on button "button" at bounding box center [695, 468] width 26 height 28
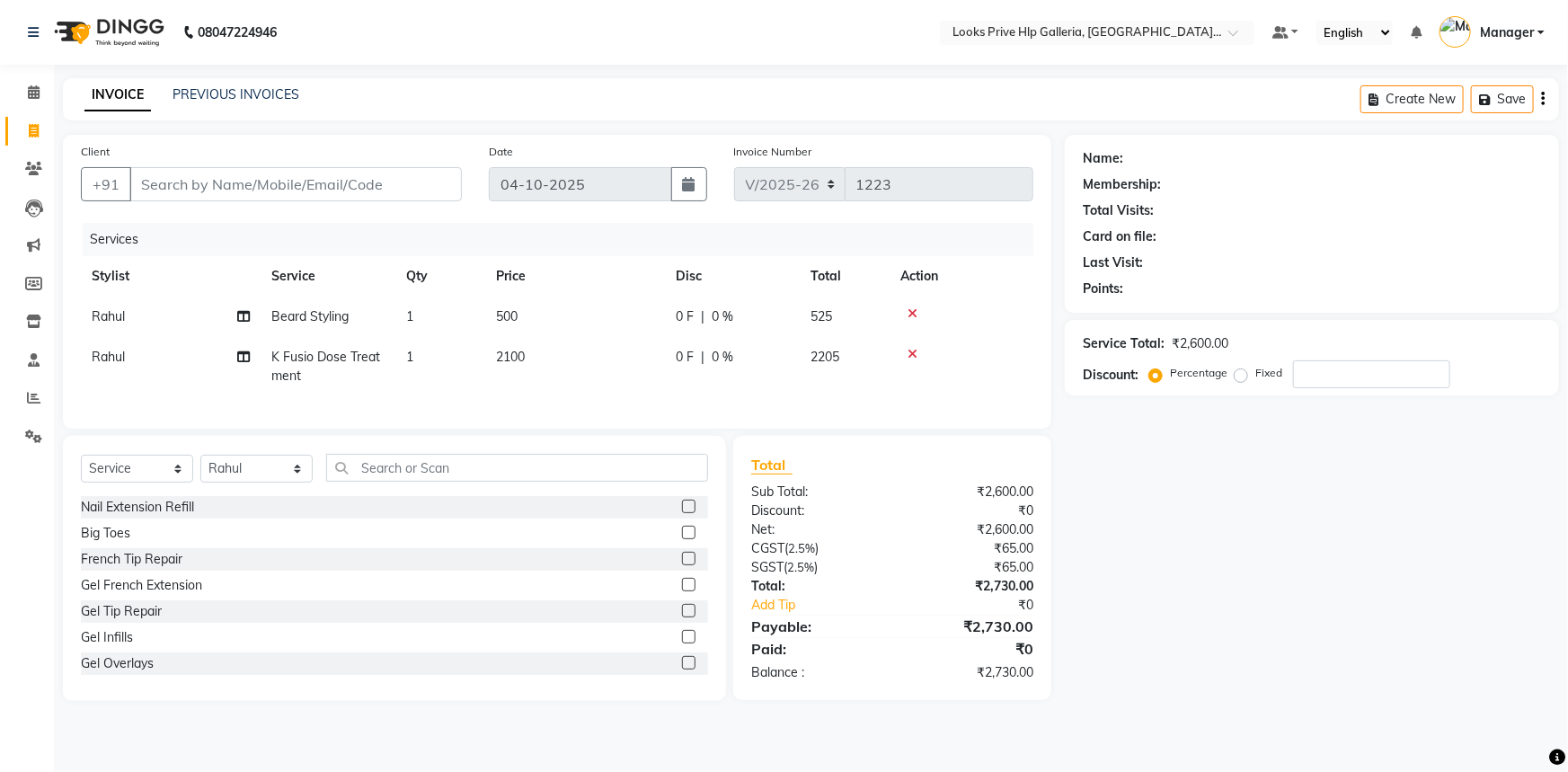
click at [107, 357] on span "Rahul" at bounding box center [107, 356] width 34 height 16
select select "74725"
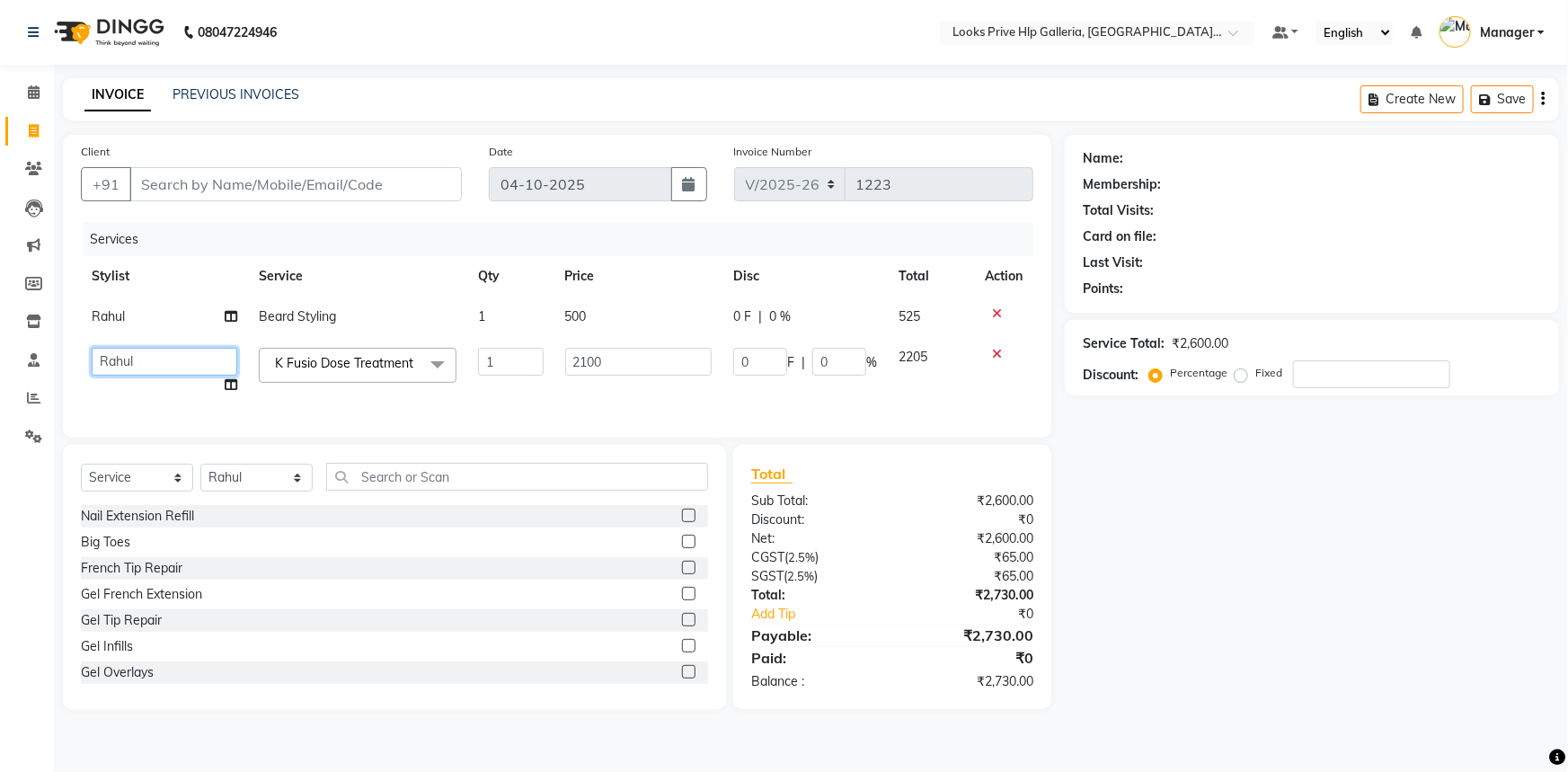
click at [120, 354] on select "Arshdeep Arya Counter_Sales Gourav_pdct Gurdeep_Nails+MKP Manager Mani_chauhan …" at bounding box center [164, 361] width 146 height 28
select select "71870"
click at [368, 189] on input "Client" at bounding box center [296, 184] width 332 height 35
type input "9"
type input "0"
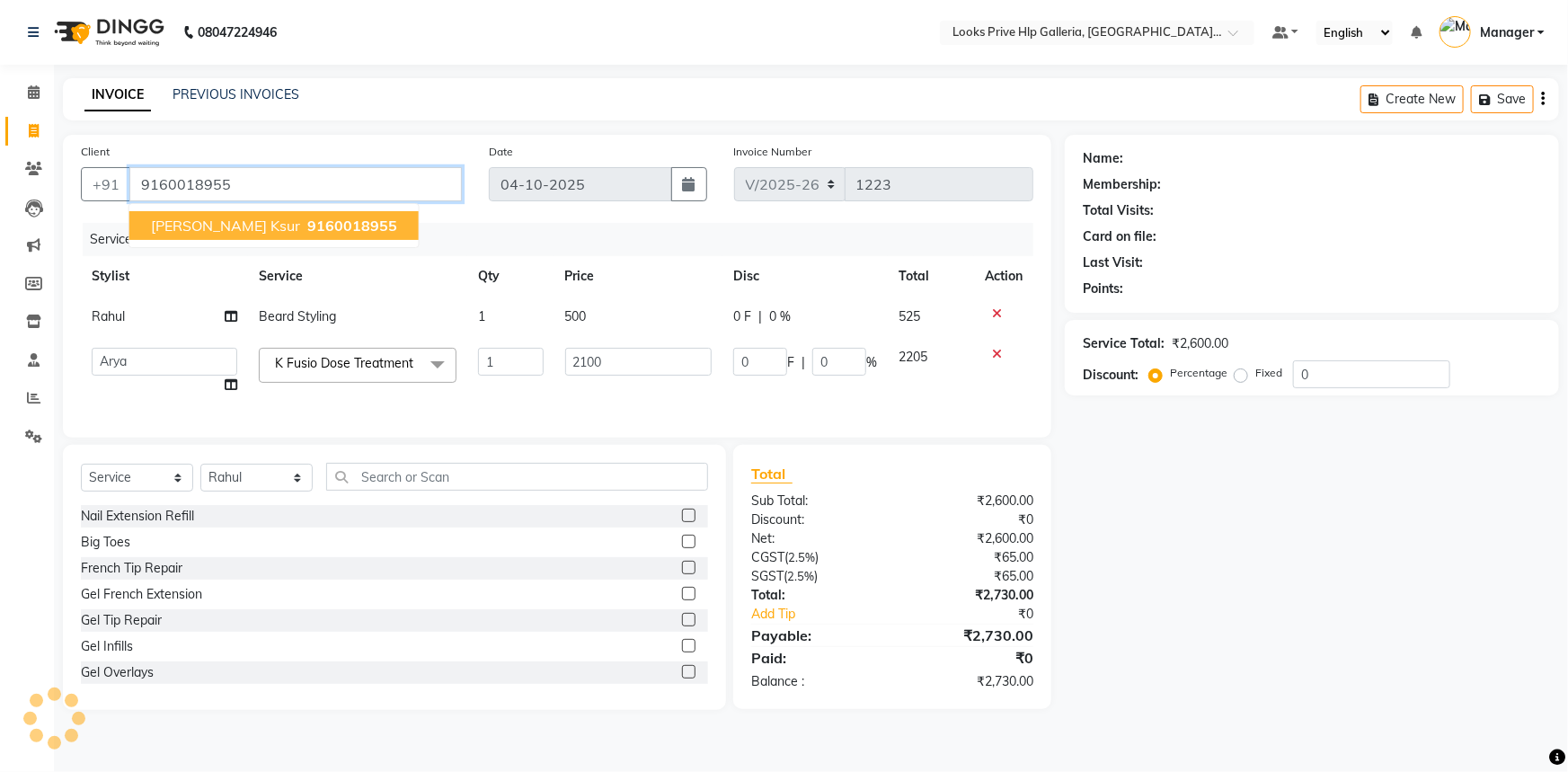
type input "9160018955"
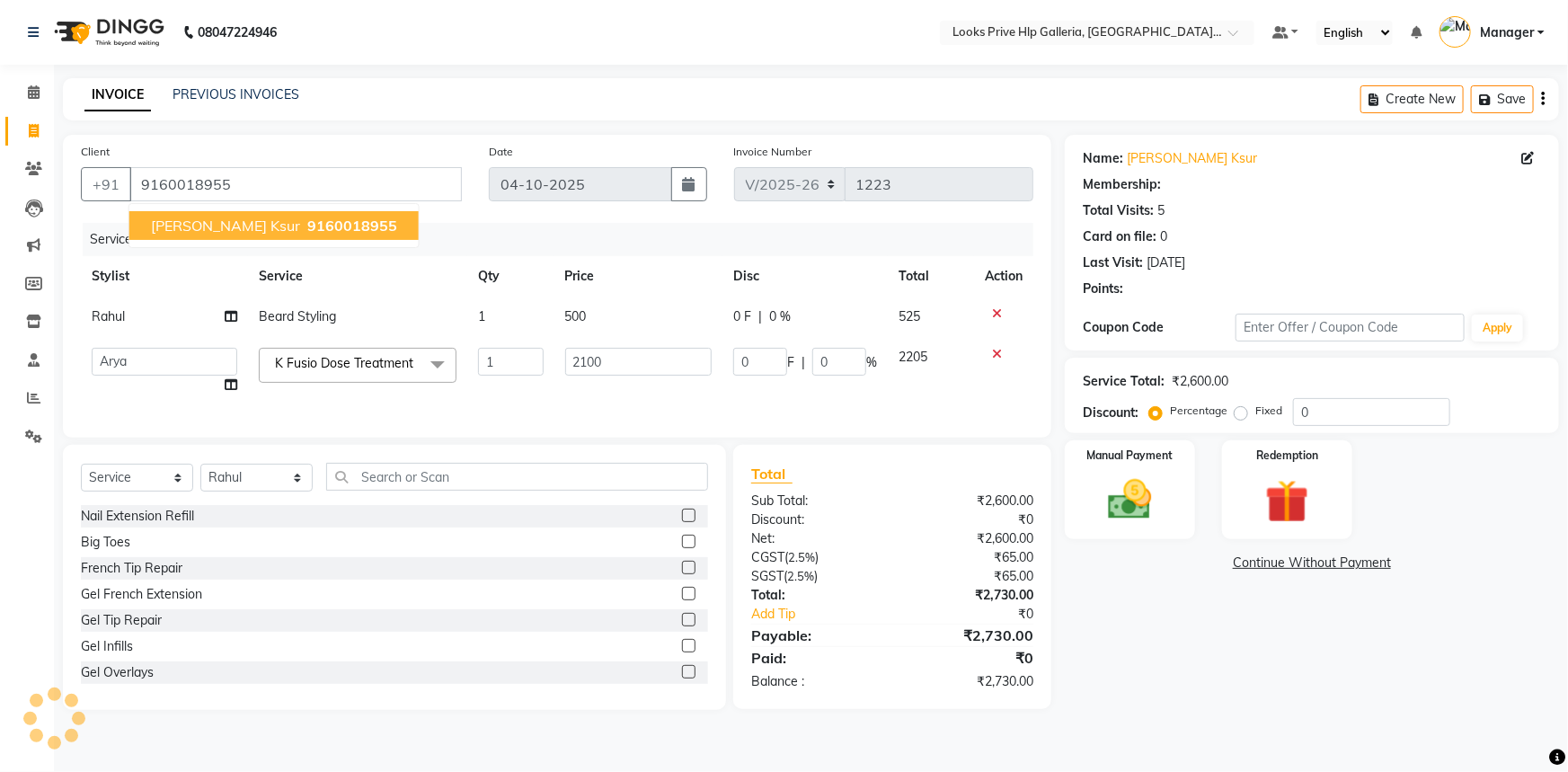
select select "1: Object"
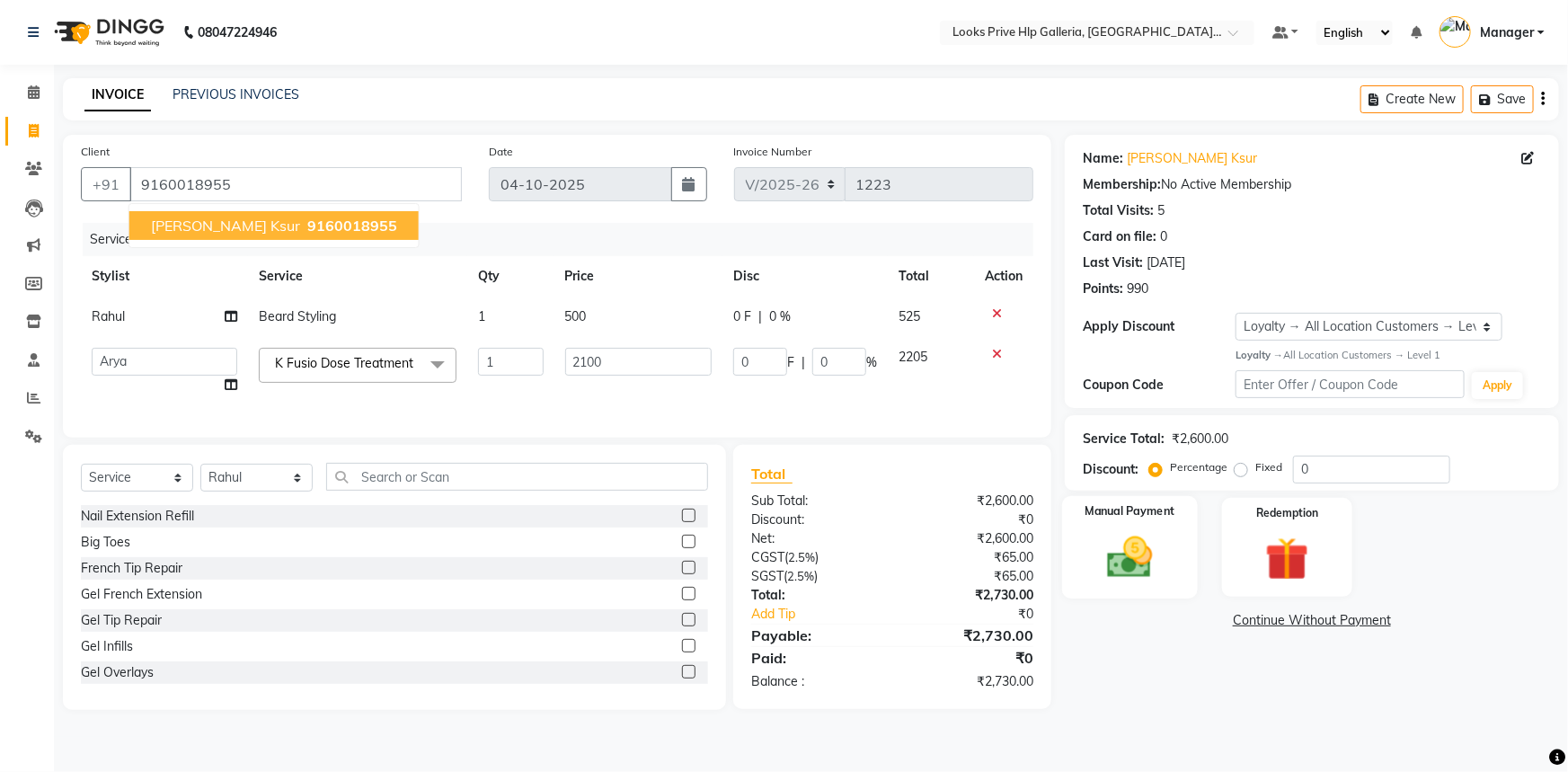
click at [1178, 567] on div "Manual Payment" at bounding box center [1128, 548] width 135 height 104
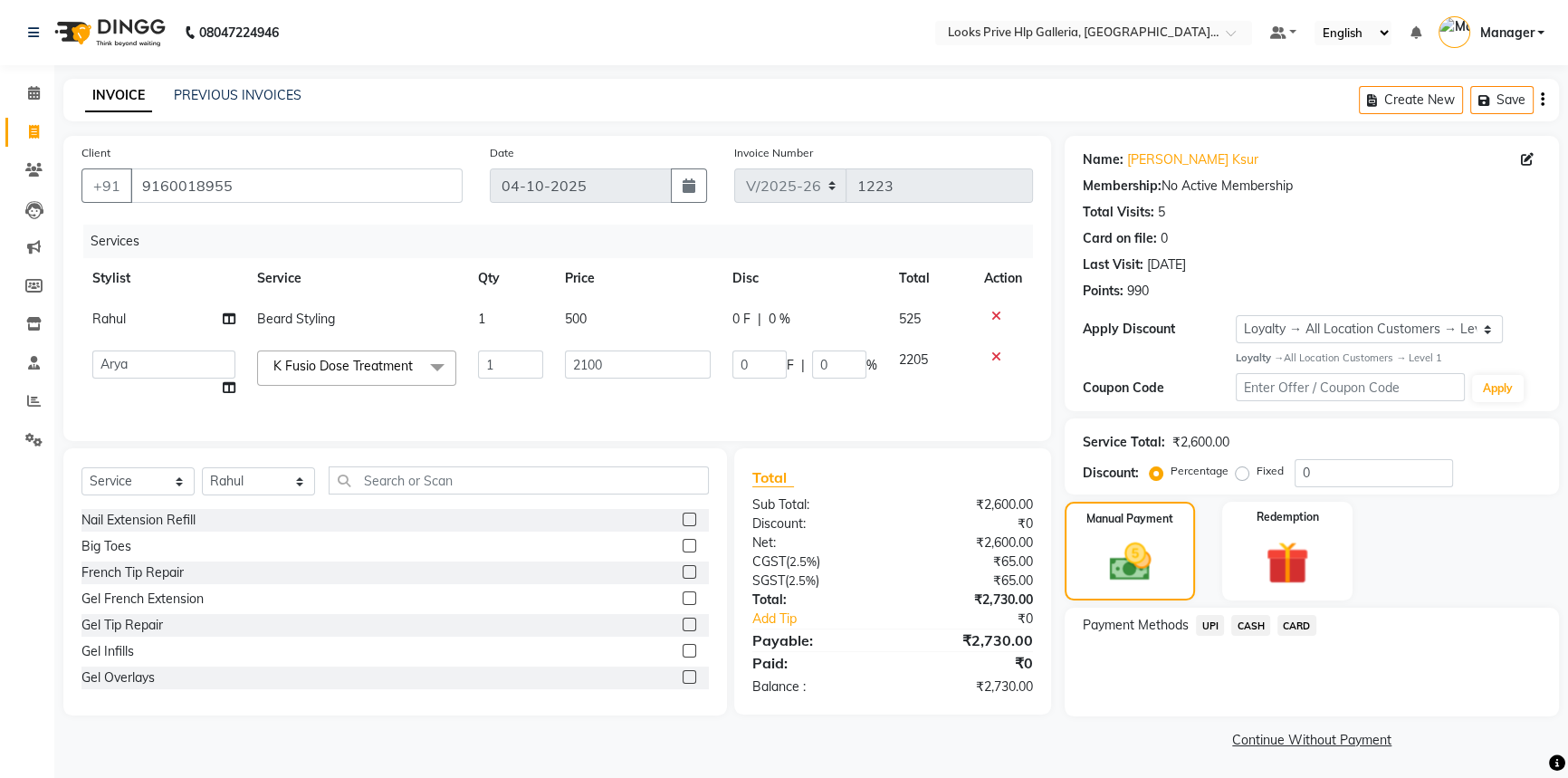
click at [1297, 623] on span "CARD" at bounding box center [1297, 626] width 39 height 21
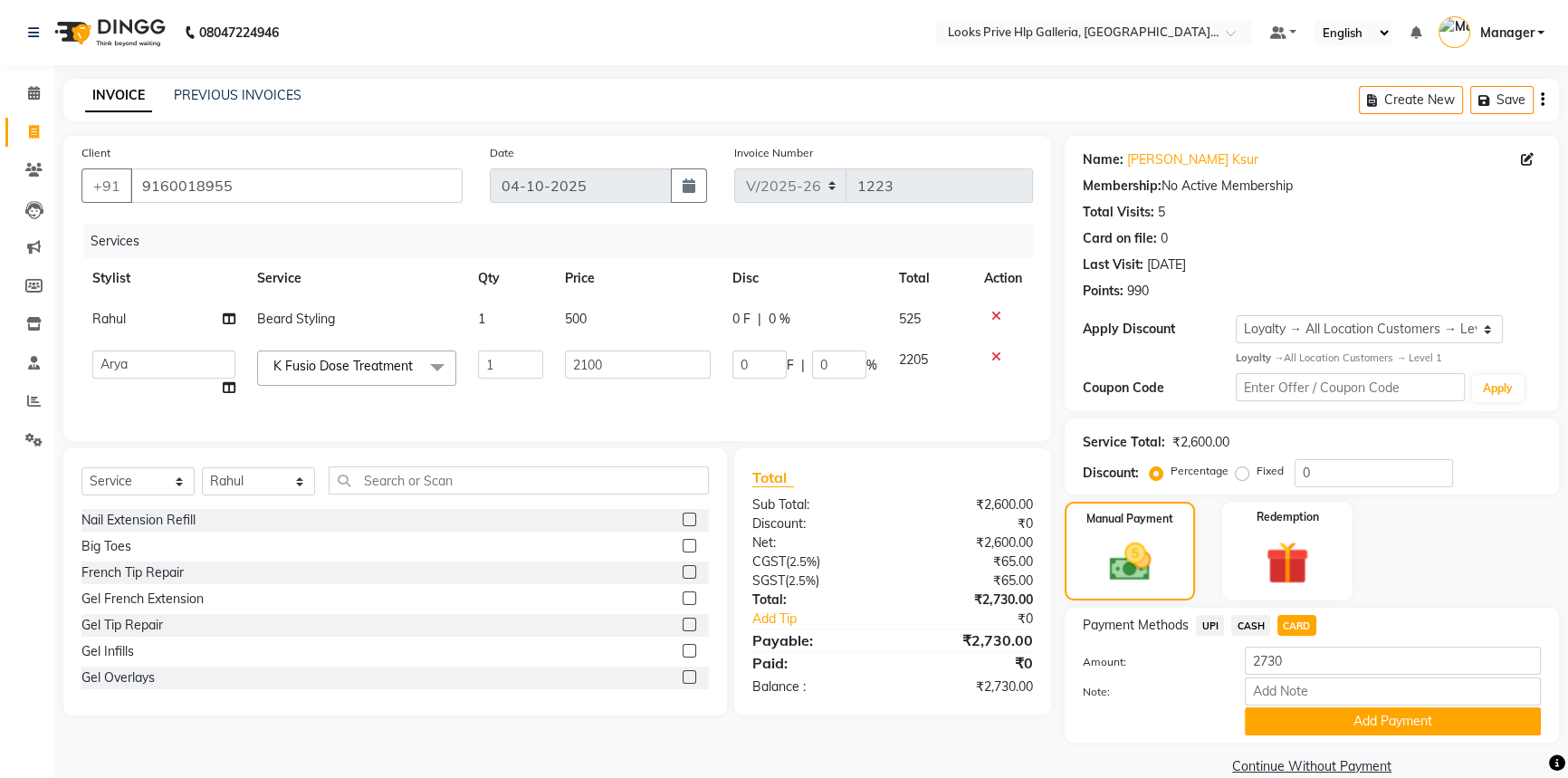
click at [1327, 718] on button "Add Payment" at bounding box center [1393, 721] width 296 height 28
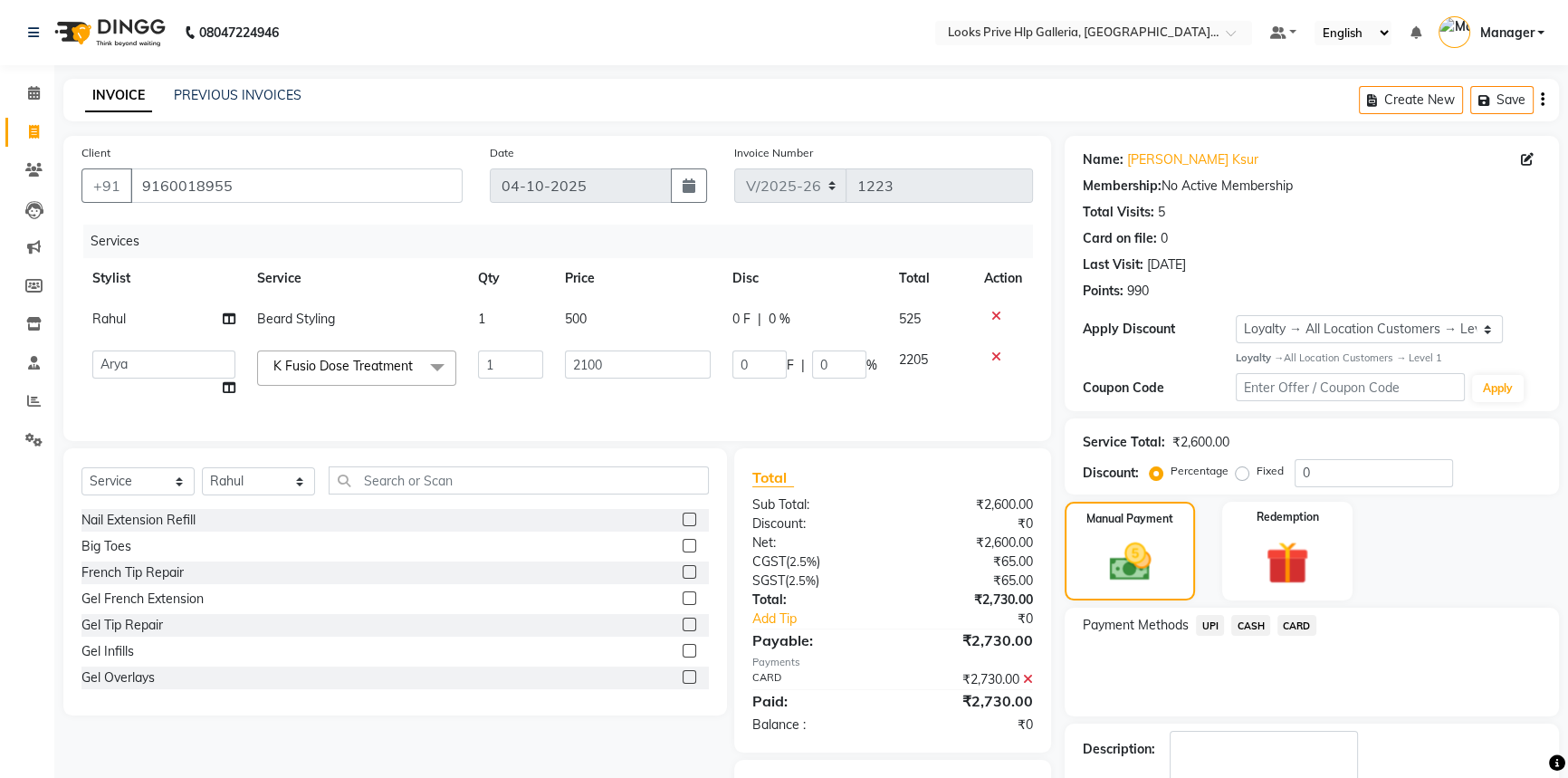
scroll to position [105, 0]
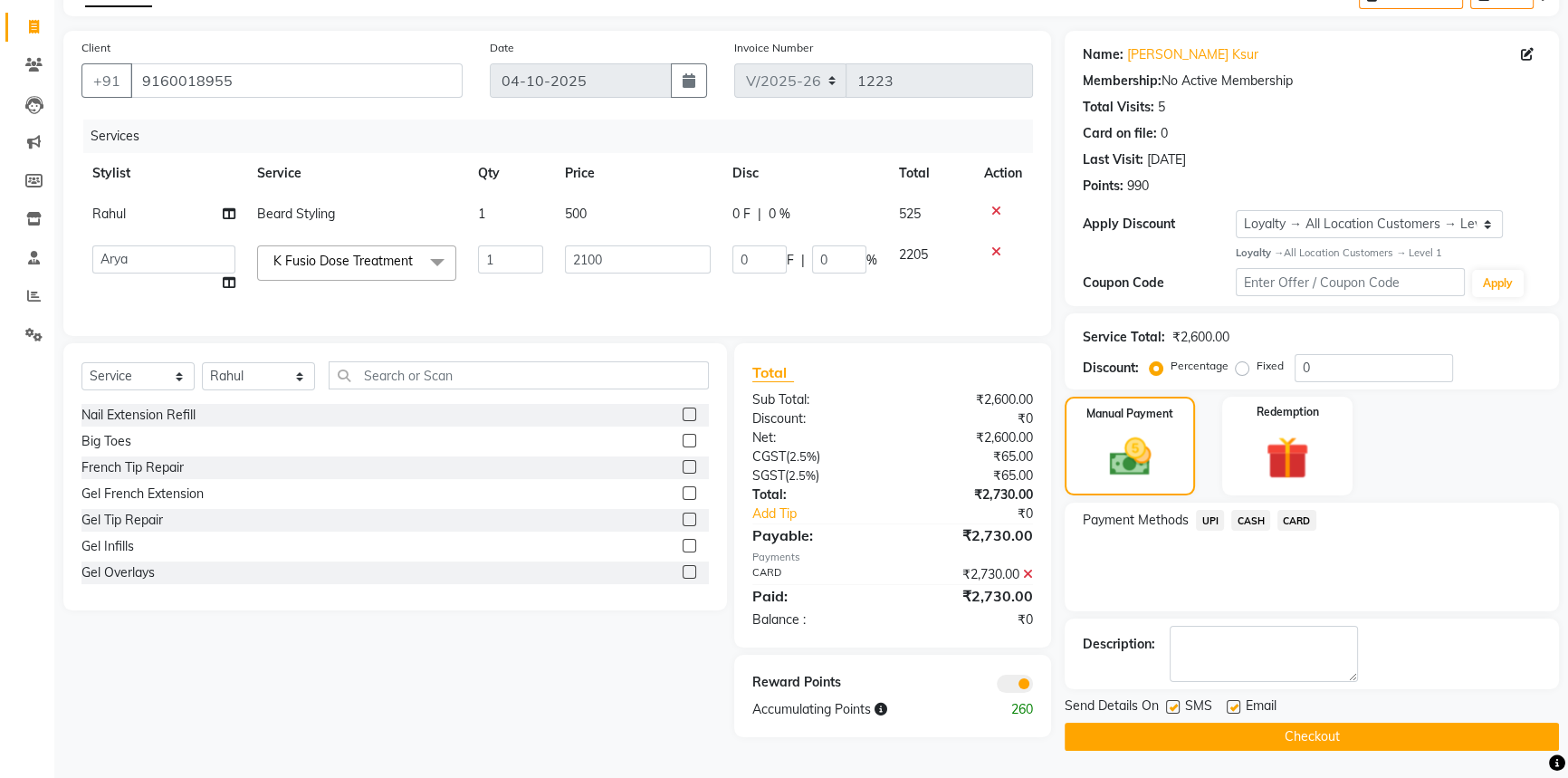
click at [1260, 730] on button "Checkout" at bounding box center [1312, 736] width 494 height 28
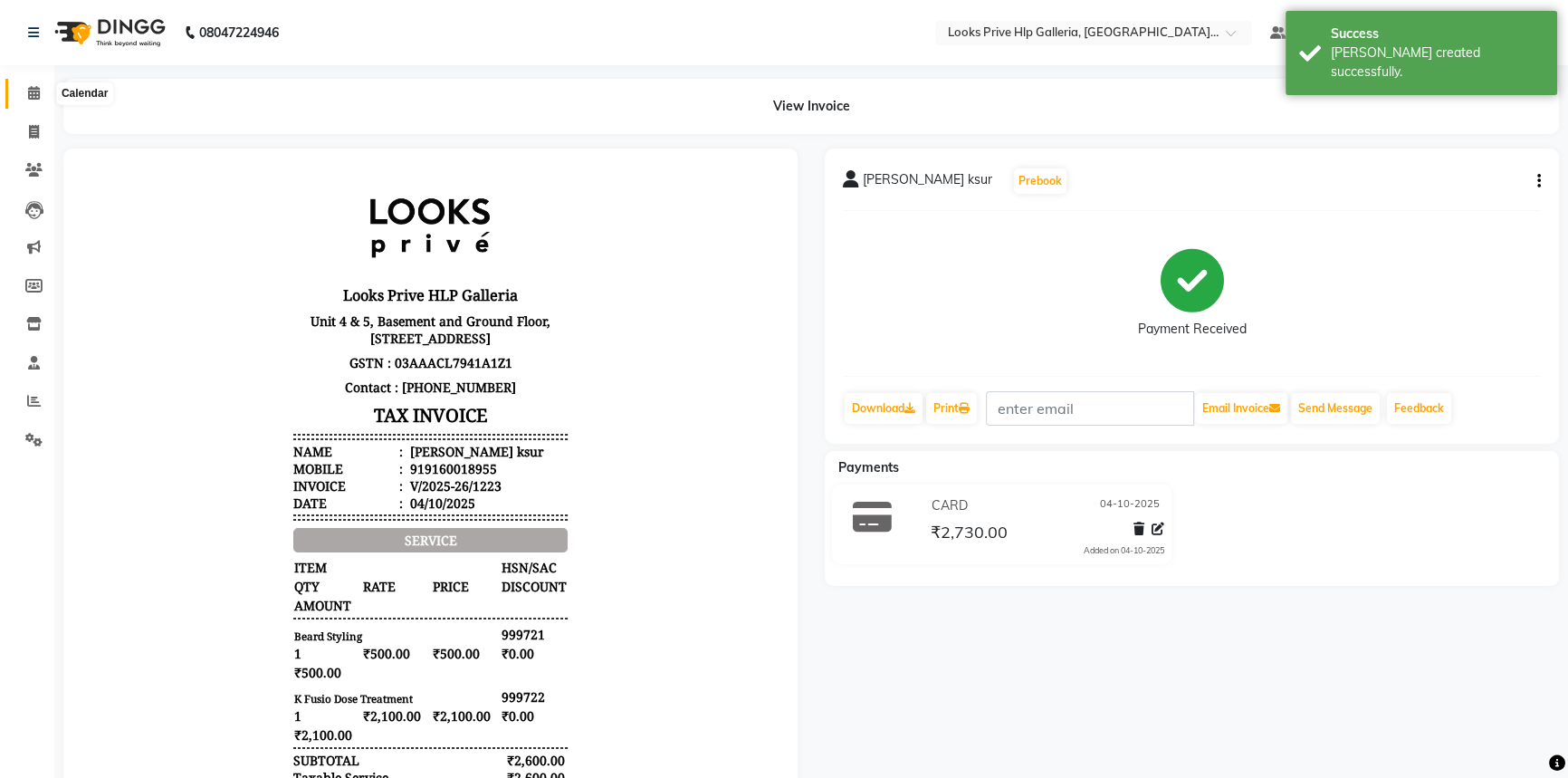
click at [38, 90] on icon at bounding box center [34, 93] width 12 height 14
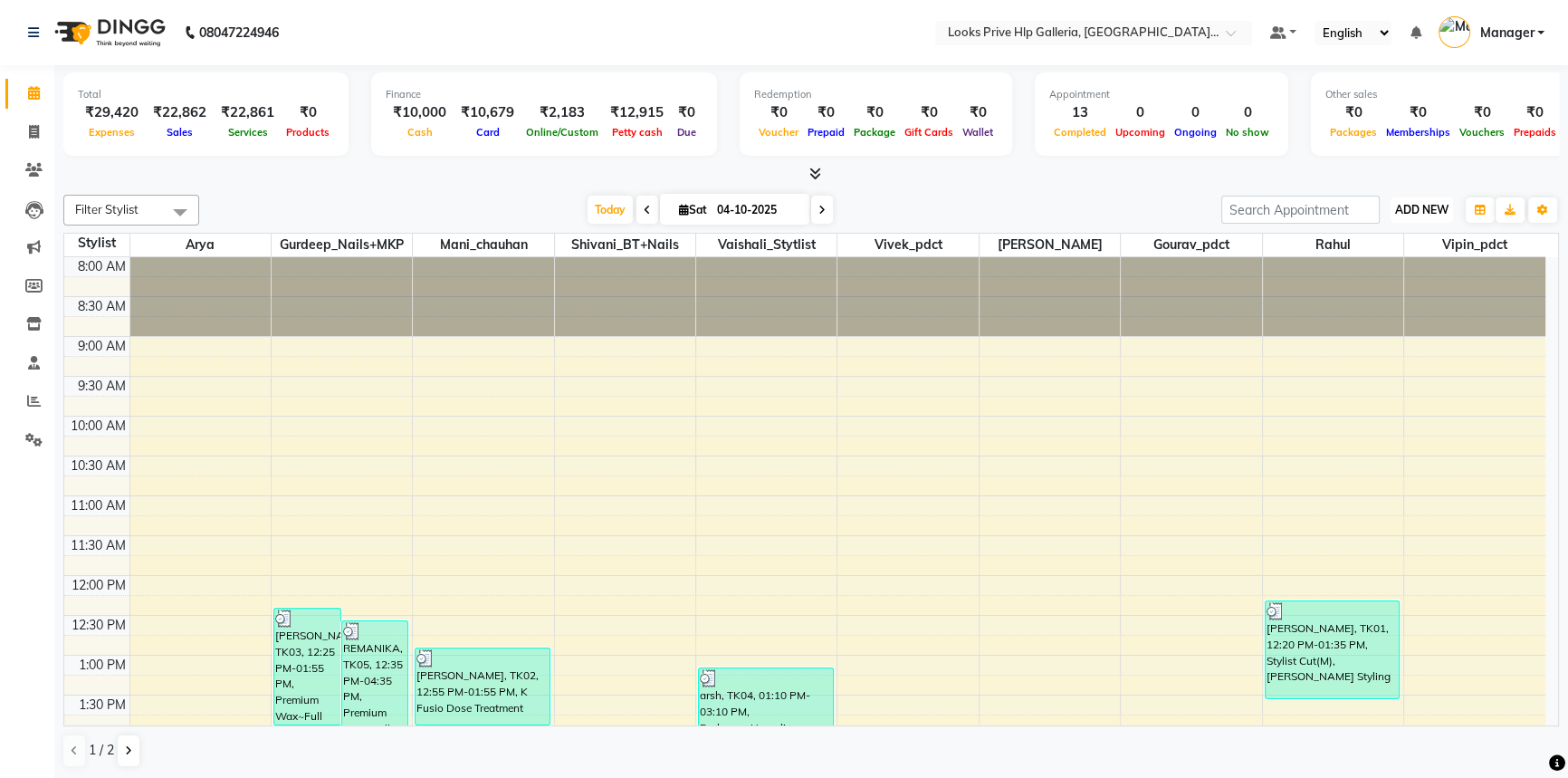
click at [1427, 207] on span "ADD NEW" at bounding box center [1422, 210] width 53 height 14
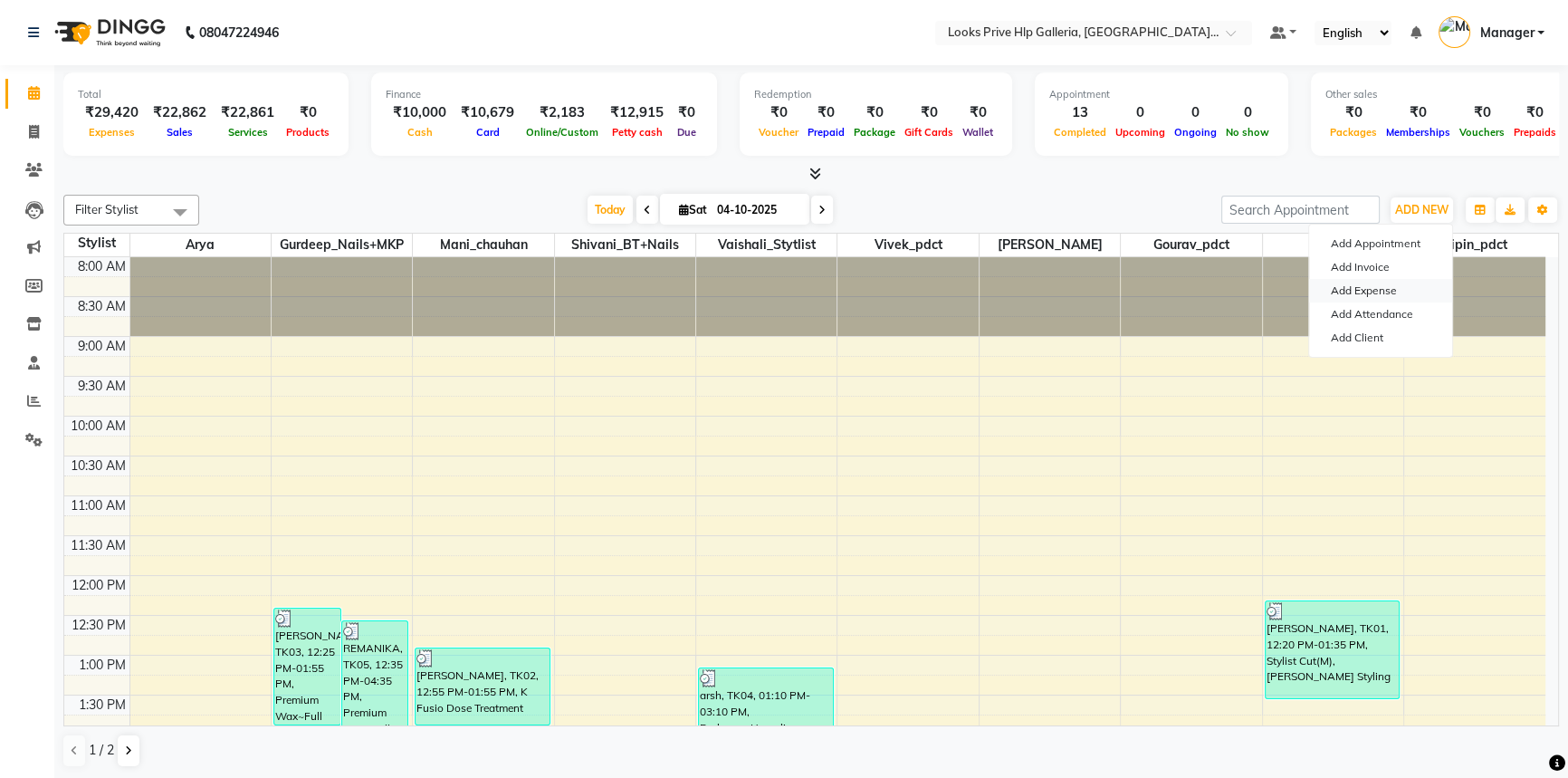
click at [1411, 283] on link "Add Expense" at bounding box center [1381, 290] width 143 height 23
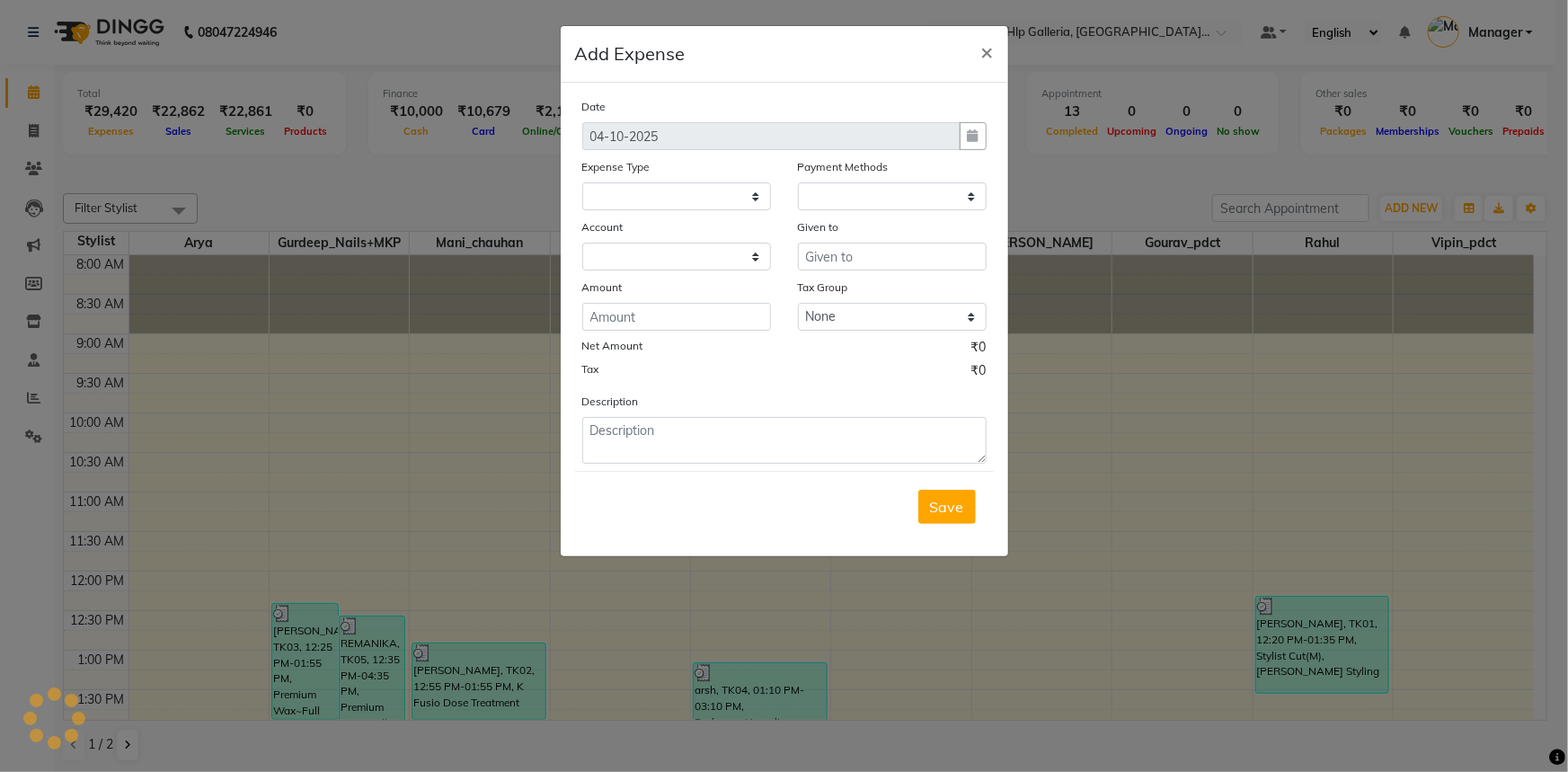
select select "1"
select select "7087"
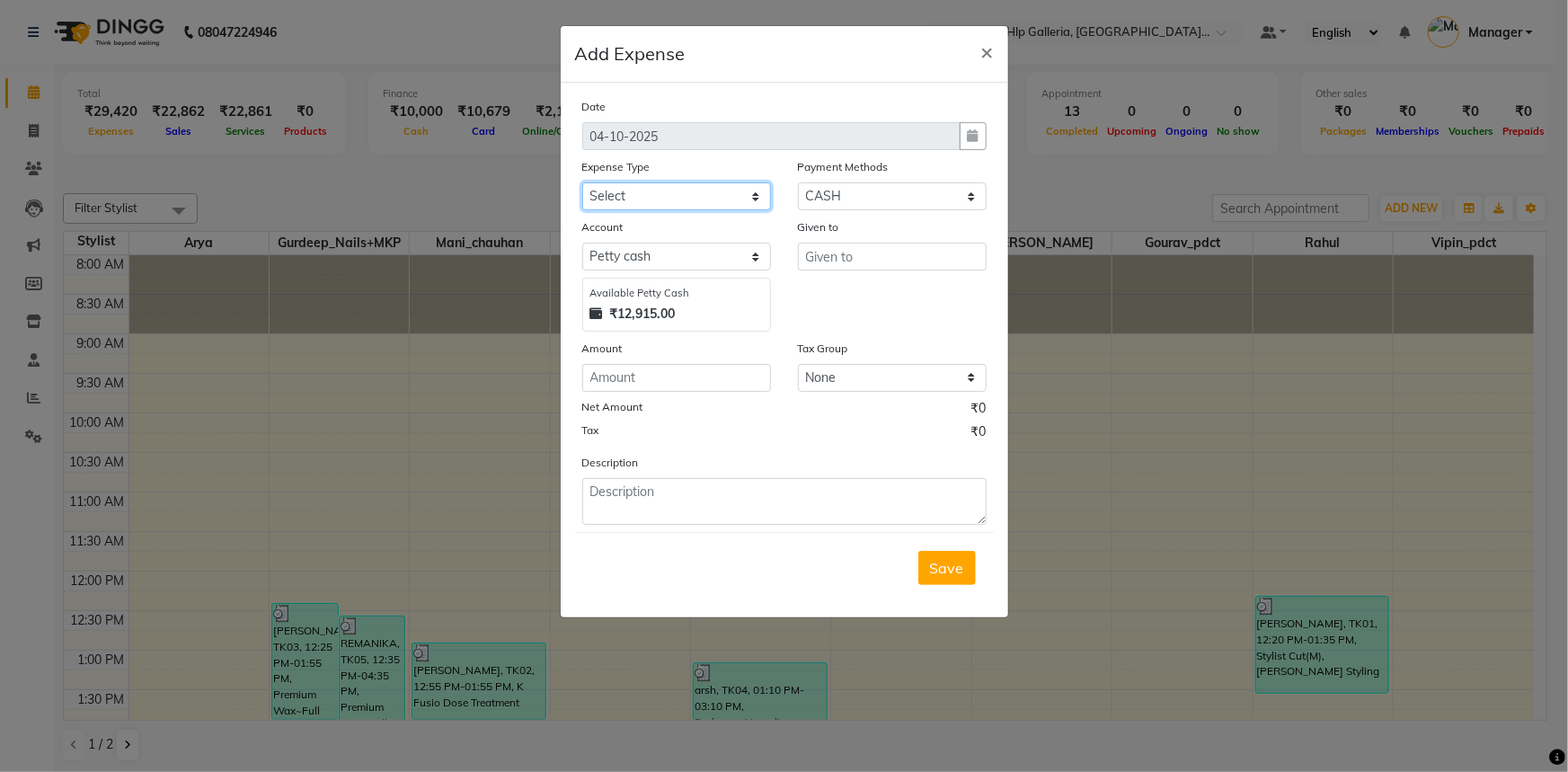
click at [731, 197] on select "Select Accommodation Aesthetics Bank Deposit BLINKIT Cash Handover Client Refun…" at bounding box center [677, 196] width 189 height 28
select select "24170"
drag, startPoint x: 689, startPoint y: 192, endPoint x: 678, endPoint y: 214, distance: 24.6
click at [689, 191] on select "Select Accommodation Aesthetics Bank Deposit BLINKIT Cash Handover Client Refun…" at bounding box center [677, 196] width 189 height 28
click at [653, 383] on input "number" at bounding box center [677, 377] width 189 height 28
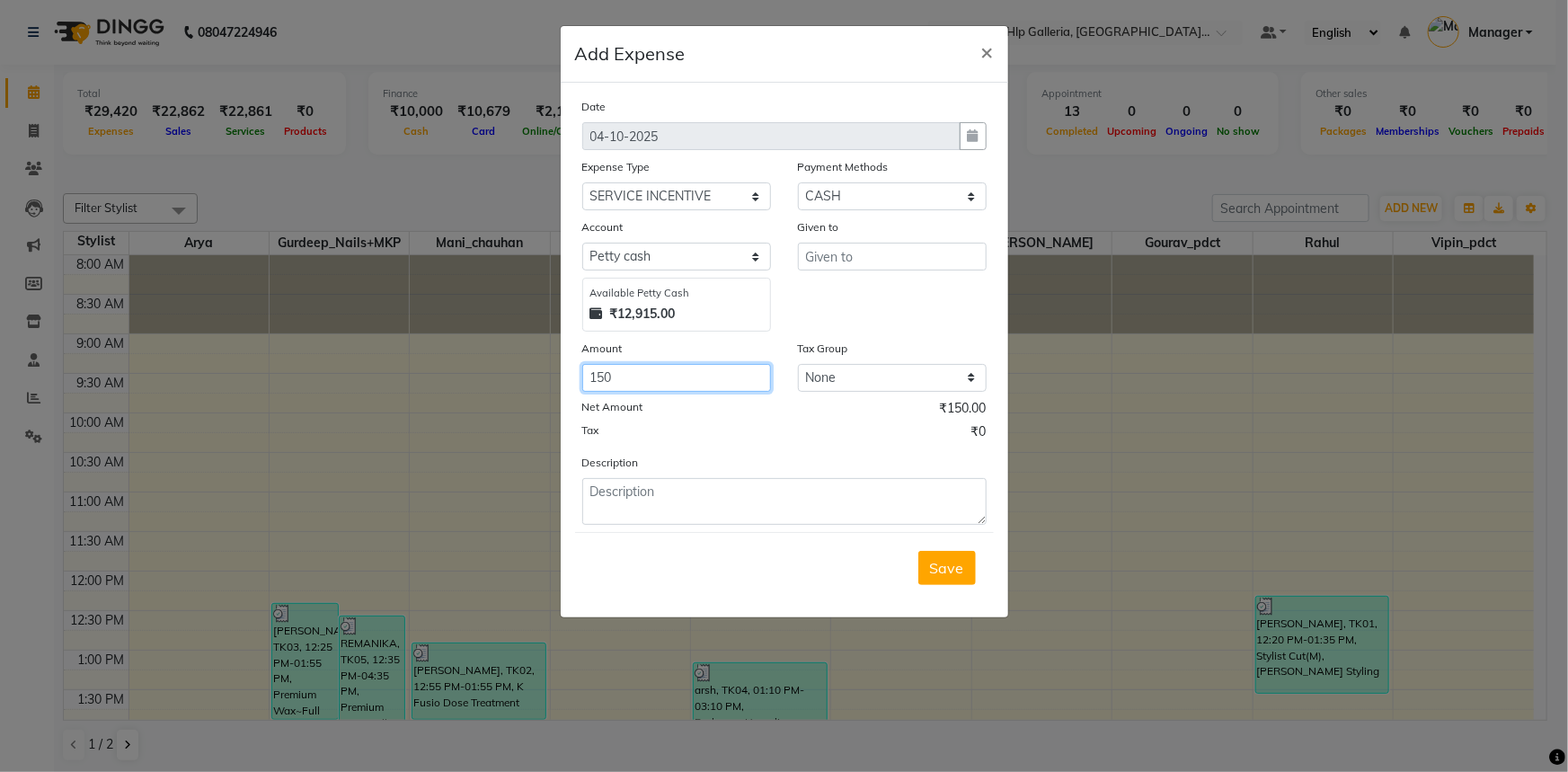
type input "150"
click at [892, 494] on textarea at bounding box center [784, 501] width 404 height 47
type textarea "INCENTIVE TO ARYA"
click at [960, 580] on button "Save" at bounding box center [947, 568] width 58 height 35
click at [864, 277] on div "please select given to" at bounding box center [893, 278] width 185 height 15
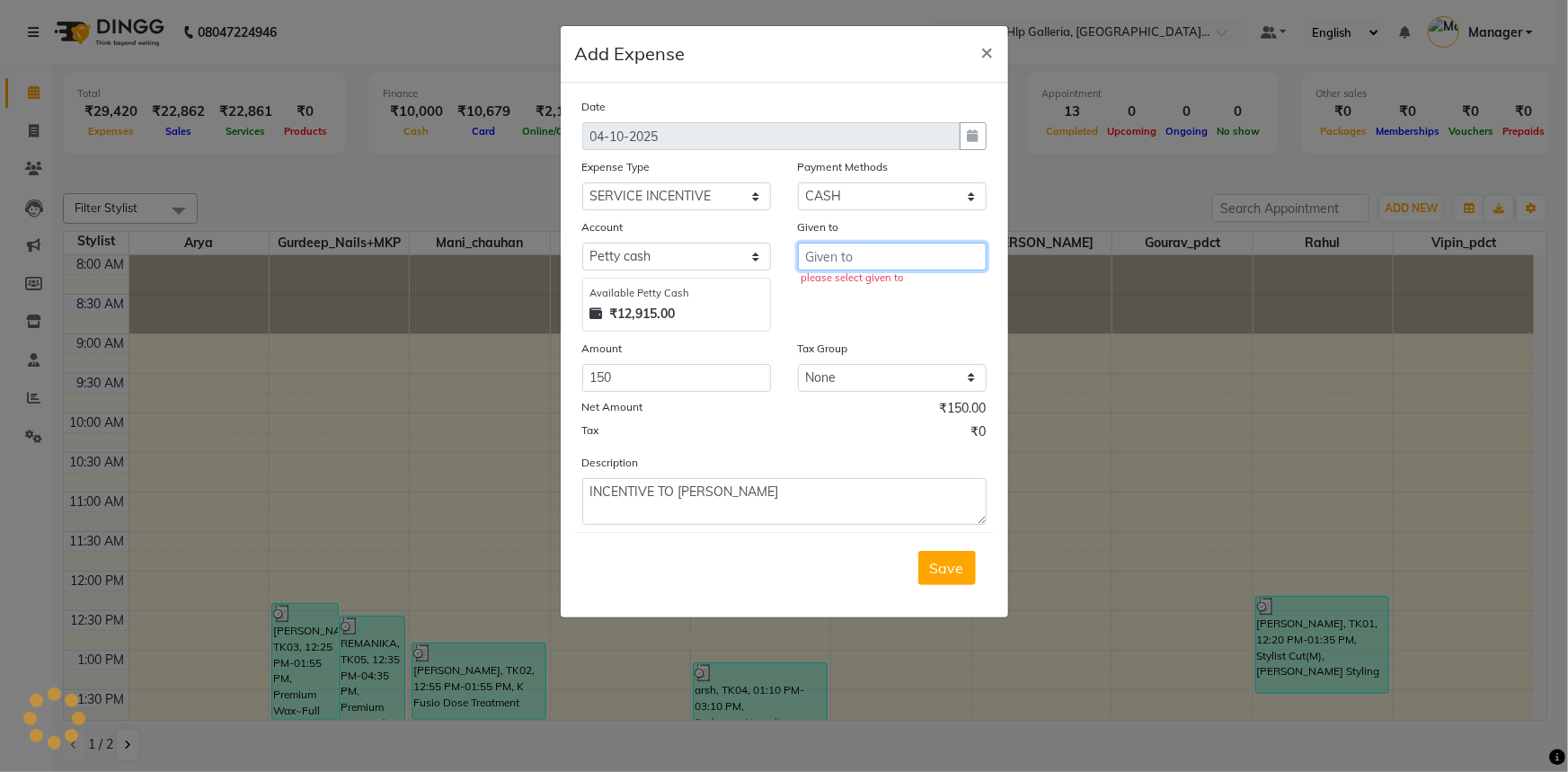
click at [873, 250] on input "text" at bounding box center [891, 256] width 189 height 28
click at [851, 300] on ngb-highlight "Cou nter_Sales" at bounding box center [869, 296] width 98 height 18
type input "Counter_Sales"
click at [954, 585] on div "Save" at bounding box center [784, 567] width 418 height 71
click at [943, 573] on span "Save" at bounding box center [947, 567] width 35 height 18
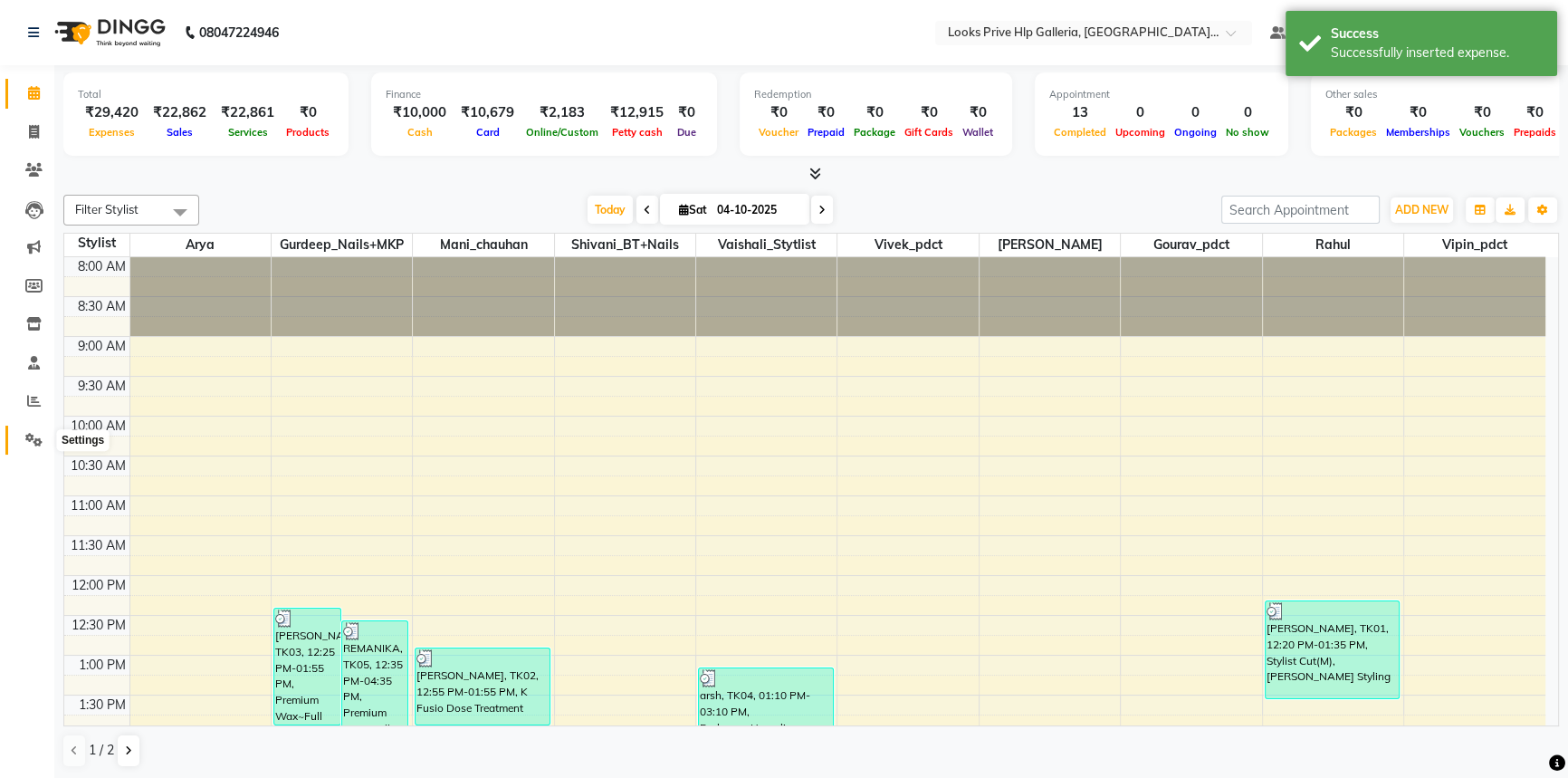
click at [27, 434] on icon at bounding box center [34, 439] width 17 height 14
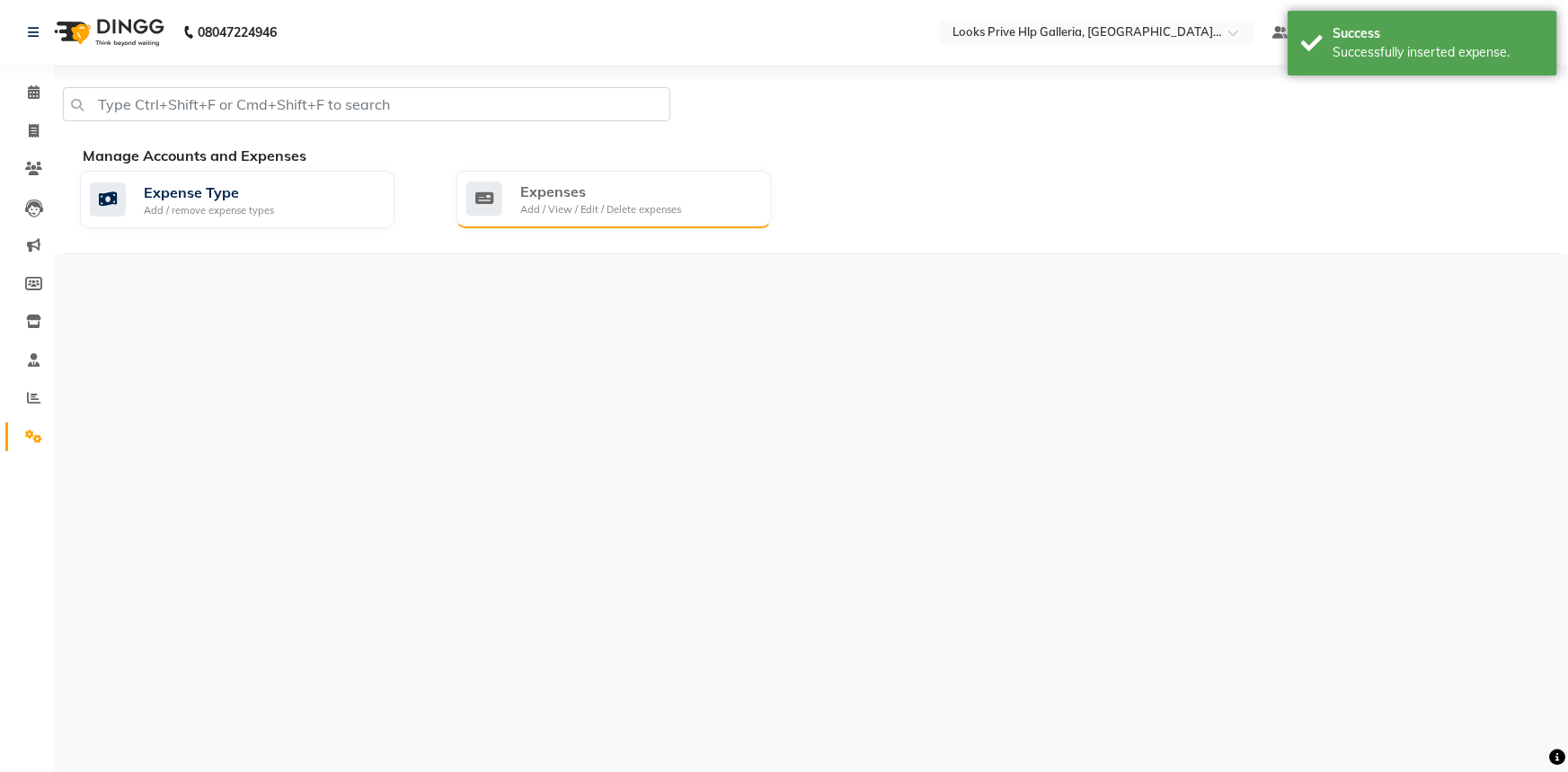
click at [689, 205] on div "Expenses Add / View / Edit / Delete expenses" at bounding box center [611, 199] width 290 height 36
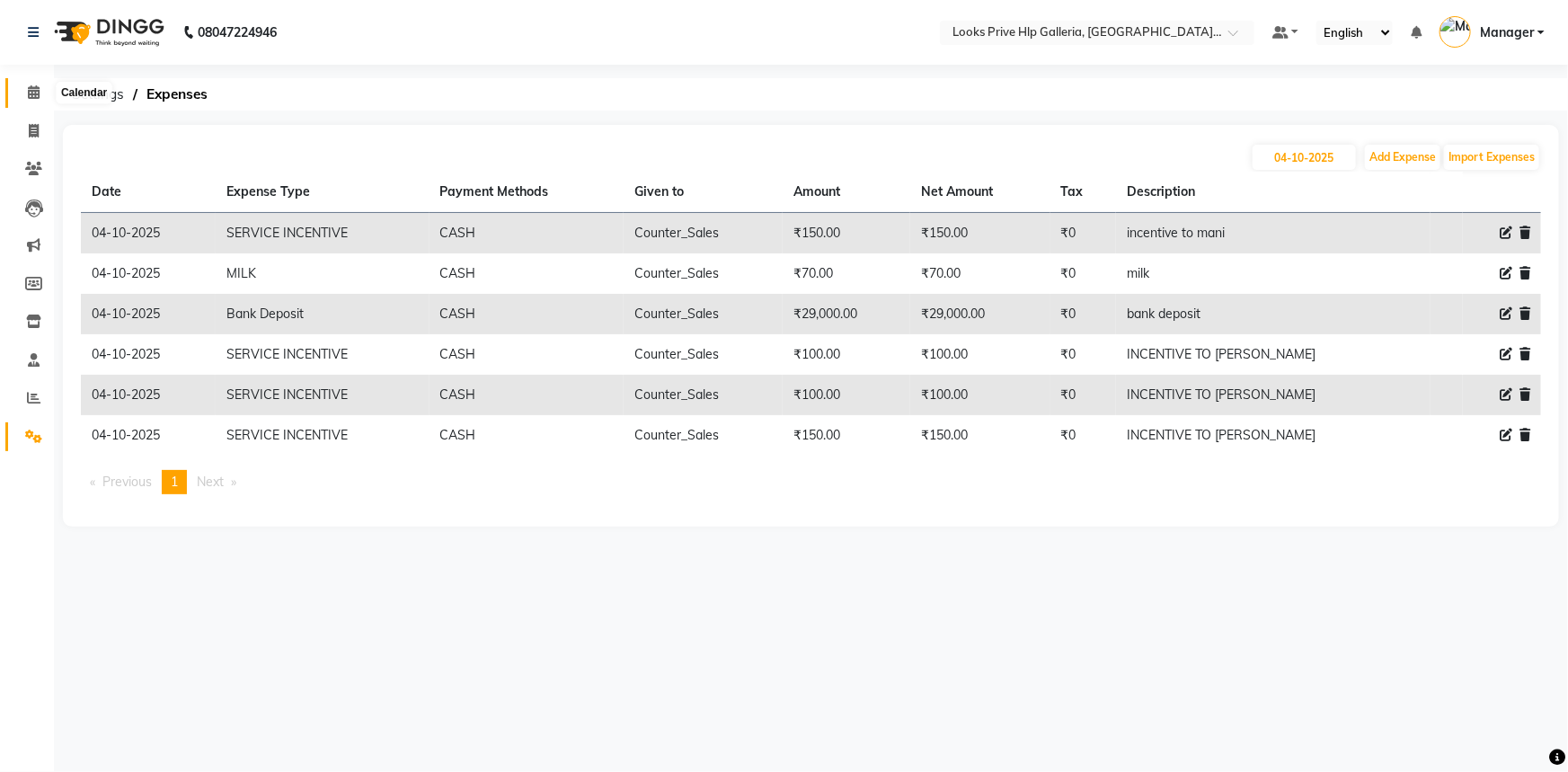
click at [21, 103] on link "Calendar" at bounding box center [27, 92] width 43 height 30
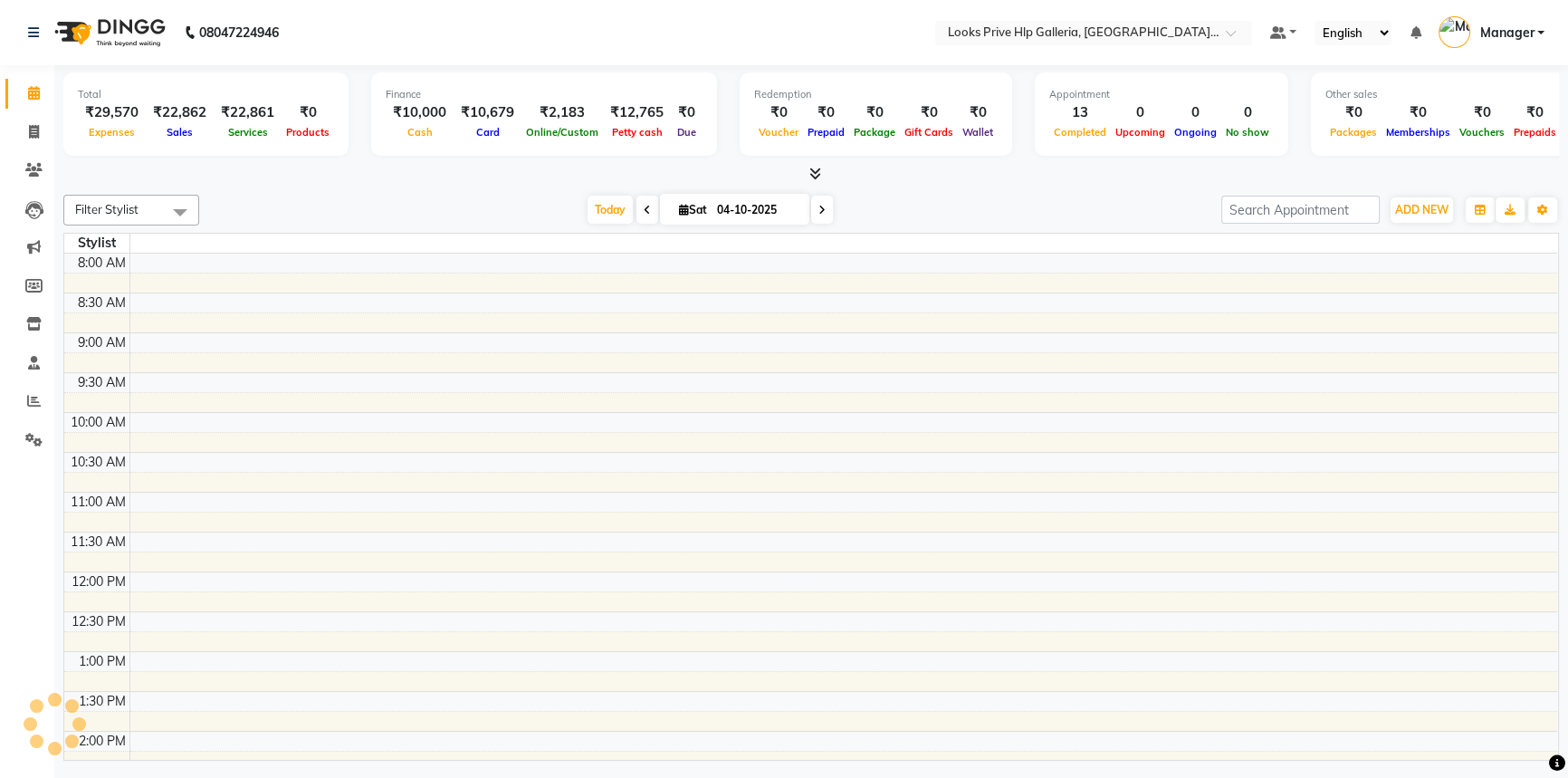
scroll to position [528, 0]
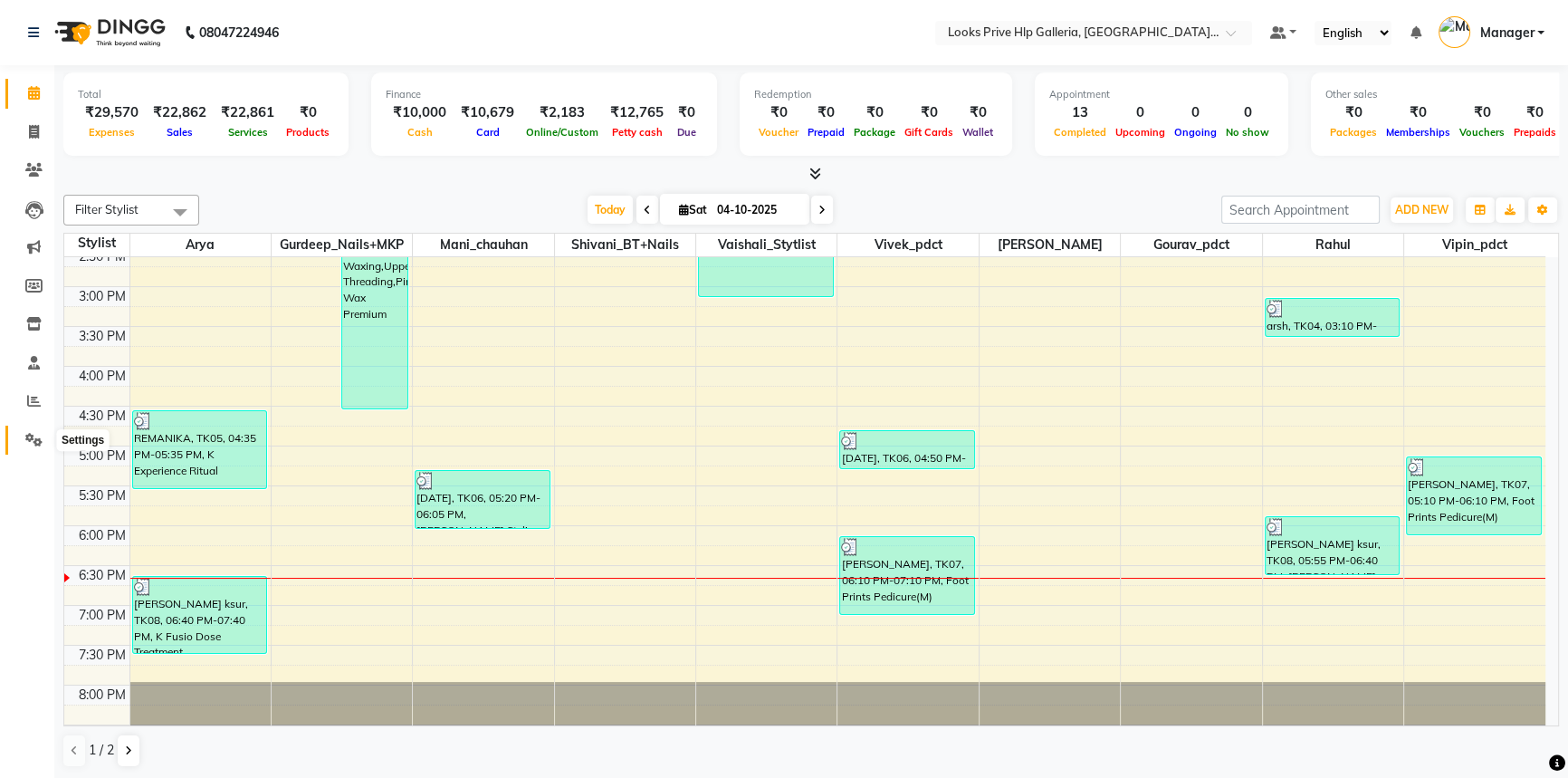
click at [27, 439] on icon at bounding box center [34, 439] width 17 height 14
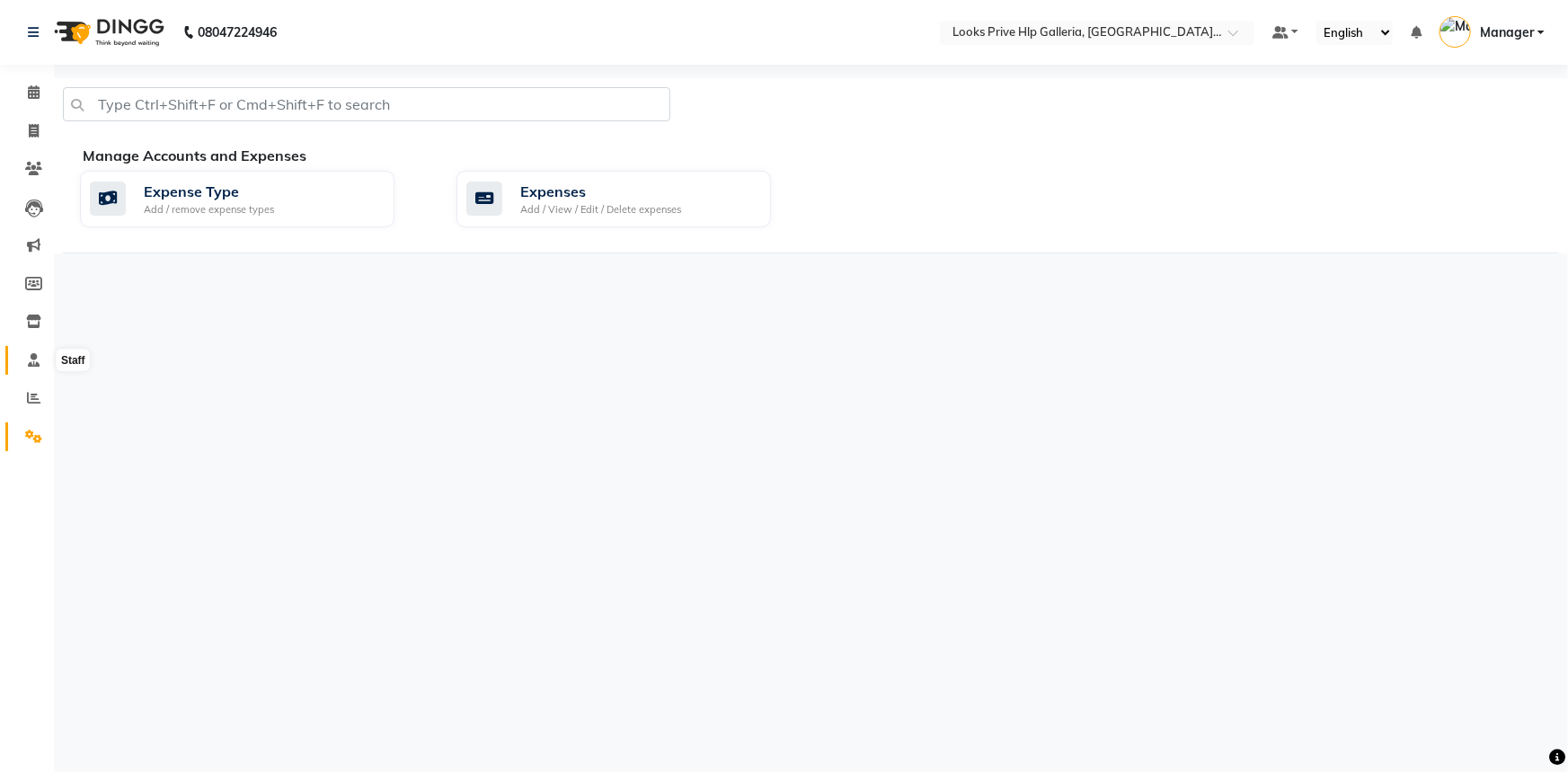
click at [30, 354] on icon at bounding box center [34, 360] width 12 height 13
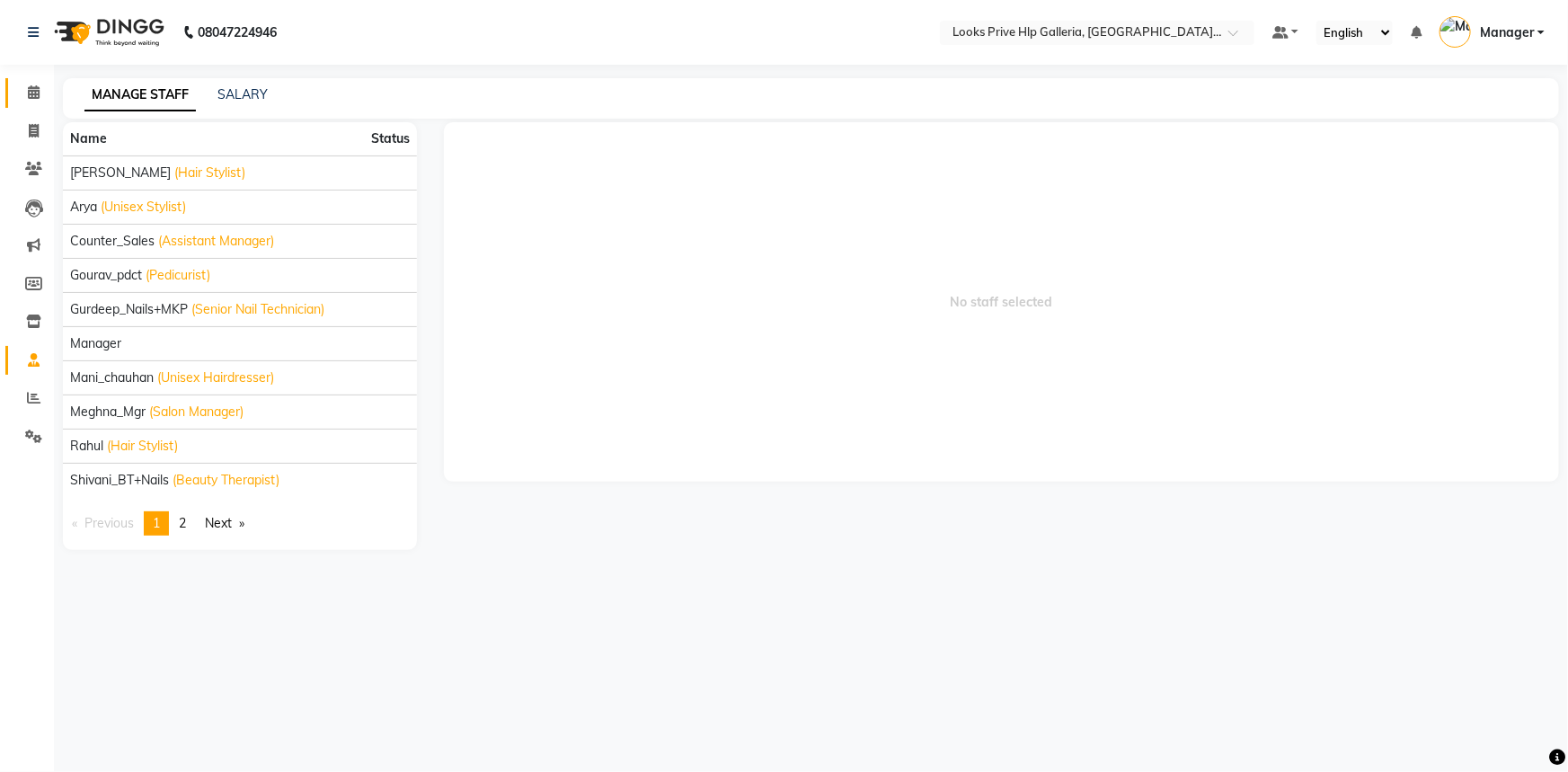
click at [15, 91] on link "Calendar" at bounding box center [27, 92] width 43 height 30
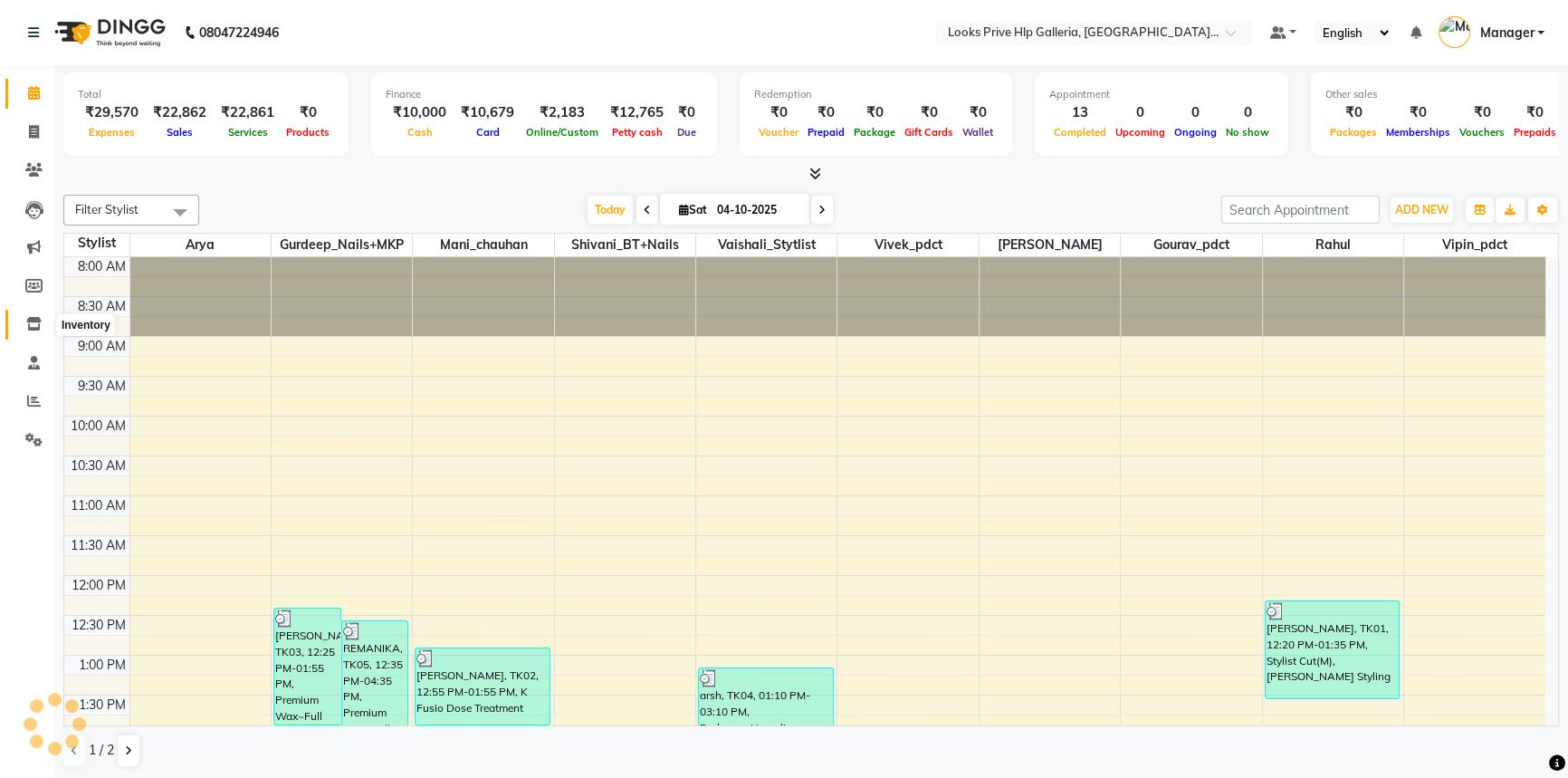
click at [36, 320] on icon at bounding box center [34, 324] width 15 height 14
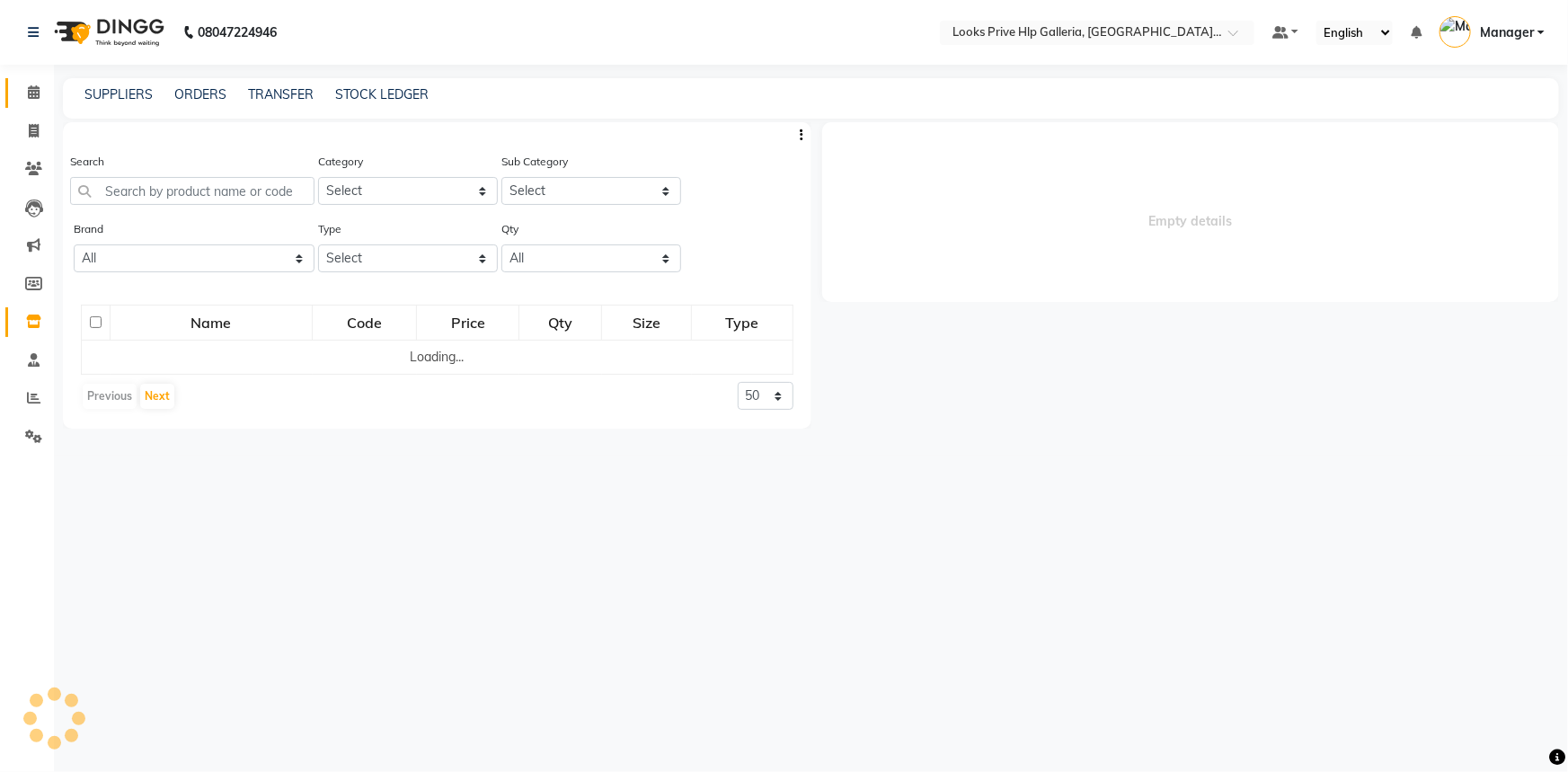
click at [23, 98] on span at bounding box center [34, 93] width 32 height 21
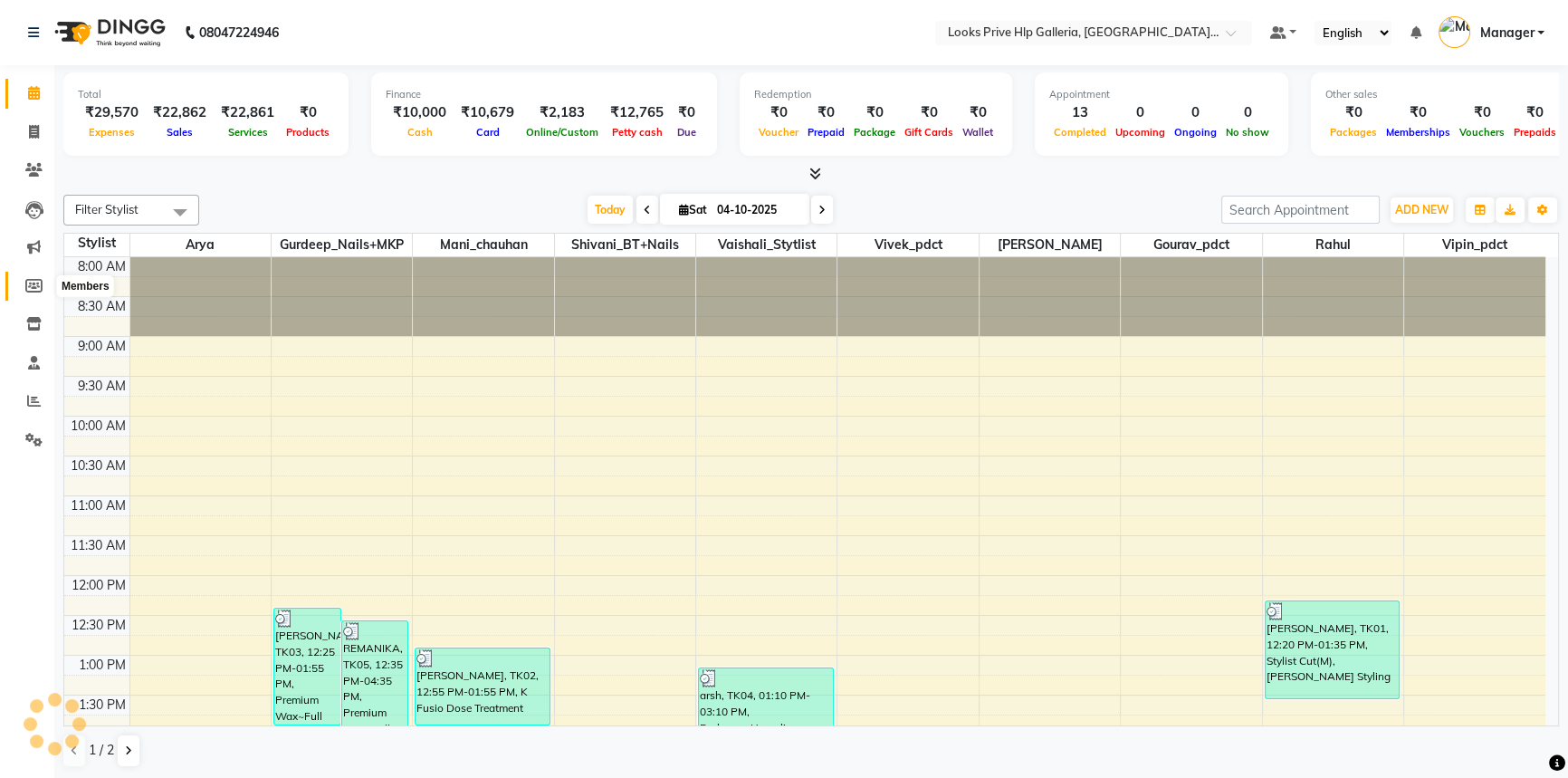
click at [36, 277] on span at bounding box center [34, 287] width 32 height 21
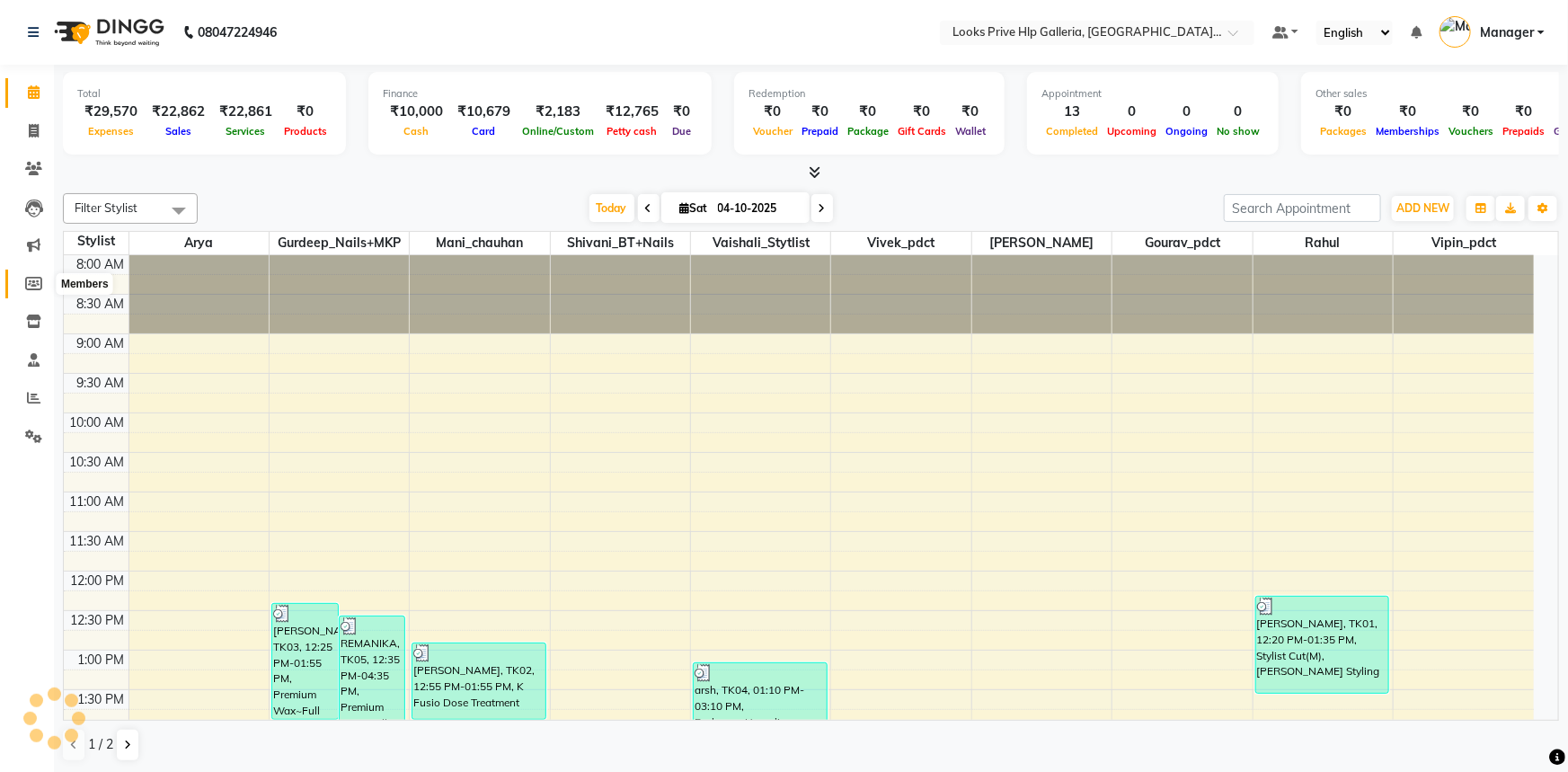
select select
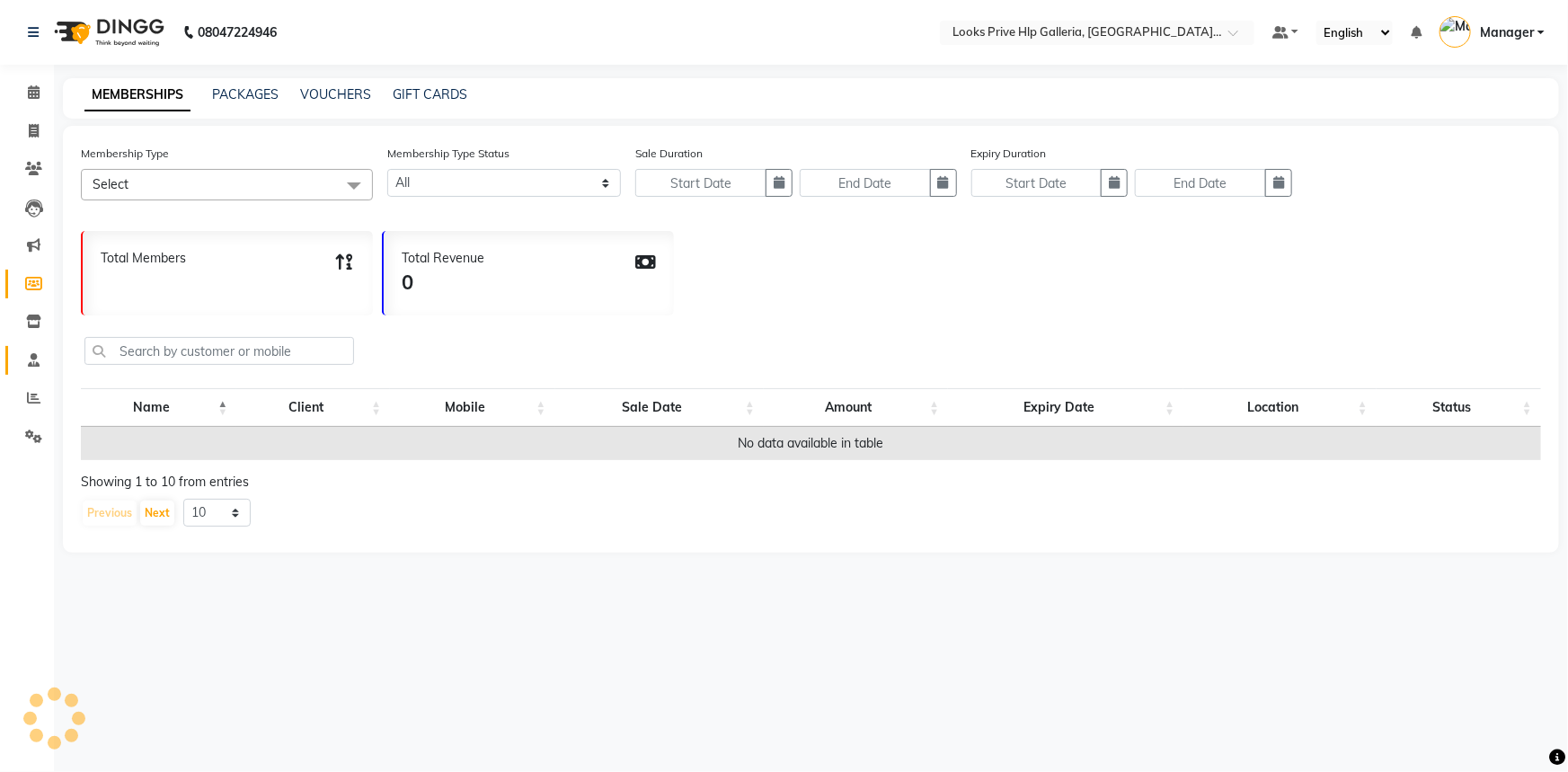
click at [36, 356] on icon at bounding box center [34, 360] width 12 height 13
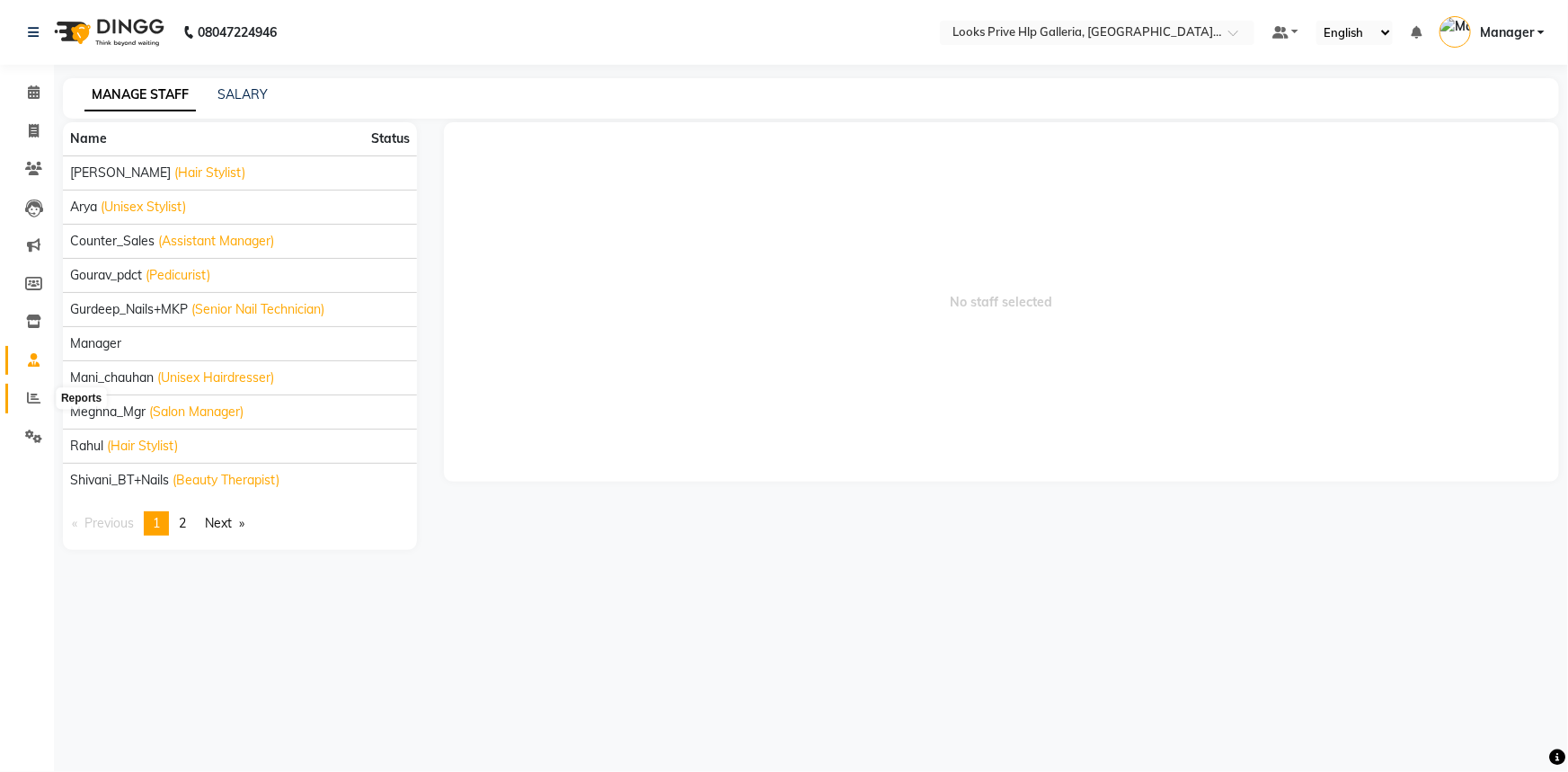
click at [35, 391] on icon at bounding box center [34, 398] width 13 height 13
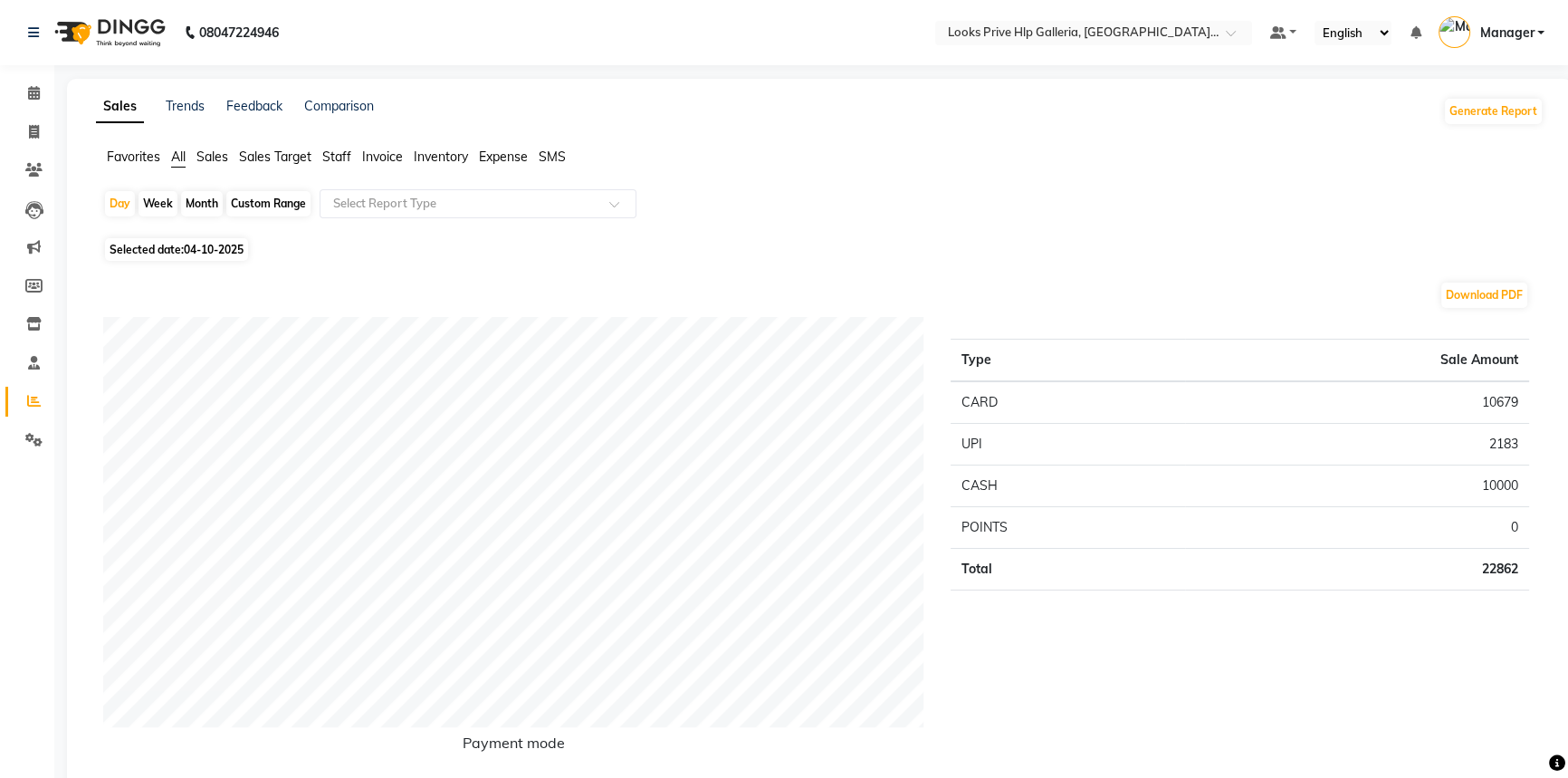
click at [191, 196] on div "Month" at bounding box center [201, 204] width 42 height 25
select select "10"
select select "2025"
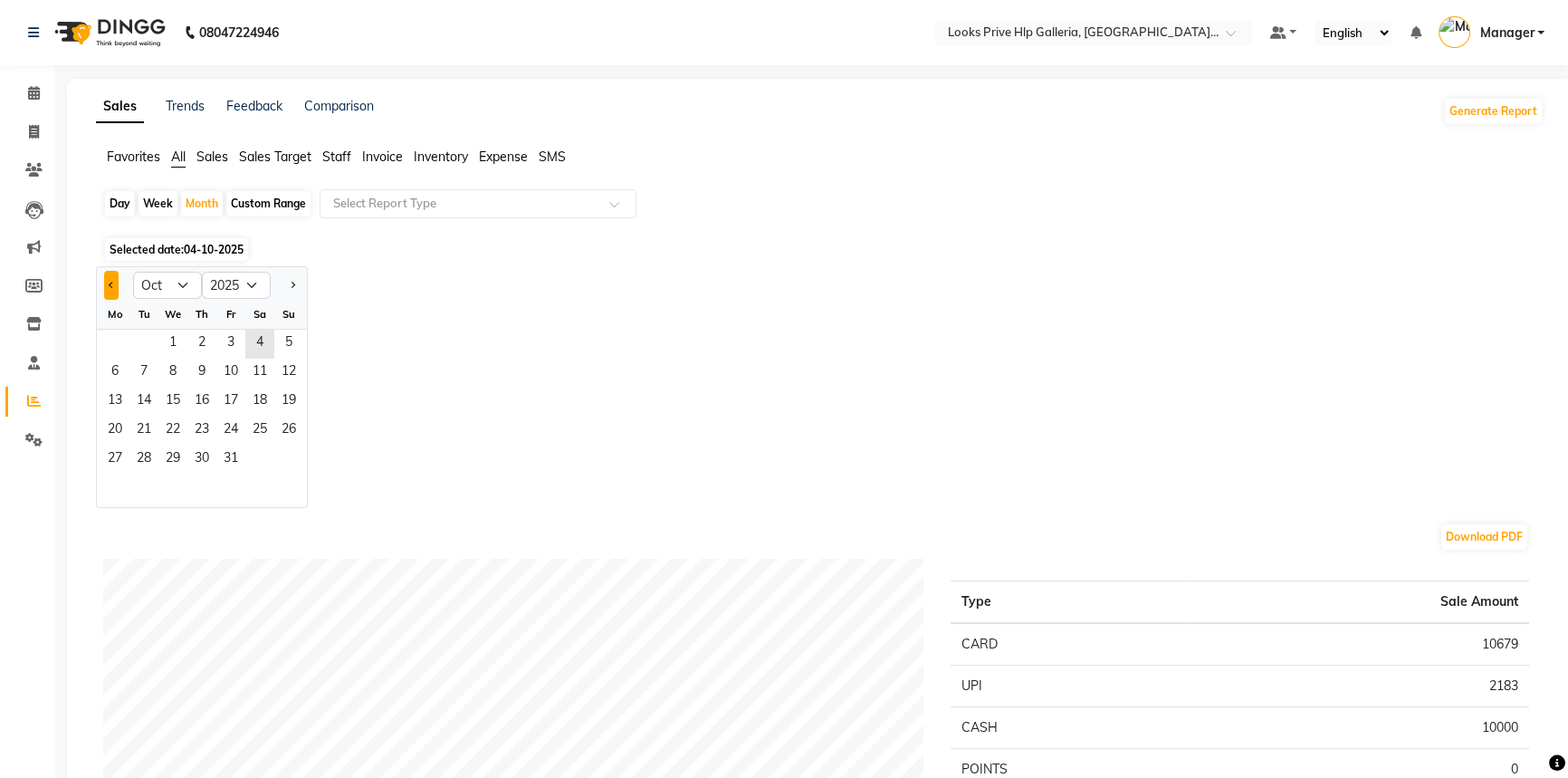
click at [104, 280] on button "Previous month" at bounding box center [111, 285] width 15 height 29
select select "9"
click at [118, 331] on span "1" at bounding box center [115, 344] width 29 height 29
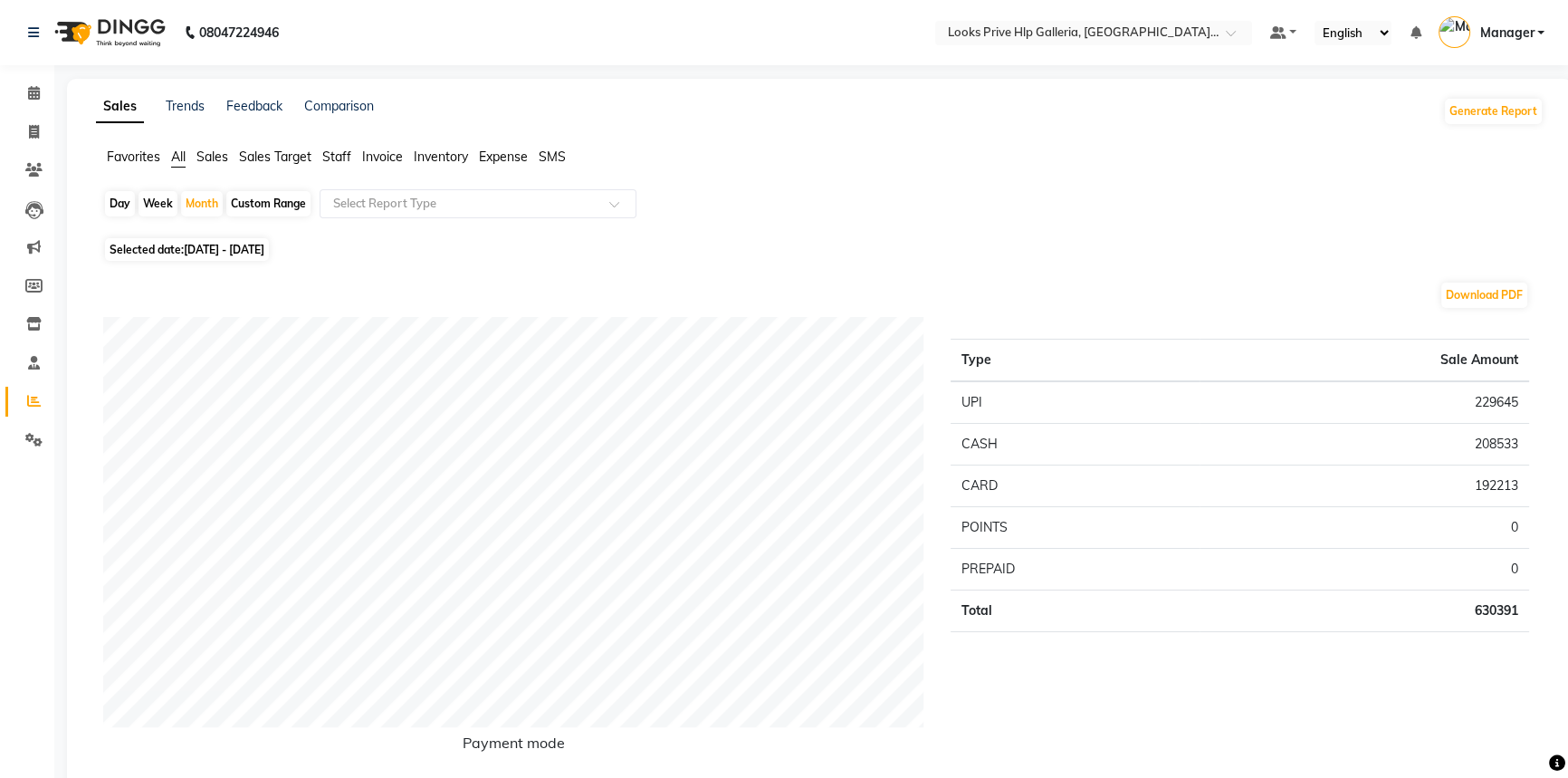
click at [236, 195] on div "Custom Range" at bounding box center [268, 204] width 84 height 25
select select "9"
select select "2025"
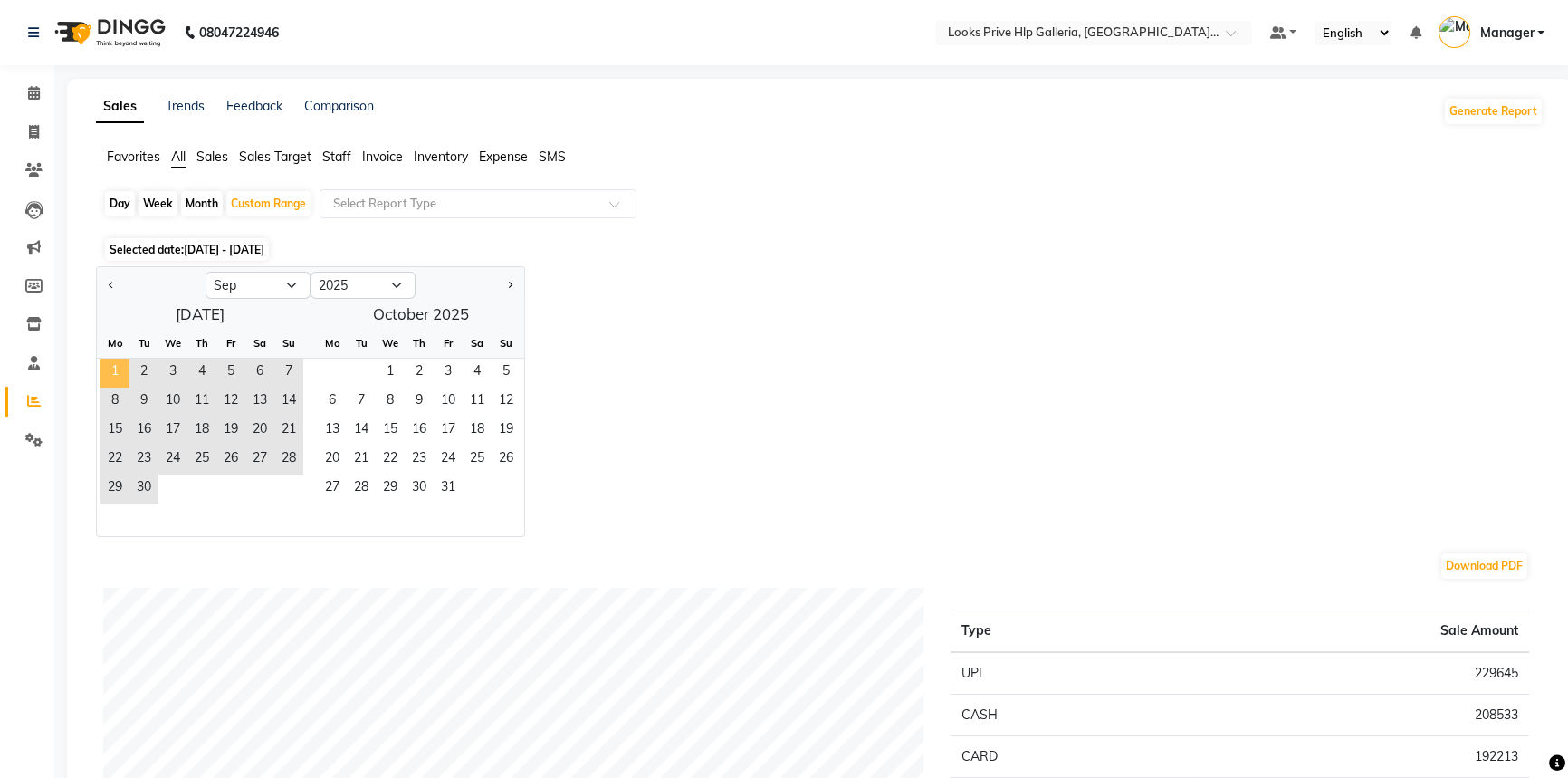
click at [110, 359] on span "1" at bounding box center [115, 374] width 29 height 29
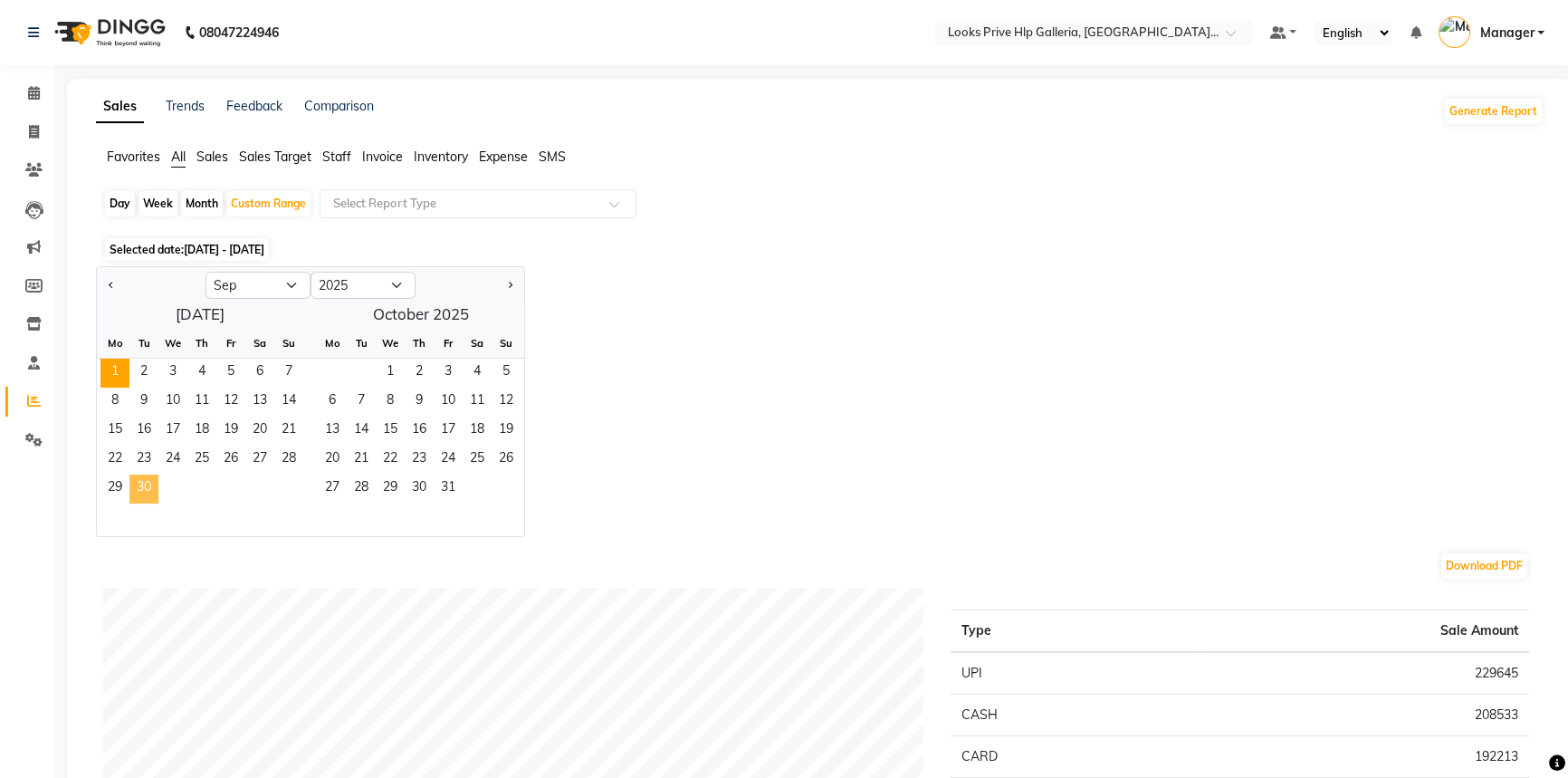
click at [151, 492] on span "30" at bounding box center [144, 490] width 29 height 29
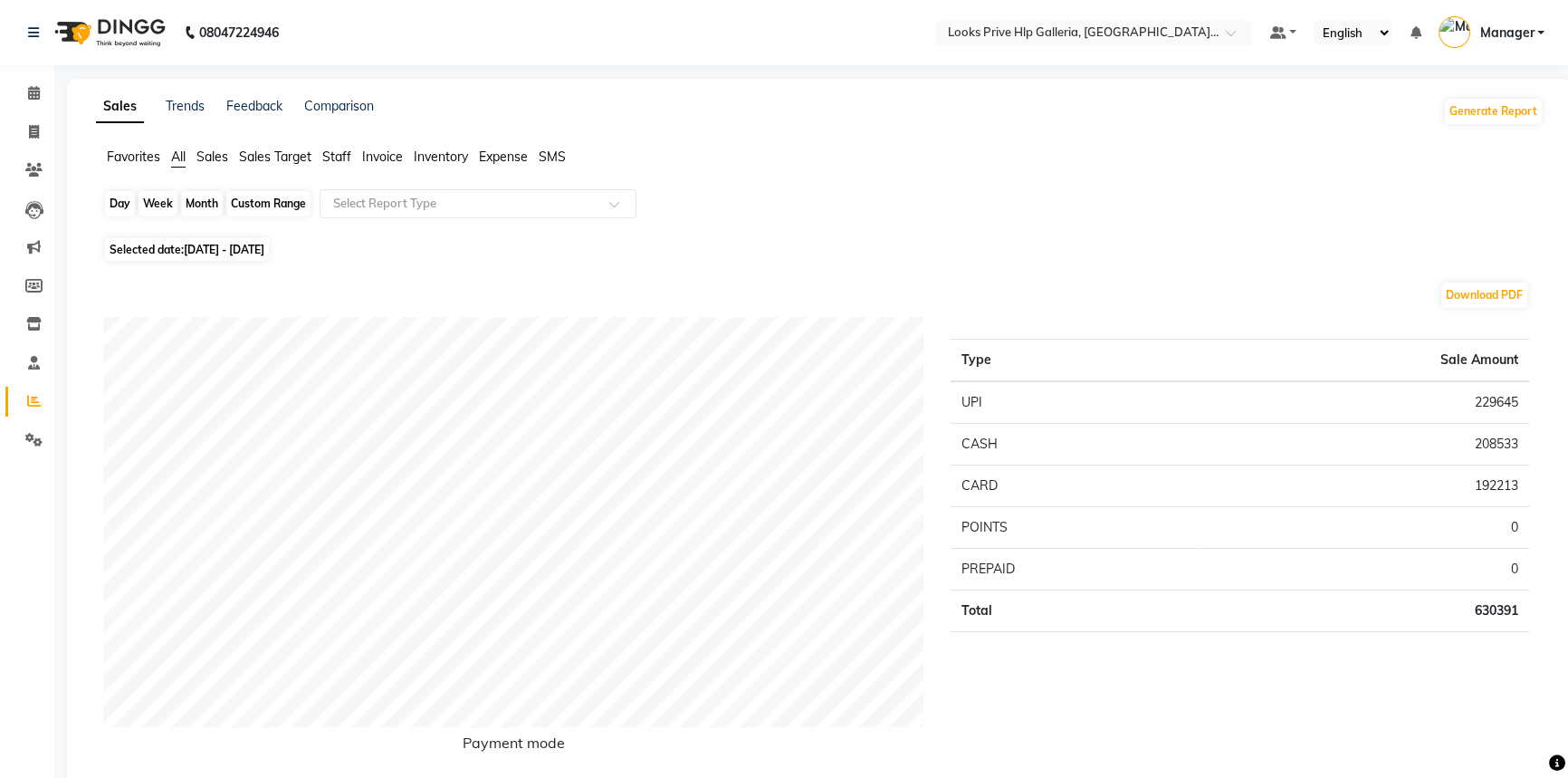
click at [248, 198] on div "Custom Range" at bounding box center [268, 204] width 84 height 25
select select "9"
select select "2025"
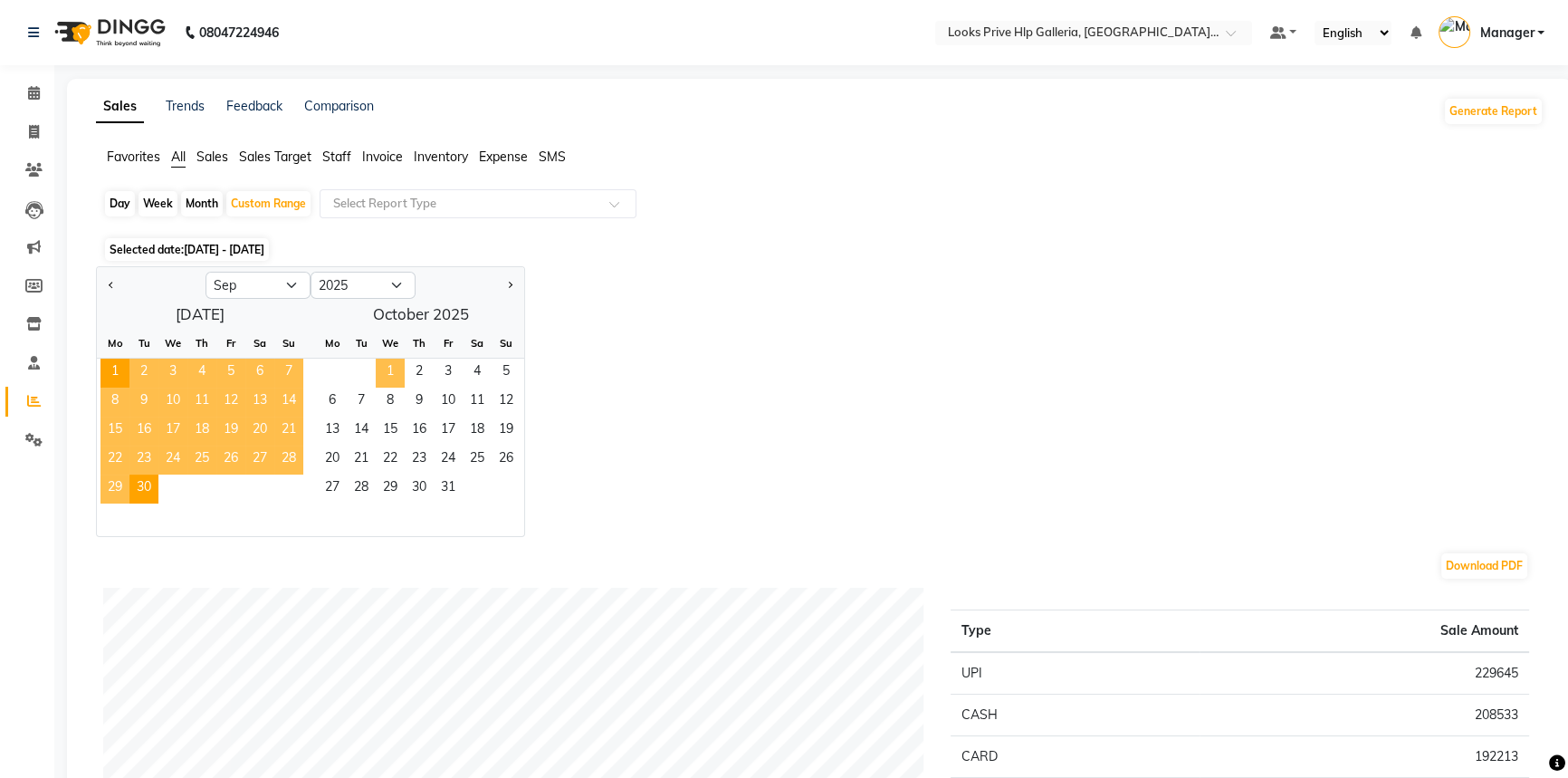
click at [378, 361] on span "1" at bounding box center [390, 374] width 29 height 29
select select "10"
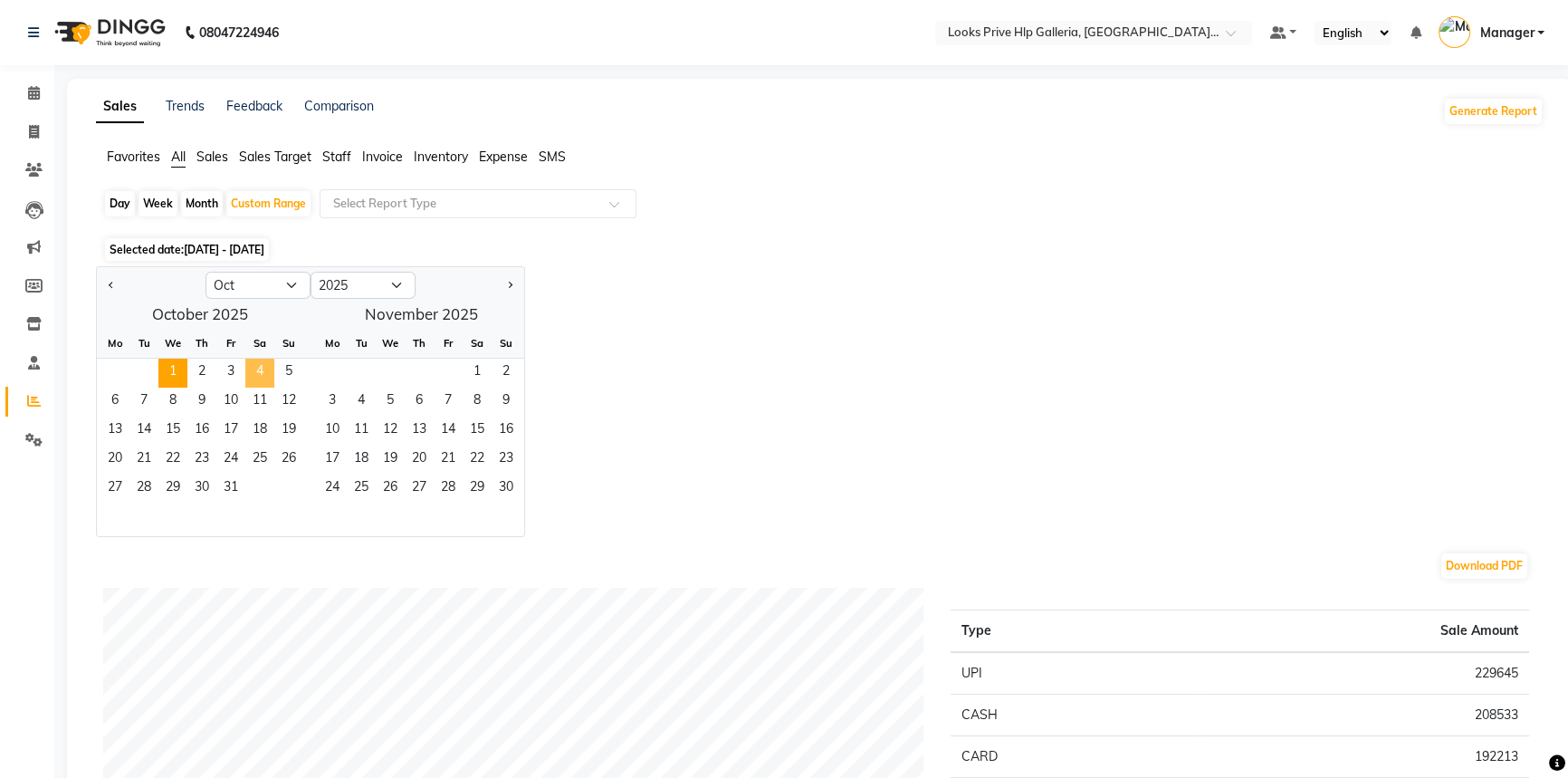
click at [259, 370] on span "4" at bounding box center [260, 374] width 29 height 29
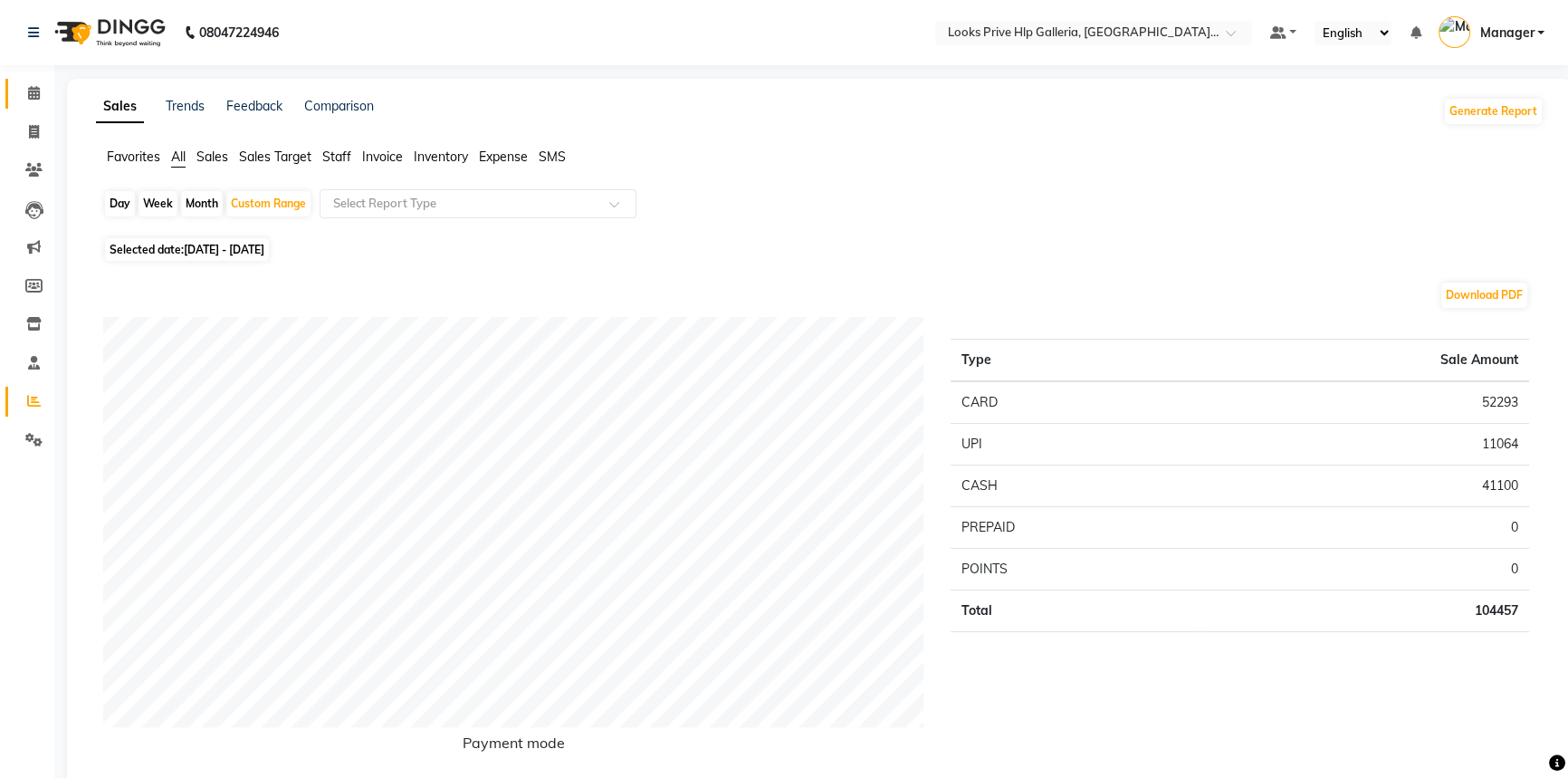
click at [36, 96] on icon at bounding box center [34, 93] width 12 height 14
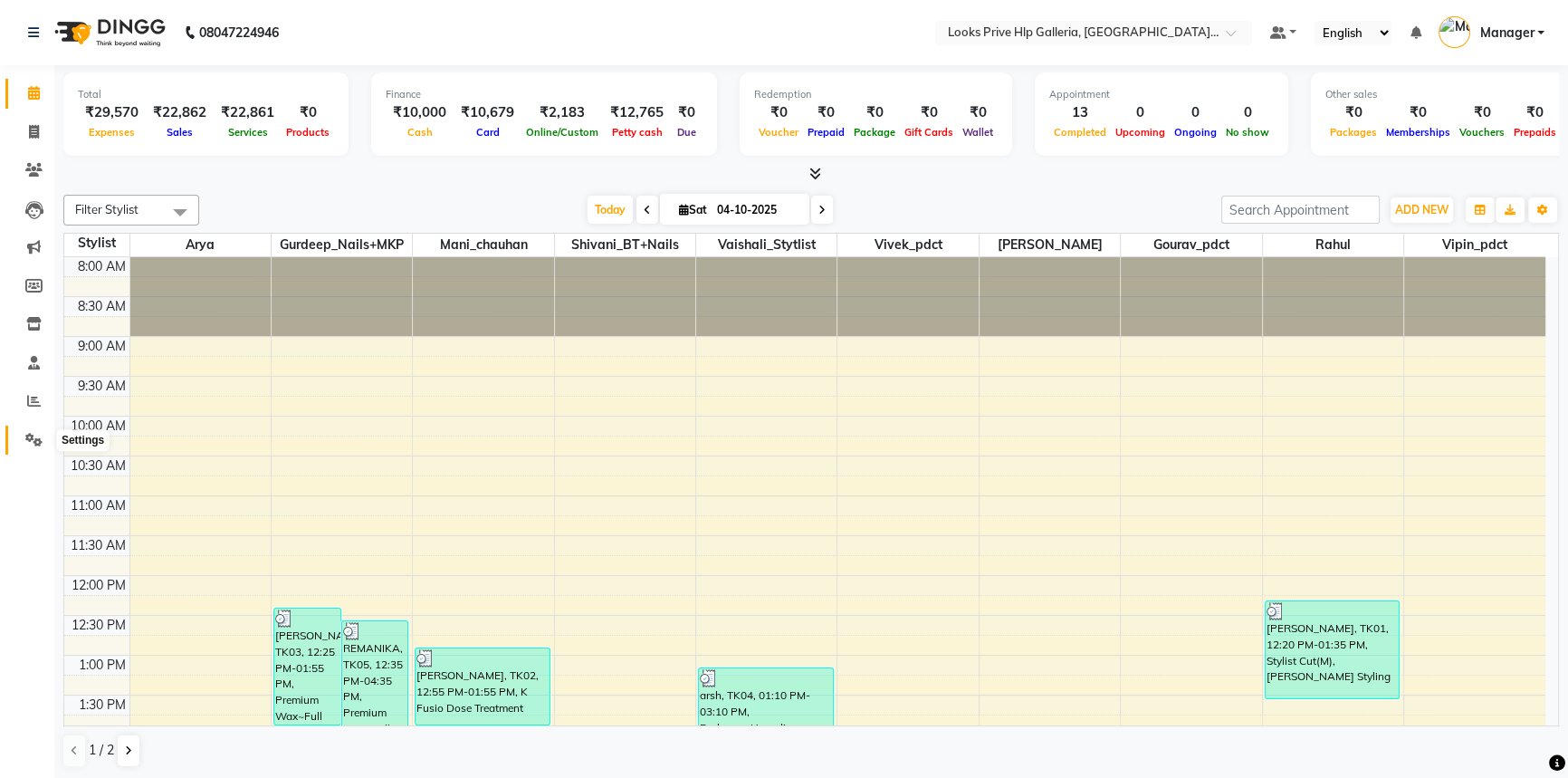
click at [36, 433] on icon at bounding box center [34, 439] width 17 height 14
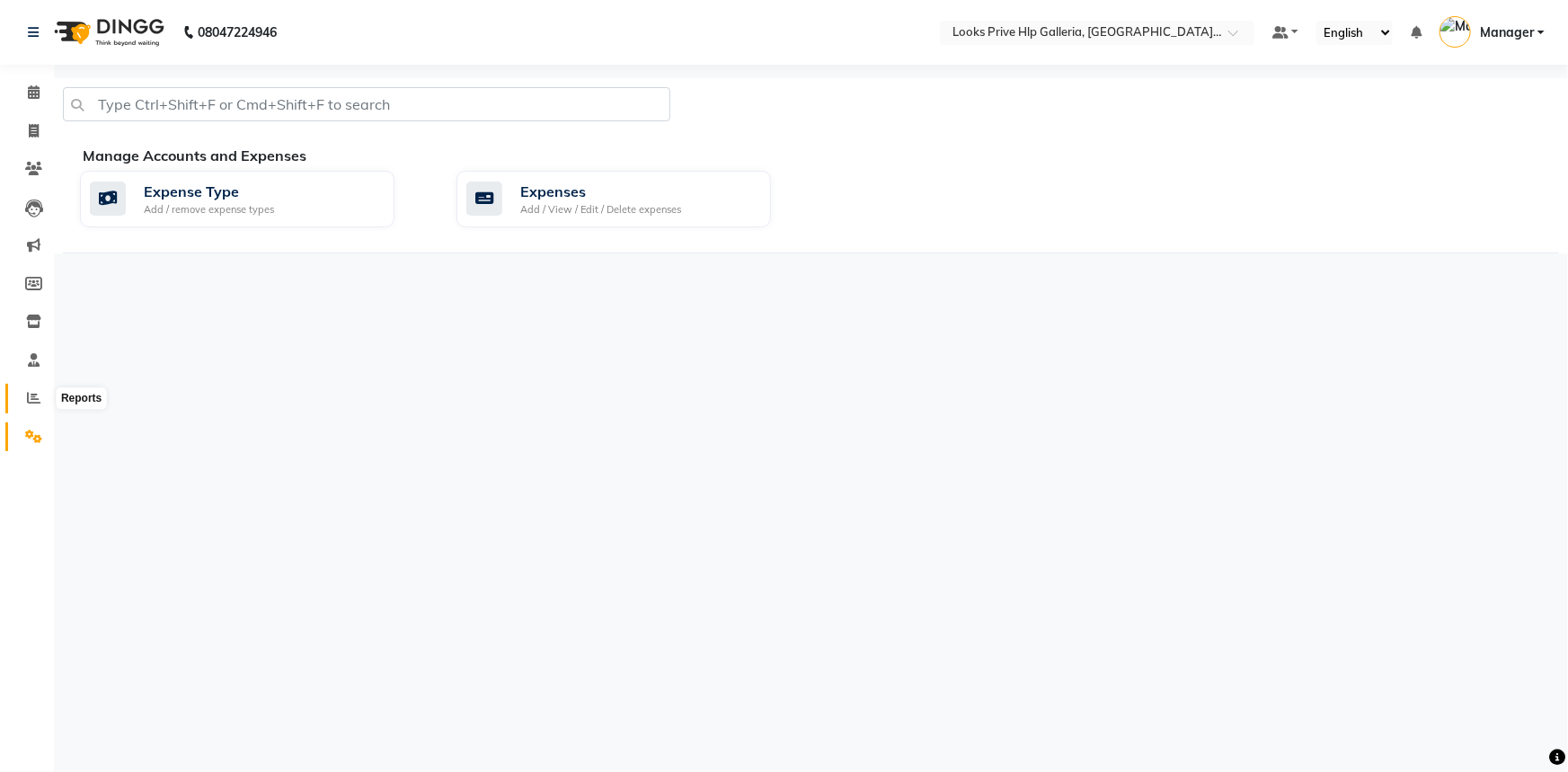
click at [38, 395] on icon at bounding box center [34, 398] width 13 height 13
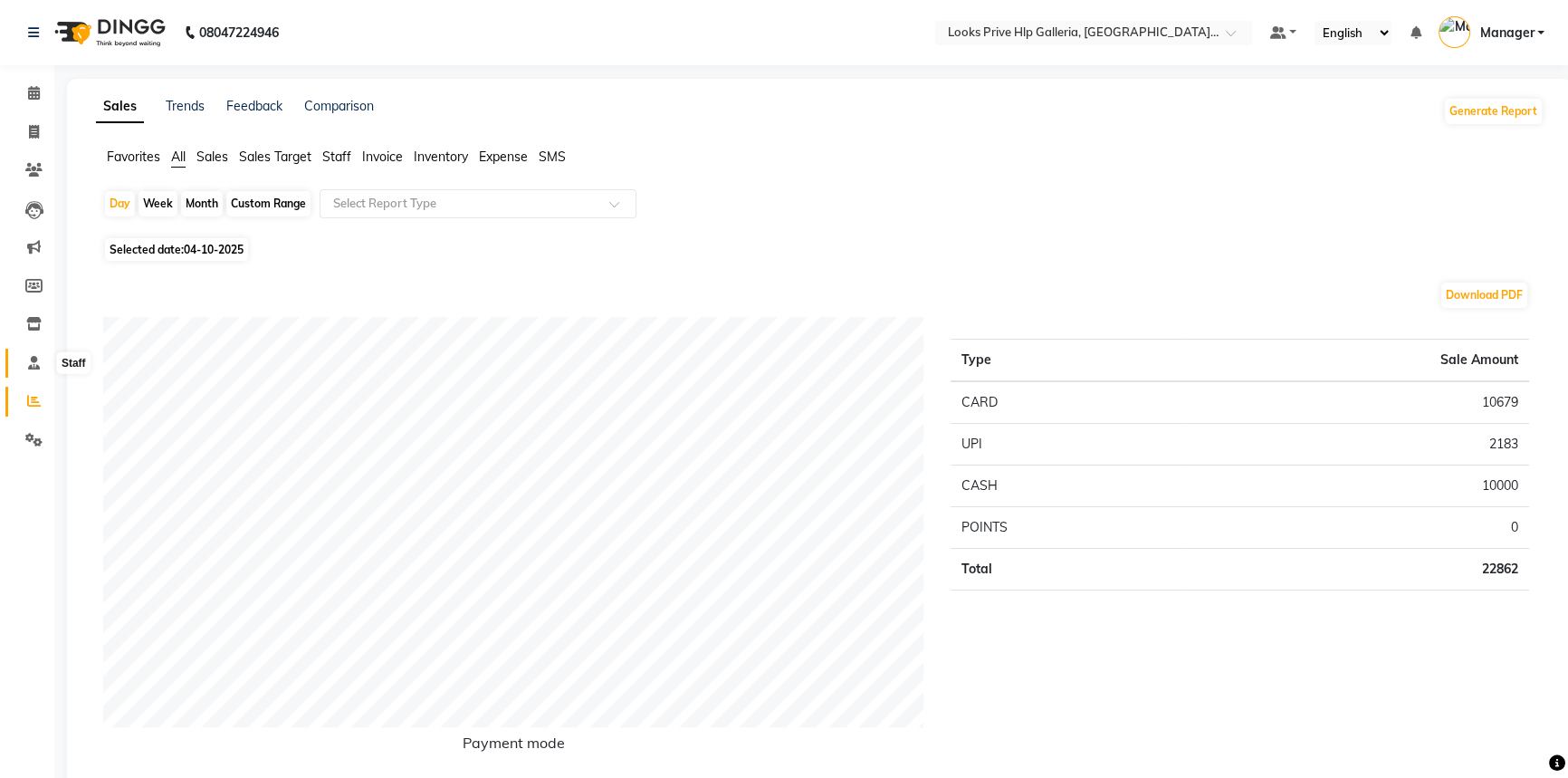
click at [38, 370] on icon at bounding box center [34, 363] width 12 height 14
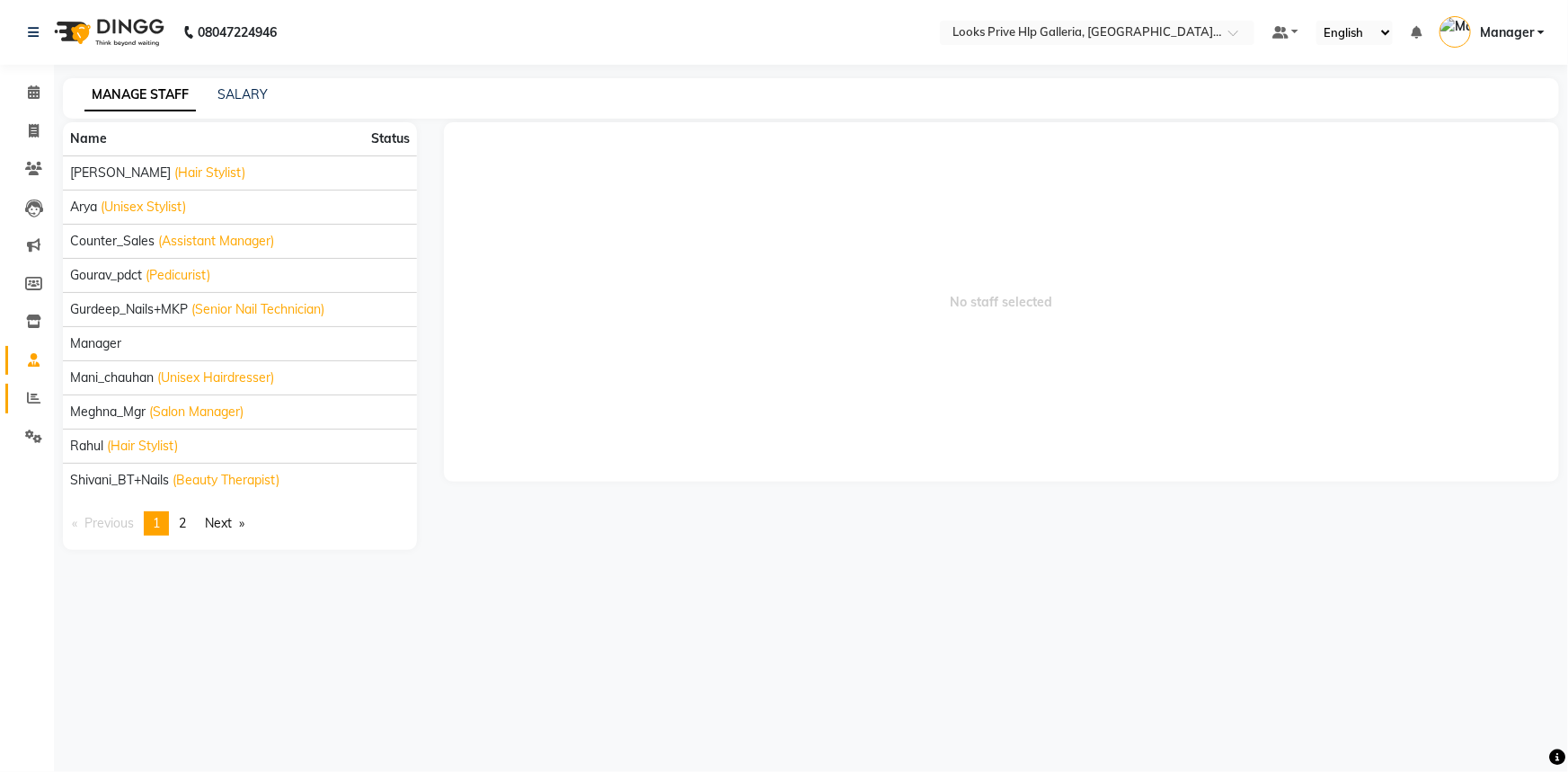
click at [28, 405] on span at bounding box center [34, 398] width 32 height 21
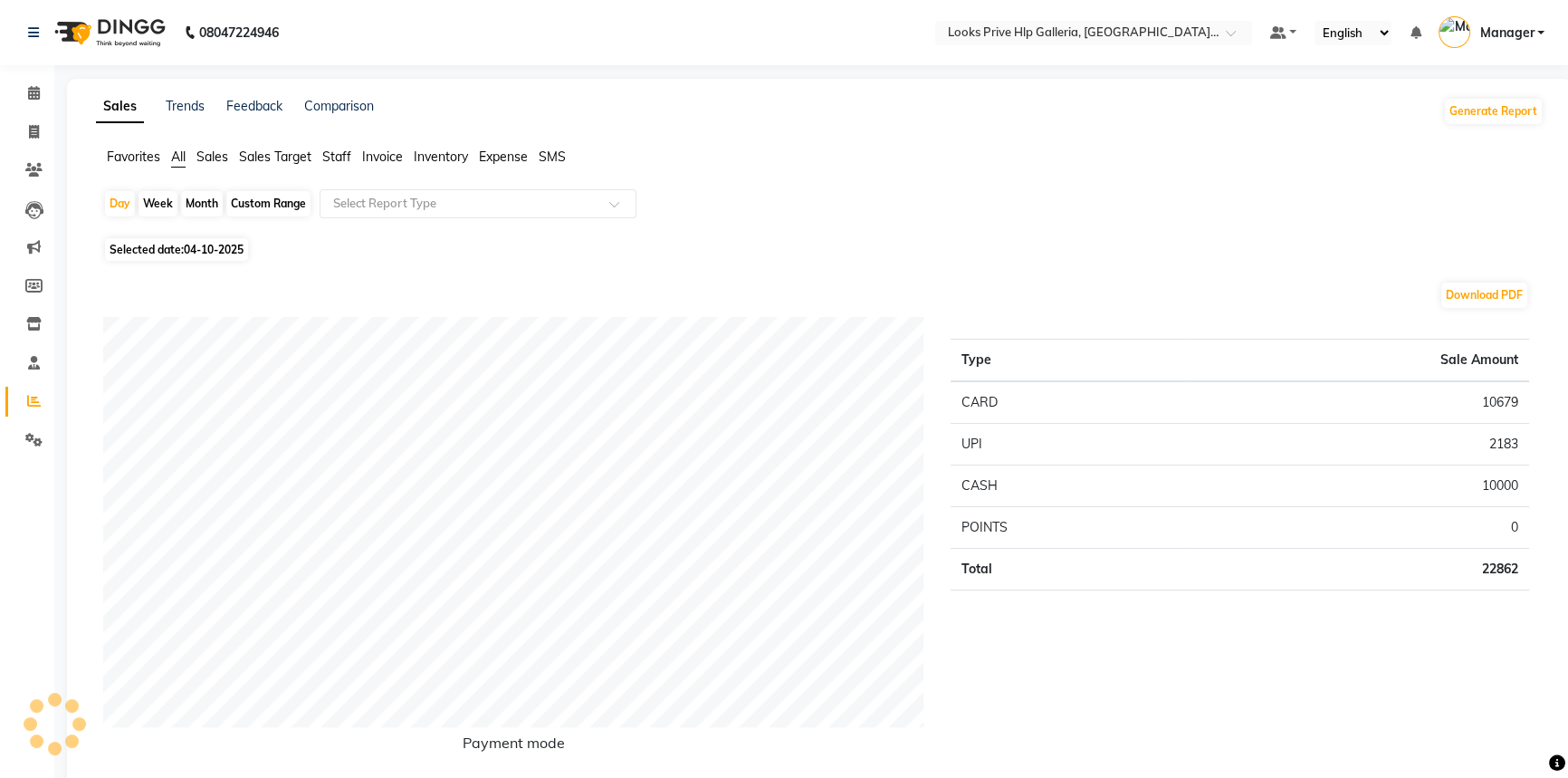
drag, startPoint x: 255, startPoint y: 205, endPoint x: 233, endPoint y: 229, distance: 32.6
click at [253, 205] on div "Custom Range" at bounding box center [268, 204] width 84 height 25
select select "10"
select select "2025"
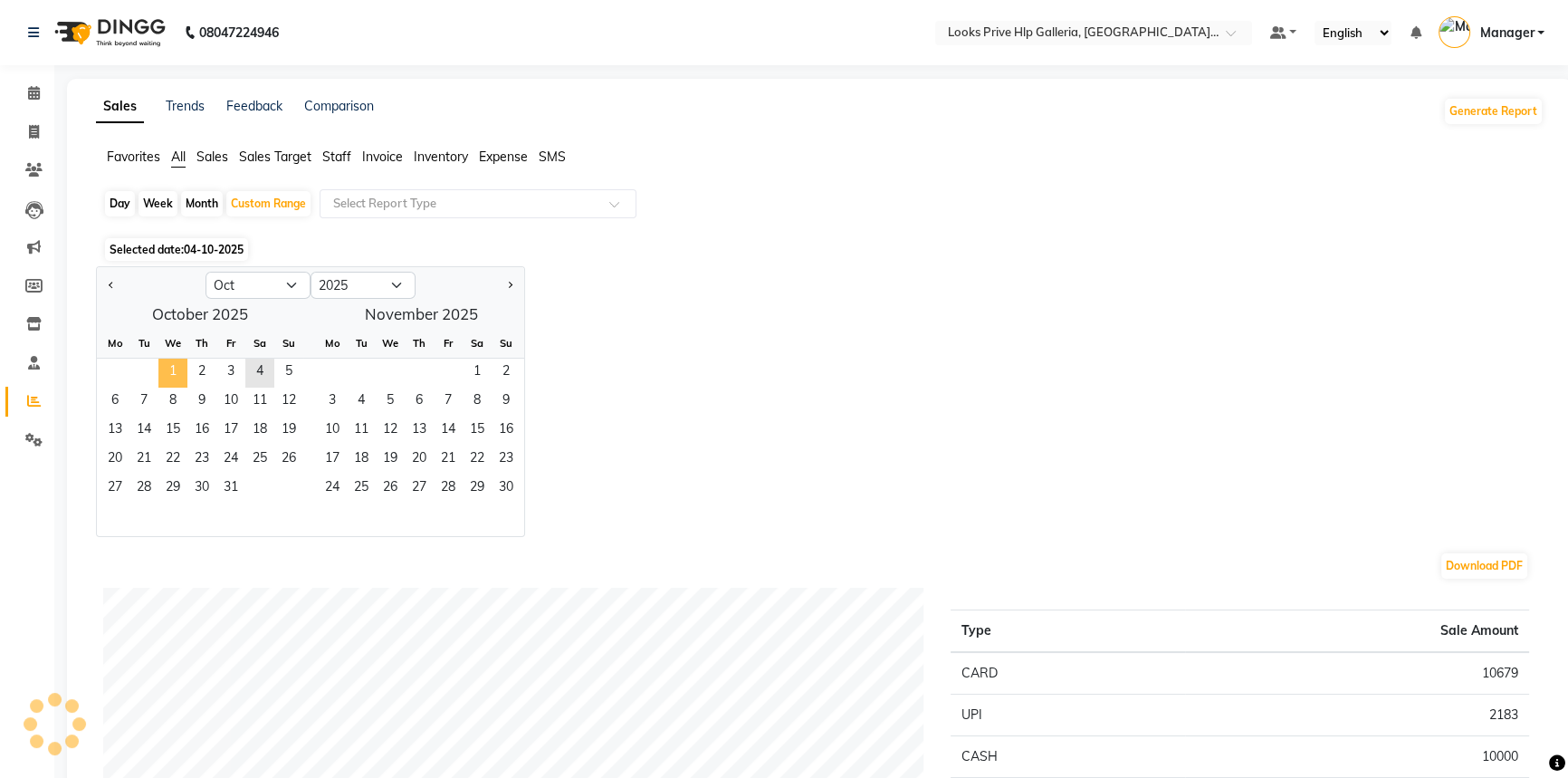
click at [175, 363] on span "1" at bounding box center [173, 374] width 29 height 29
click at [262, 369] on span "4" at bounding box center [260, 374] width 29 height 29
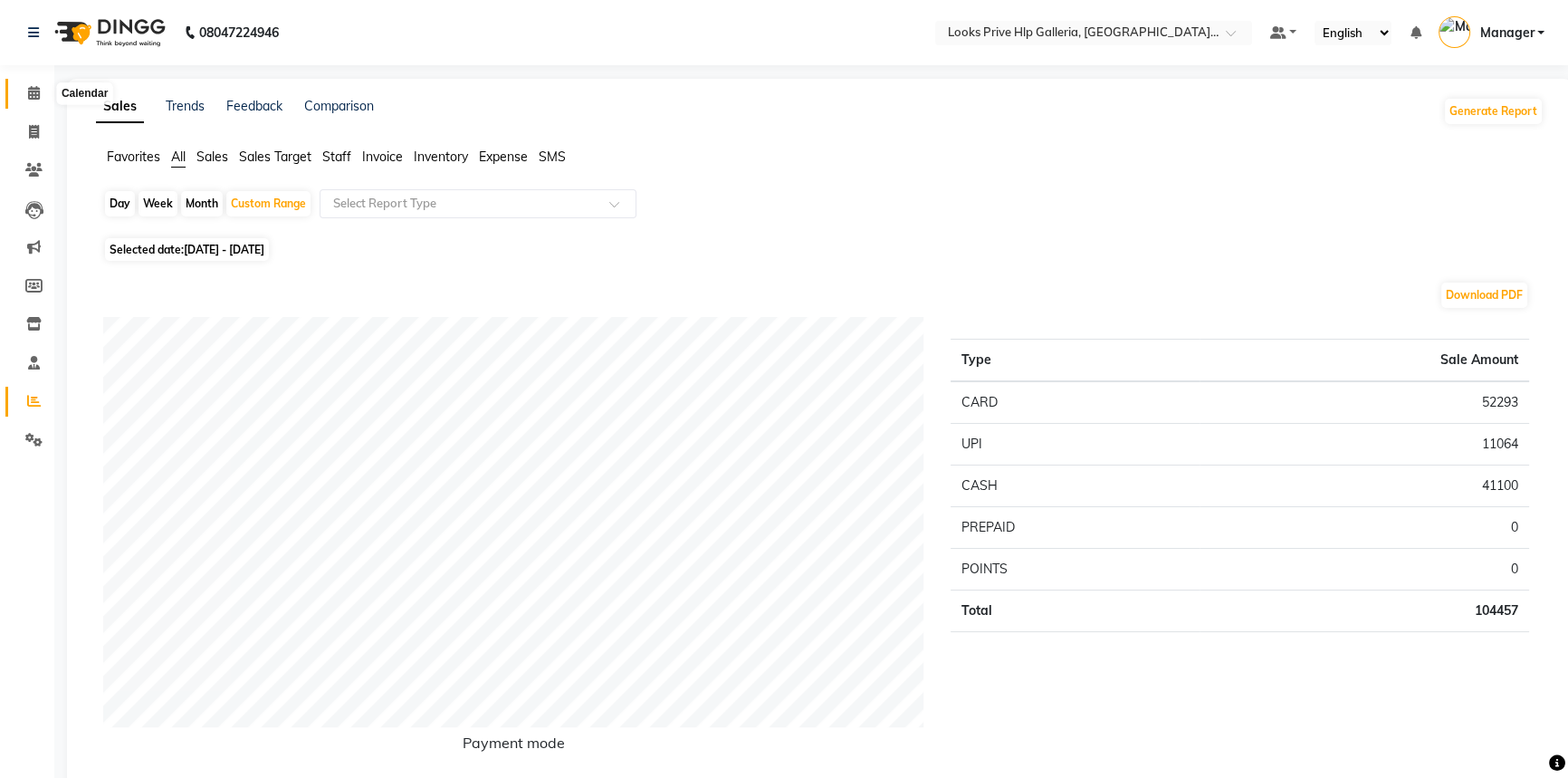
click at [24, 92] on span at bounding box center [34, 94] width 32 height 21
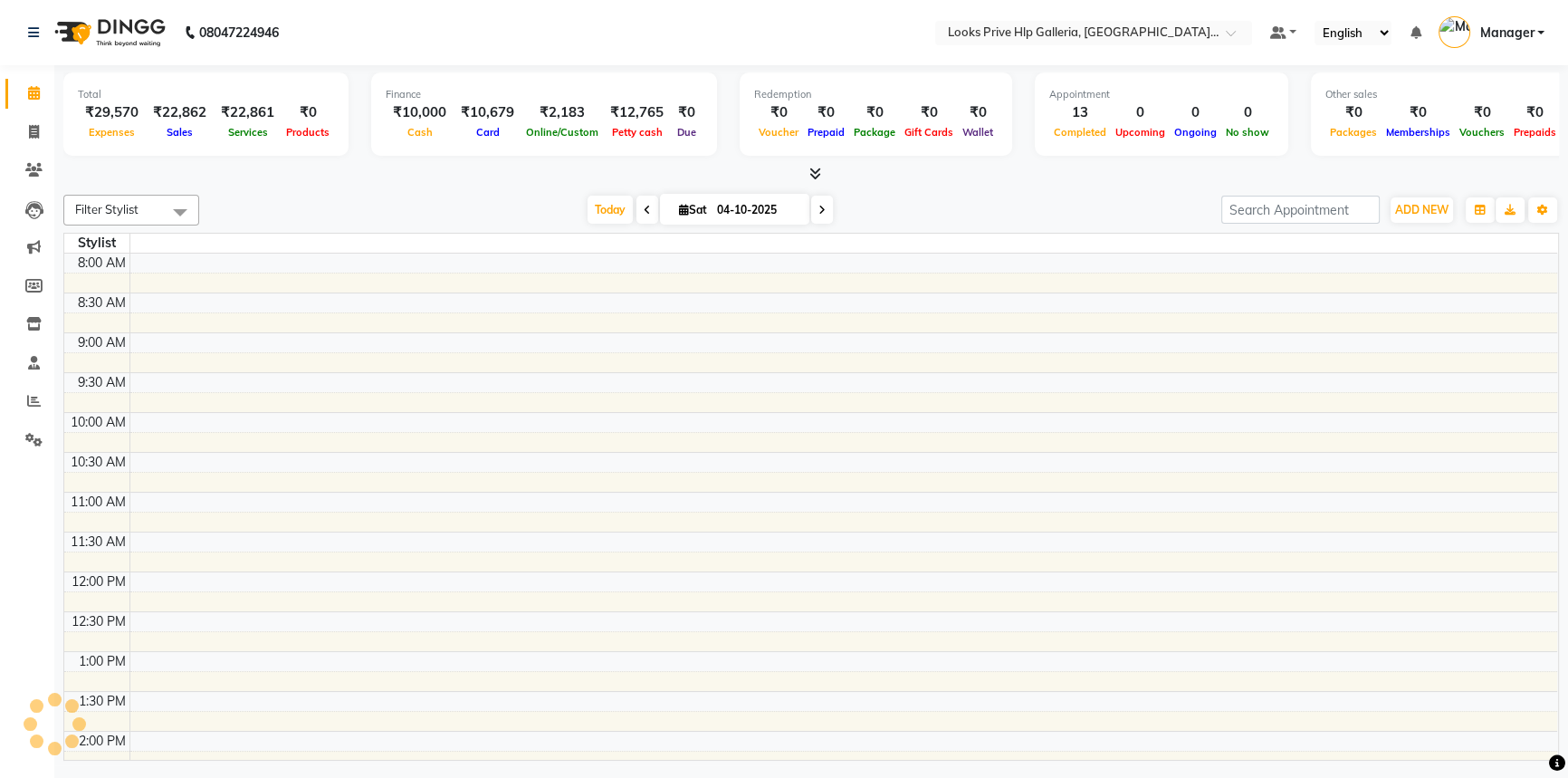
scroll to position [528, 0]
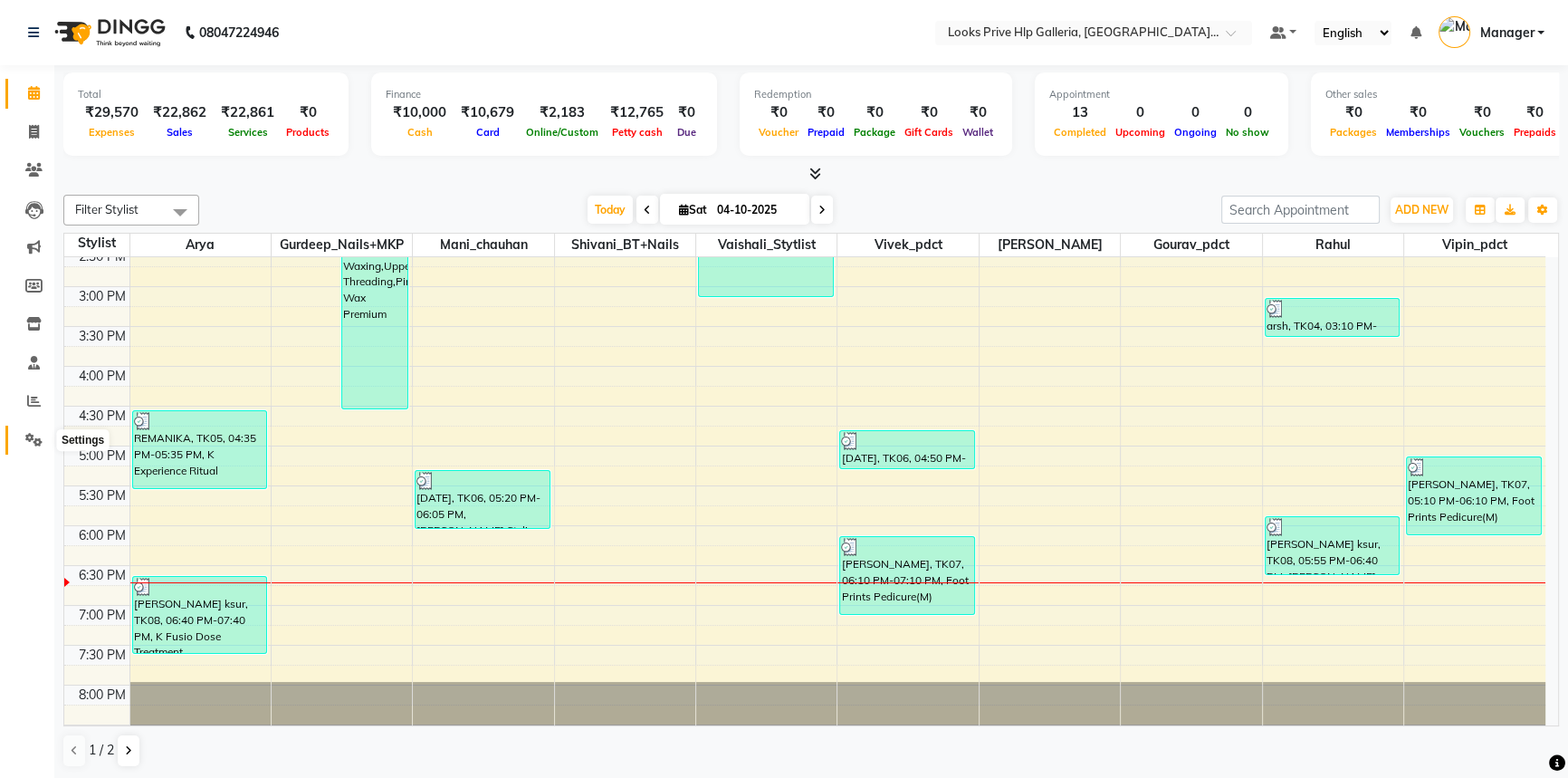
drag, startPoint x: 33, startPoint y: 431, endPoint x: 22, endPoint y: 425, distance: 12.5
click at [32, 432] on span at bounding box center [34, 441] width 32 height 21
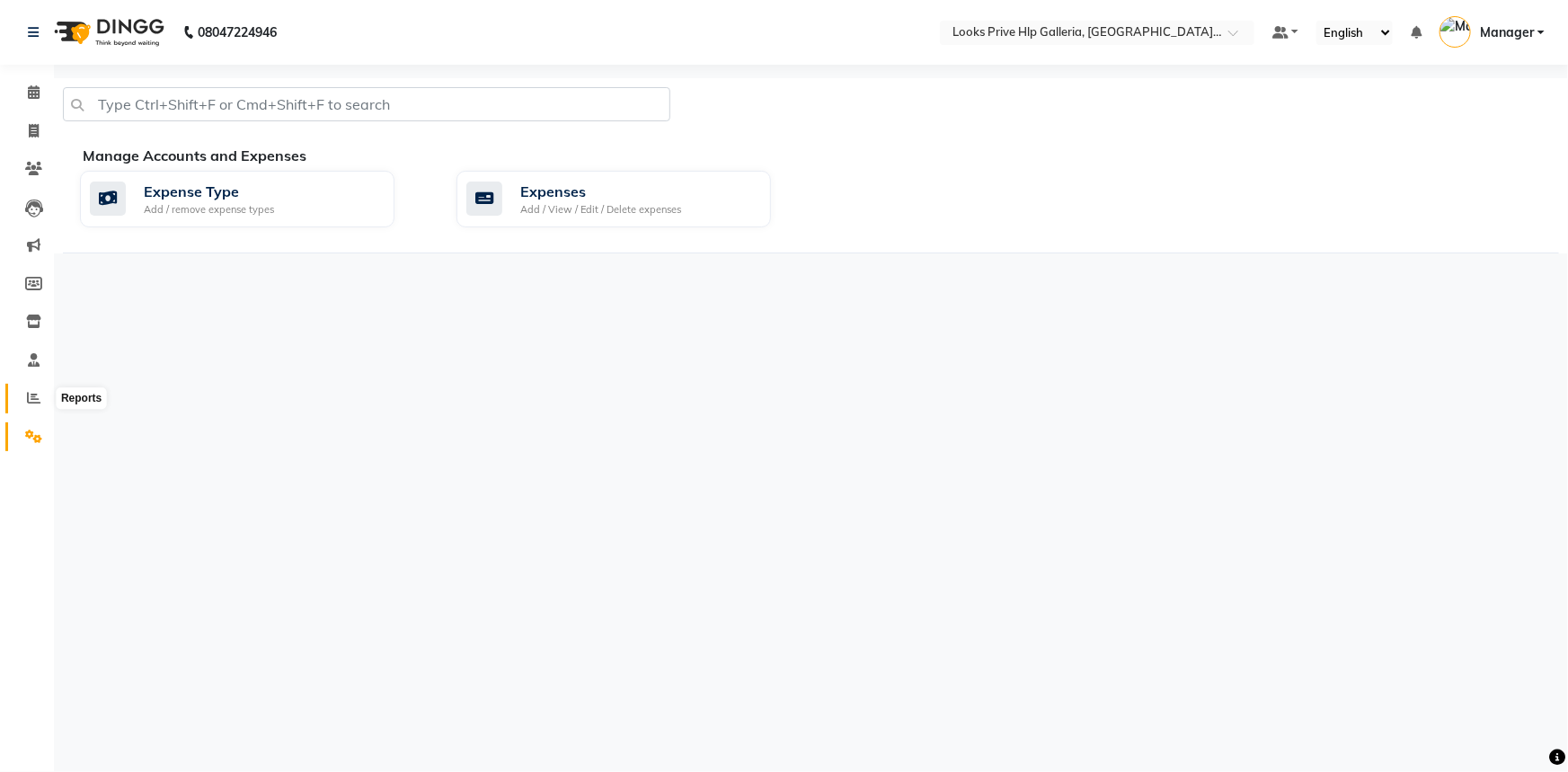
drag, startPoint x: 25, startPoint y: 393, endPoint x: 32, endPoint y: 386, distance: 9.9
click at [26, 393] on span at bounding box center [34, 398] width 32 height 21
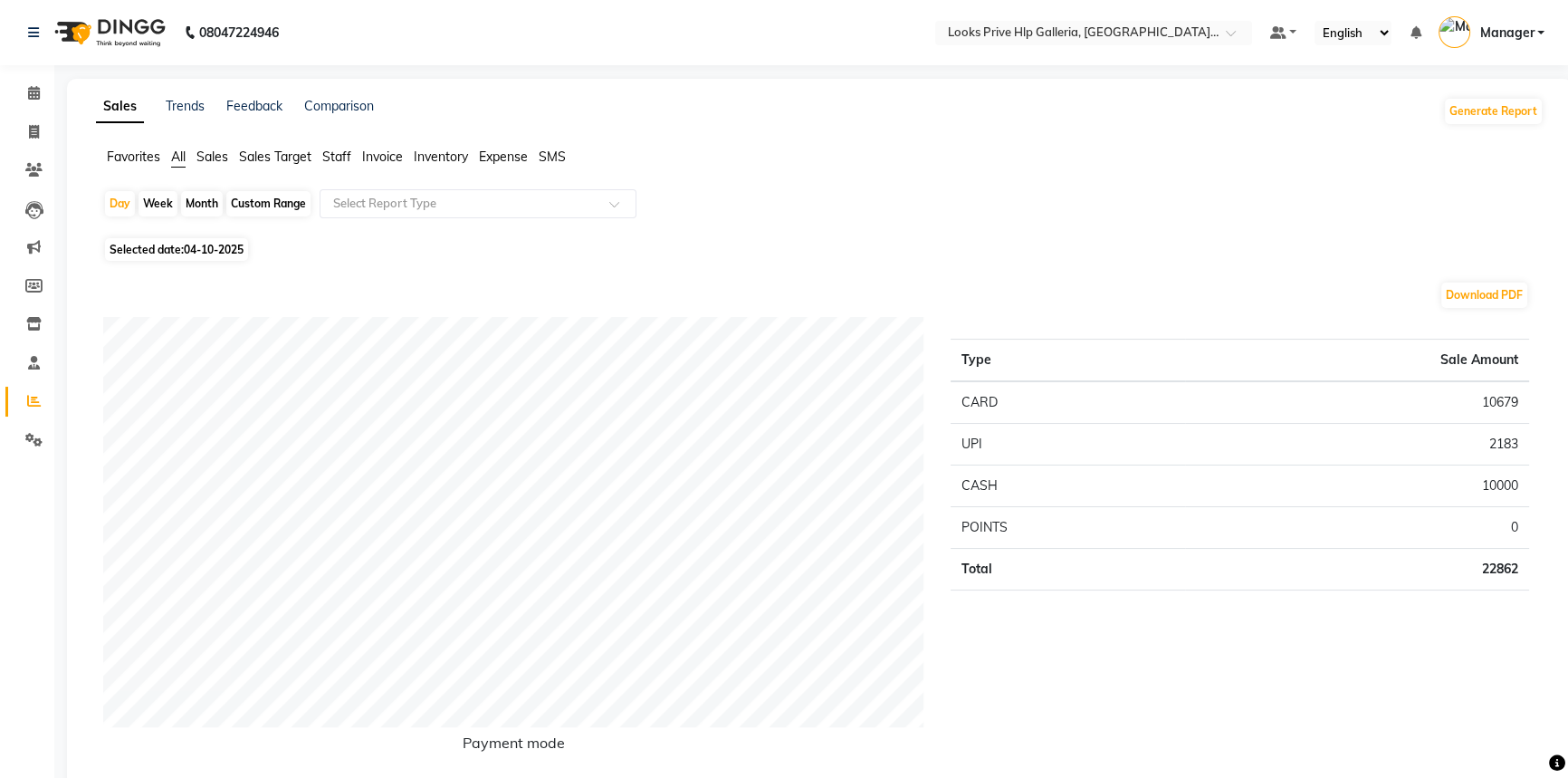
drag, startPoint x: 206, startPoint y: 198, endPoint x: 192, endPoint y: 201, distance: 14.3
click at [206, 200] on div "Month" at bounding box center [201, 204] width 42 height 25
select select "10"
select select "2025"
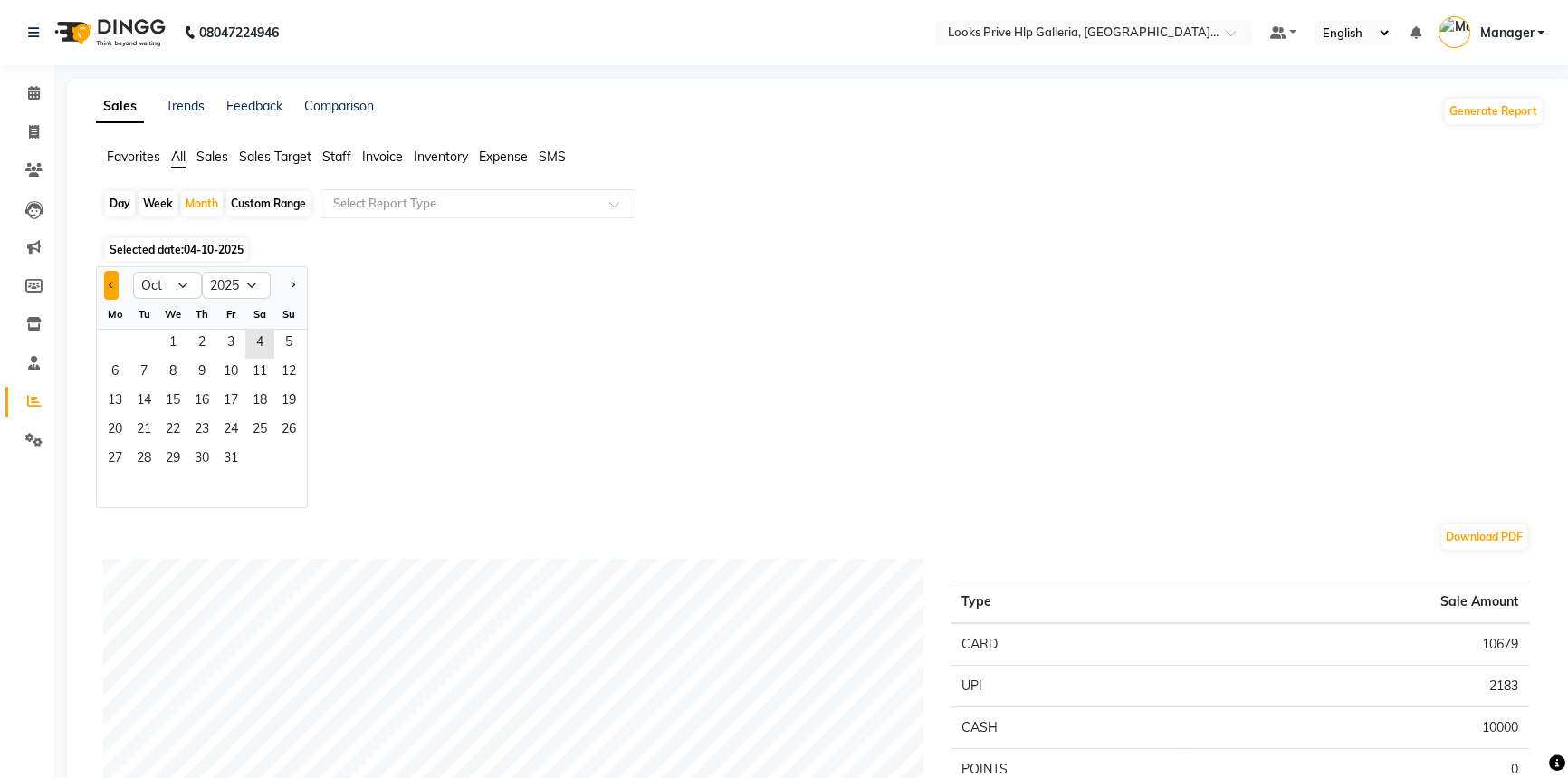
click at [118, 279] on button "Previous month" at bounding box center [111, 285] width 15 height 29
click at [232, 328] on div "Fr" at bounding box center [231, 314] width 29 height 29
click at [225, 335] on span "1" at bounding box center [231, 344] width 29 height 29
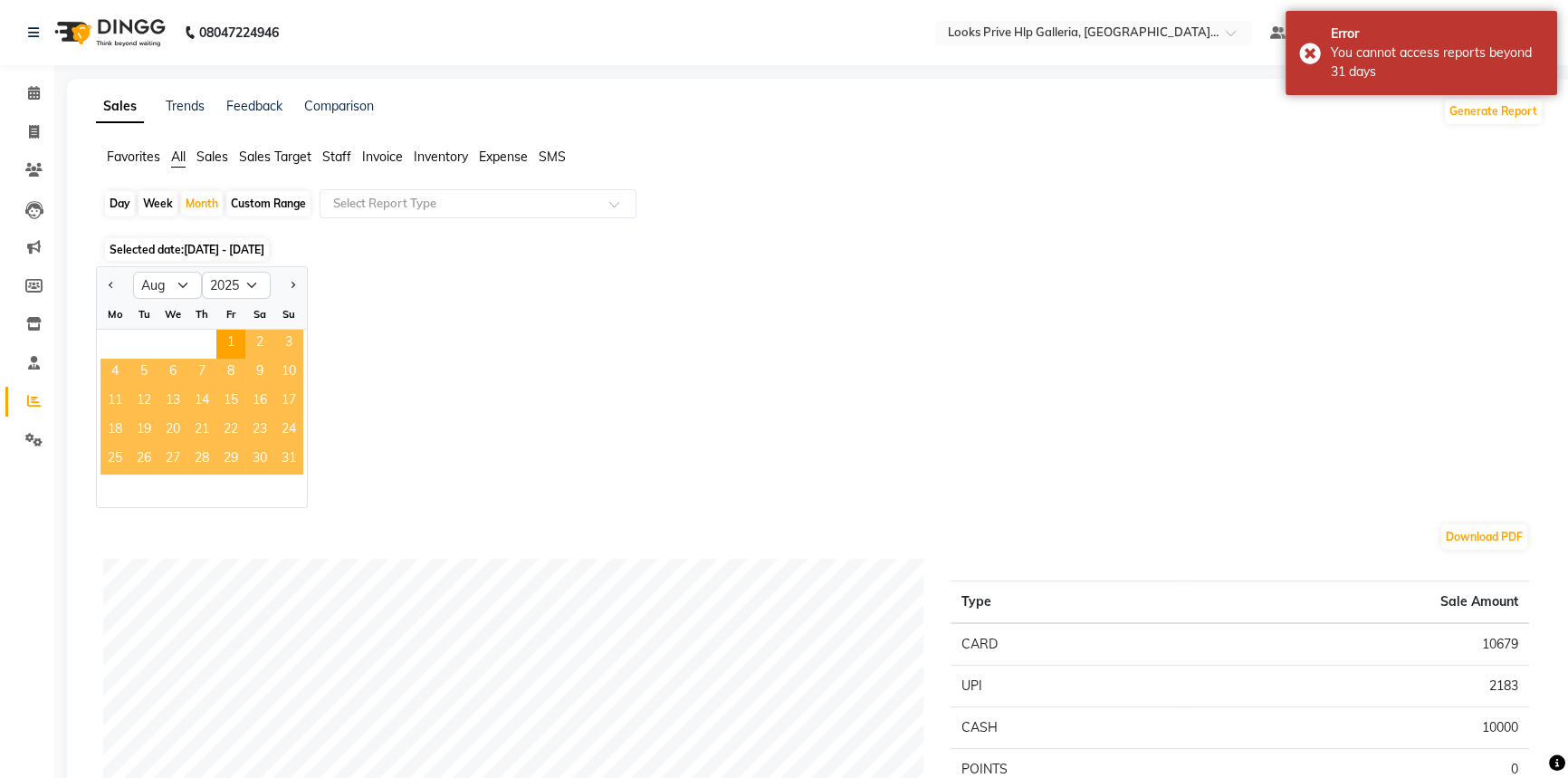
click at [288, 457] on span "31" at bounding box center [289, 461] width 29 height 29
click at [292, 279] on button "Next month" at bounding box center [292, 285] width 15 height 29
select select "9"
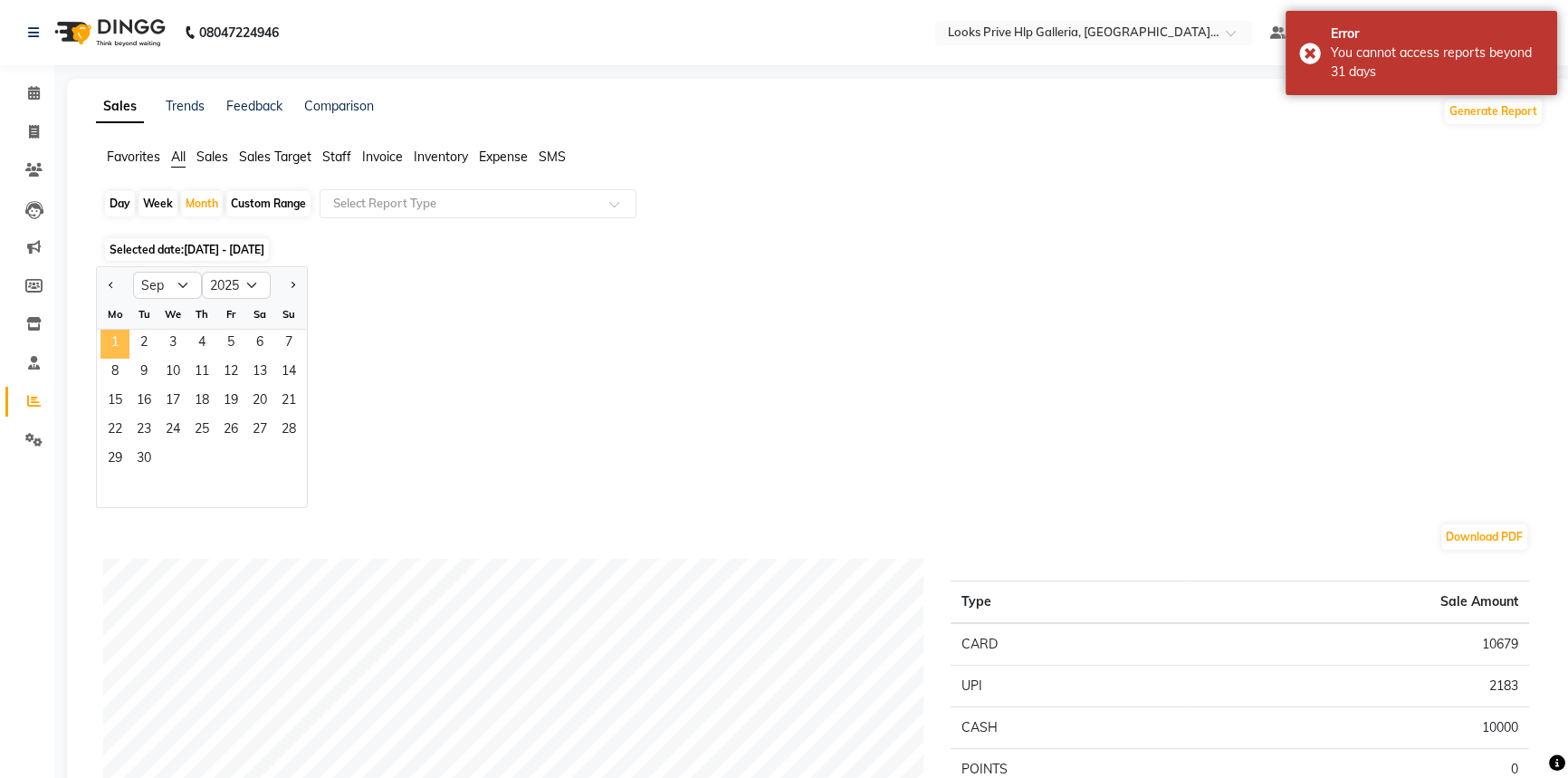
click at [112, 332] on span "1" at bounding box center [115, 344] width 29 height 29
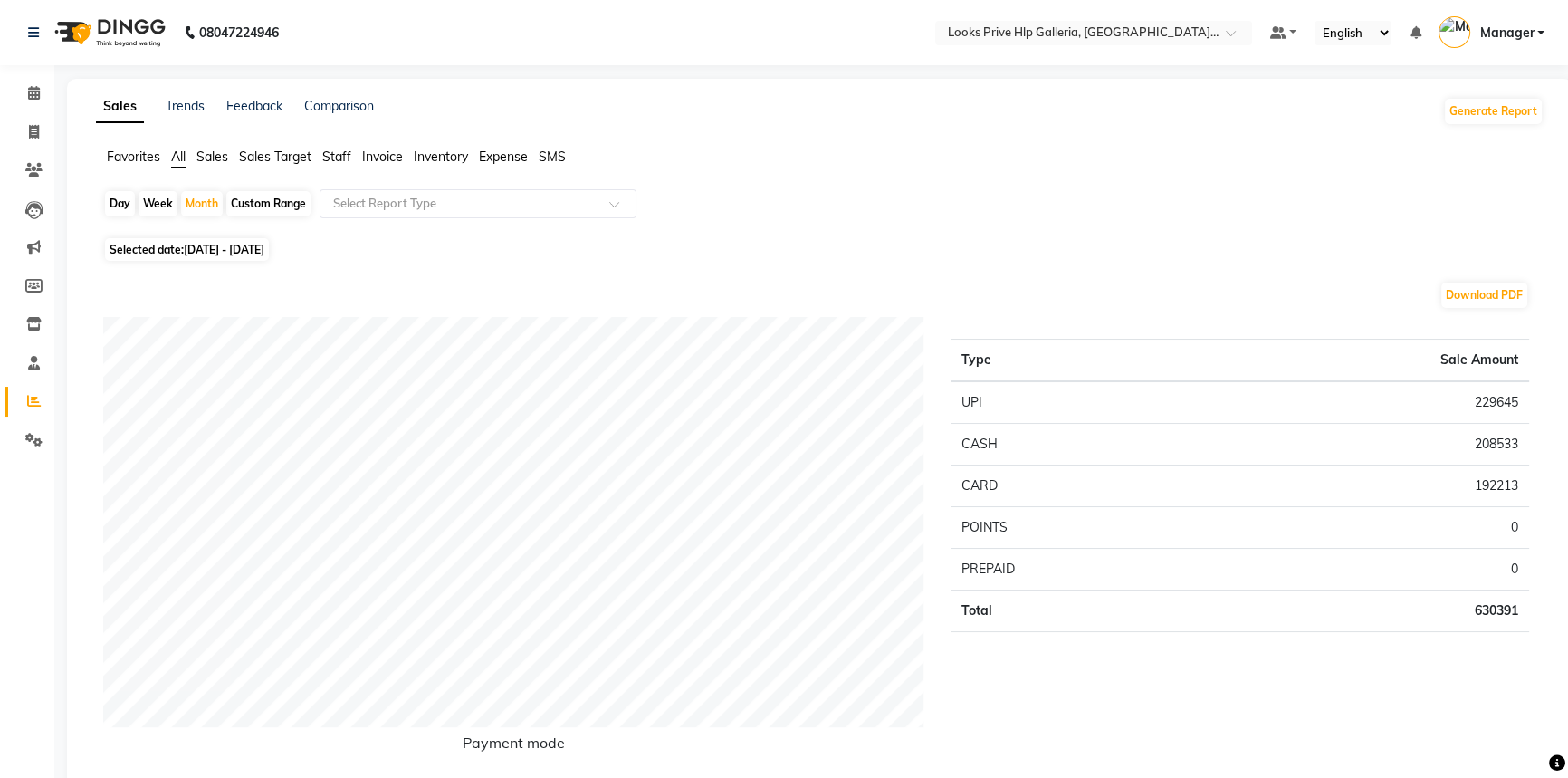
click at [252, 203] on div "Custom Range" at bounding box center [268, 204] width 84 height 25
select select "9"
select select "2025"
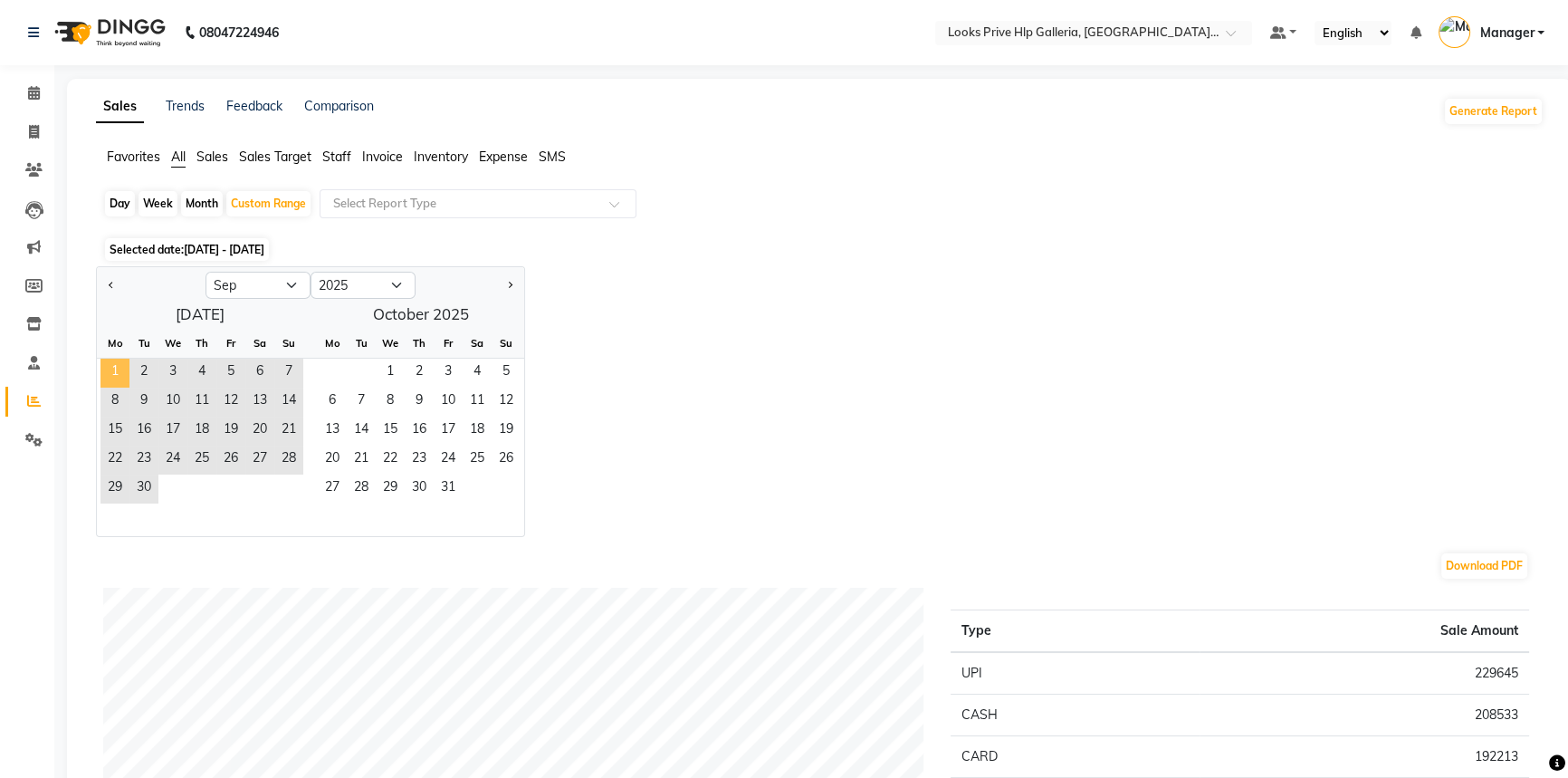
click at [111, 365] on span "1" at bounding box center [115, 374] width 29 height 29
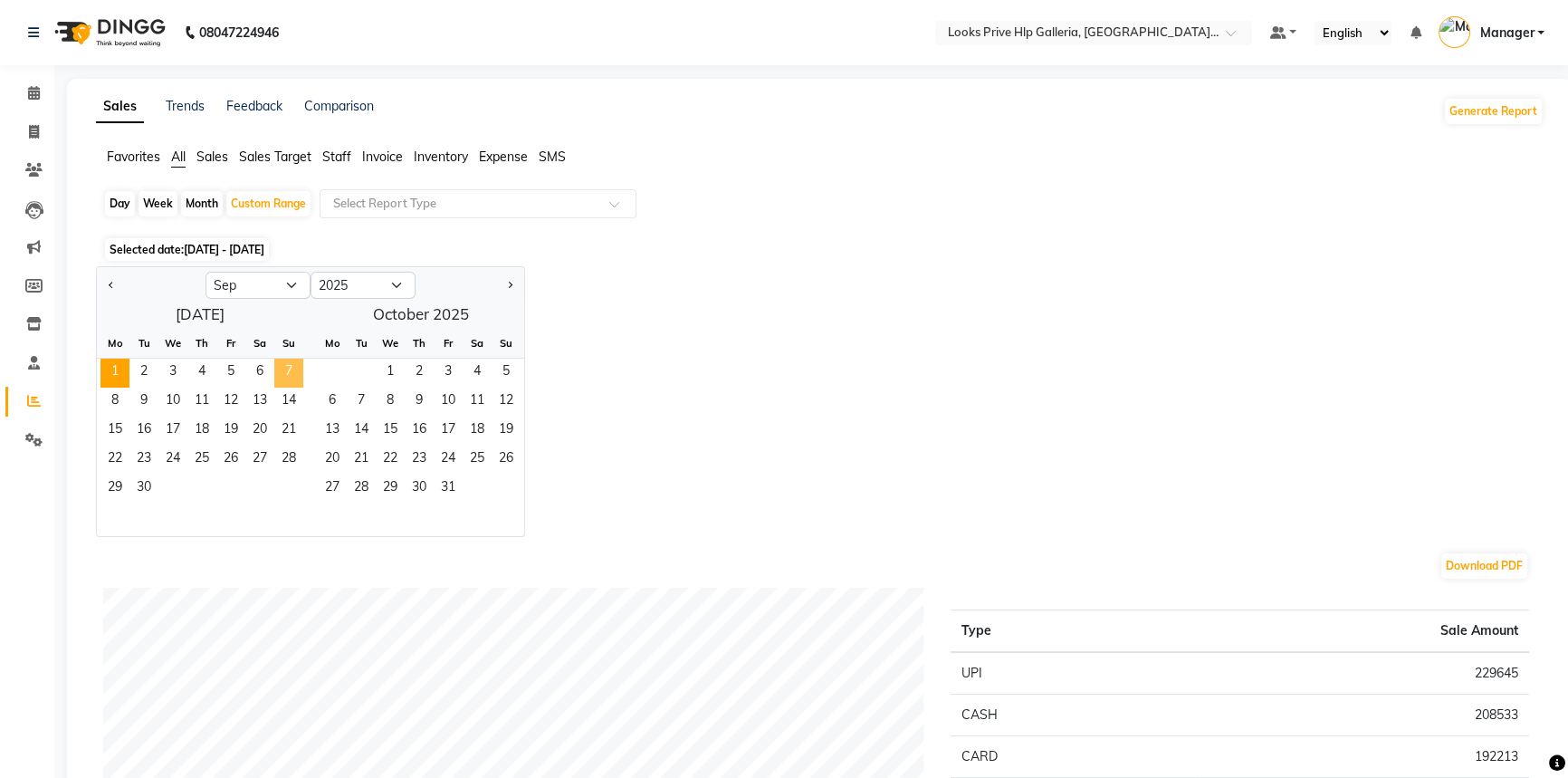
click at [284, 378] on span "7" at bounding box center [289, 374] width 29 height 29
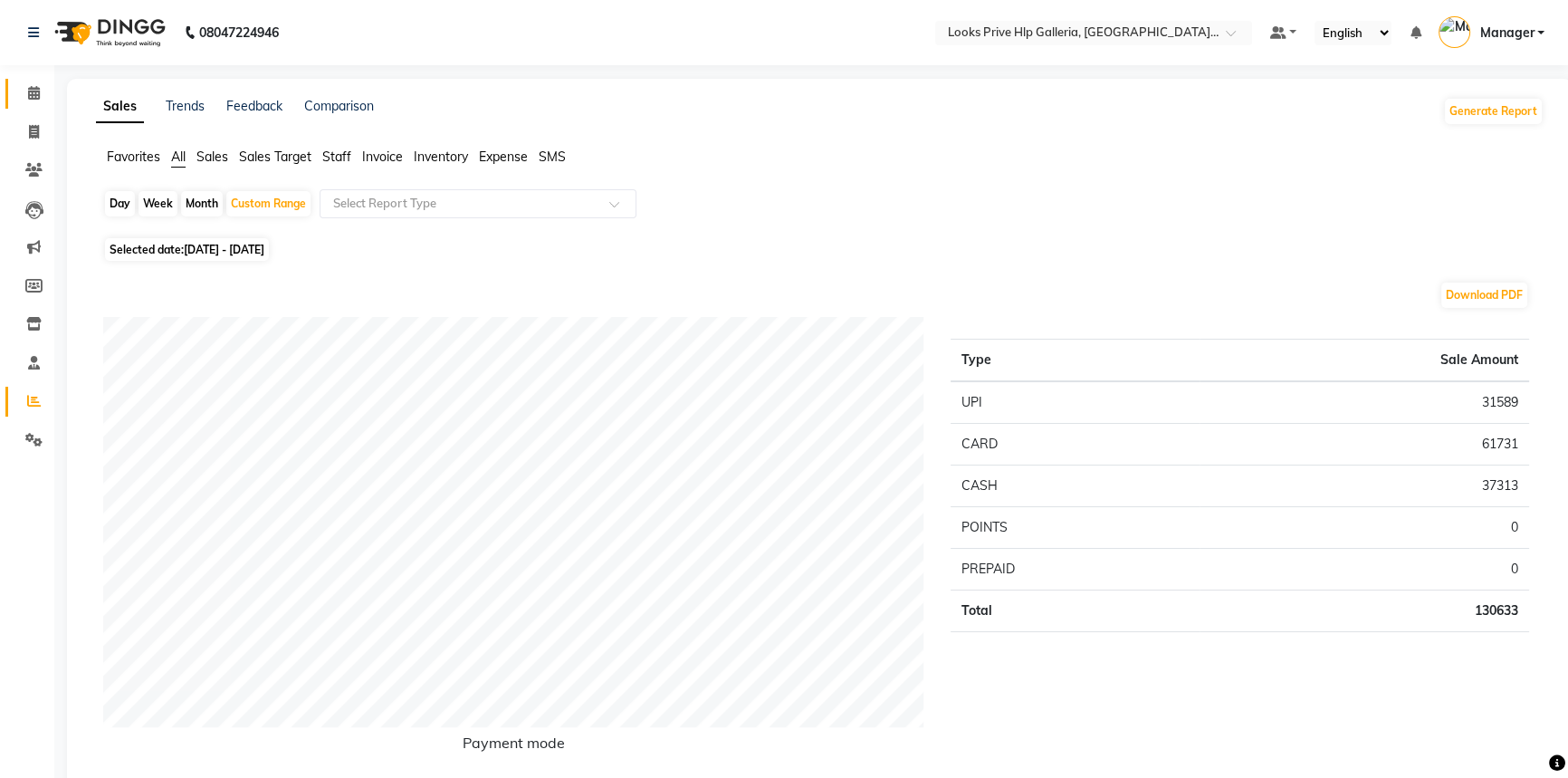
click at [28, 92] on icon at bounding box center [34, 93] width 12 height 14
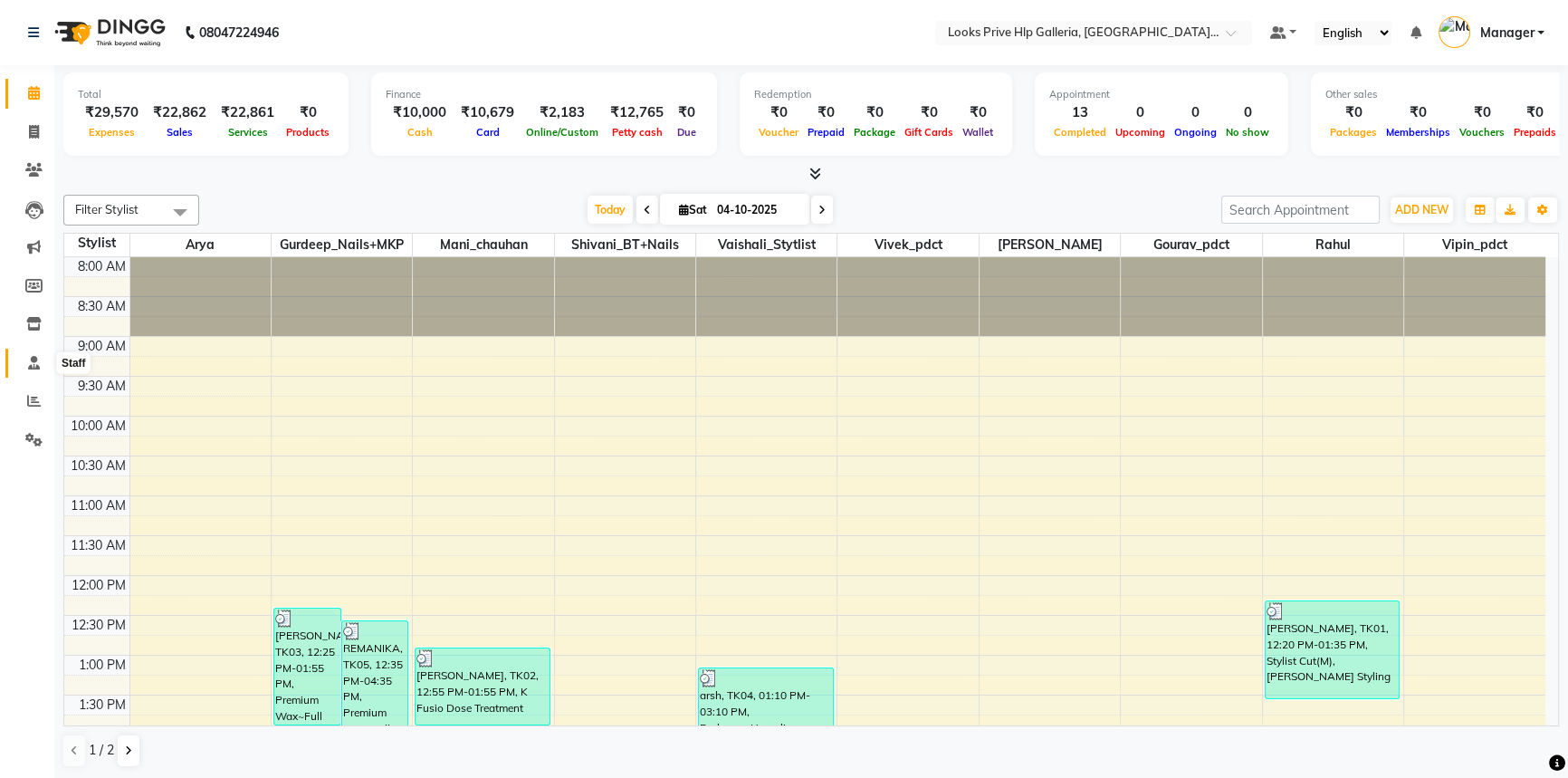
click at [25, 362] on span at bounding box center [34, 364] width 32 height 21
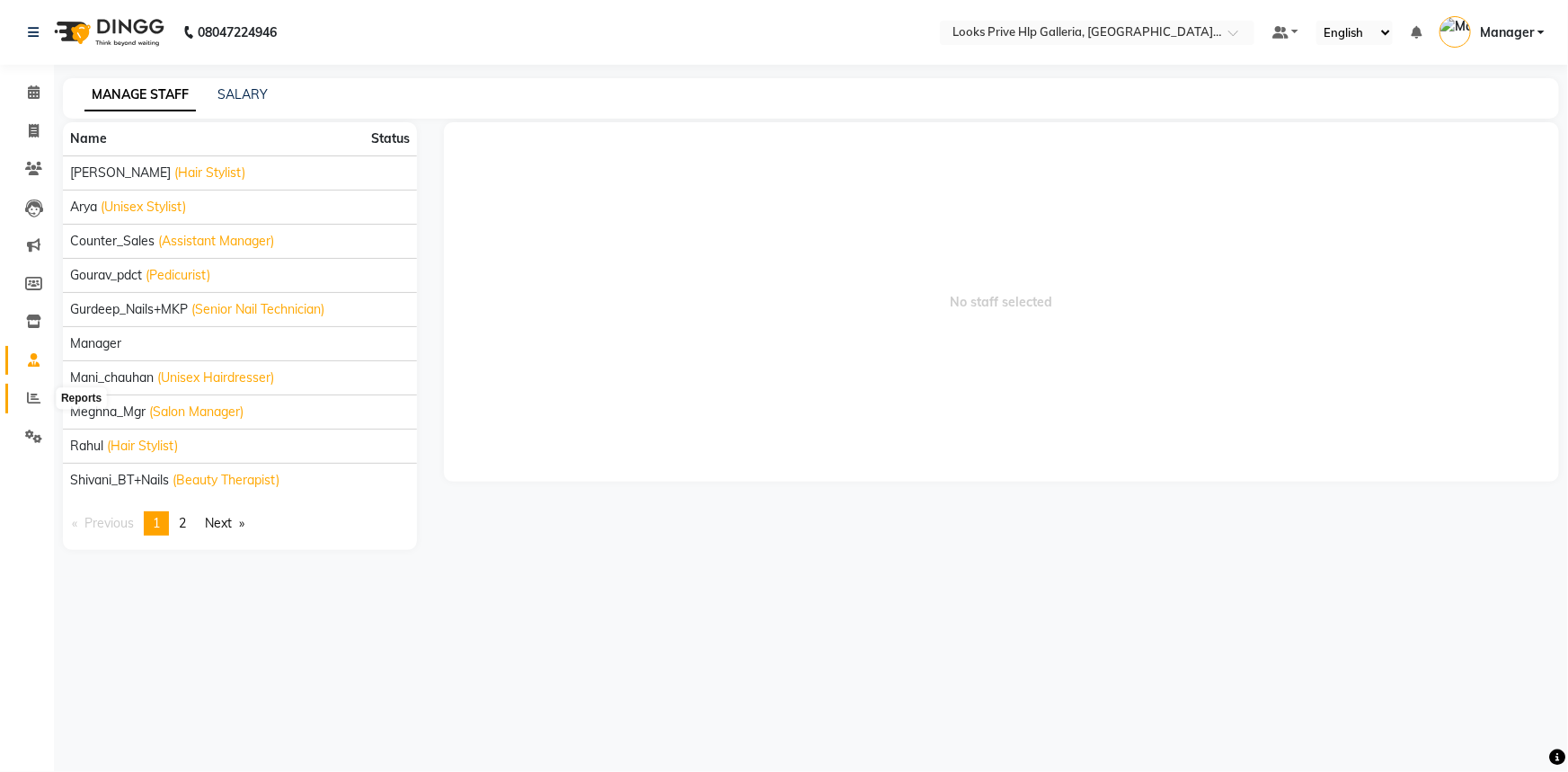
drag, startPoint x: 24, startPoint y: 402, endPoint x: 36, endPoint y: 395, distance: 13.9
click at [26, 402] on span at bounding box center [34, 398] width 32 height 21
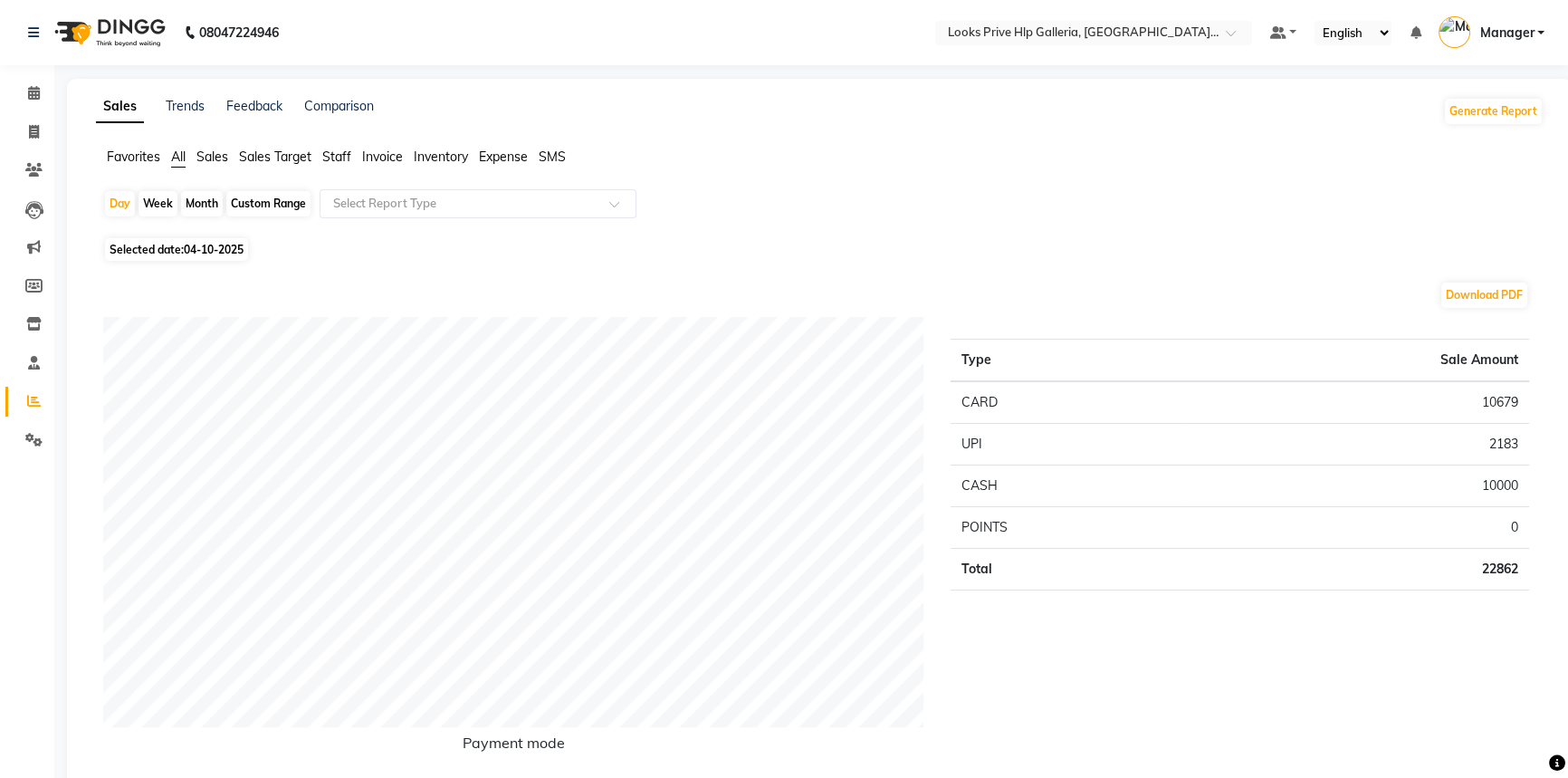
click at [160, 109] on div "Sales Trends Feedback Comparison" at bounding box center [234, 111] width 278 height 29
click at [192, 106] on link "Trends" at bounding box center [185, 105] width 39 height 16
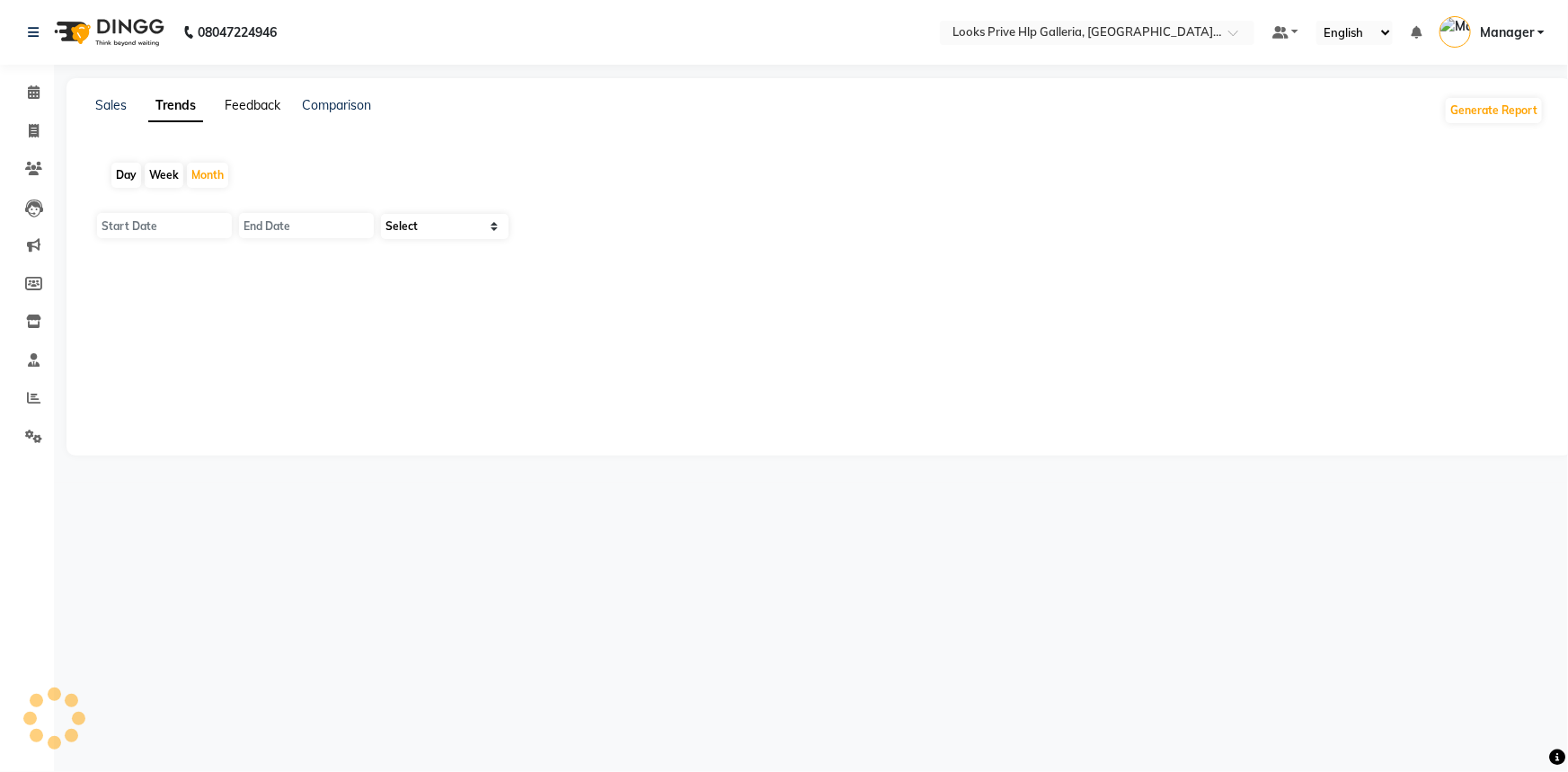
type input "01-10-2025"
type input "31-10-2025"
click at [244, 108] on link "Feedback" at bounding box center [252, 105] width 56 height 16
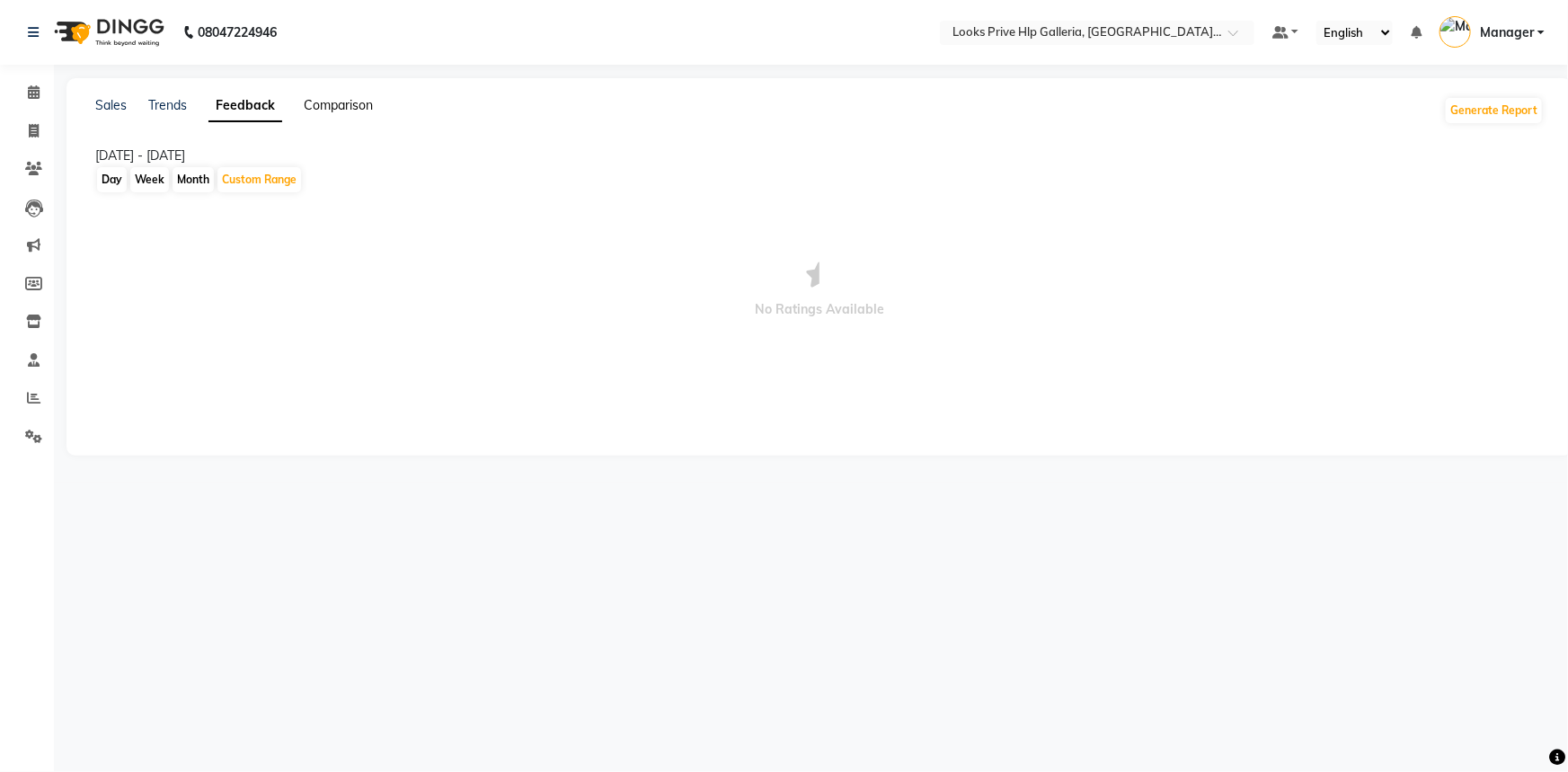
click at [350, 105] on link "Comparison" at bounding box center [338, 105] width 69 height 16
select select "single_date"
select select "single_date_dash"
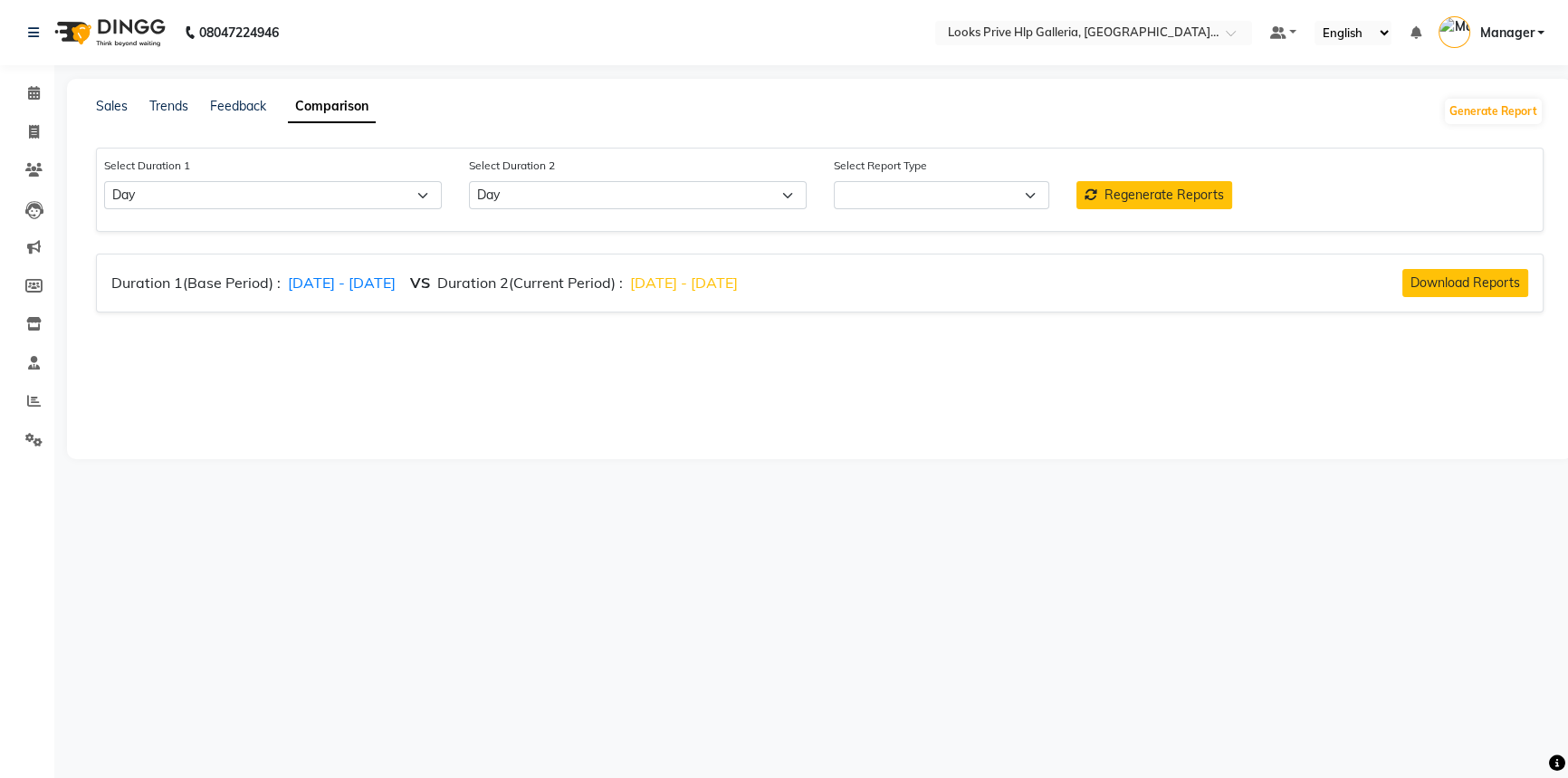
select select "comparison_report"
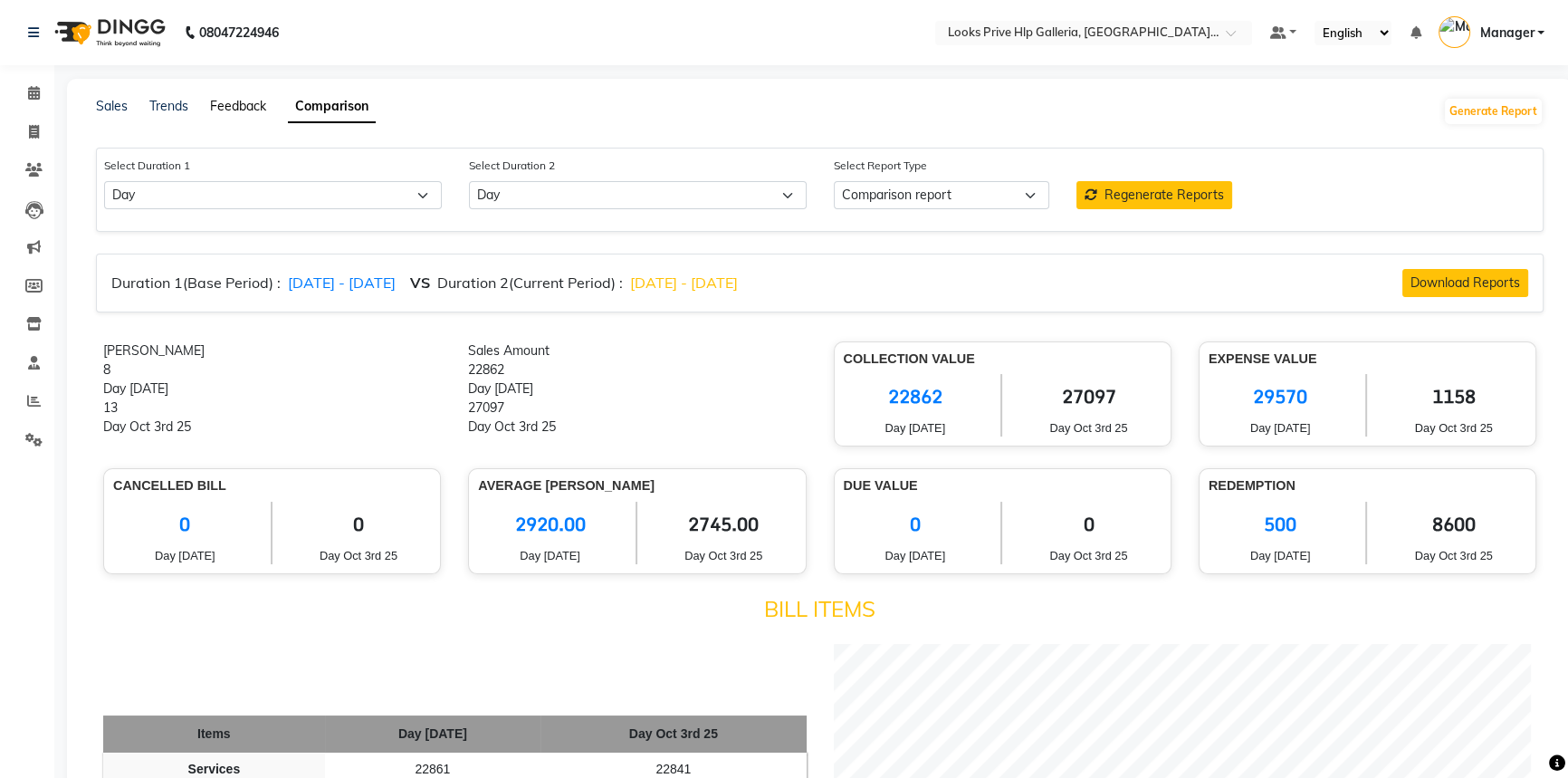
click at [252, 107] on link "Feedback" at bounding box center [238, 105] width 56 height 16
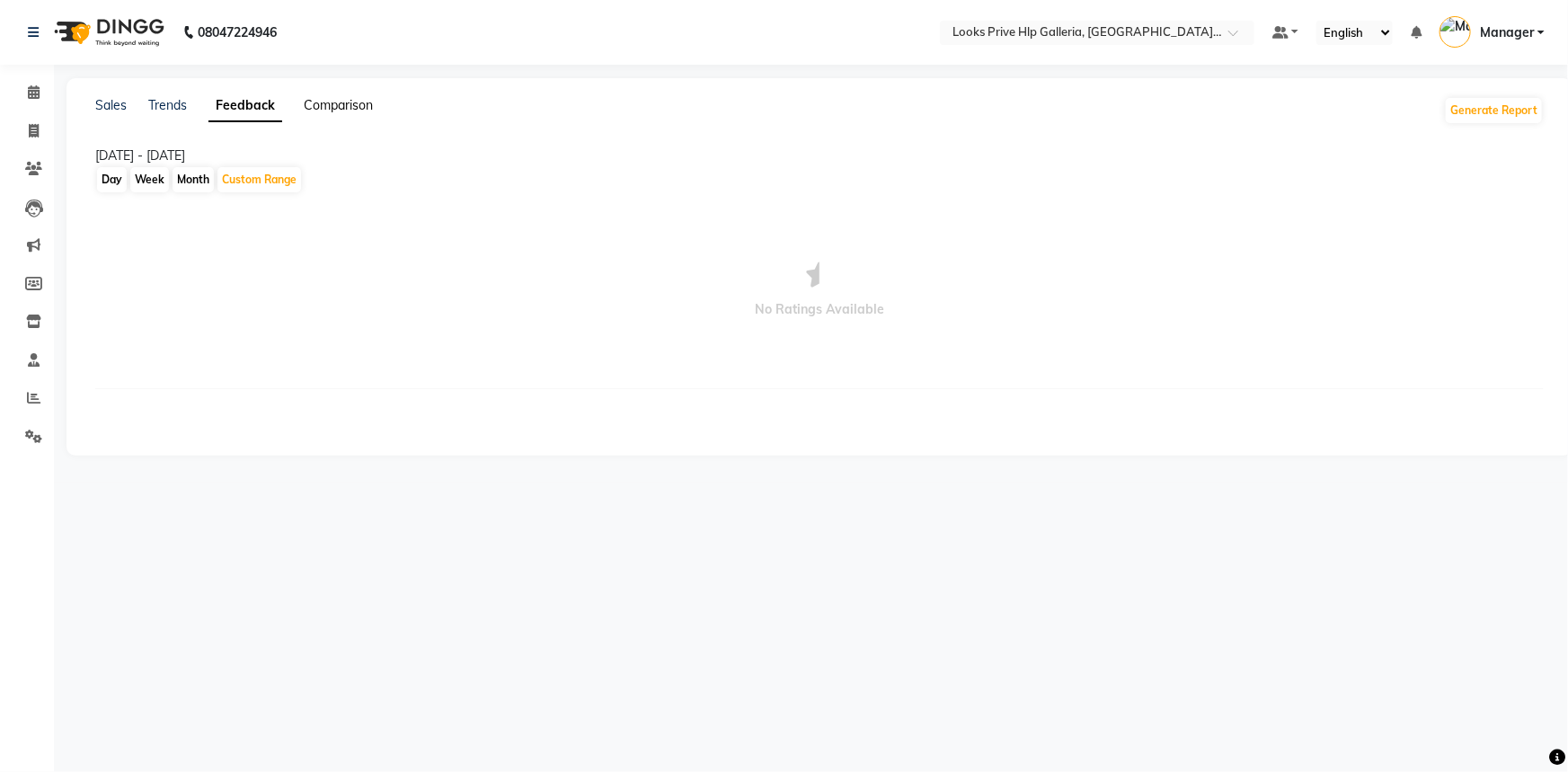
click at [315, 108] on link "Comparison" at bounding box center [338, 105] width 69 height 16
select select "single_date"
select select "single_date_dash"
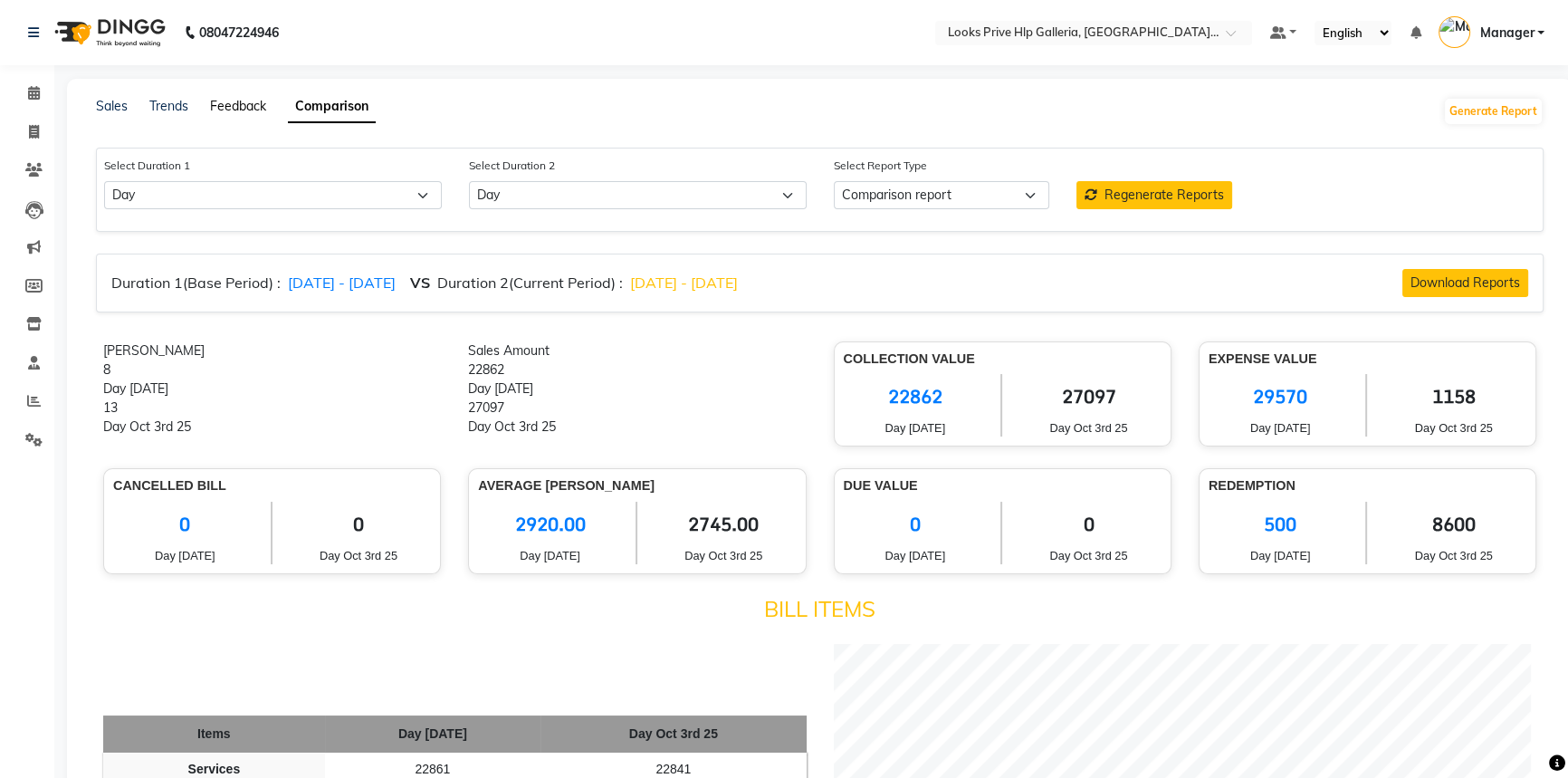
click at [234, 107] on link "Feedback" at bounding box center [238, 105] width 56 height 16
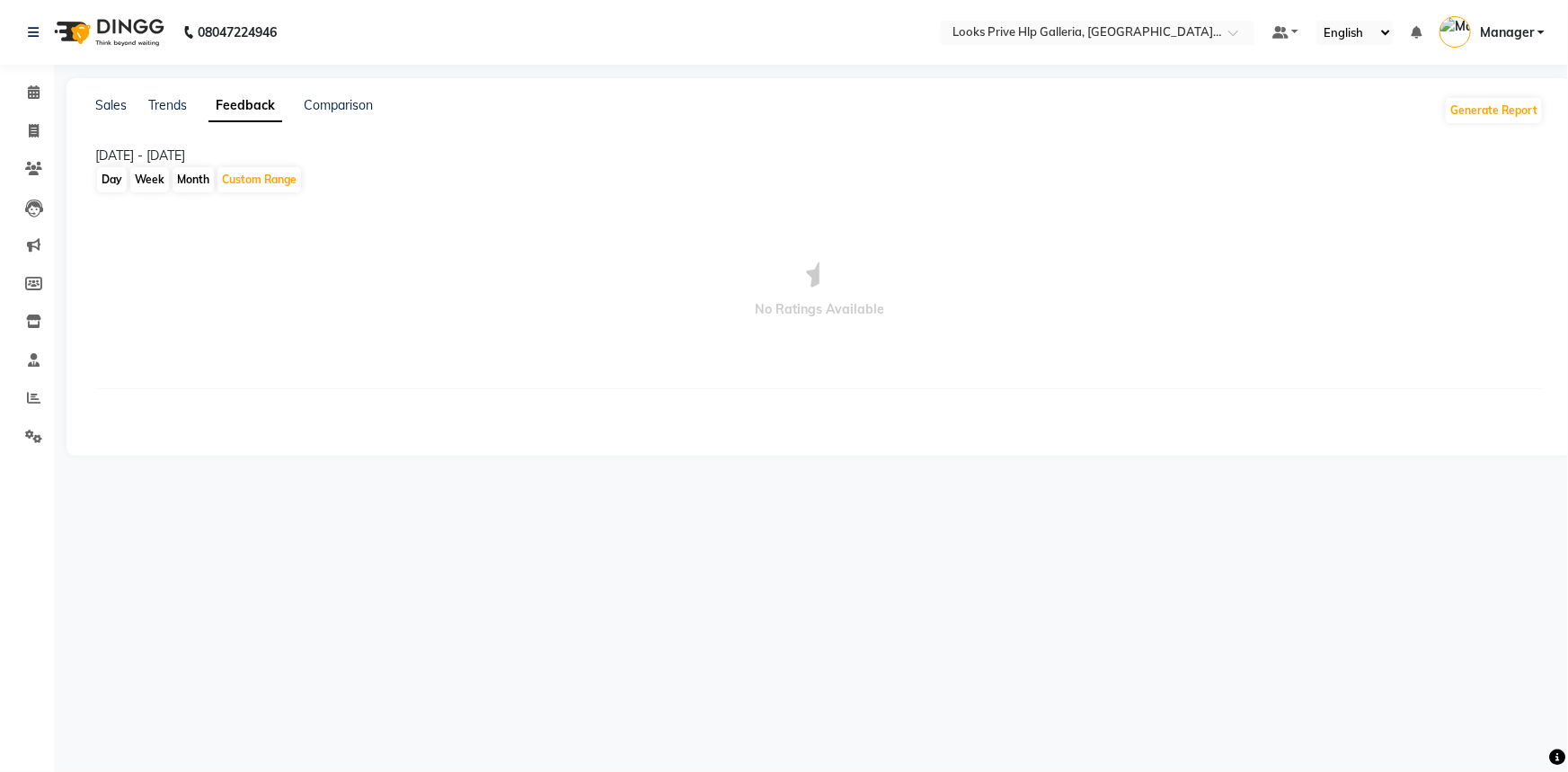
click at [108, 154] on div "01-10-2025 - 04-10-2025" at bounding box center [819, 157] width 1448 height 19
click at [251, 173] on div "Custom Range" at bounding box center [259, 180] width 83 height 25
select select "10"
select select "2025"
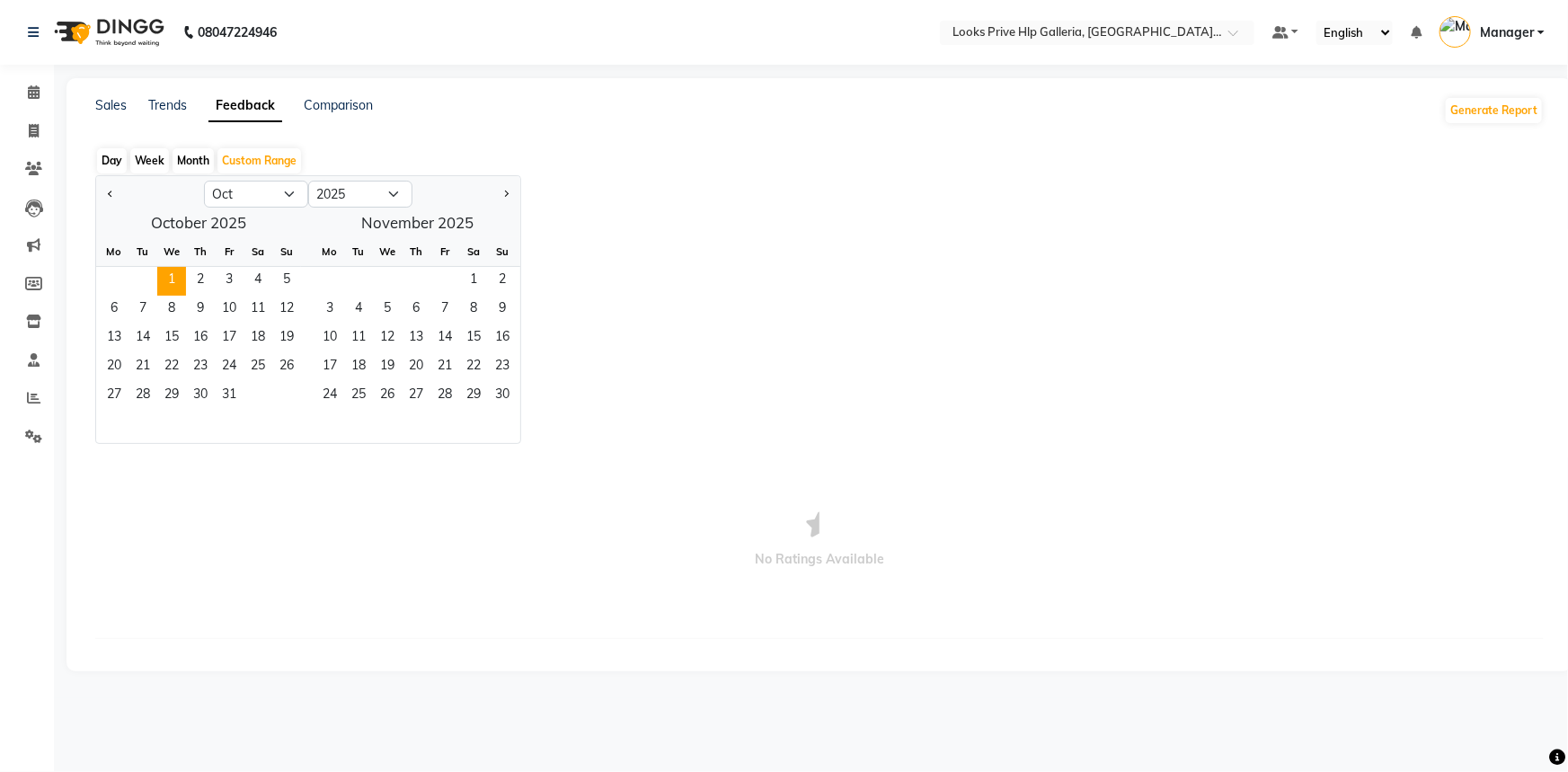
click at [181, 267] on span "1" at bounding box center [172, 281] width 29 height 29
click at [263, 274] on span "4" at bounding box center [258, 281] width 29 height 29
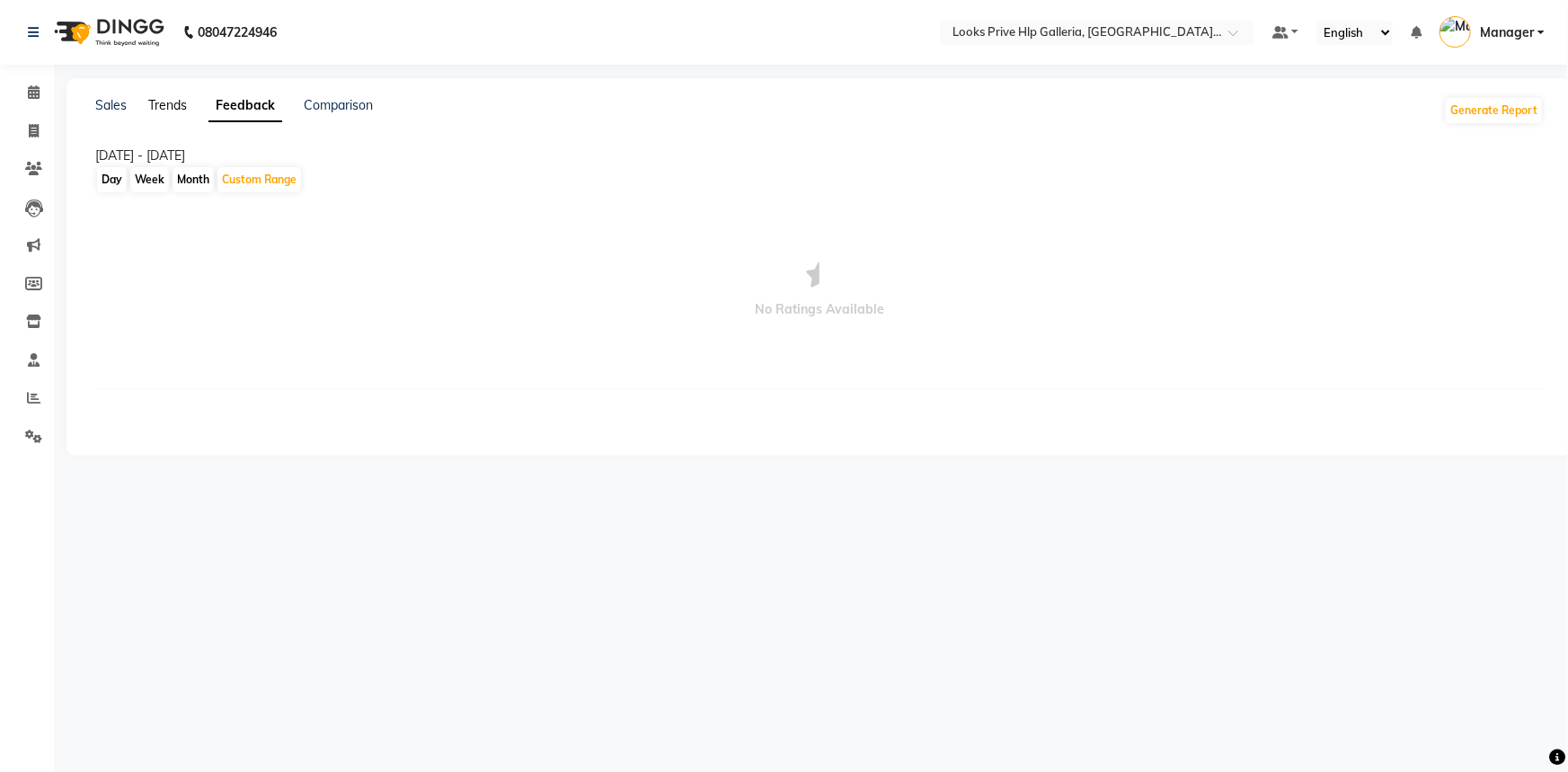
click at [178, 97] on div "Trends" at bounding box center [167, 110] width 38 height 29
click at [168, 103] on link "Trends" at bounding box center [167, 105] width 38 height 16
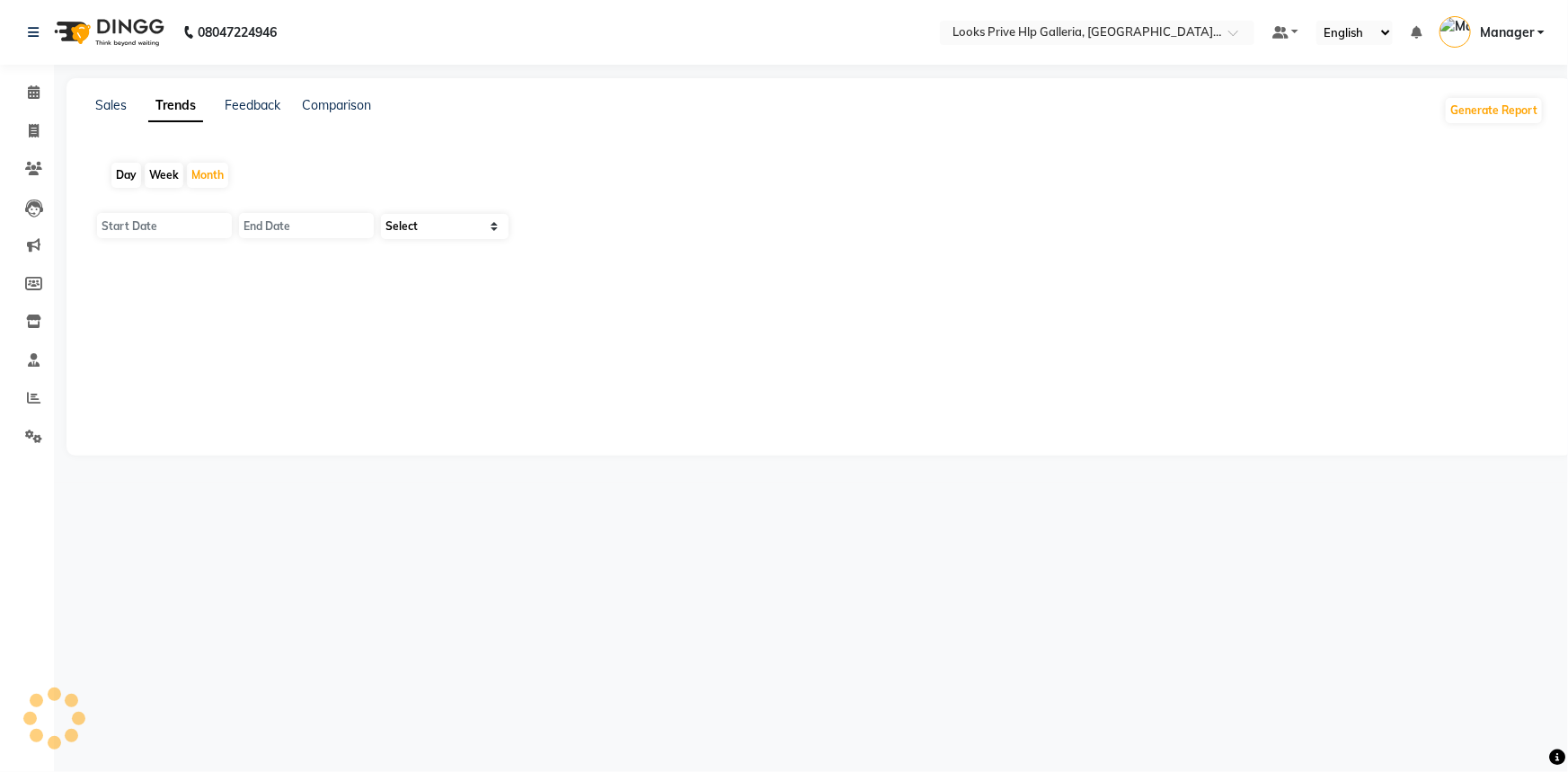
type input "01-10-2025"
type input "31-10-2025"
click at [426, 230] on select "Select Clients" at bounding box center [444, 227] width 128 height 25
drag, startPoint x: 337, startPoint y: 133, endPoint x: 249, endPoint y: 113, distance: 90.2
click at [332, 131] on div "Sales Trends Feedback Comparison Generate Report Day Week Month 01-10-2025 31-1…" at bounding box center [819, 266] width 1506 height 377
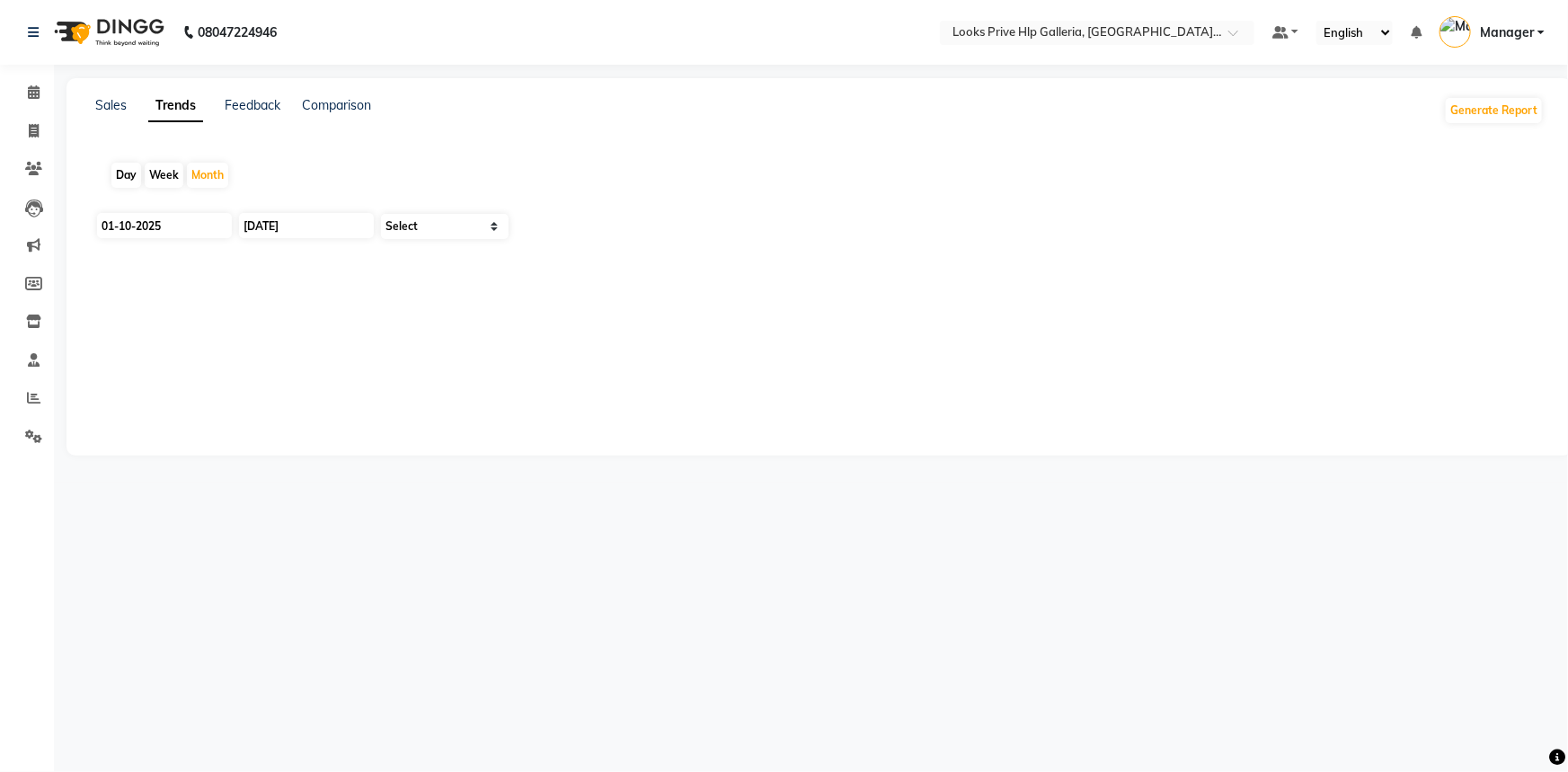
click at [128, 109] on div "Sales Trends Feedback Comparison" at bounding box center [232, 110] width 275 height 29
click at [117, 109] on link "Sales" at bounding box center [110, 105] width 32 height 16
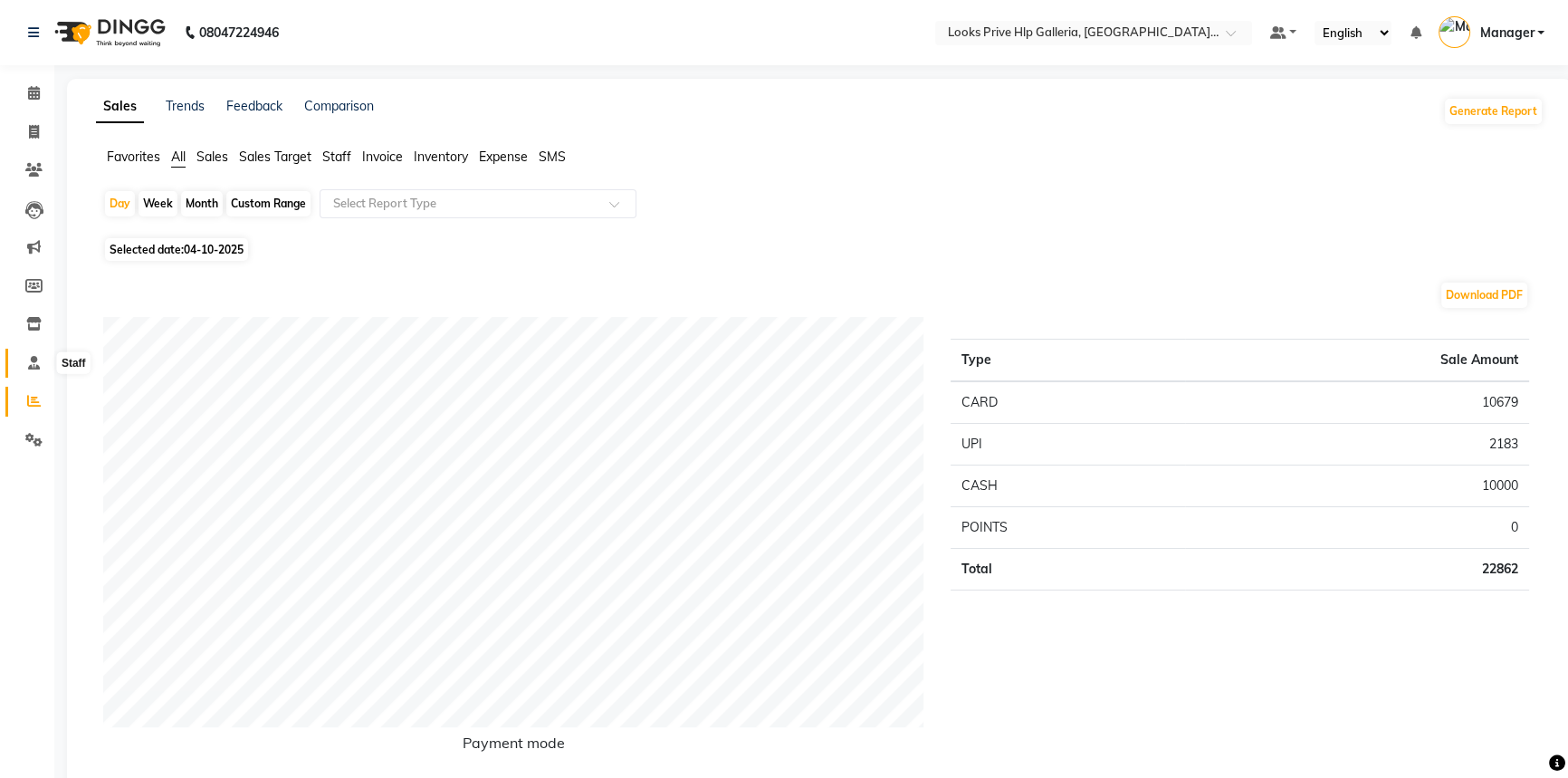
click at [33, 362] on icon at bounding box center [34, 363] width 12 height 14
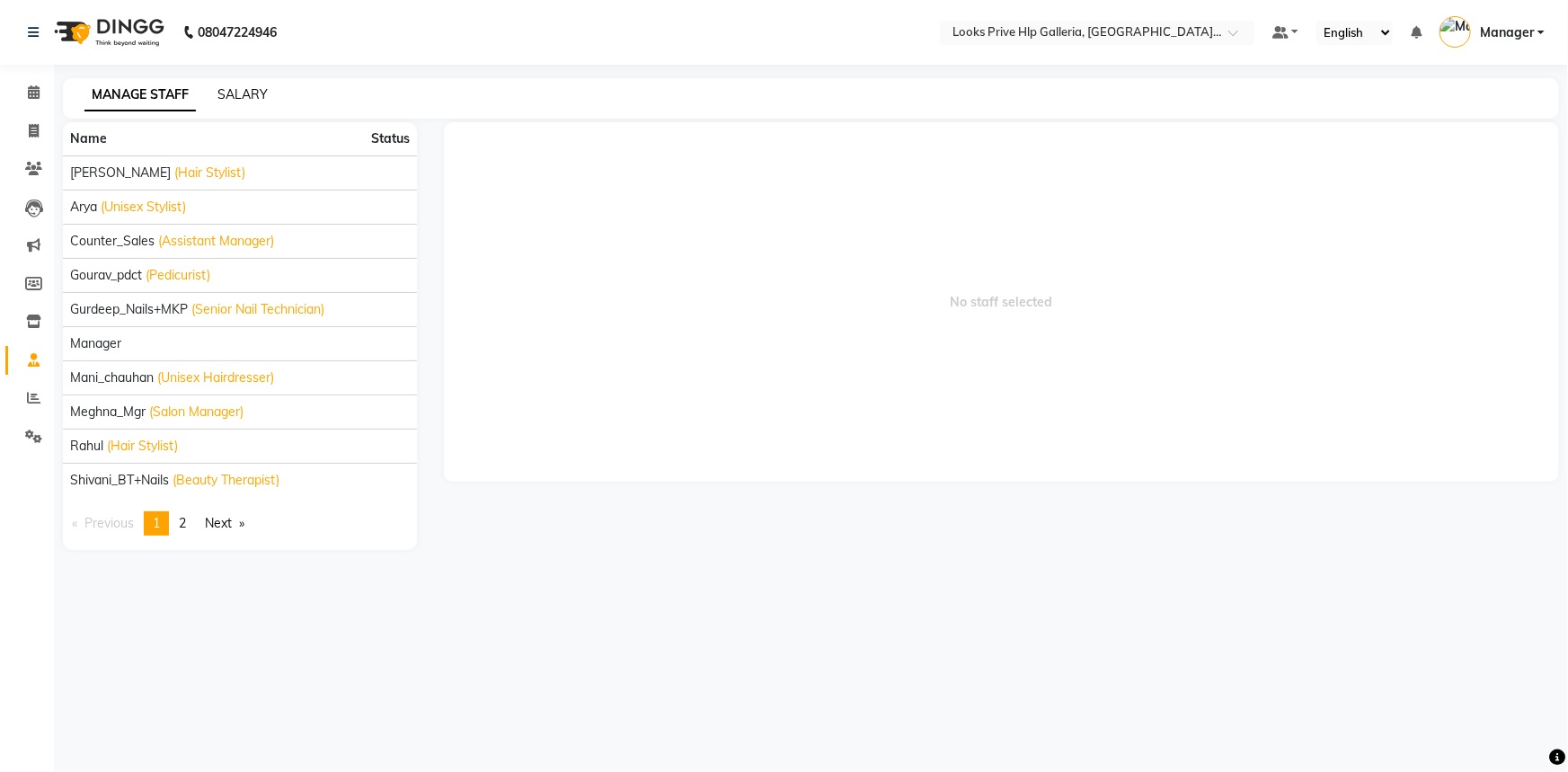
click at [252, 94] on link "SALARY" at bounding box center [243, 94] width 50 height 16
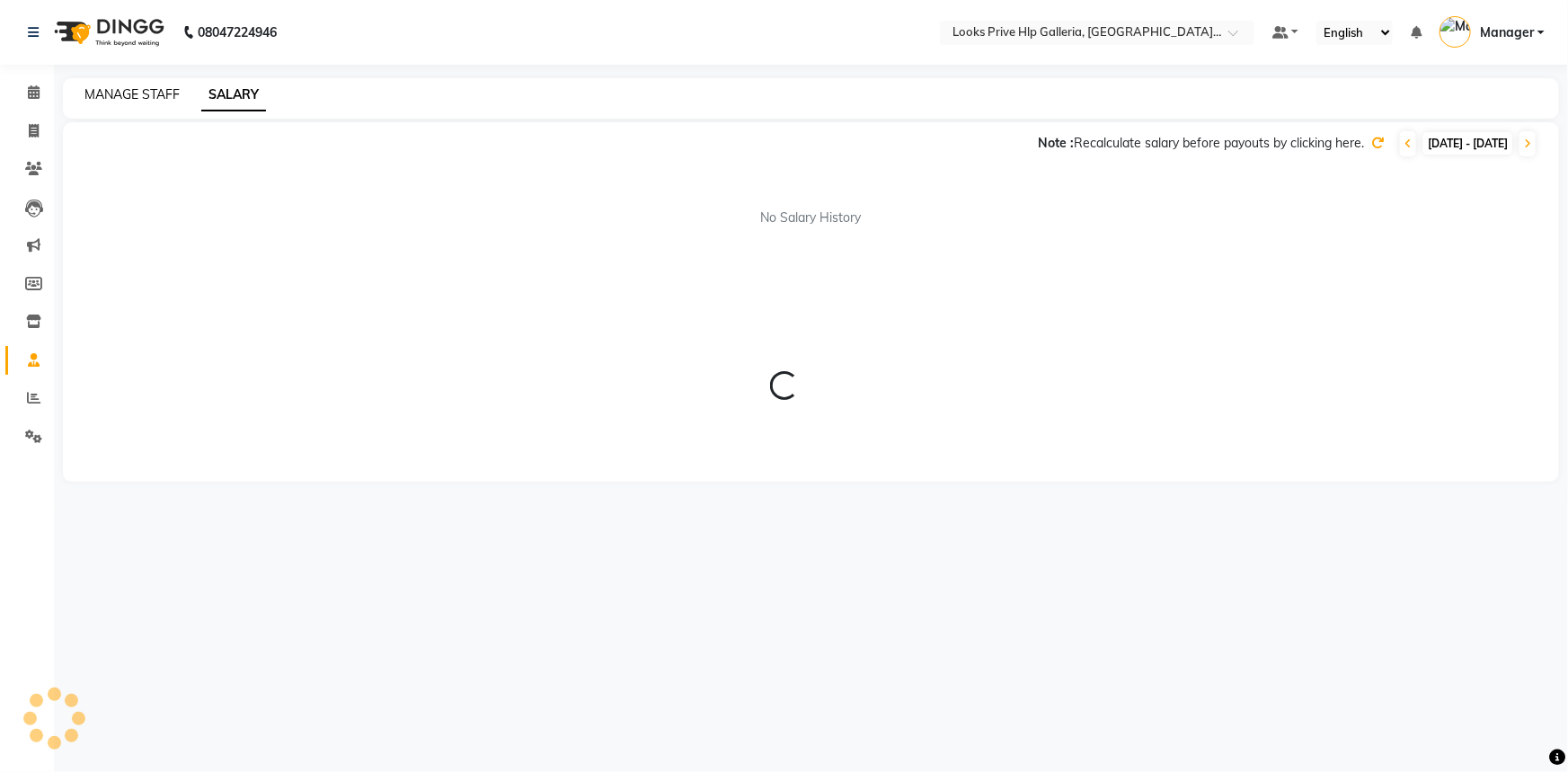
click at [144, 96] on link "MANAGE STAFF" at bounding box center [131, 94] width 95 height 16
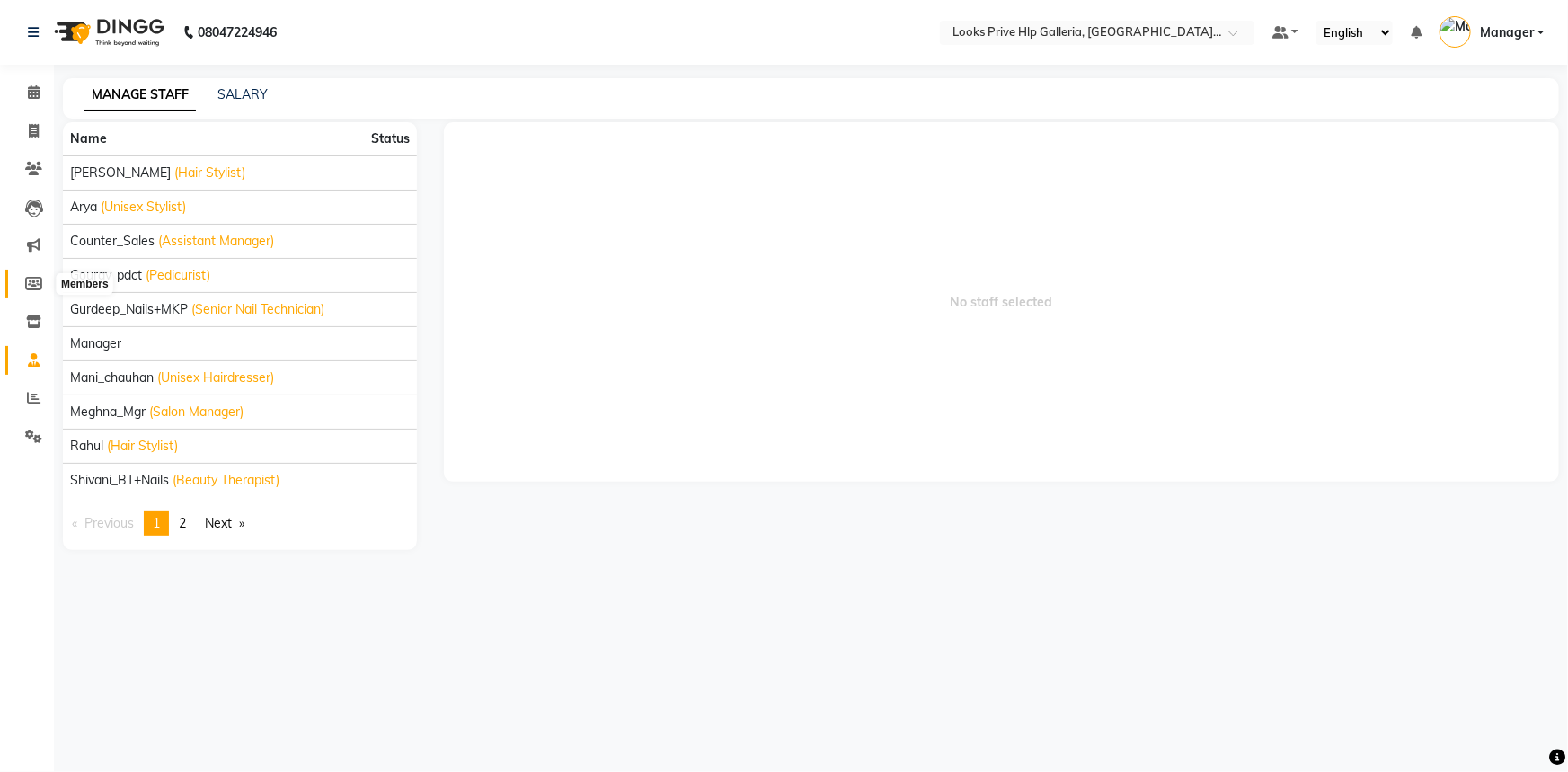
click at [36, 278] on icon at bounding box center [34, 283] width 17 height 13
select select
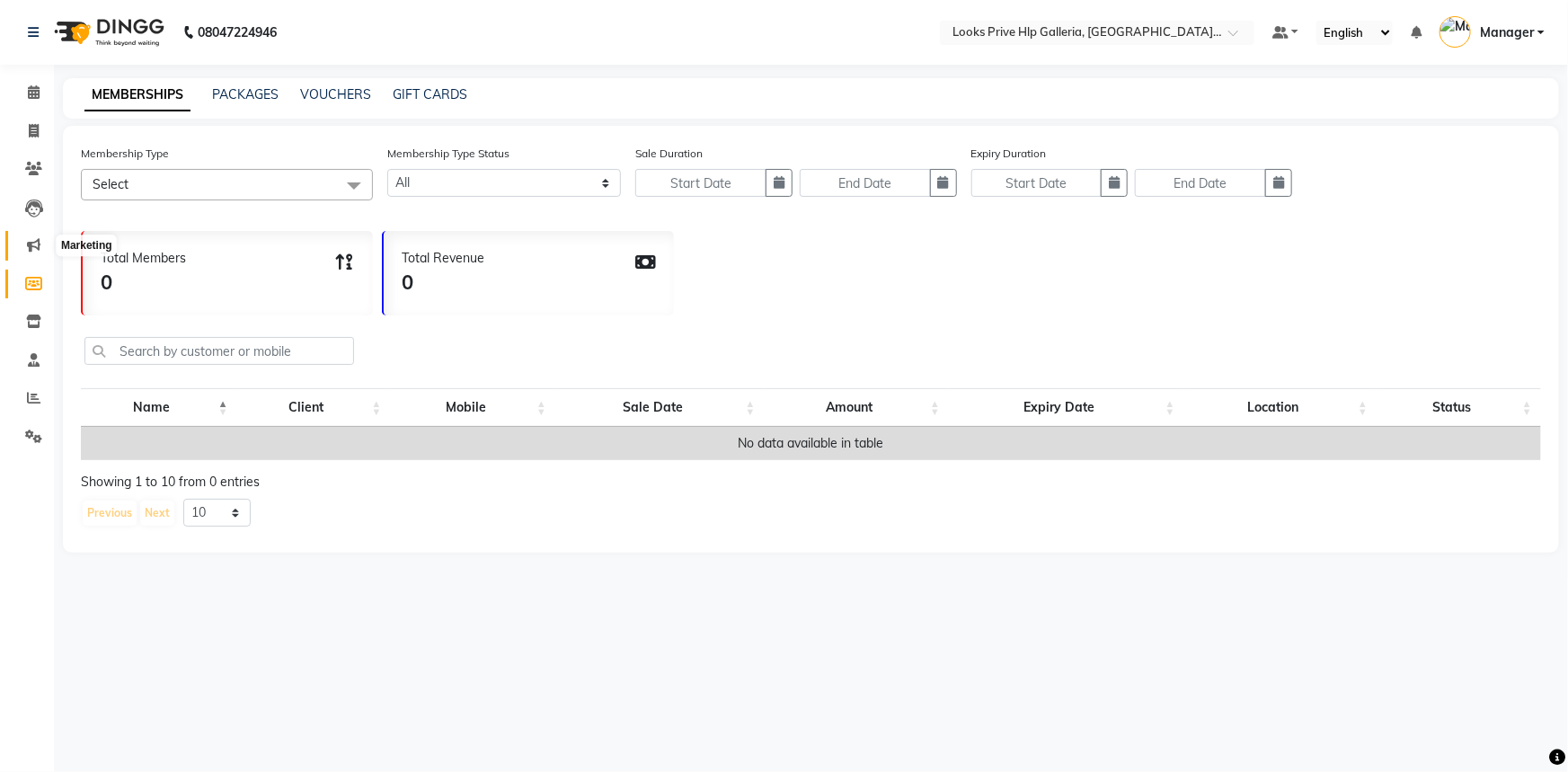
click at [35, 253] on span at bounding box center [34, 246] width 32 height 21
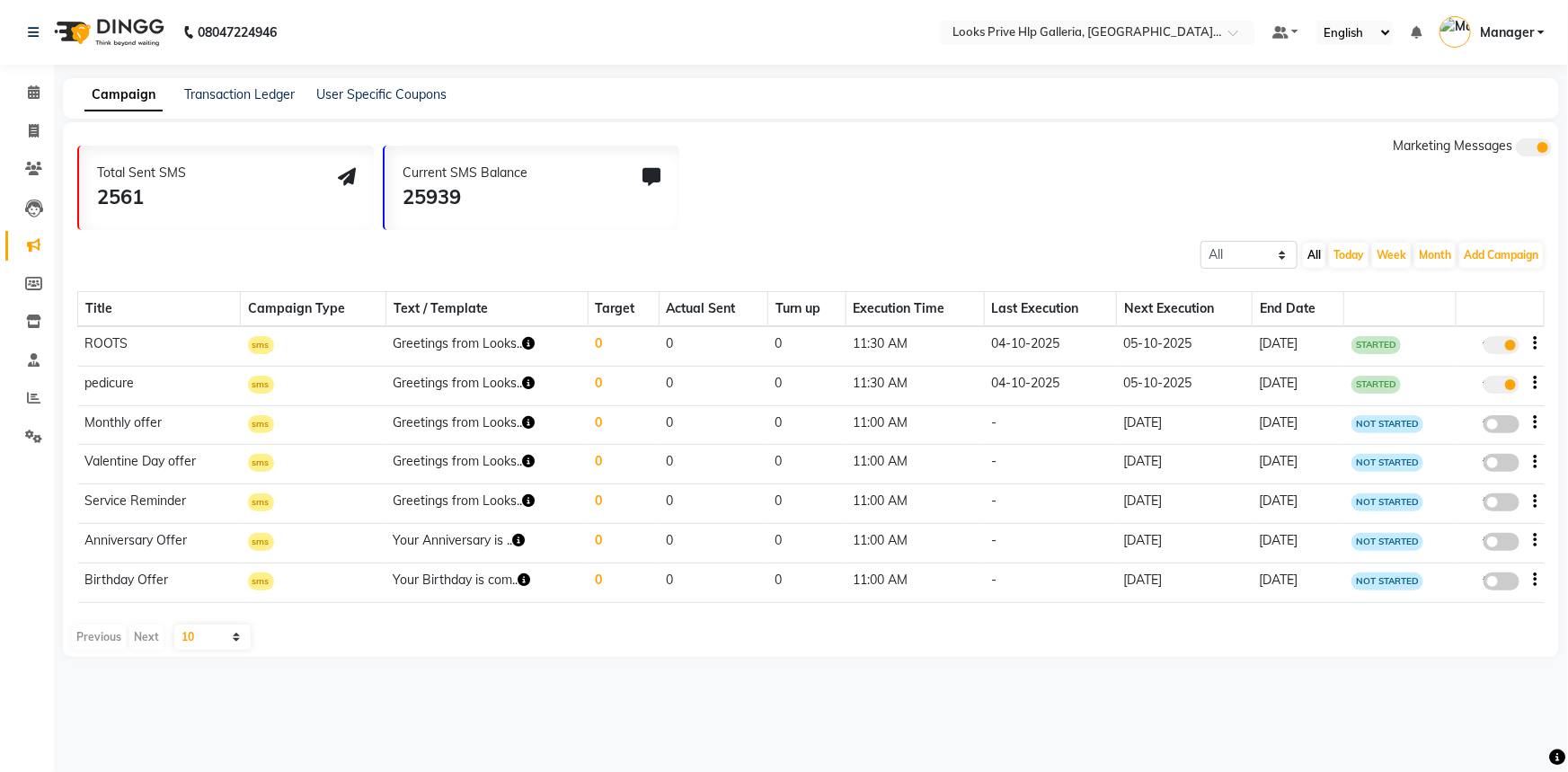
click at [647, 177] on icon at bounding box center [652, 177] width 18 height 18
click at [1500, 380] on span at bounding box center [1501, 384] width 36 height 18
click at [1503, 387] on input "true" at bounding box center [1503, 387] width 0 height 0
click at [1499, 349] on span at bounding box center [1501, 345] width 36 height 18
click at [1503, 348] on input "true" at bounding box center [1503, 348] width 0 height 0
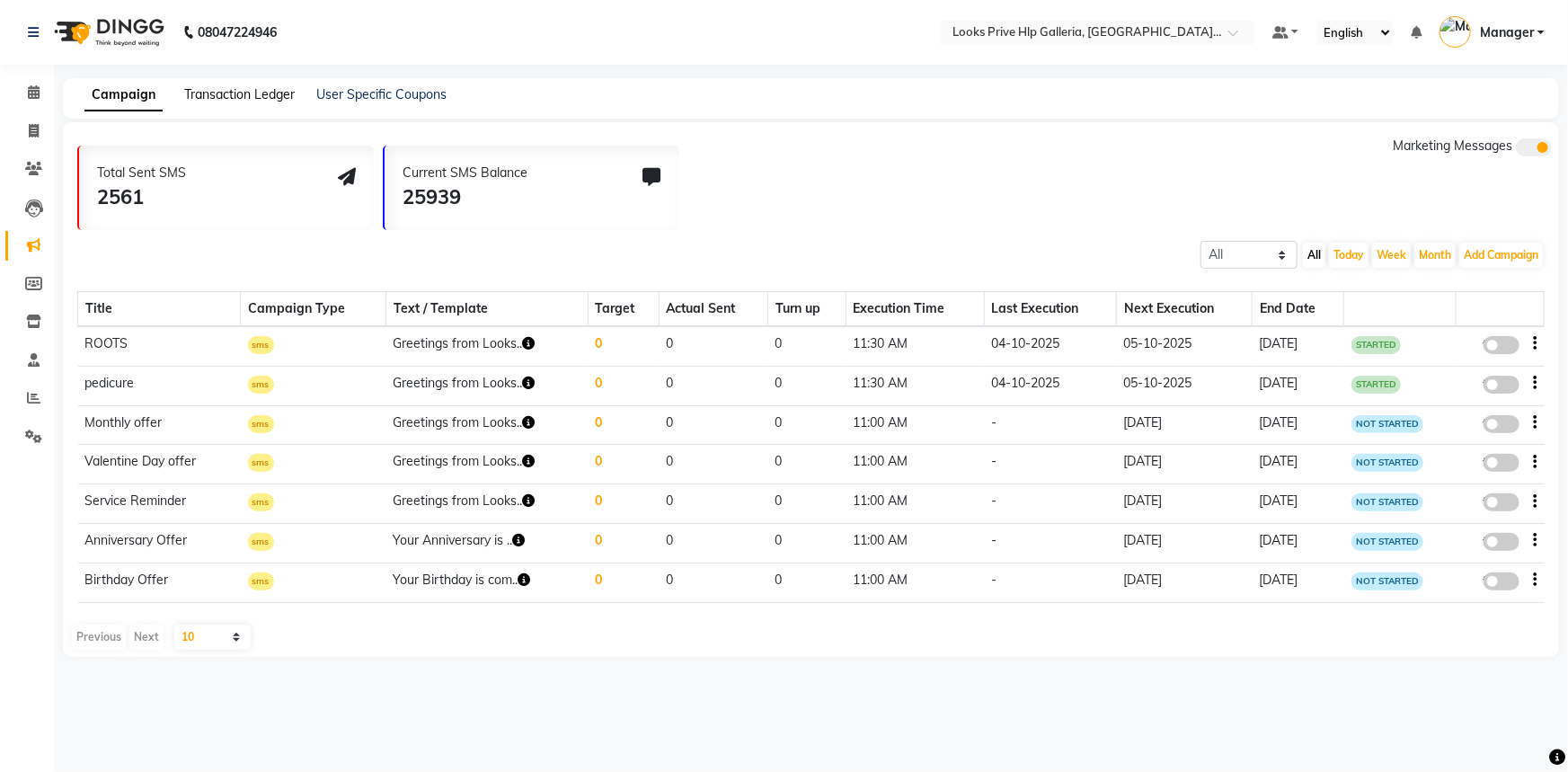
click at [252, 100] on link "Transaction Ledger" at bounding box center [239, 94] width 110 height 16
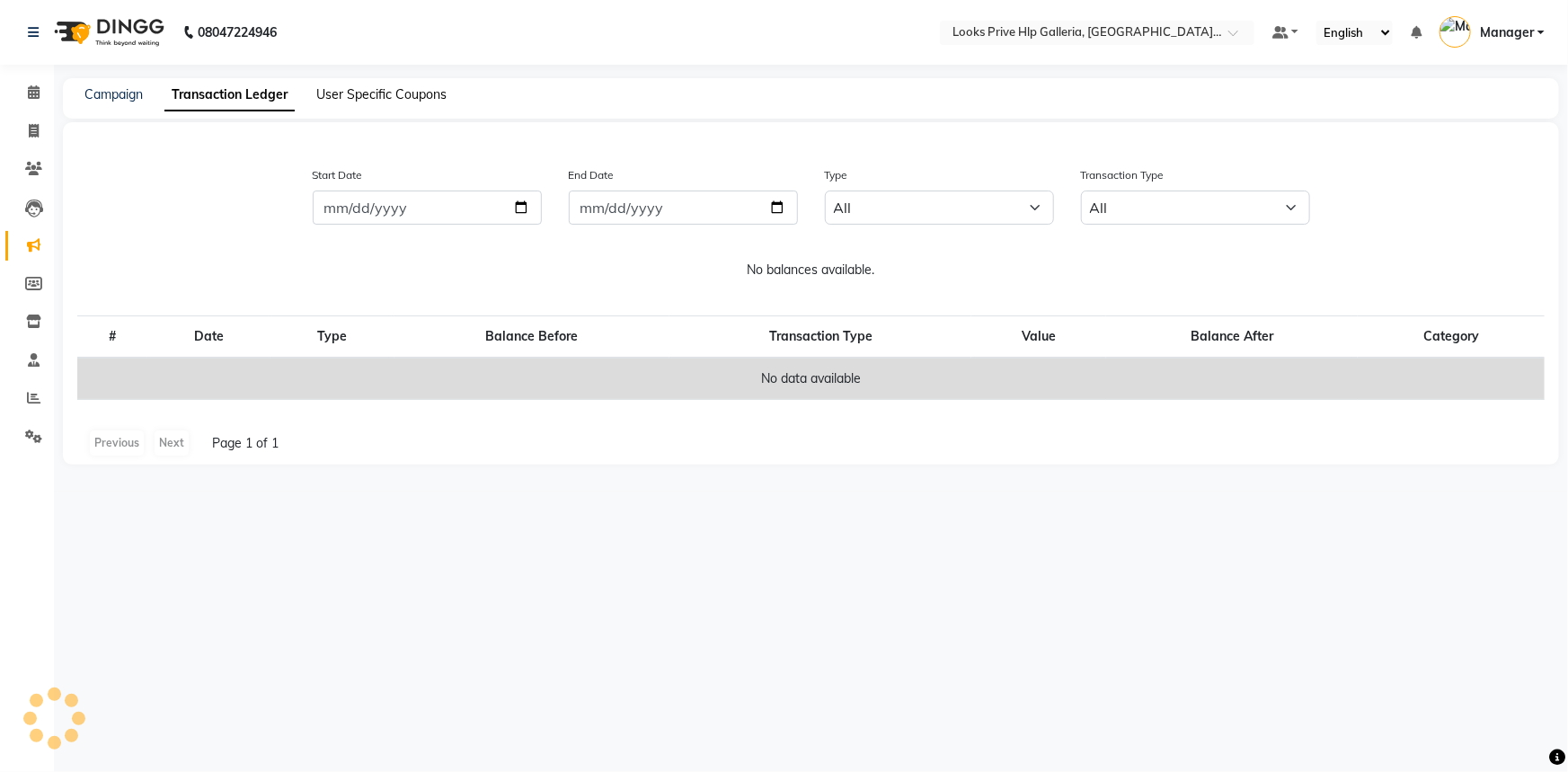
click at [373, 90] on link "User Specific Coupons" at bounding box center [382, 94] width 131 height 16
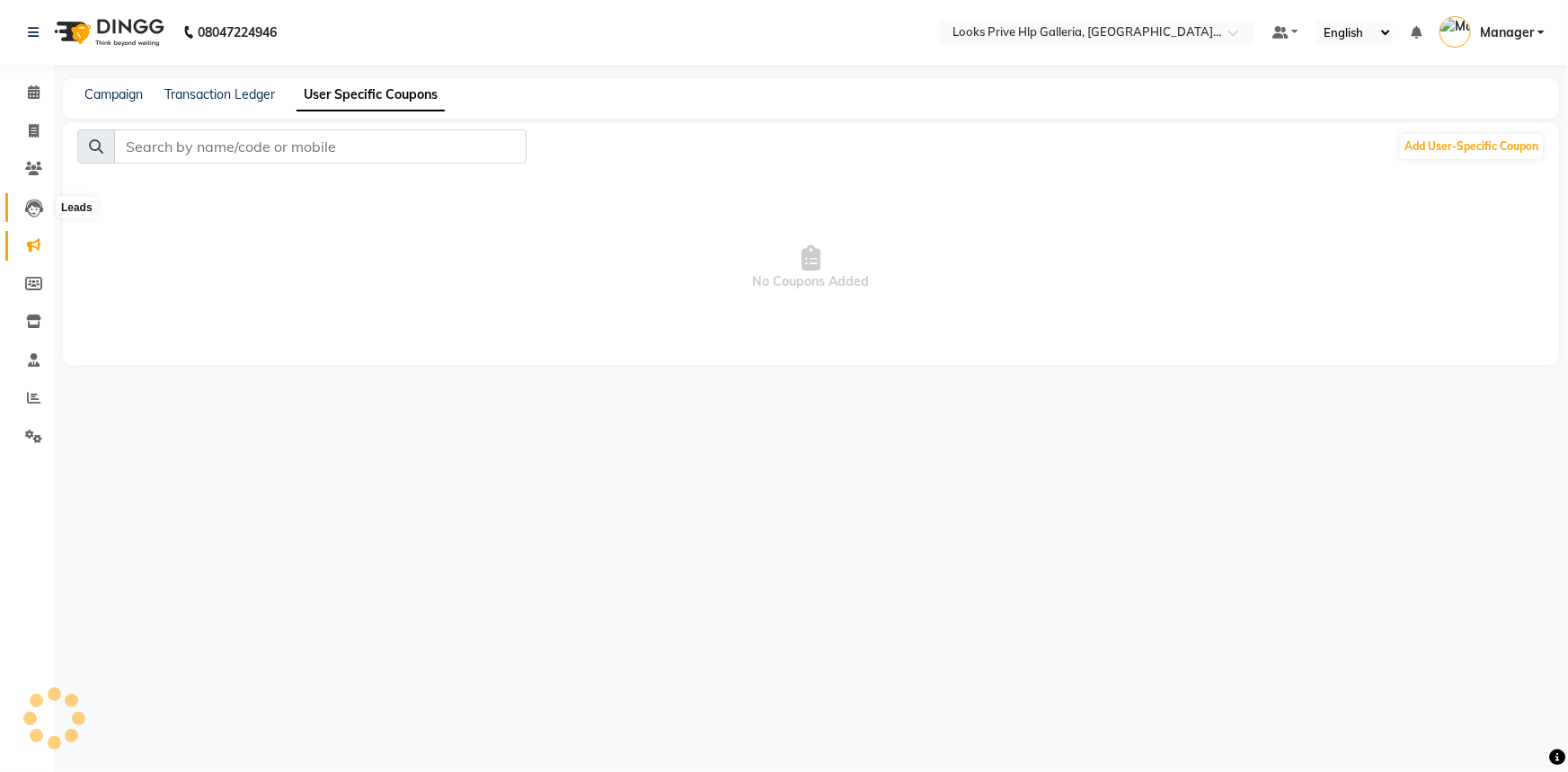
click at [36, 210] on icon at bounding box center [34, 208] width 18 height 18
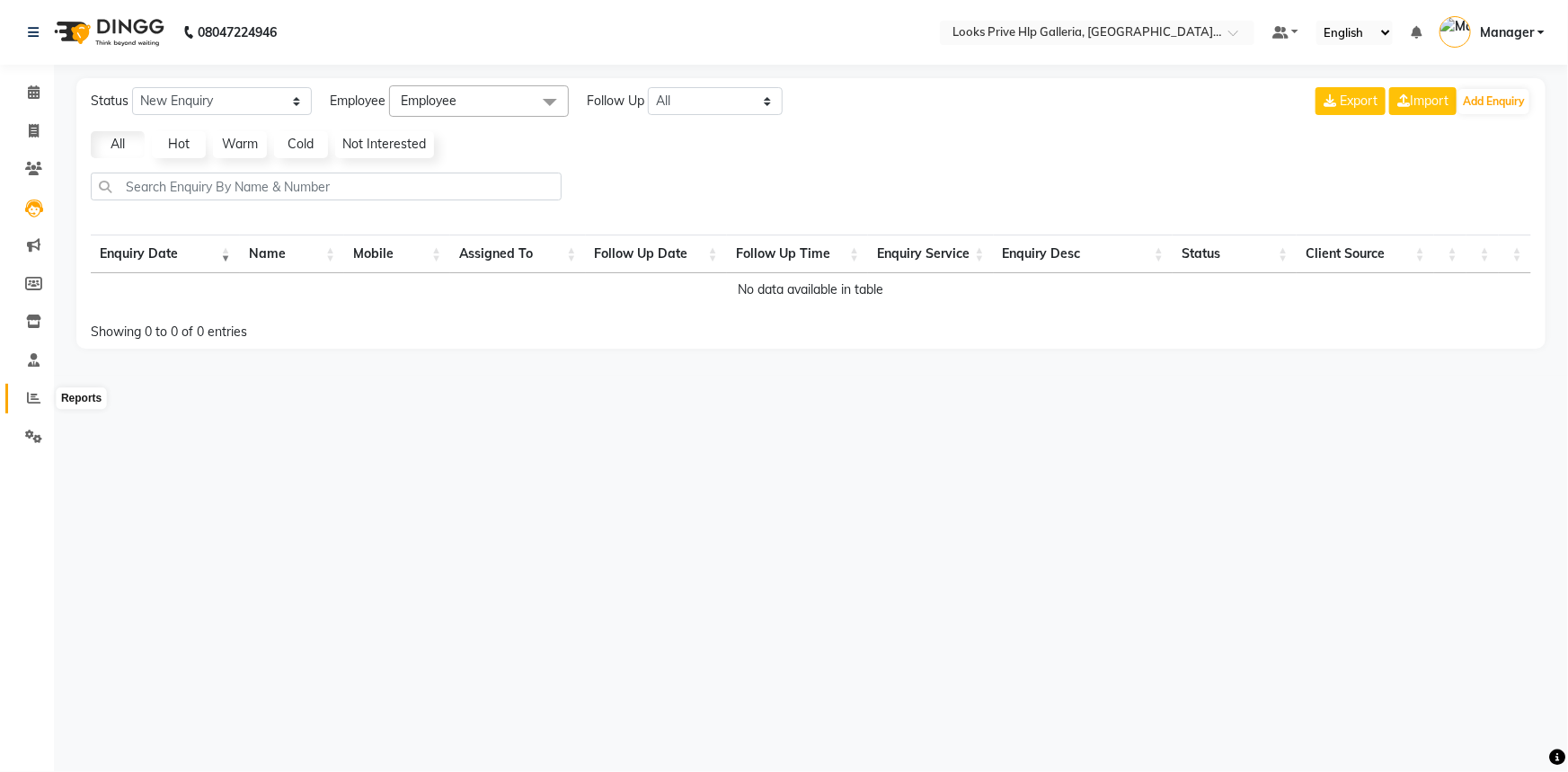
click at [27, 396] on icon at bounding box center [34, 398] width 13 height 13
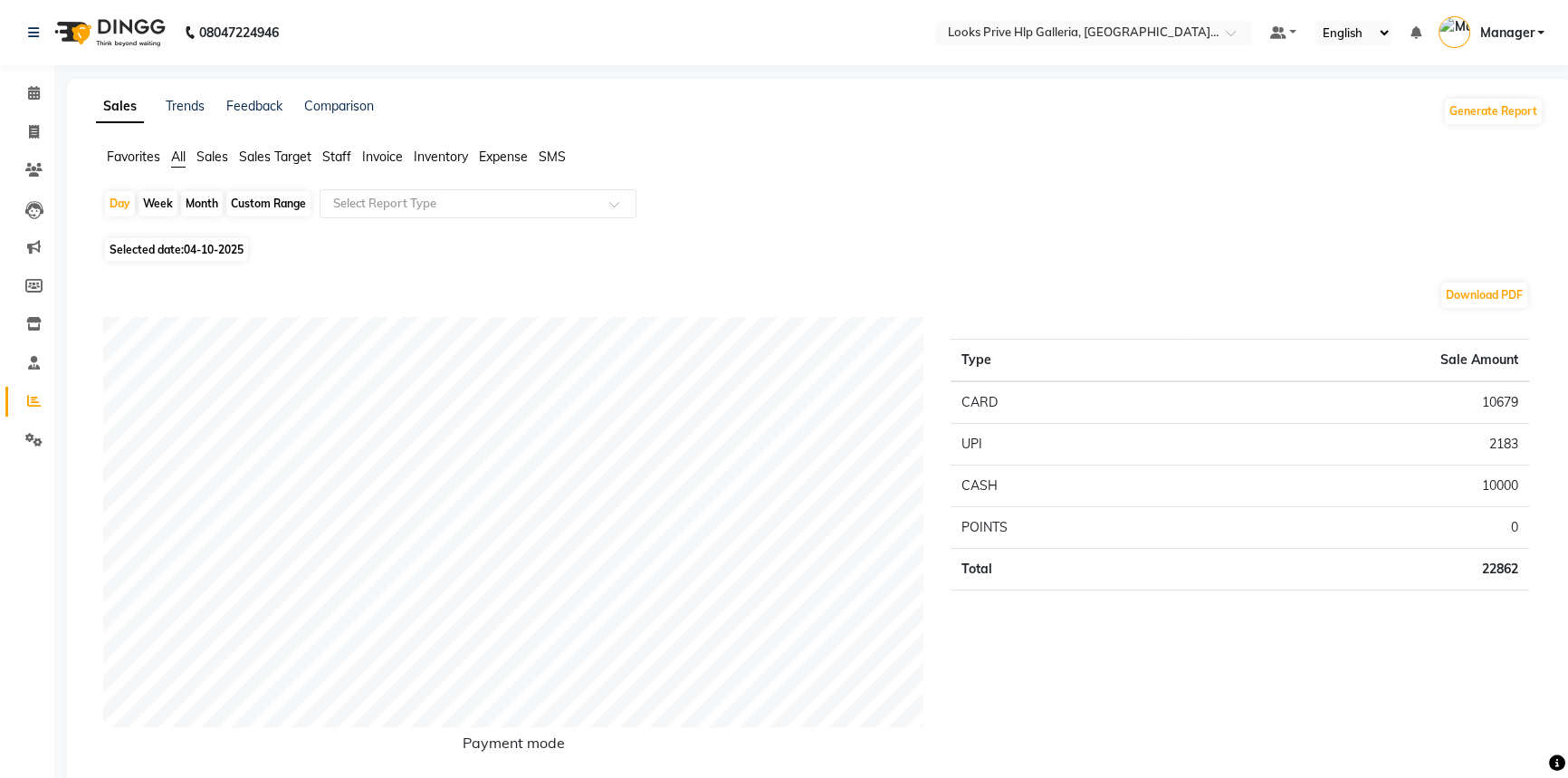
click at [304, 201] on div "Custom Range" at bounding box center [268, 204] width 84 height 25
select select "10"
select select "2025"
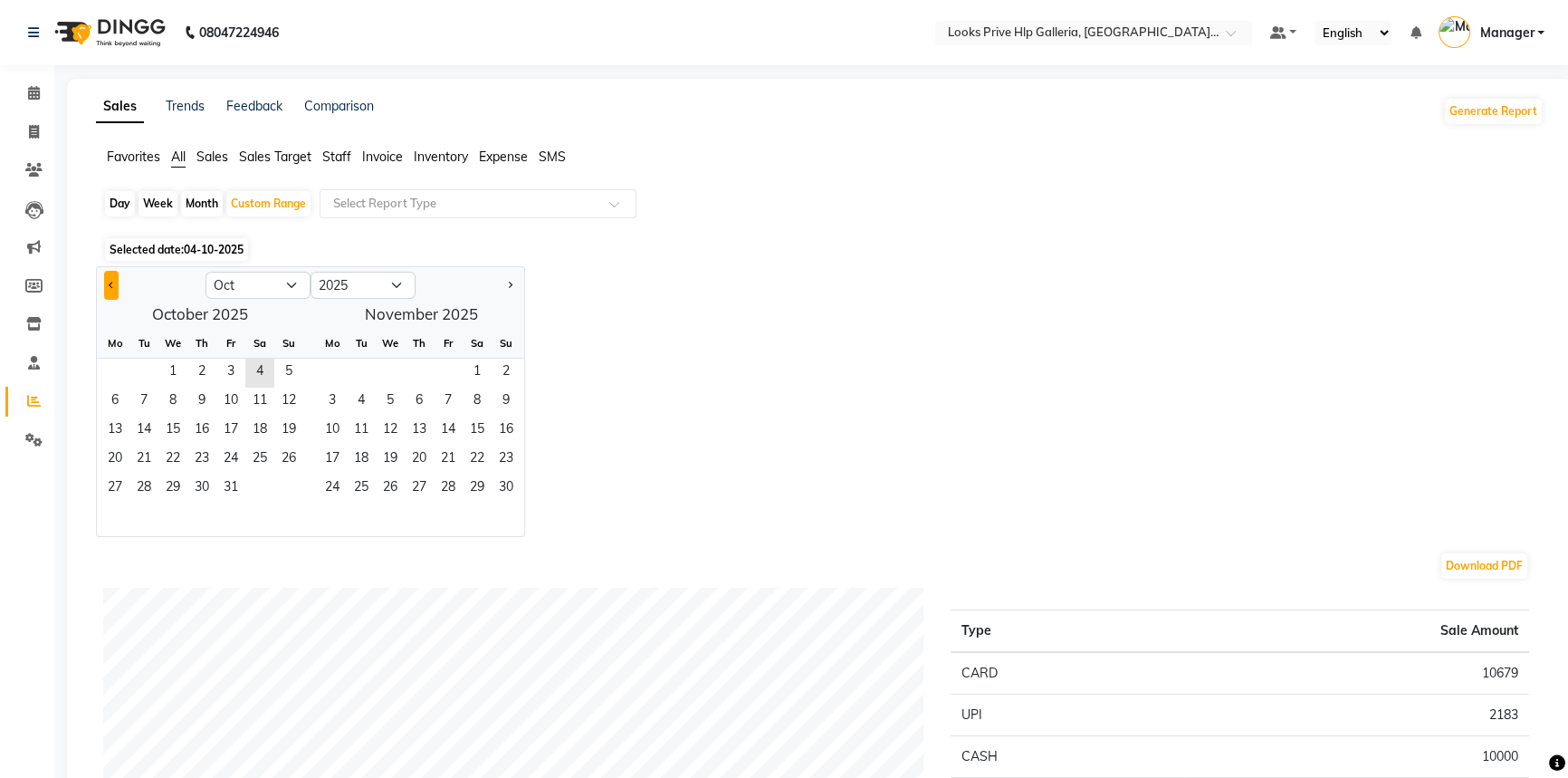
click at [110, 281] on span "Previous month" at bounding box center [111, 284] width 7 height 7
select select "9"
click at [111, 370] on span "1" at bounding box center [115, 374] width 29 height 29
click at [146, 485] on span "30" at bounding box center [144, 490] width 29 height 29
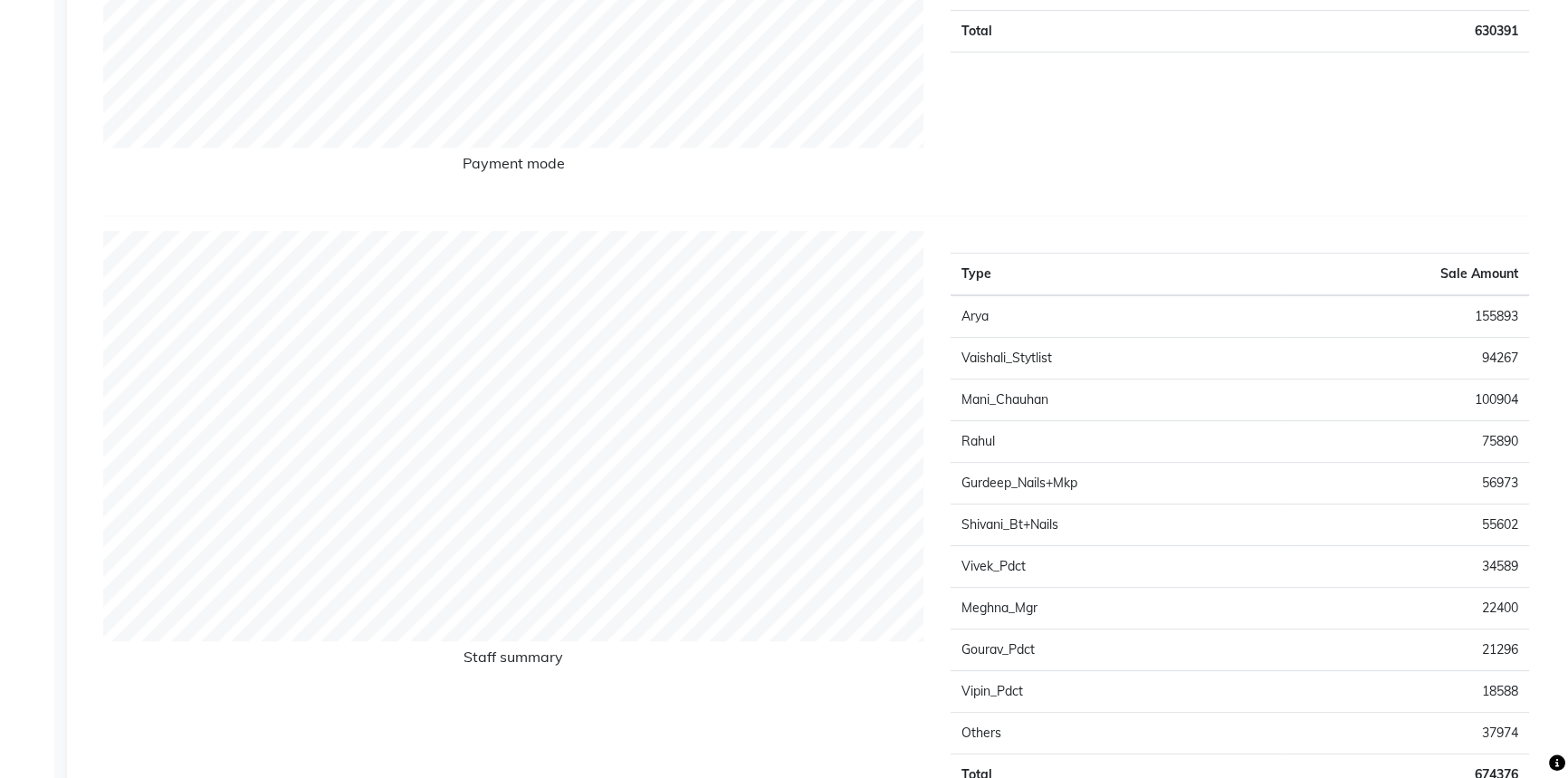
scroll to position [494, 0]
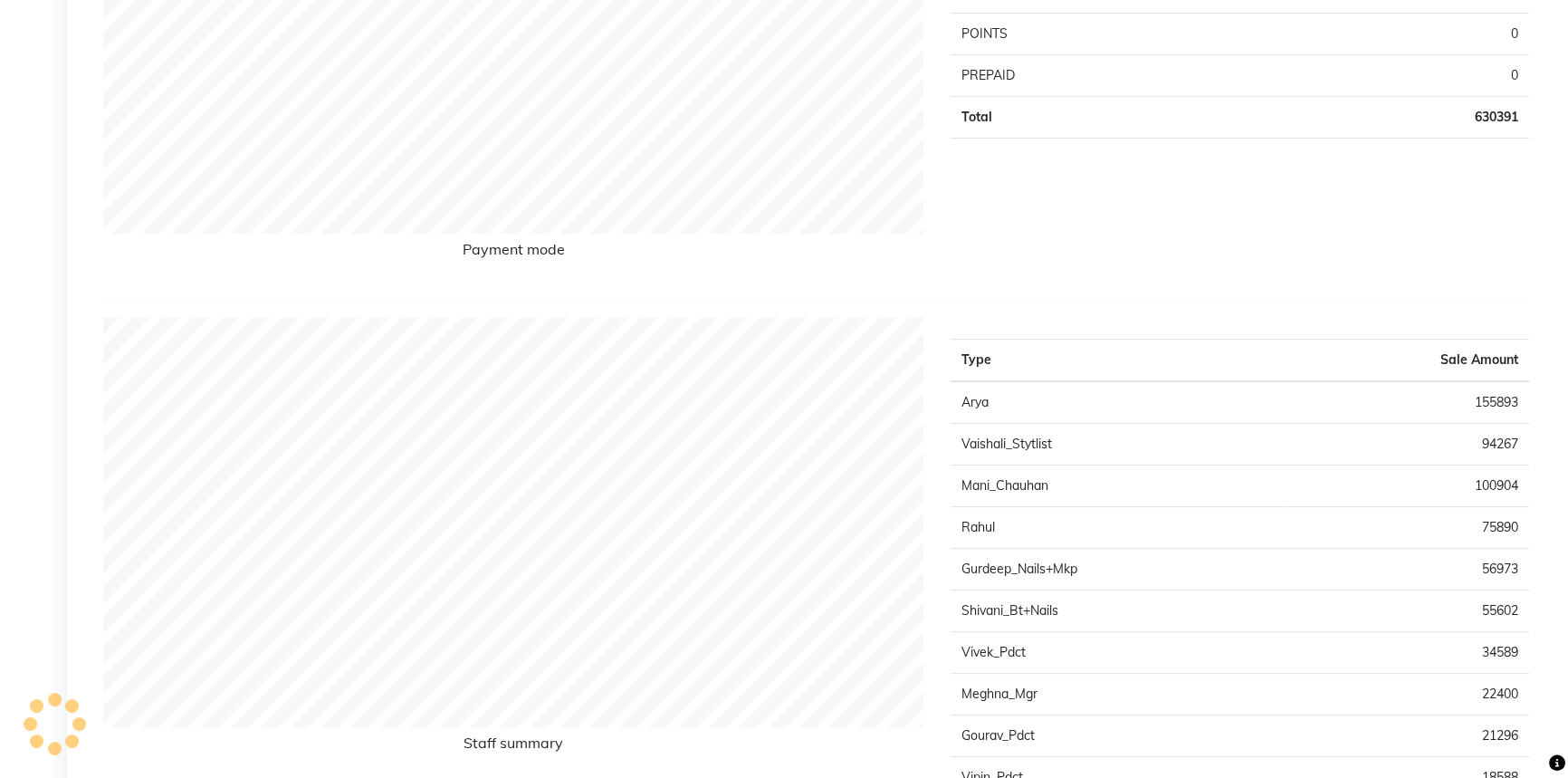
drag, startPoint x: 113, startPoint y: 733, endPoint x: 1097, endPoint y: 262, distance: 1090.9
click at [1094, 261] on div "Type Sale Amount UPI 229645 CASH 208533 CARD 192213 POINTS 0 PREPAID 0 Total 63…" at bounding box center [1240, 54] width 606 height 464
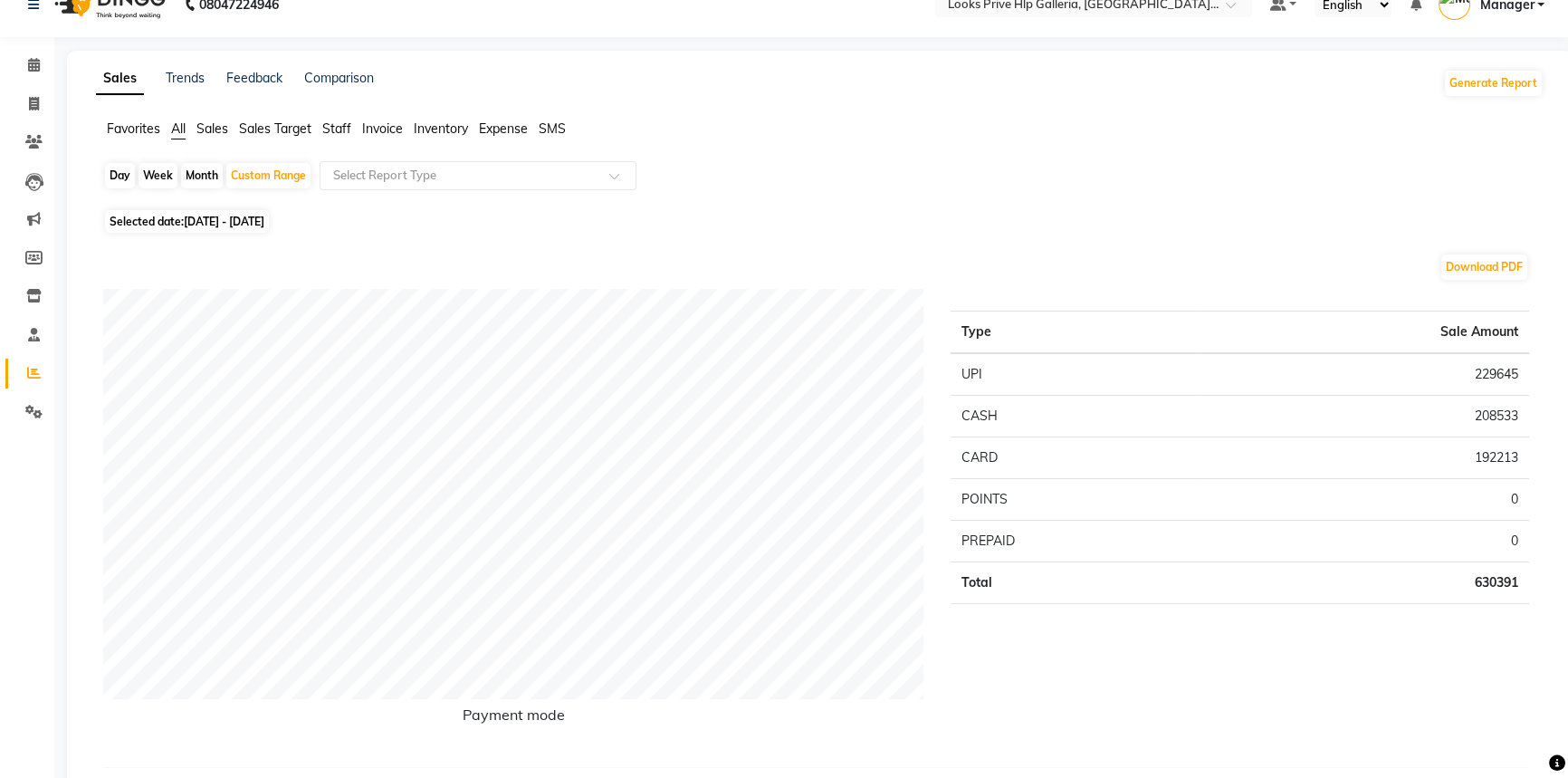
scroll to position [0, 0]
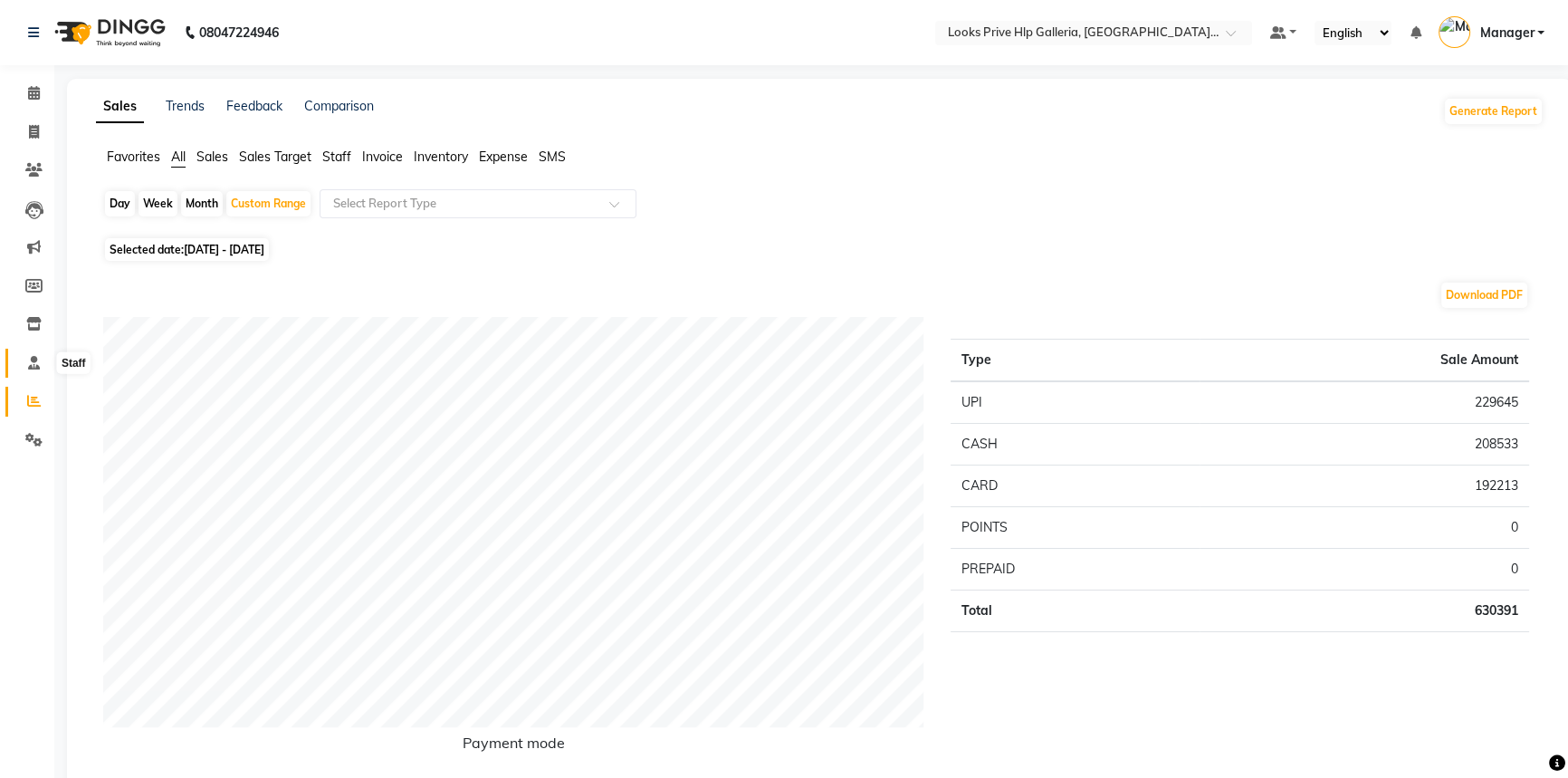
click at [32, 366] on icon at bounding box center [34, 363] width 12 height 14
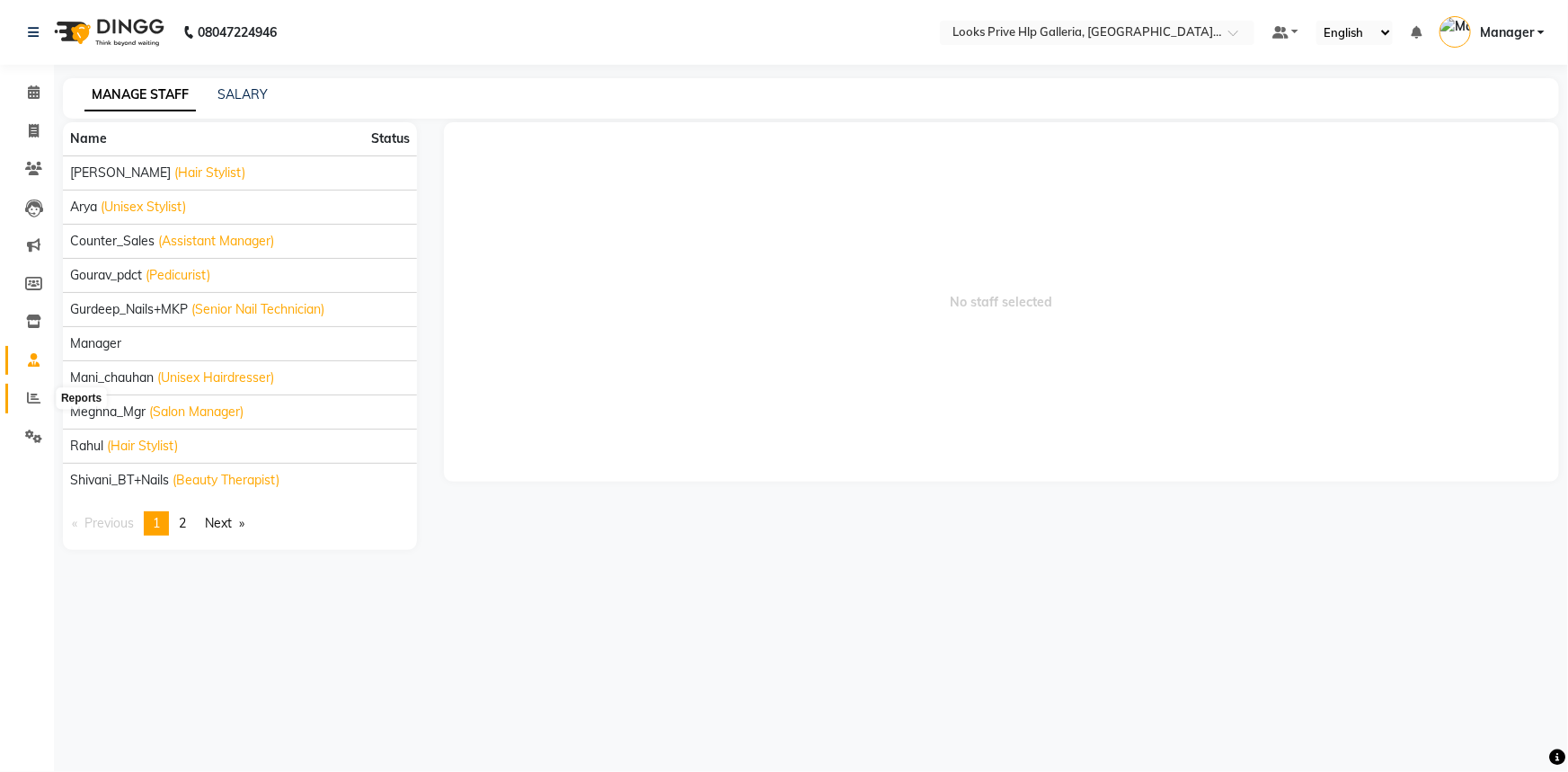
click at [36, 397] on icon at bounding box center [34, 398] width 13 height 13
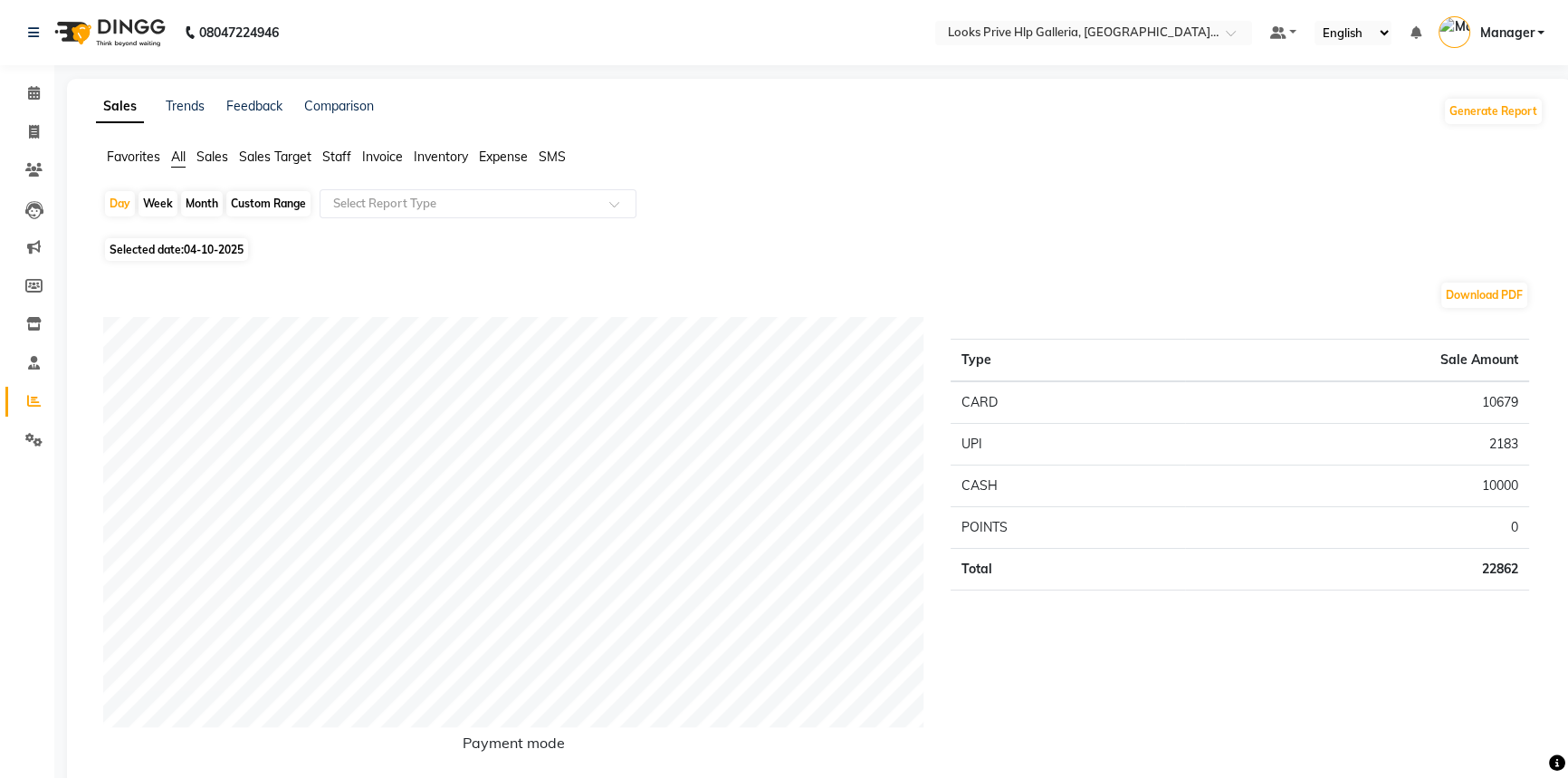
click at [336, 153] on span "Staff" at bounding box center [337, 157] width 29 height 16
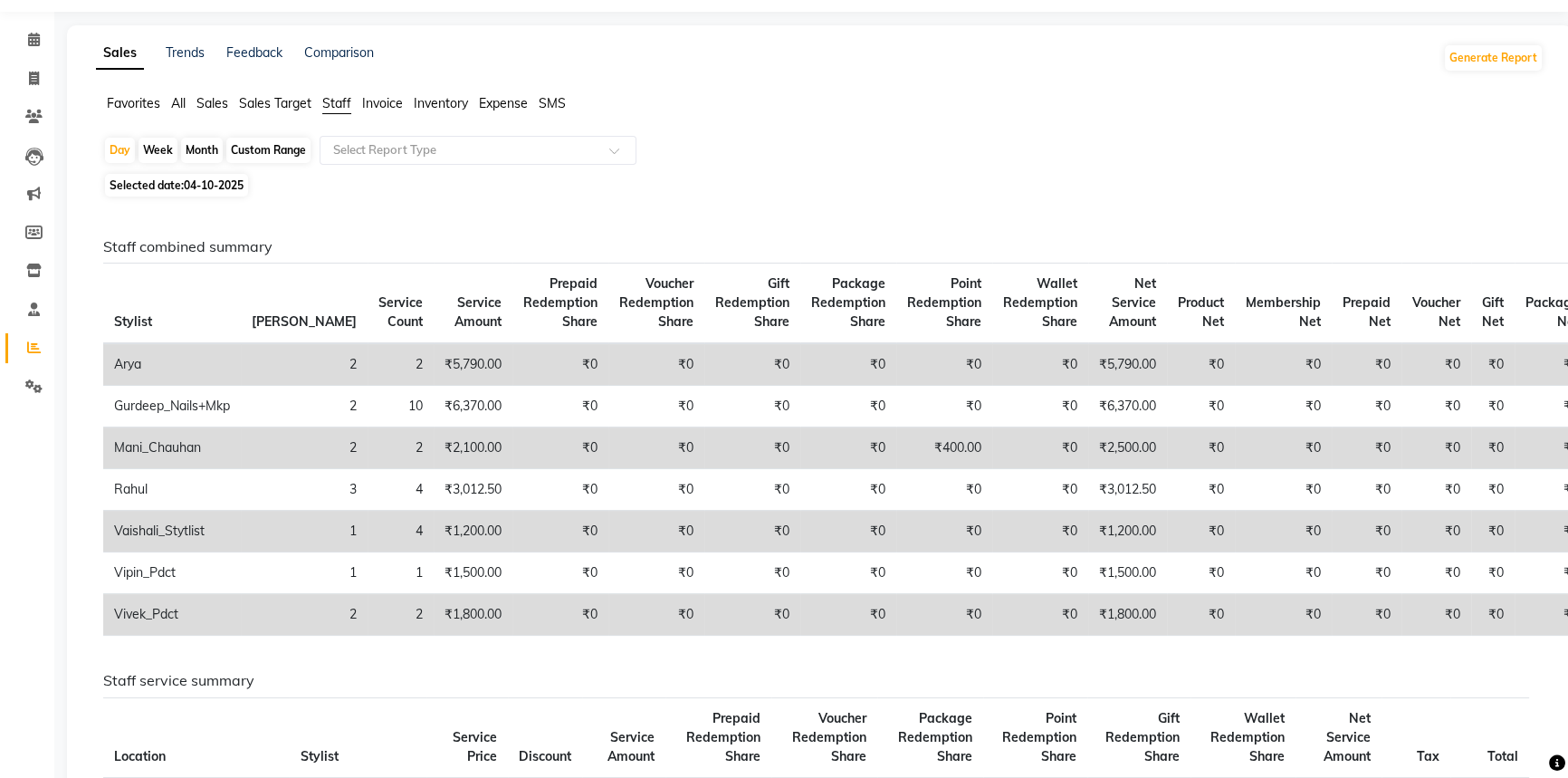
scroll to position [81, 0]
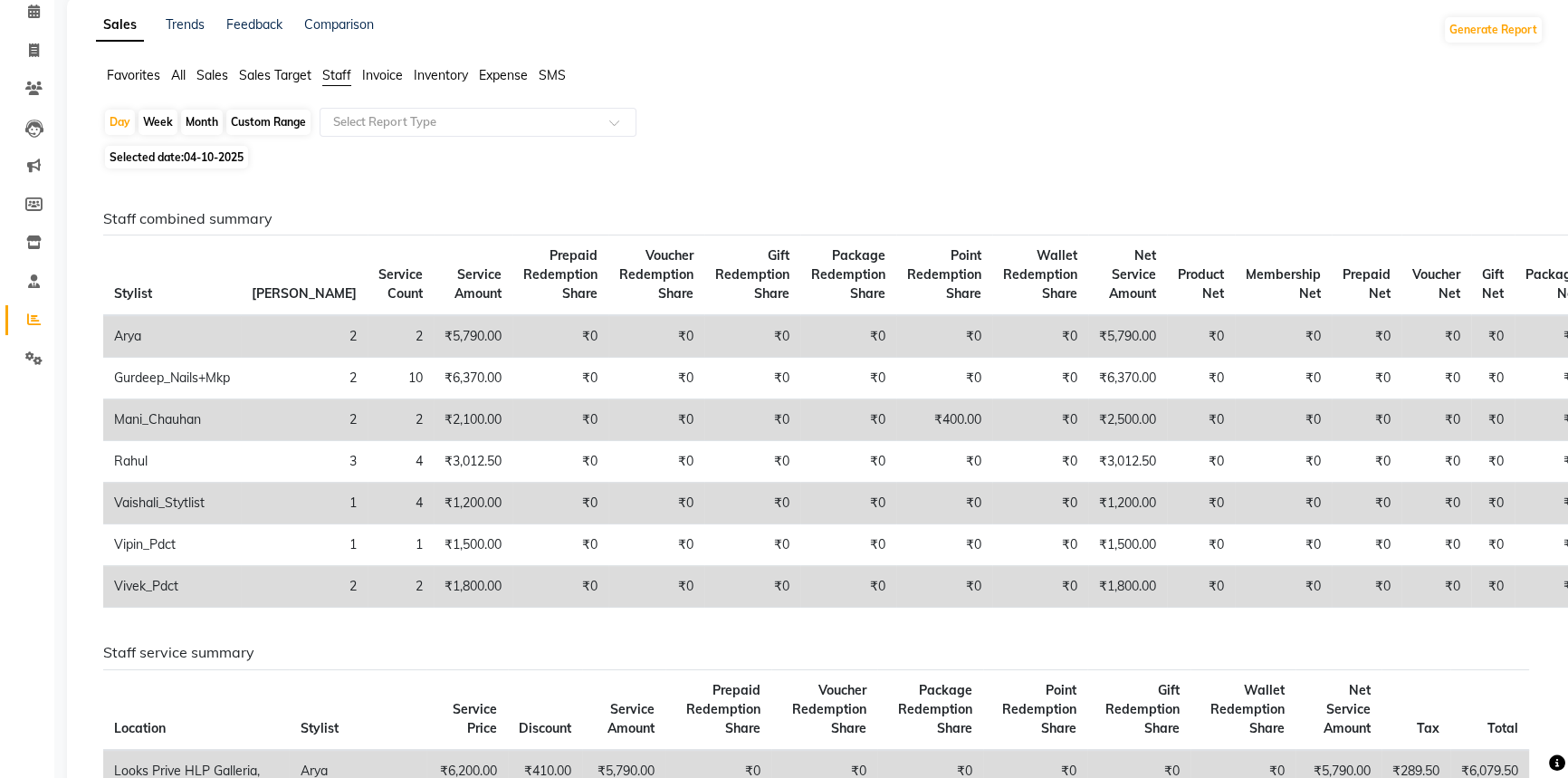
click at [291, 121] on div "Custom Range" at bounding box center [268, 122] width 84 height 25
select select "10"
select select "2025"
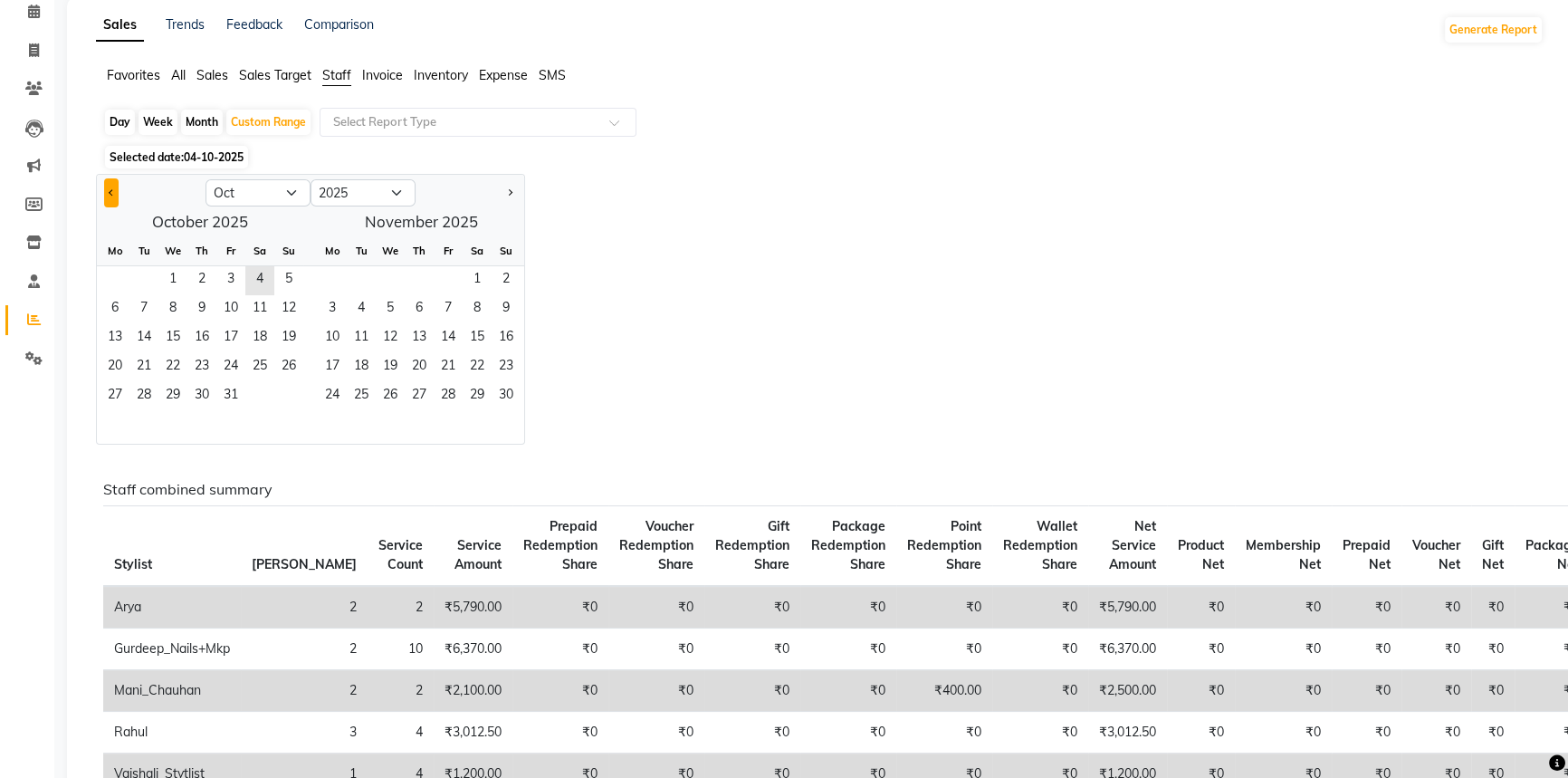
click at [111, 192] on span "Previous month" at bounding box center [111, 193] width 7 height 7
select select "9"
click at [124, 280] on span "1" at bounding box center [115, 281] width 29 height 29
click at [149, 390] on span "30" at bounding box center [144, 397] width 29 height 29
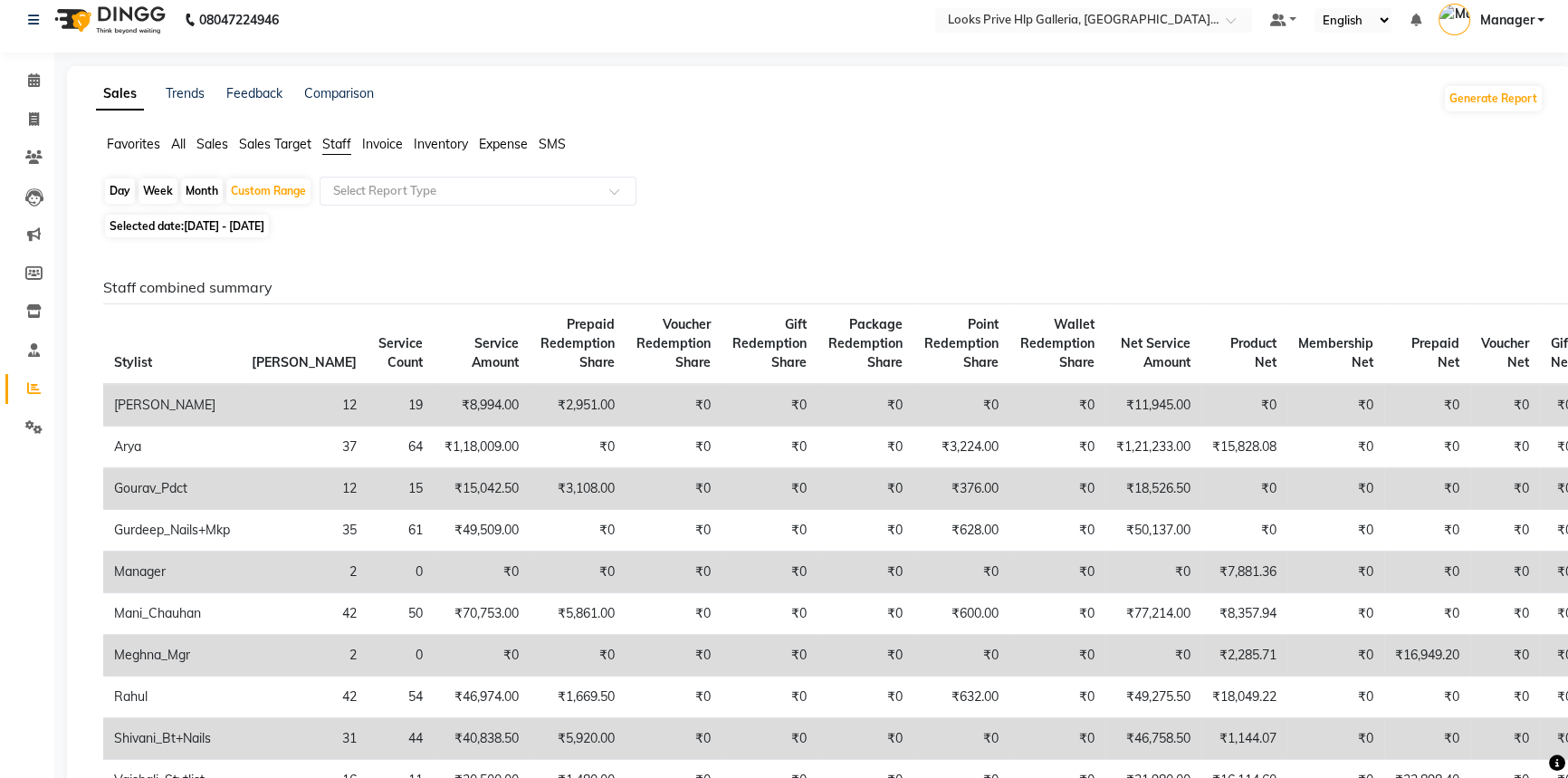
scroll to position [0, 0]
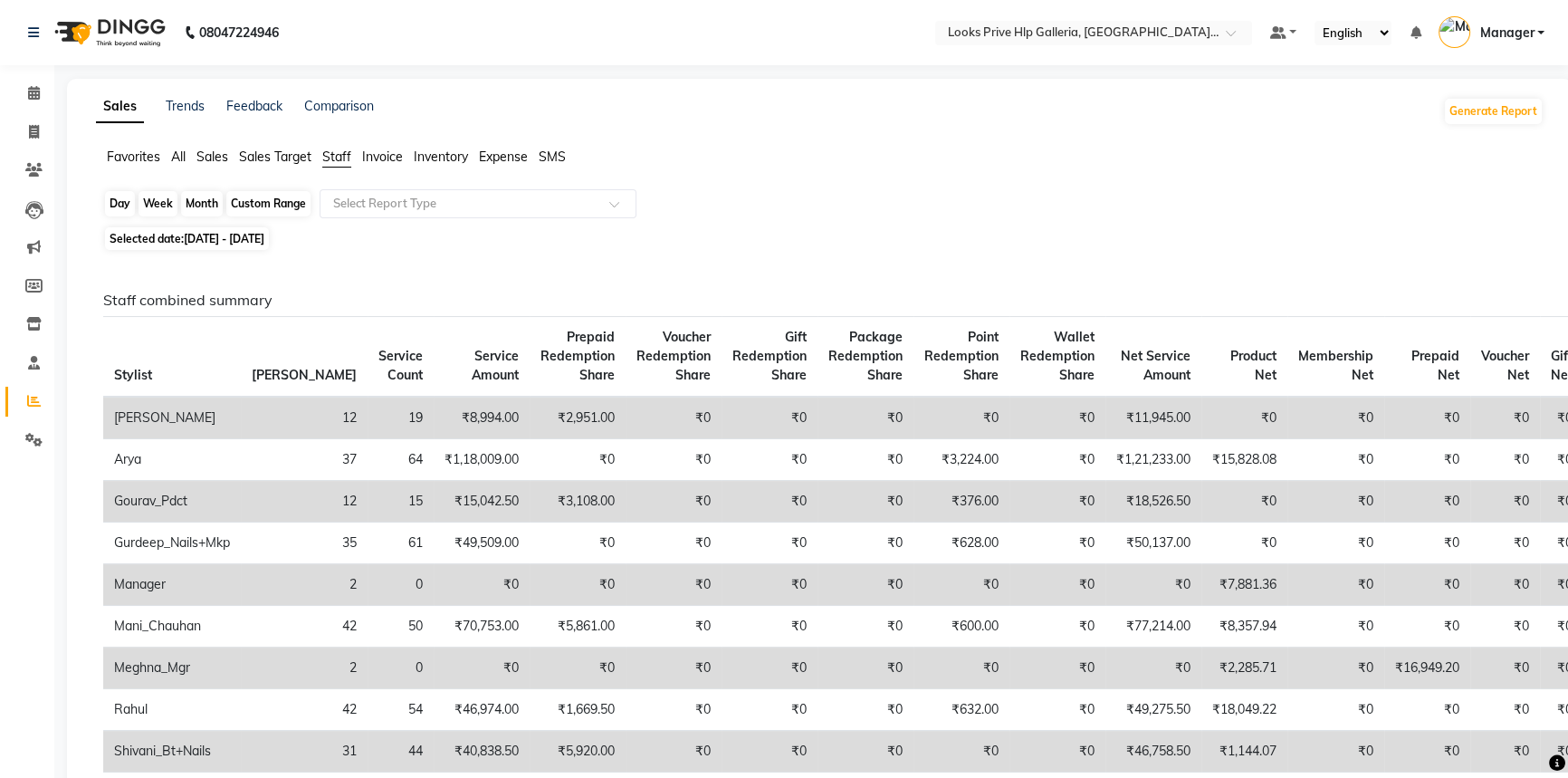
click at [294, 202] on div "Custom Range" at bounding box center [268, 204] width 84 height 25
select select "9"
select select "2025"
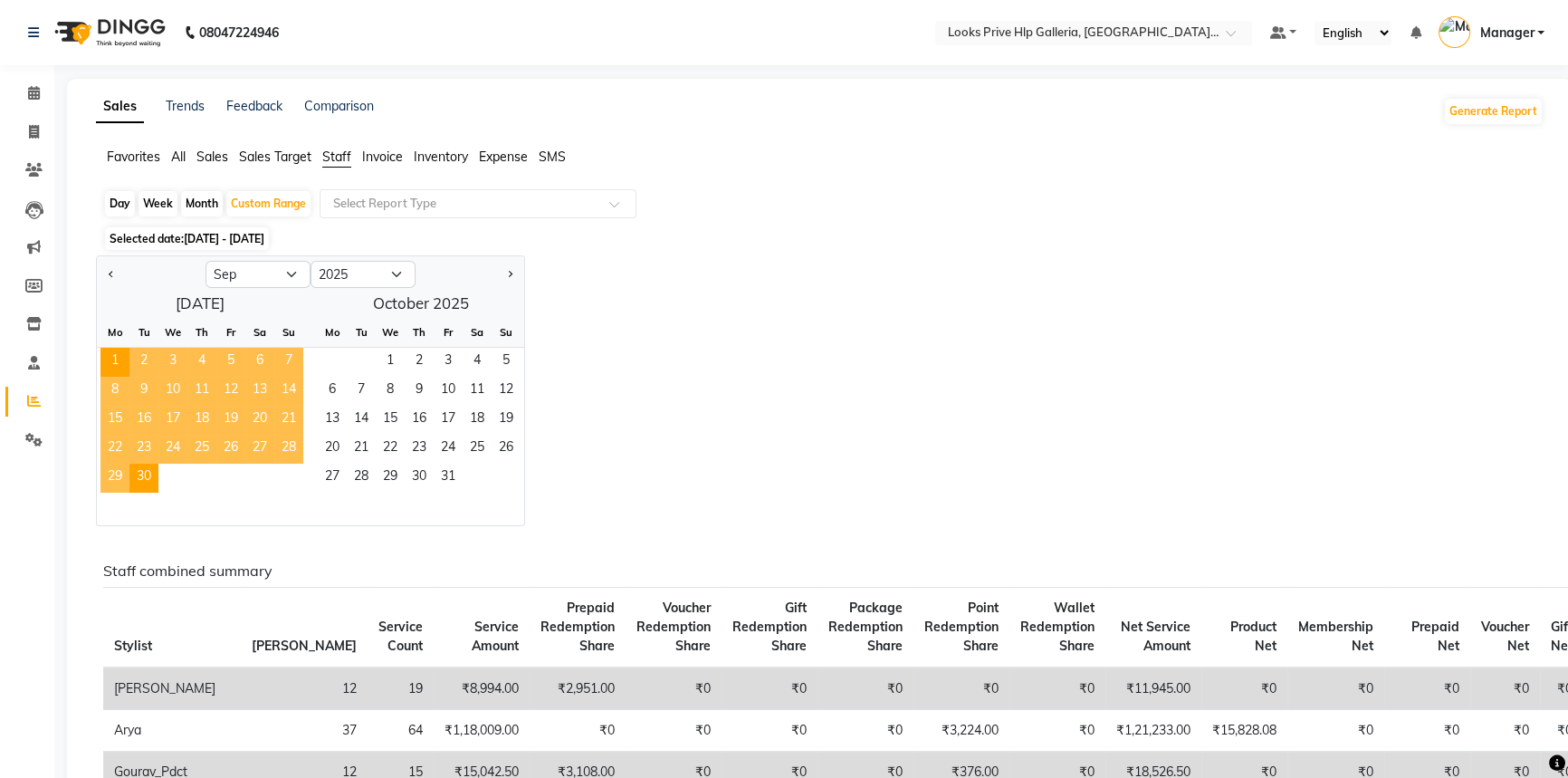
click at [290, 357] on span "7" at bounding box center [289, 362] width 29 height 29
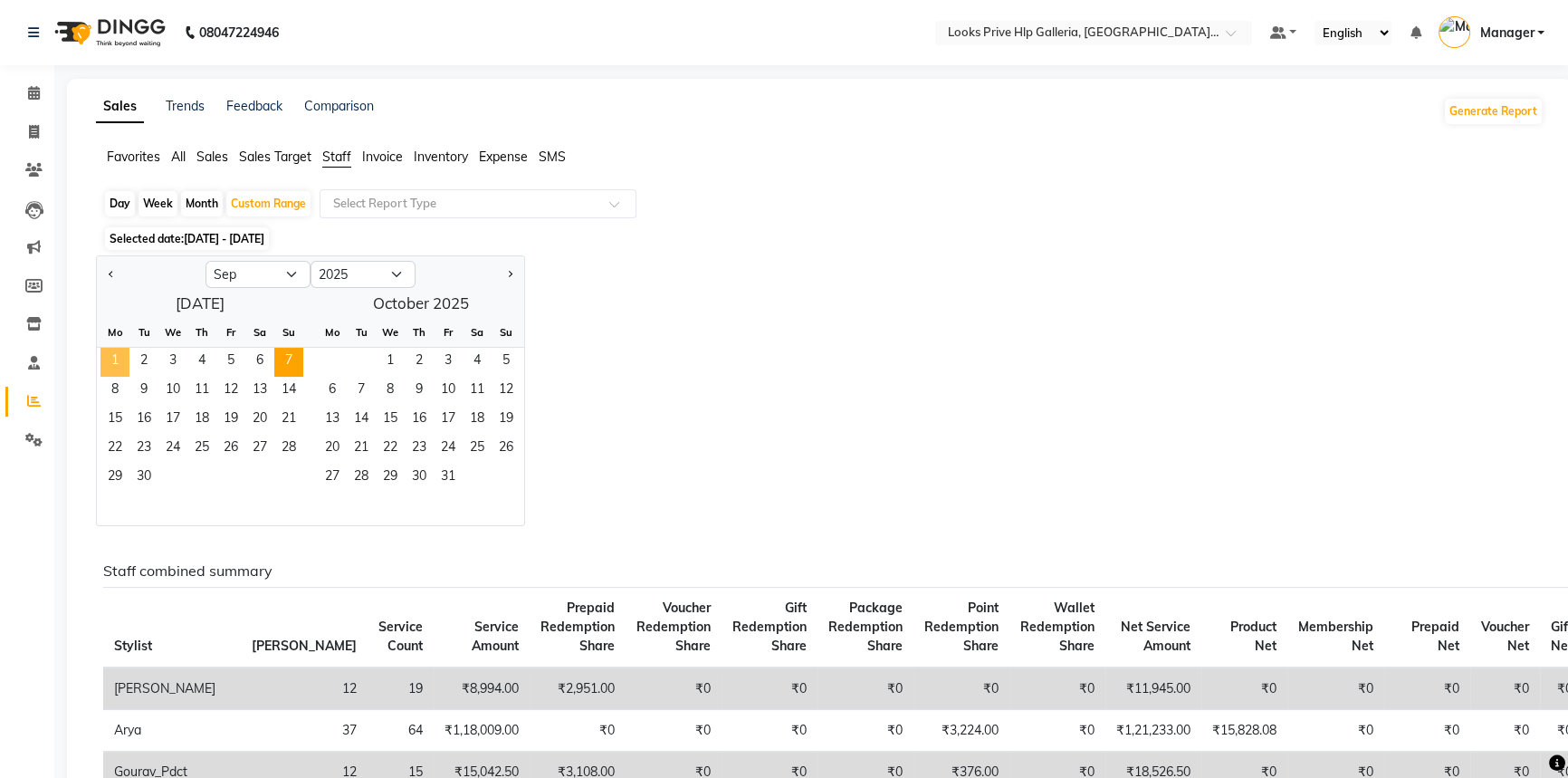
click at [107, 362] on span "1" at bounding box center [115, 362] width 29 height 29
click at [289, 360] on span "7" at bounding box center [289, 362] width 29 height 29
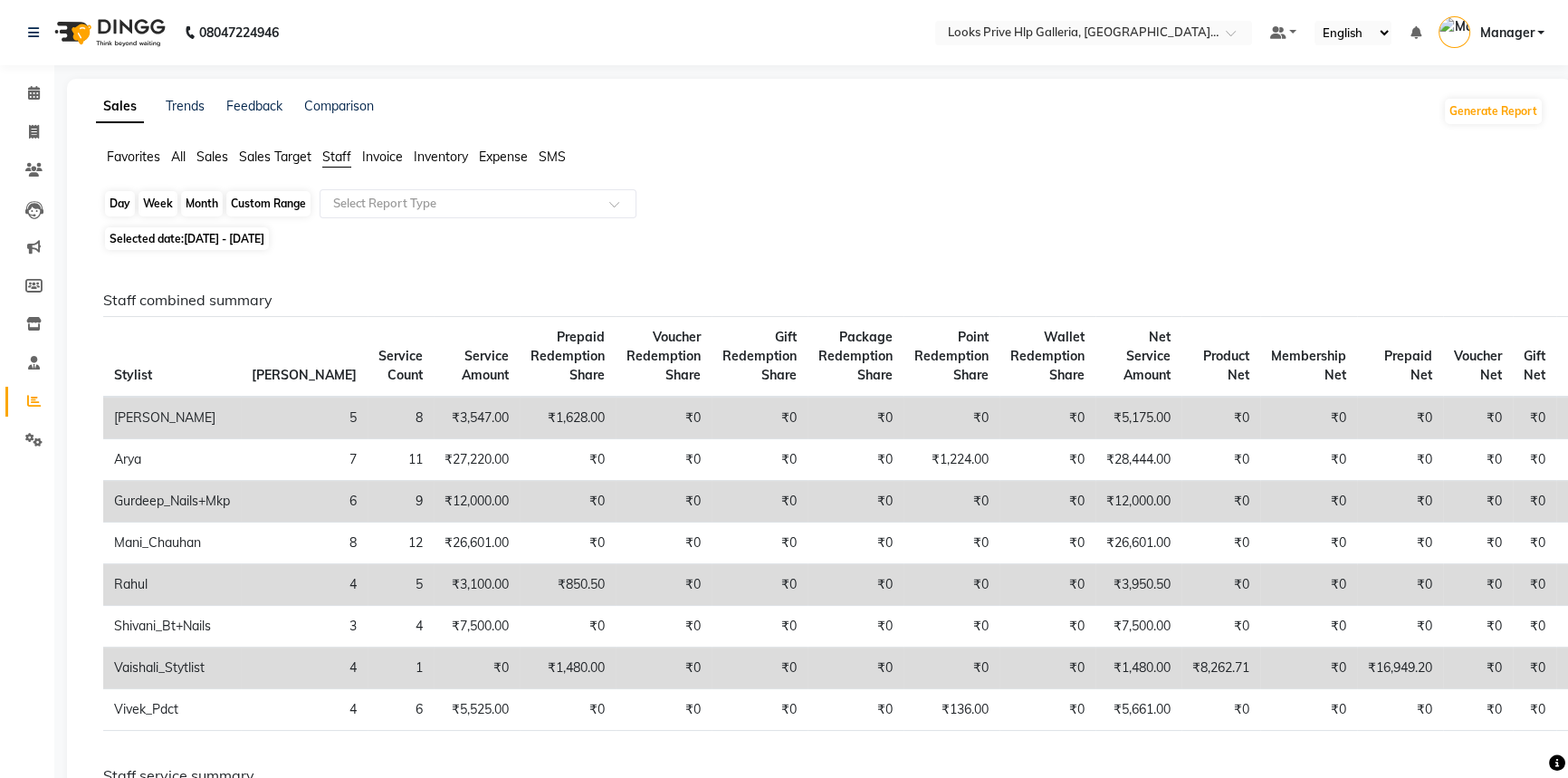
click at [297, 198] on div "Custom Range" at bounding box center [268, 204] width 84 height 25
select select "9"
select select "2025"
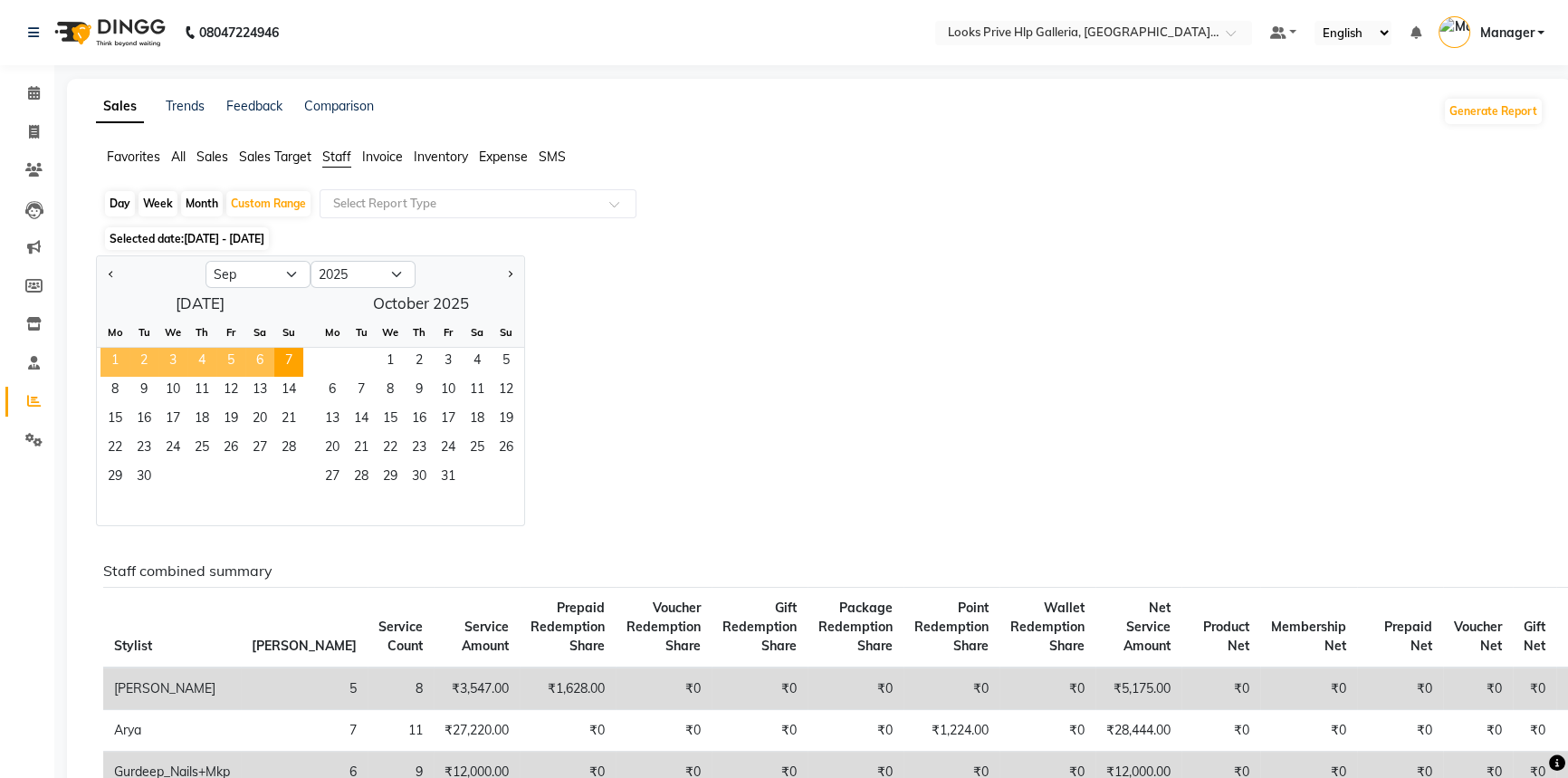
click at [118, 361] on span "1" at bounding box center [115, 362] width 29 height 29
click at [146, 477] on span "30" at bounding box center [144, 478] width 29 height 29
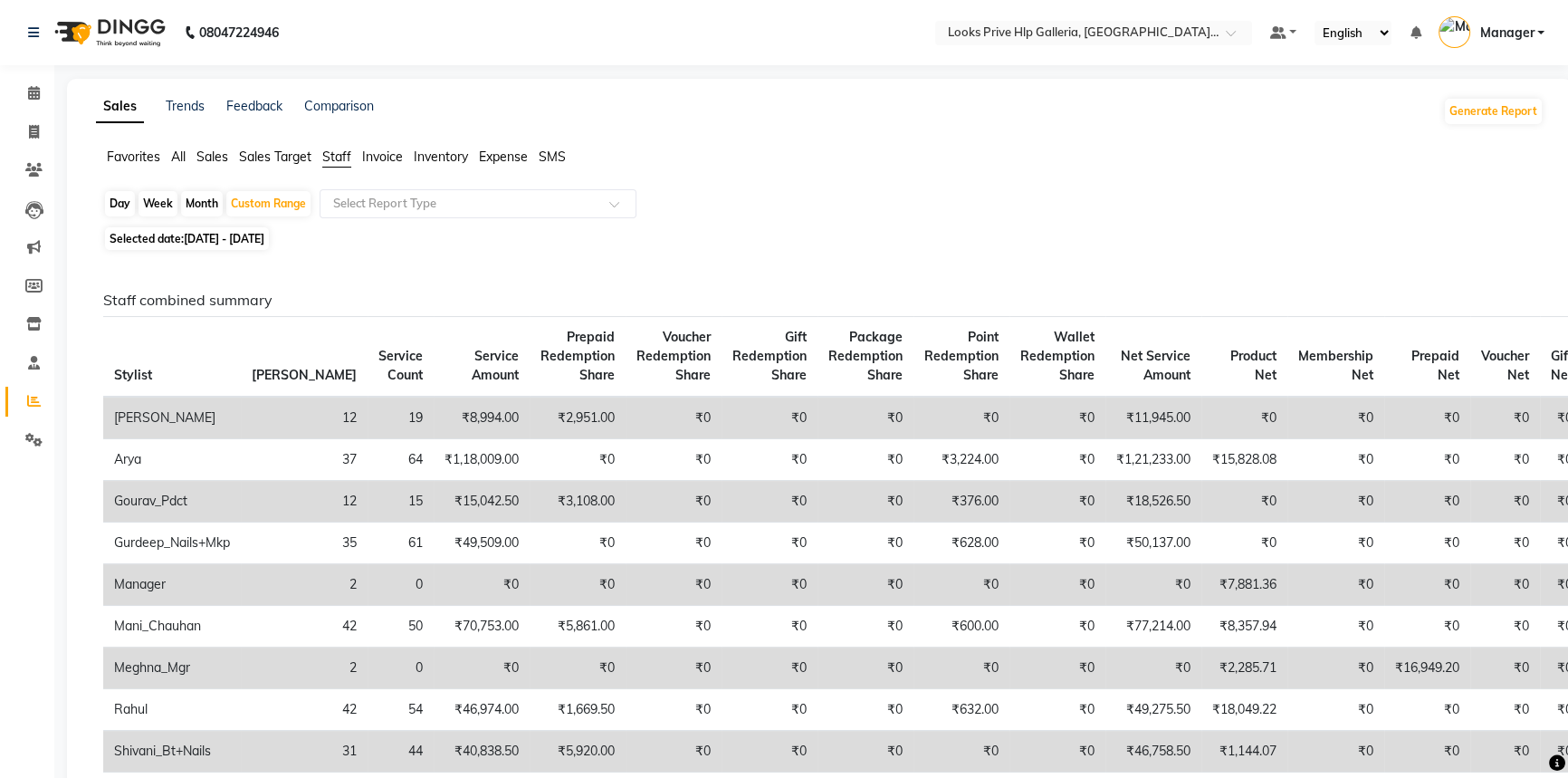
click at [393, 160] on span "Invoice" at bounding box center [382, 157] width 41 height 16
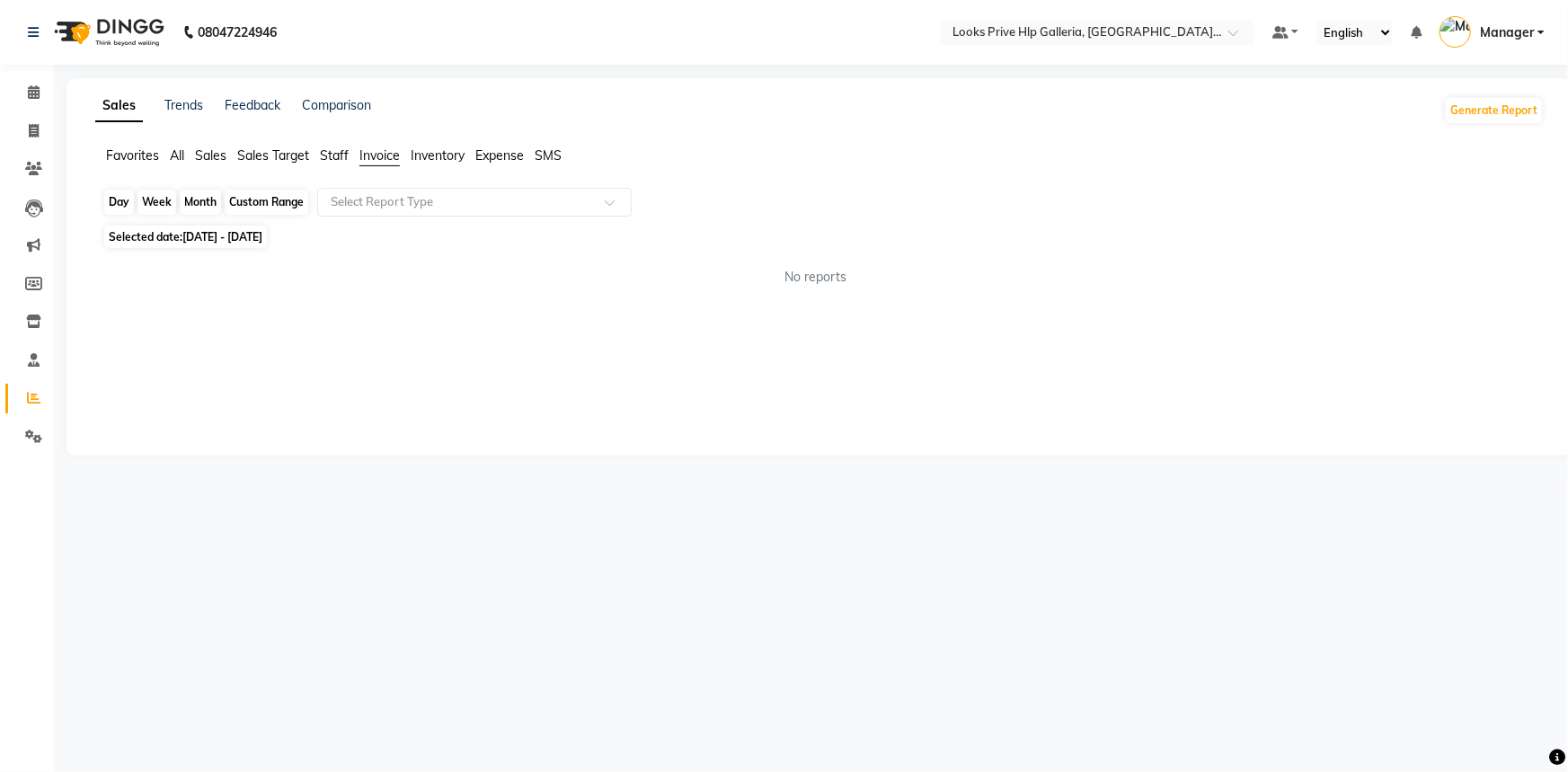
click at [286, 201] on div "Custom Range" at bounding box center [266, 203] width 83 height 25
select select "9"
select select "2025"
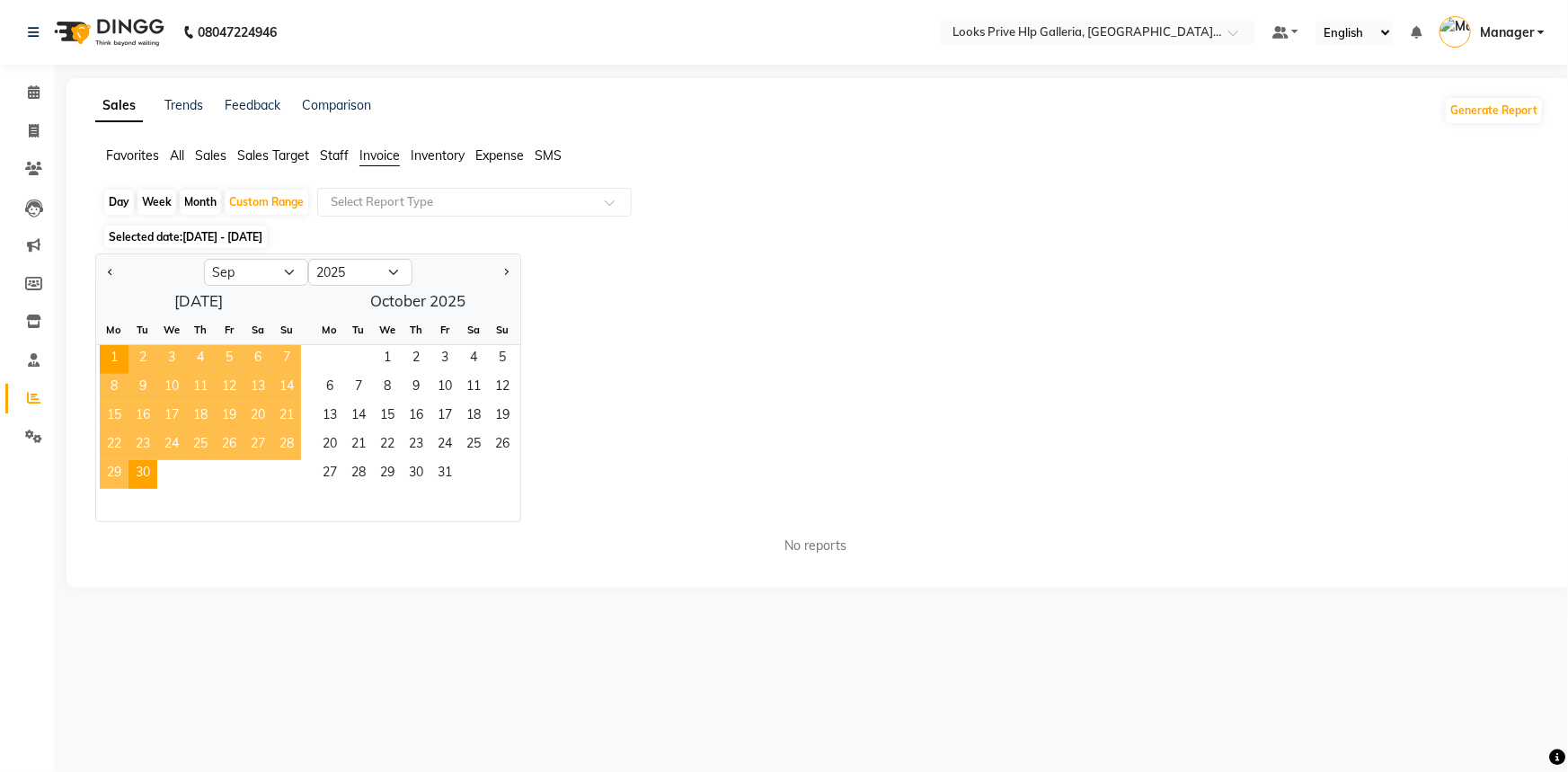
drag, startPoint x: 827, startPoint y: 368, endPoint x: 820, endPoint y: 374, distance: 9.2
click at [822, 374] on div "Jan Feb Mar Apr May Jun Jul Aug Sep Oct Nov Dec 2015 2016 2017 2018 2019 2020 2…" at bounding box center [819, 388] width 1448 height 269
click at [33, 144] on li "Invoice" at bounding box center [27, 132] width 54 height 38
click at [36, 133] on icon at bounding box center [34, 131] width 10 height 13
select select "service"
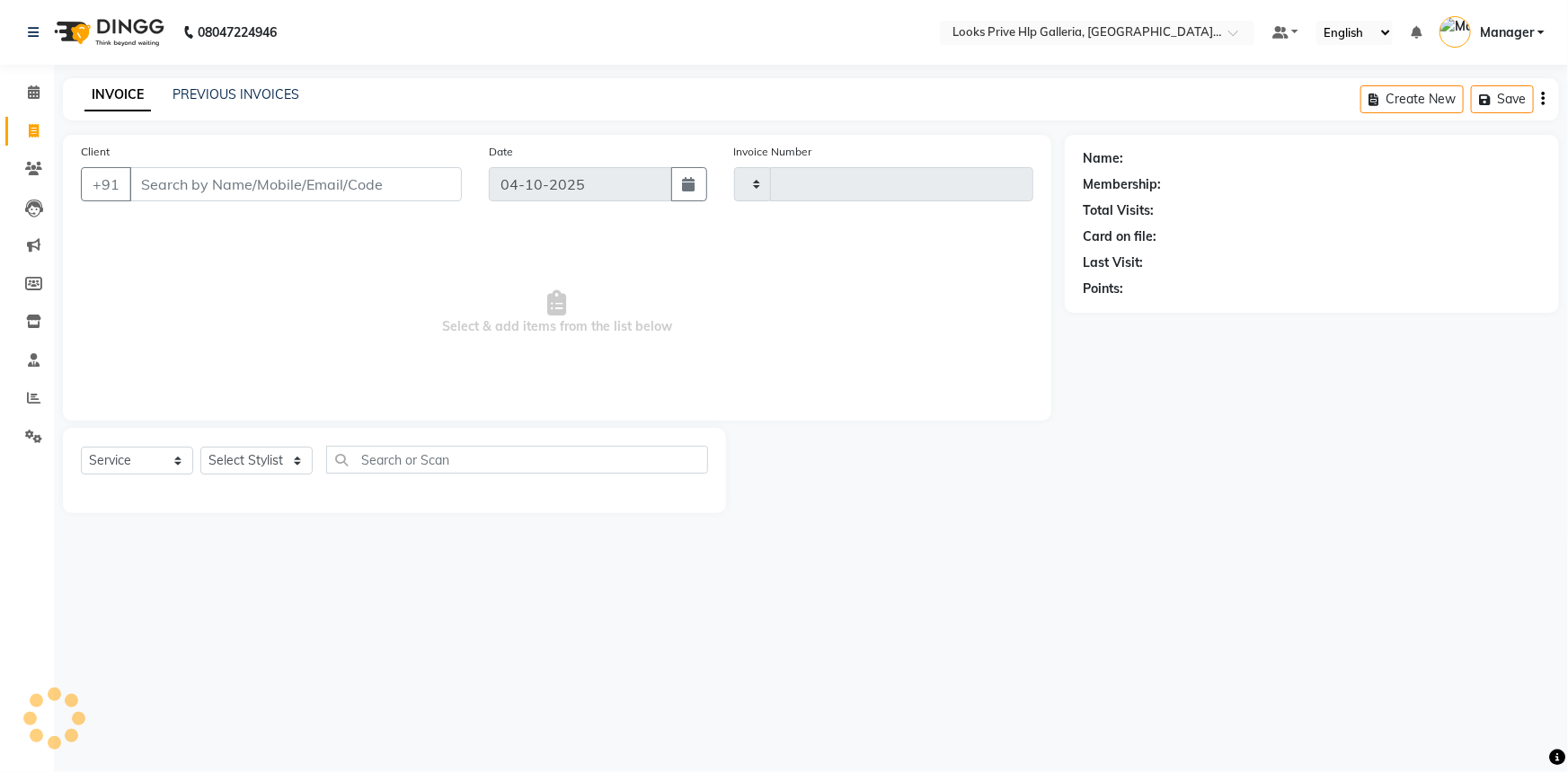
type input "1224"
select select "7937"
click at [33, 166] on icon at bounding box center [34, 169] width 17 height 13
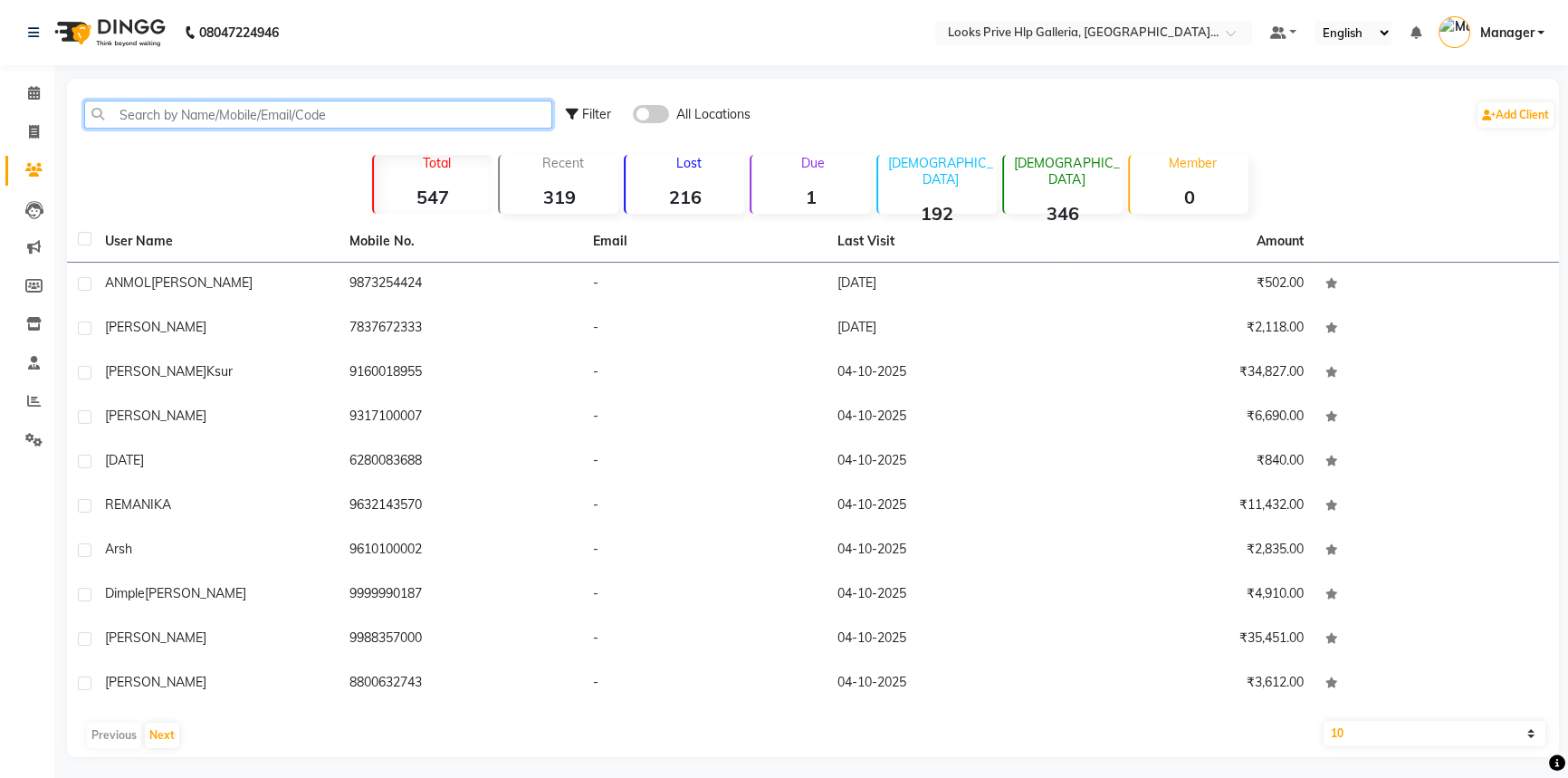
click at [318, 124] on input "text" at bounding box center [318, 114] width 468 height 28
click at [648, 116] on span at bounding box center [650, 114] width 36 height 18
click at [633, 117] on input "checkbox" at bounding box center [633, 117] width 0 height 0
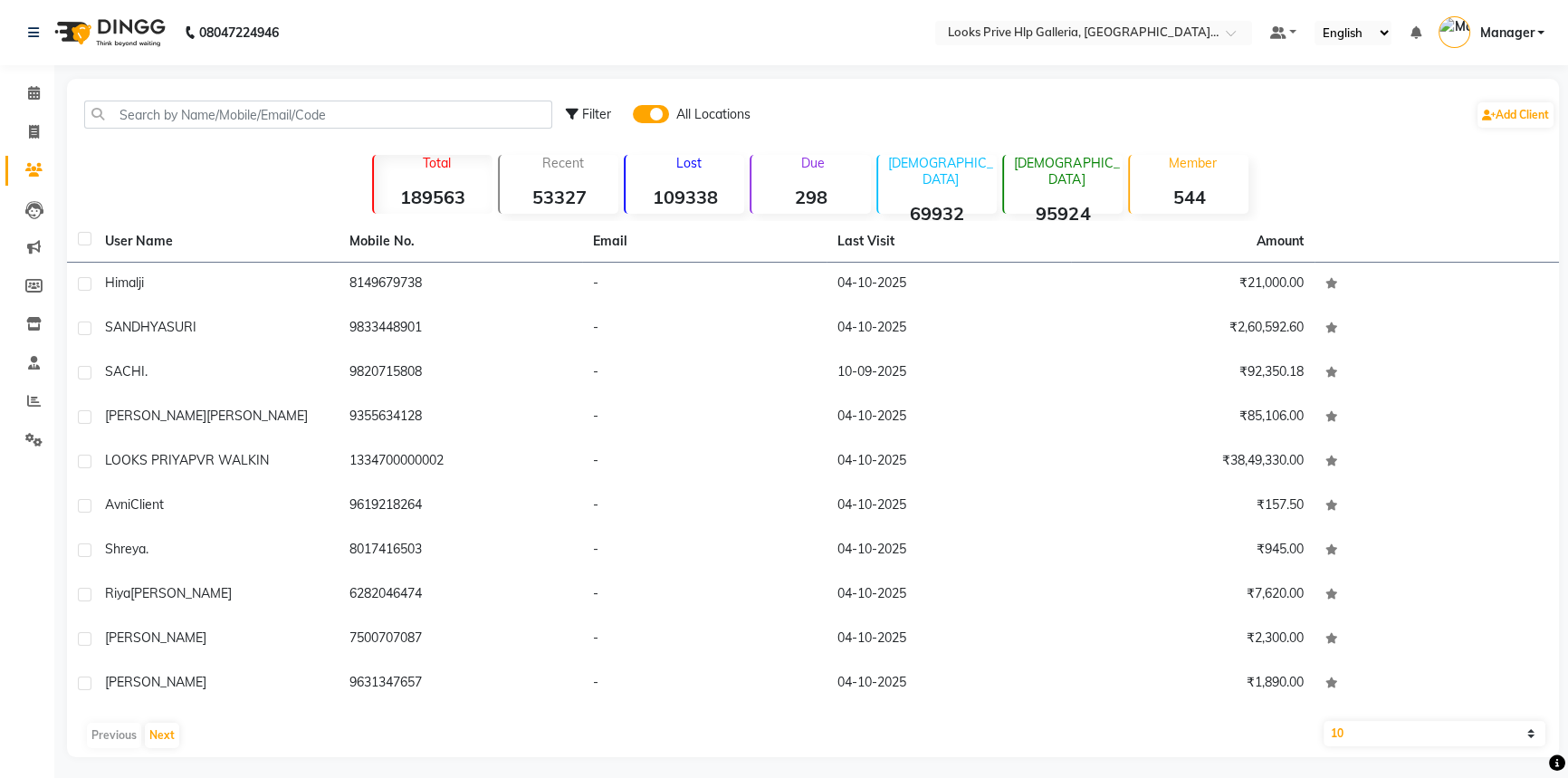
click at [642, 118] on span at bounding box center [650, 114] width 36 height 18
click at [633, 117] on input "checkbox" at bounding box center [633, 117] width 0 height 0
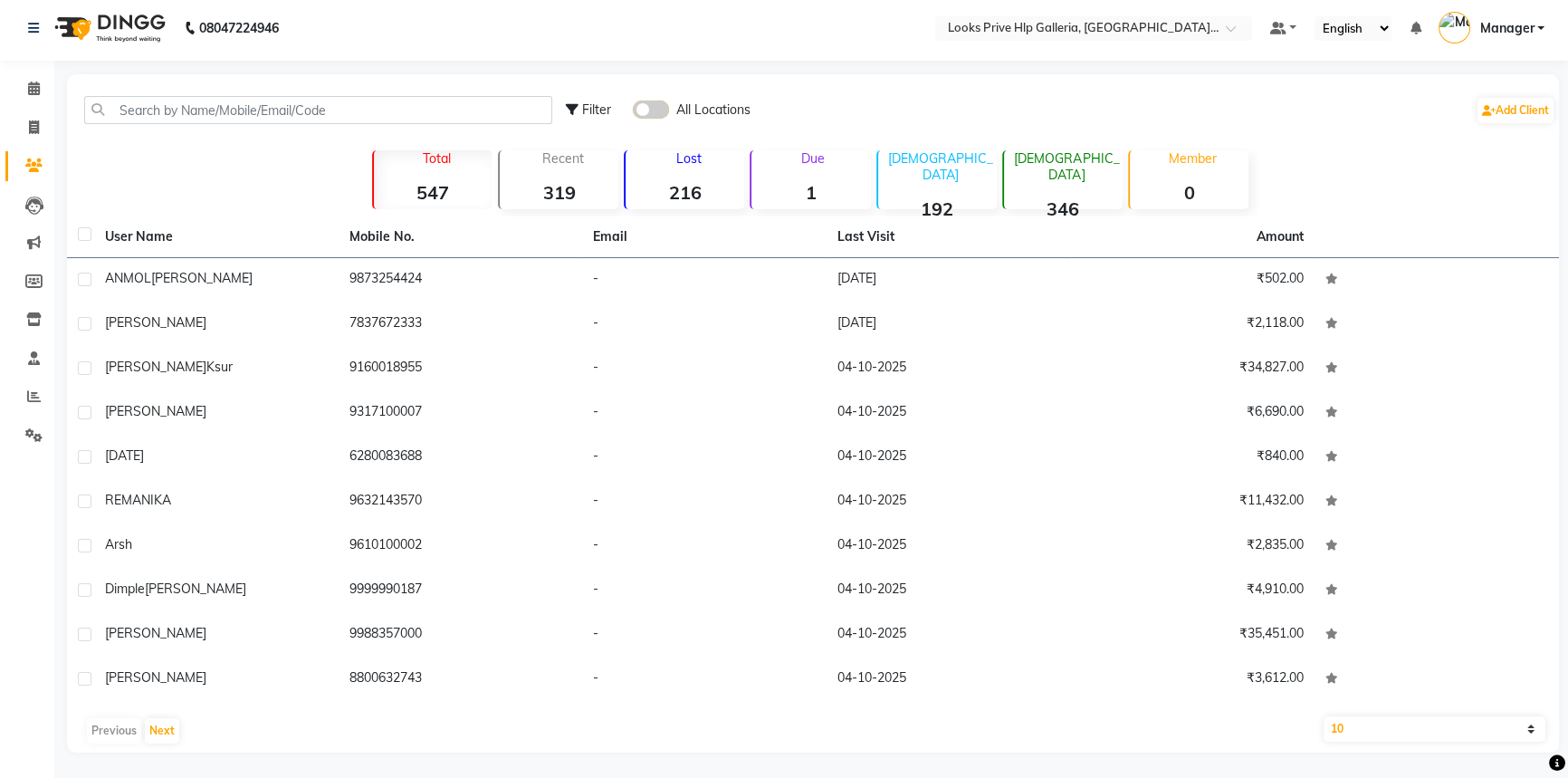
scroll to position [6, 0]
click at [163, 723] on button "Next" at bounding box center [163, 730] width 35 height 25
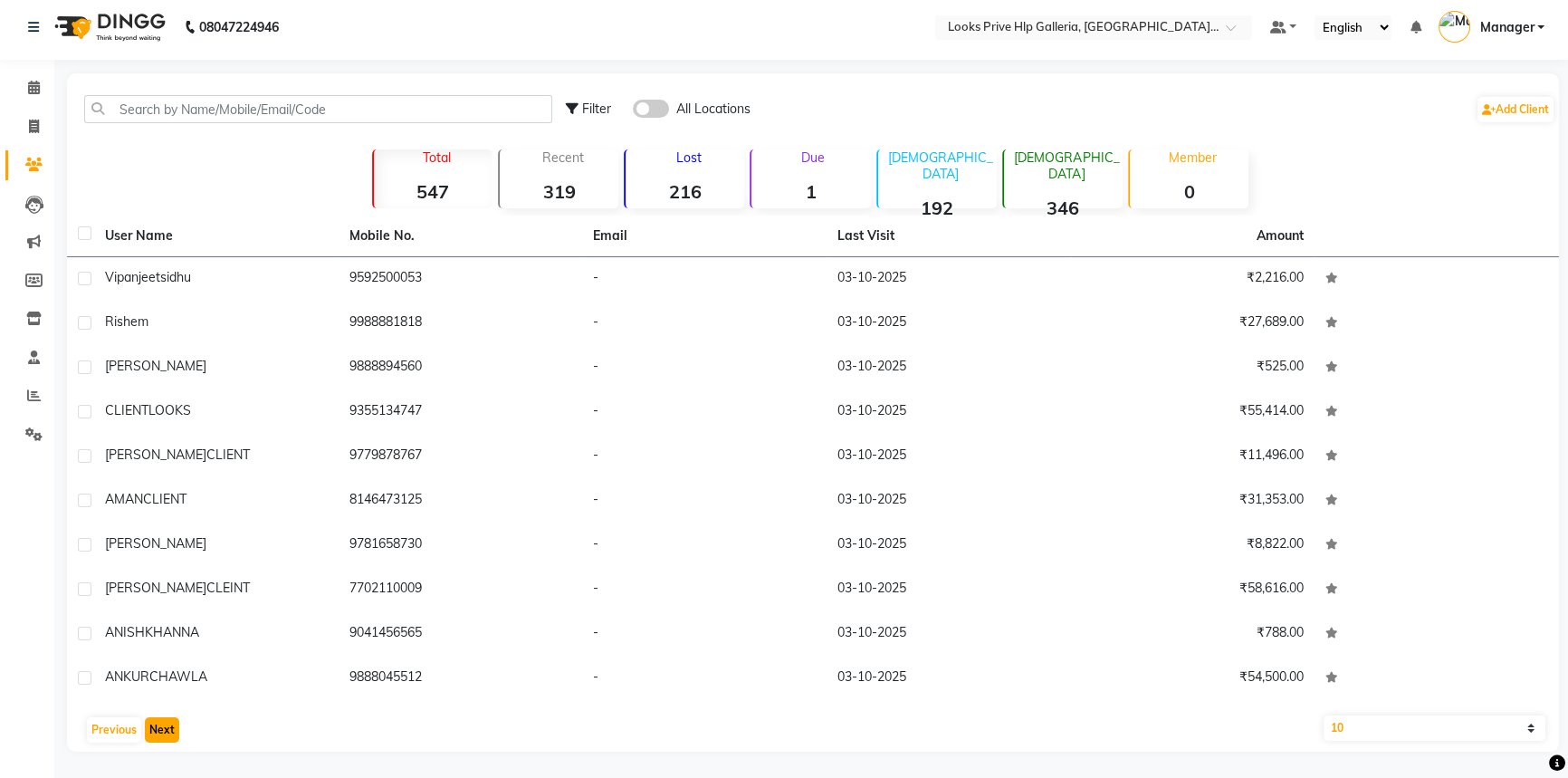
click at [163, 717] on button "Next" at bounding box center [163, 730] width 35 height 25
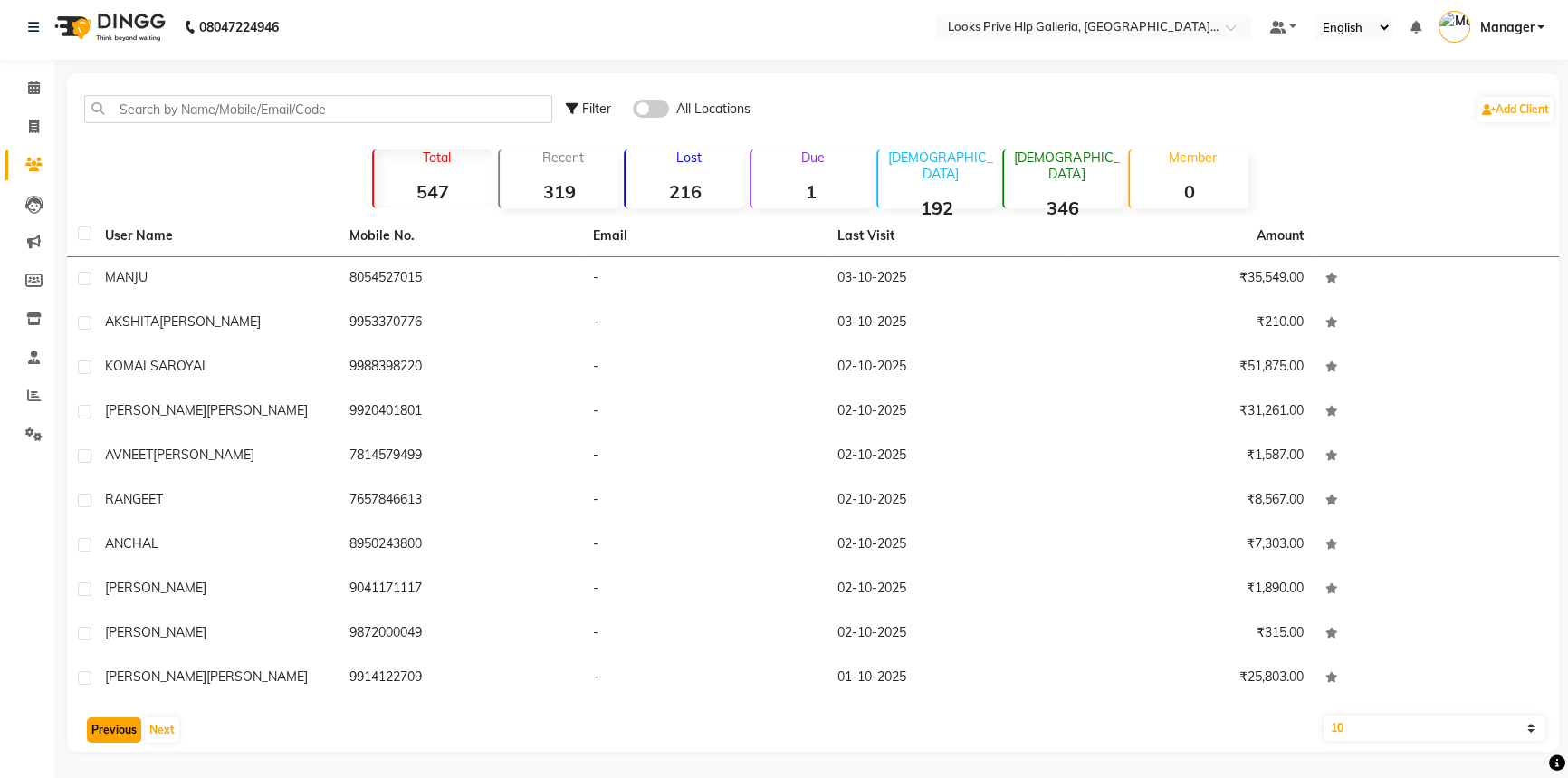
click at [121, 727] on button "Previous" at bounding box center [114, 730] width 54 height 25
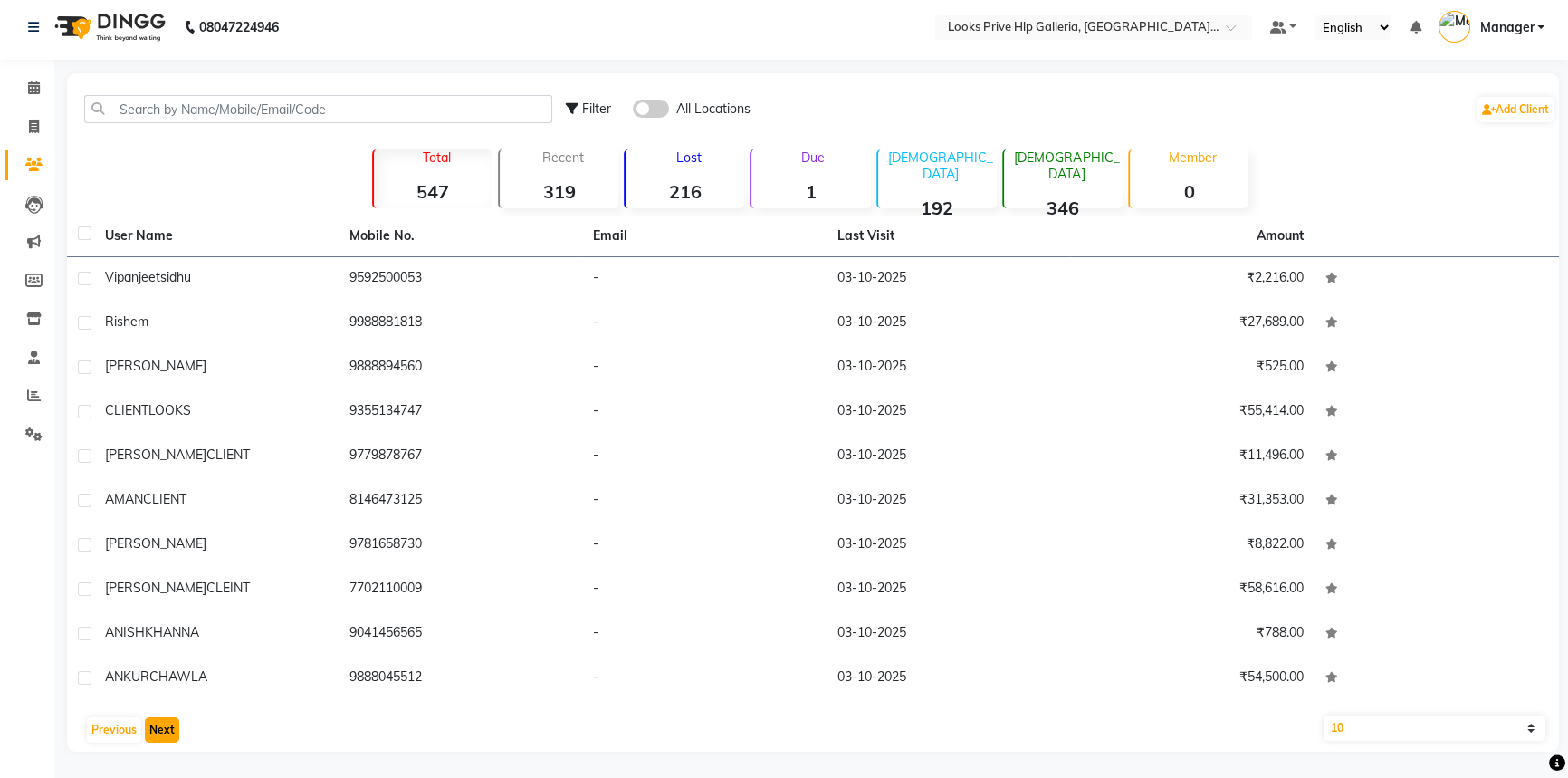
click at [158, 717] on button "Next" at bounding box center [163, 730] width 35 height 25
click at [163, 726] on button "Next" at bounding box center [163, 730] width 35 height 25
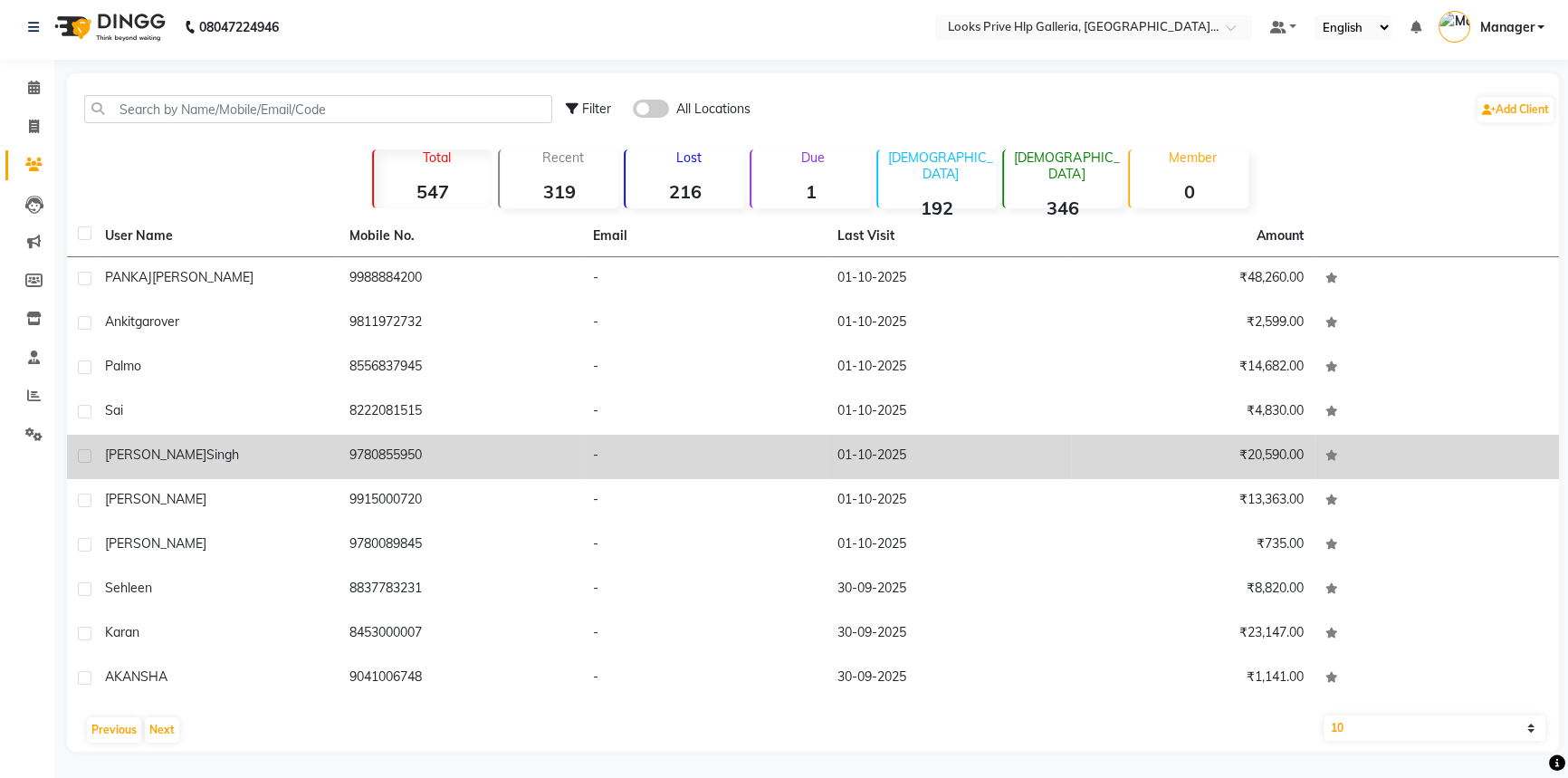
click at [370, 452] on td "9780855950" at bounding box center [460, 457] width 245 height 45
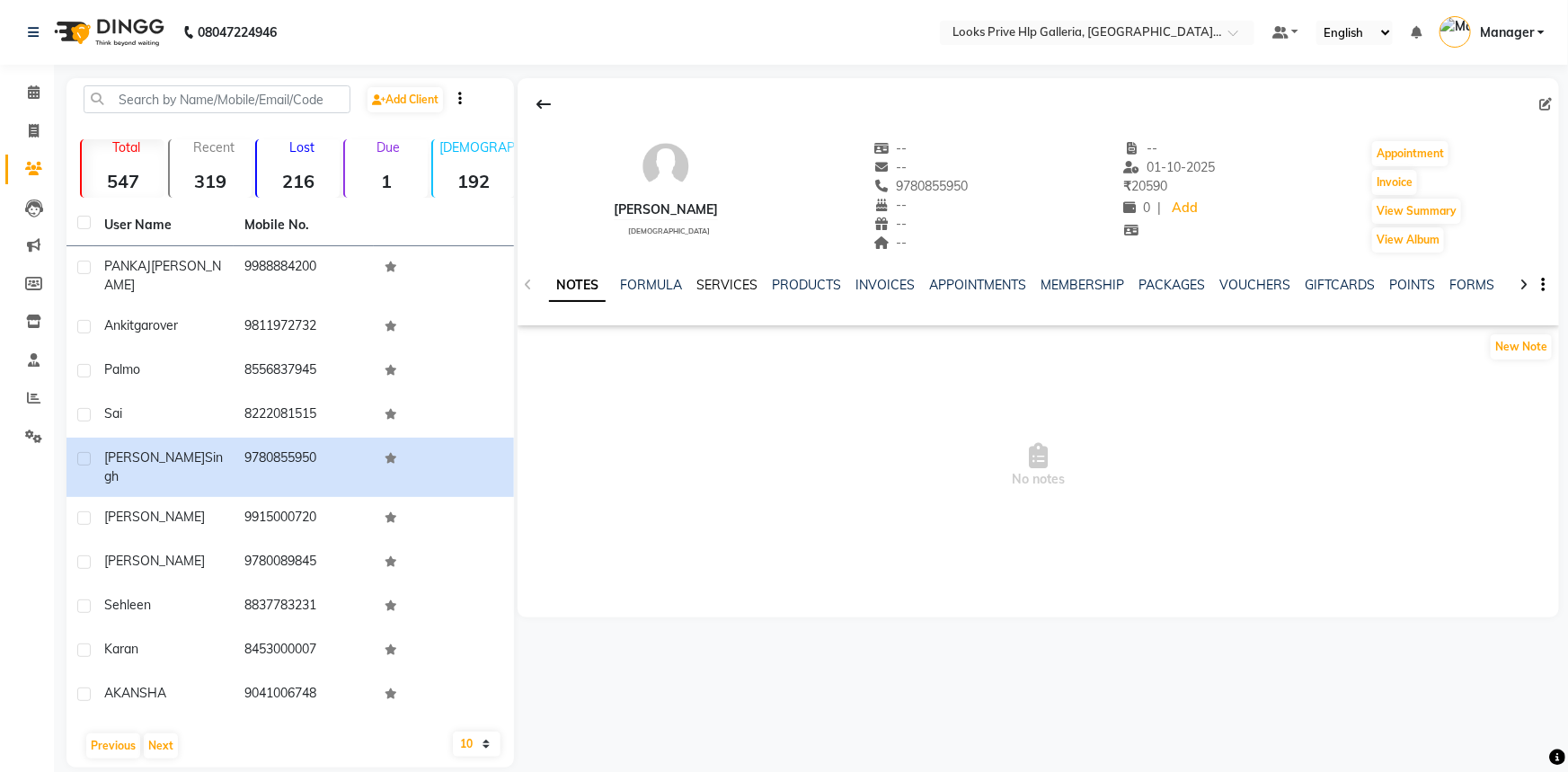
click at [736, 288] on link "SERVICES" at bounding box center [726, 284] width 61 height 16
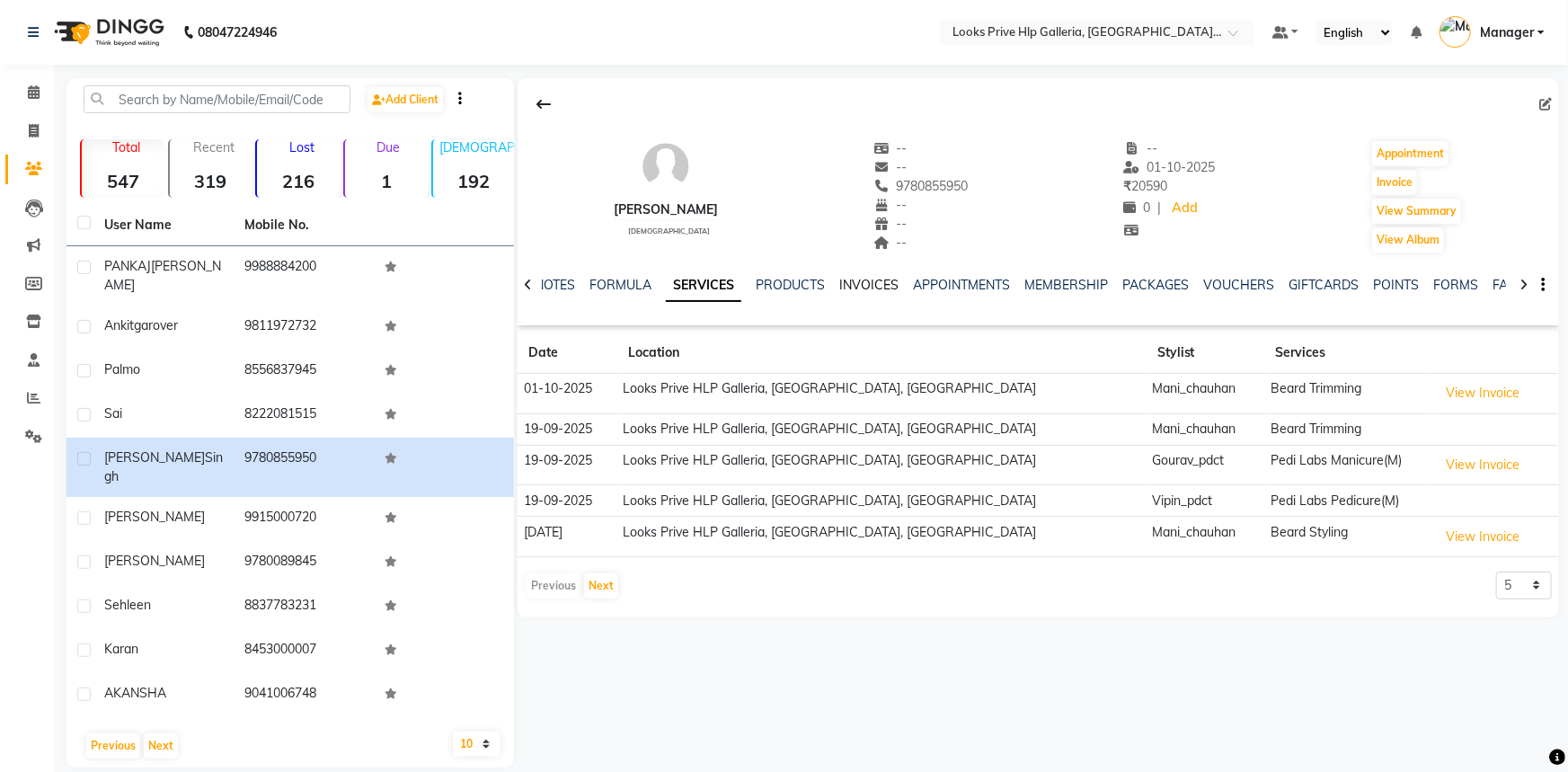
click at [867, 289] on link "INVOICES" at bounding box center [868, 284] width 59 height 16
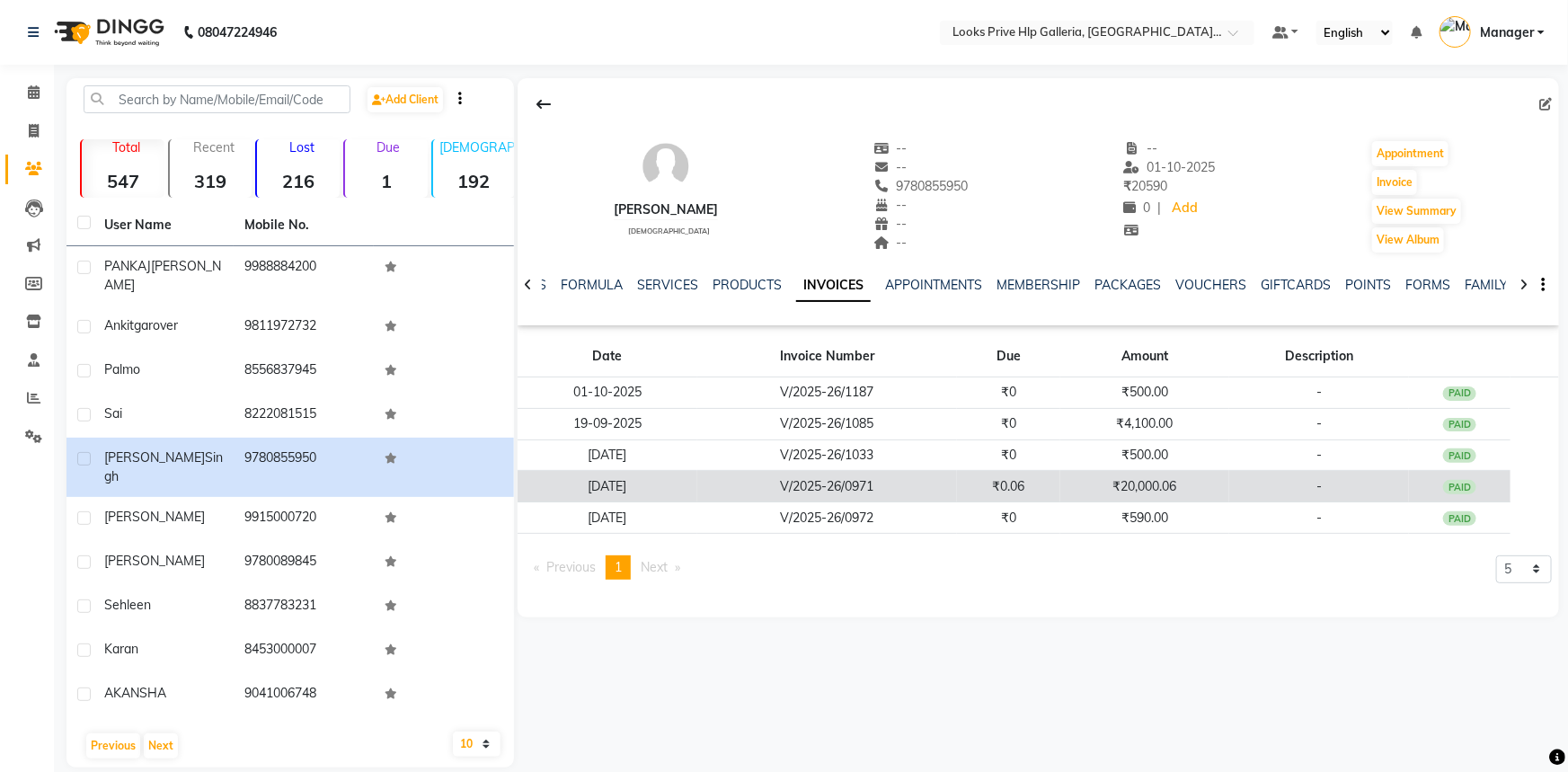
click at [923, 495] on td "V/2025-26/0971" at bounding box center [826, 487] width 260 height 32
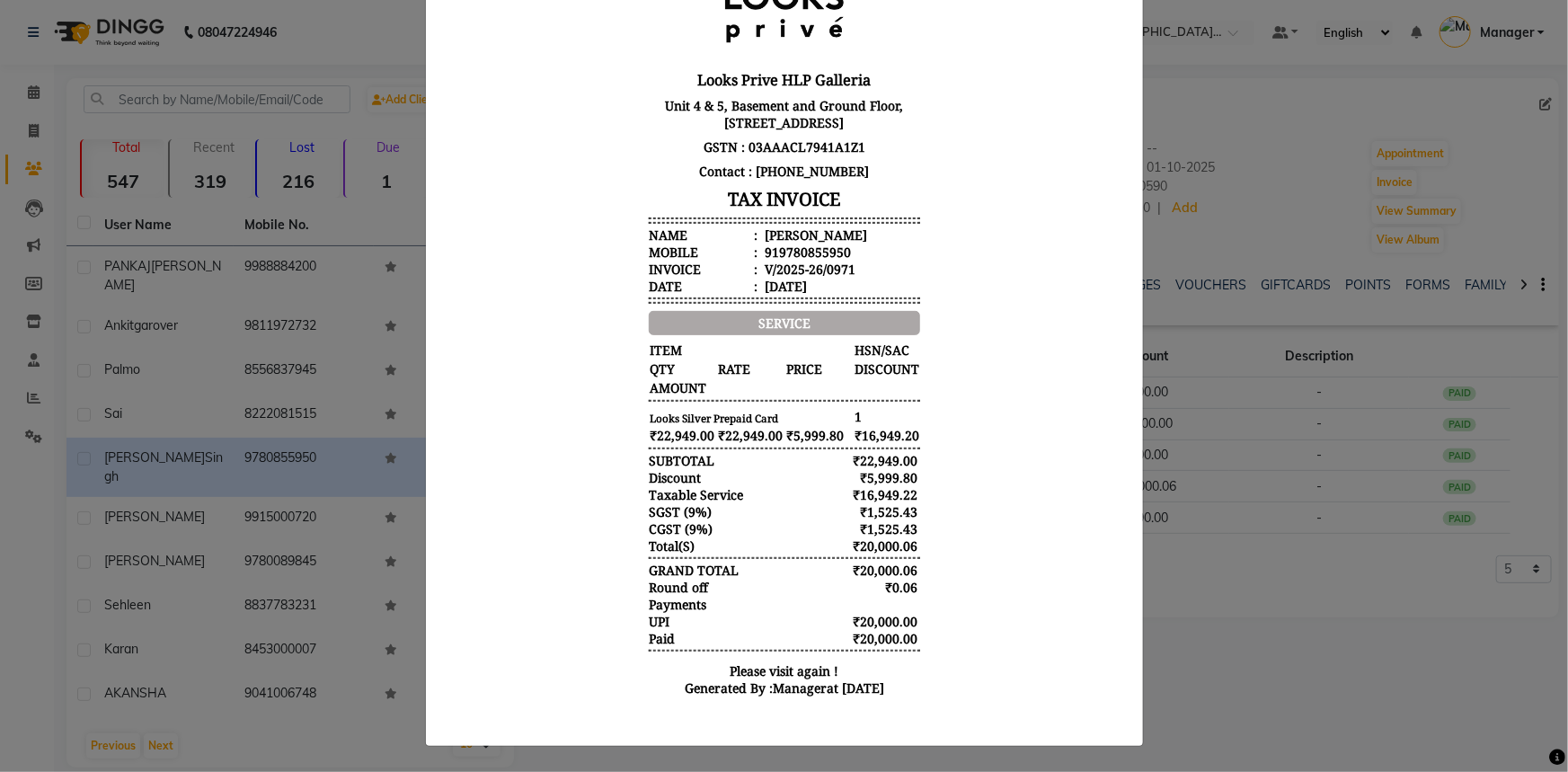
click at [1236, 528] on ngb-modal-window "INVOICE View Invoice Close" at bounding box center [784, 386] width 1568 height 772
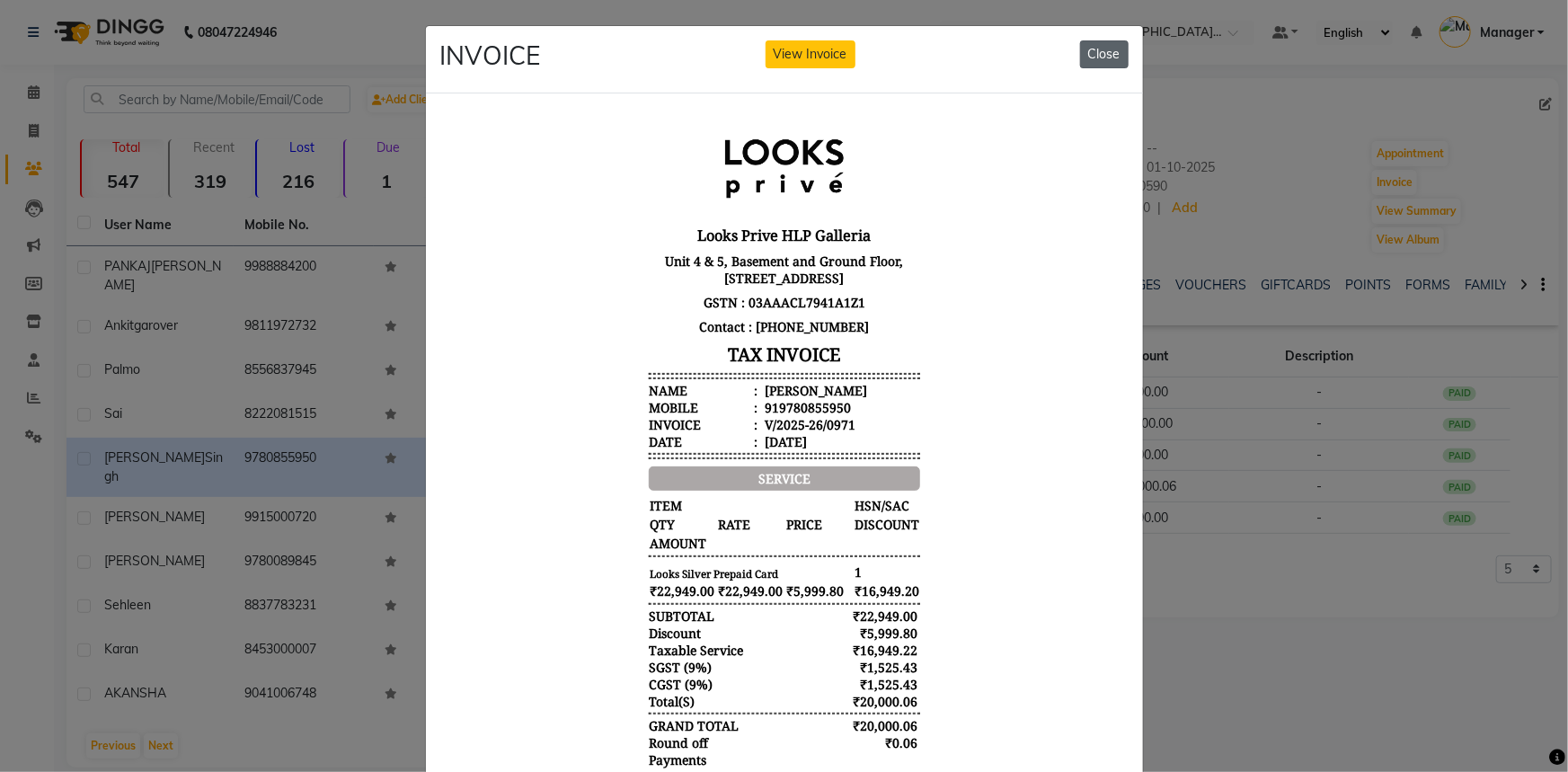
click at [1115, 46] on button "Close" at bounding box center [1104, 54] width 49 height 28
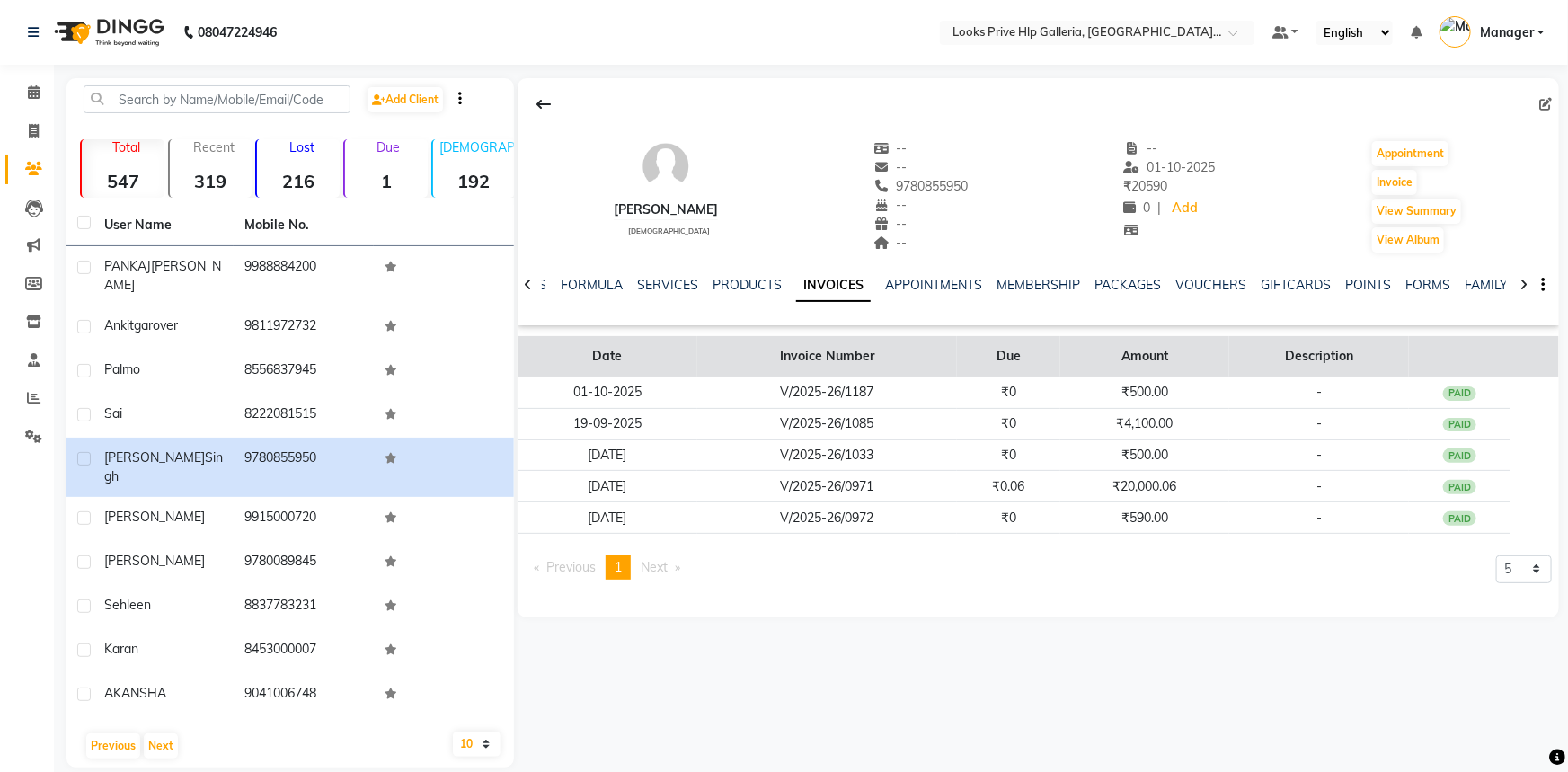
click at [1291, 359] on th "Description" at bounding box center [1319, 356] width 179 height 41
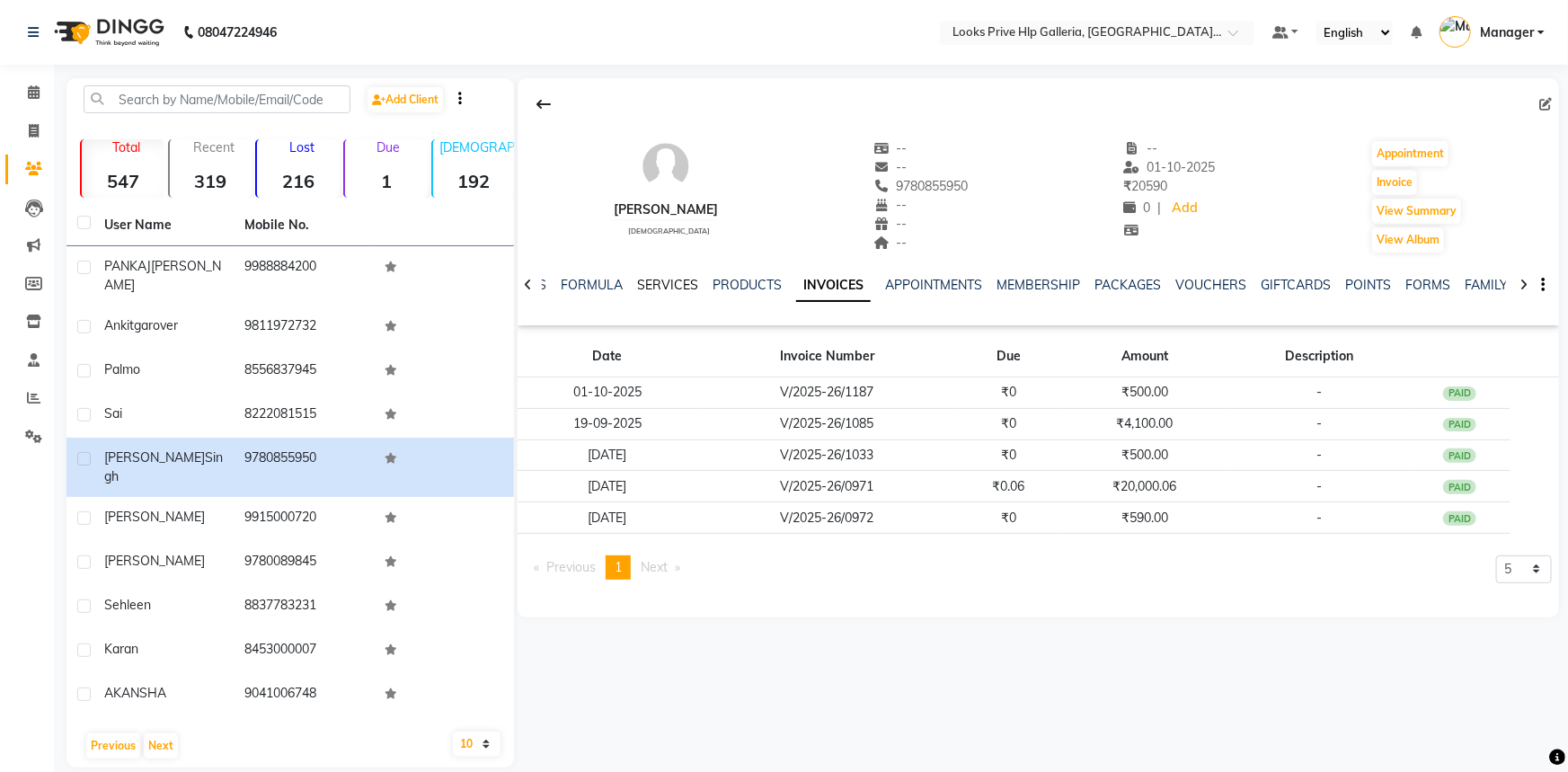
click at [682, 278] on link "SERVICES" at bounding box center [668, 284] width 61 height 16
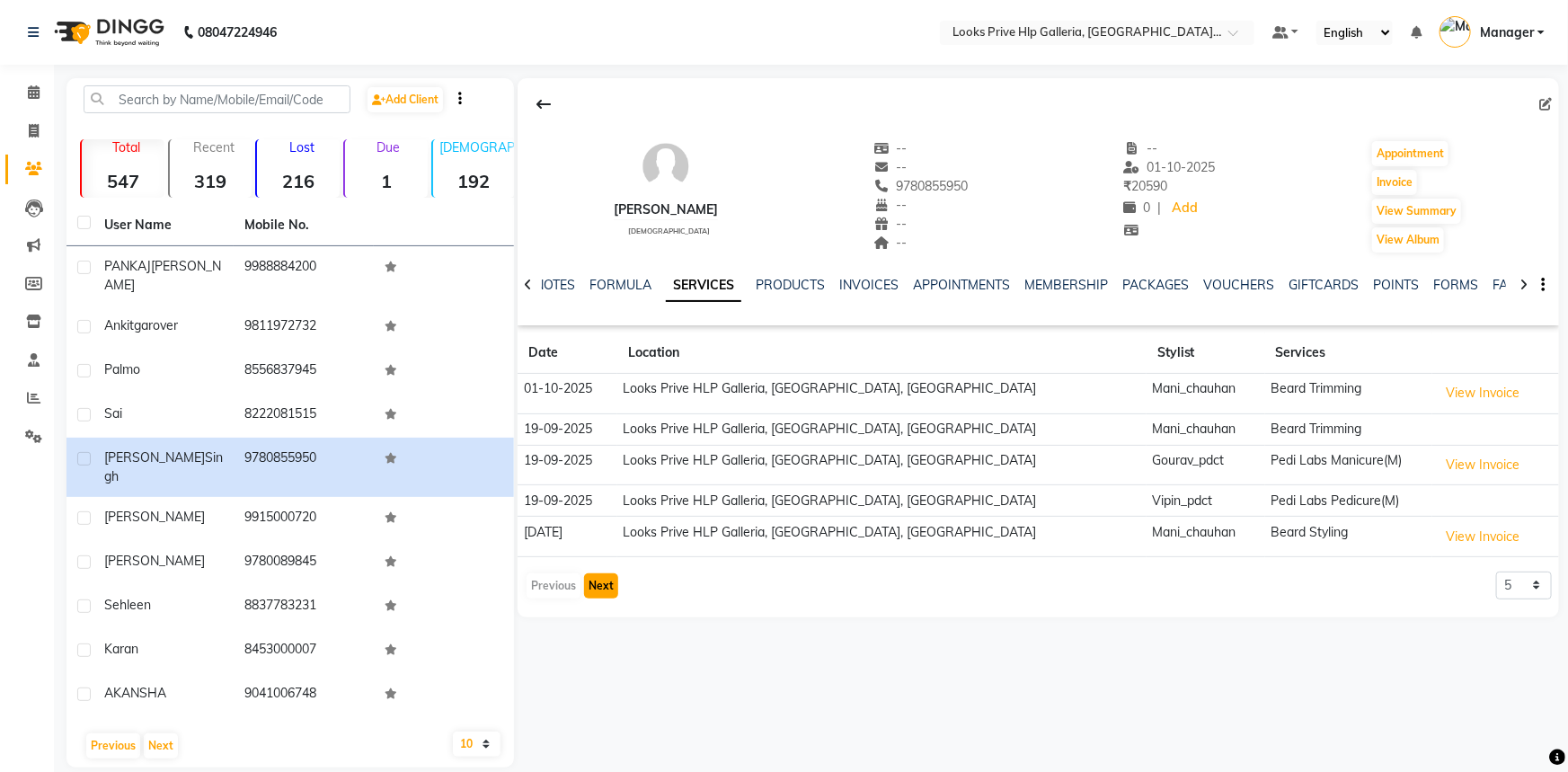
click at [609, 584] on button "Next" at bounding box center [601, 586] width 35 height 25
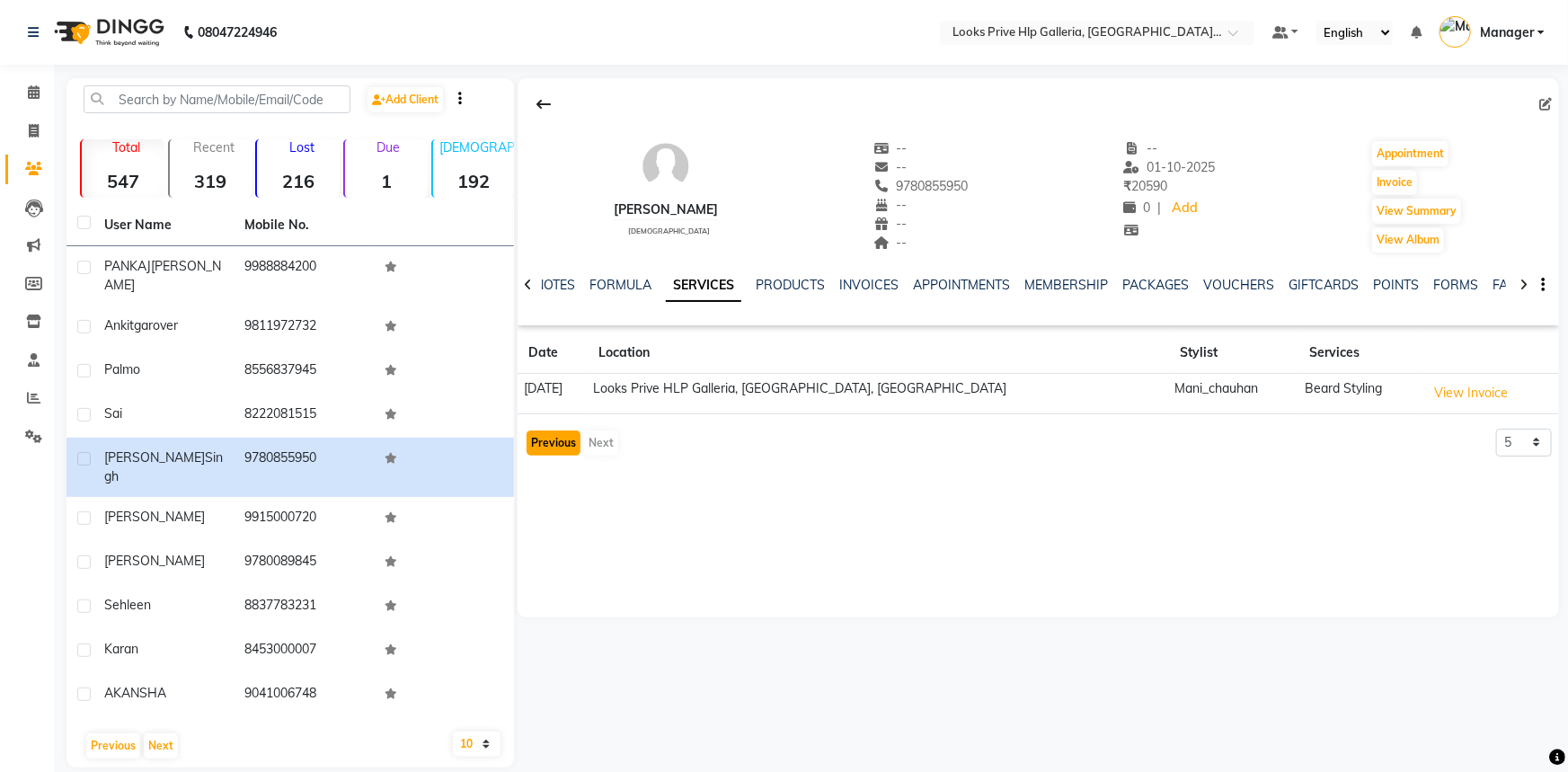
click at [548, 443] on button "Previous" at bounding box center [554, 443] width 54 height 25
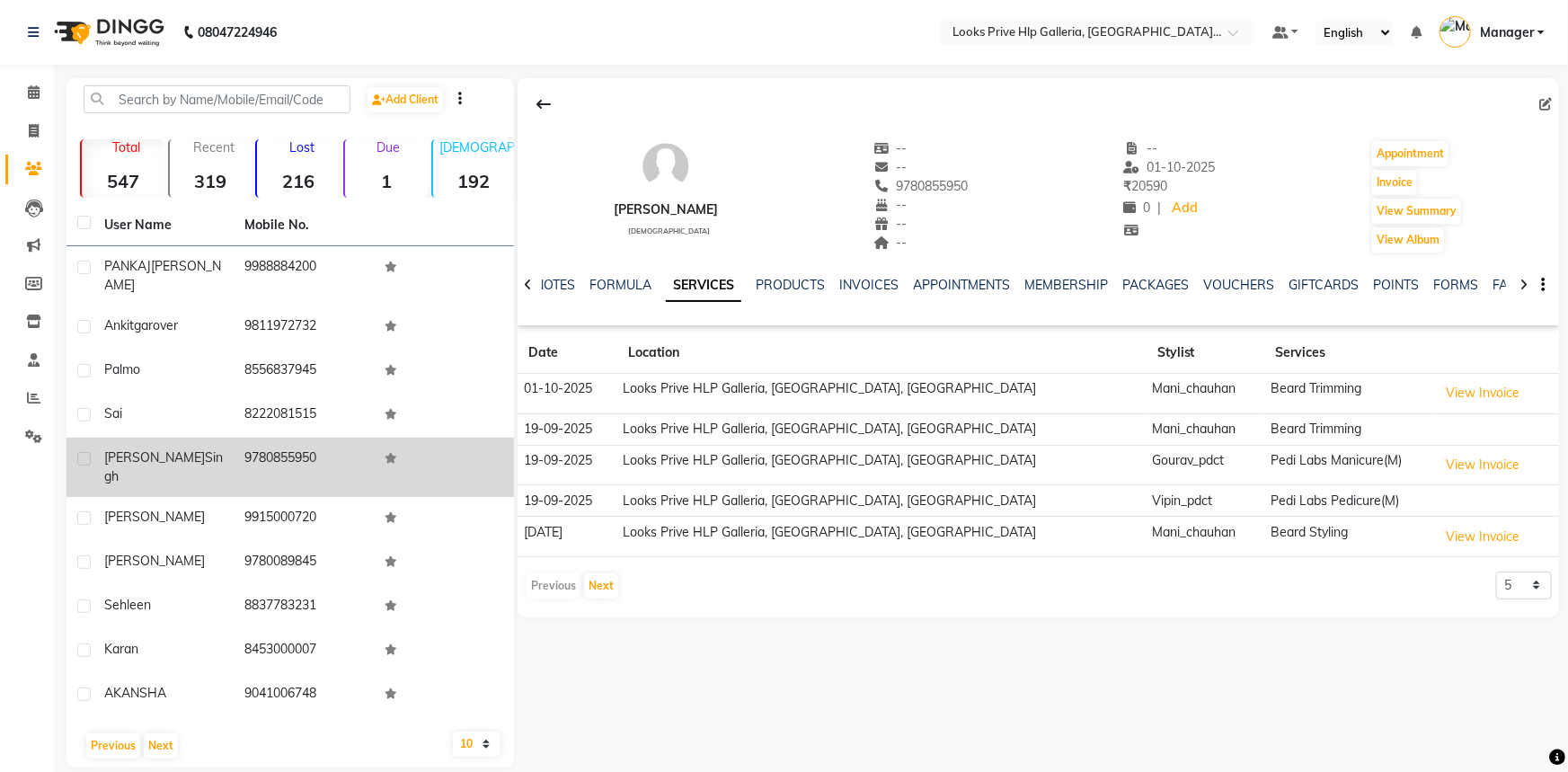
click at [299, 438] on td "9780855950" at bounding box center [303, 468] width 140 height 60
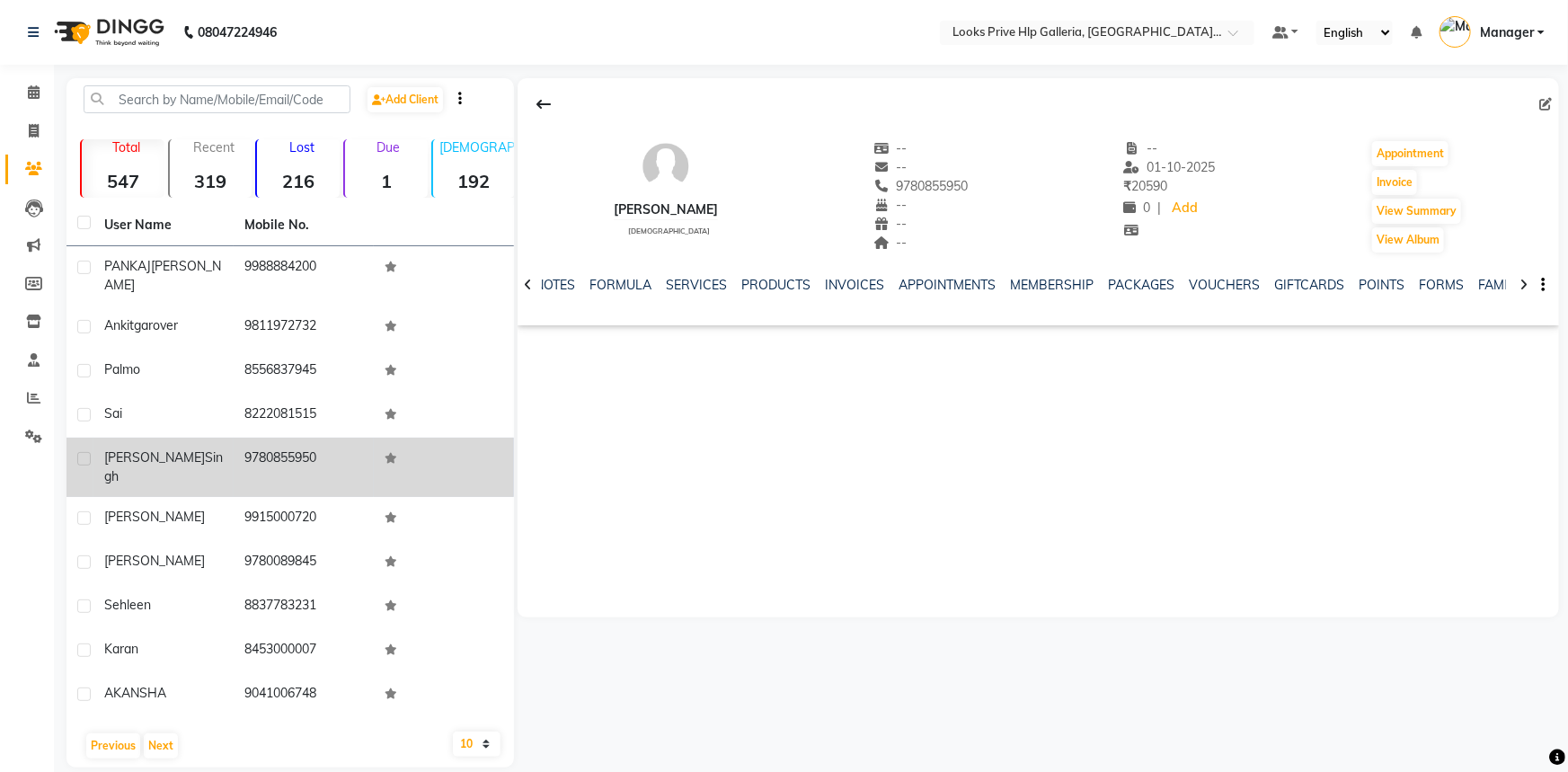
click at [299, 438] on td "9780855950" at bounding box center [303, 468] width 140 height 60
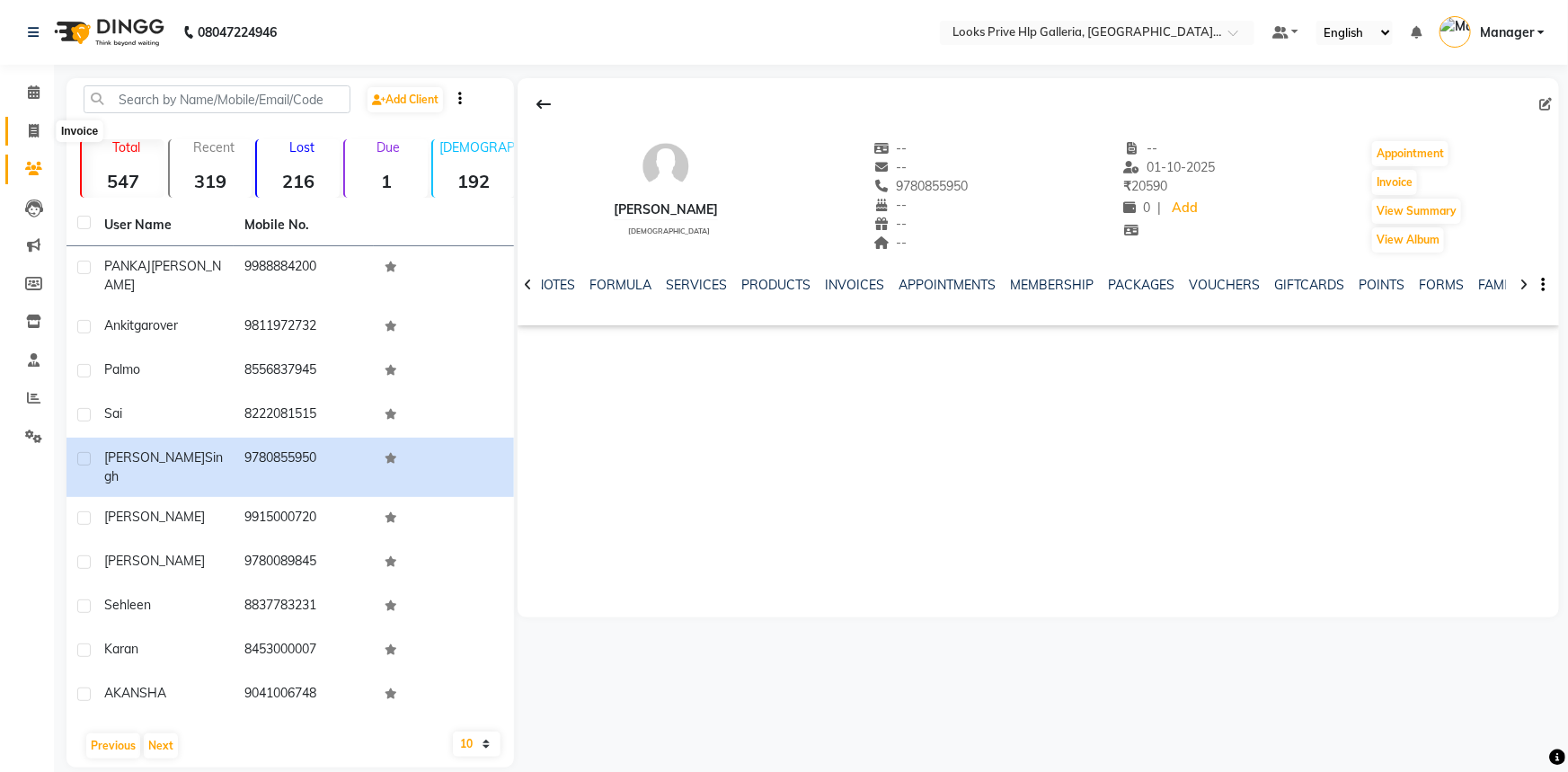
click at [26, 133] on span at bounding box center [34, 132] width 32 height 21
select select "7937"
select select "service"
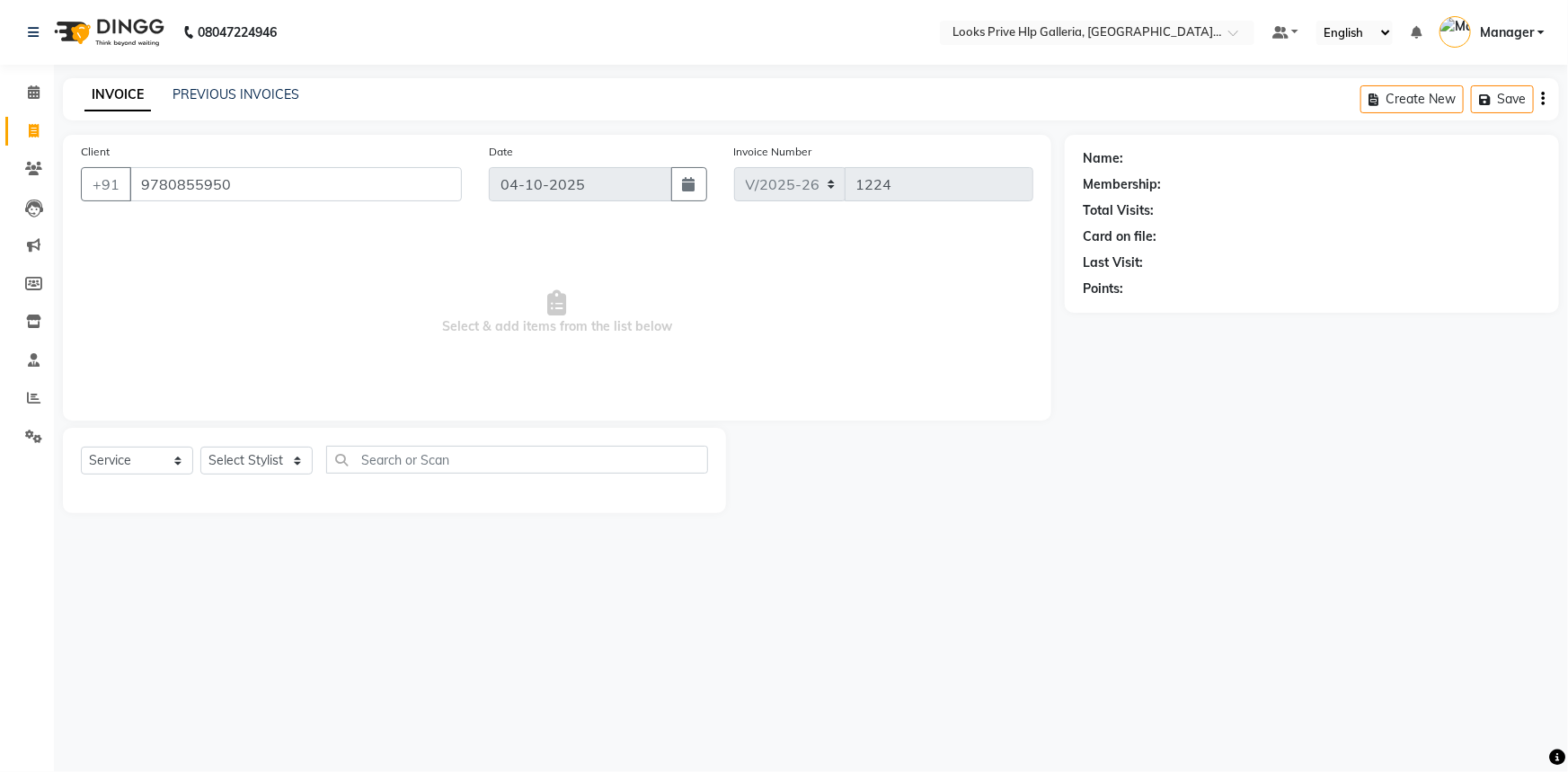
type input "9780855950"
select select "1: Object"
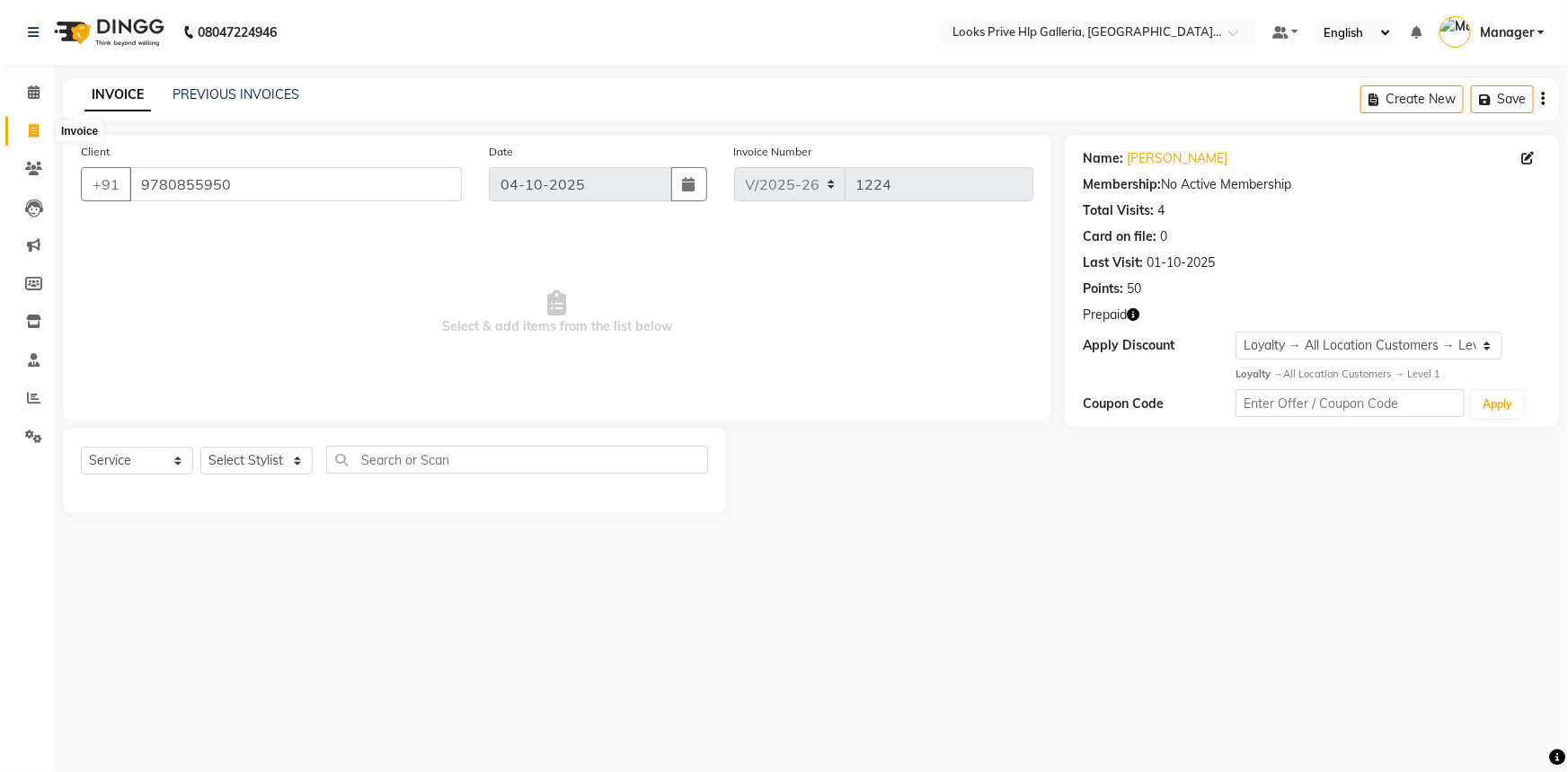
click at [32, 129] on icon at bounding box center [34, 131] width 10 height 13
select select "service"
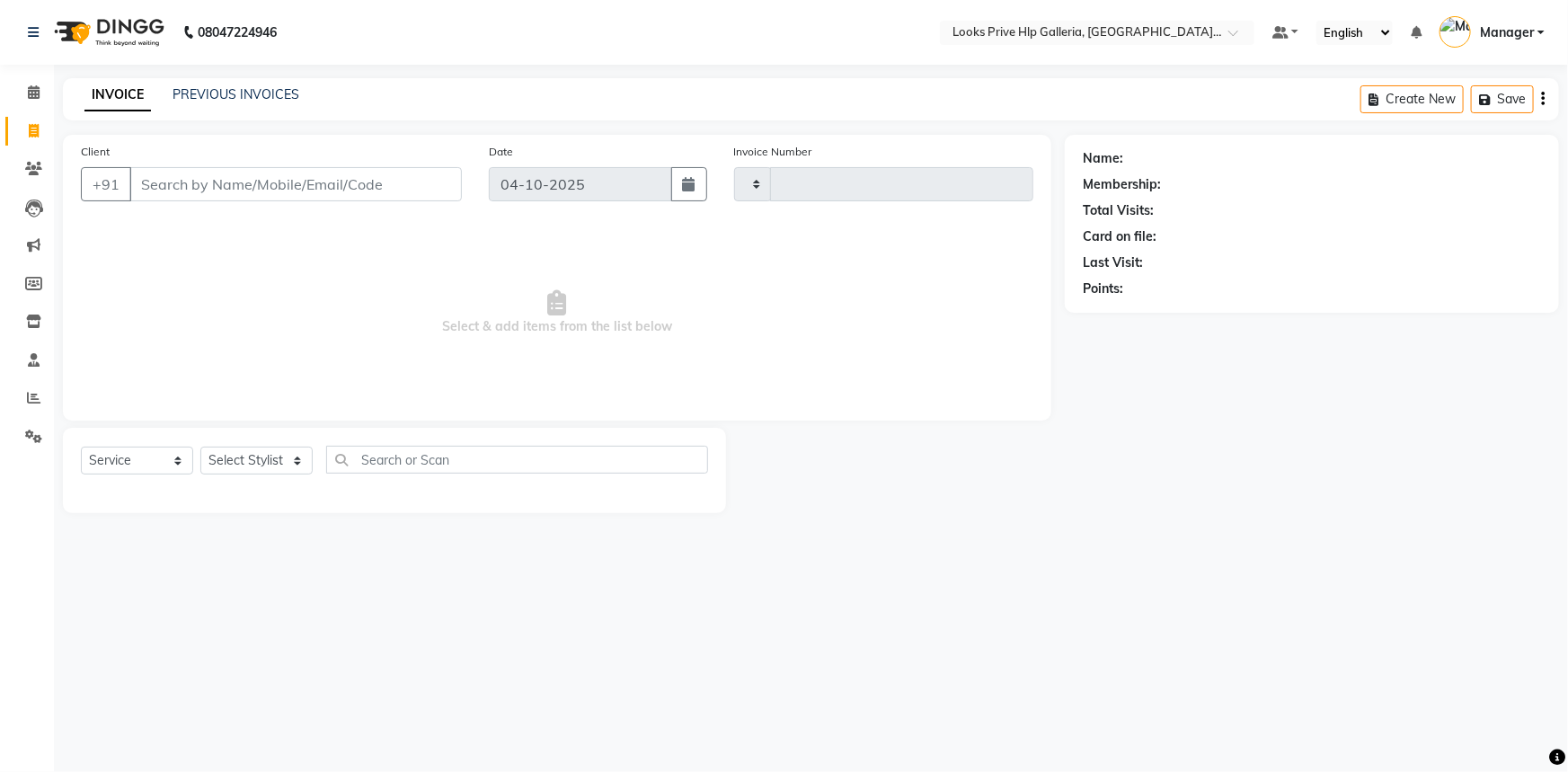
type input "1224"
select select "7937"
click at [26, 169] on icon at bounding box center [34, 169] width 17 height 13
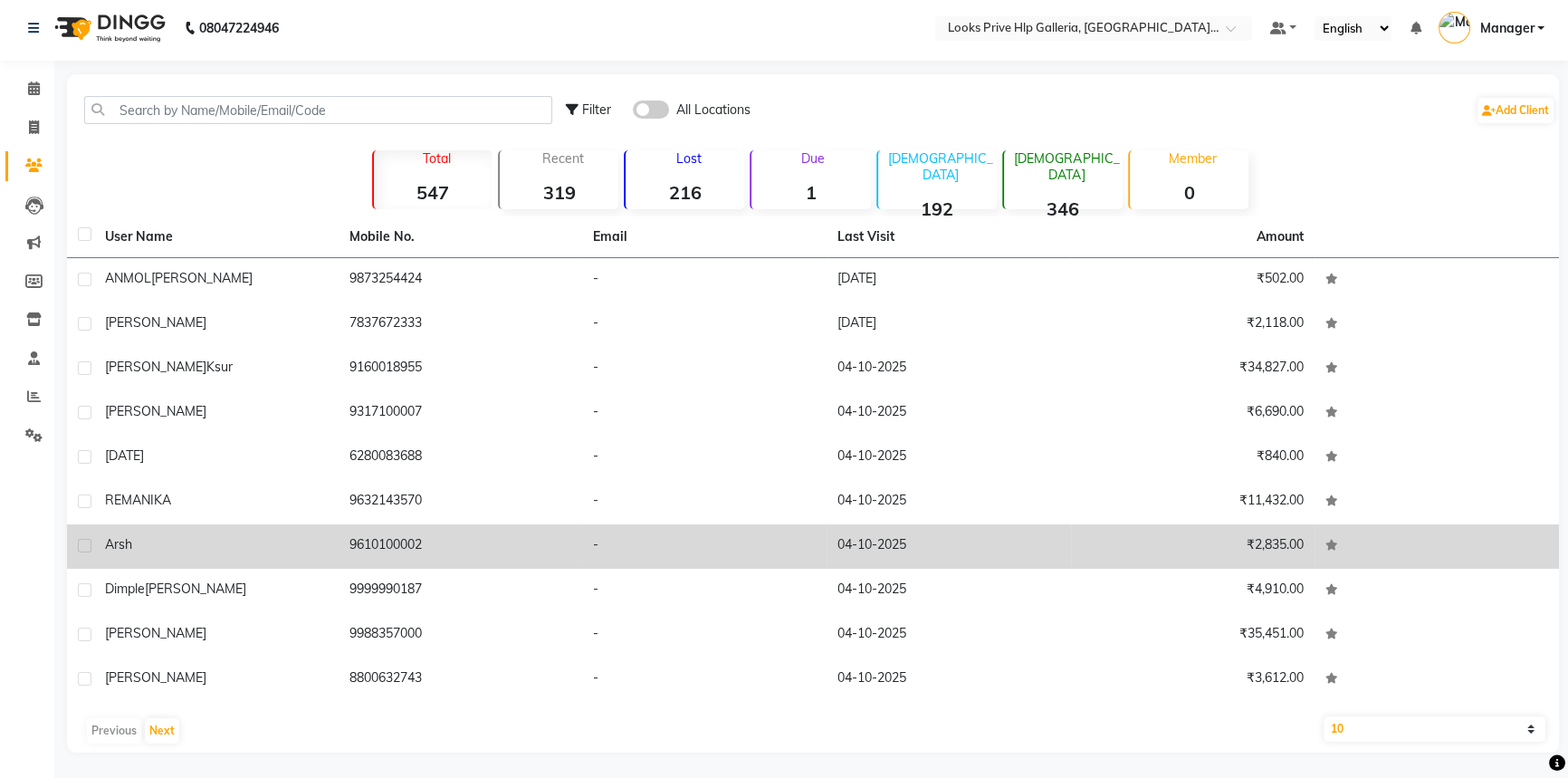
scroll to position [6, 0]
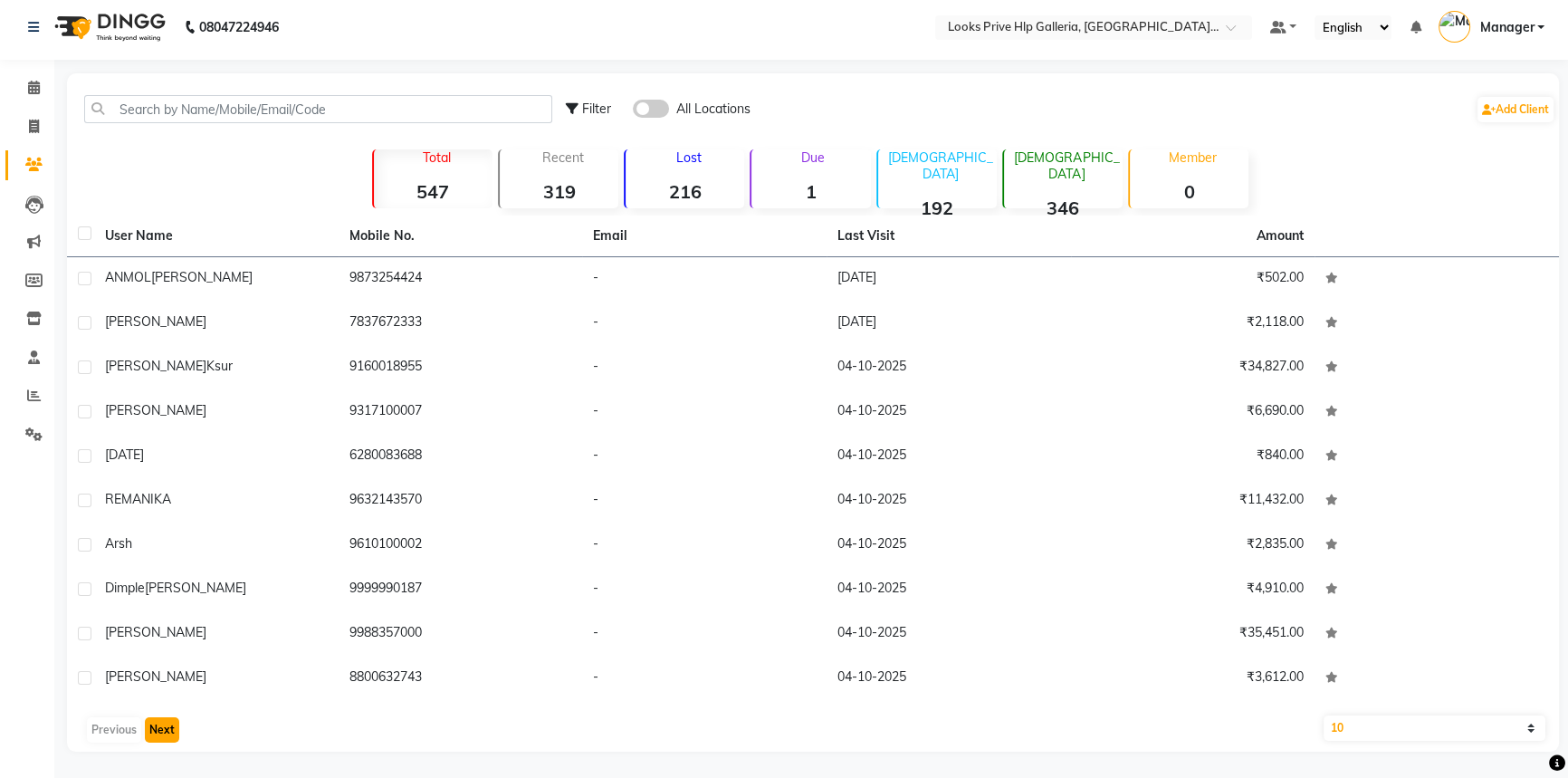
click at [153, 723] on button "Next" at bounding box center [163, 730] width 35 height 25
click at [148, 728] on button "Next" at bounding box center [163, 730] width 35 height 25
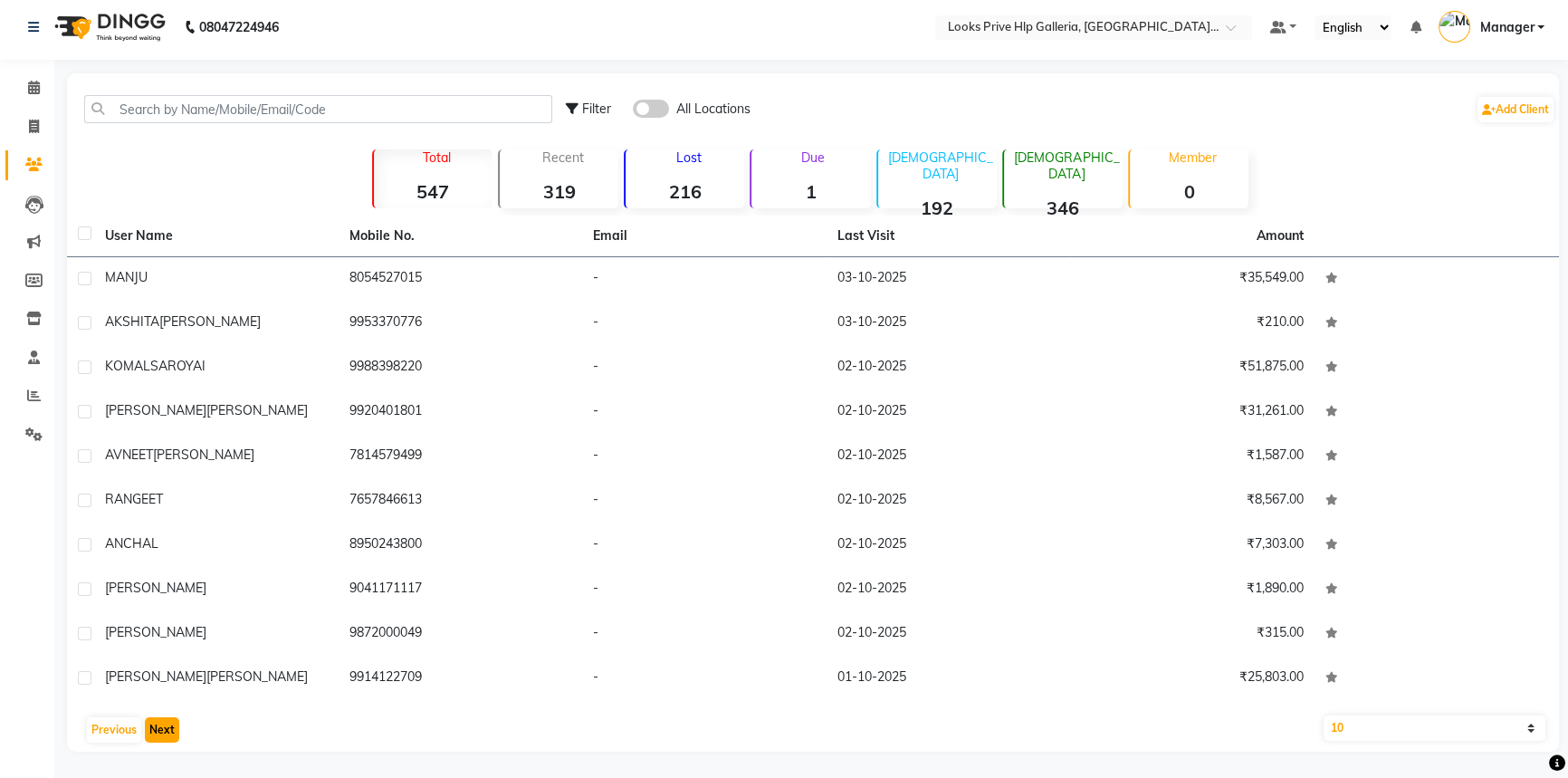
click at [162, 729] on button "Next" at bounding box center [163, 730] width 35 height 25
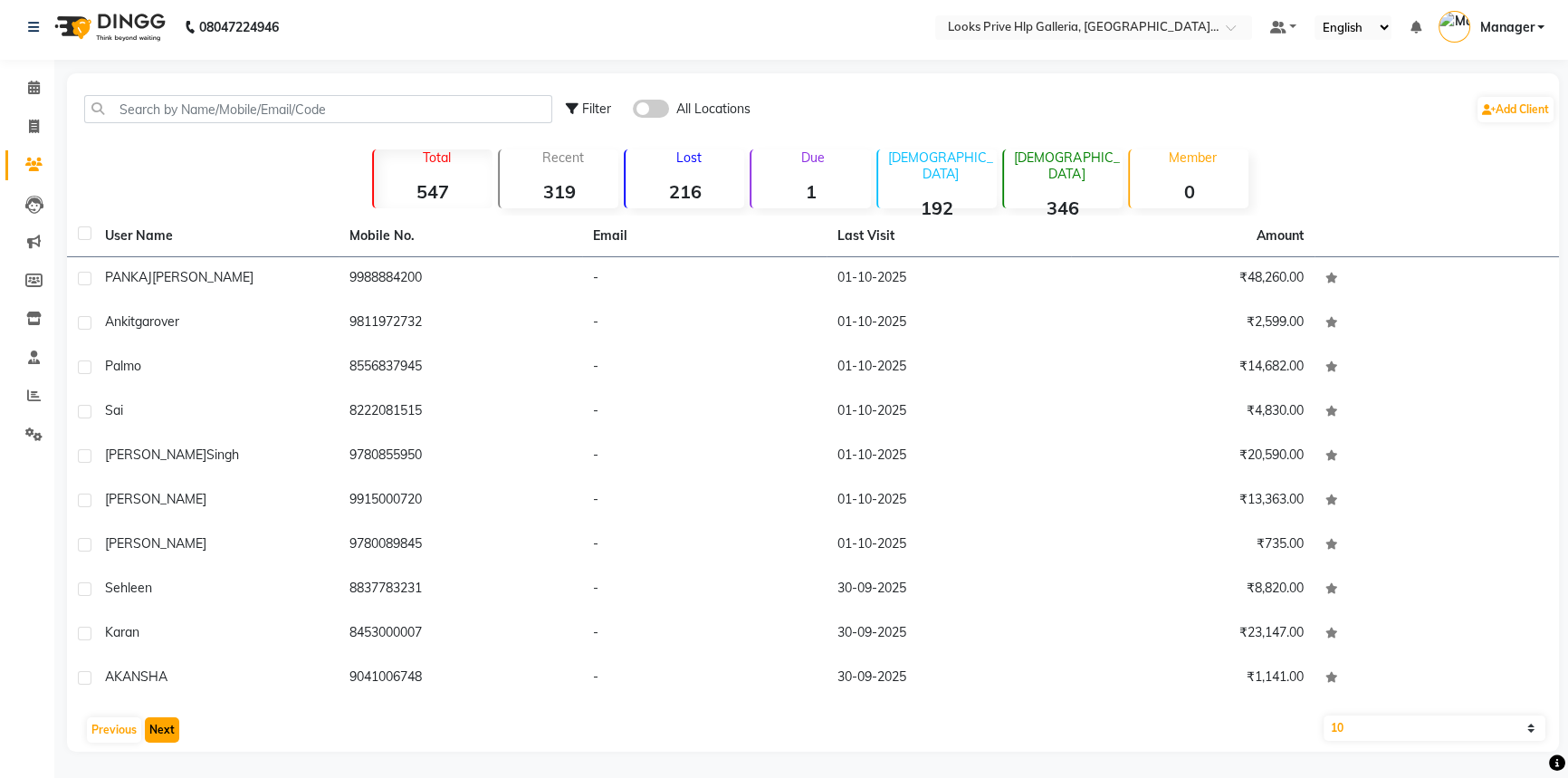
click at [163, 724] on button "Next" at bounding box center [163, 730] width 35 height 25
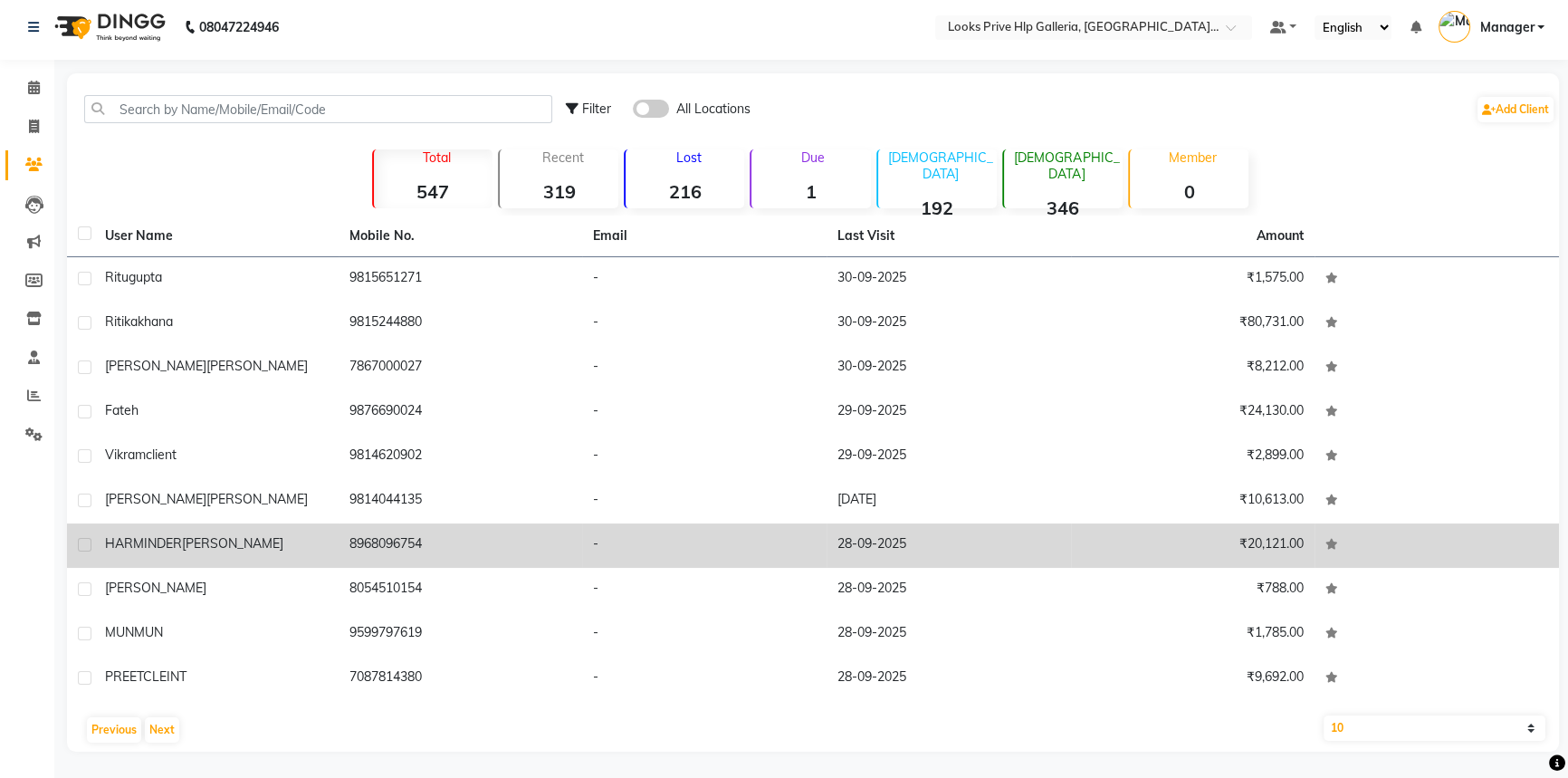
click at [766, 530] on td "-" at bounding box center [704, 546] width 245 height 45
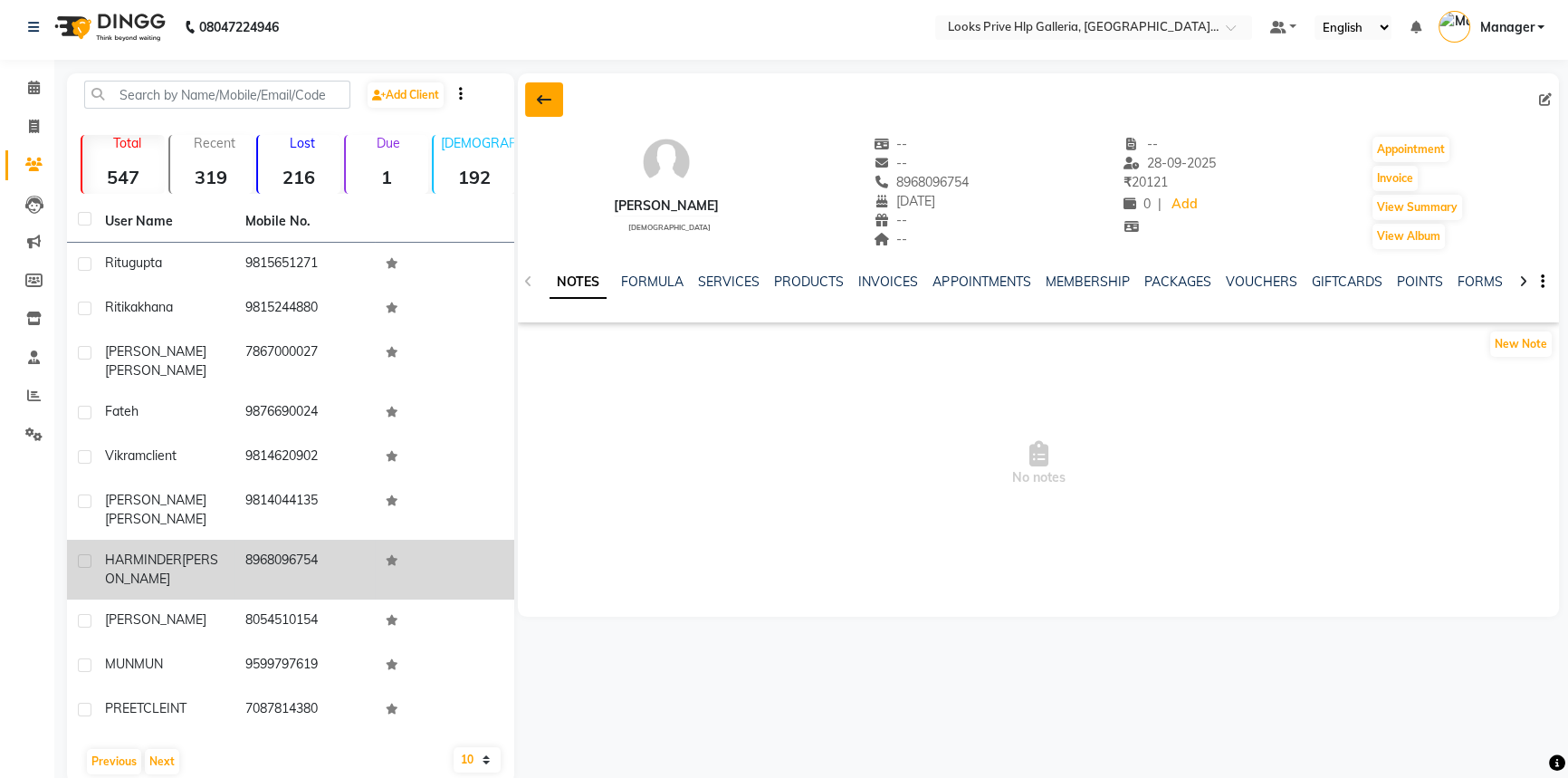
click at [547, 104] on icon at bounding box center [544, 99] width 15 height 15
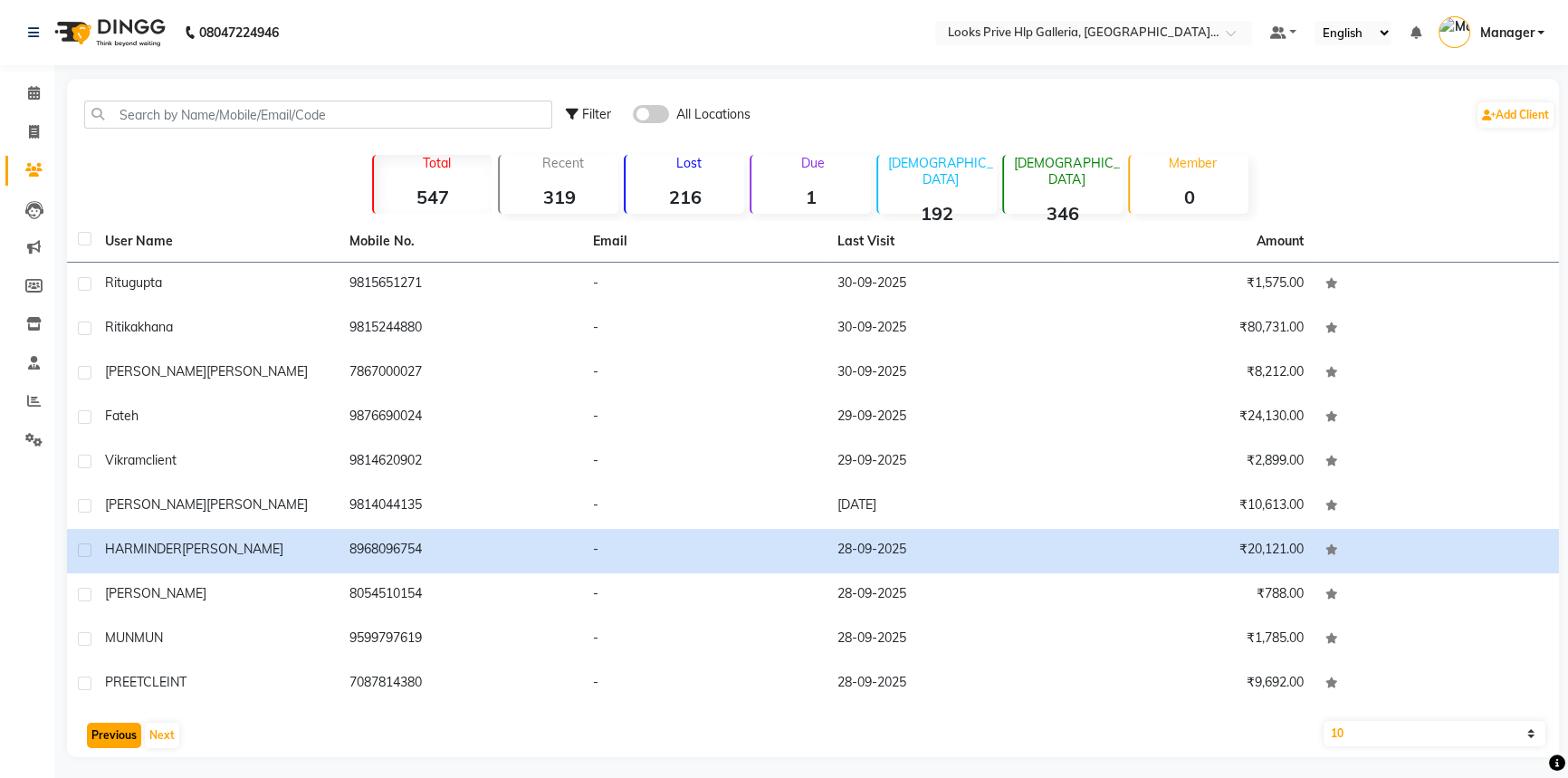
click at [137, 729] on button "Previous" at bounding box center [114, 735] width 54 height 25
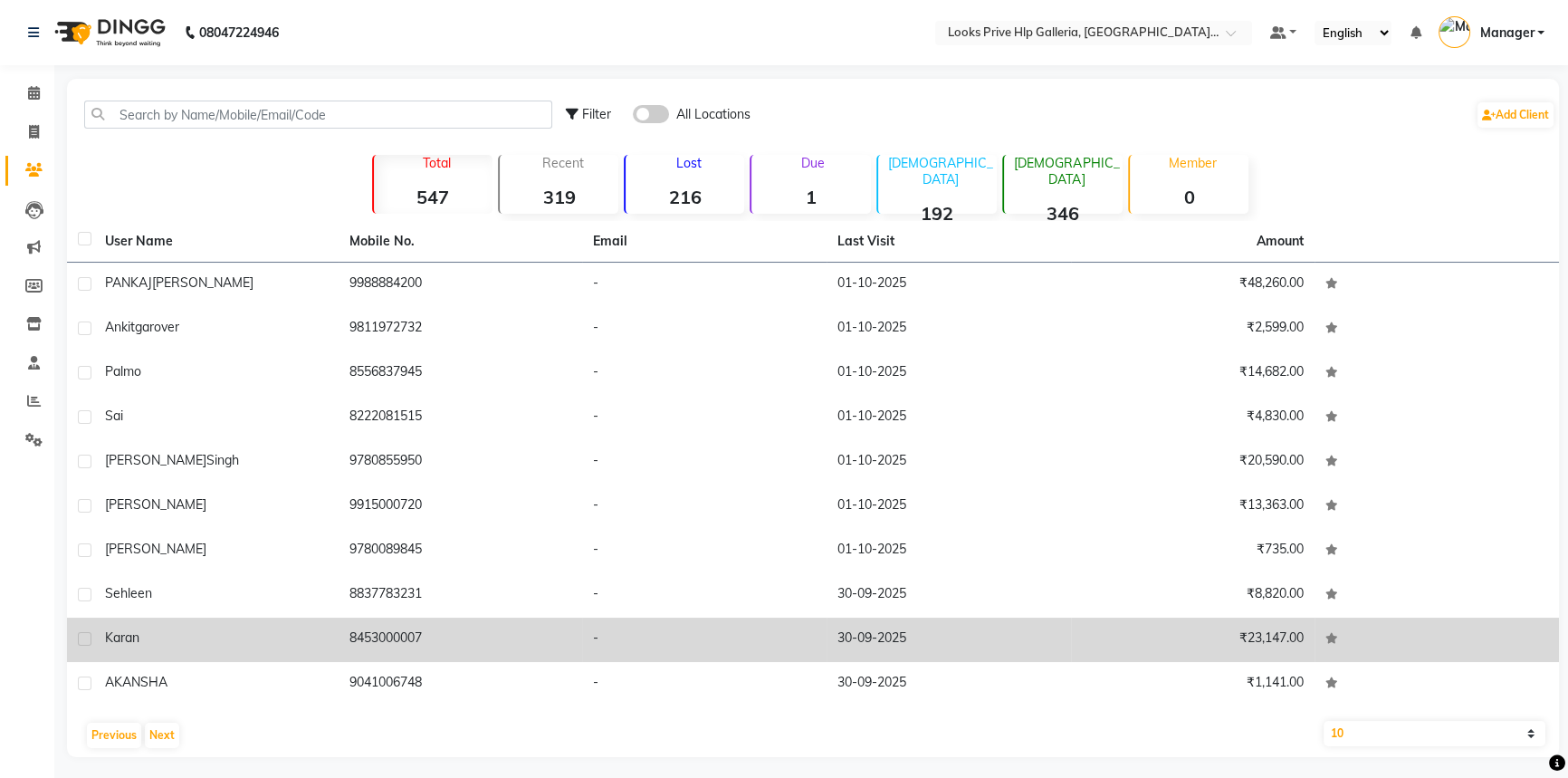
click at [466, 645] on td "8453000007" at bounding box center [460, 640] width 245 height 45
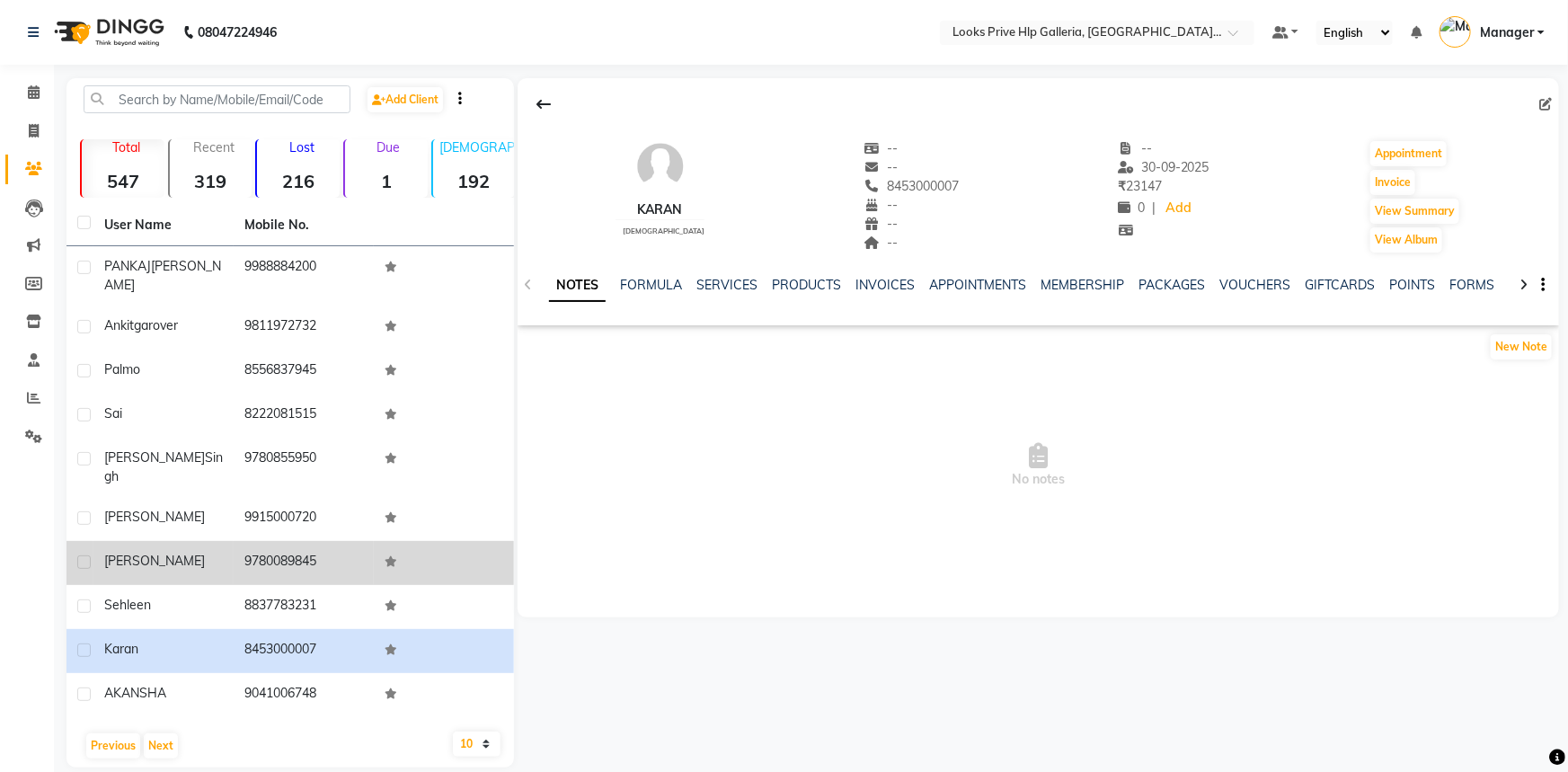
click at [352, 542] on td "9780089845" at bounding box center [303, 564] width 140 height 44
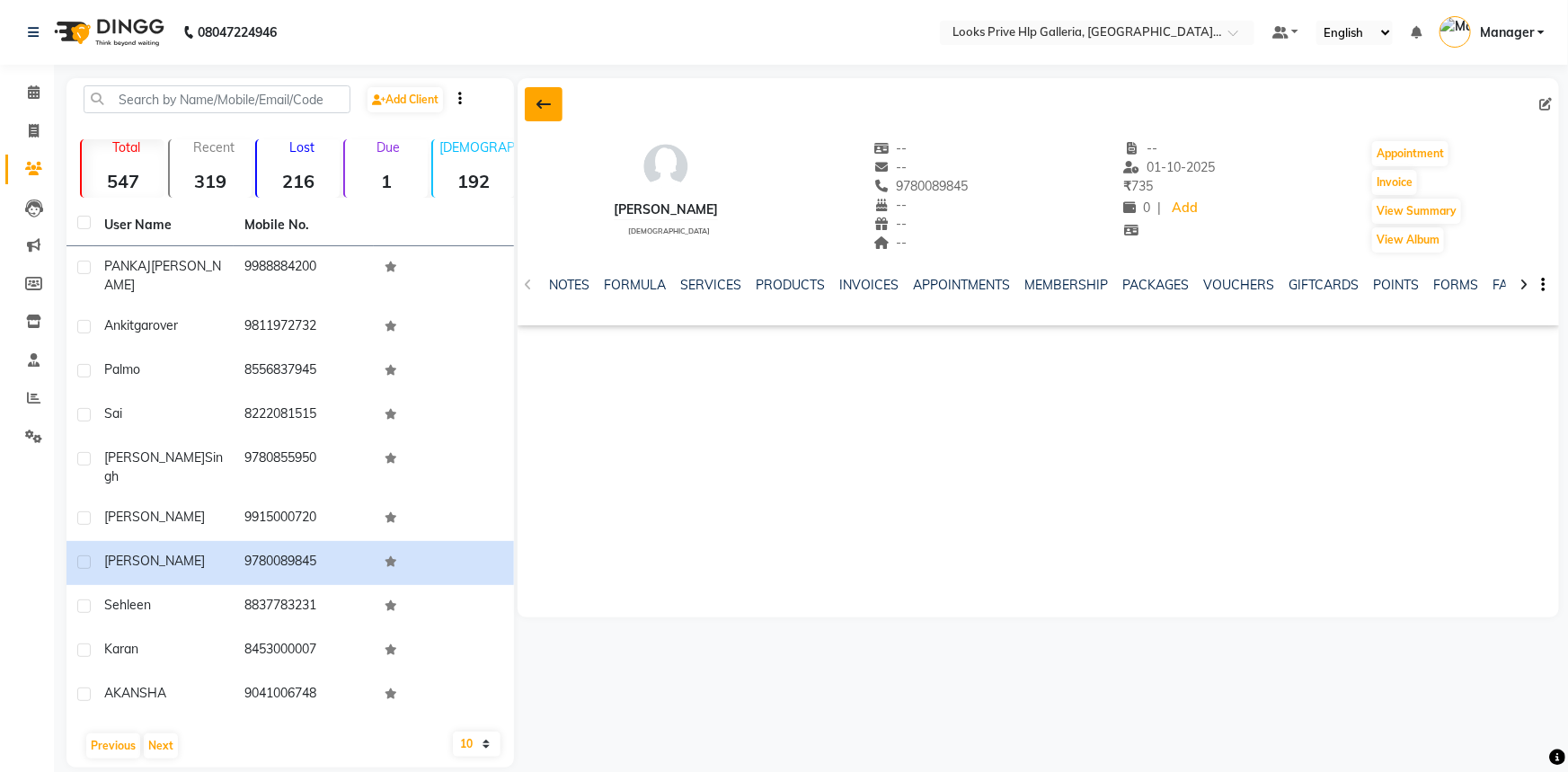
click at [553, 109] on button at bounding box center [543, 105] width 37 height 35
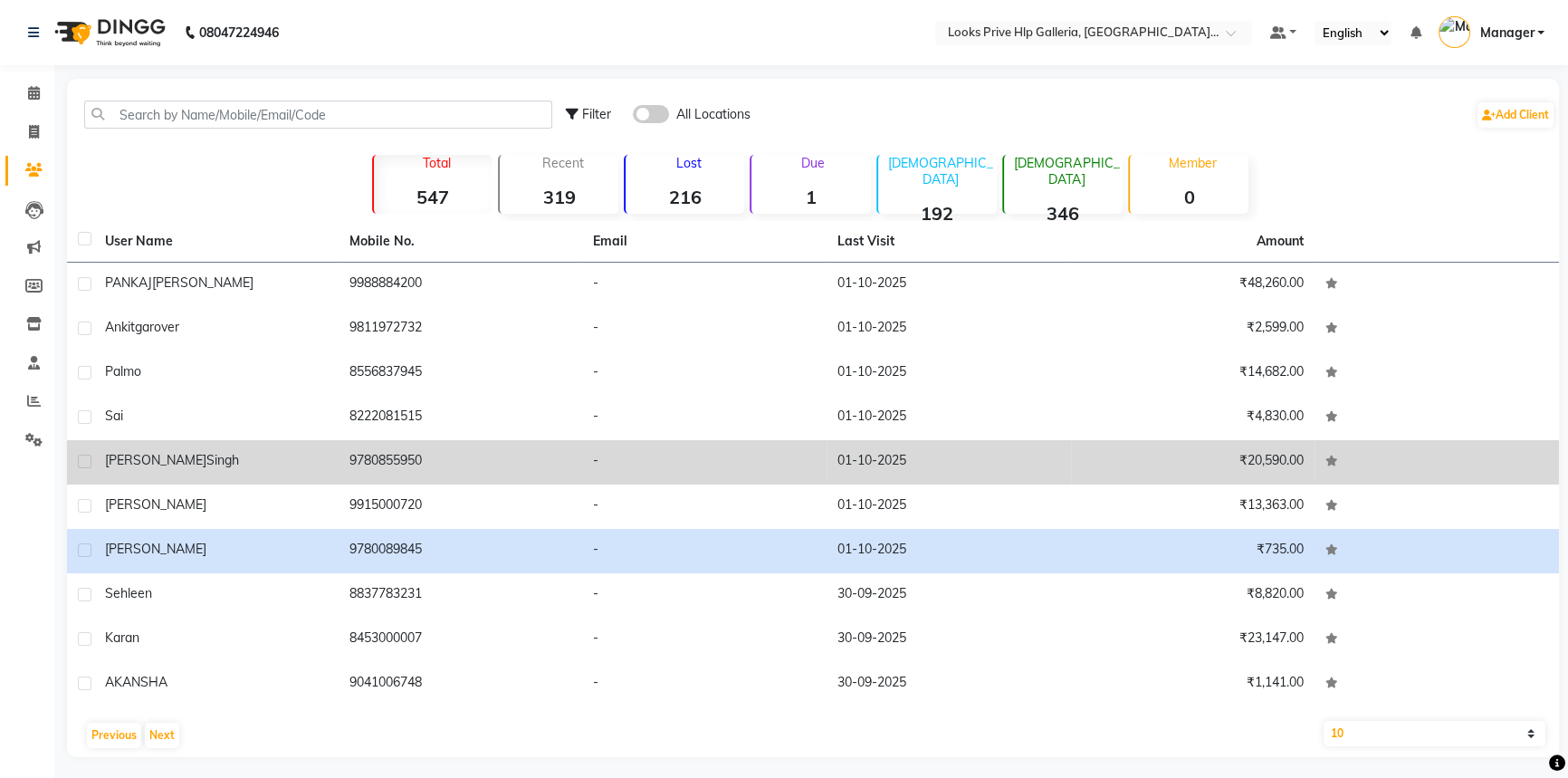
click at [206, 463] on span "singh" at bounding box center [222, 460] width 33 height 16
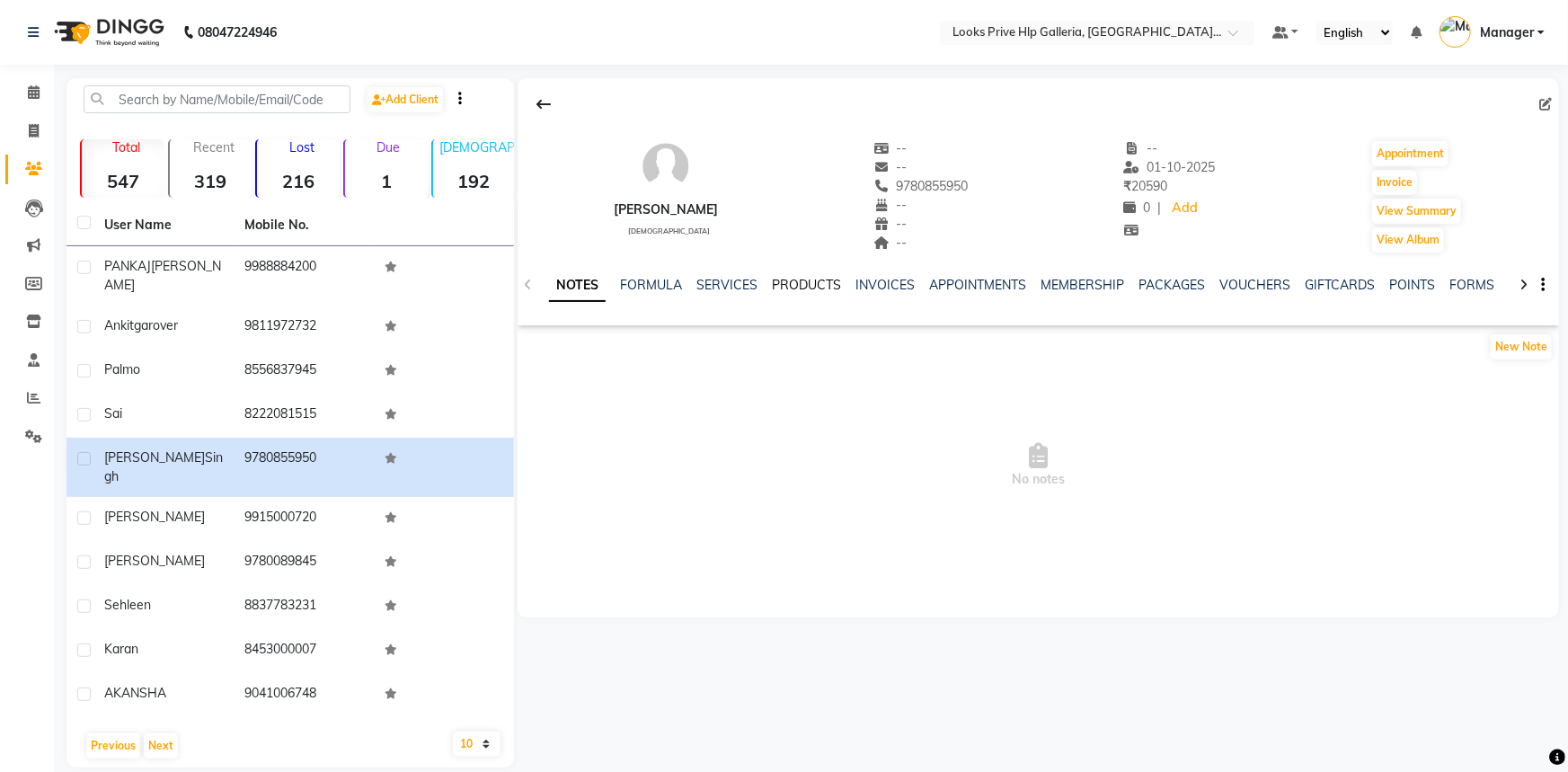
click at [790, 279] on link "PRODUCTS" at bounding box center [806, 284] width 69 height 16
click at [679, 286] on link "SERVICES" at bounding box center [682, 284] width 61 height 16
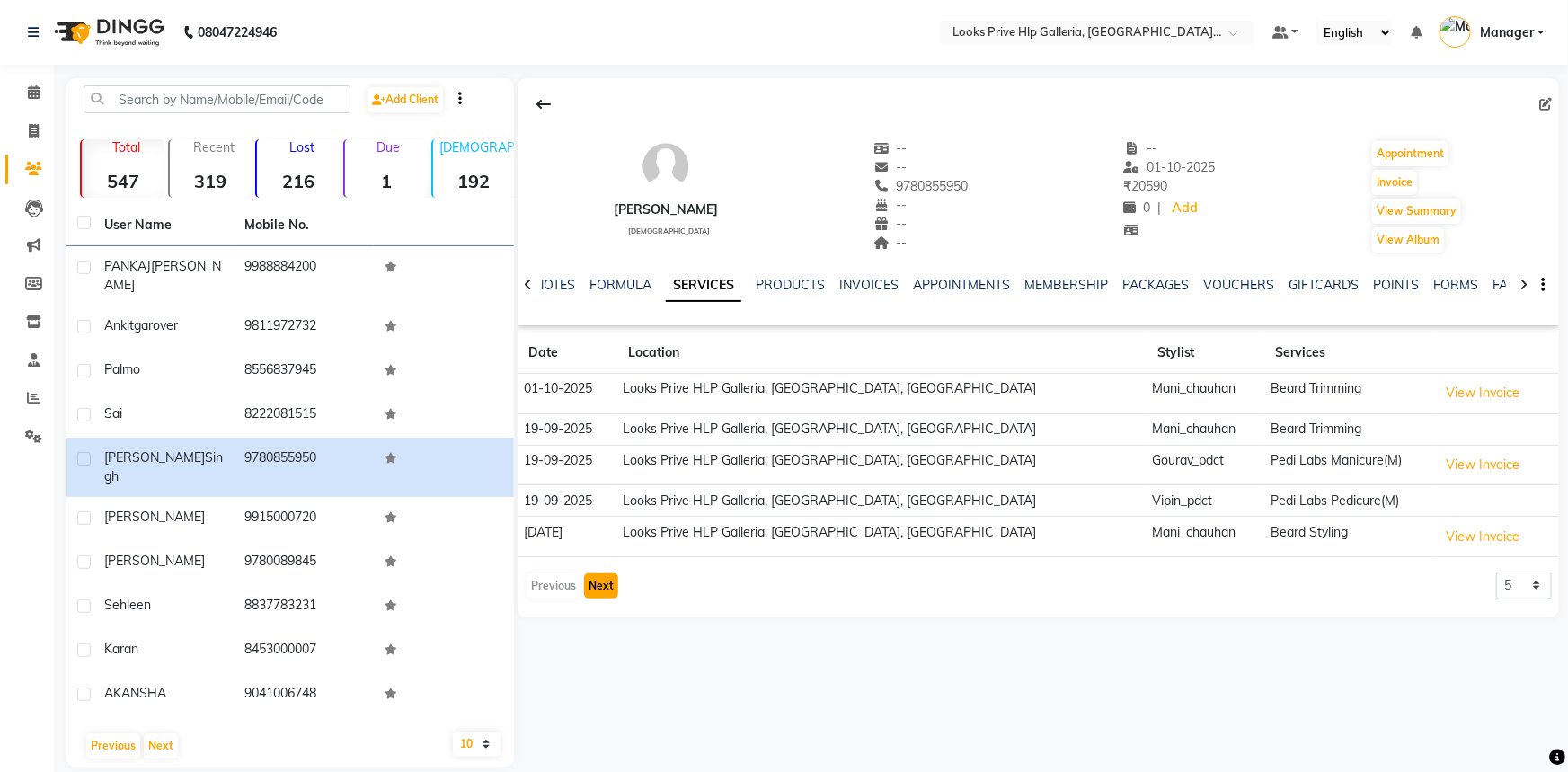
click at [602, 584] on button "Next" at bounding box center [601, 586] width 35 height 25
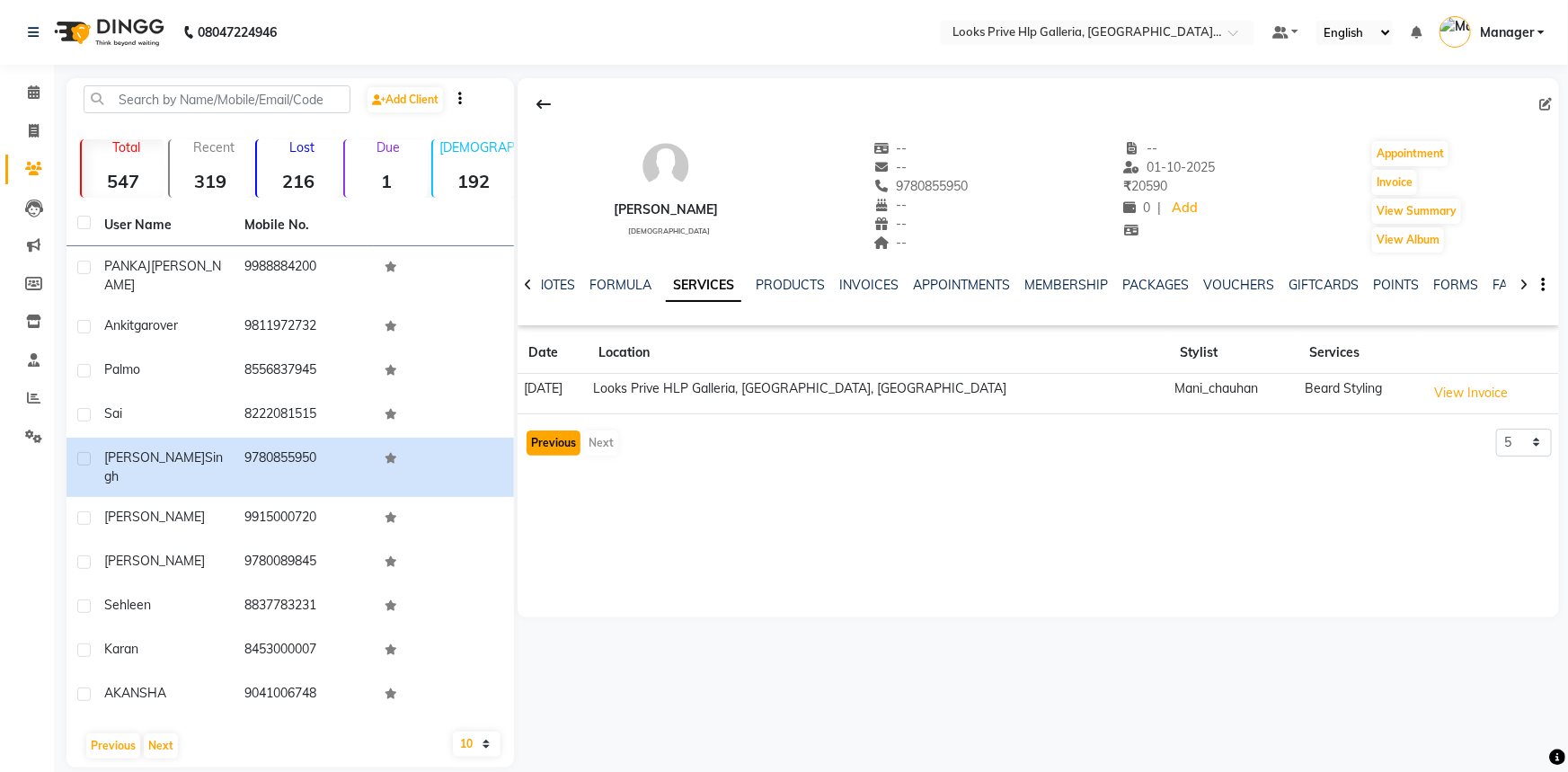
click at [568, 444] on button "Previous" at bounding box center [554, 443] width 54 height 25
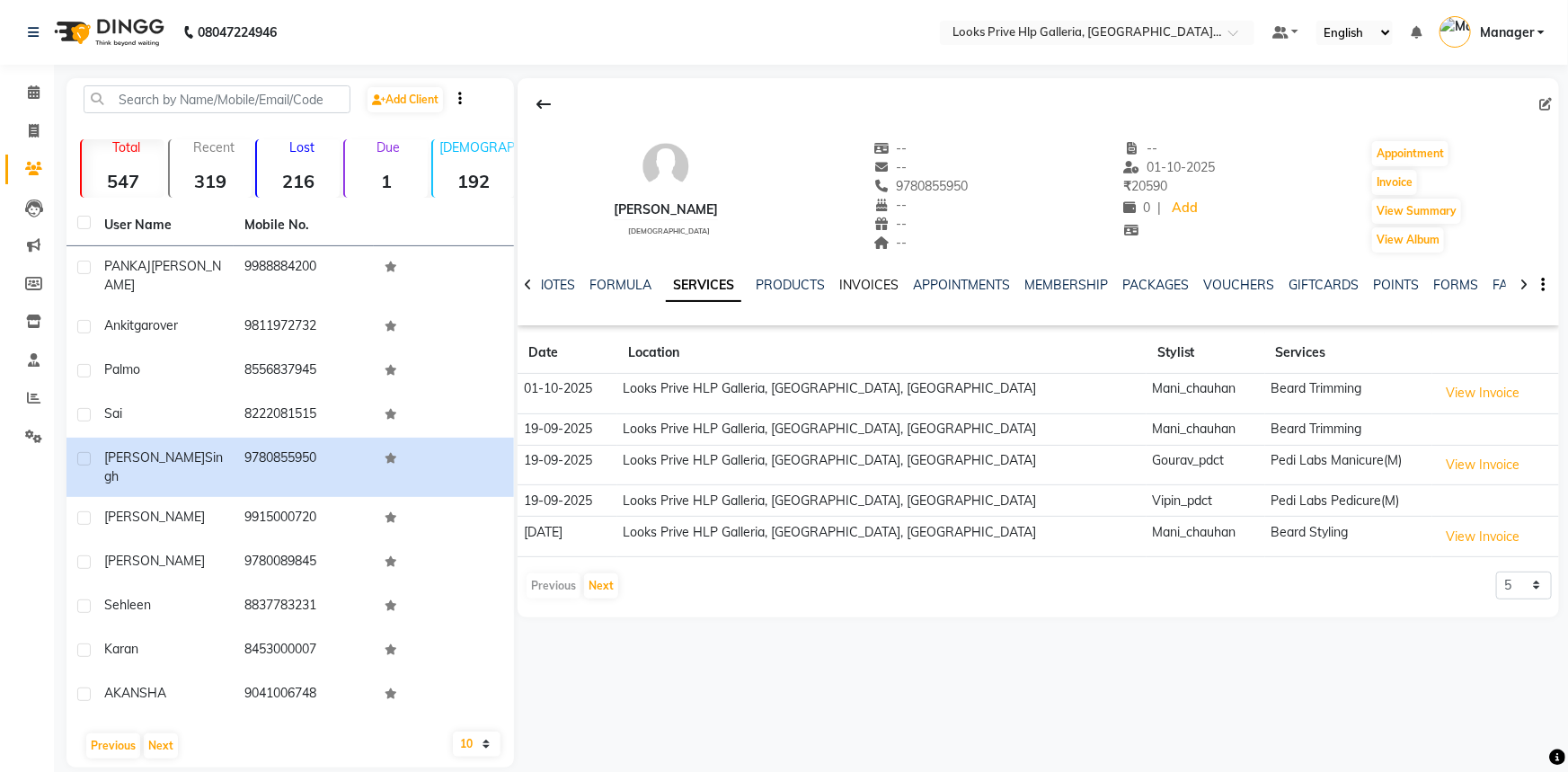
click at [856, 284] on link "INVOICES" at bounding box center [868, 284] width 59 height 16
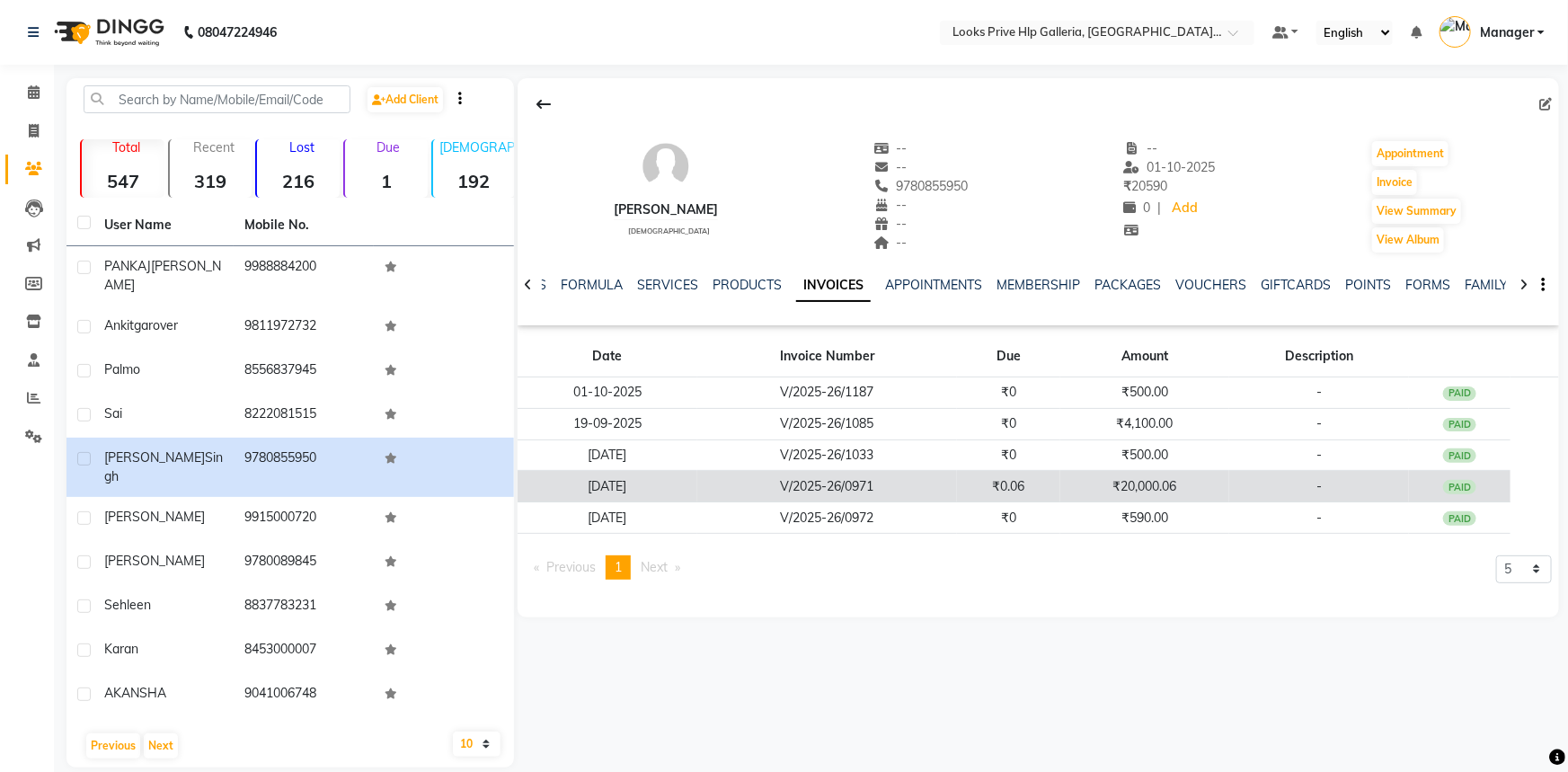
click at [1229, 477] on td "₹20,000.06" at bounding box center [1145, 487] width 169 height 32
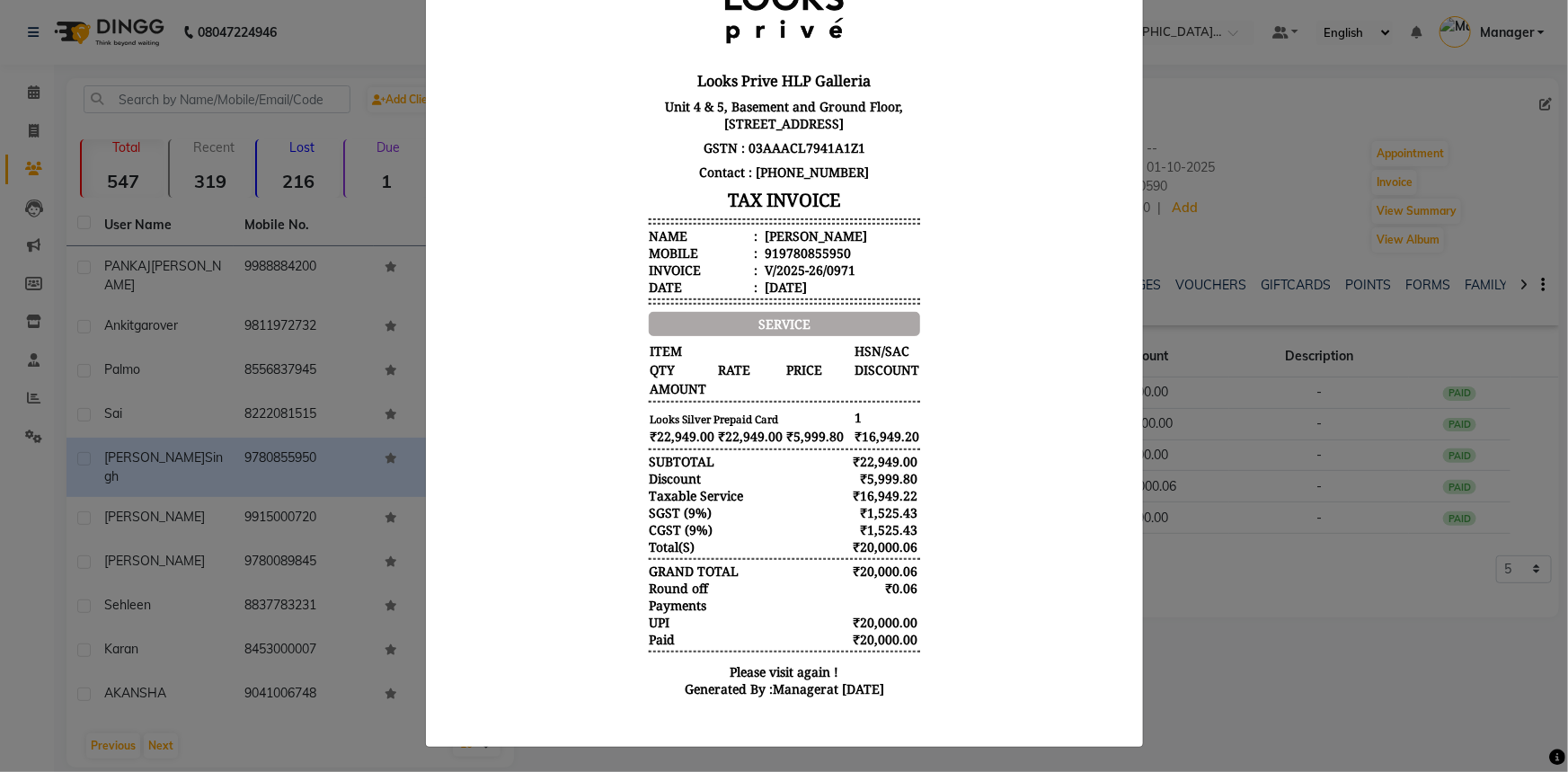
scroll to position [166, 0]
click at [1205, 585] on ngb-modal-window "INVOICE View Invoice Close" at bounding box center [784, 386] width 1568 height 772
click at [789, 254] on div "919780855950" at bounding box center [805, 253] width 90 height 17
copy div "919780855950"
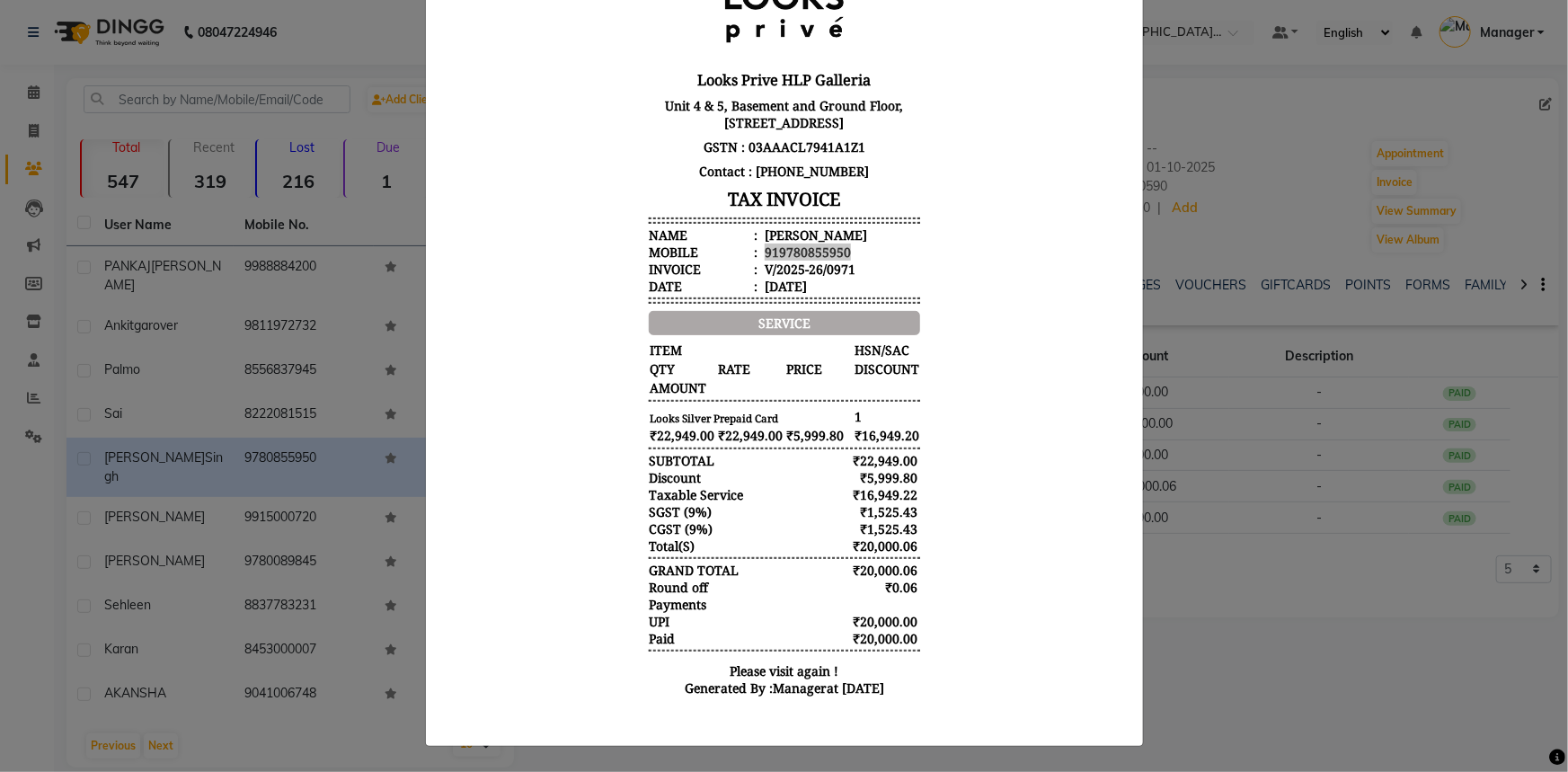
click at [356, 258] on ngb-modal-window "INVOICE View Invoice Close" at bounding box center [784, 386] width 1568 height 772
click at [1288, 134] on ngb-modal-window "INVOICE View Invoice Close" at bounding box center [784, 386] width 1568 height 772
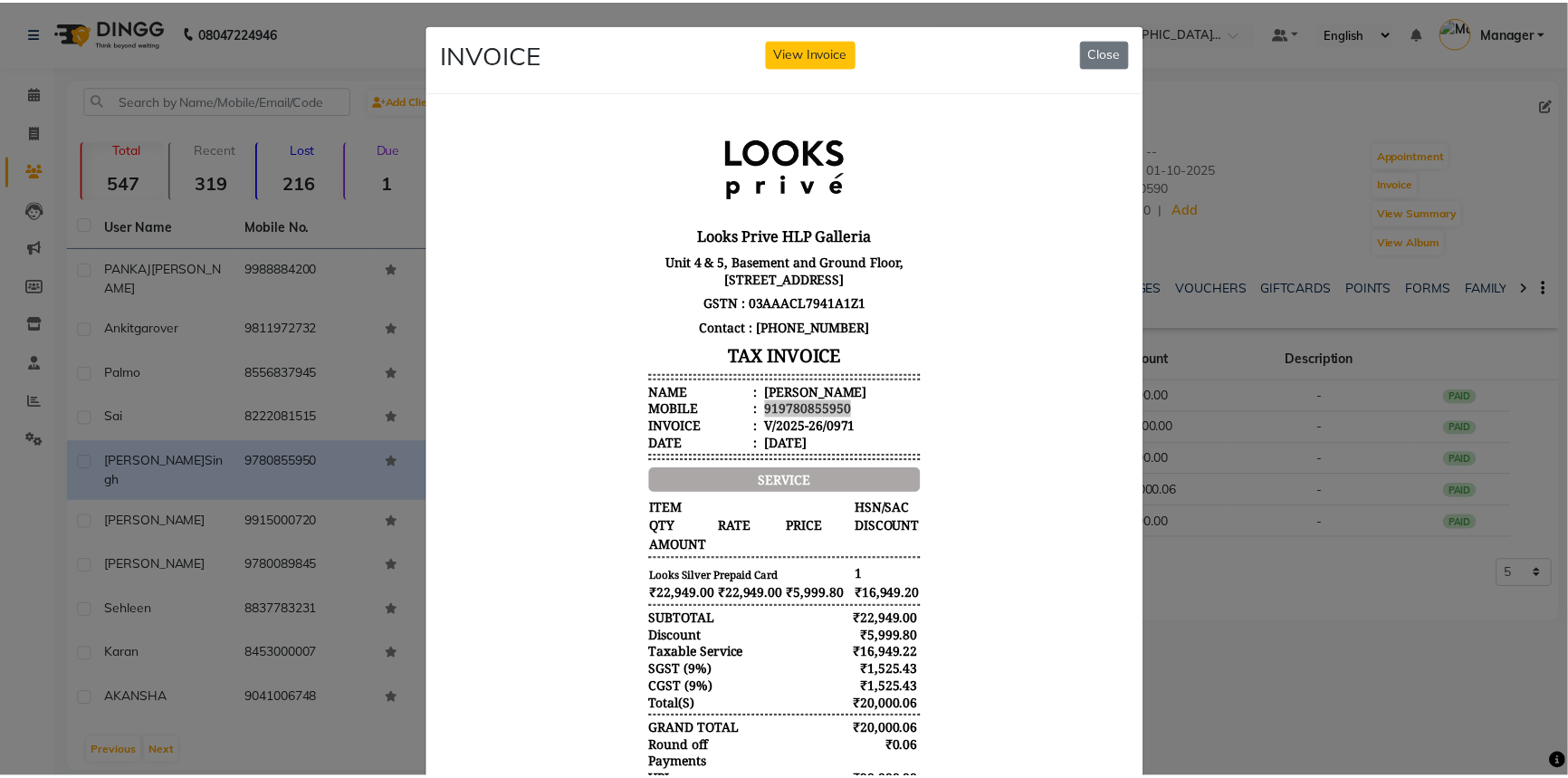
scroll to position [0, 0]
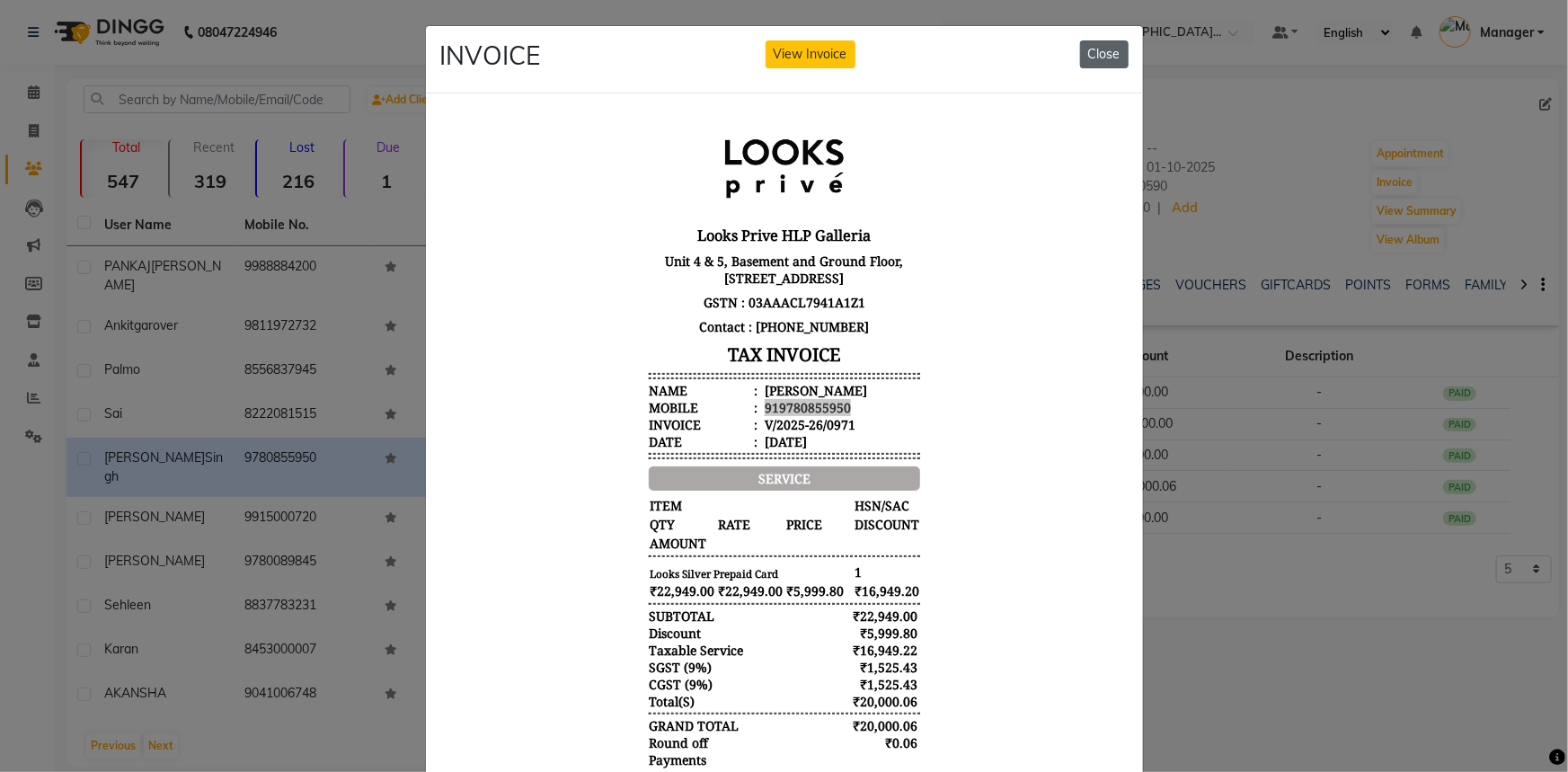
click at [1114, 53] on button "Close" at bounding box center [1104, 54] width 49 height 28
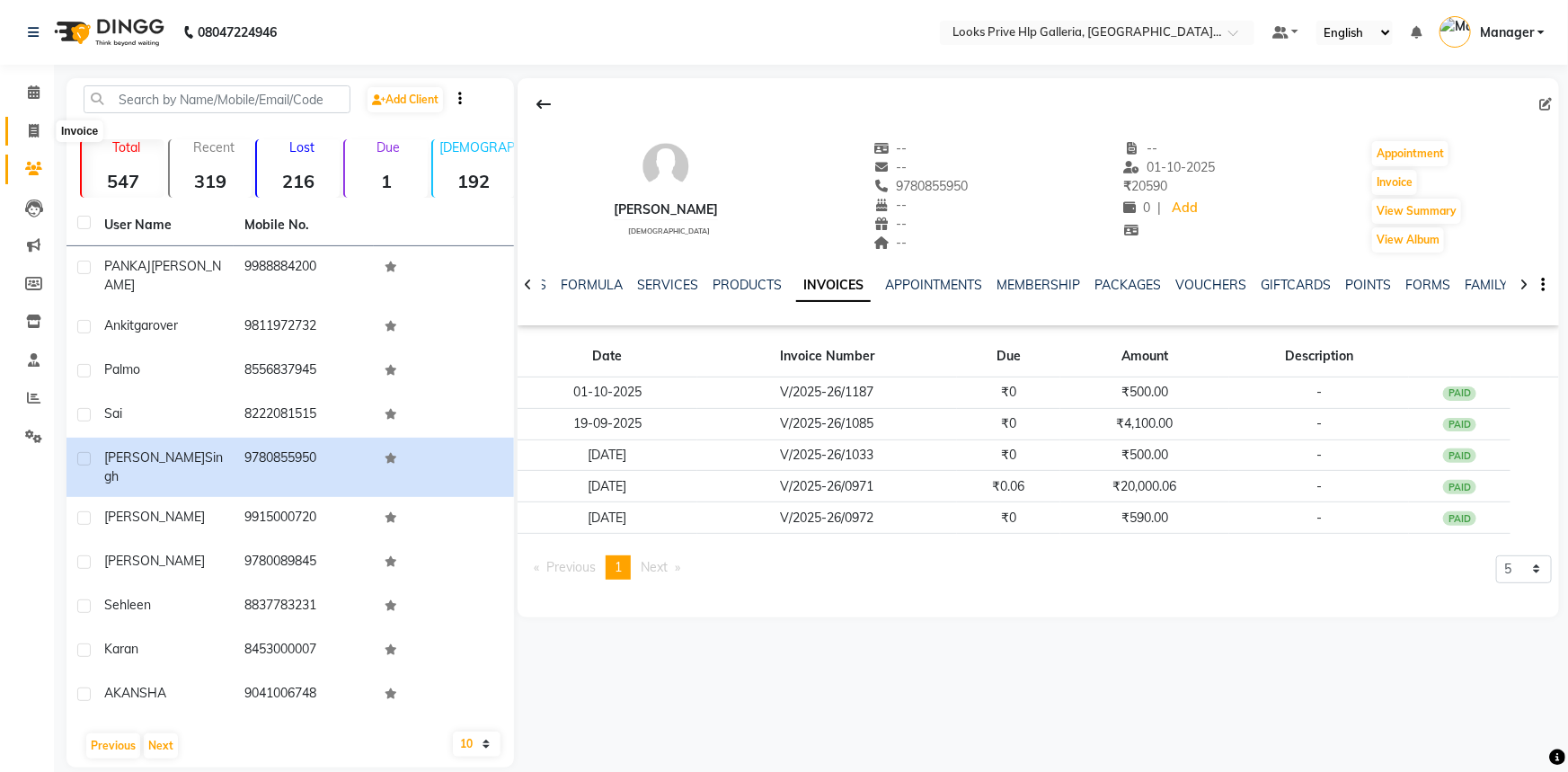
click at [29, 130] on icon at bounding box center [34, 131] width 10 height 13
select select "service"
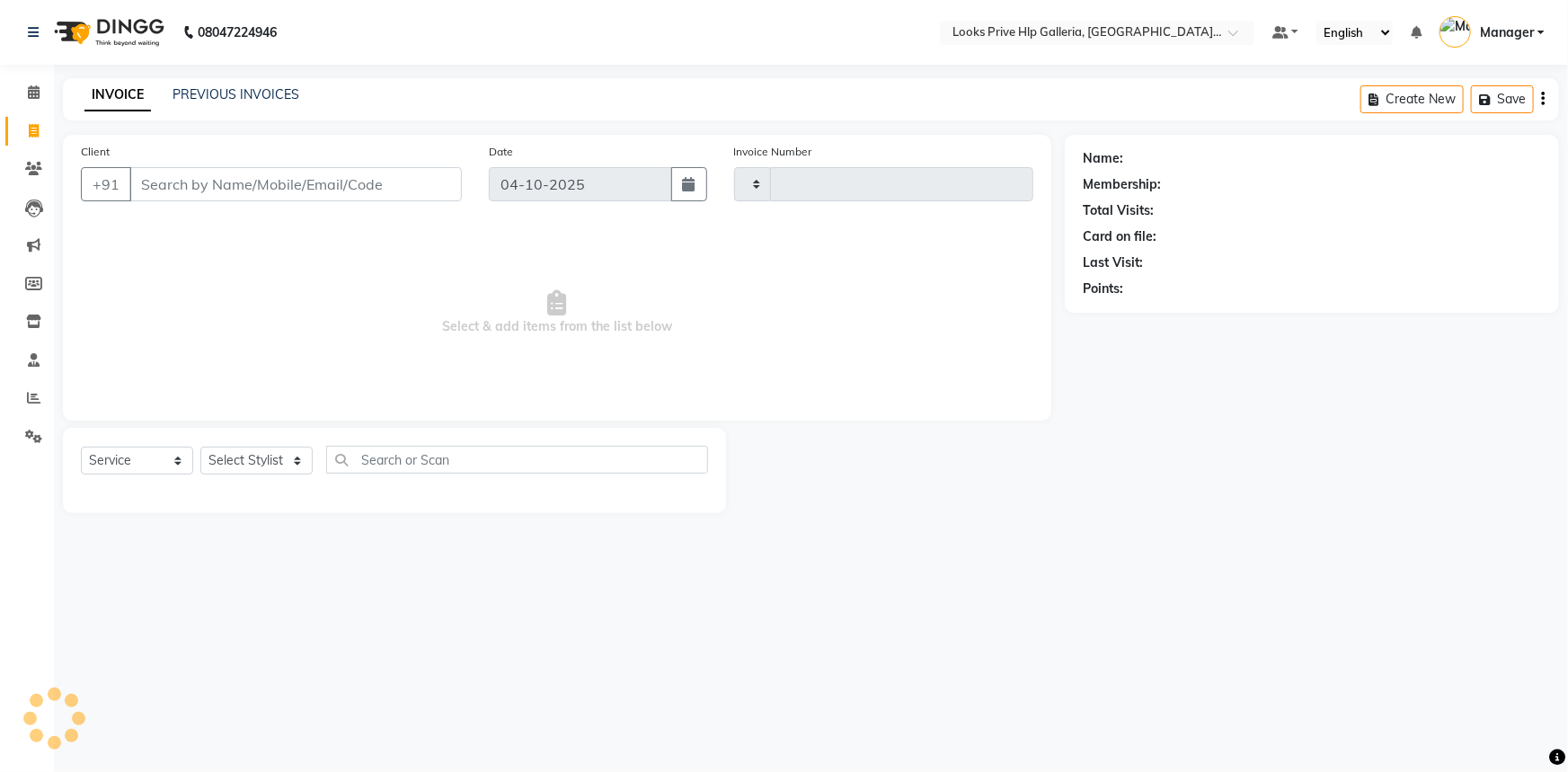
type input "1224"
select select "7937"
click at [224, 91] on link "PREVIOUS INVOICES" at bounding box center [236, 94] width 127 height 16
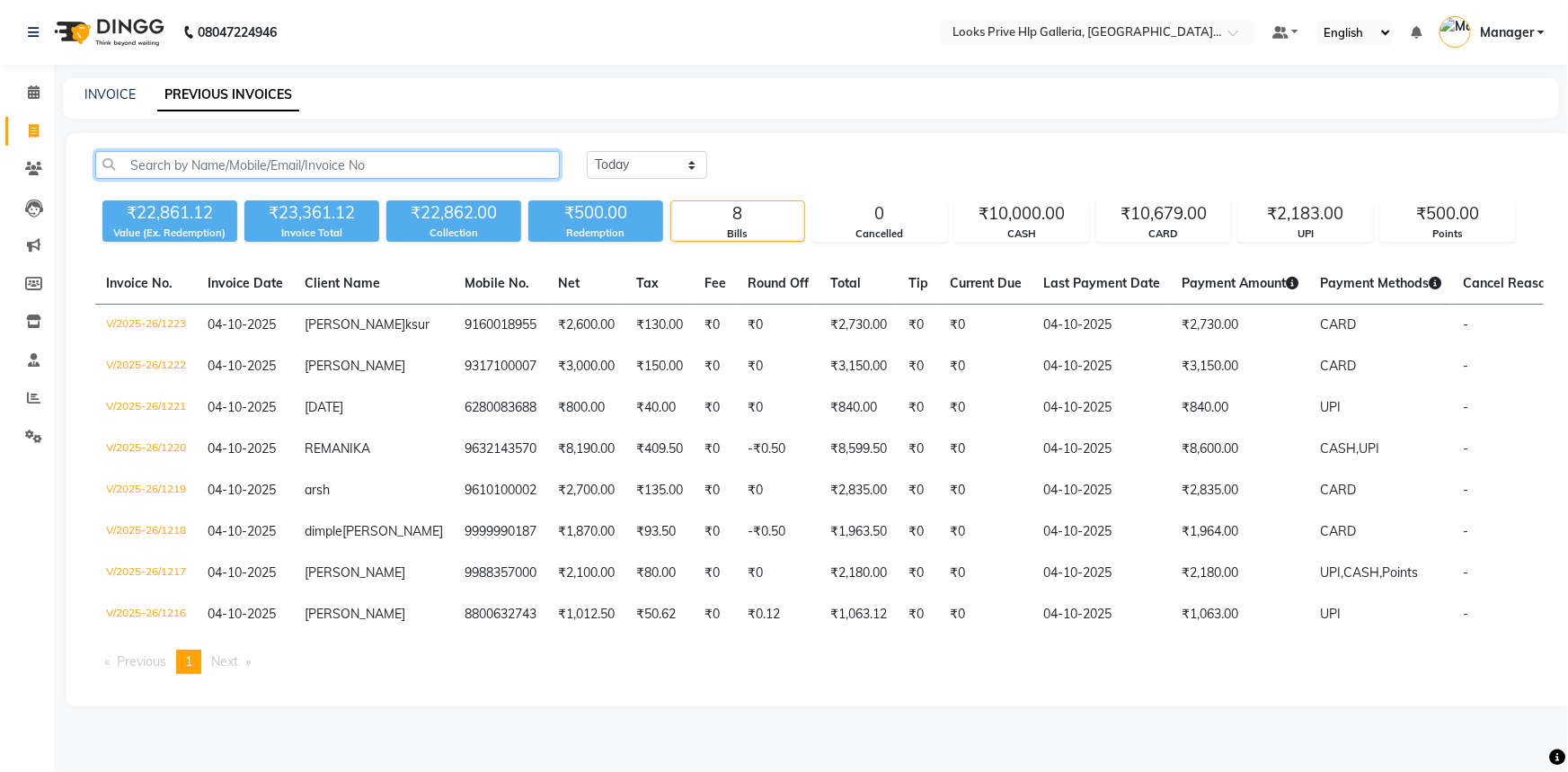
click at [294, 157] on input "text" at bounding box center [327, 164] width 464 height 28
paste input "919780855950"
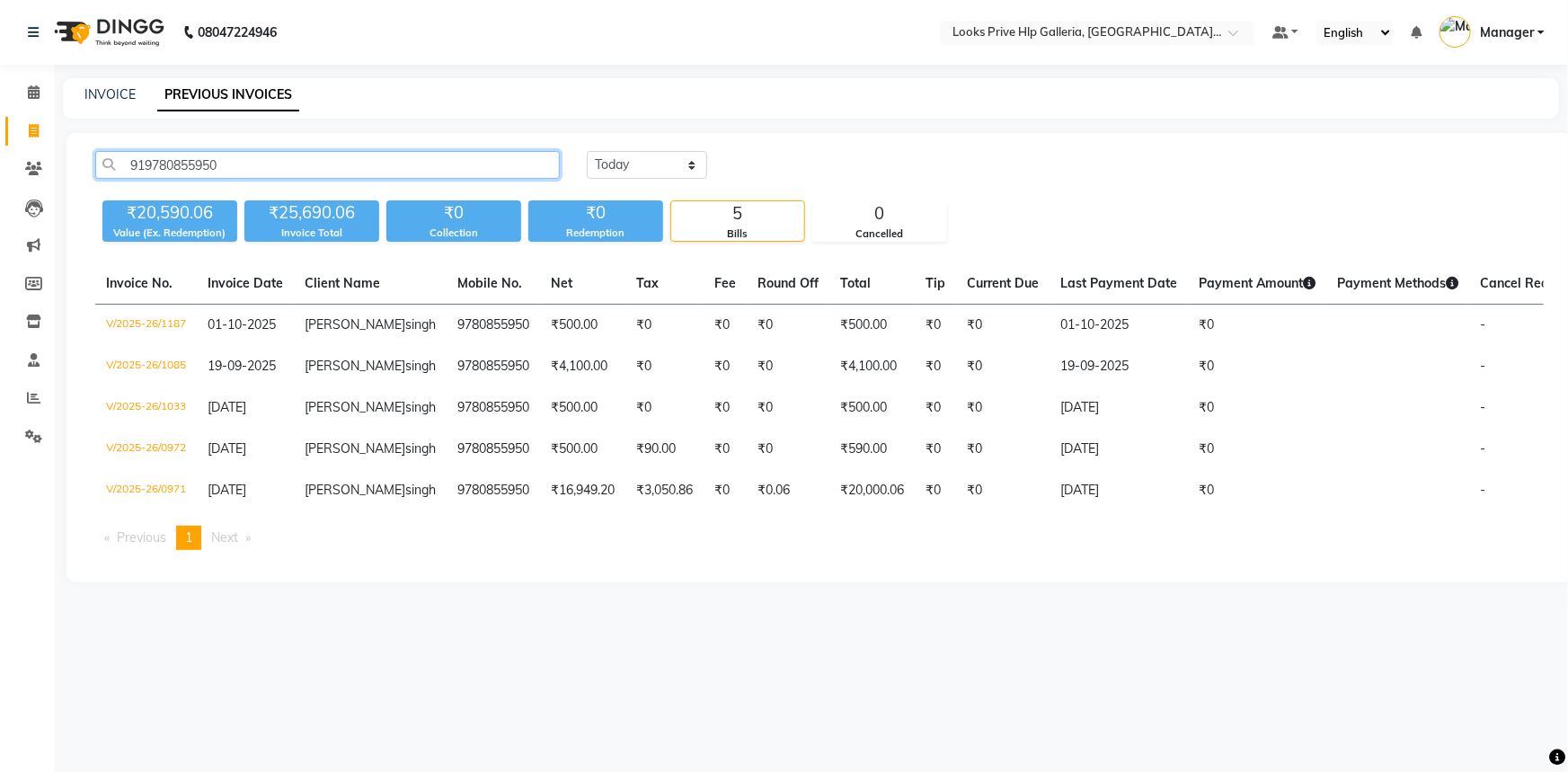
click at [143, 161] on input "919780855950" at bounding box center [327, 164] width 464 height 28
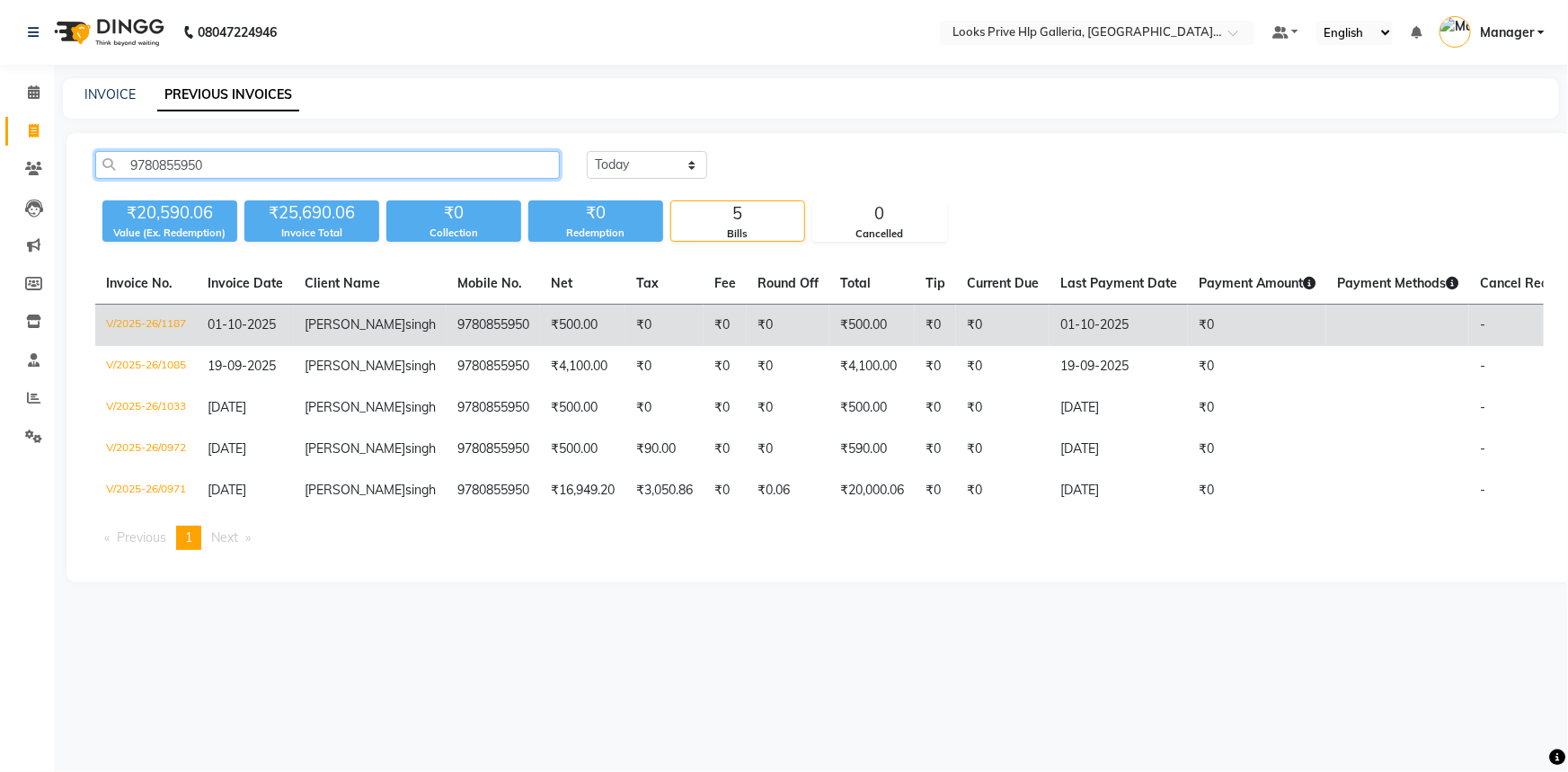
type input "9780855950"
click at [256, 324] on span "01-10-2025" at bounding box center [241, 325] width 68 height 16
click at [540, 319] on td "₹500.00" at bounding box center [582, 326] width 85 height 42
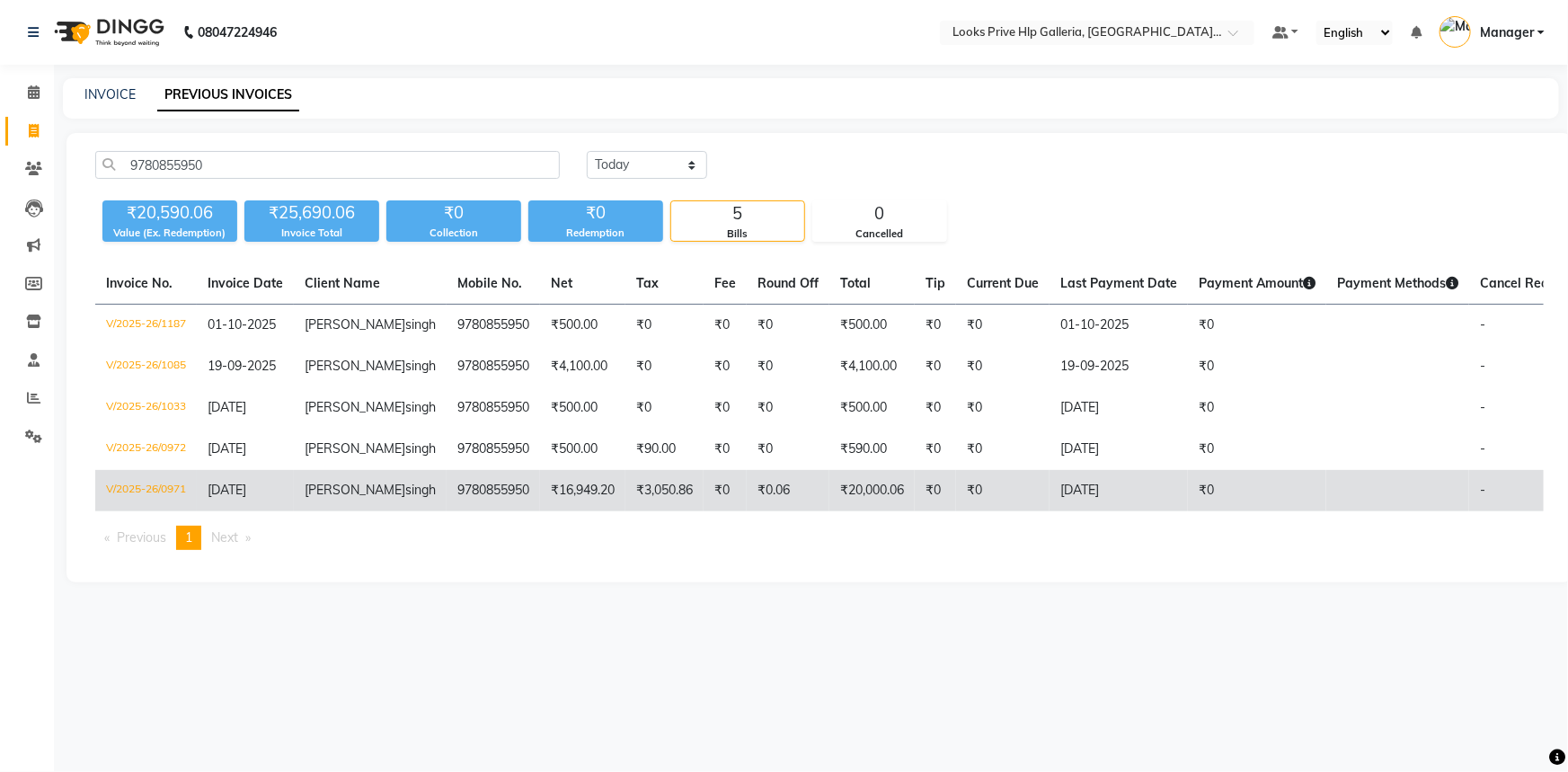
click at [131, 512] on td "V/2025-26/0971" at bounding box center [146, 491] width 102 height 41
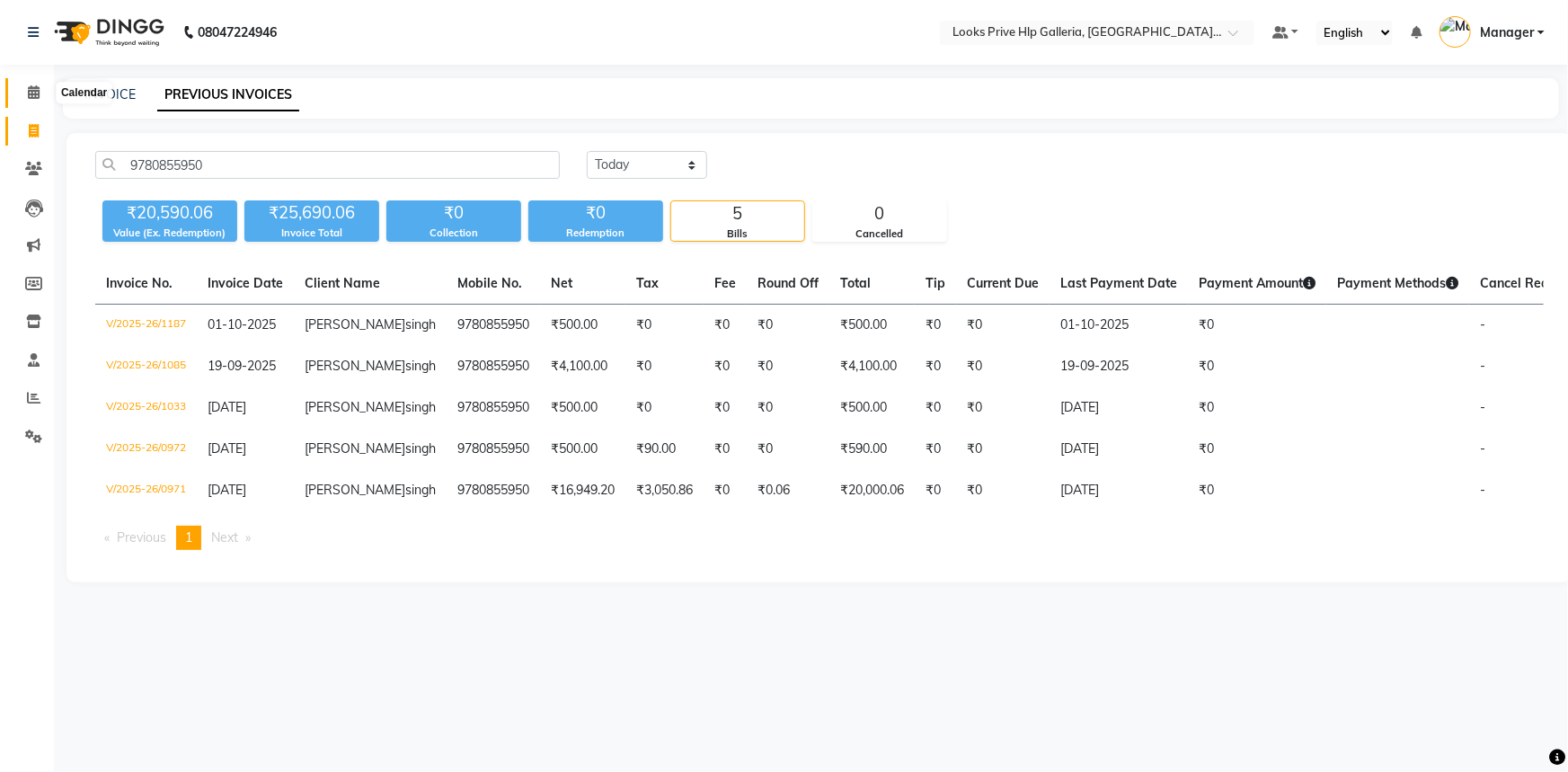
click at [22, 98] on span at bounding box center [34, 93] width 32 height 21
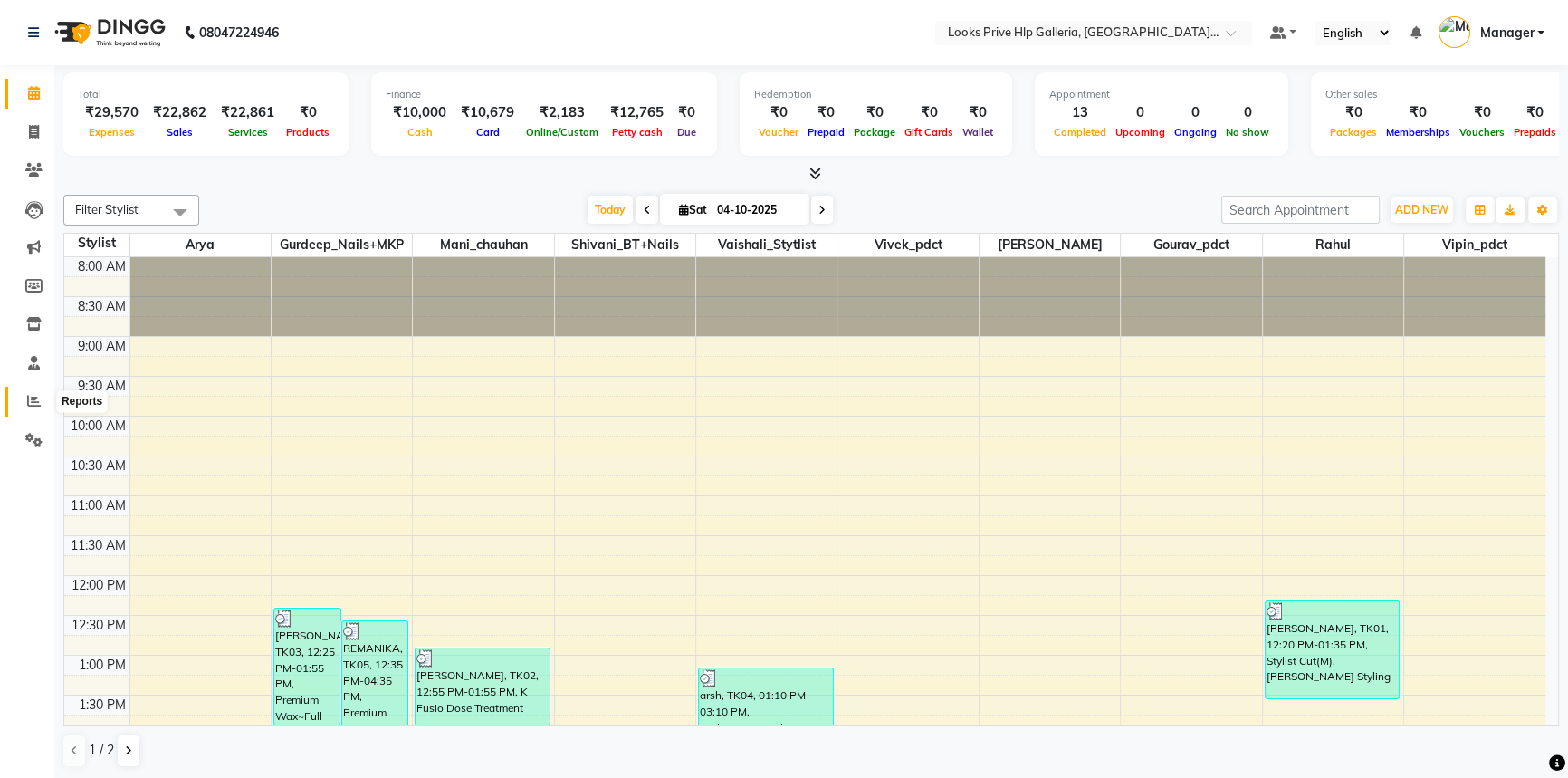
drag, startPoint x: 34, startPoint y: 399, endPoint x: 32, endPoint y: 389, distance: 10.2
click at [35, 398] on icon at bounding box center [34, 401] width 14 height 14
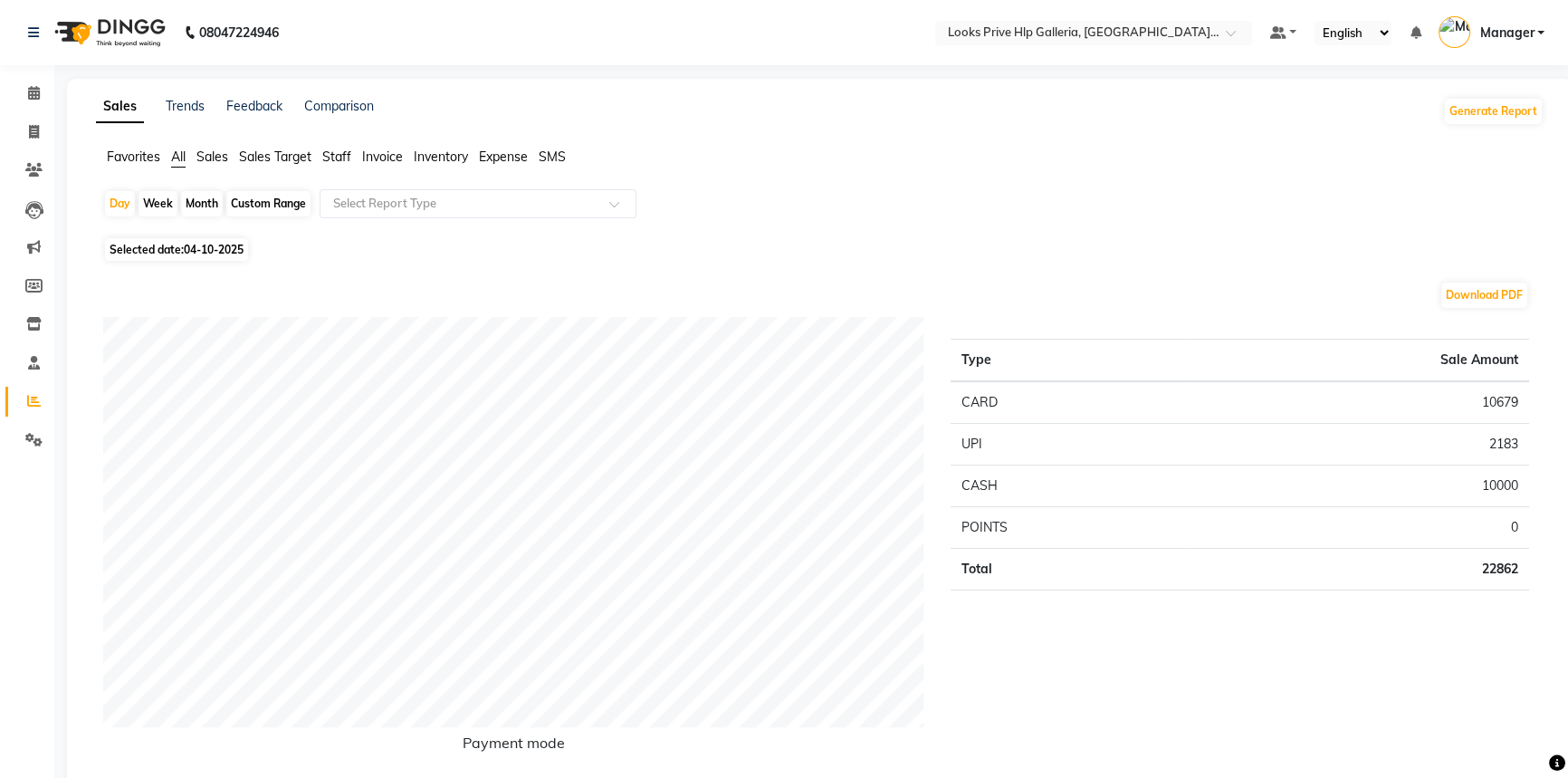
click at [262, 201] on div "Custom Range" at bounding box center [268, 204] width 84 height 25
select select "10"
select select "2025"
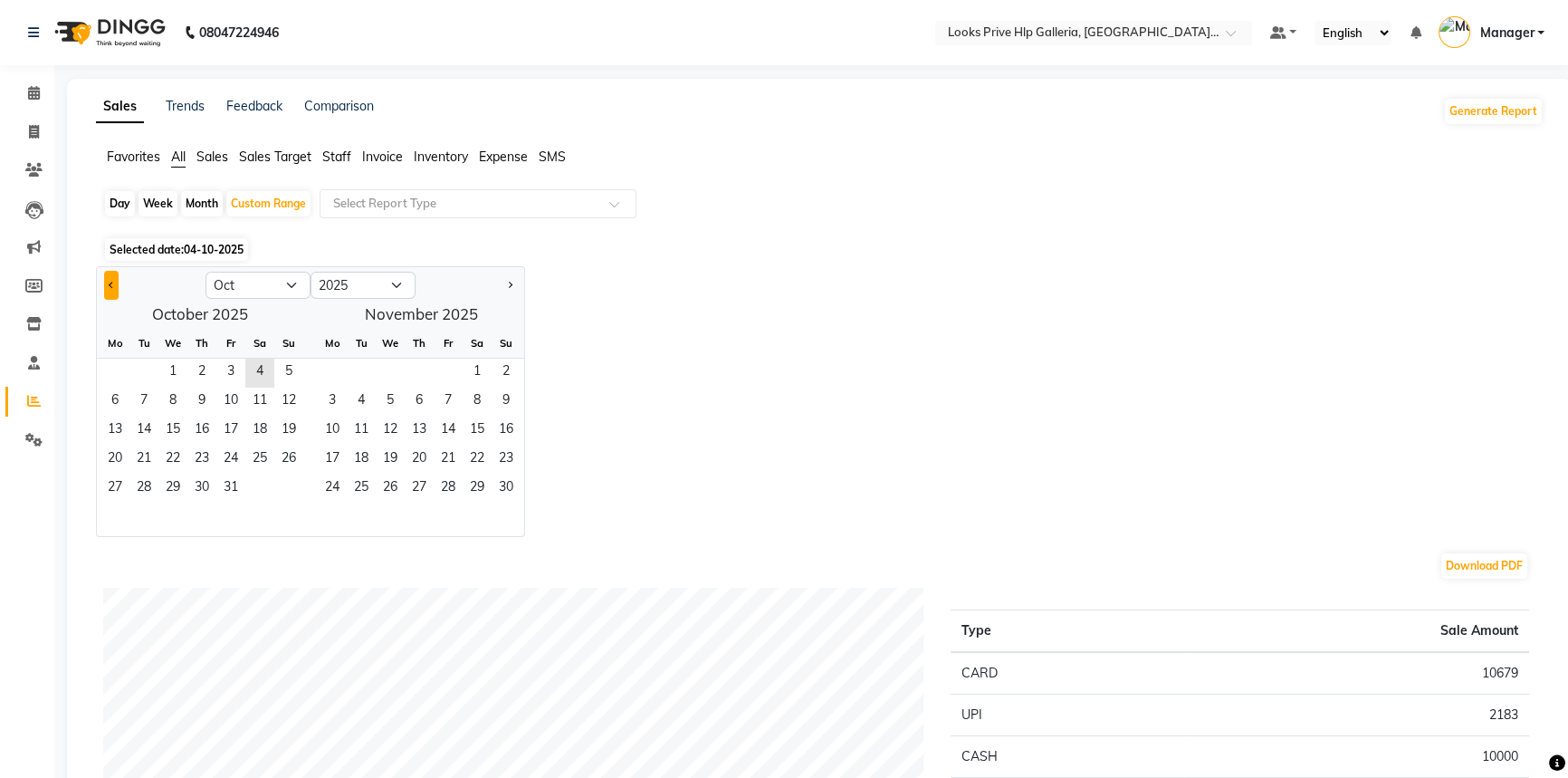
click at [107, 272] on button "Previous month" at bounding box center [111, 285] width 15 height 29
select select "9"
click at [116, 362] on span "1" at bounding box center [115, 374] width 29 height 29
click at [134, 481] on span "30" at bounding box center [144, 490] width 29 height 29
